Goal: Task Accomplishment & Management: Use online tool/utility

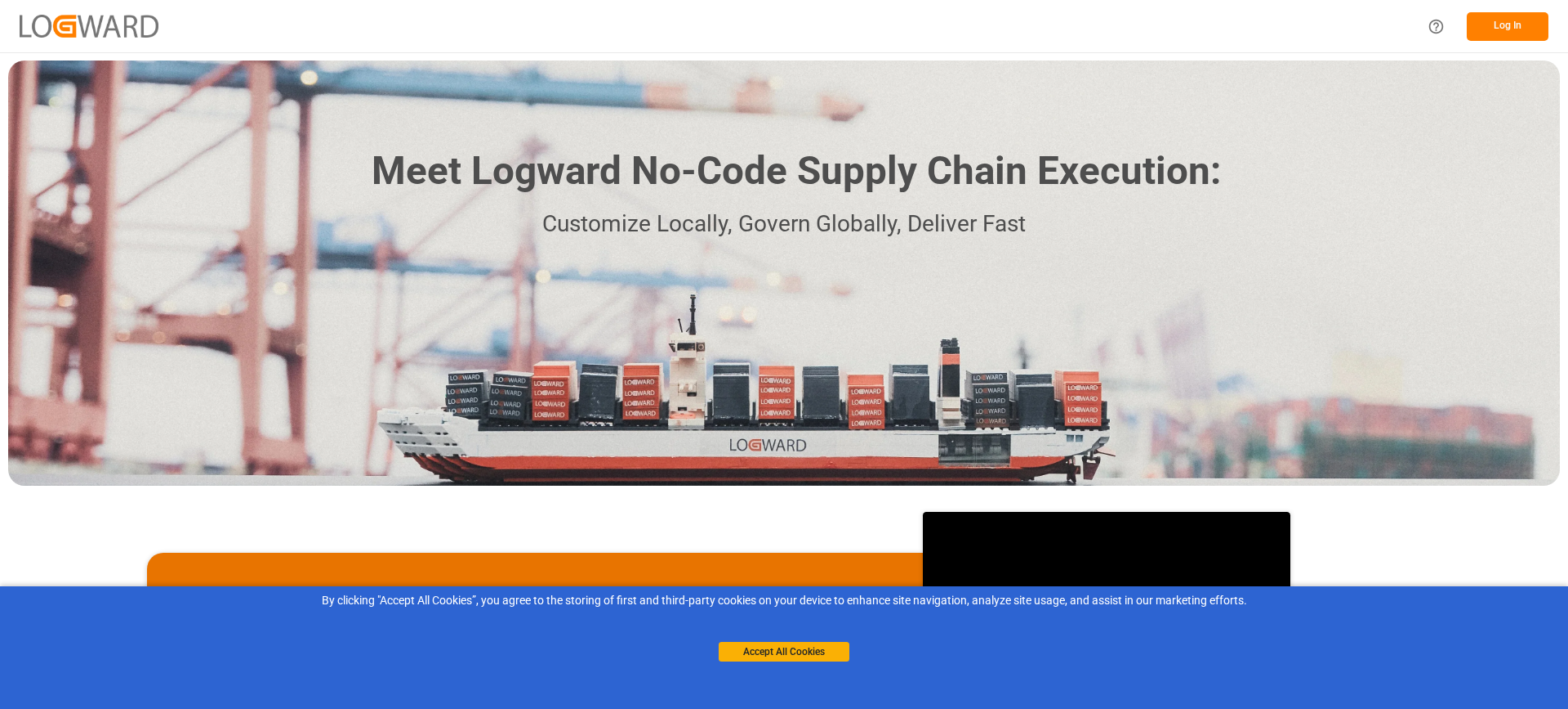
click at [1500, 17] on button "Log In" at bounding box center [1507, 26] width 81 height 28
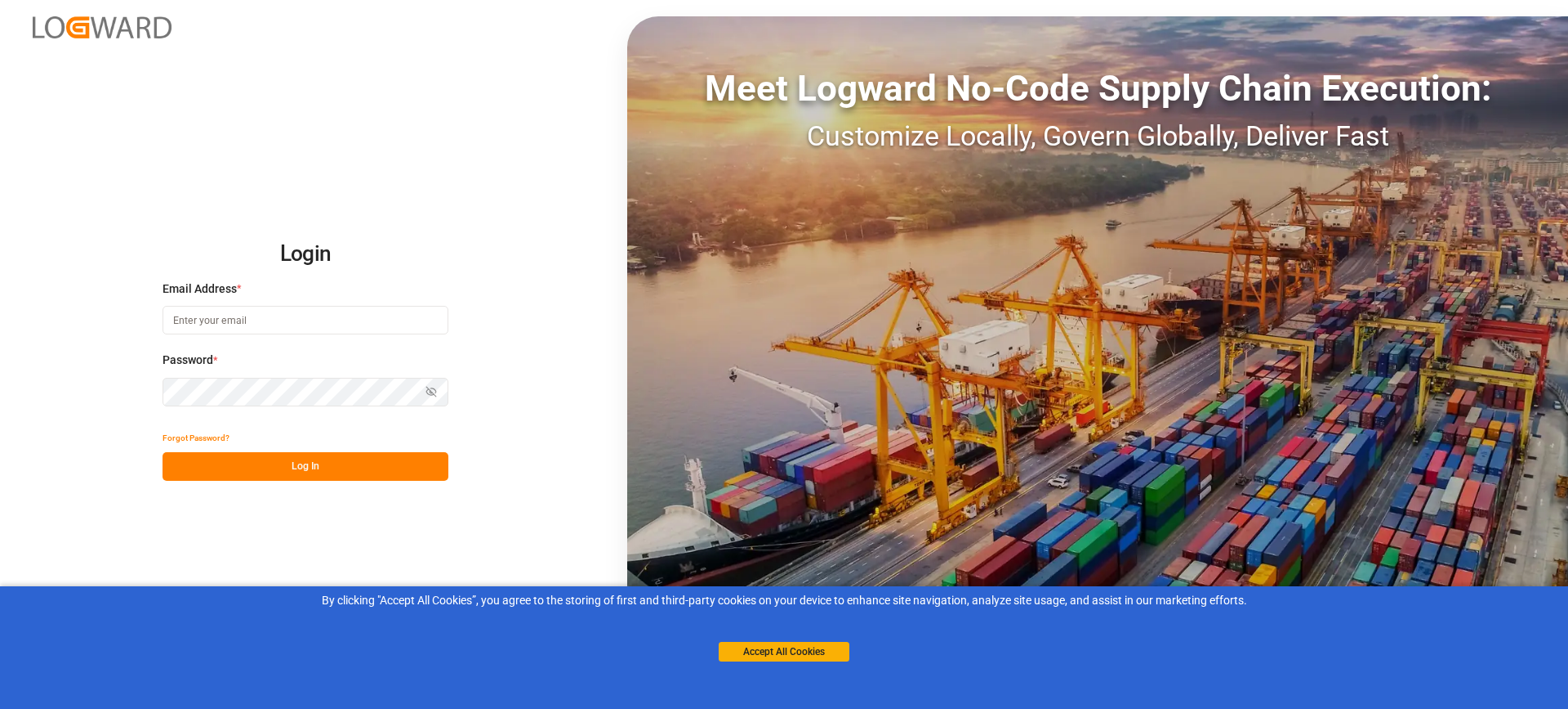
type input "melitta.dlog@delisle-sa.com"
click at [294, 462] on button "Log In" at bounding box center [306, 466] width 286 height 28
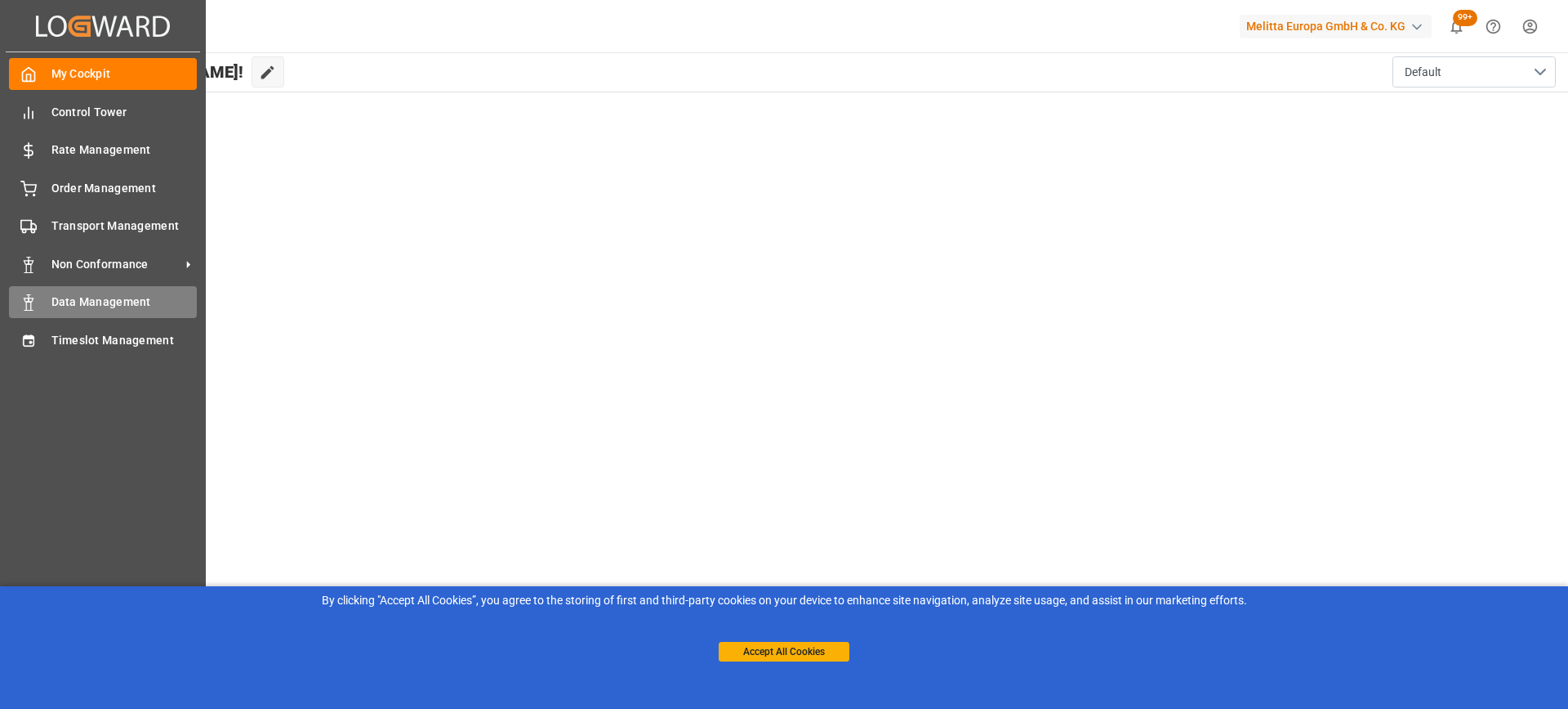
click at [97, 301] on span "Data Management" at bounding box center [124, 302] width 147 height 17
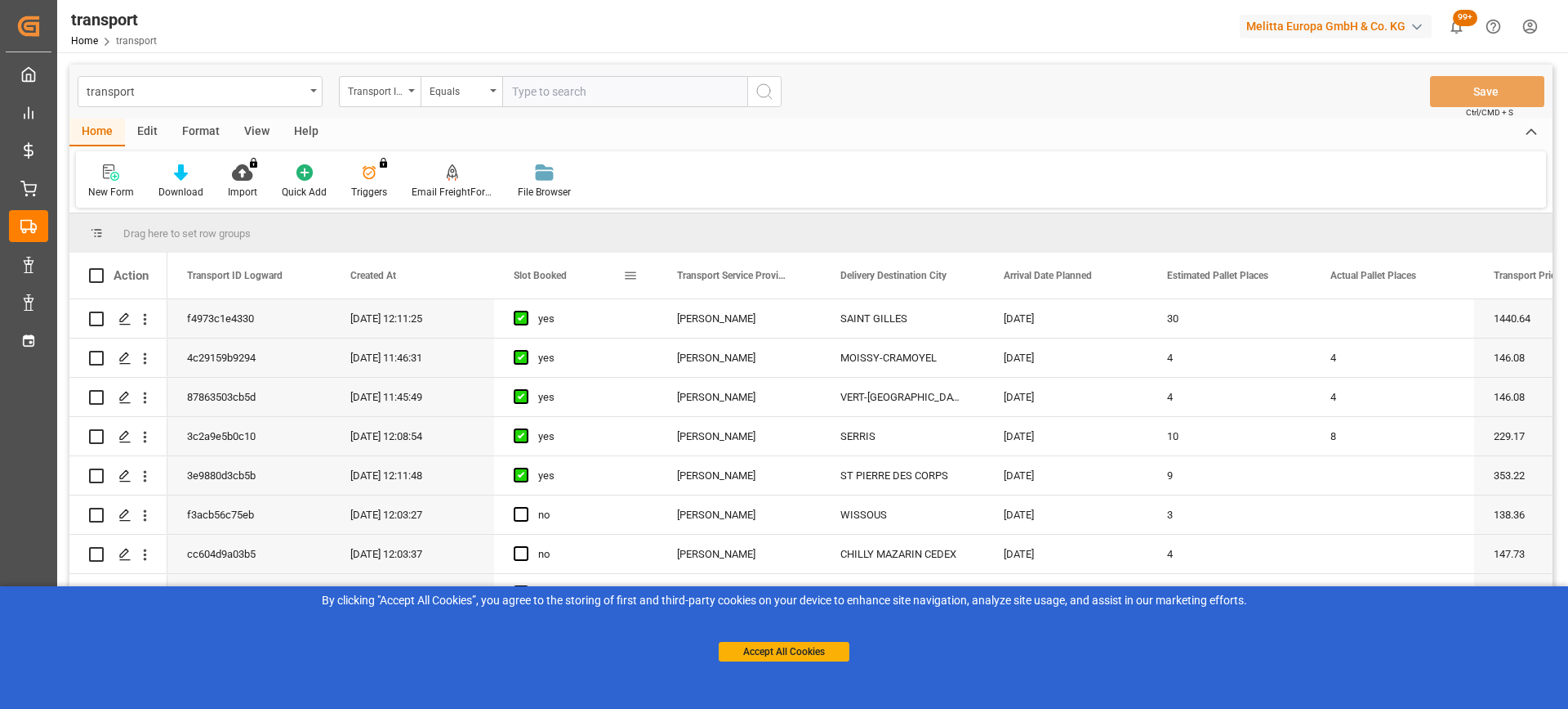
click at [548, 279] on span "Slot Booked" at bounding box center [541, 275] width 53 height 11
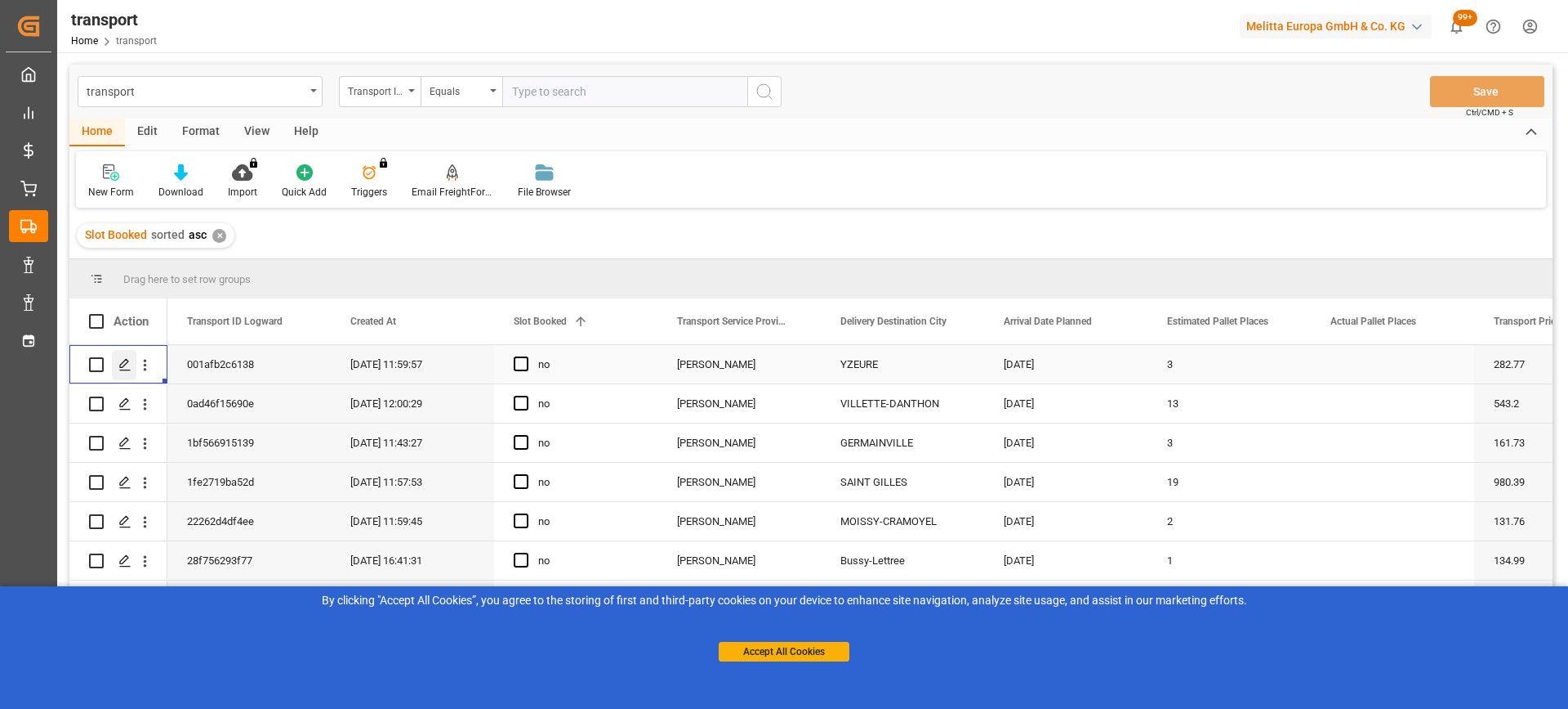
click at [124, 367] on icon "Press SPACE to select this row." at bounding box center [124, 364] width 13 height 13
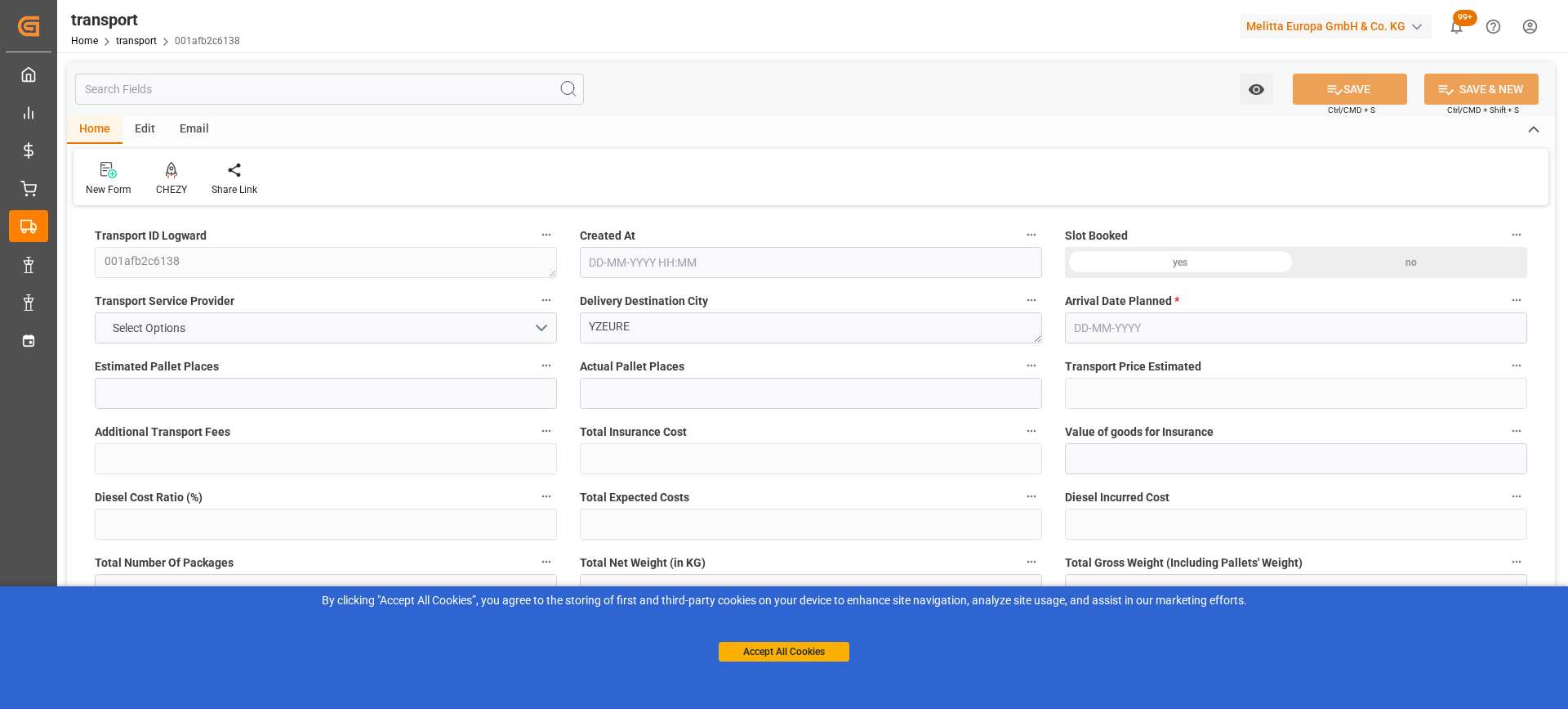
type input "3"
type input "282.77"
type input "0"
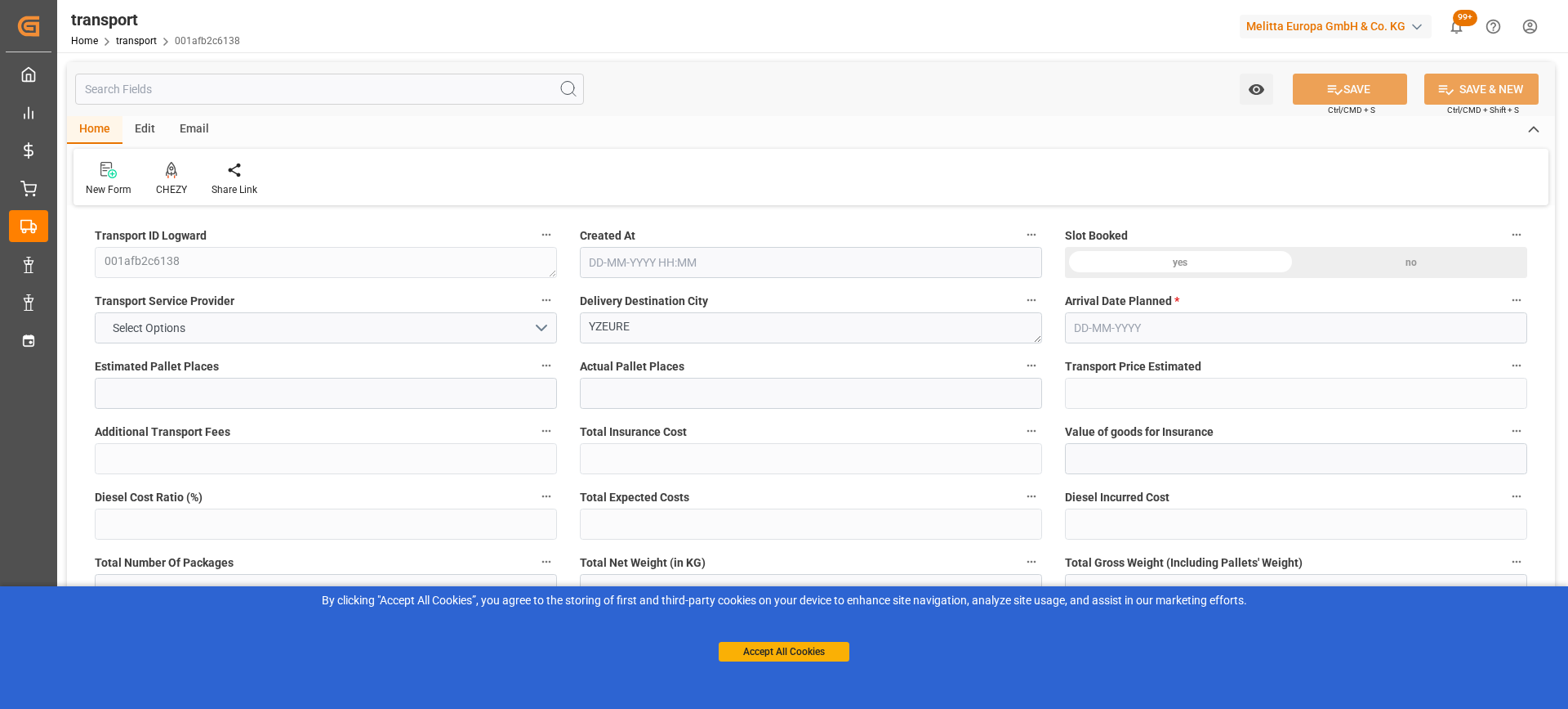
type input "271.3178"
type input "-11.4522"
type input "0"
type input "322.276"
type input "551.968"
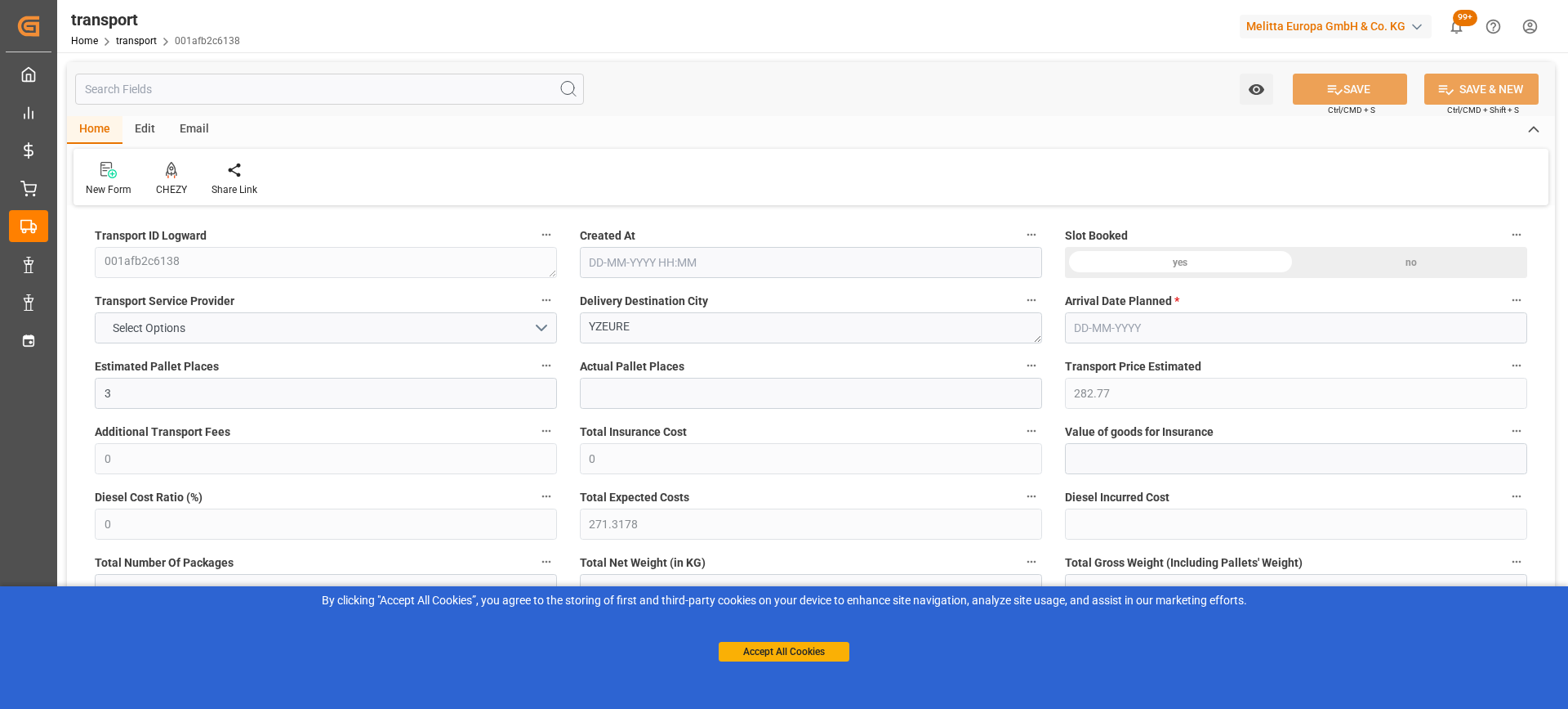
type input "2558.944"
type input "3"
type input "93"
type input "5"
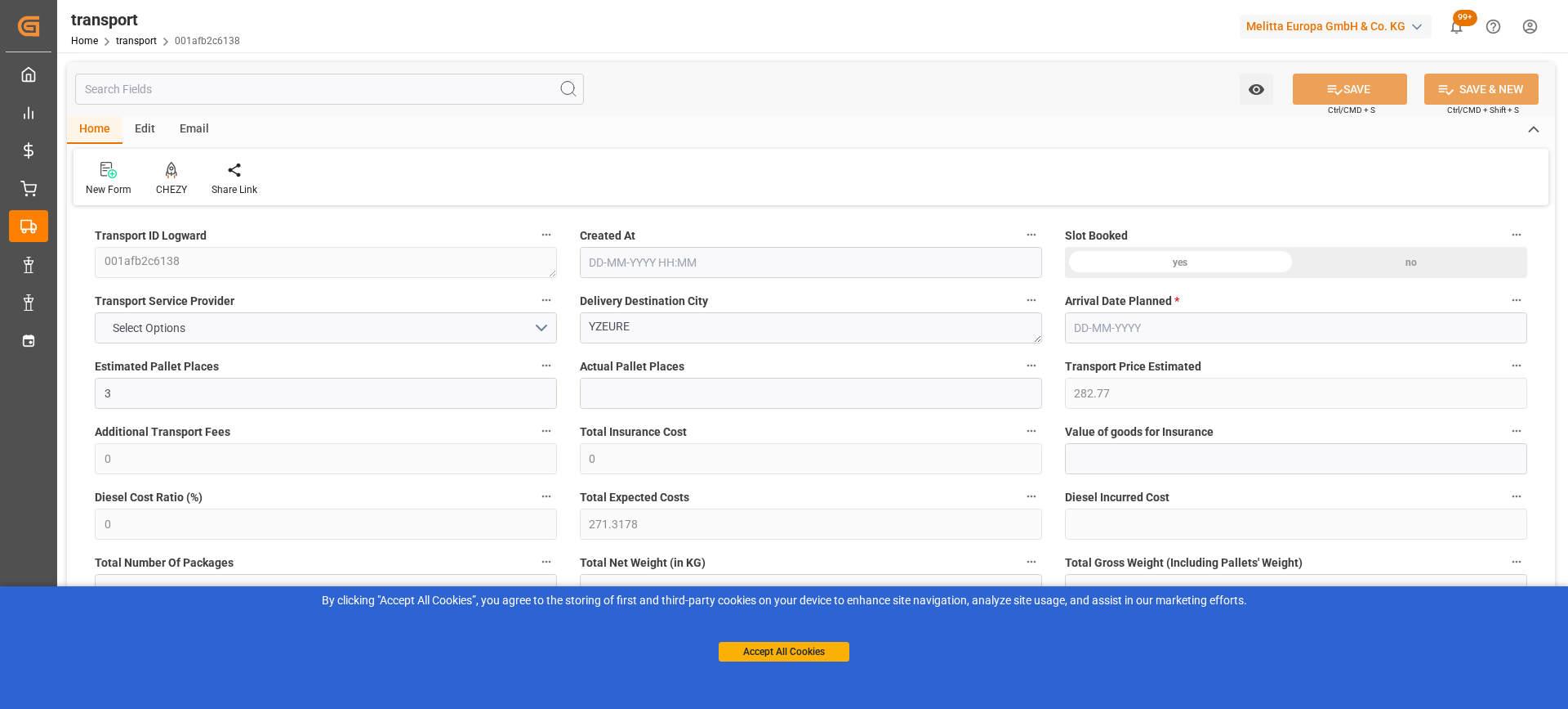
type input "101"
type input "422.4"
type input "0"
type input "4710.8598"
type input "0"
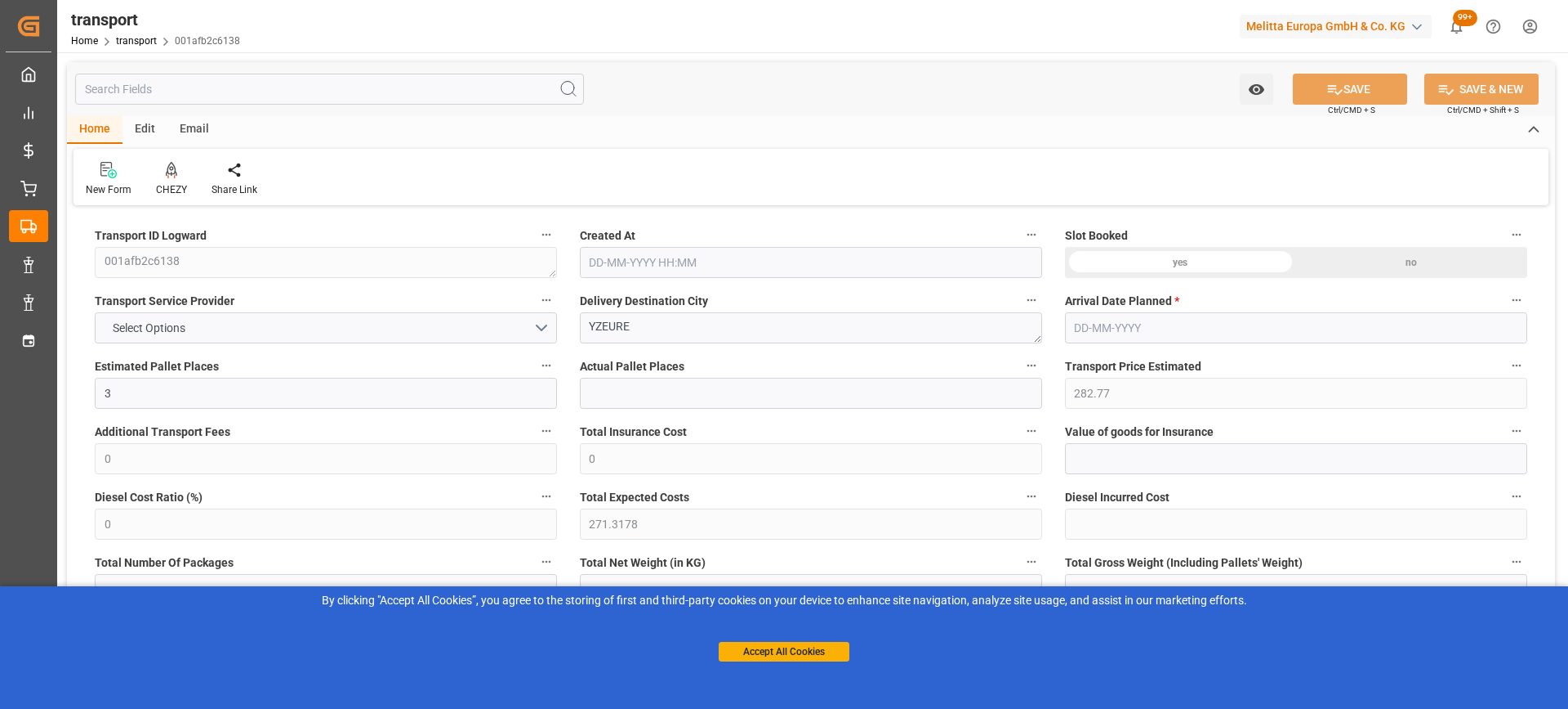
type input "0"
type input "21"
type input "35"
type input "19-08-2025 11:59"
type input "[DATE]"
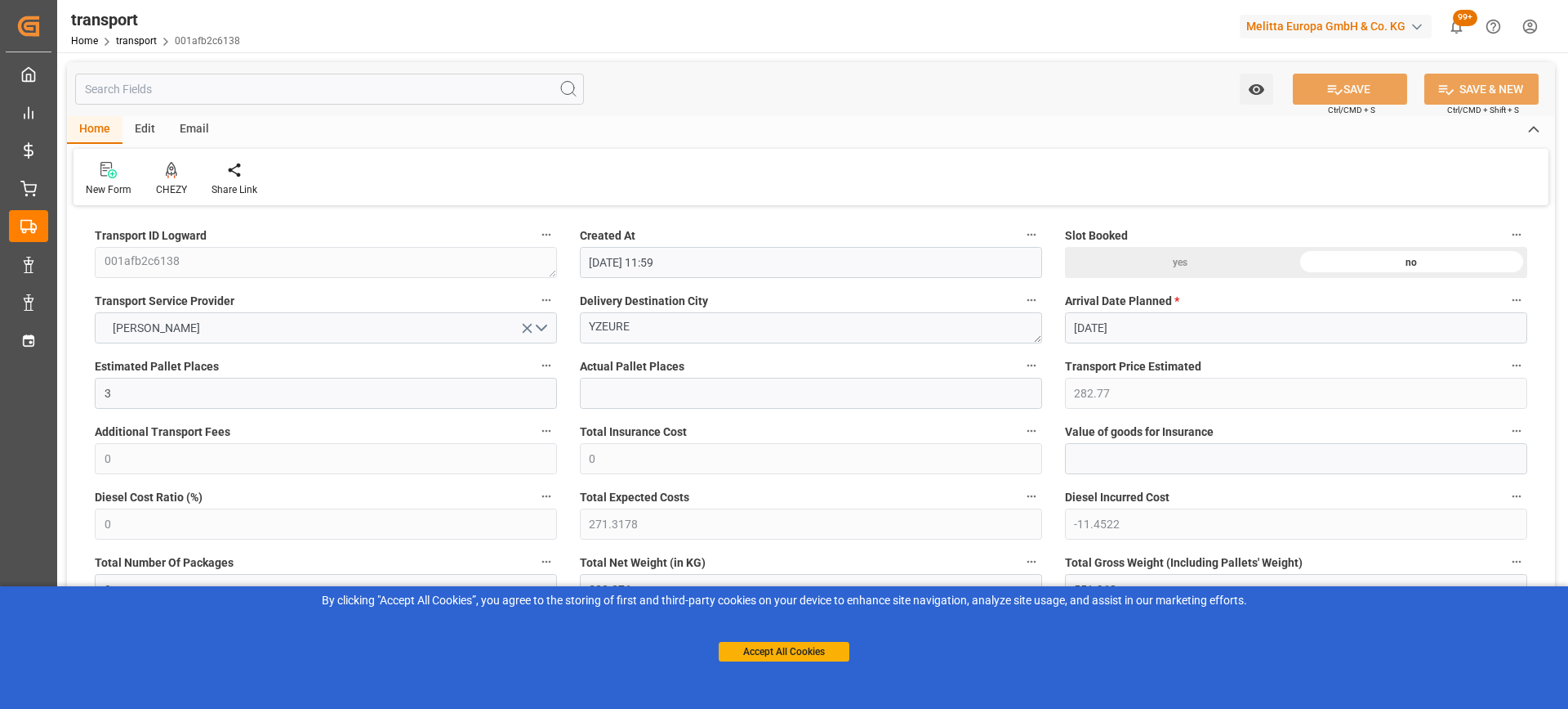
type input "[DATE]"
drag, startPoint x: 648, startPoint y: 323, endPoint x: 529, endPoint y: 323, distance: 119.0
click at [167, 177] on icon at bounding box center [171, 177] width 8 height 3
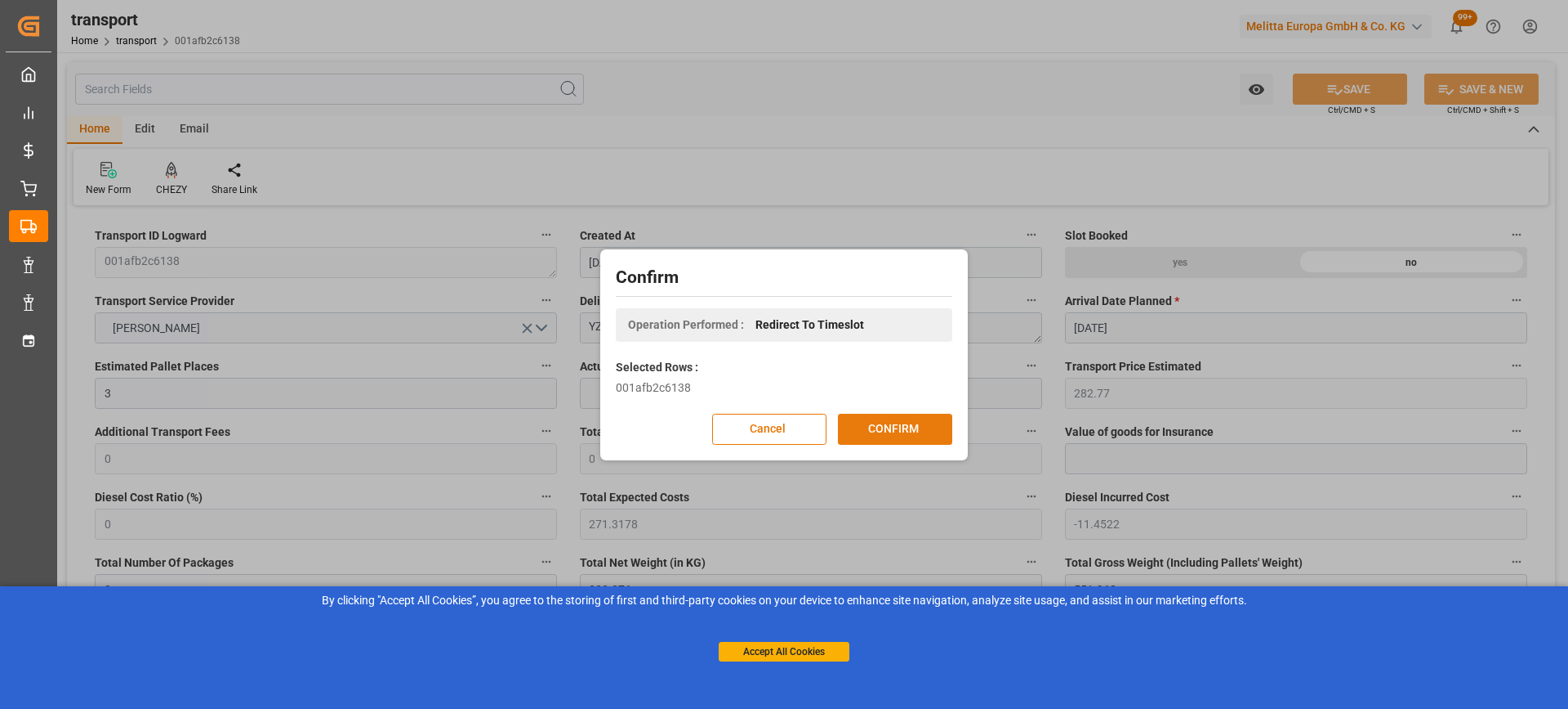
click at [888, 422] on button "CONFIRM" at bounding box center [895, 429] width 114 height 31
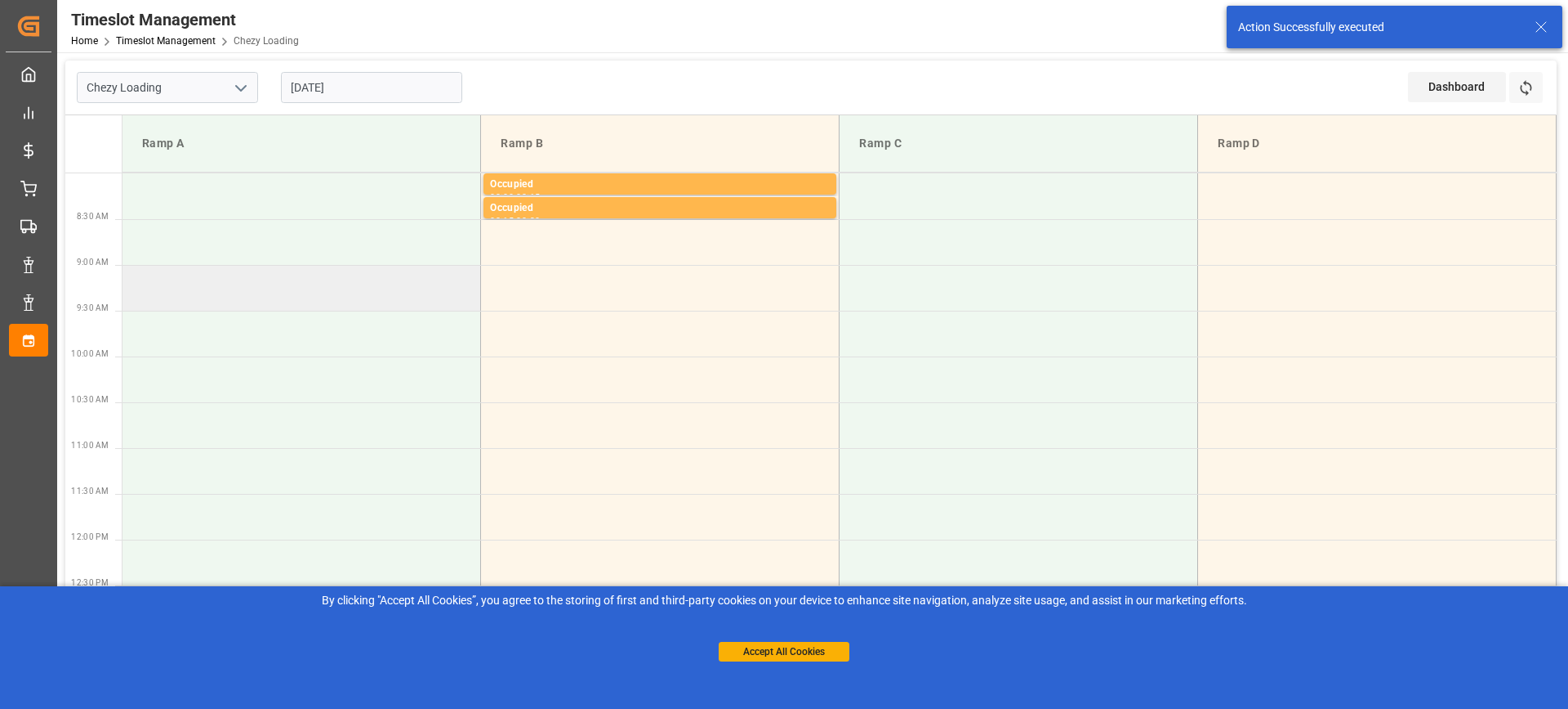
click at [187, 291] on td at bounding box center [302, 287] width 359 height 45
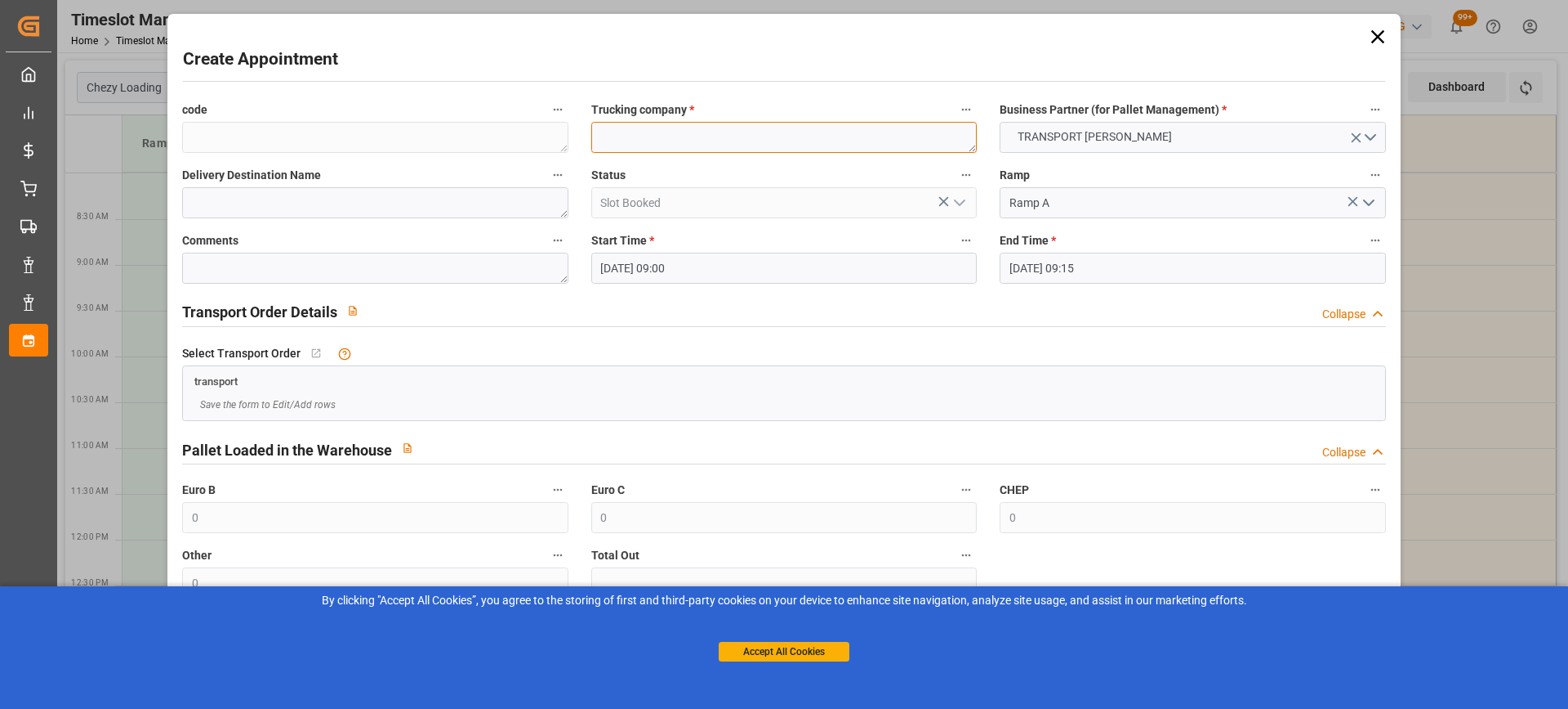
paste textarea "YZEURE"
type textarea "YZEURE"
paste textarea "YZEURE"
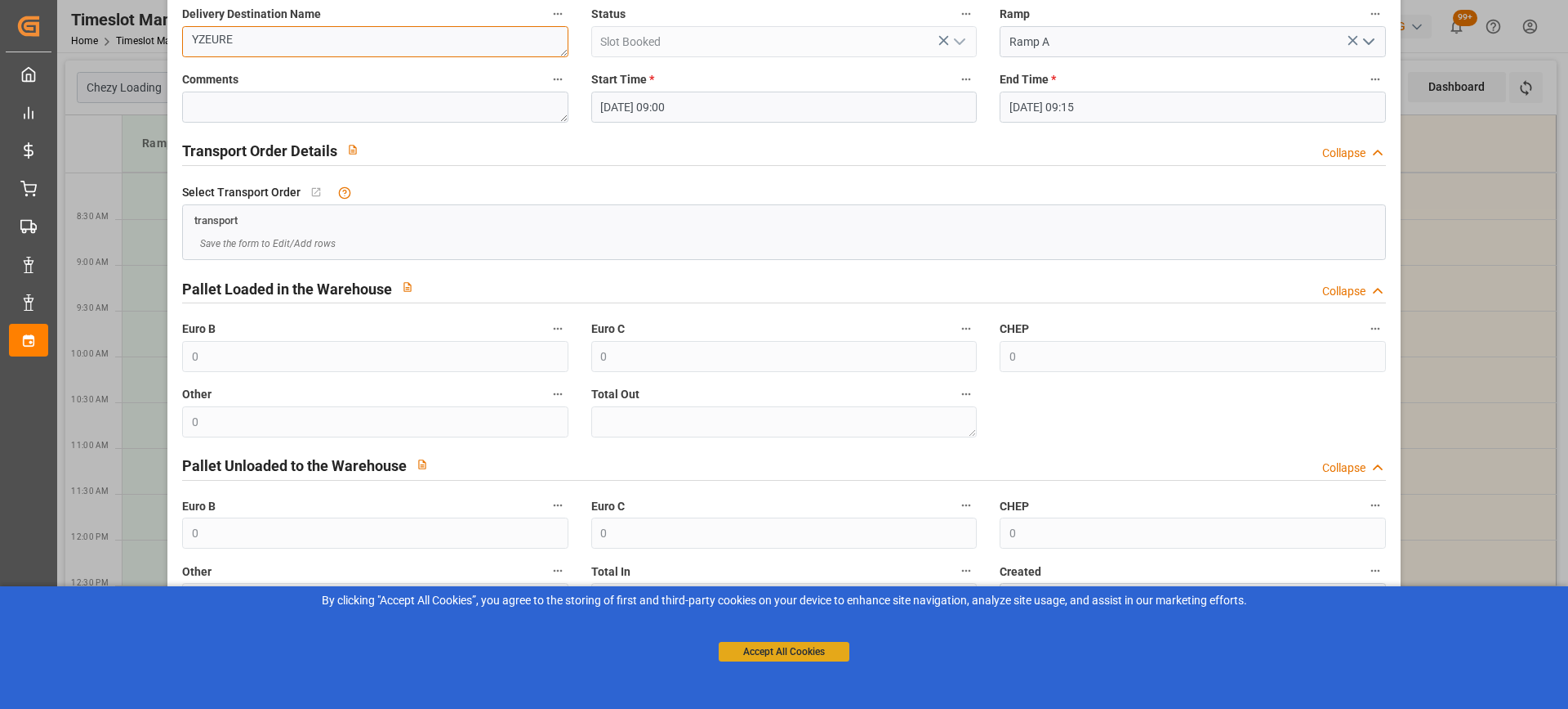
type textarea "YZEURE"
click at [803, 652] on button "Accept All Cookies" at bounding box center [784, 651] width 131 height 20
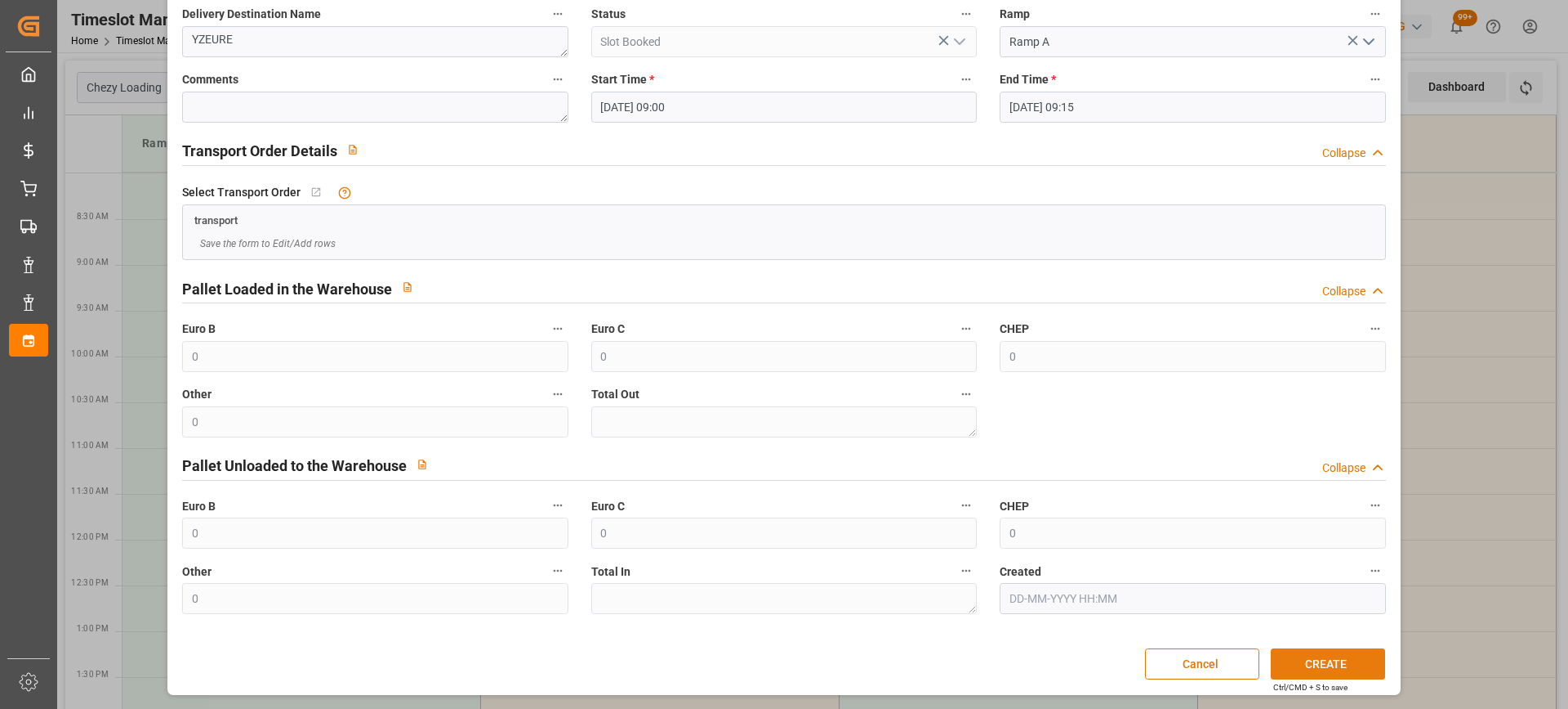
click at [1325, 663] on button "CREATE" at bounding box center [1327, 664] width 114 height 31
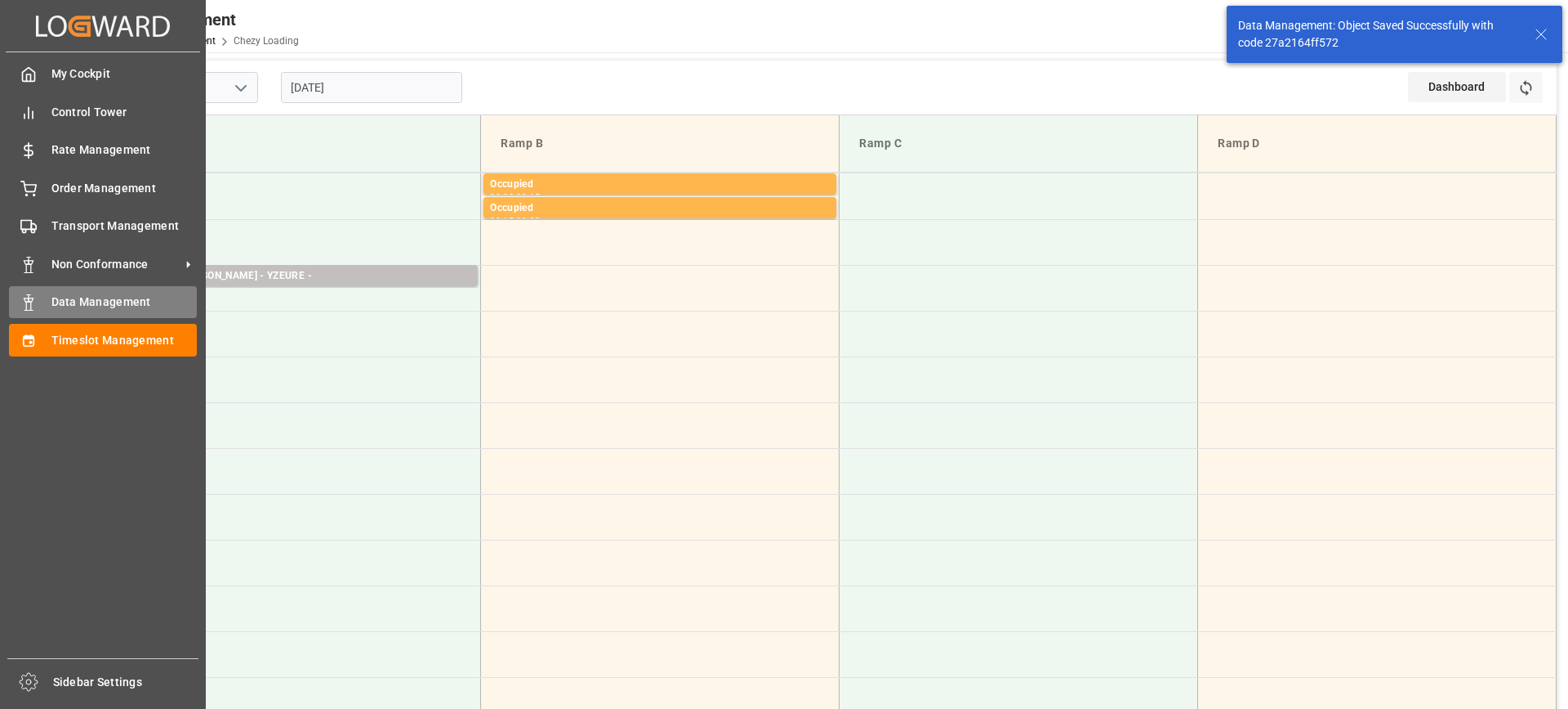
click at [105, 302] on span "Data Management" at bounding box center [124, 302] width 147 height 17
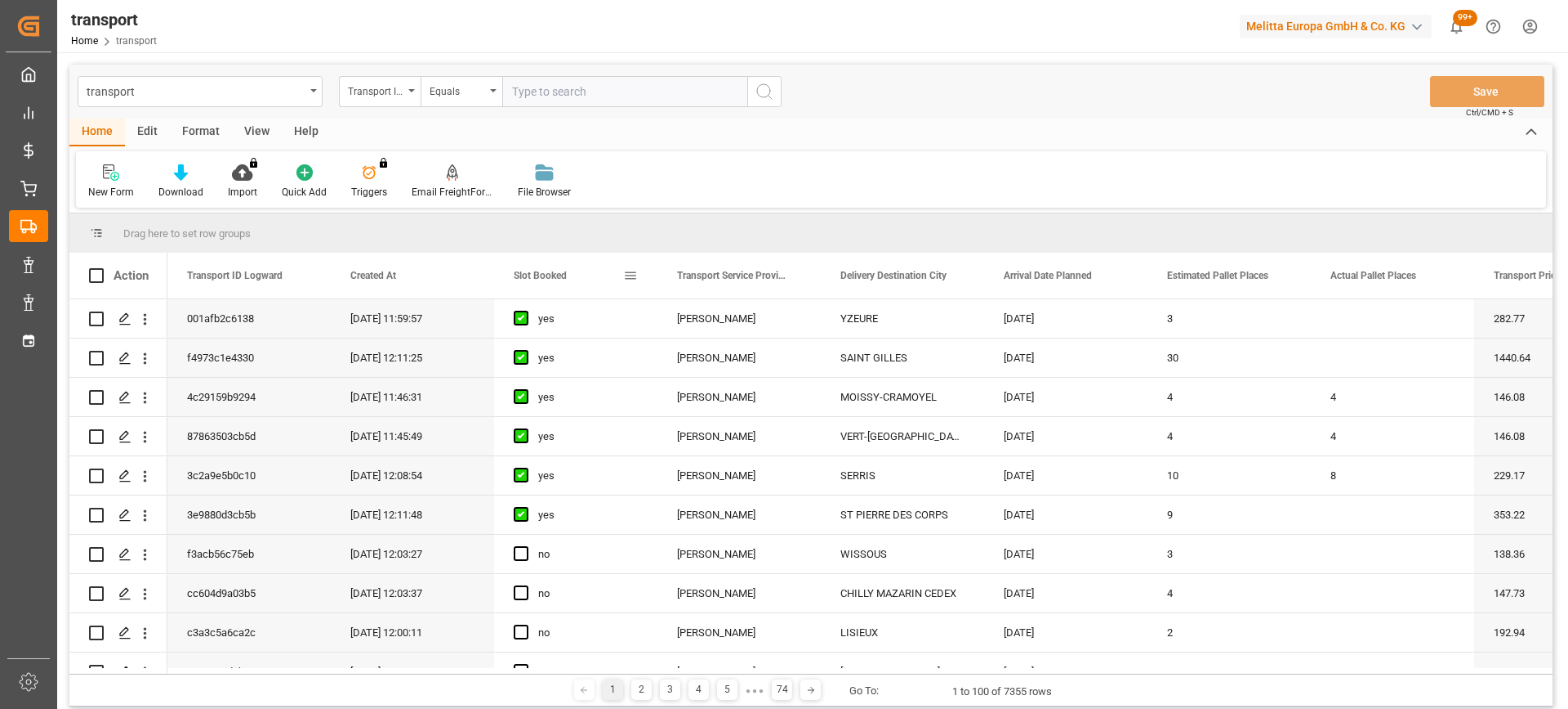
click at [552, 279] on span "Slot Booked" at bounding box center [541, 275] width 53 height 11
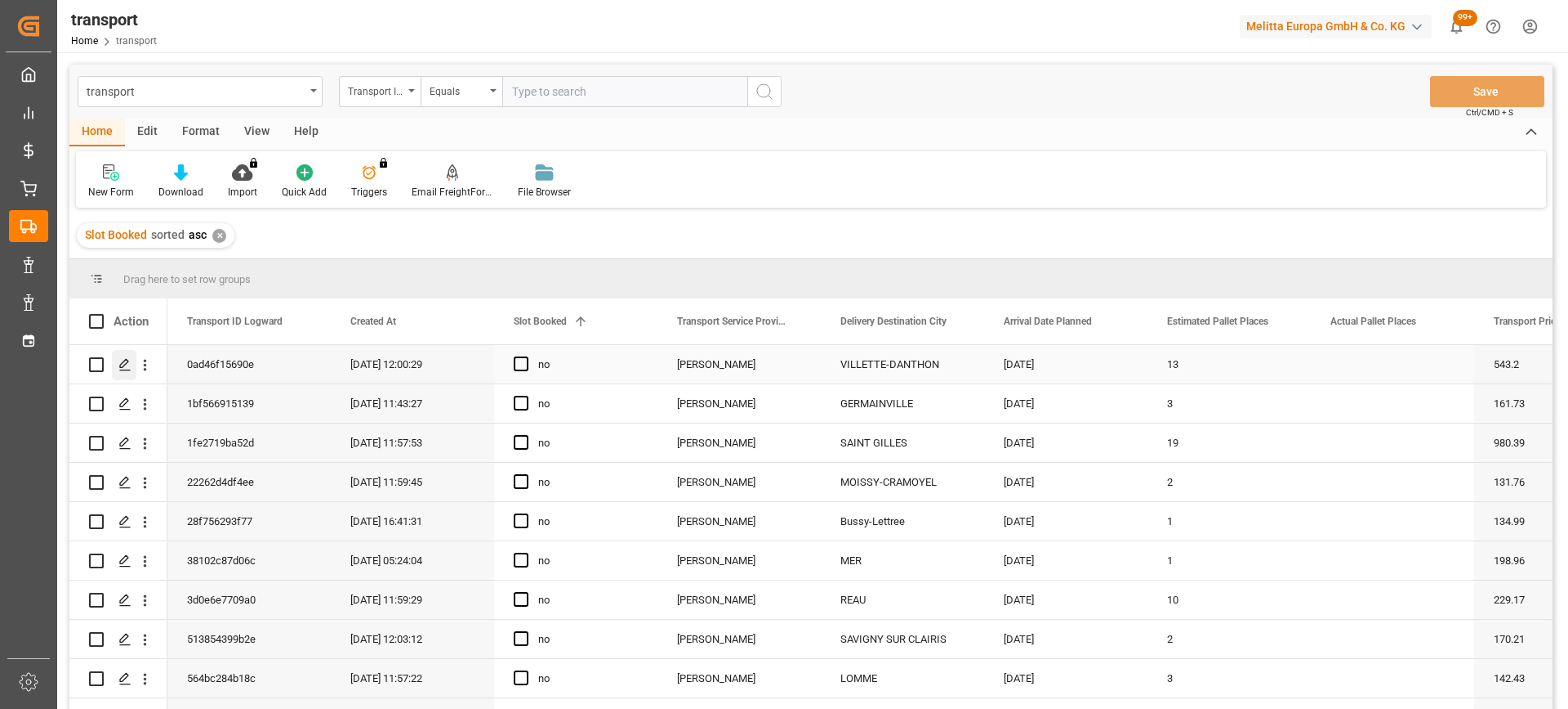
click at [126, 364] on polygon "Press SPACE to select this row." at bounding box center [124, 364] width 9 height 9
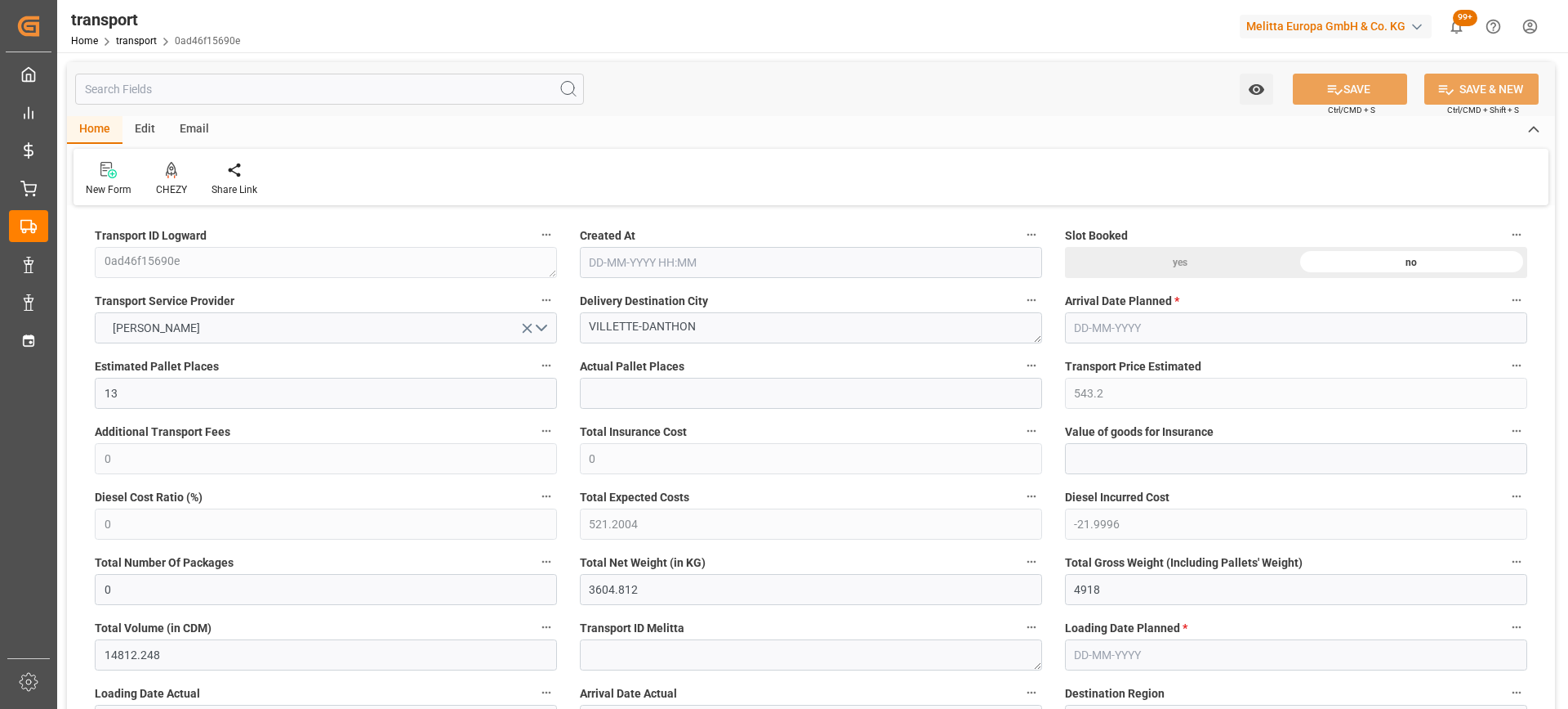
type input "13"
type input "543.2"
type input "0"
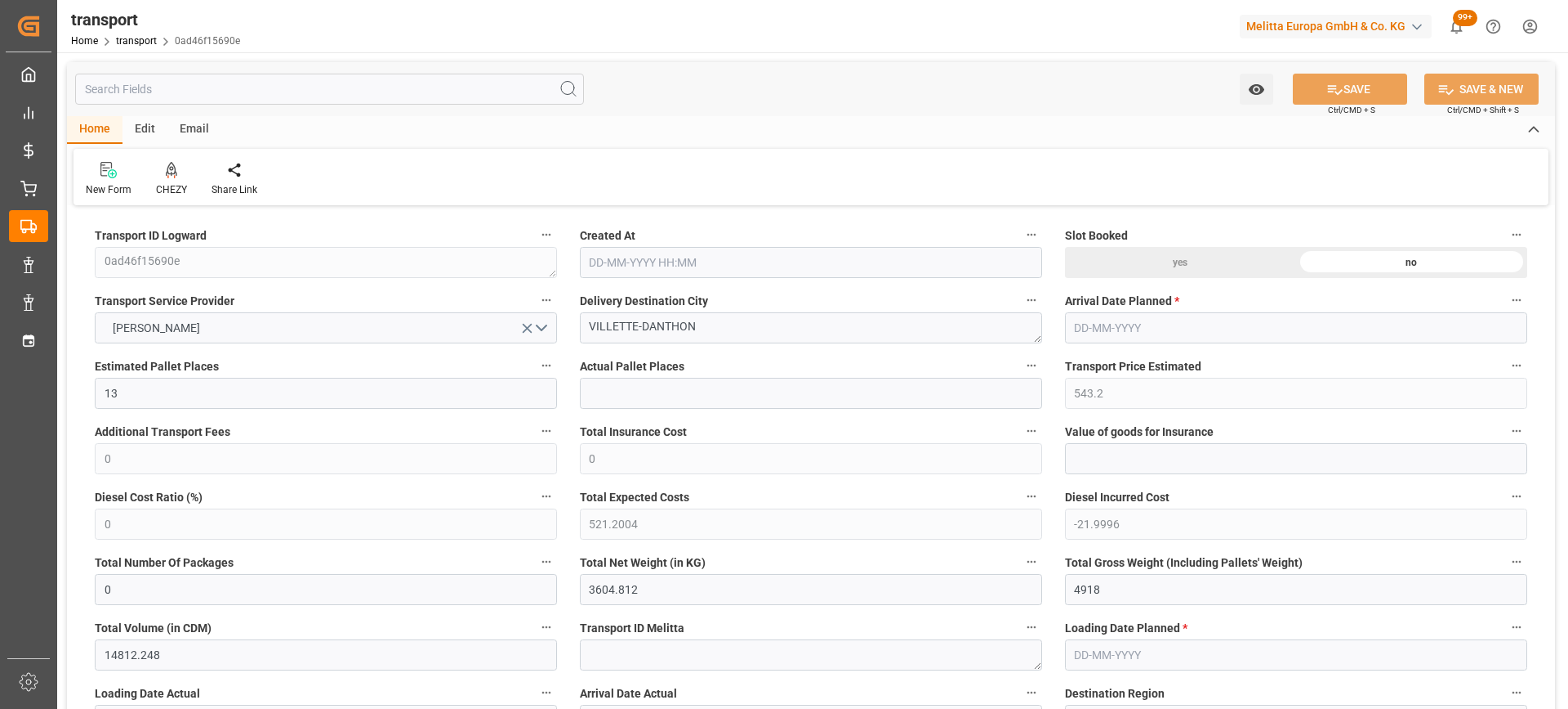
type input "521.2004"
type input "-21.9996"
type input "0"
type input "3604.812"
type input "4918"
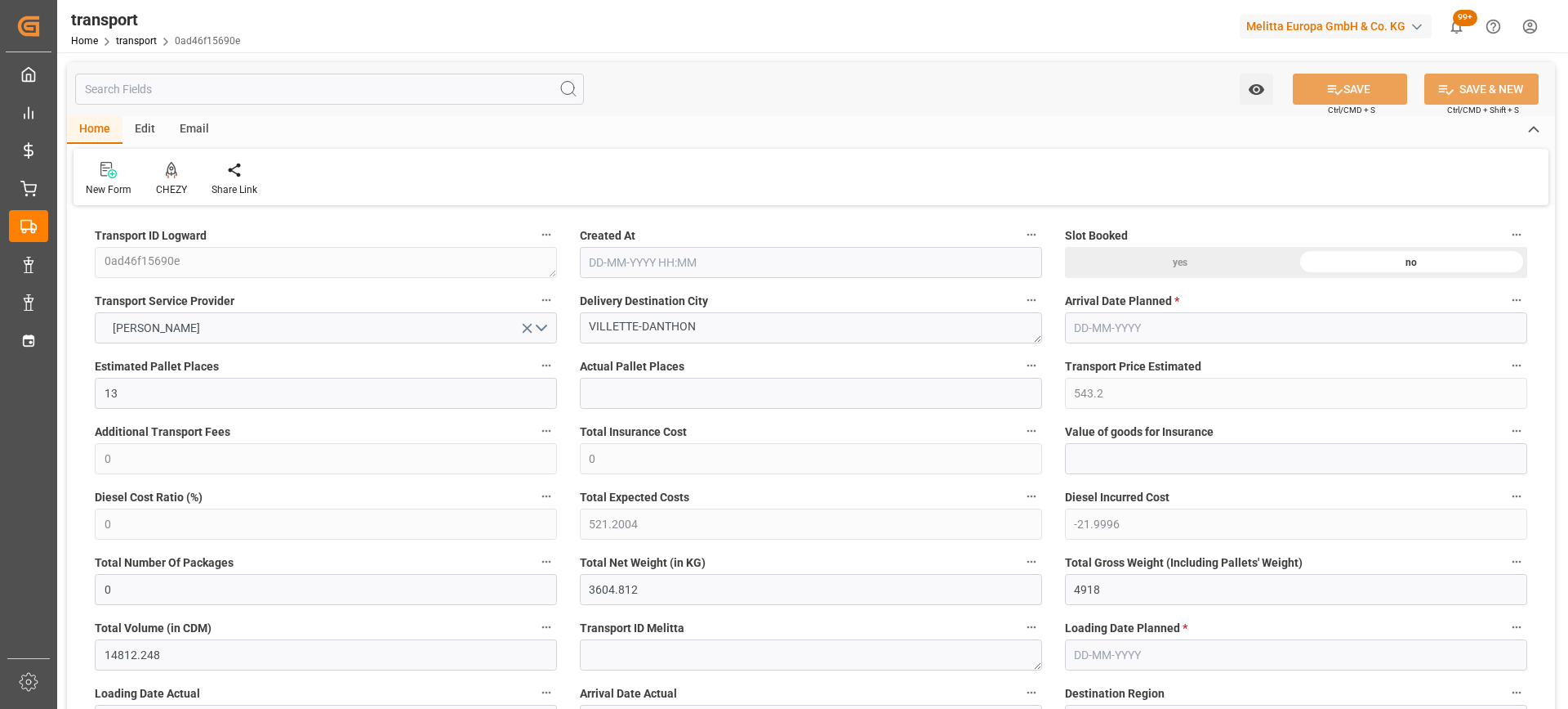
type input "14812.248"
type input "38"
type input "11"
type input "532"
type input "16"
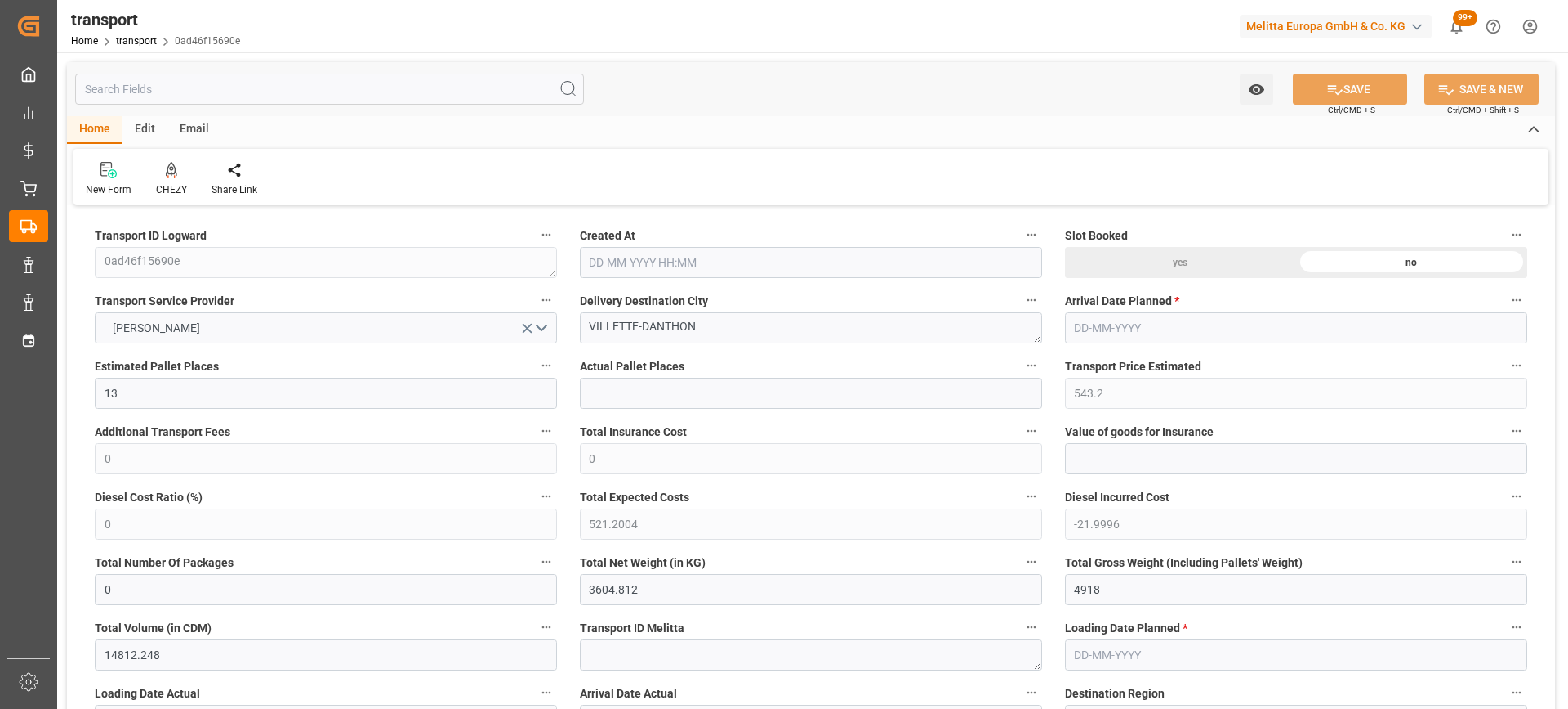
type input "101"
type input "4312.544"
type input "0"
type input "4710.8598"
type input "0"
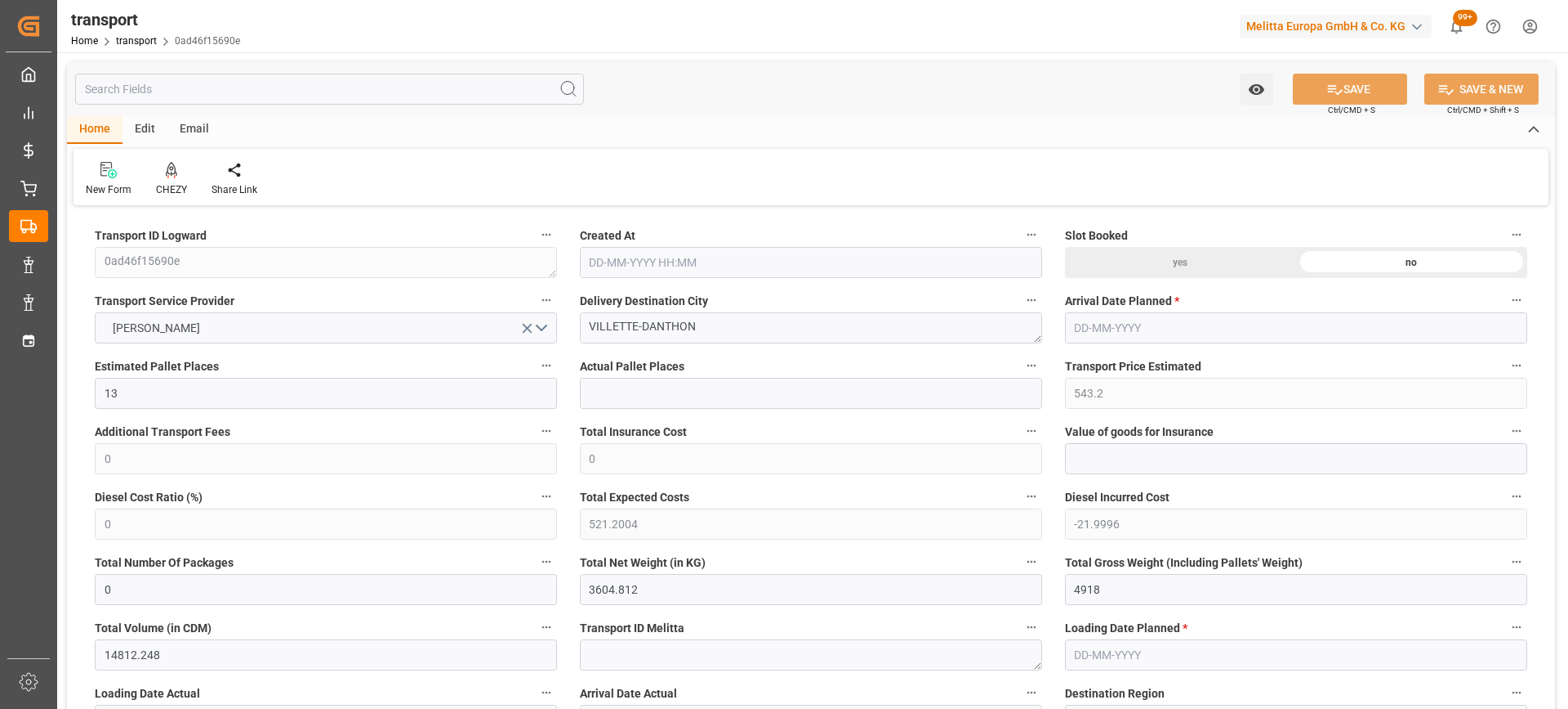
type input "0"
type input "21"
type input "35"
type input "19-08-2025 12:00"
type input "[DATE]"
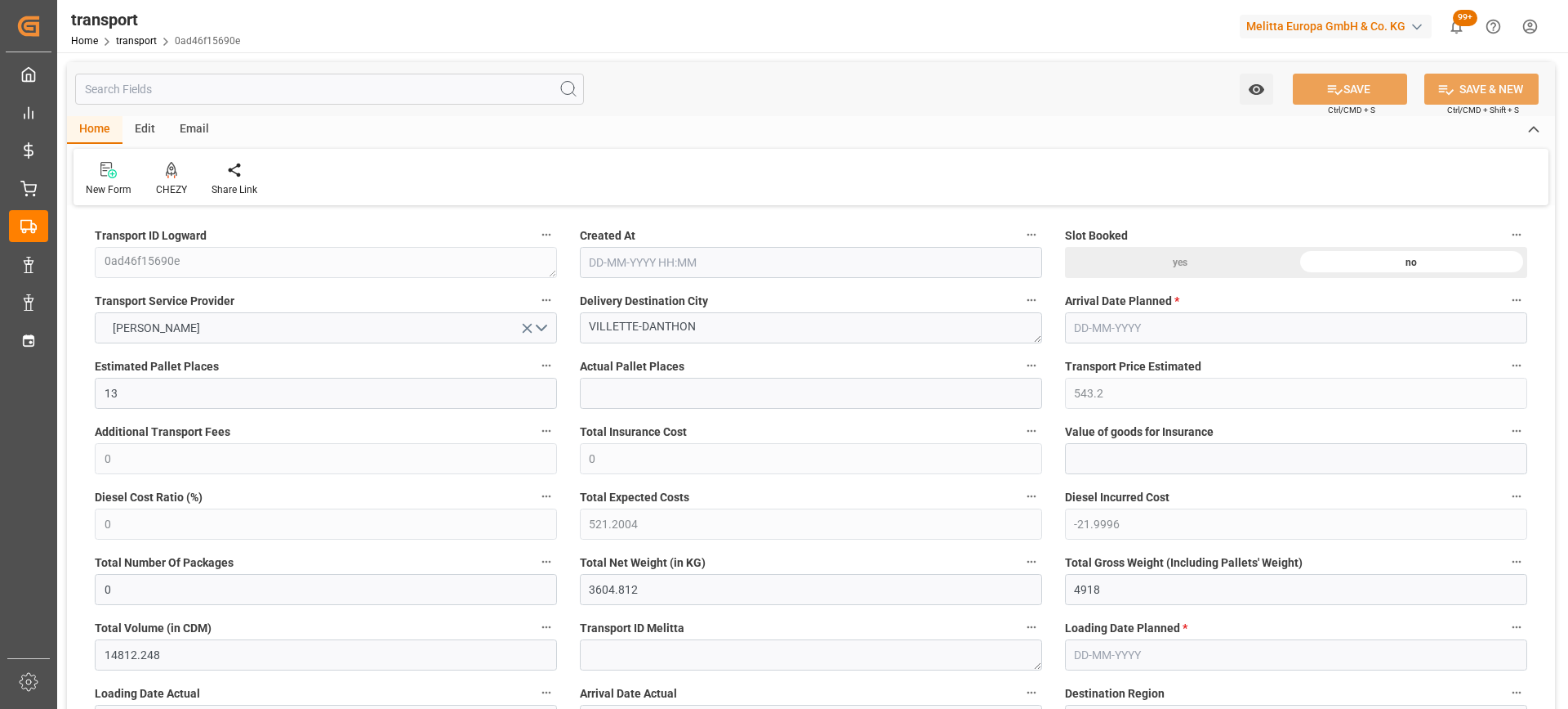
type input "[DATE]"
drag, startPoint x: 723, startPoint y: 329, endPoint x: 547, endPoint y: 326, distance: 176.0
click at [169, 179] on div "CHEZY" at bounding box center [171, 179] width 56 height 36
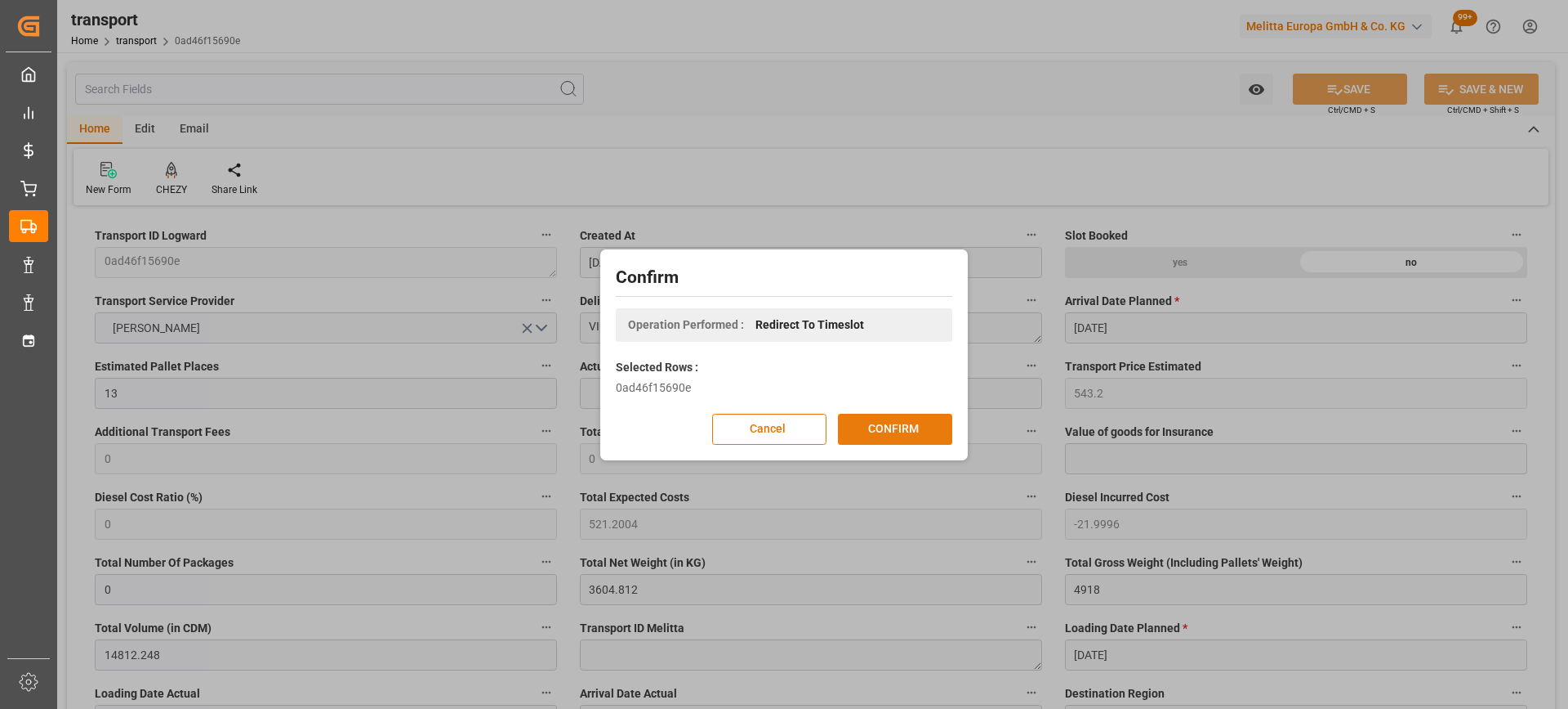
click at [896, 431] on button "CONFIRM" at bounding box center [895, 429] width 114 height 31
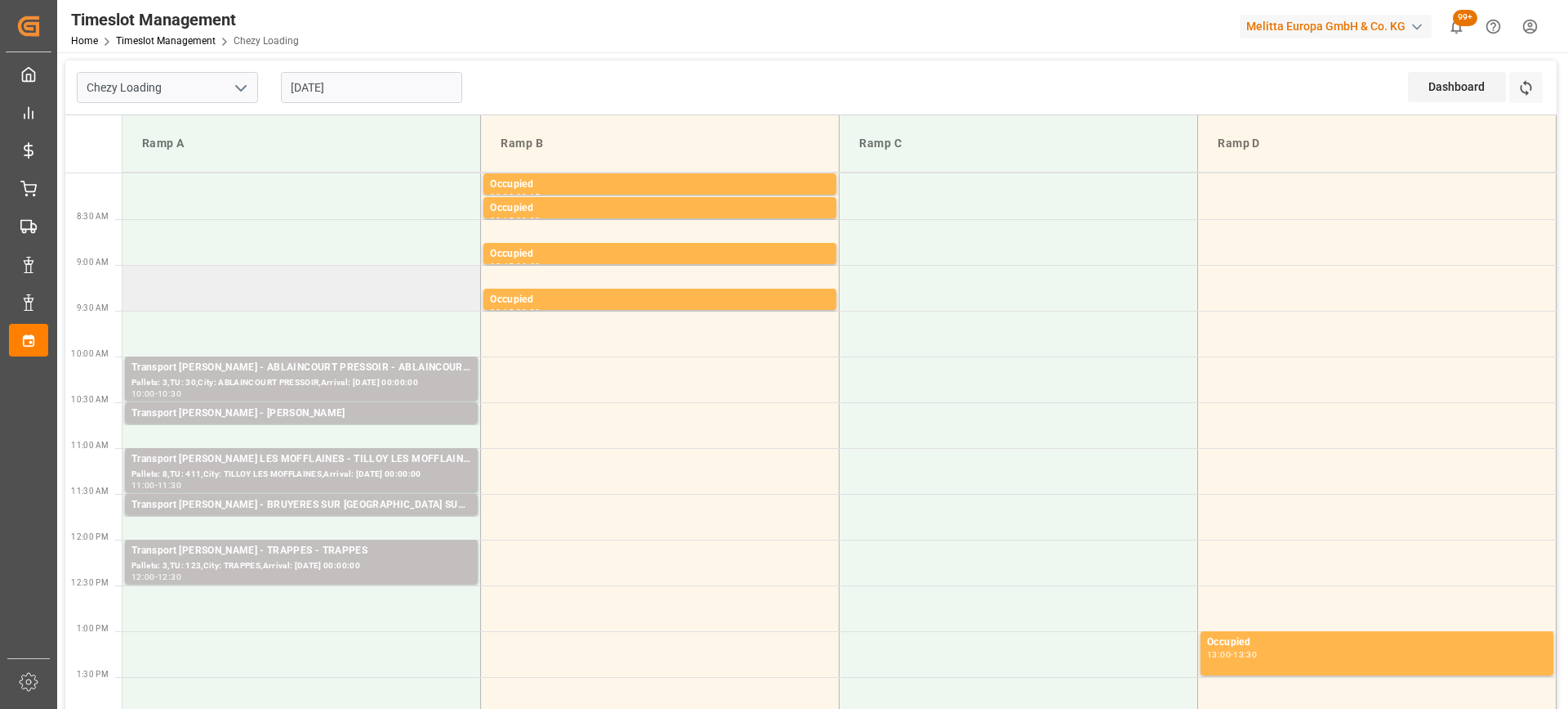
click at [228, 292] on td at bounding box center [302, 287] width 359 height 45
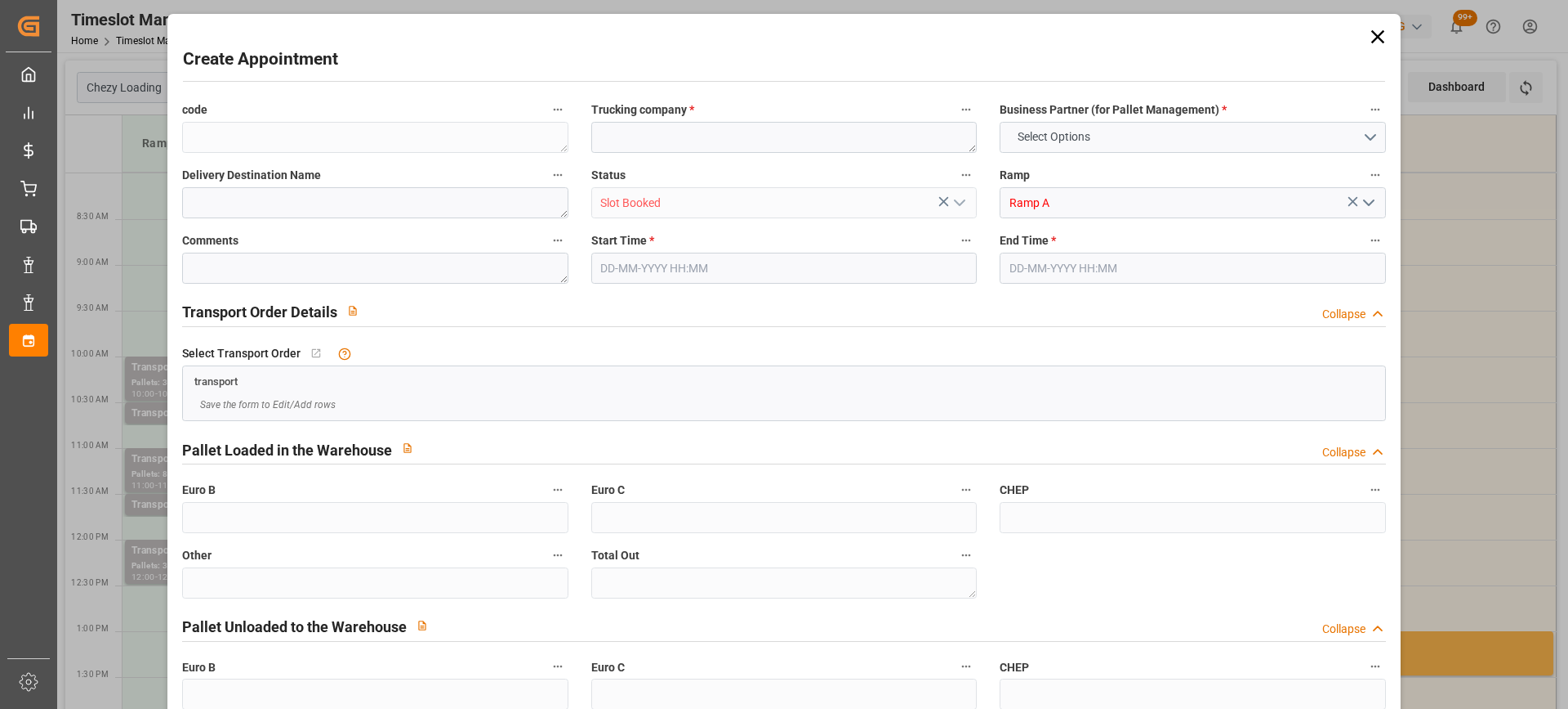
type input "0"
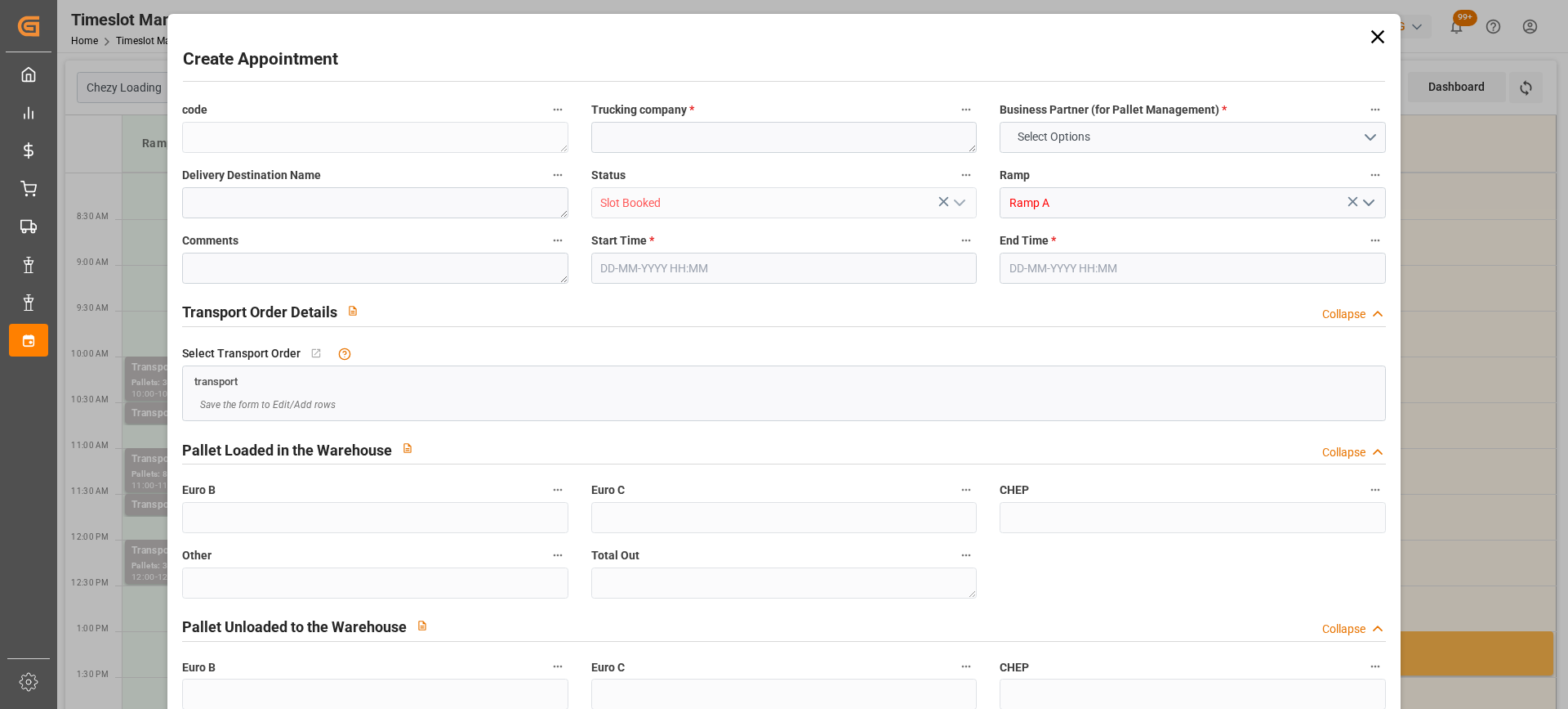
type input "0"
type input "22-08-2025 09:00"
type input "22-08-2025 09:30"
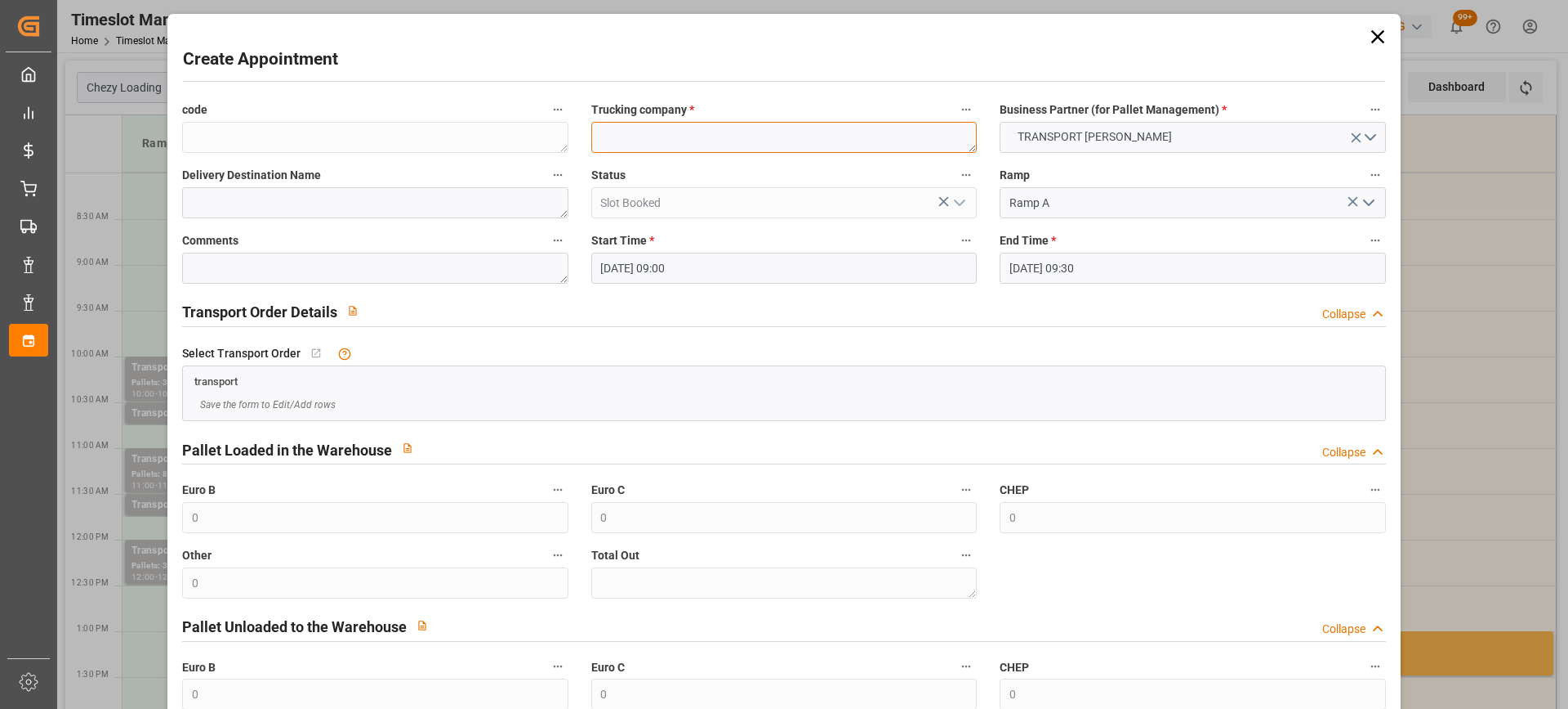
click at [630, 141] on textarea at bounding box center [784, 137] width 386 height 31
paste textarea "VILLETTE-DANTHON"
type textarea "VILLETTE-DANTHON"
paste textarea "VILLETTE-DANTHON"
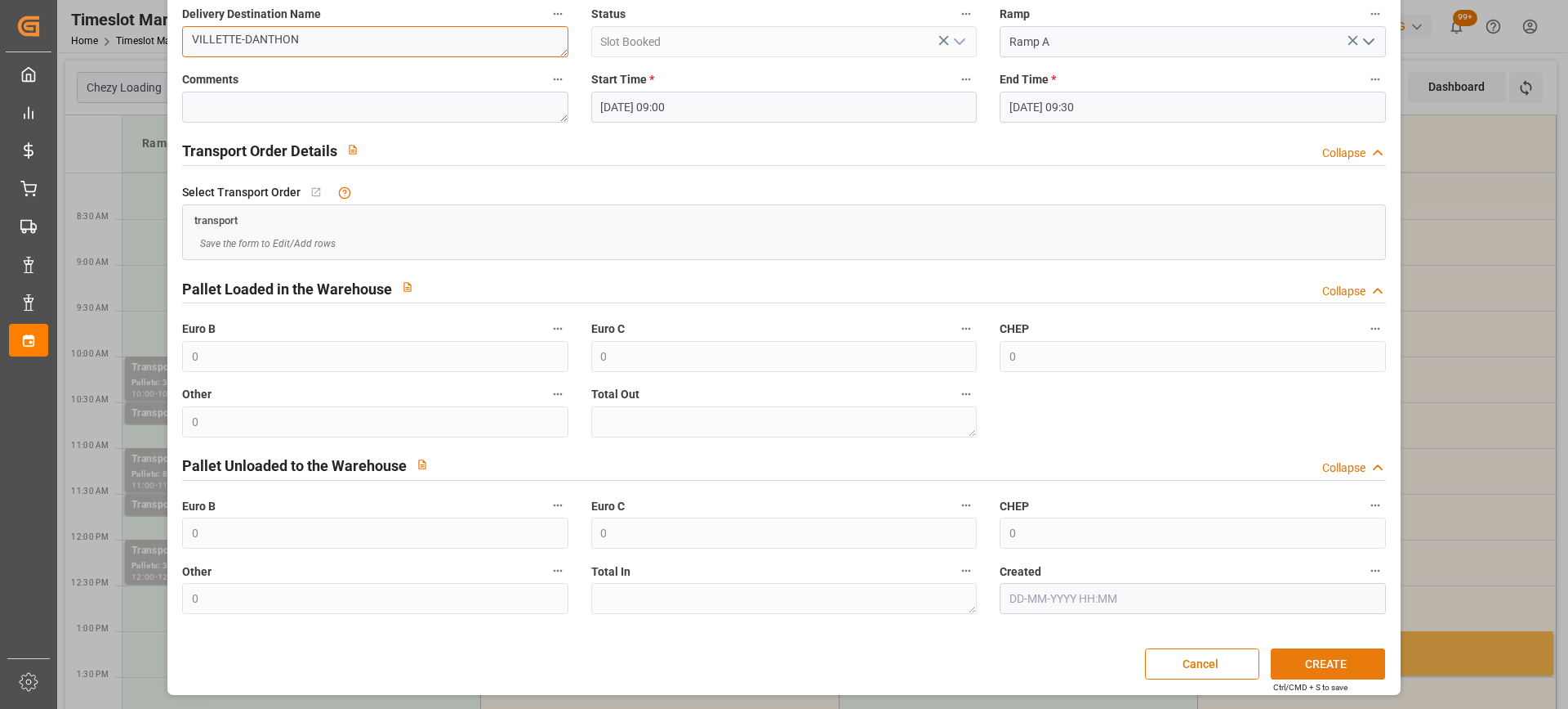
type textarea "VILLETTE-DANTHON"
click at [1338, 664] on button "CREATE" at bounding box center [1327, 664] width 114 height 31
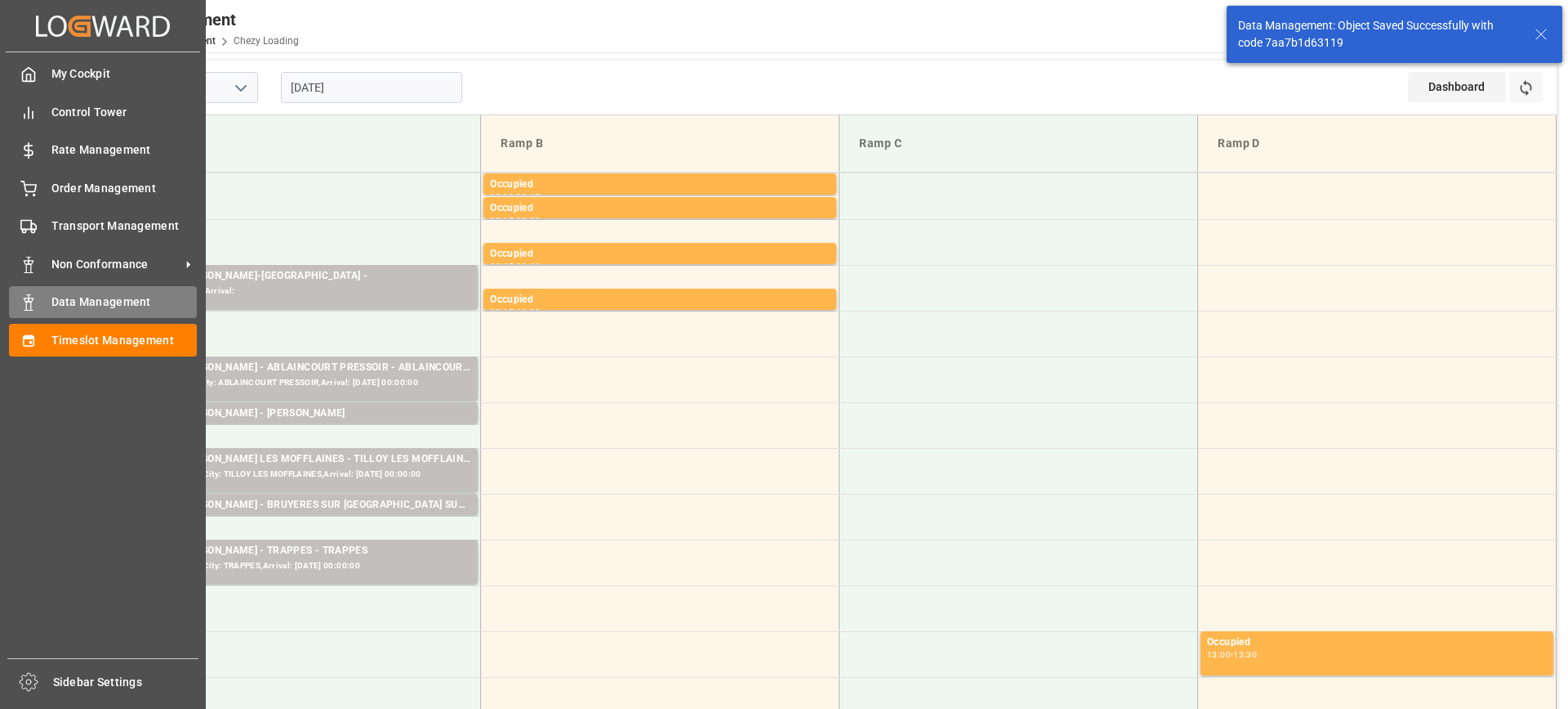
click at [76, 300] on span "Data Management" at bounding box center [124, 302] width 147 height 17
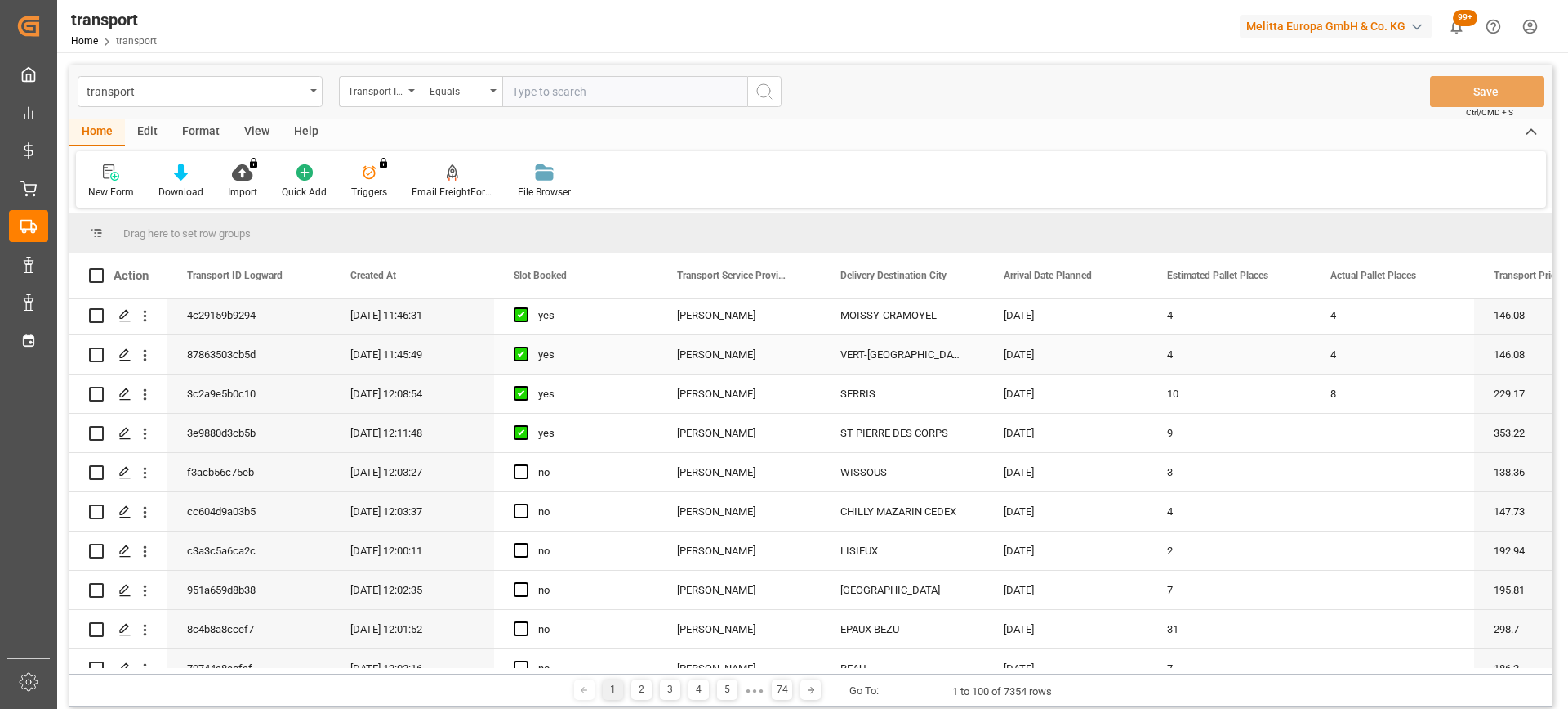
scroll to position [164, 0]
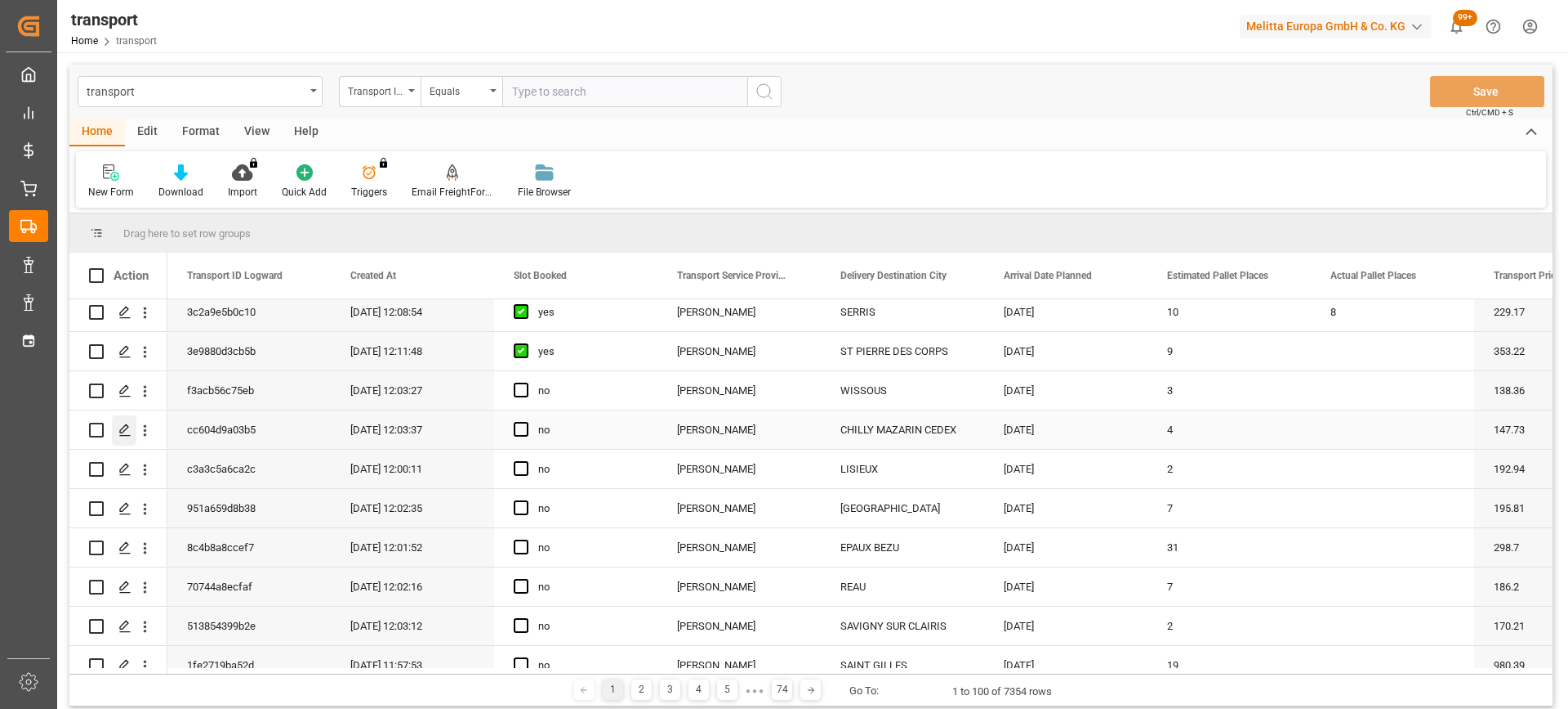
click at [129, 431] on icon "Press SPACE to select this row." at bounding box center [124, 430] width 13 height 13
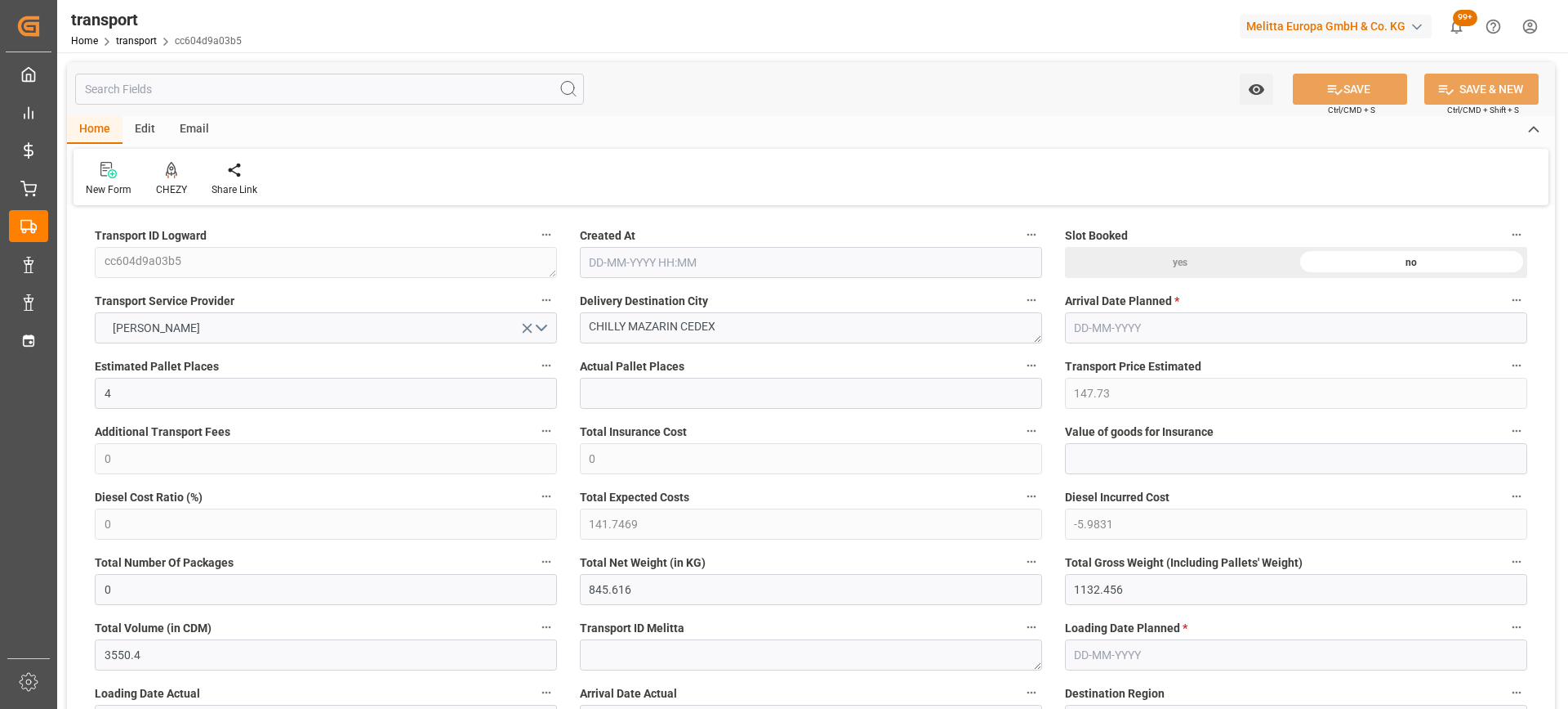
type input "19-08-2025 12:03"
type input "[DATE]"
drag, startPoint x: 677, startPoint y: 328, endPoint x: 502, endPoint y: 330, distance: 175.0
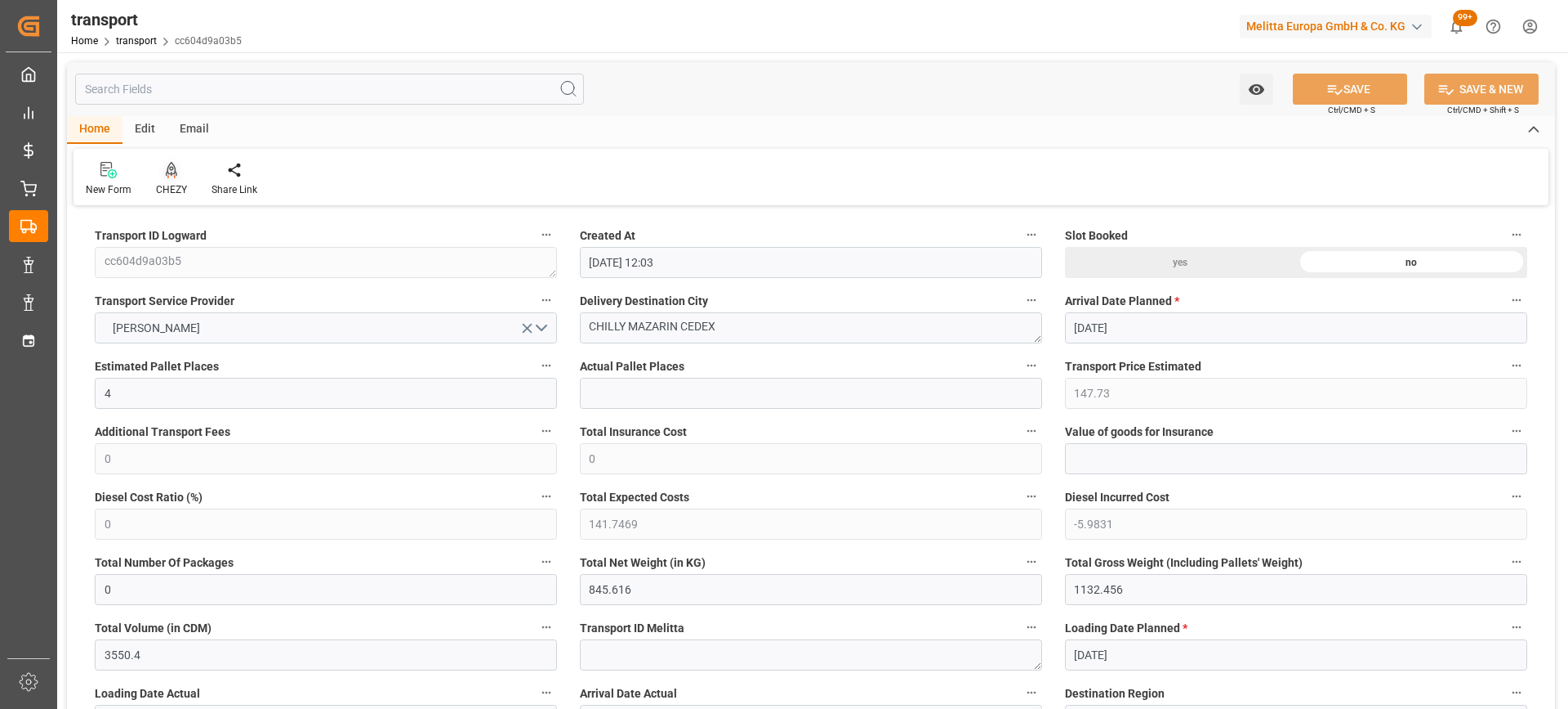
click at [168, 177] on icon at bounding box center [171, 170] width 11 height 16
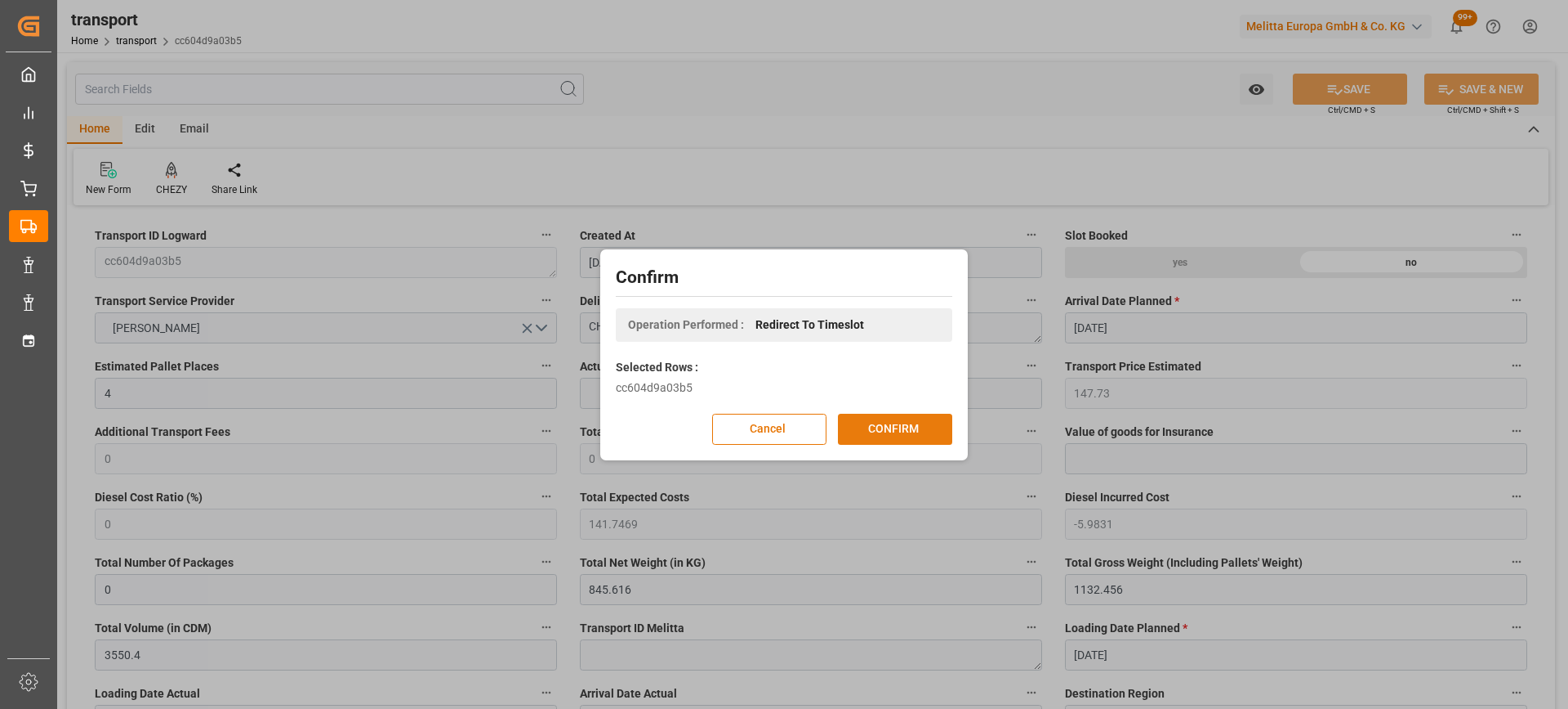
click at [893, 431] on button "CONFIRM" at bounding box center [895, 429] width 114 height 31
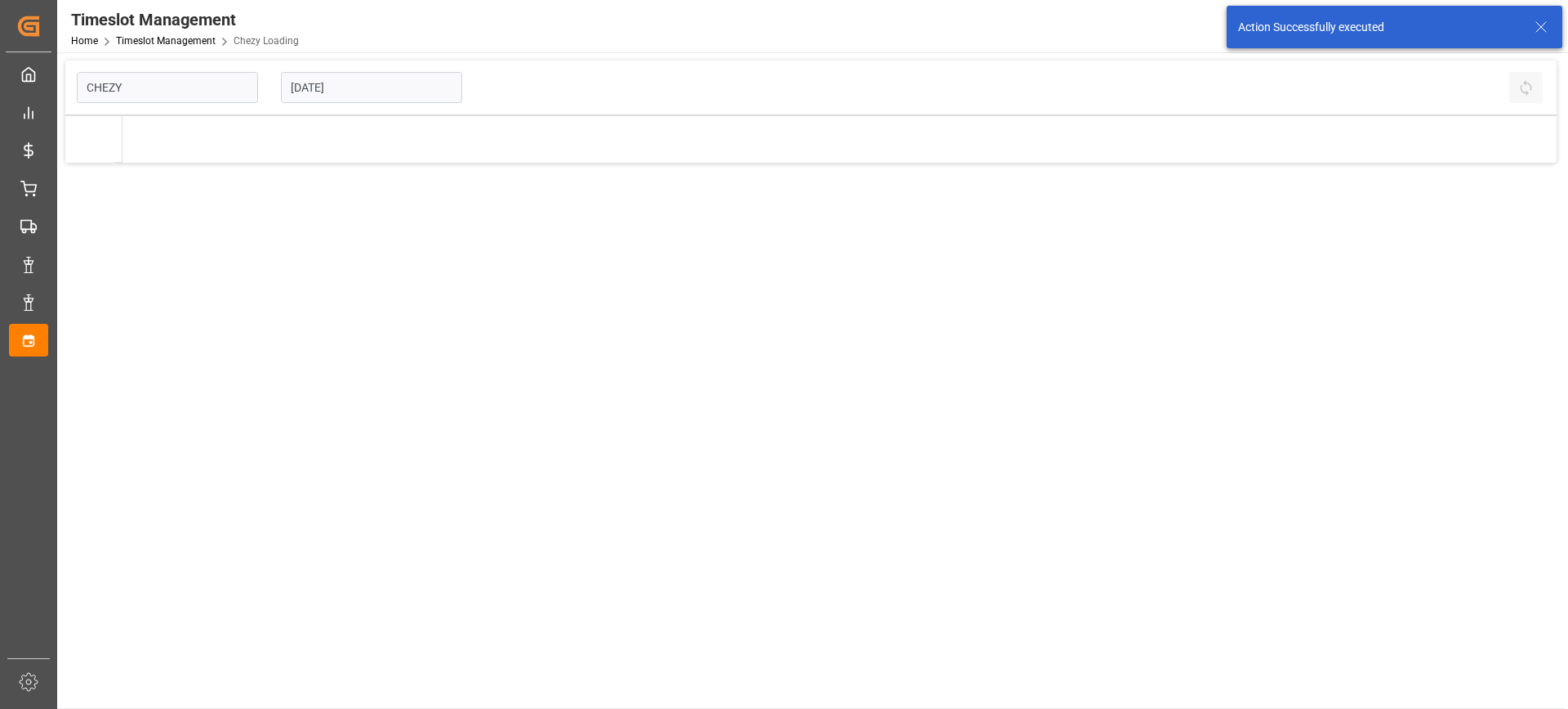
type input "Chezy Loading"
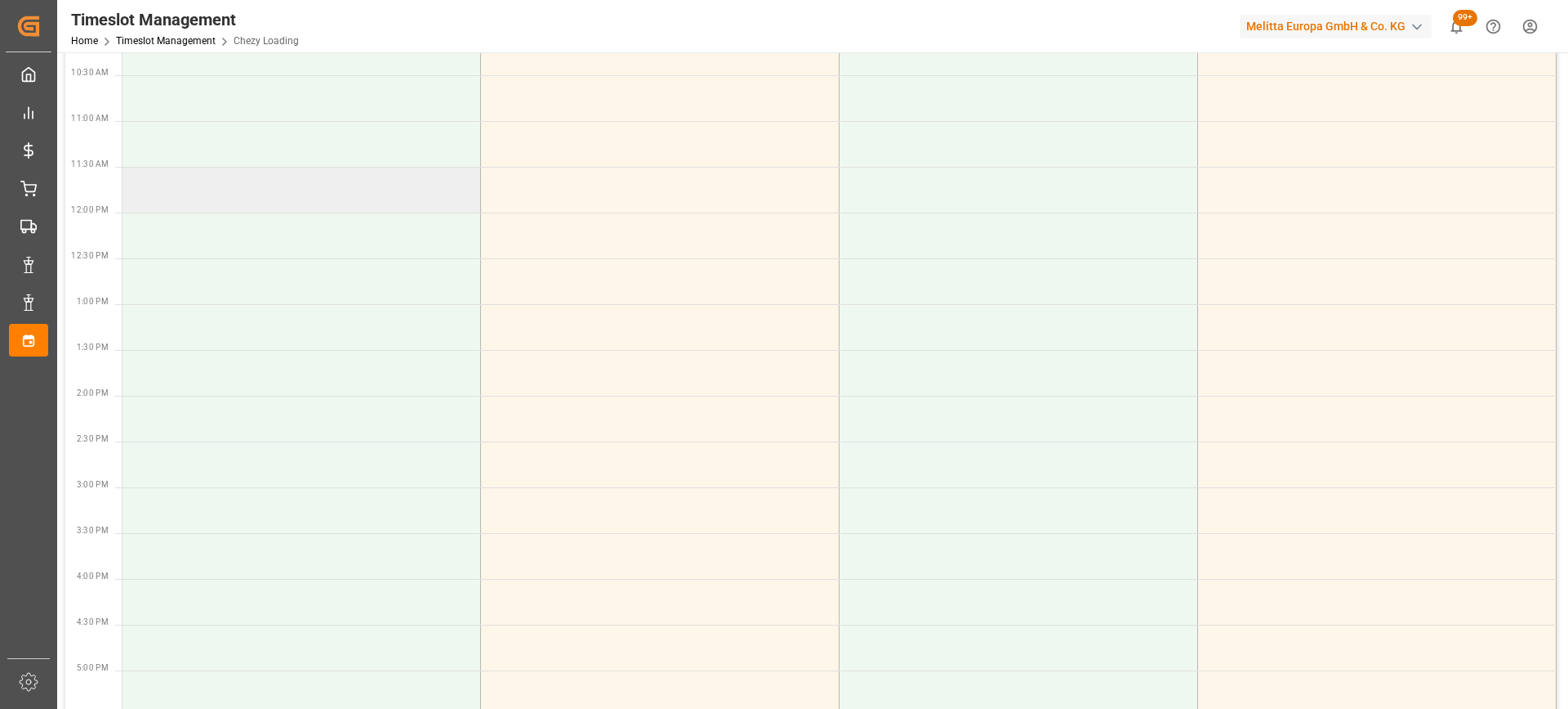
scroll to position [164, 0]
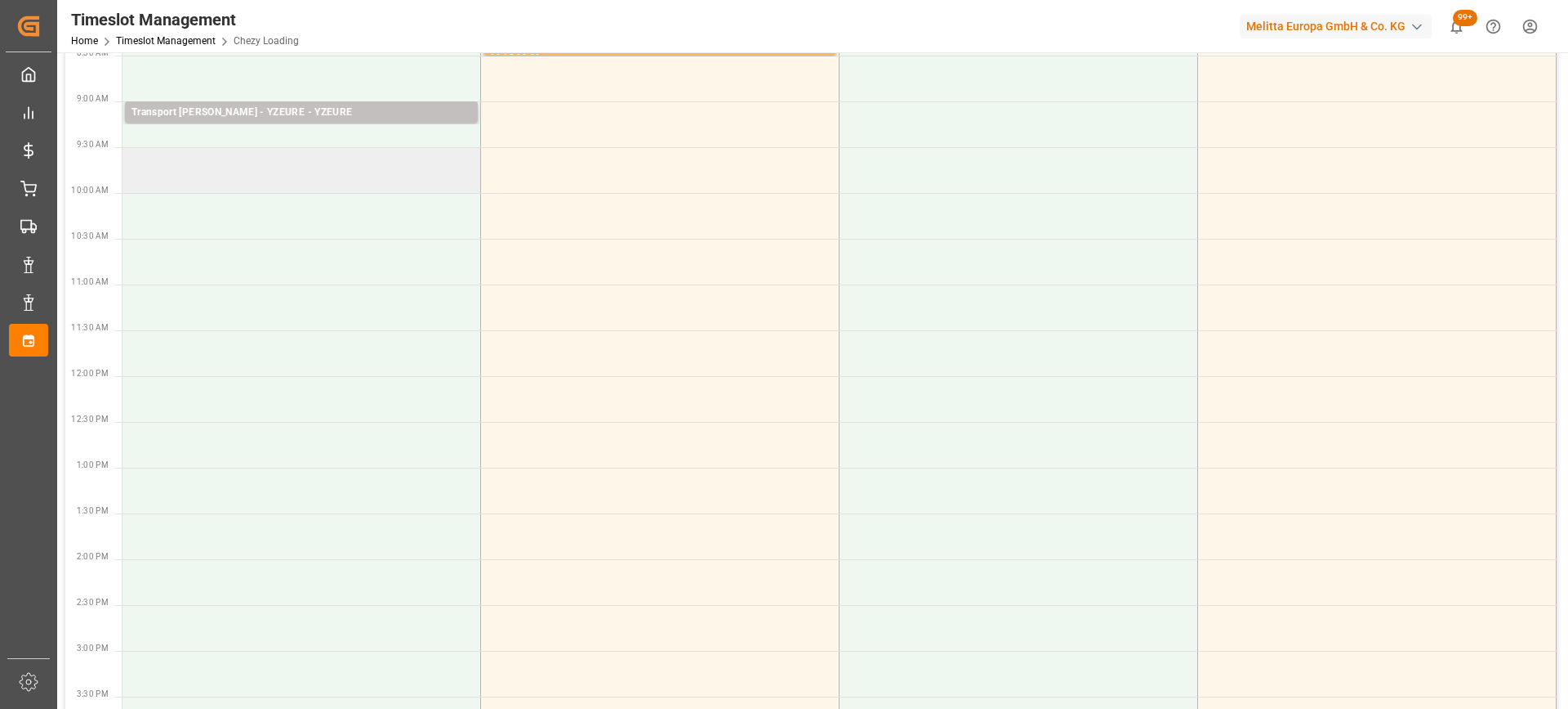
click at [242, 172] on td at bounding box center [302, 170] width 359 height 45
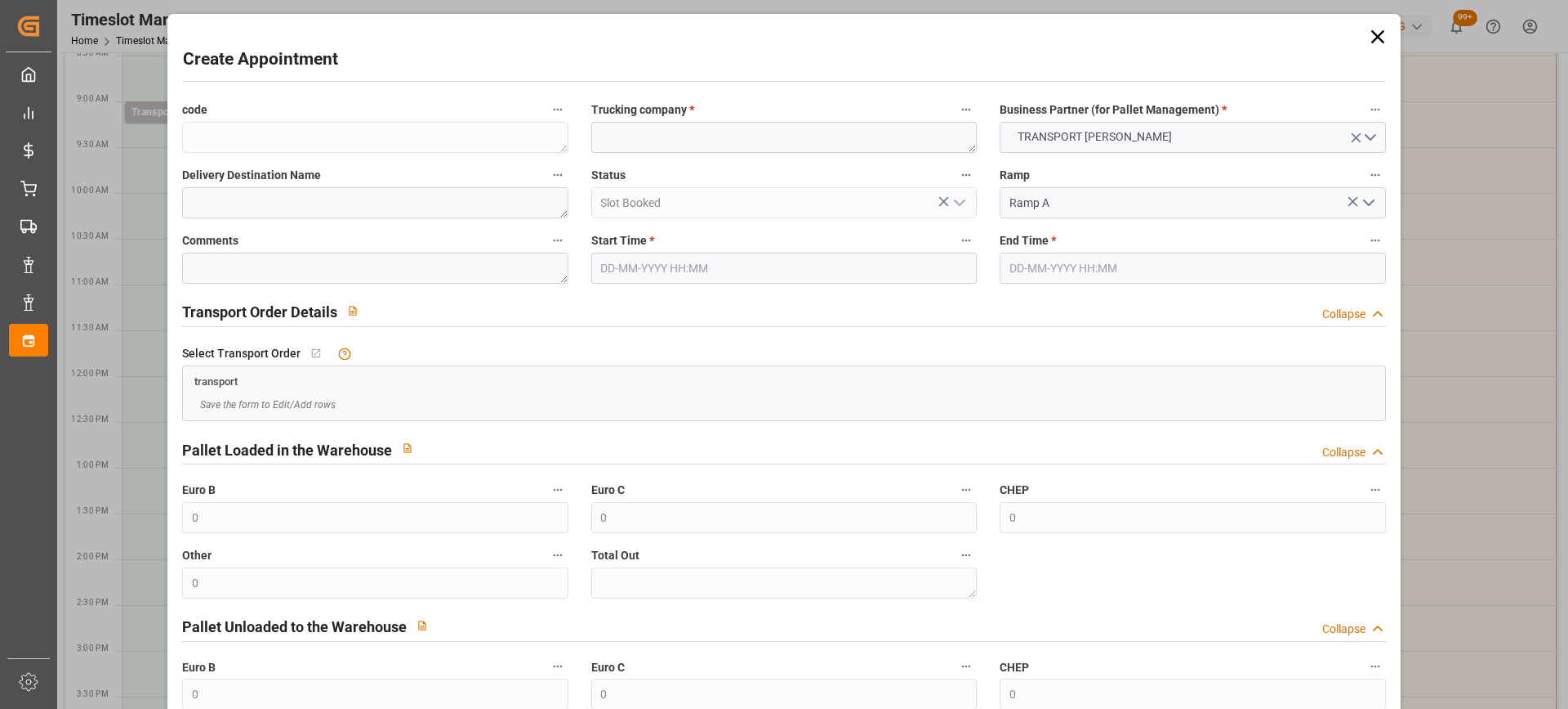
type input "[DATE] 09:30"
type input "[DATE] 10:00"
click at [609, 139] on textarea at bounding box center [784, 137] width 386 height 31
paste textarea "[PERSON_NAME]"
type textarea "[PERSON_NAME]"
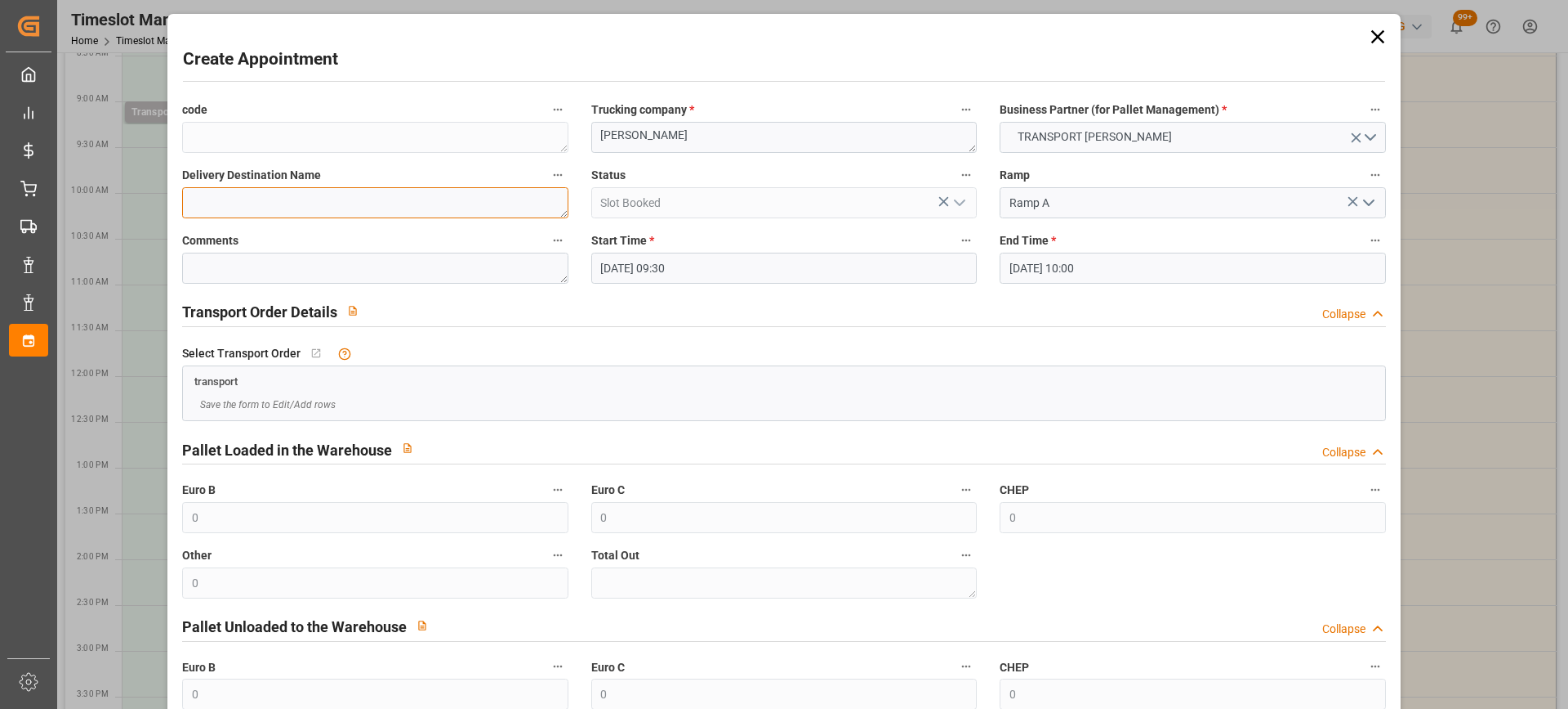
paste textarea "[PERSON_NAME]"
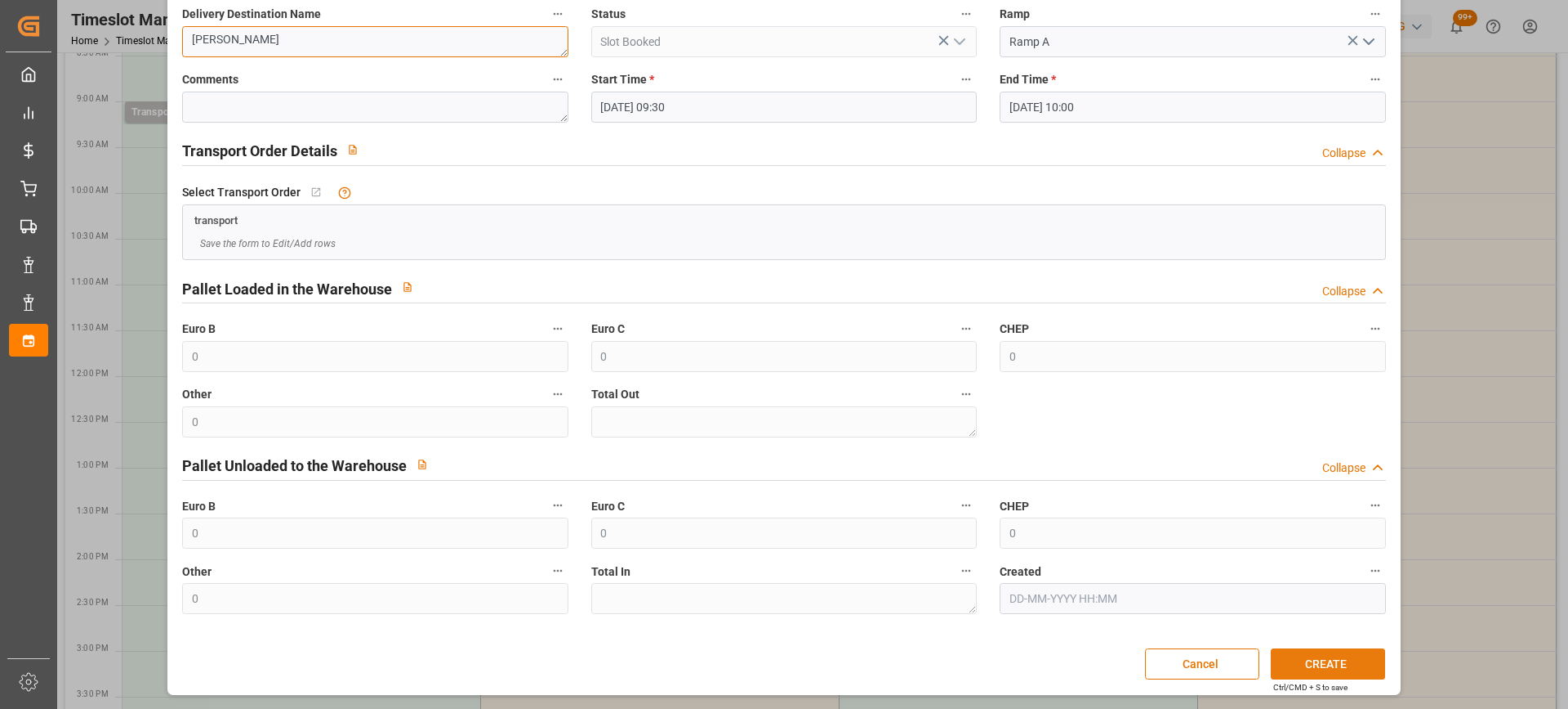
type textarea "[PERSON_NAME]"
click at [1337, 673] on button "CREATE" at bounding box center [1327, 664] width 114 height 31
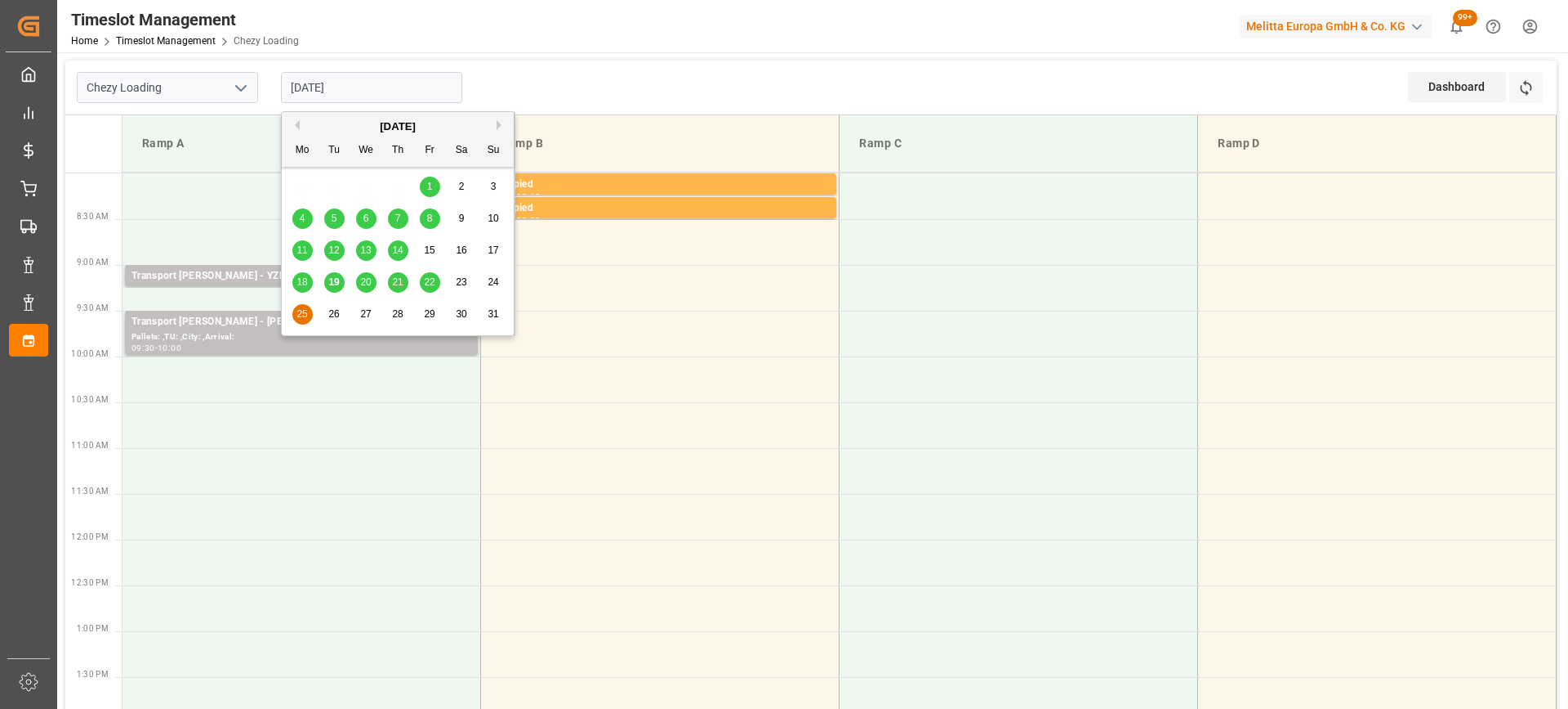
click at [313, 82] on input "[DATE]" at bounding box center [372, 87] width 182 height 31
click at [430, 284] on span "22" at bounding box center [429, 281] width 10 height 11
type input "[DATE]"
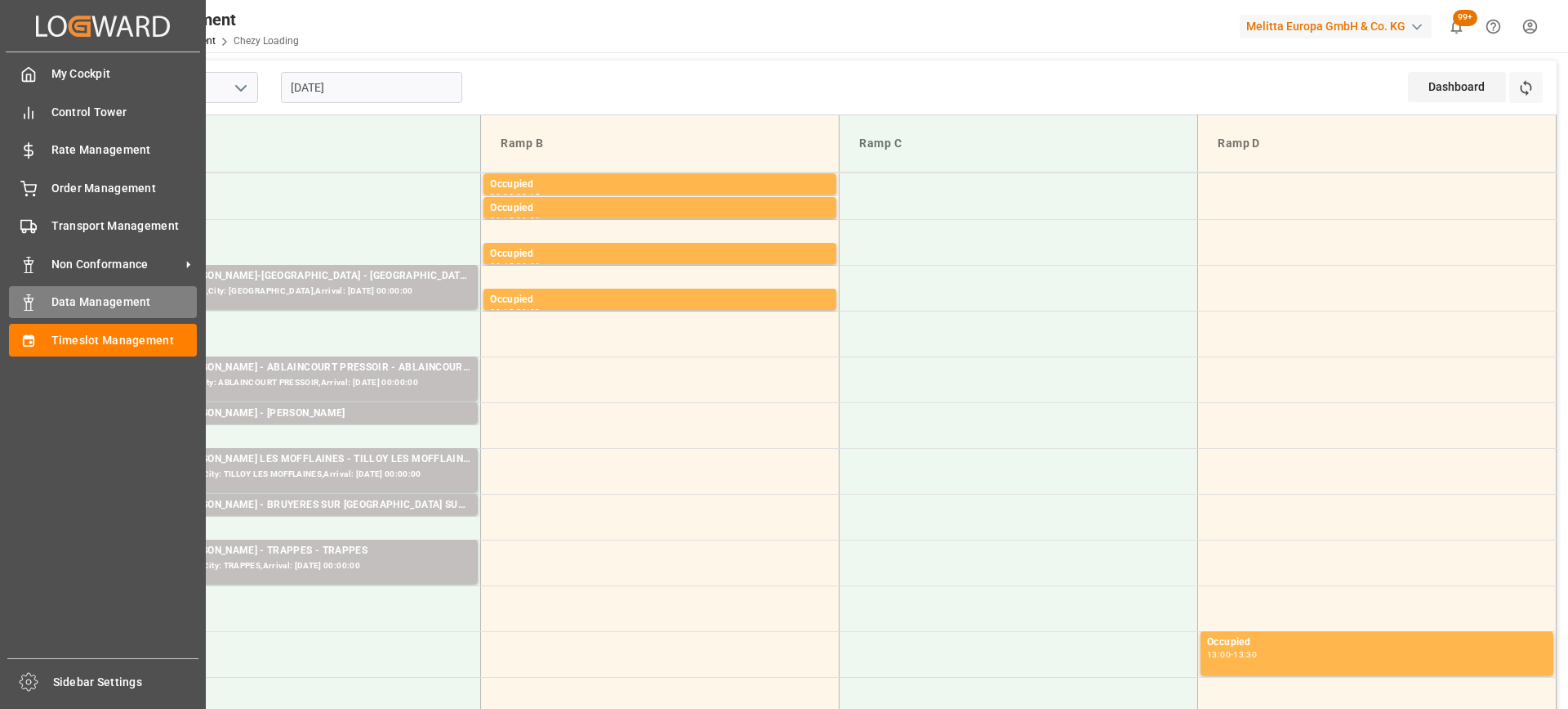
click at [60, 305] on span "Data Management" at bounding box center [124, 302] width 147 height 17
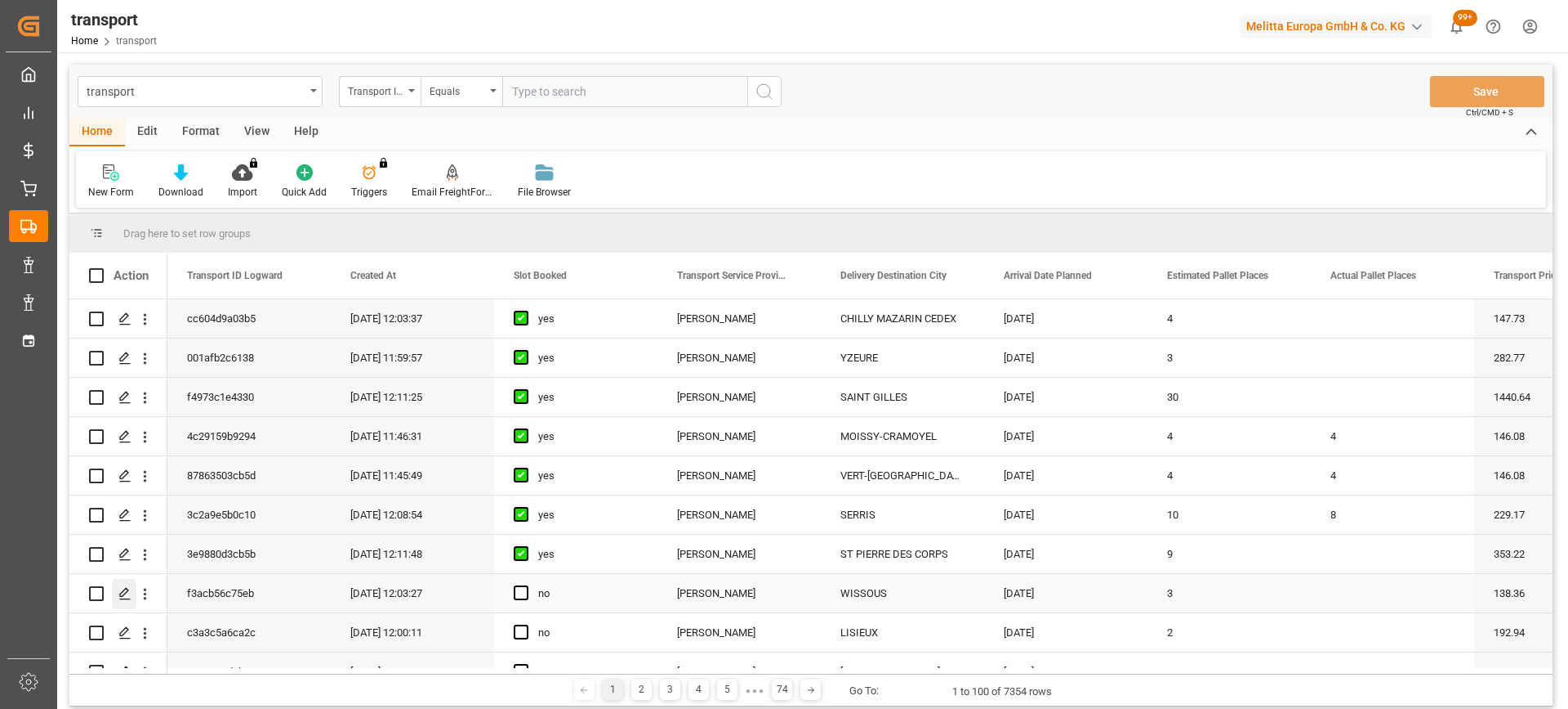
click at [125, 598] on icon "Press SPACE to select this row." at bounding box center [124, 593] width 13 height 13
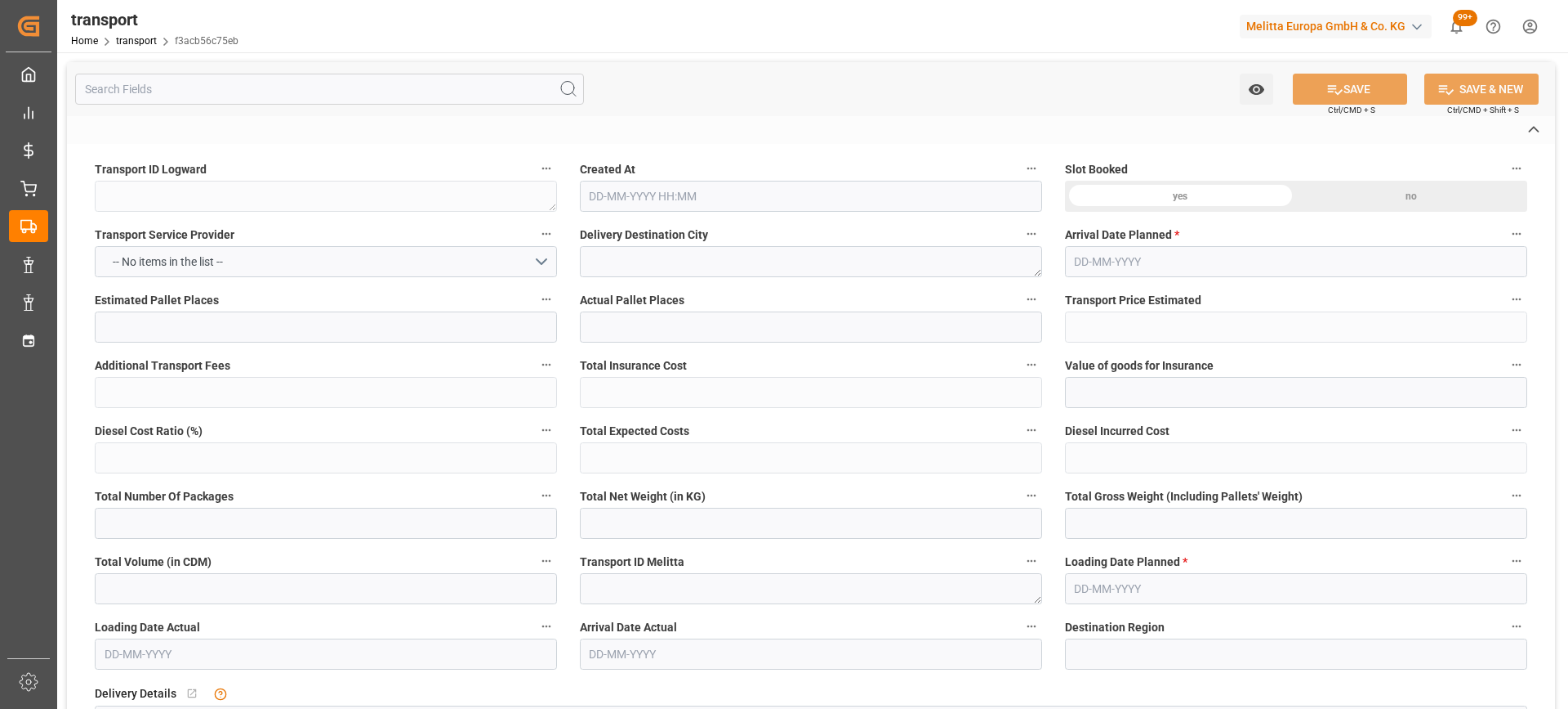
type textarea "f3acb56c75eb"
type textarea "WISSOUS"
type textarea "0000722418"
type textarea "FR-02570"
type textarea "FR"
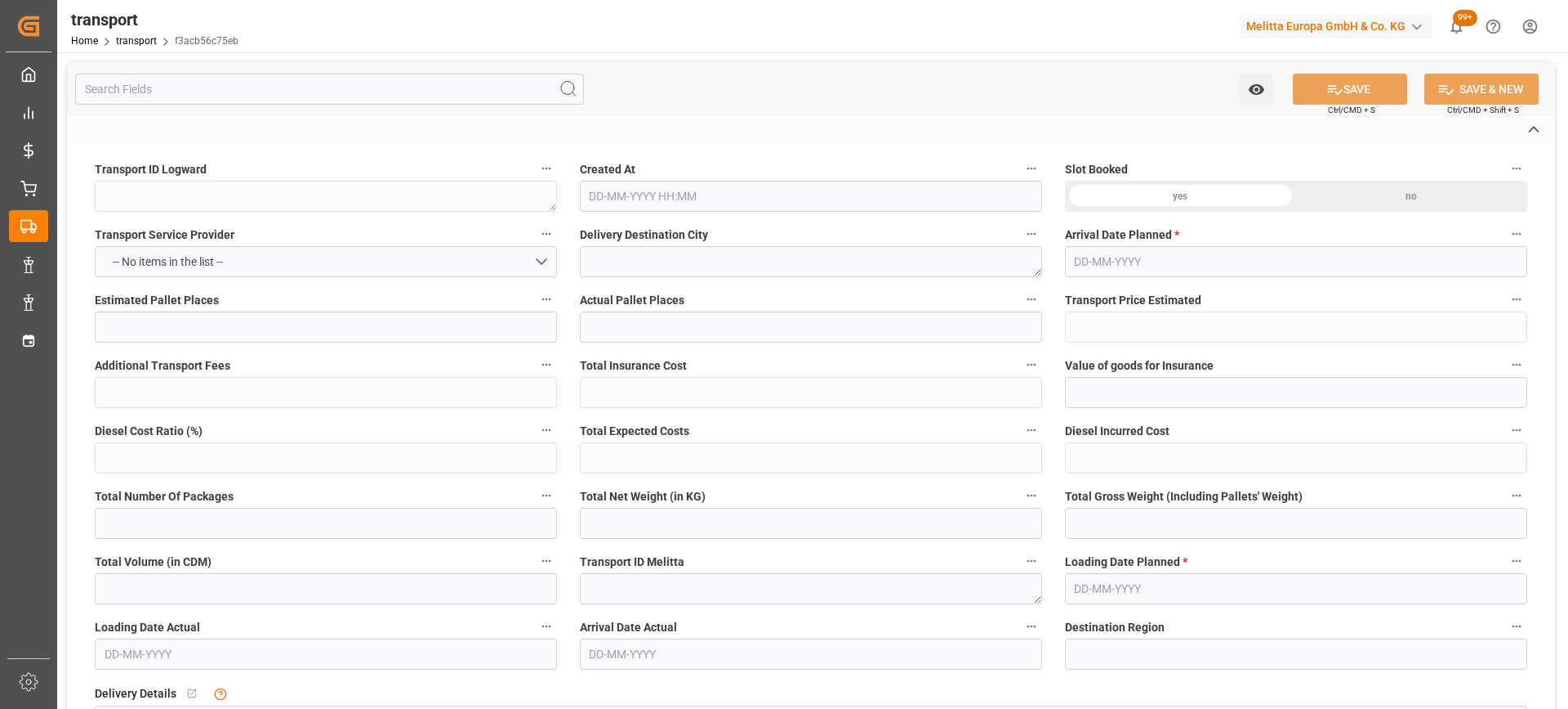
type input "Road"
type input "FR"
type input "02570"
type input "FR"
type input "91320"
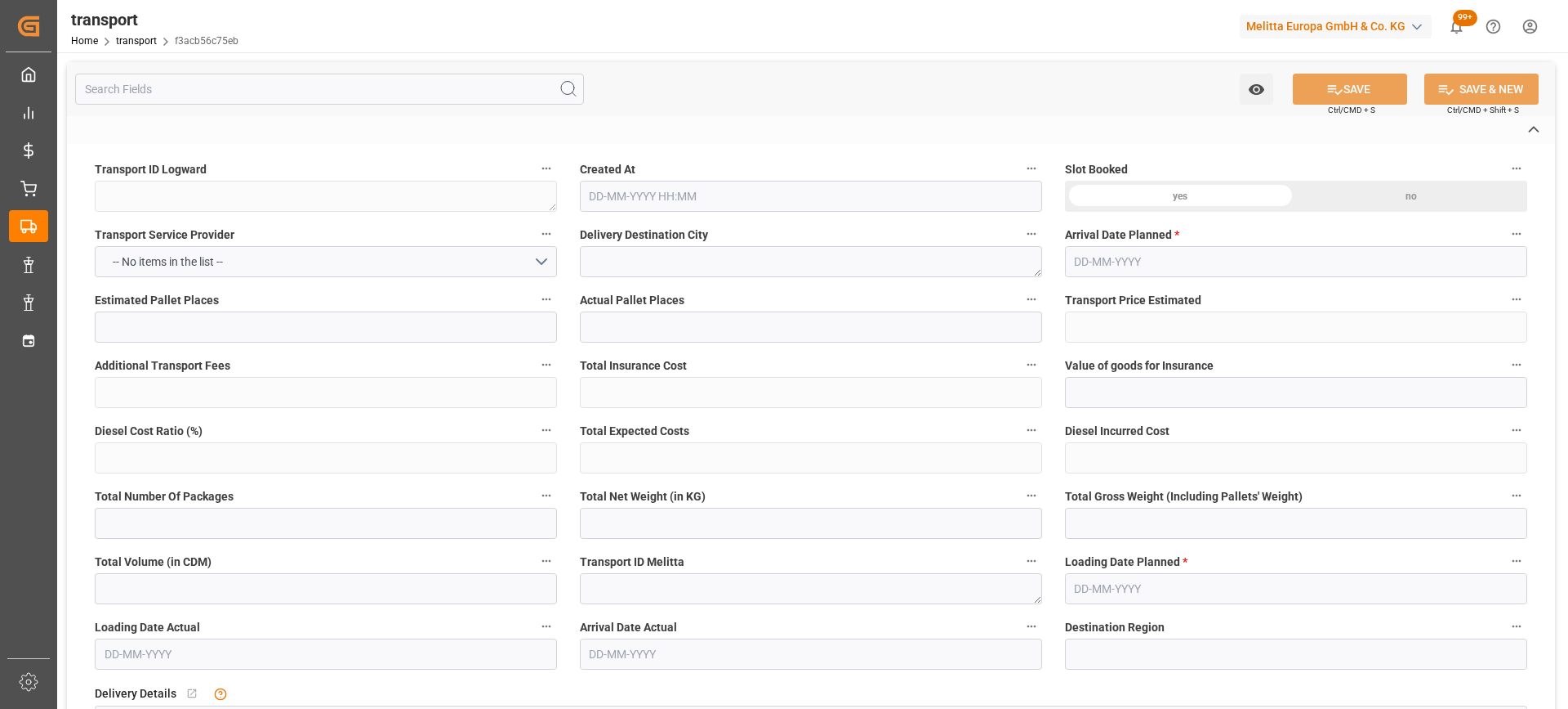
type input "Small Shipment"
type input "3.5-7.5 t"
type input "EURO 6"
type input "Diesel"
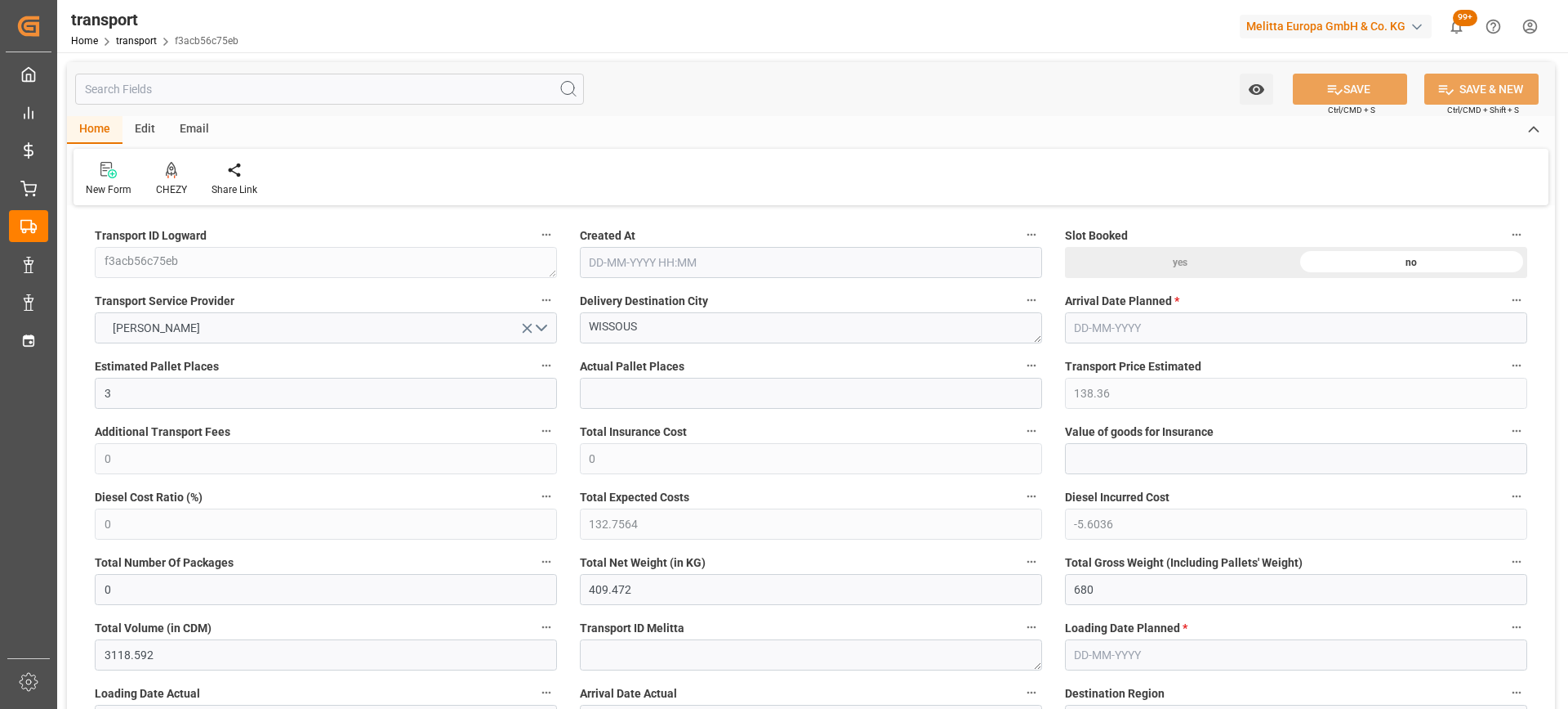
type input "3"
type input "138.36"
type input "0"
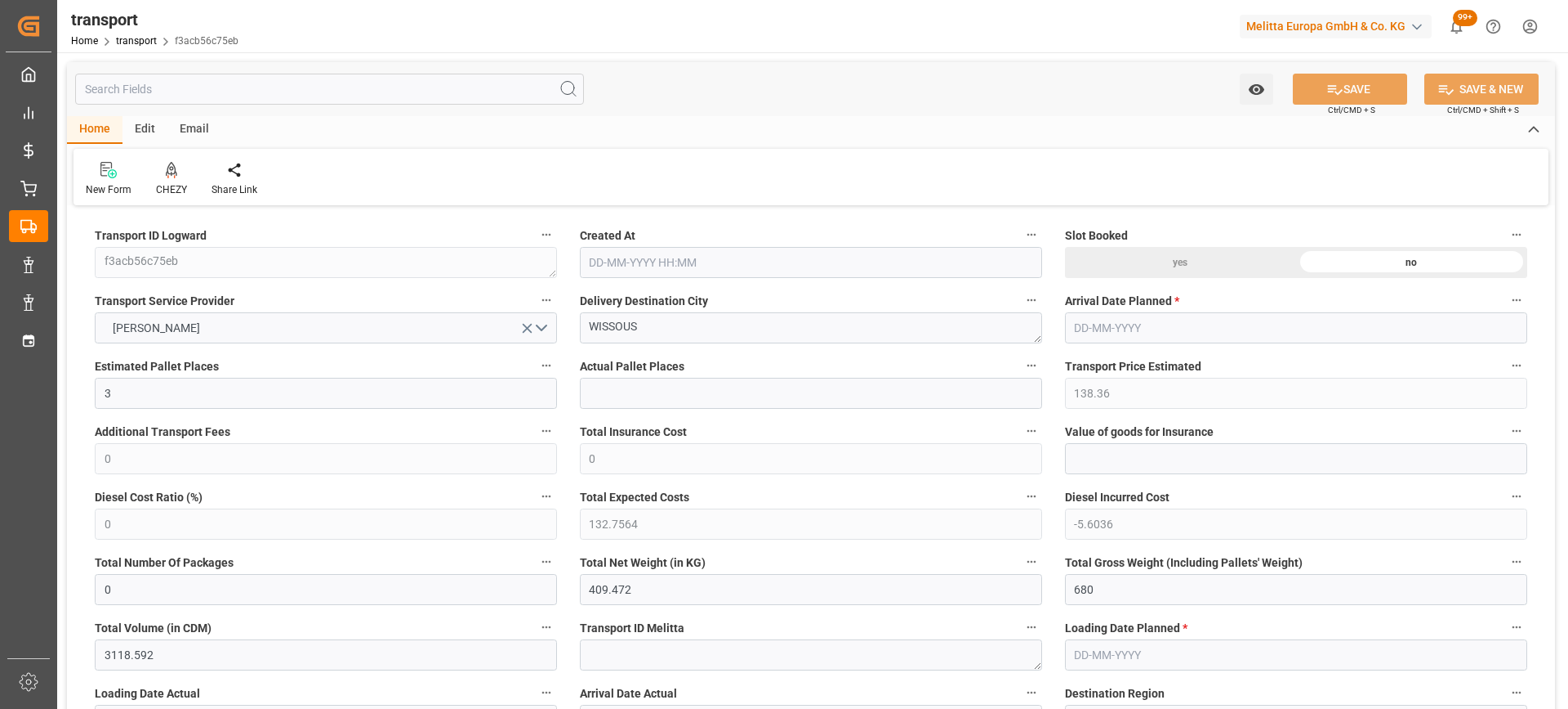
type input "132.7564"
type input "-5.6036"
type input "0"
type input "409.472"
type input "680"
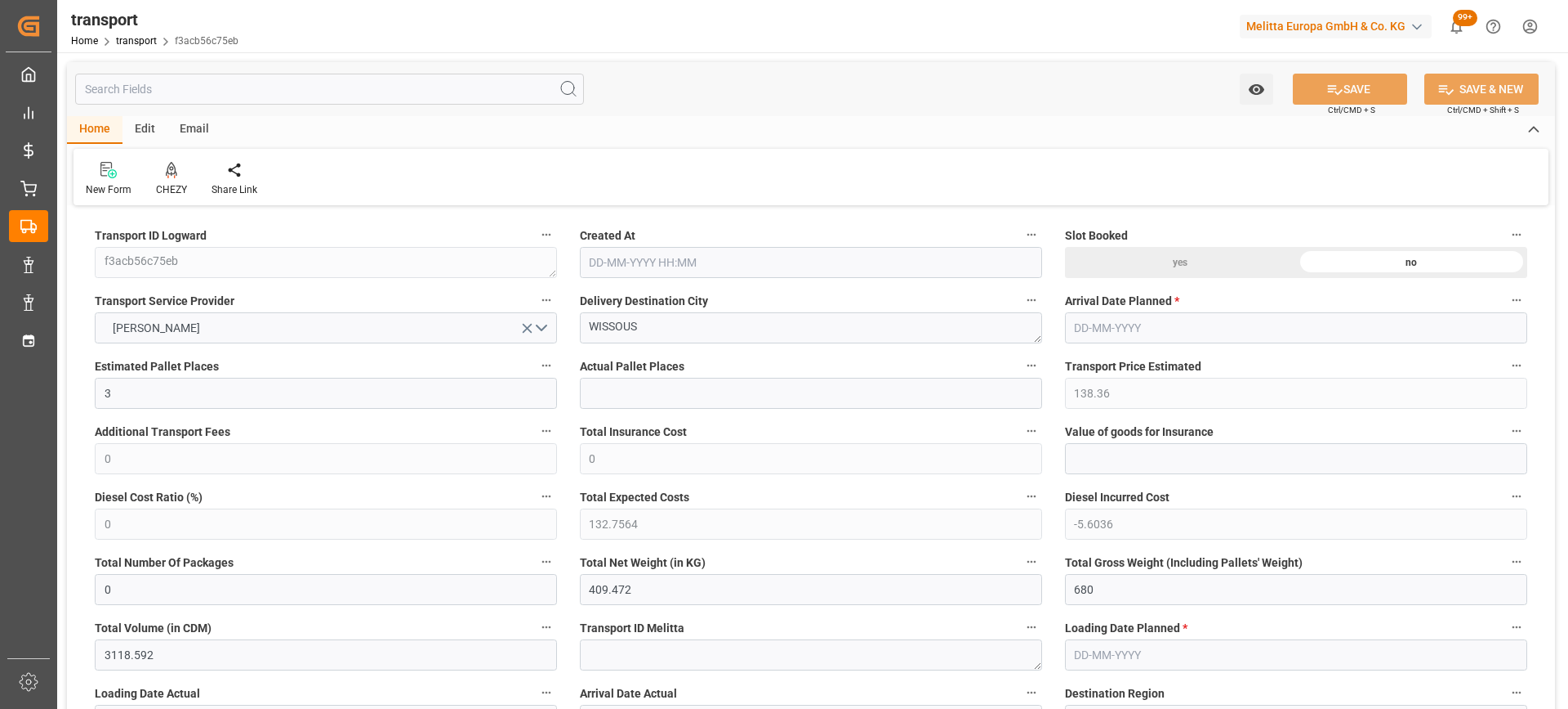
type input "3118.592"
type input "91"
type input "5"
type input "0"
type input "5"
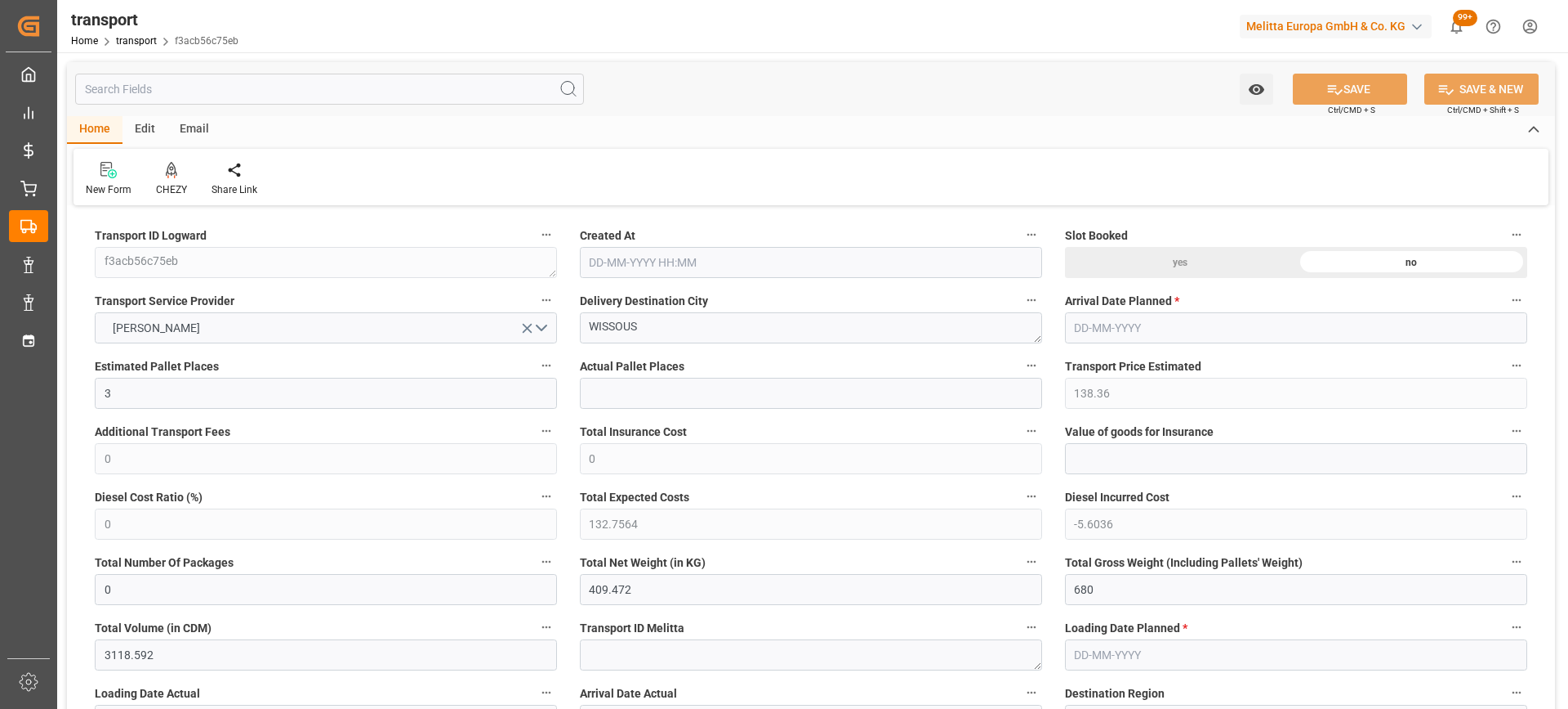
type input "101"
type input "541.44"
type input "0"
type input "4710.8598"
type input "0"
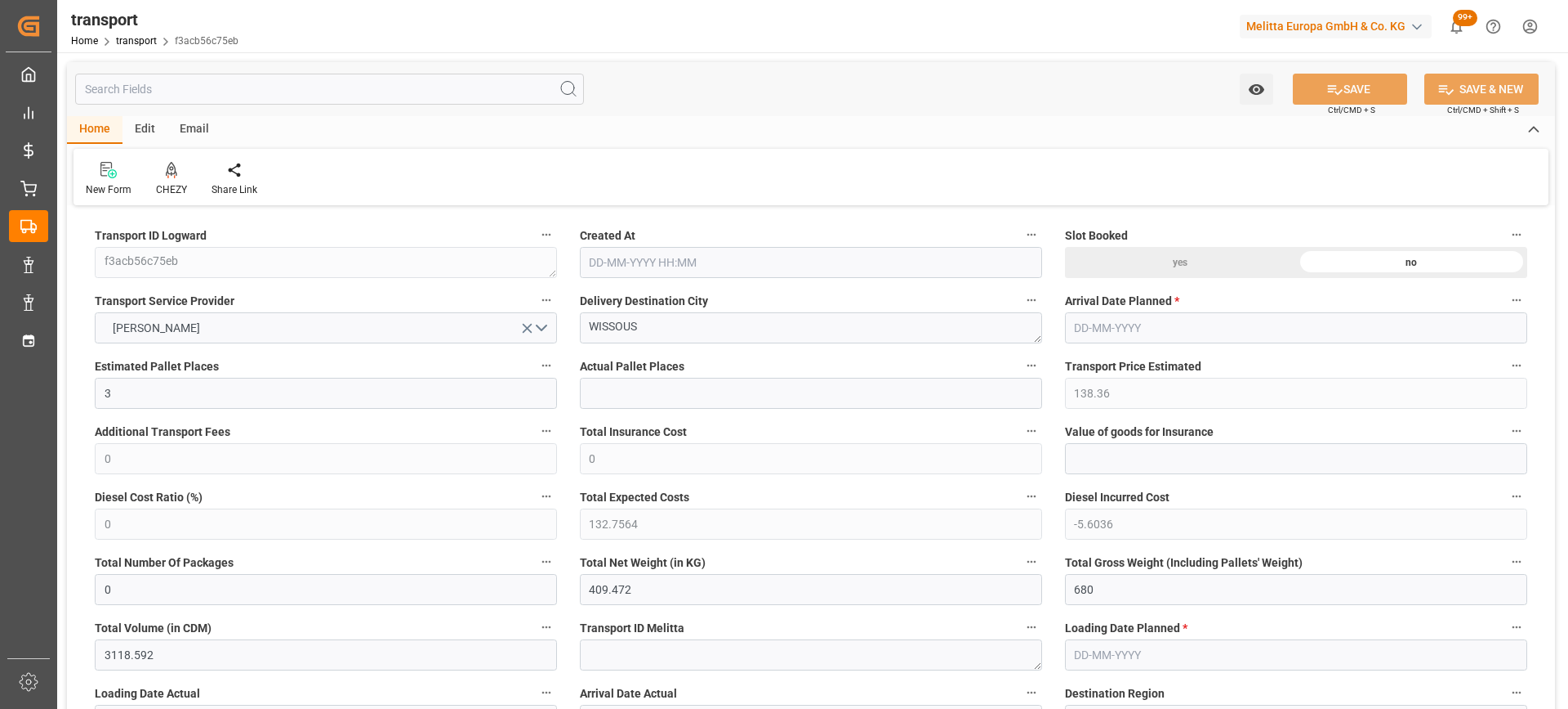
type input "0"
type input "21"
type input "35"
type input "19-08-2025 12:03"
type input "[DATE]"
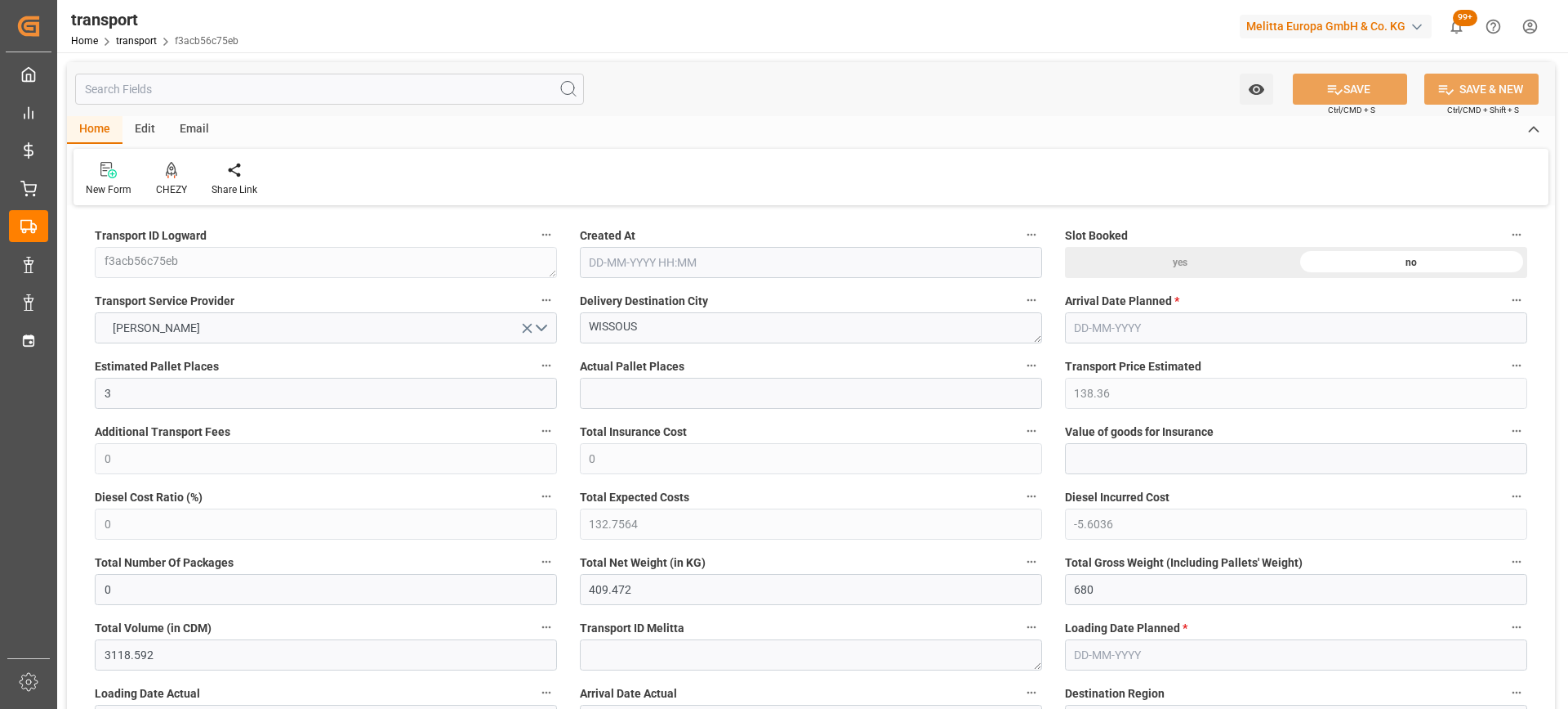
type input "[DATE]"
drag, startPoint x: 664, startPoint y: 333, endPoint x: 508, endPoint y: 328, distance: 156.1
click at [166, 175] on icon at bounding box center [171, 169] width 11 height 14
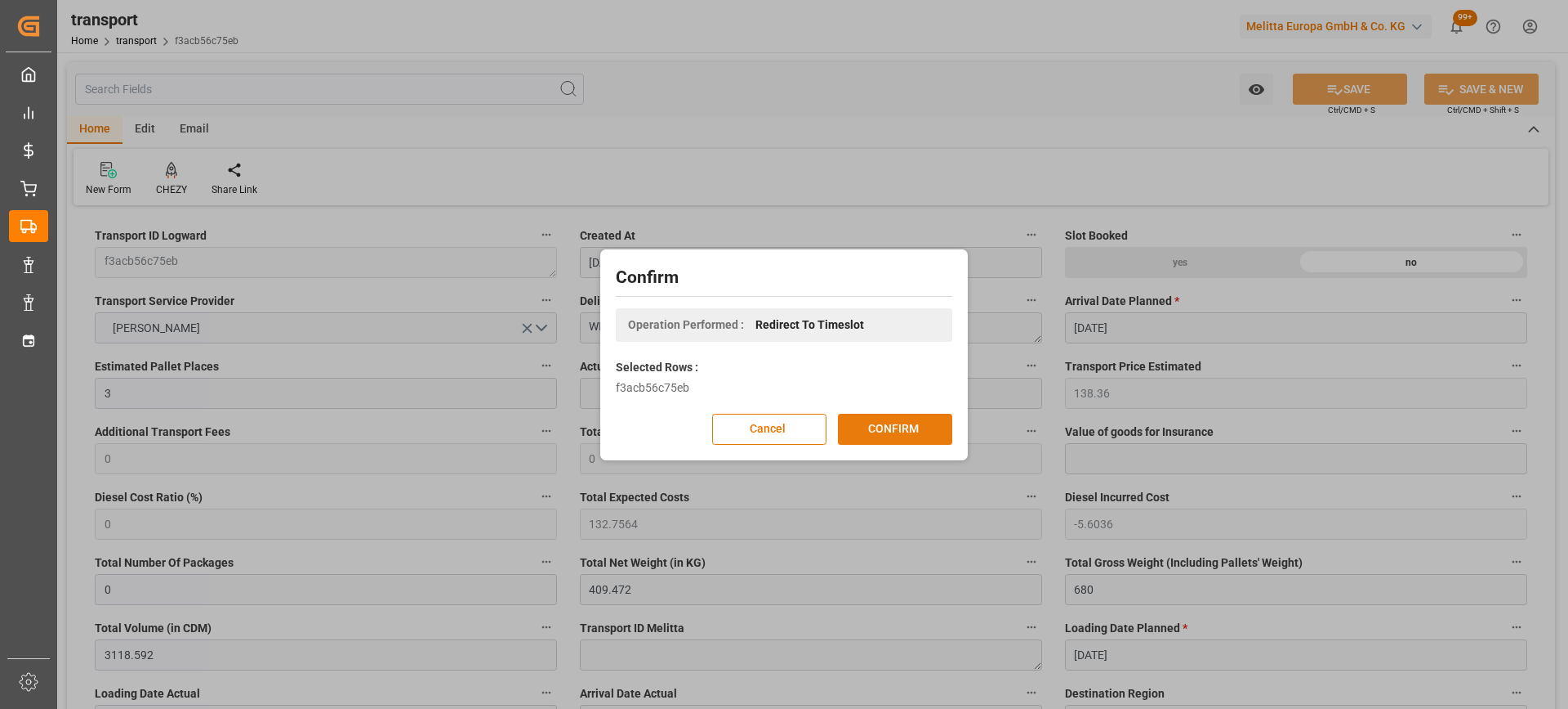
click at [867, 423] on button "CONFIRM" at bounding box center [895, 429] width 114 height 31
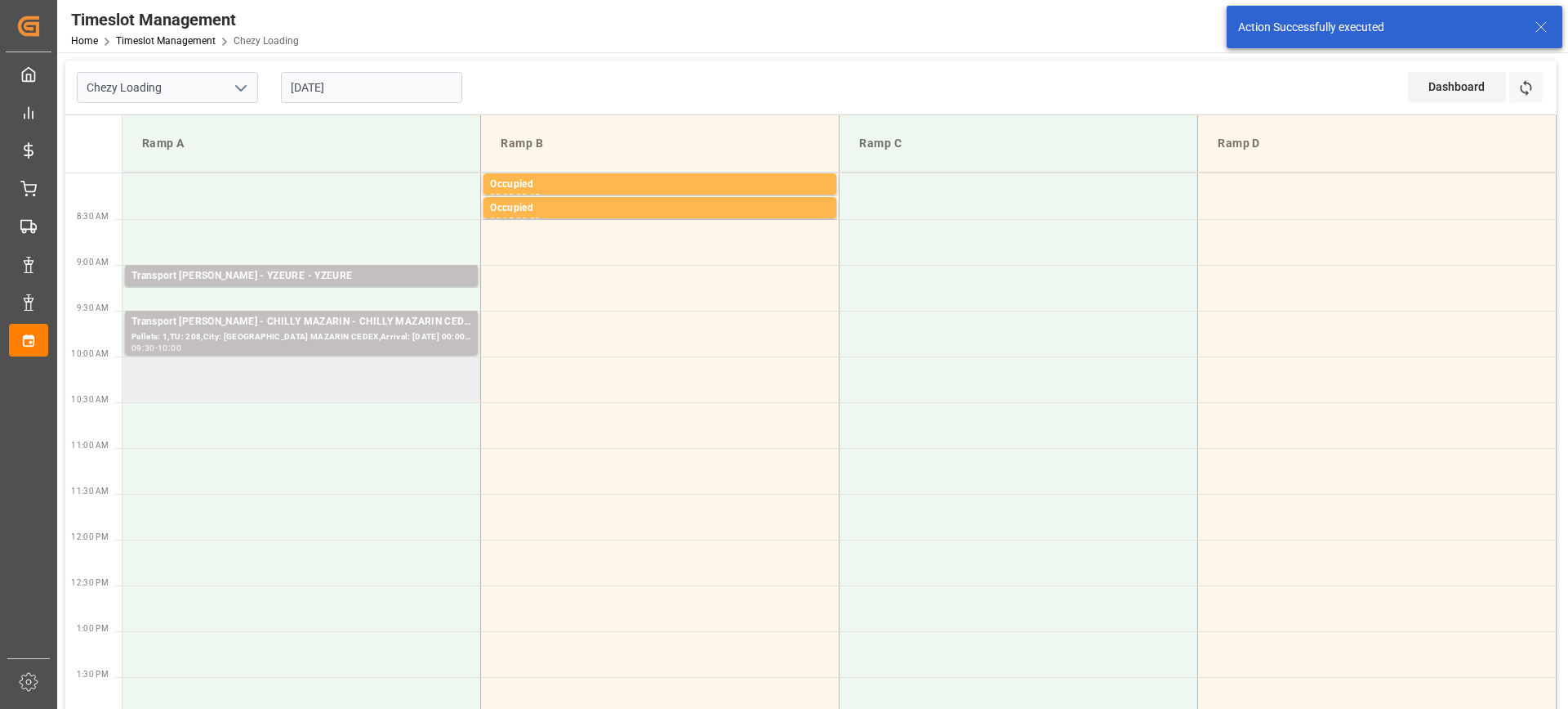
click at [245, 383] on td at bounding box center [302, 379] width 359 height 45
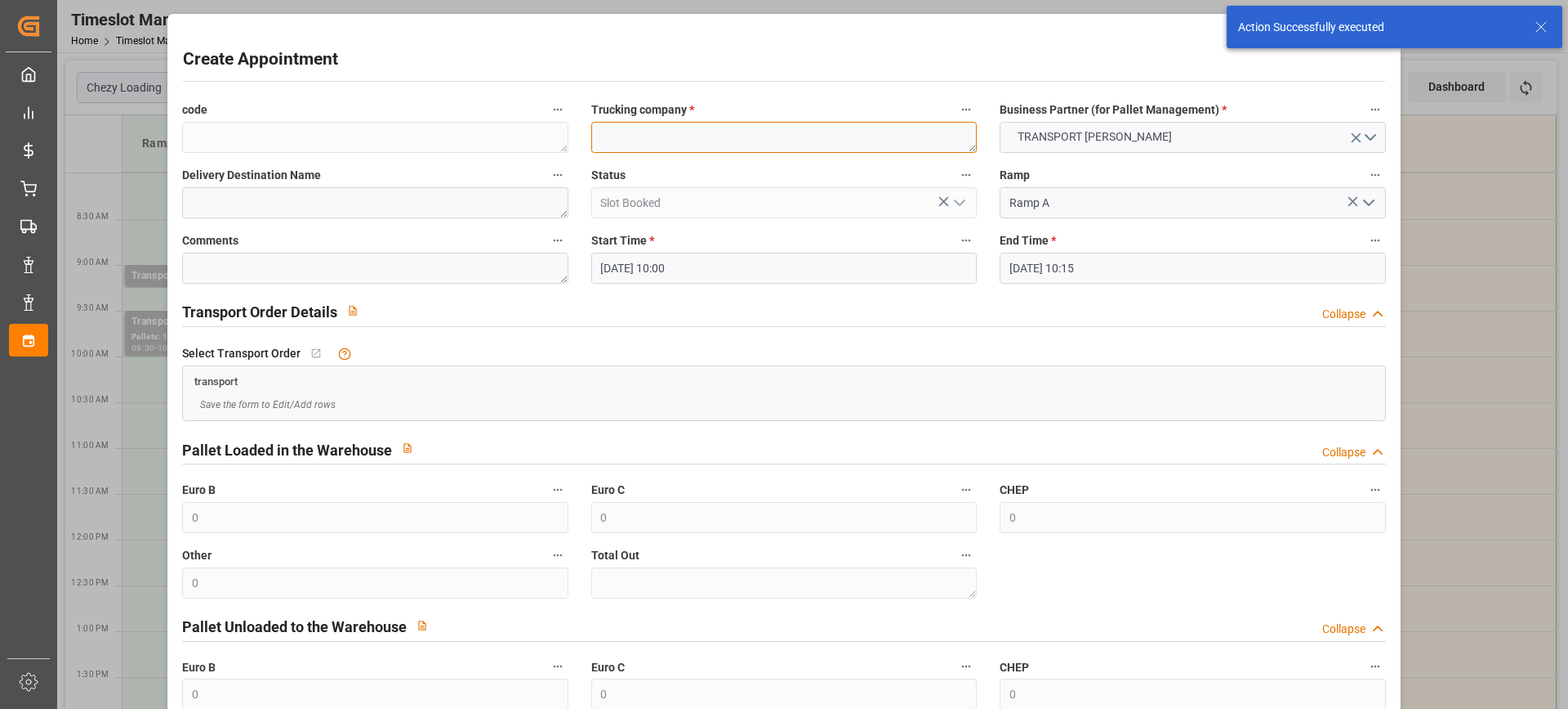
click at [621, 142] on textarea at bounding box center [784, 137] width 386 height 31
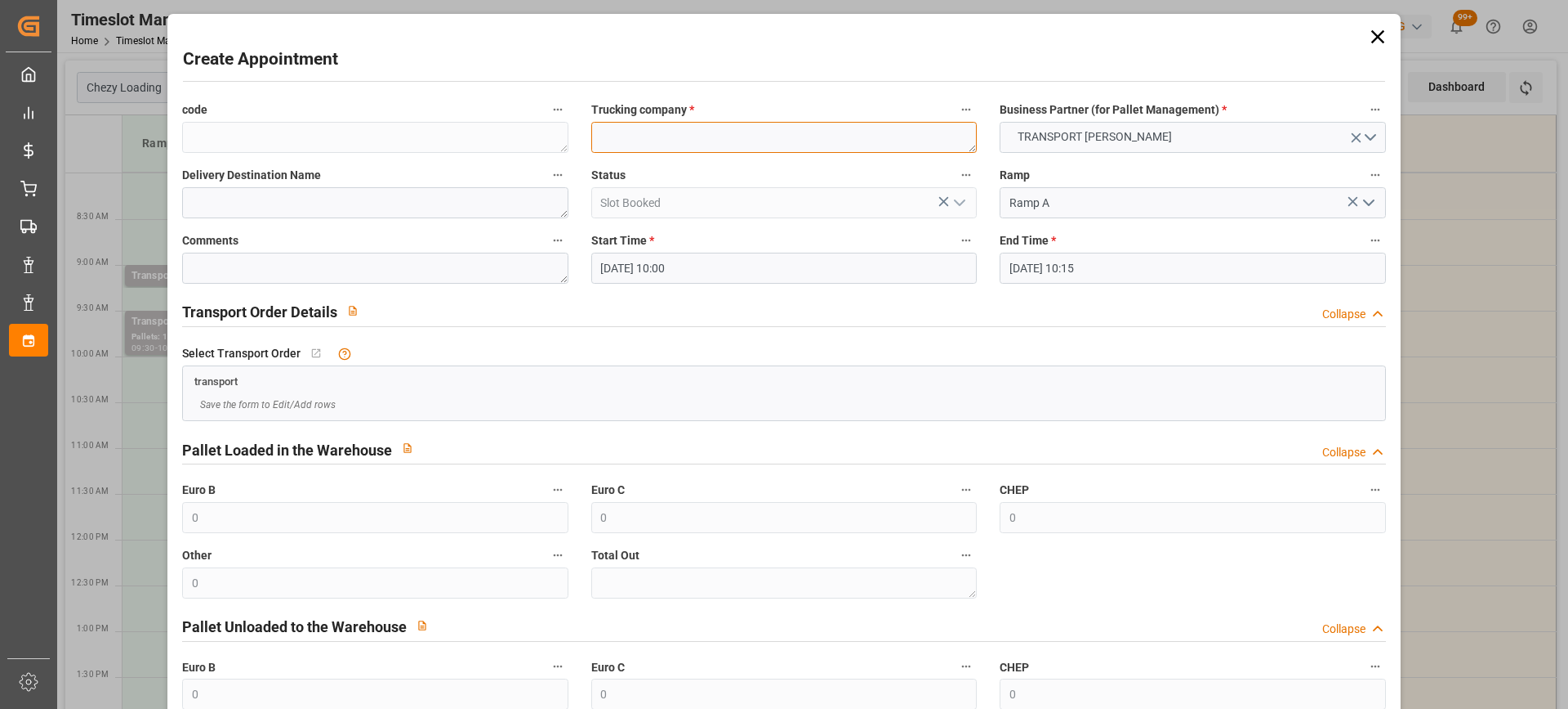
paste textarea "WISSOUS"
type textarea "WISSOUS"
paste textarea "WISSOUS"
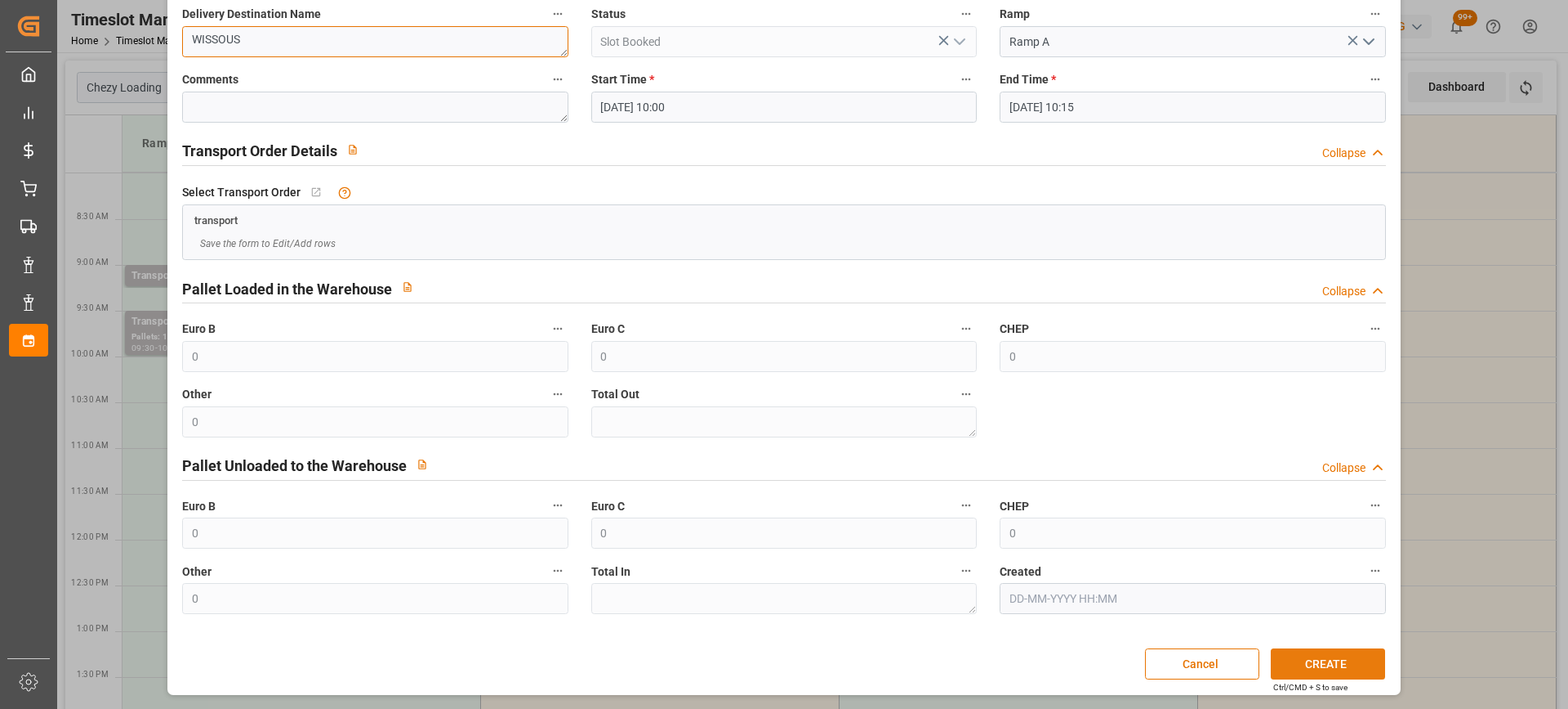
type textarea "WISSOUS"
click at [1314, 661] on button "CREATE" at bounding box center [1327, 664] width 114 height 31
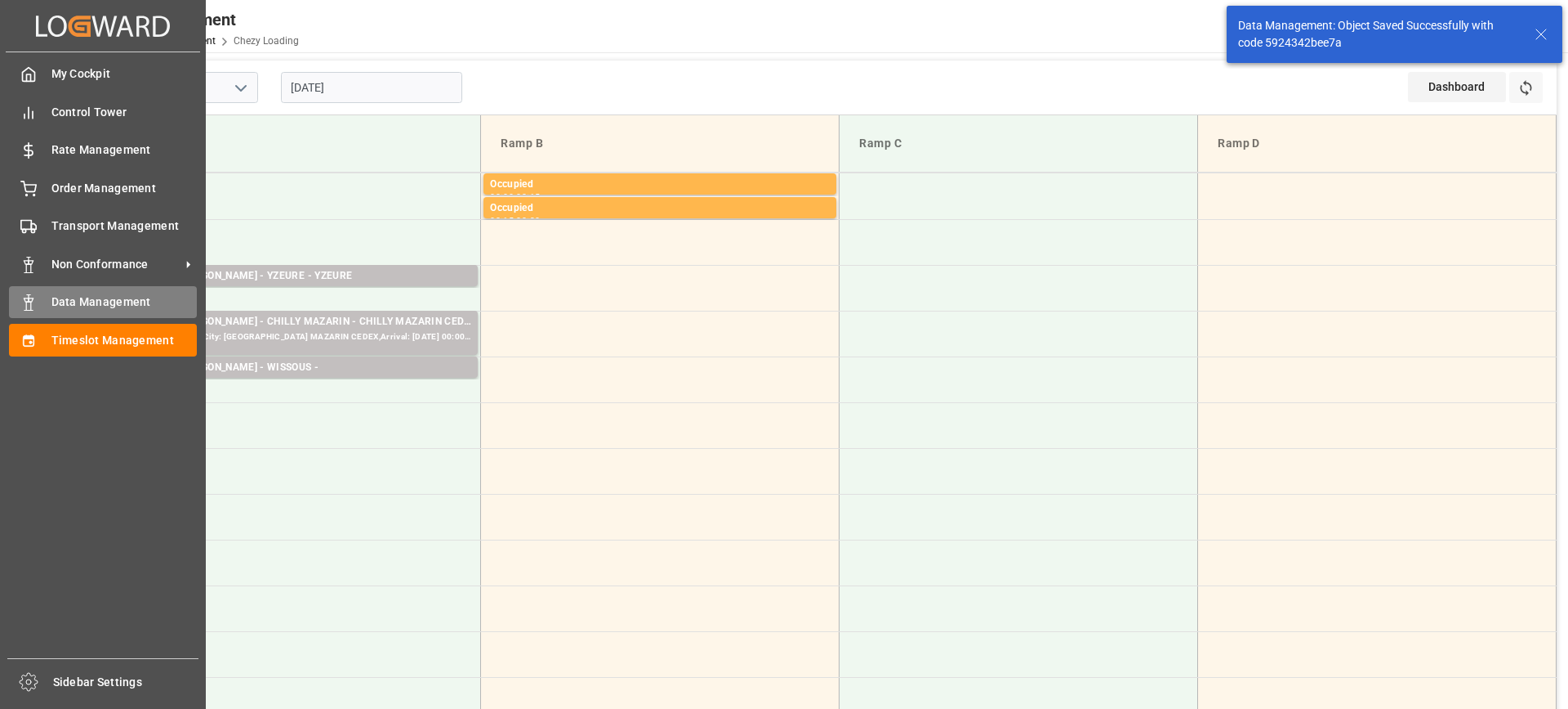
click at [44, 303] on div "Data Management Data Management" at bounding box center [102, 302] width 188 height 32
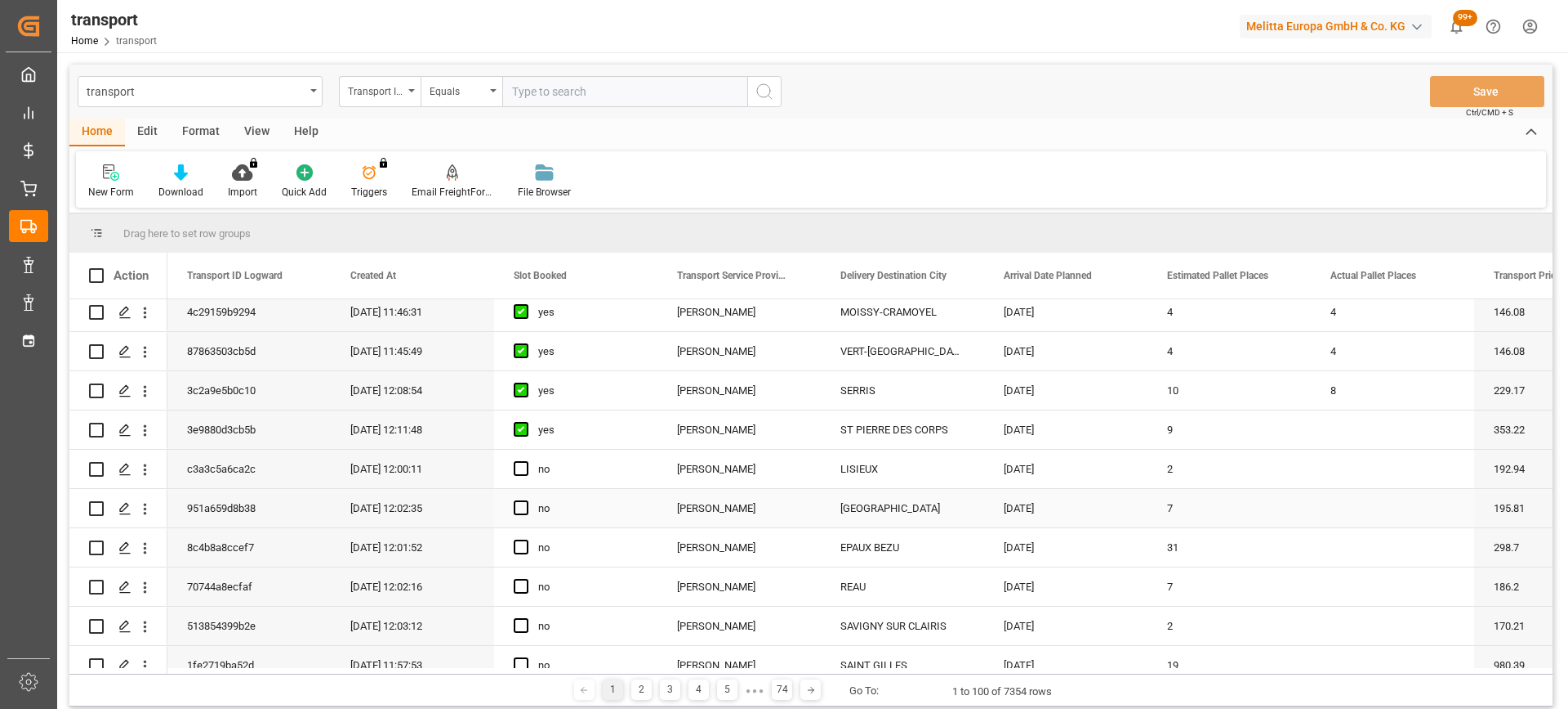
scroll to position [245, 0]
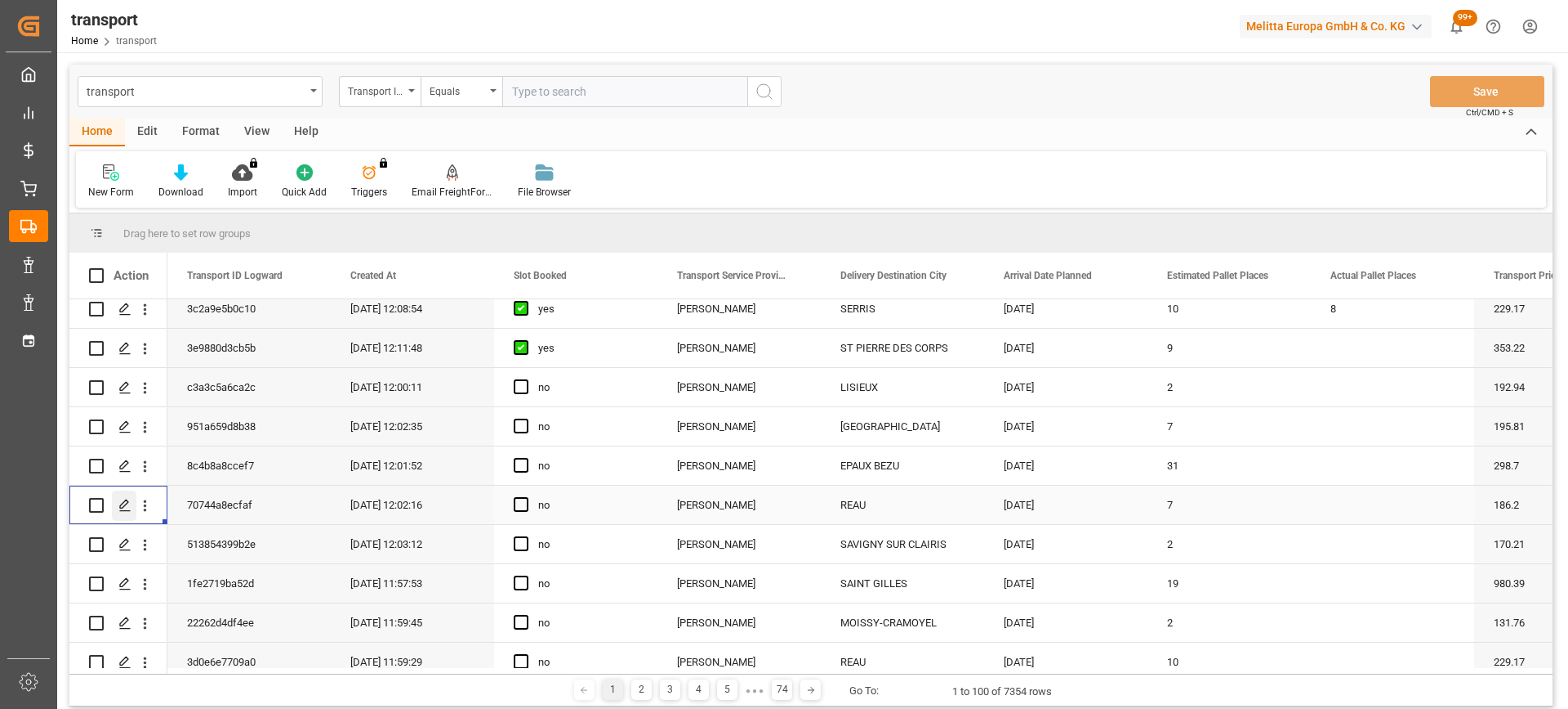
click at [116, 502] on div "Press SPACE to select this row." at bounding box center [124, 505] width 25 height 30
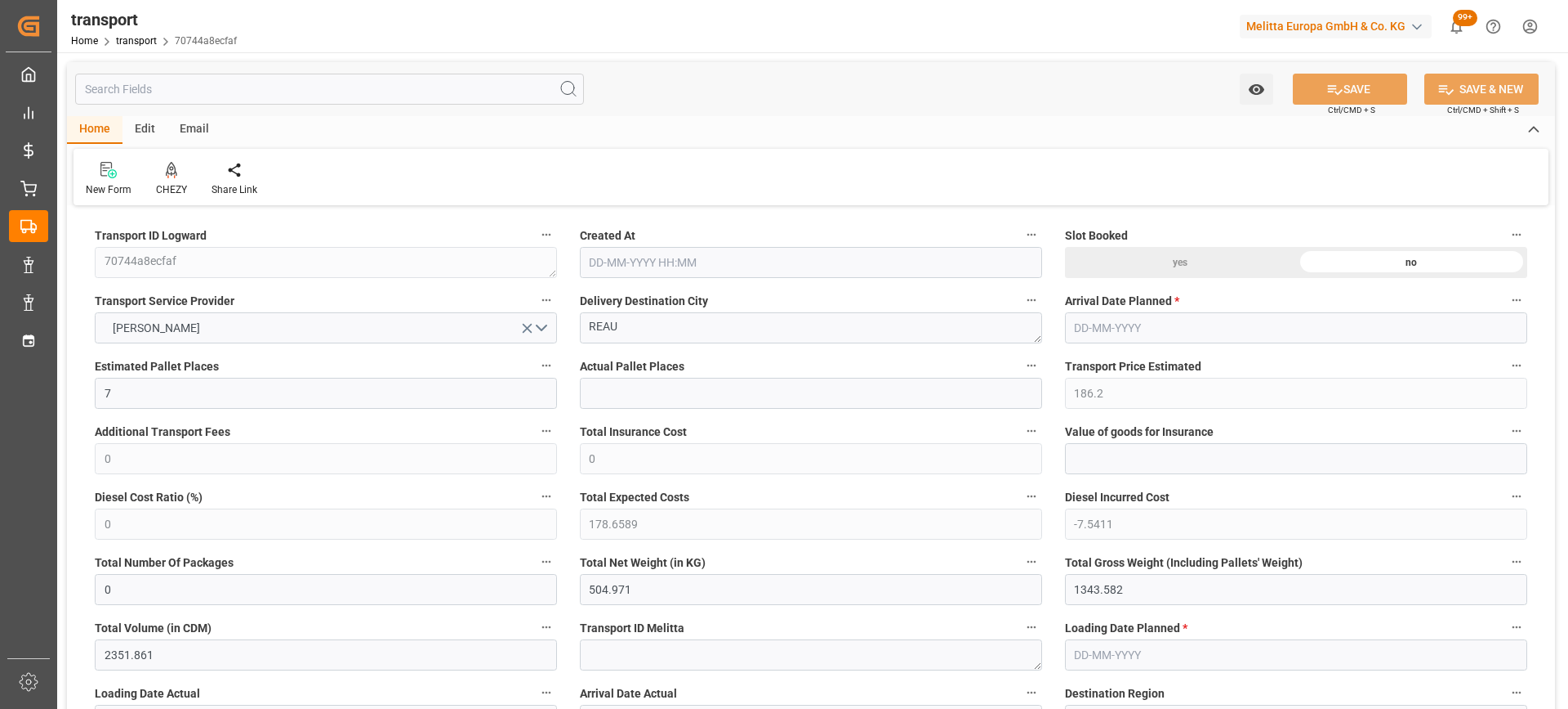
type input "19-08-2025 12:02"
type input "[DATE]"
drag, startPoint x: 626, startPoint y: 325, endPoint x: 490, endPoint y: 325, distance: 136.0
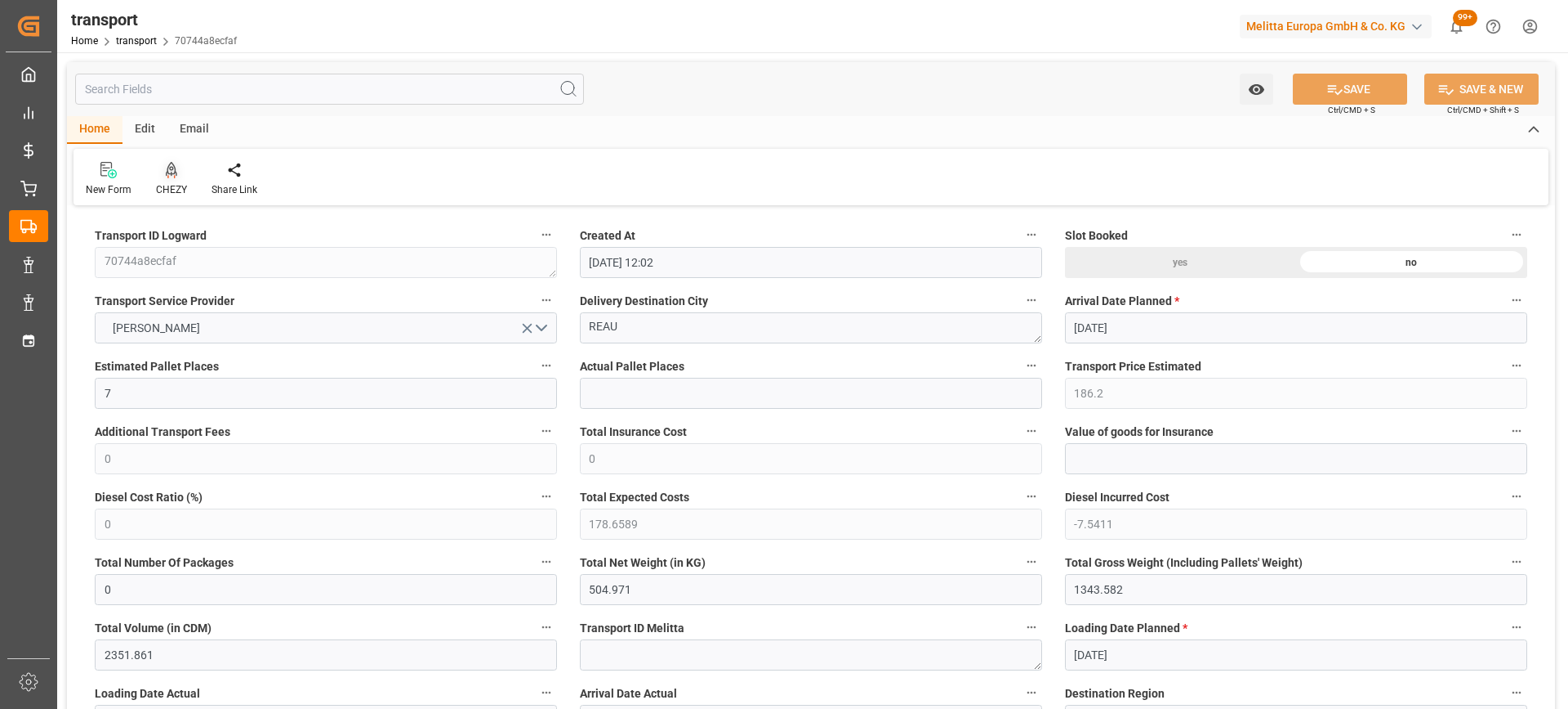
click at [181, 170] on div at bounding box center [171, 170] width 31 height 17
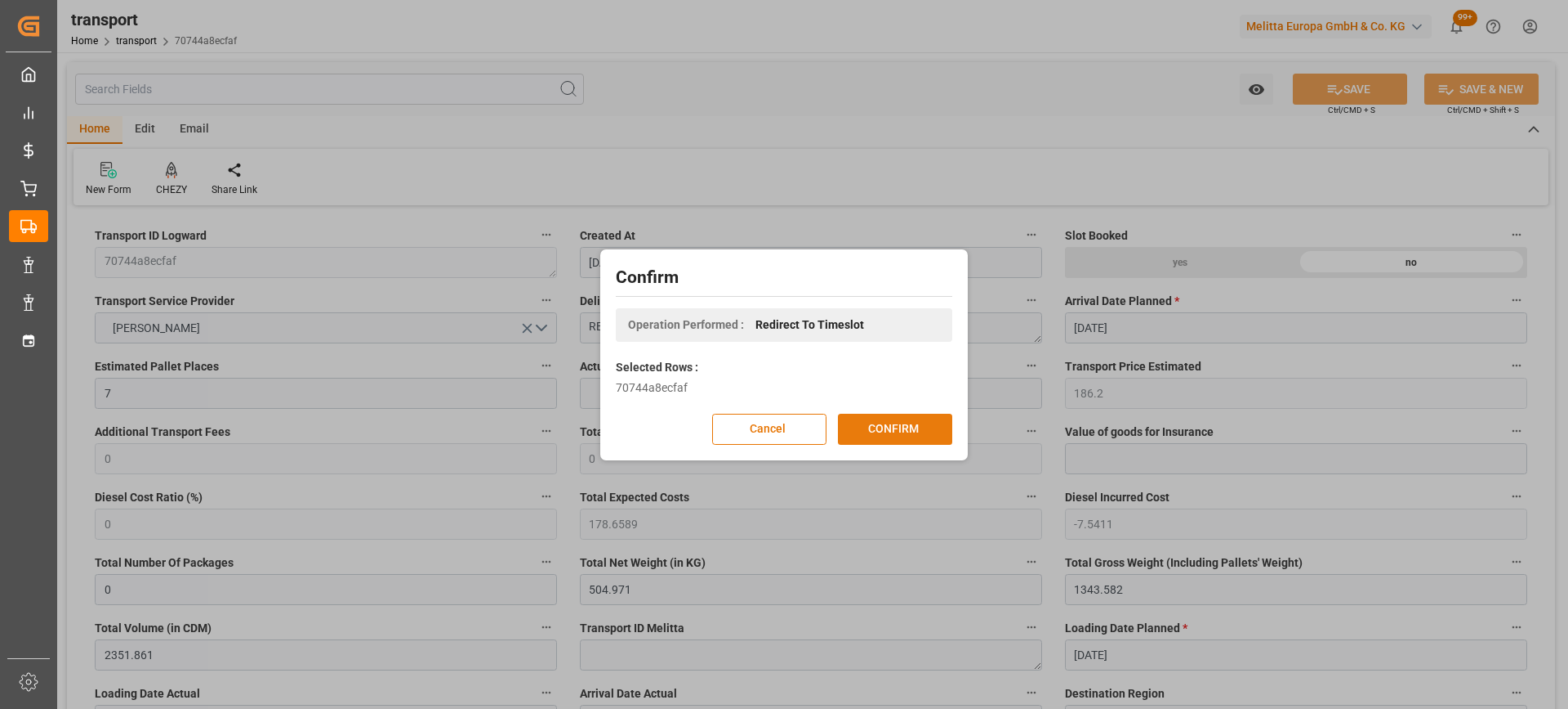
click at [902, 422] on button "CONFIRM" at bounding box center [895, 429] width 114 height 31
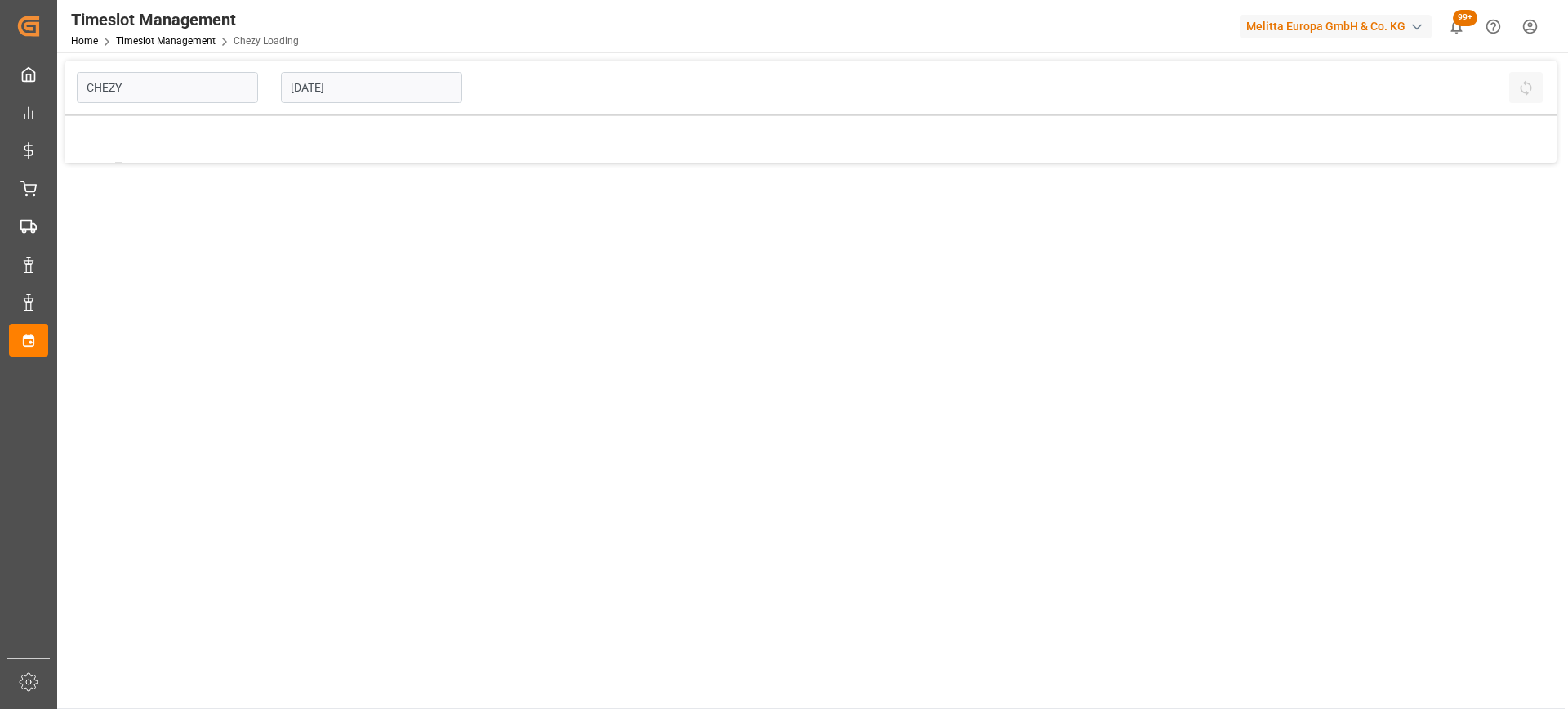
type input "Chezy Loading"
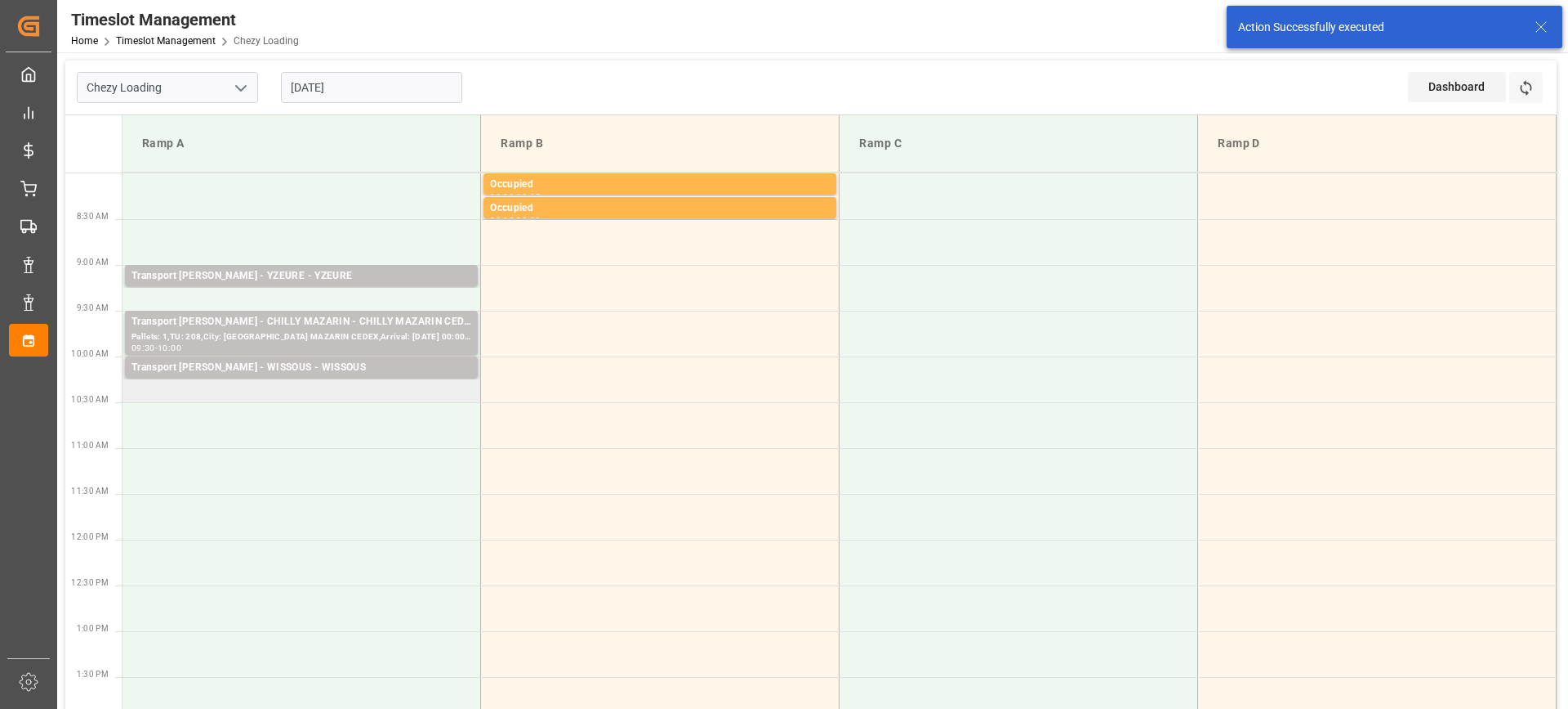
click at [272, 396] on td "Transport [PERSON_NAME] - WISSOUS - WISSOUS Pallets: 5,TU: ,City: WISSOUS,Arriv…" at bounding box center [302, 379] width 359 height 45
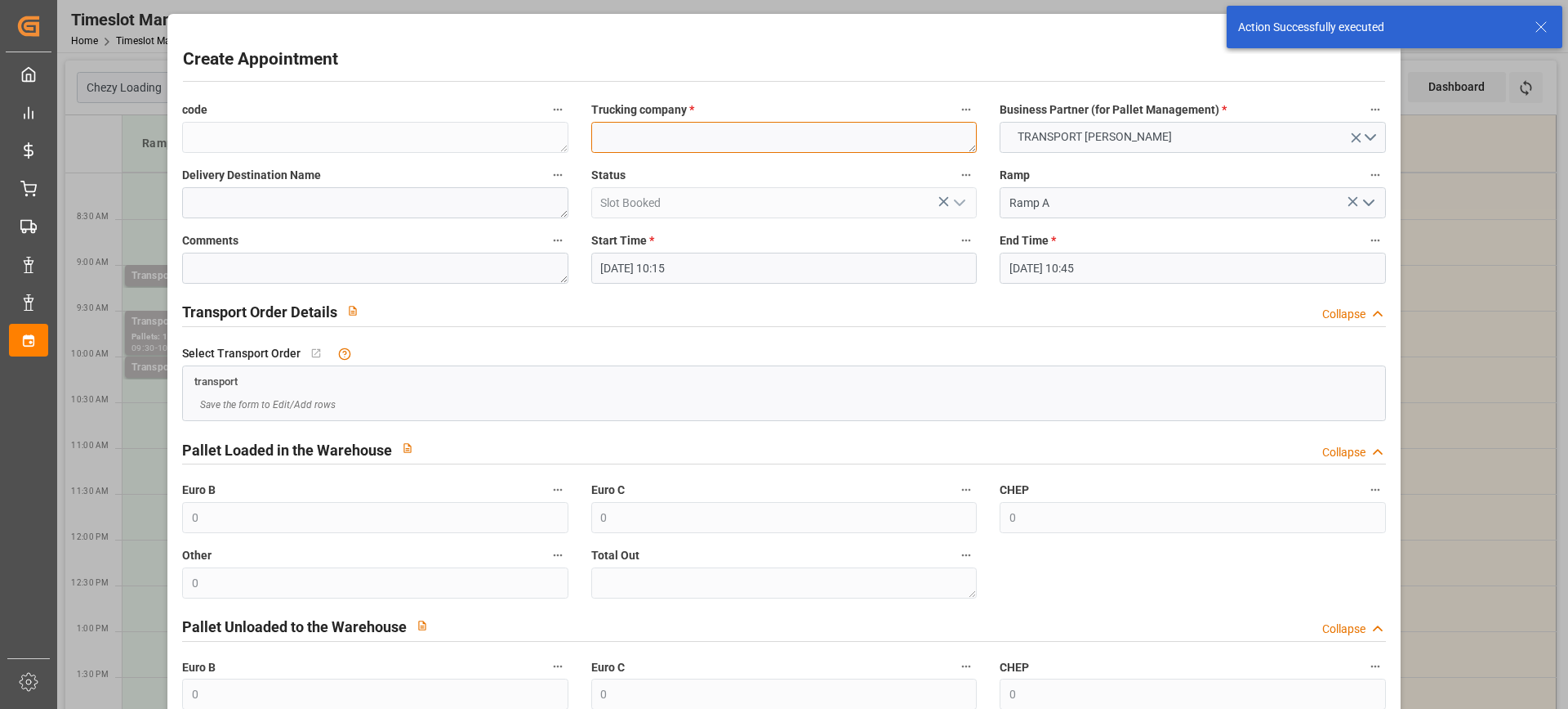
paste textarea "REAU"
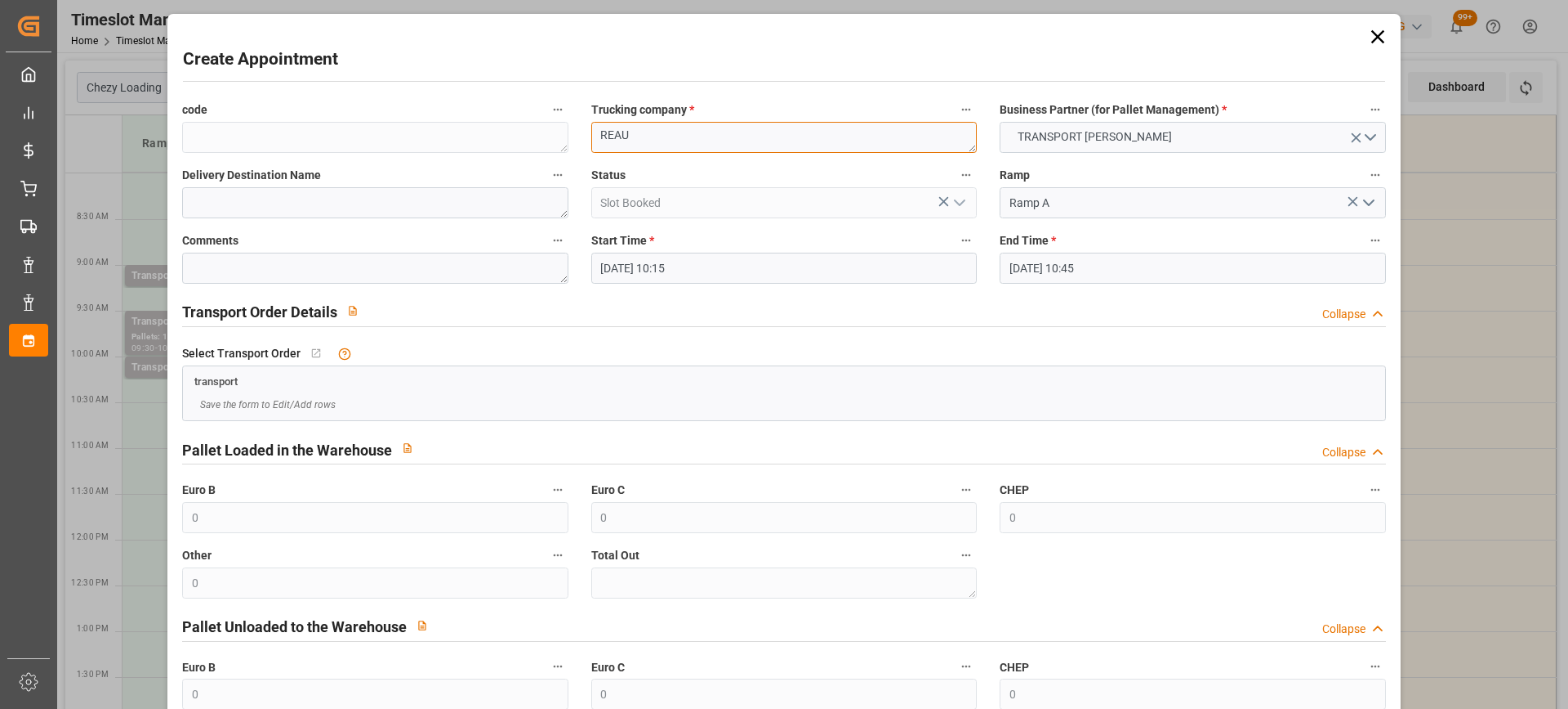
type textarea "REAU"
paste textarea "REAU"
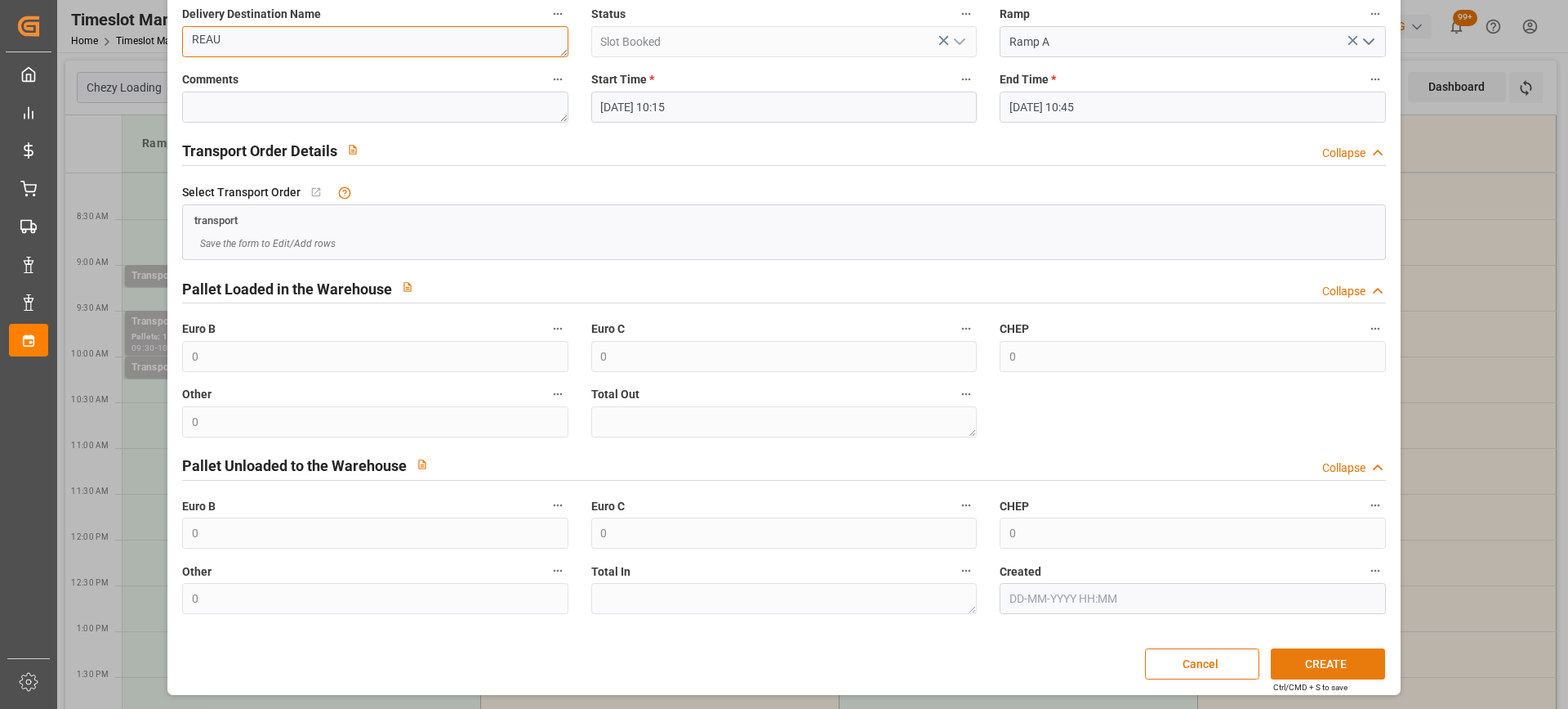
type textarea "REAU"
click at [1320, 660] on button "CREATE" at bounding box center [1327, 664] width 114 height 31
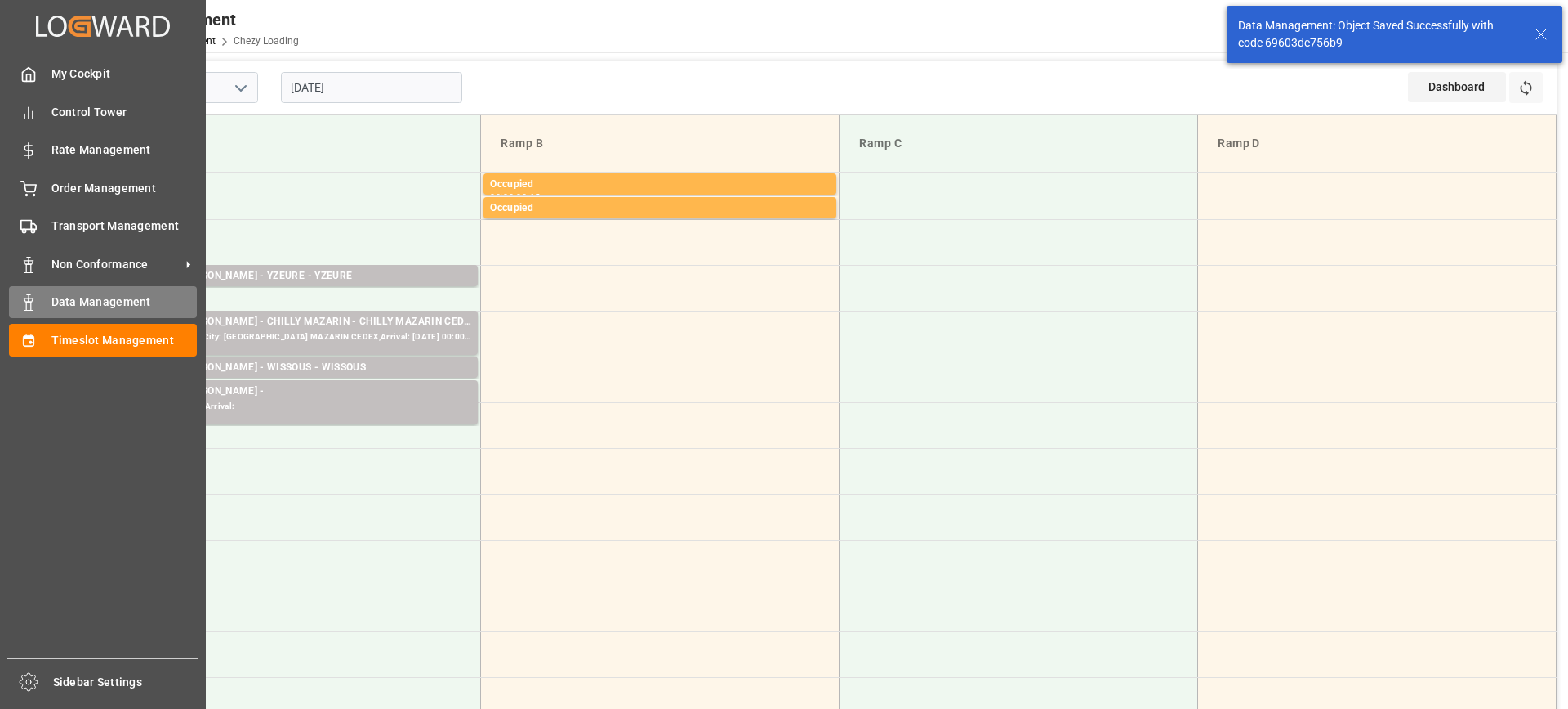
click at [64, 300] on span "Data Management" at bounding box center [124, 302] width 147 height 17
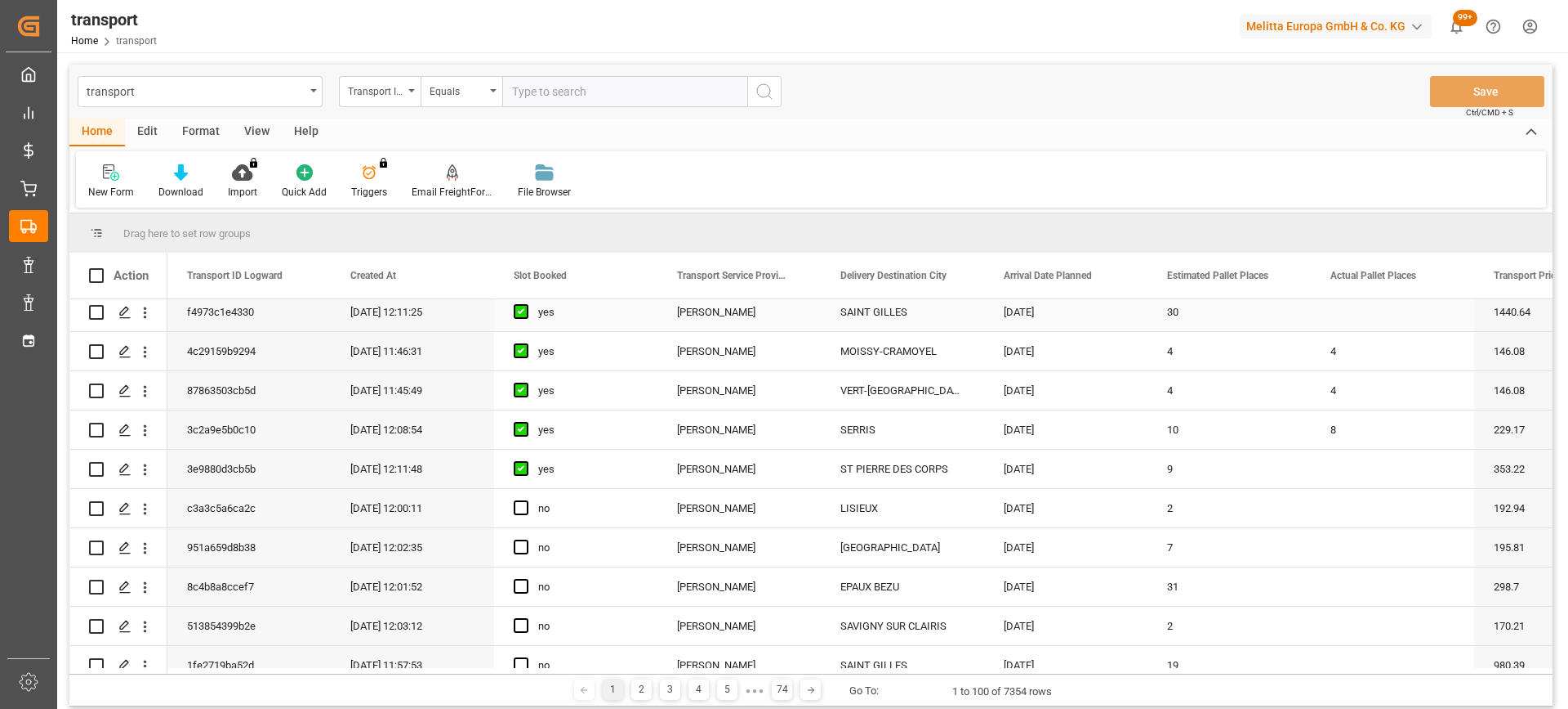
scroll to position [245, 0]
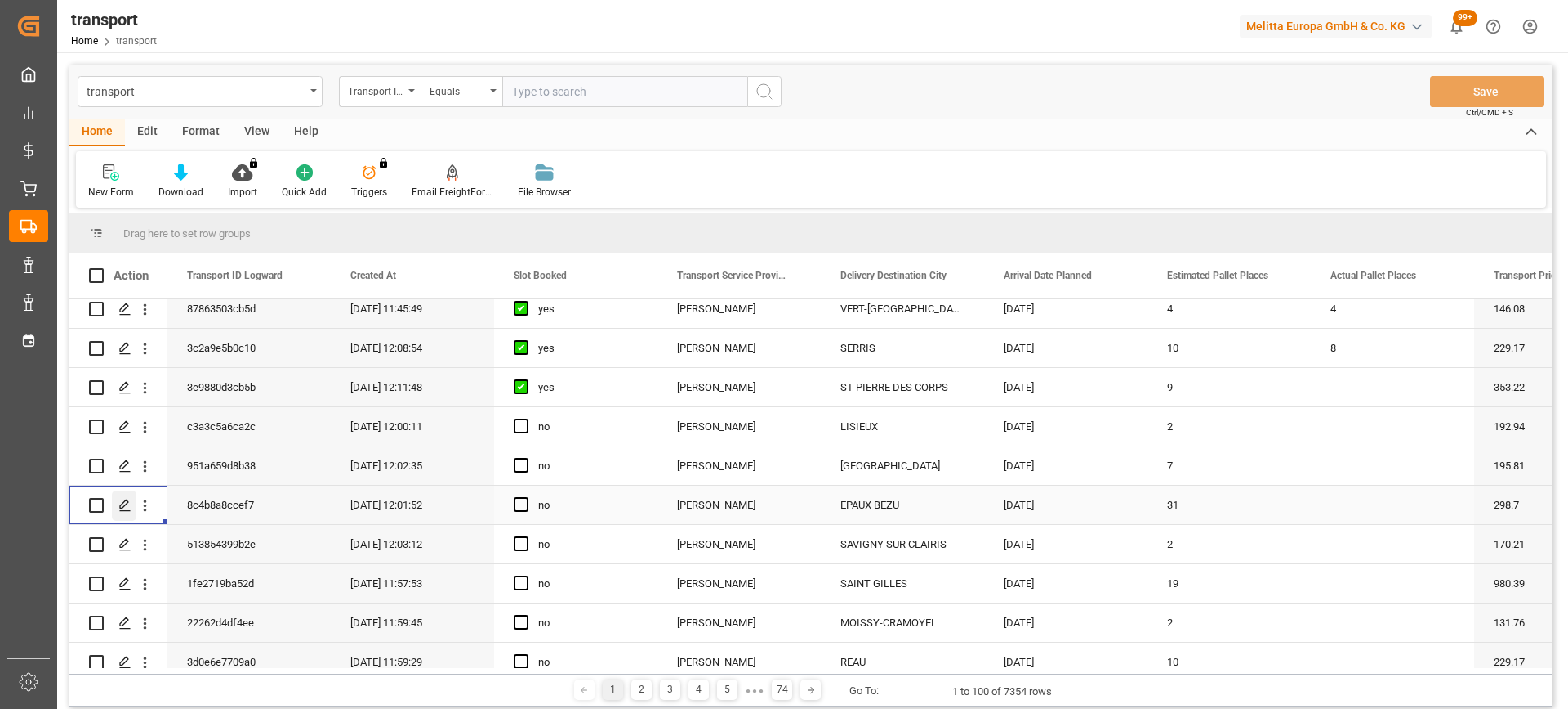
click at [119, 508] on icon "Press SPACE to select this row." at bounding box center [124, 505] width 13 height 13
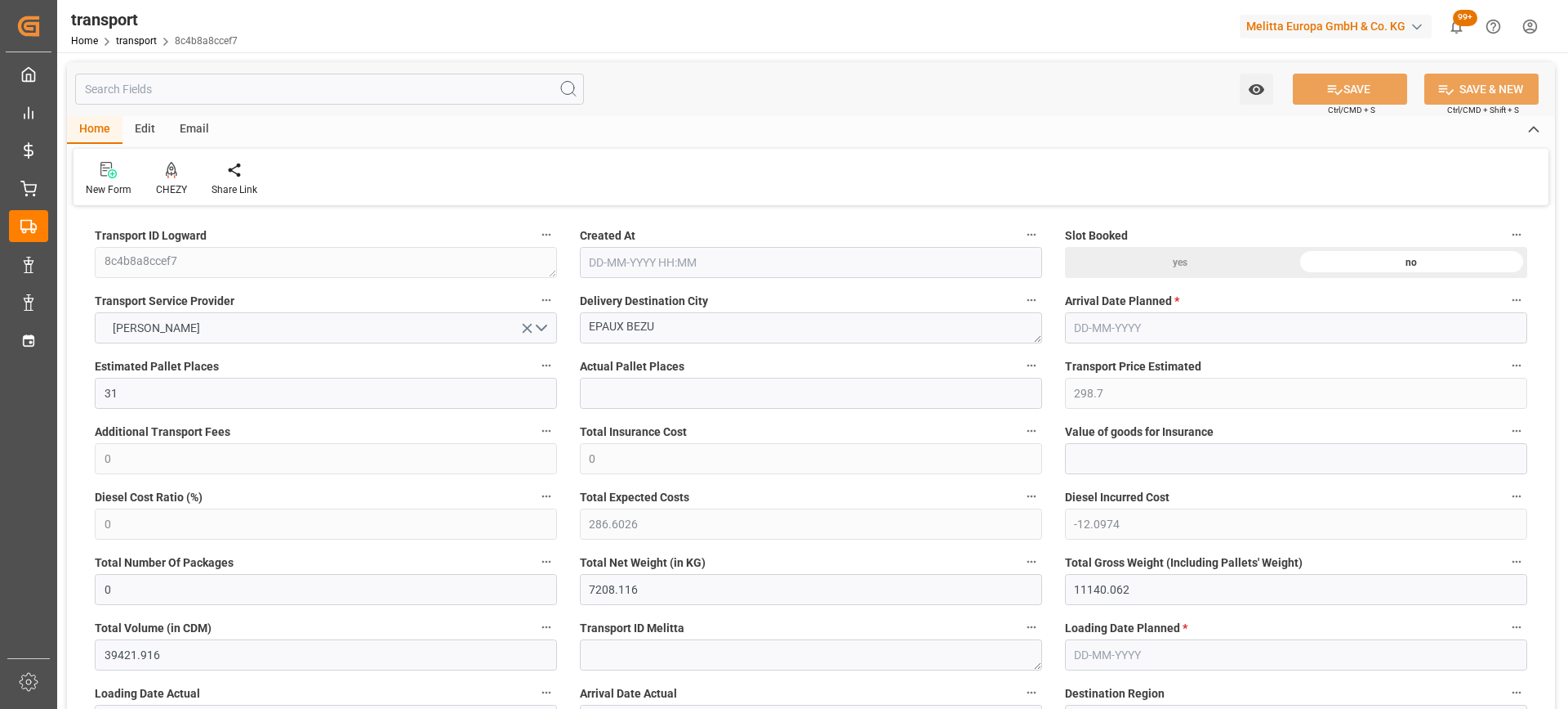
type input "[DATE] 12:01"
type input "[DATE]"
drag, startPoint x: 681, startPoint y: 325, endPoint x: 542, endPoint y: 325, distance: 139.0
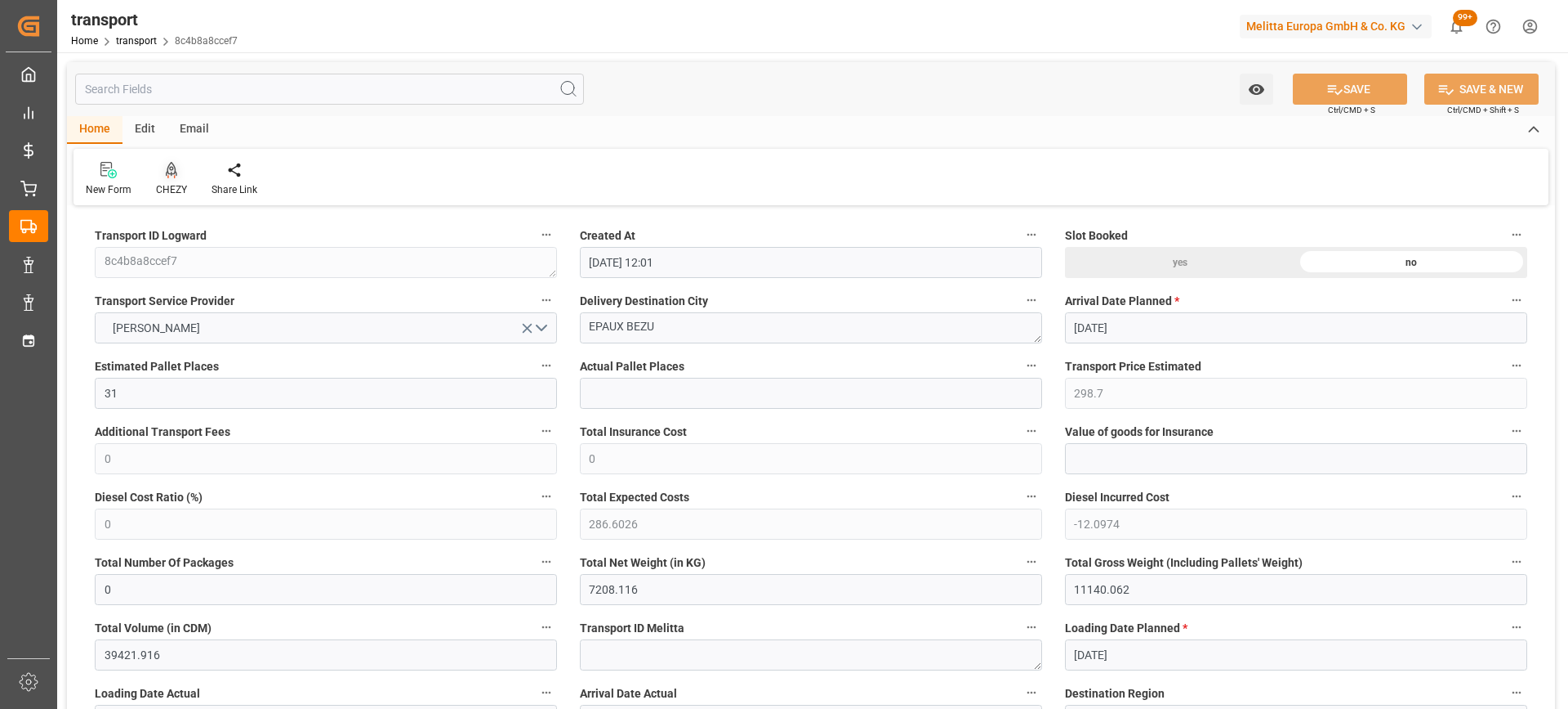
click at [171, 182] on div "CHEZY" at bounding box center [171, 179] width 56 height 36
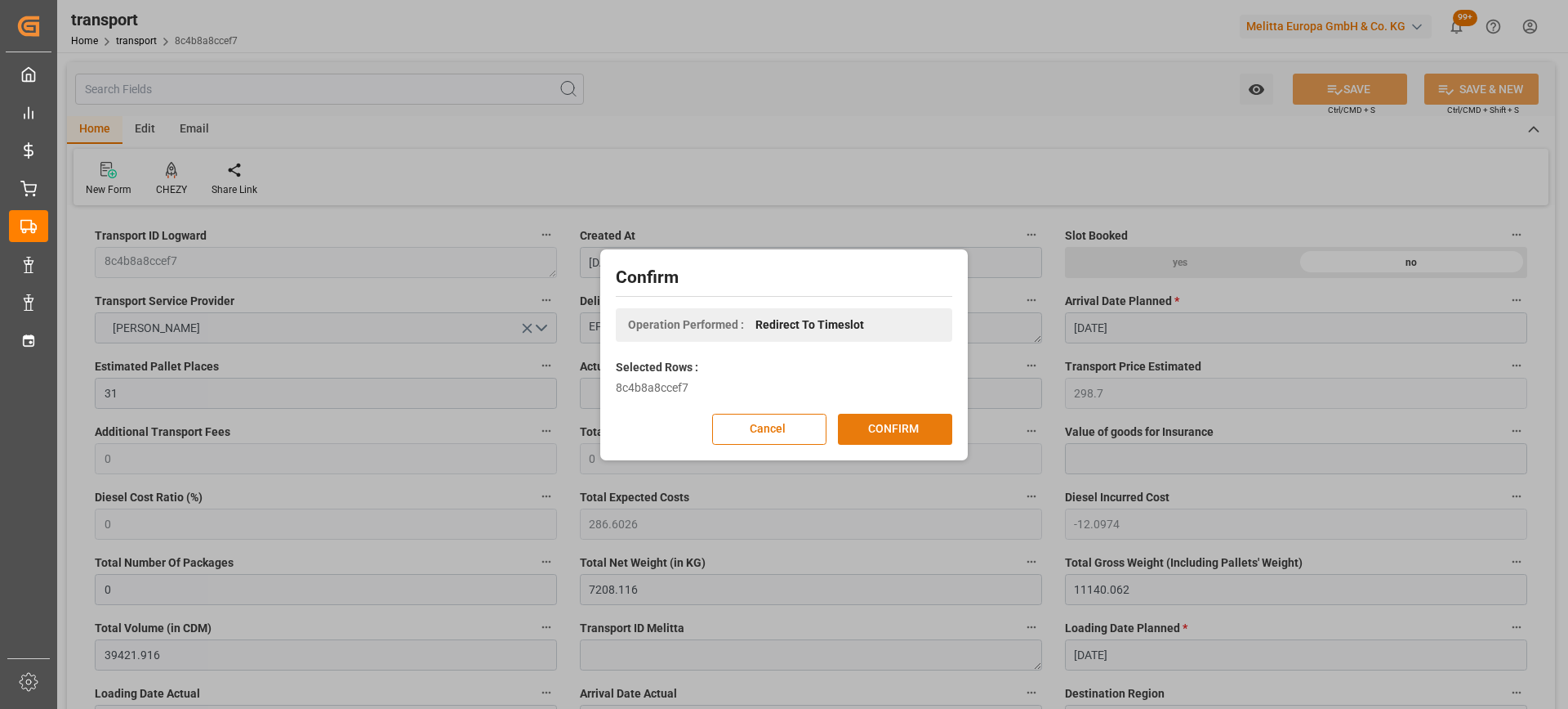
click at [880, 425] on button "CONFIRM" at bounding box center [895, 429] width 114 height 31
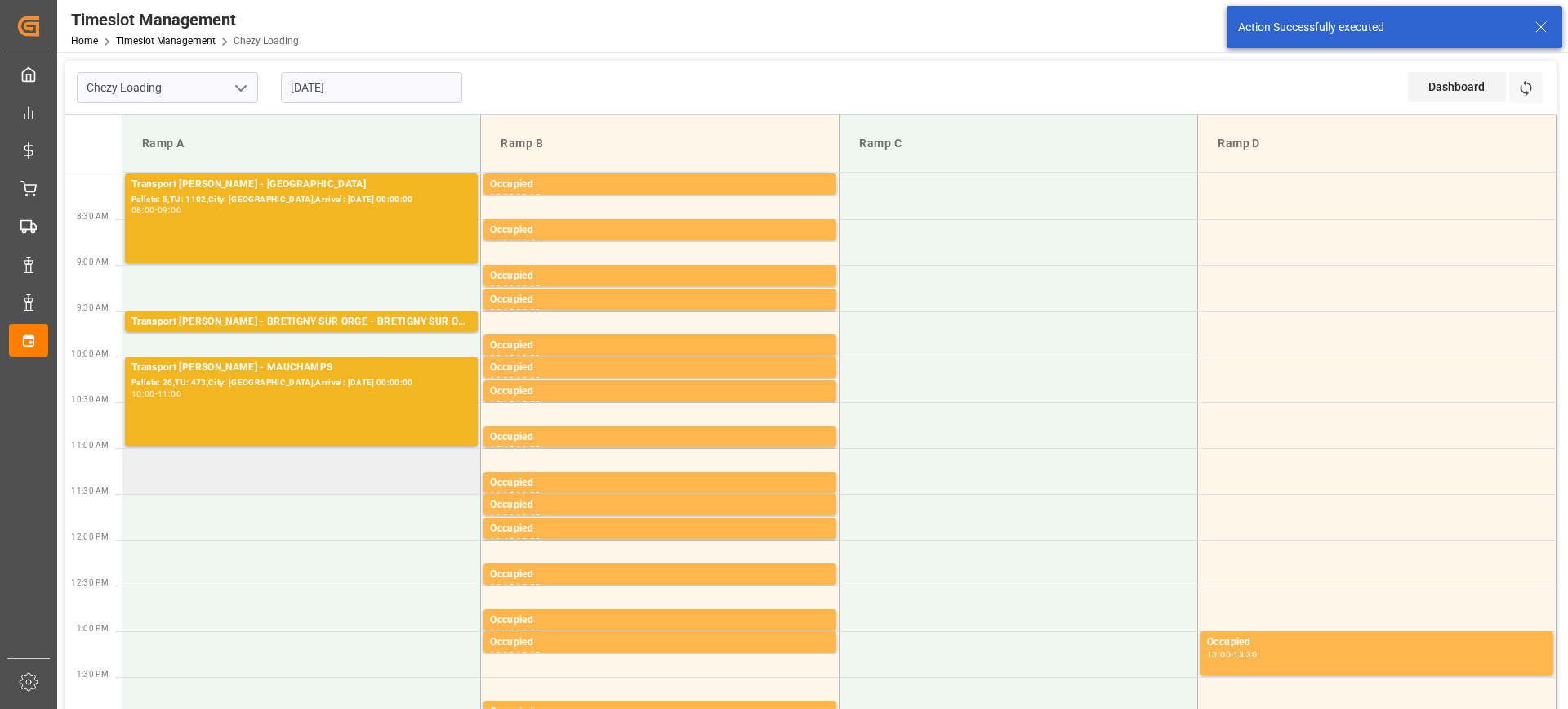
click at [252, 474] on td at bounding box center [302, 470] width 359 height 45
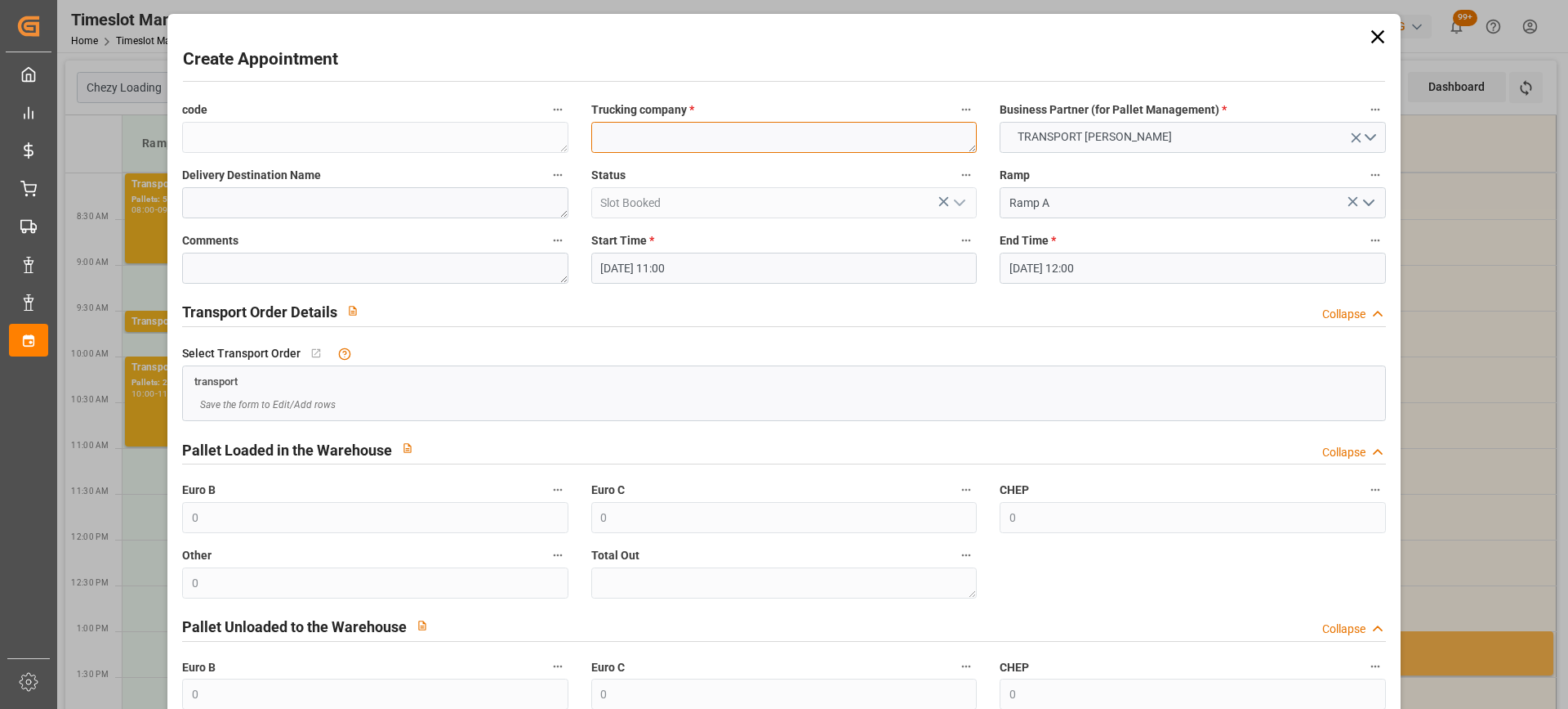
paste textarea "EPAUX BEZU"
type textarea "EPAUX BEZU"
paste textarea "EPAUX BEZU"
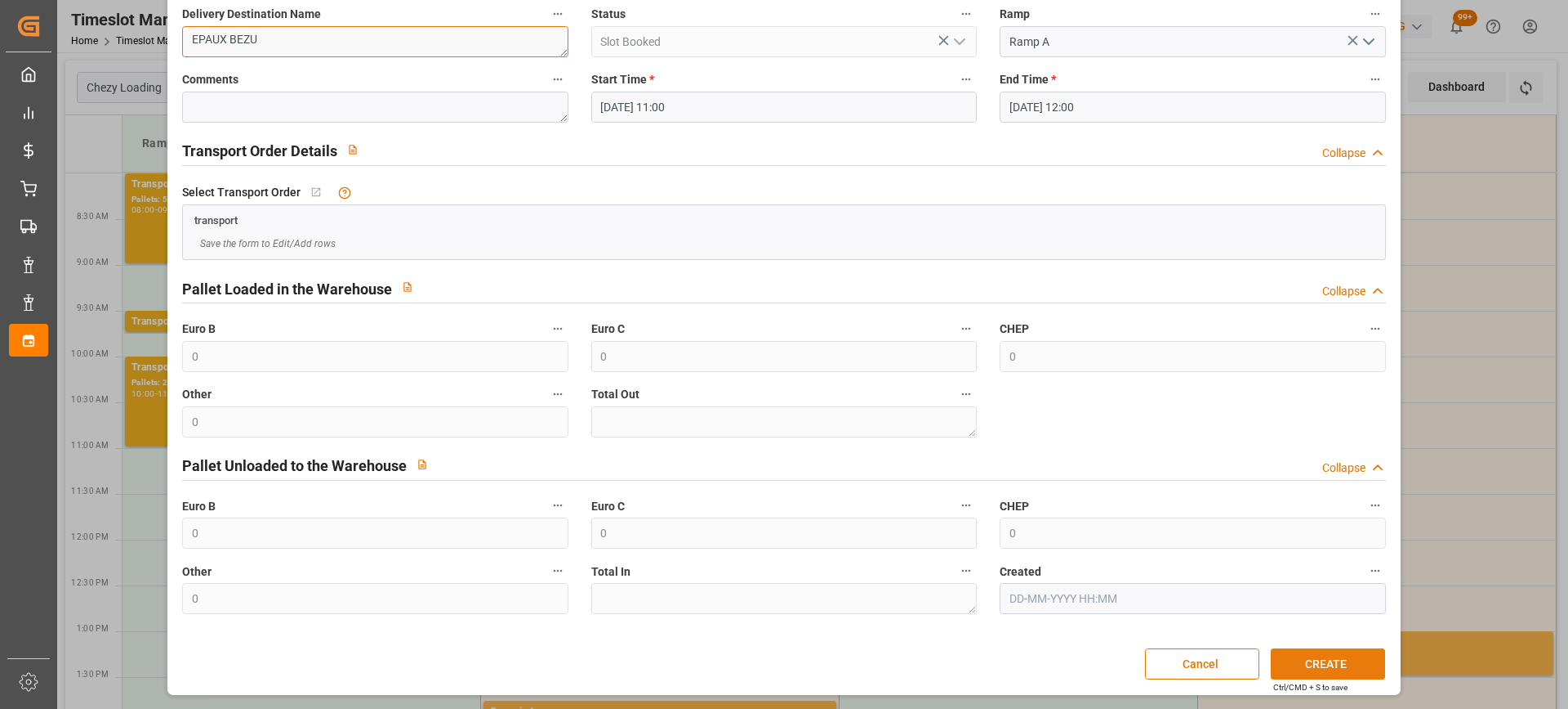
type textarea "EPAUX BEZU"
click at [1356, 667] on button "CREATE" at bounding box center [1327, 664] width 114 height 31
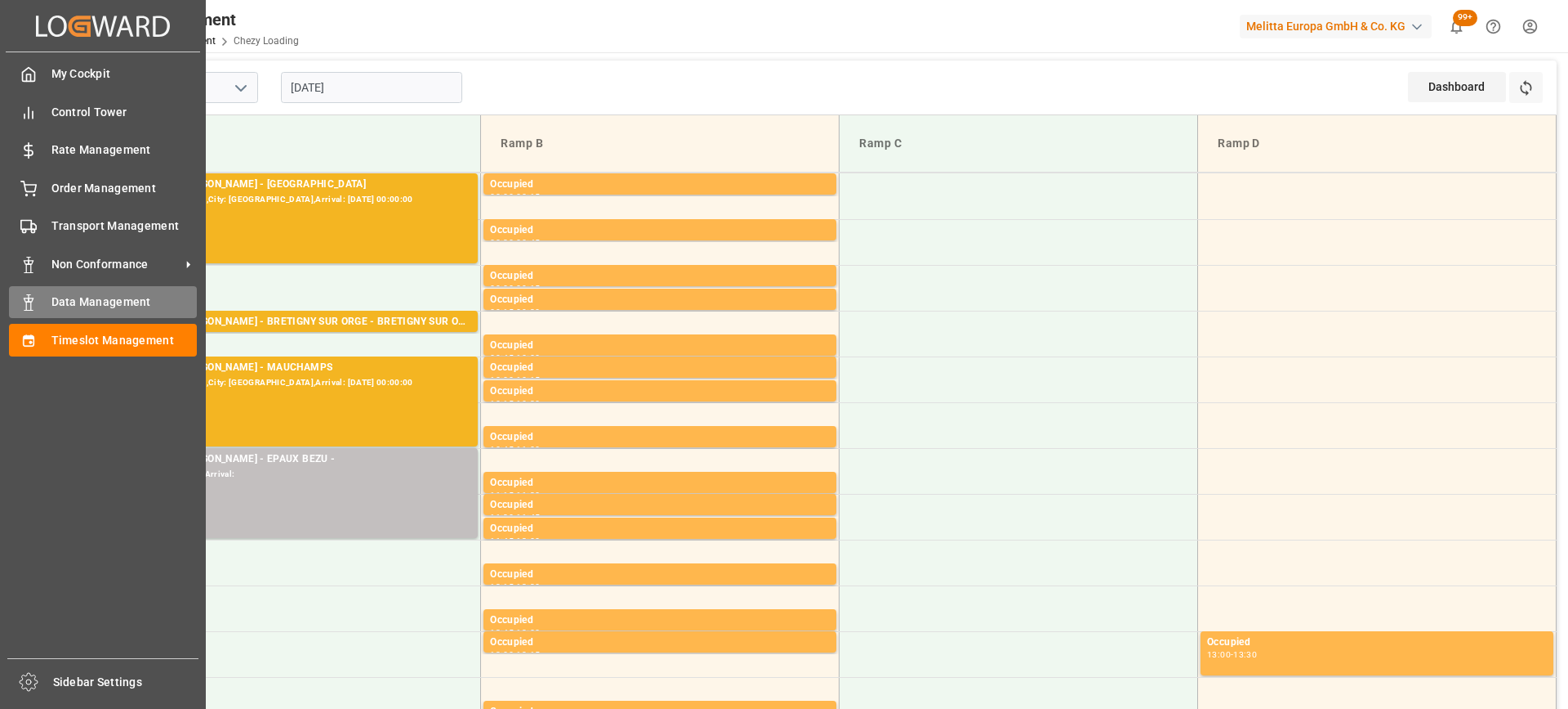
click at [63, 301] on span "Data Management" at bounding box center [124, 302] width 147 height 17
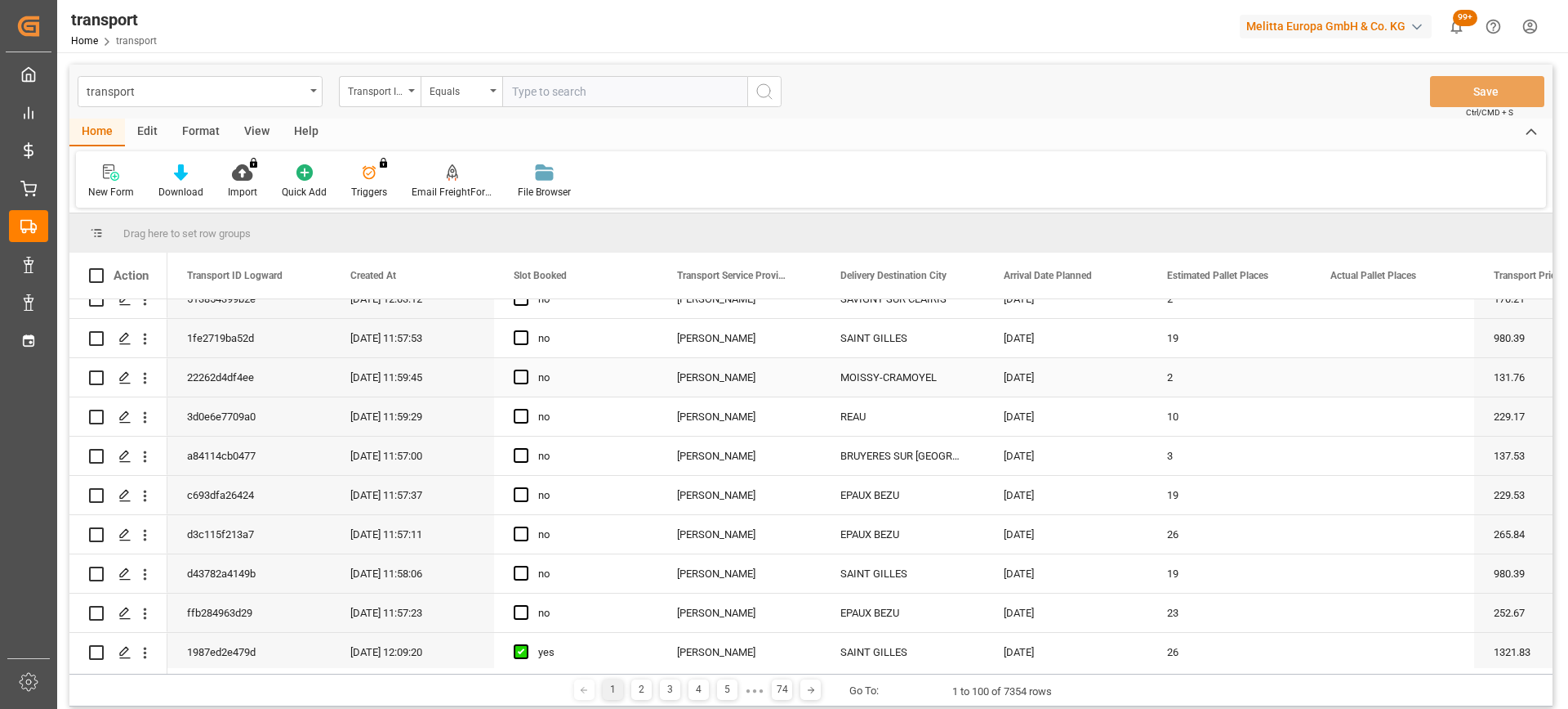
scroll to position [572, 0]
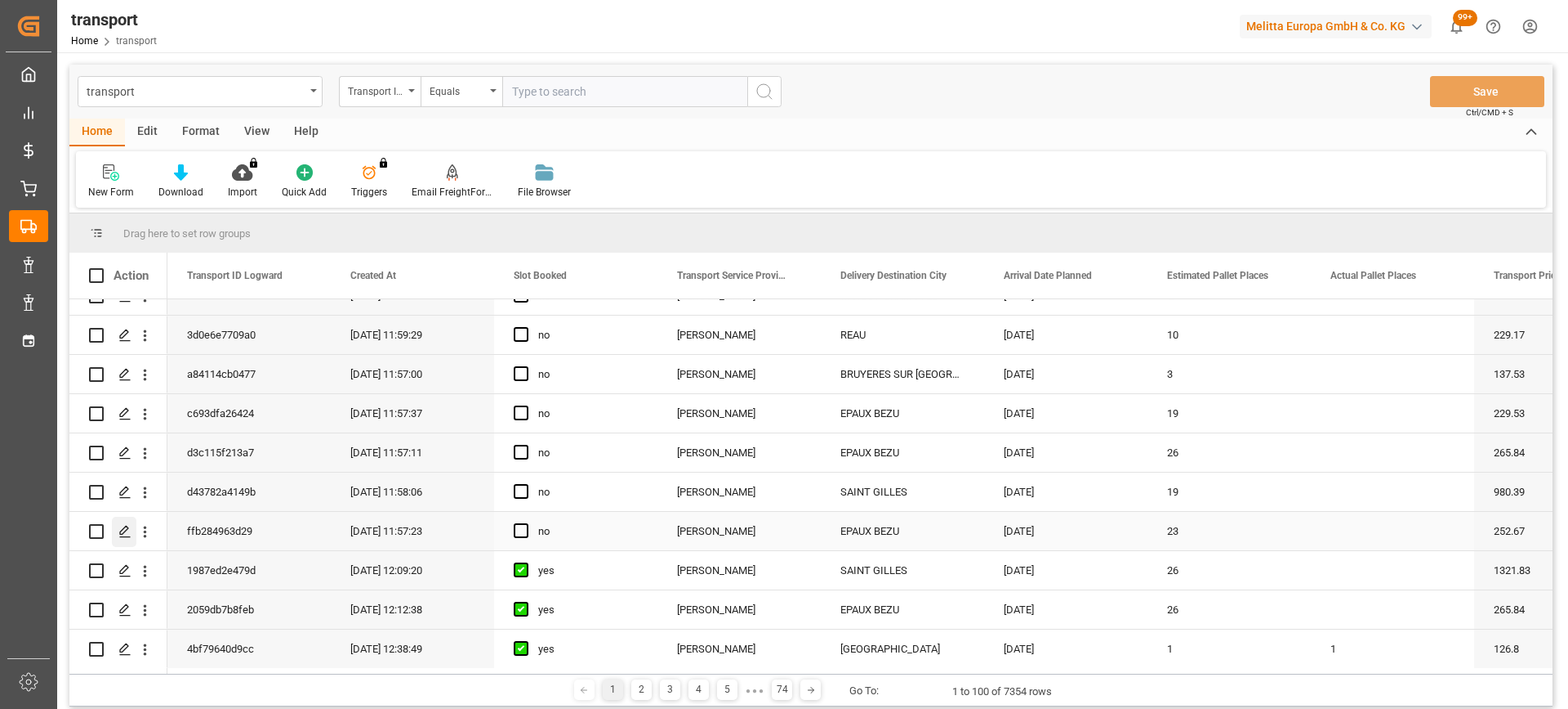
click at [120, 534] on polygon "Press SPACE to select this row." at bounding box center [124, 531] width 9 height 9
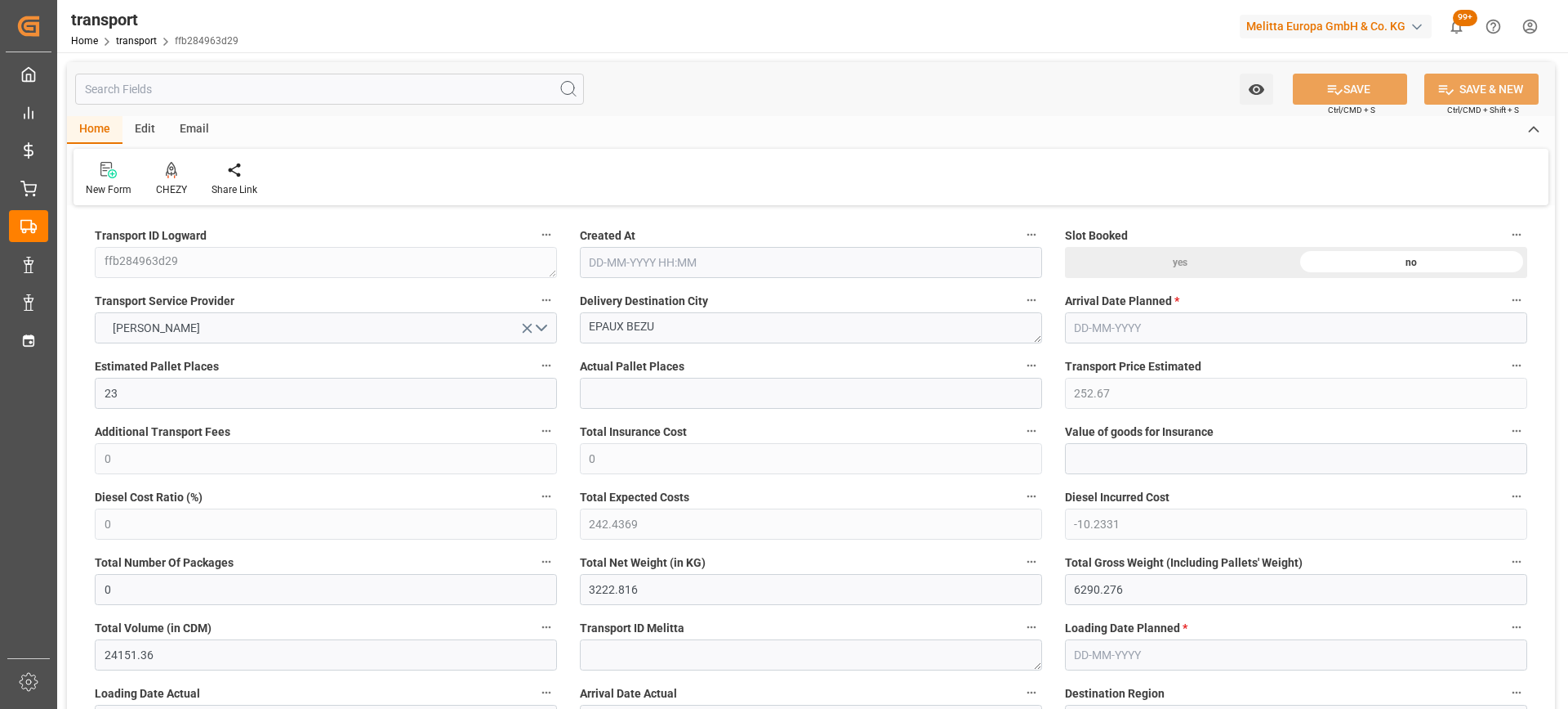
type input "[DATE] 11:57"
type input "[DATE]"
drag, startPoint x: 691, startPoint y: 324, endPoint x: 511, endPoint y: 325, distance: 180.0
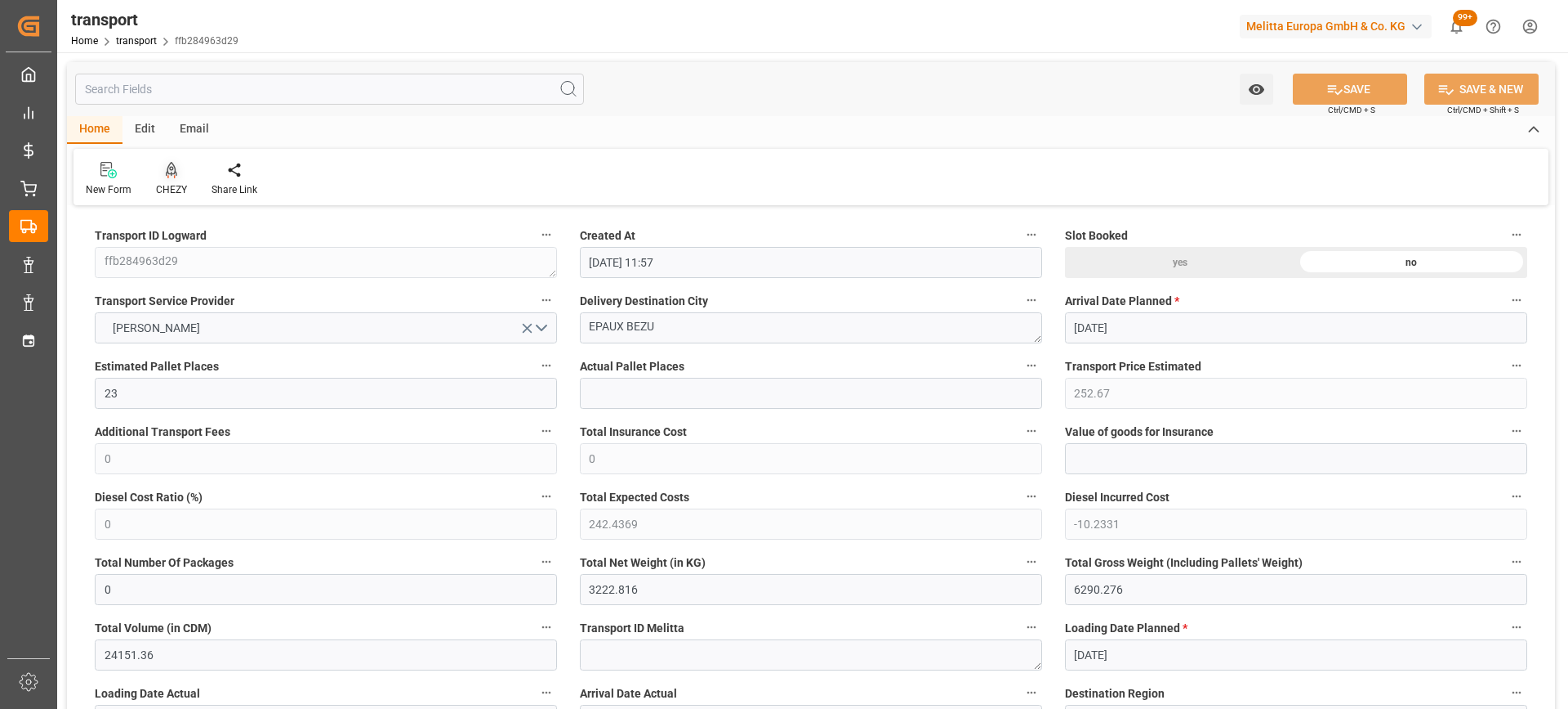
click at [179, 179] on div "CHEZY" at bounding box center [171, 179] width 56 height 36
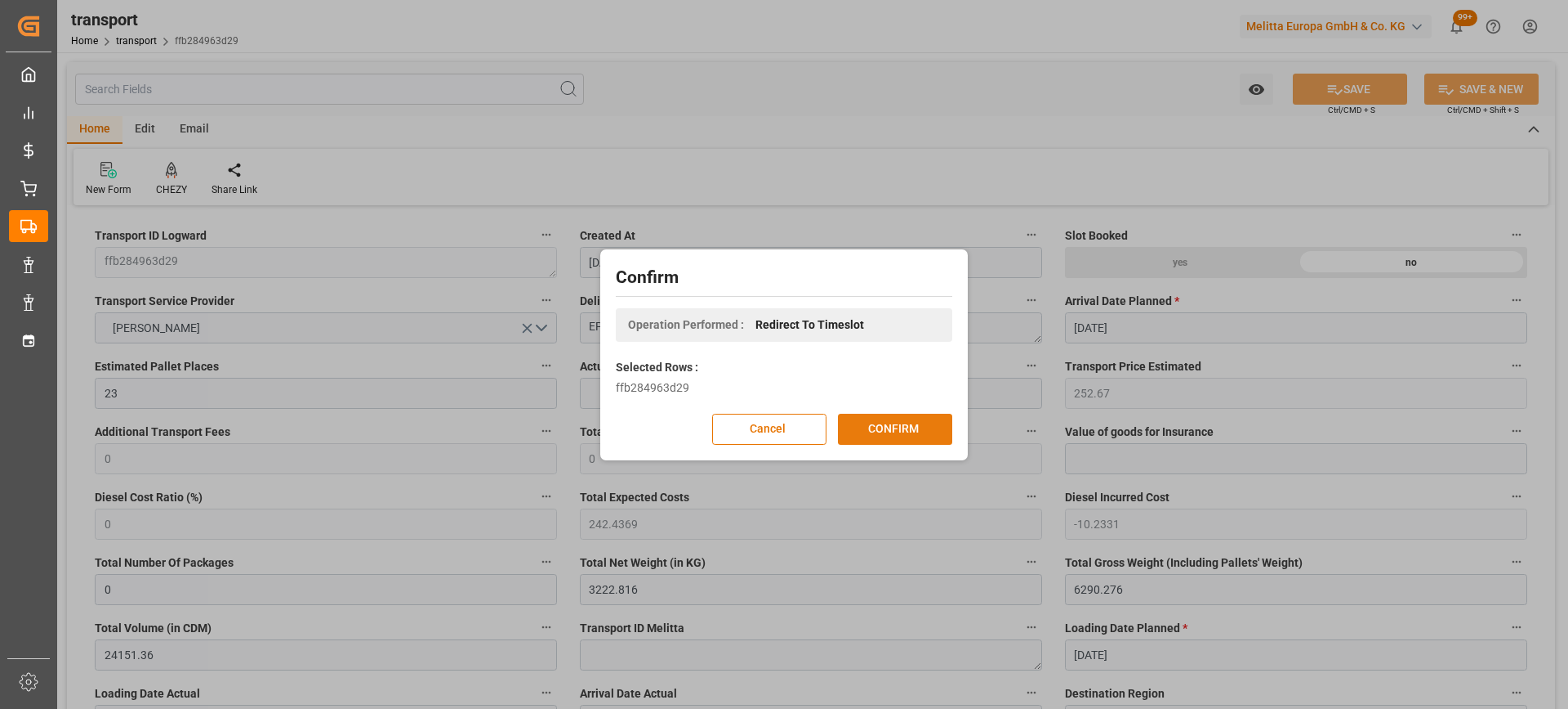
click at [889, 425] on button "CONFIRM" at bounding box center [895, 429] width 114 height 31
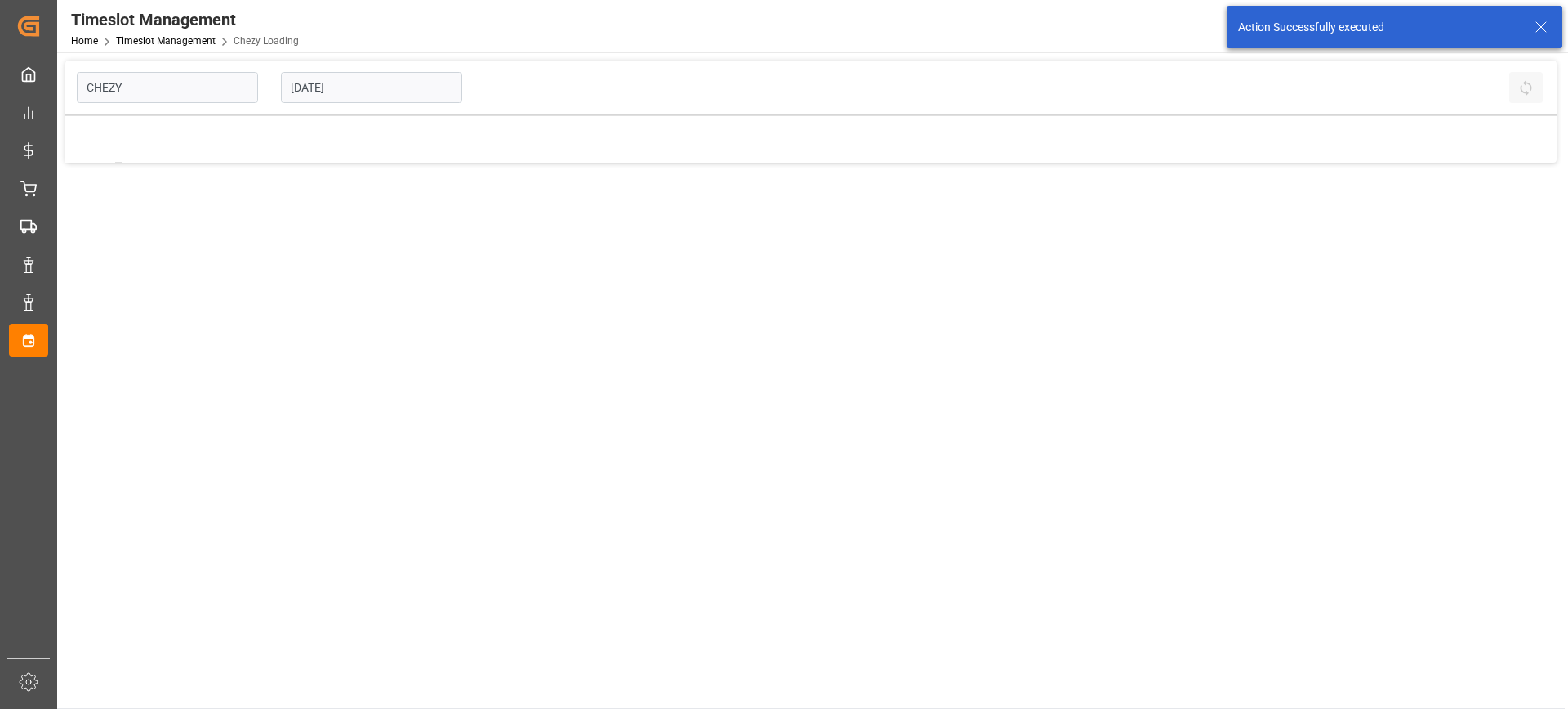
type input "Chezy Loading"
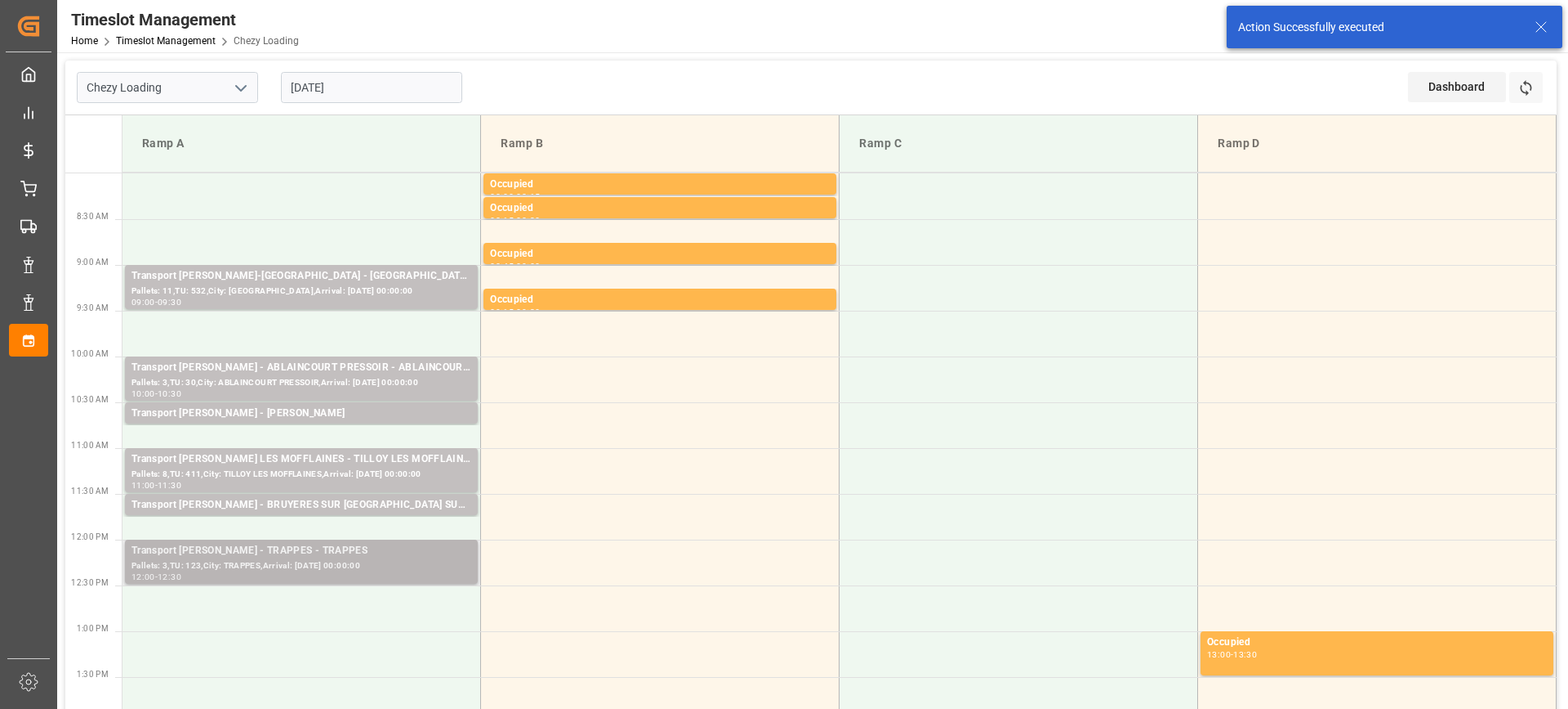
scroll to position [81, 0]
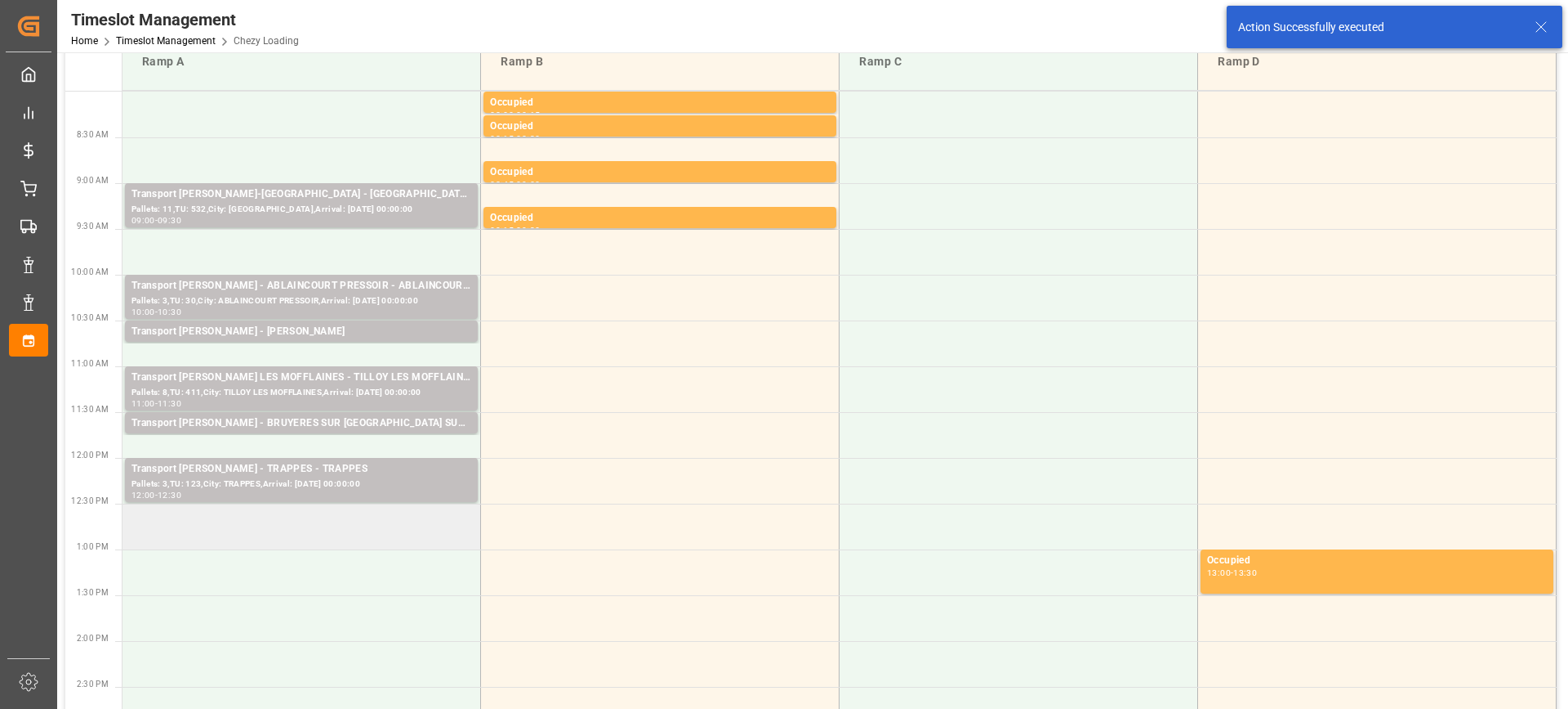
click at [212, 535] on td at bounding box center [302, 526] width 359 height 45
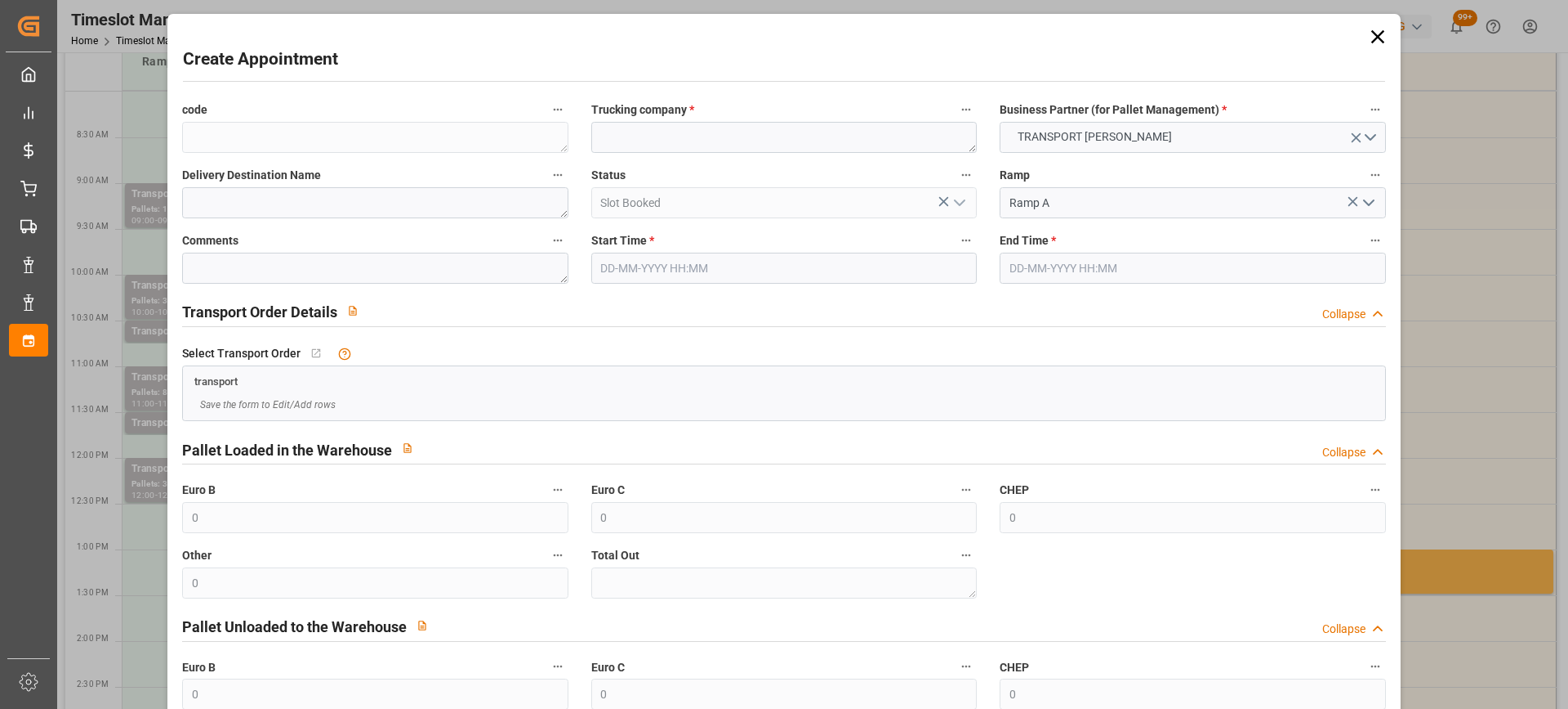
type input "[DATE] 12:30"
type input "[DATE] 13:30"
paste textarea "EPAUX BEZU"
type textarea "EPAUX BEZU"
paste textarea "EPAUX BEZU"
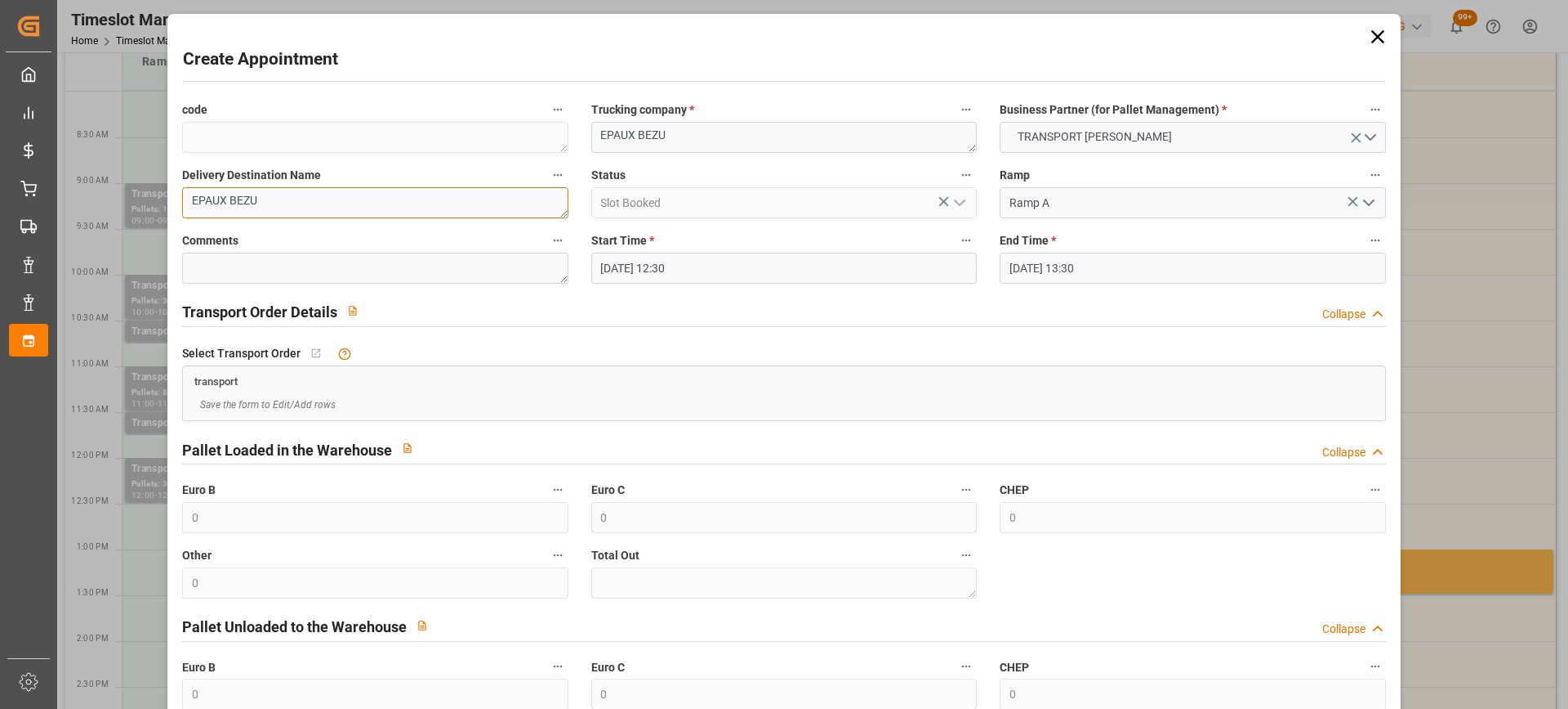
scroll to position [161, 0]
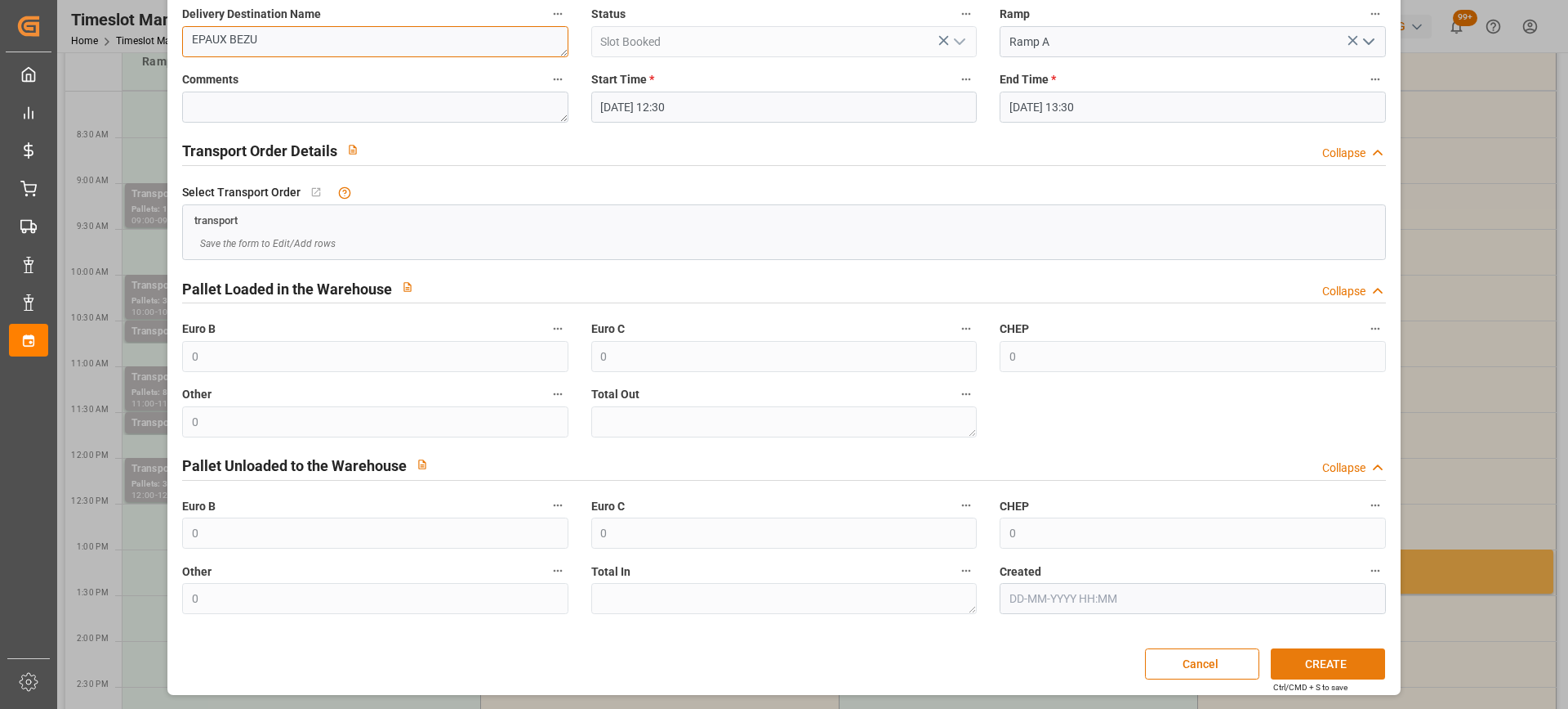
type textarea "EPAUX BEZU"
click at [1357, 661] on button "CREATE" at bounding box center [1327, 664] width 114 height 31
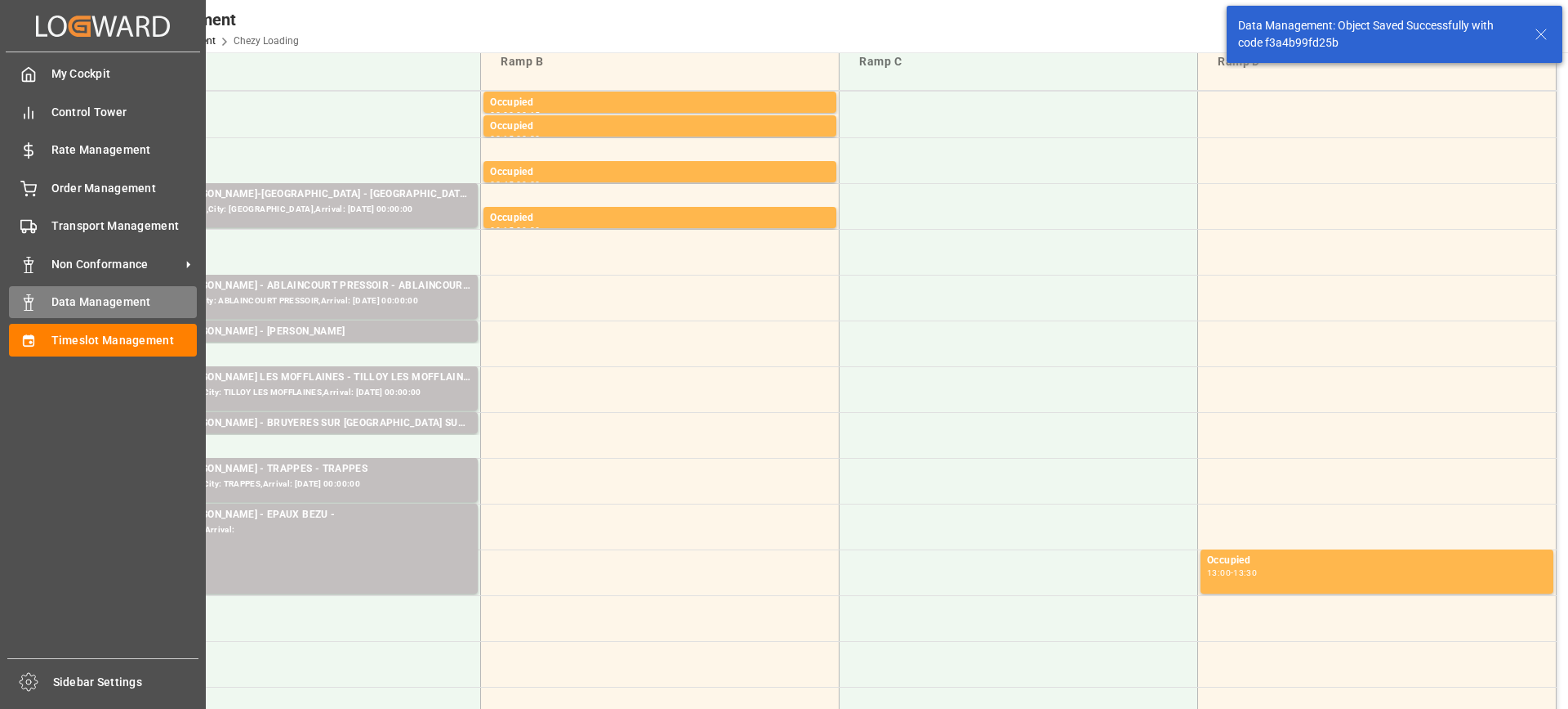
click at [60, 308] on span "Data Management" at bounding box center [124, 302] width 147 height 17
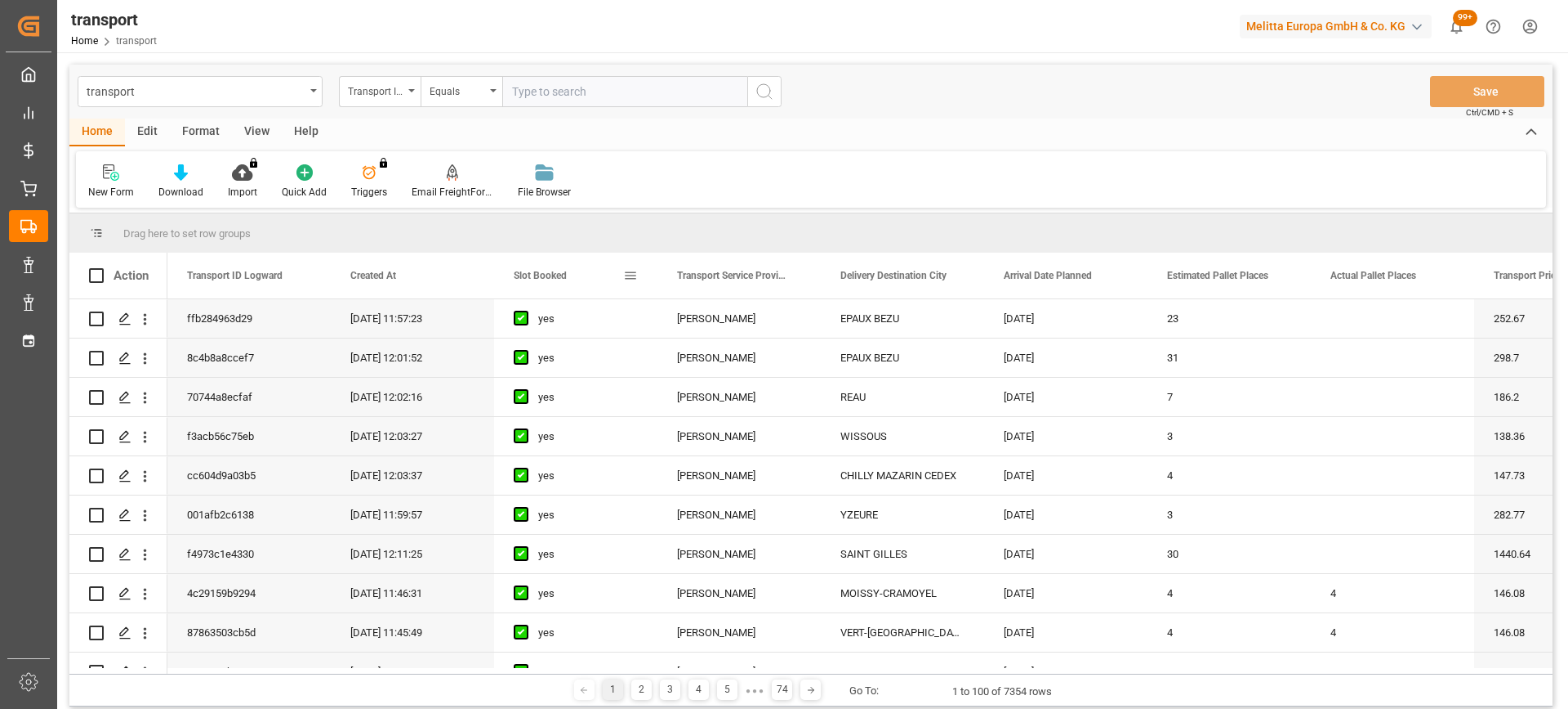
click at [542, 272] on span "Slot Booked" at bounding box center [541, 275] width 53 height 11
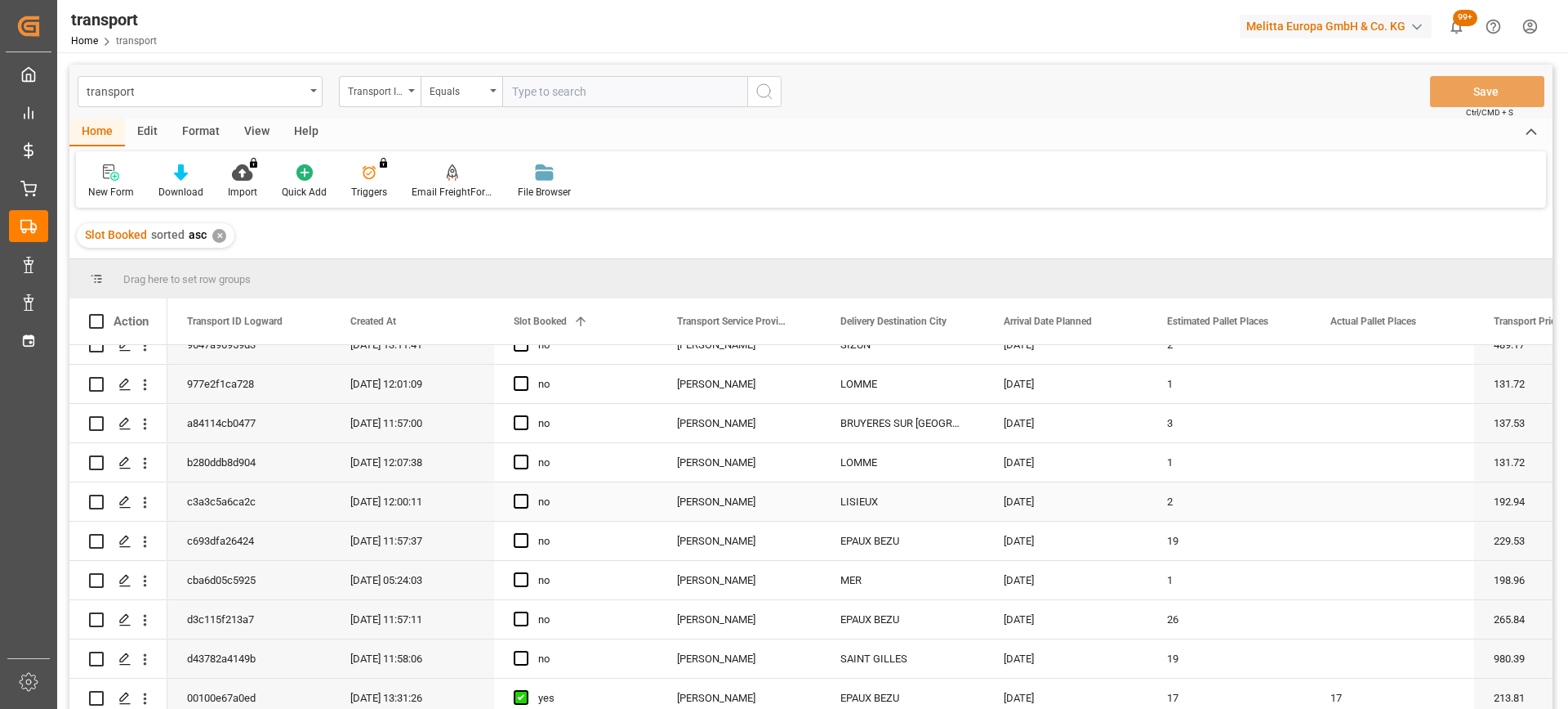
scroll to position [572, 0]
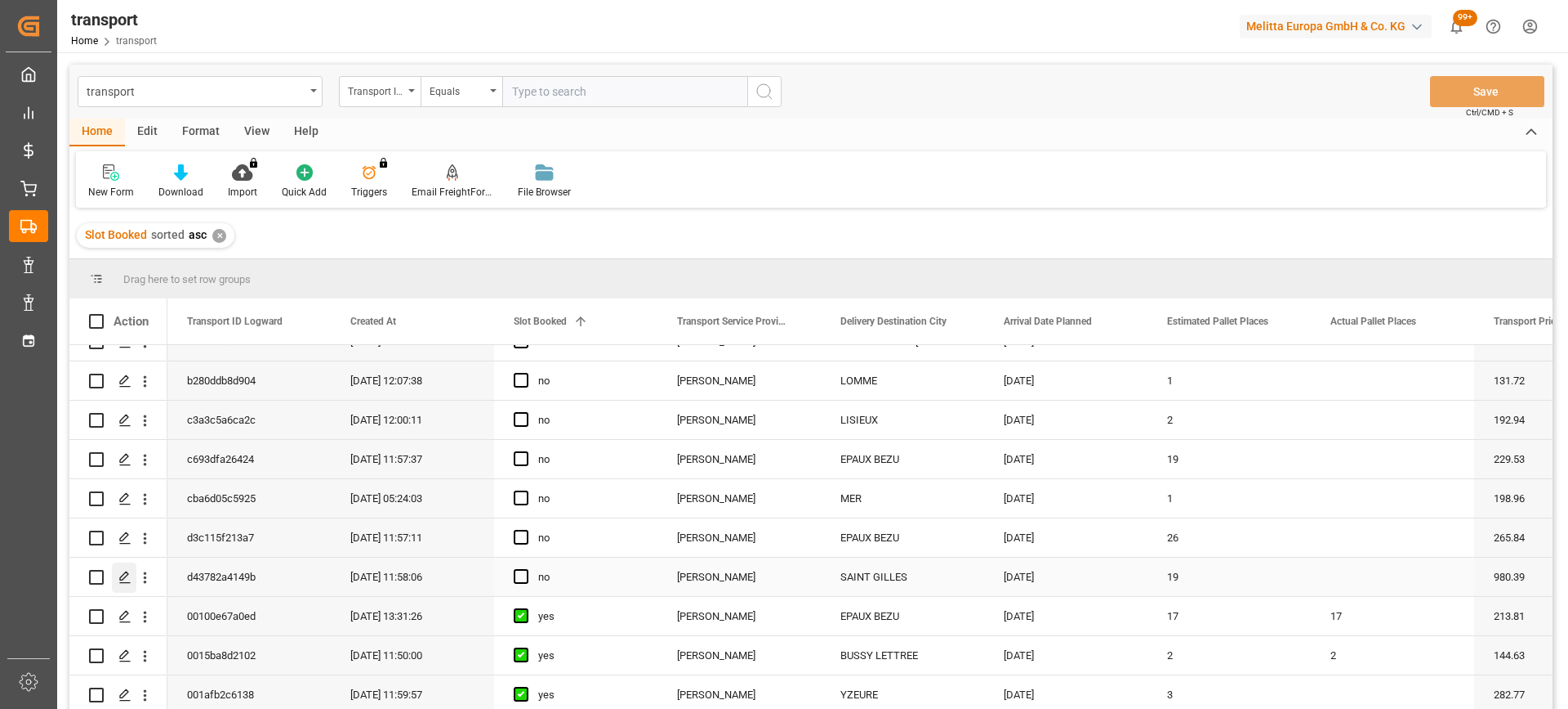
click at [118, 581] on icon "Press SPACE to select this row." at bounding box center [124, 576] width 13 height 13
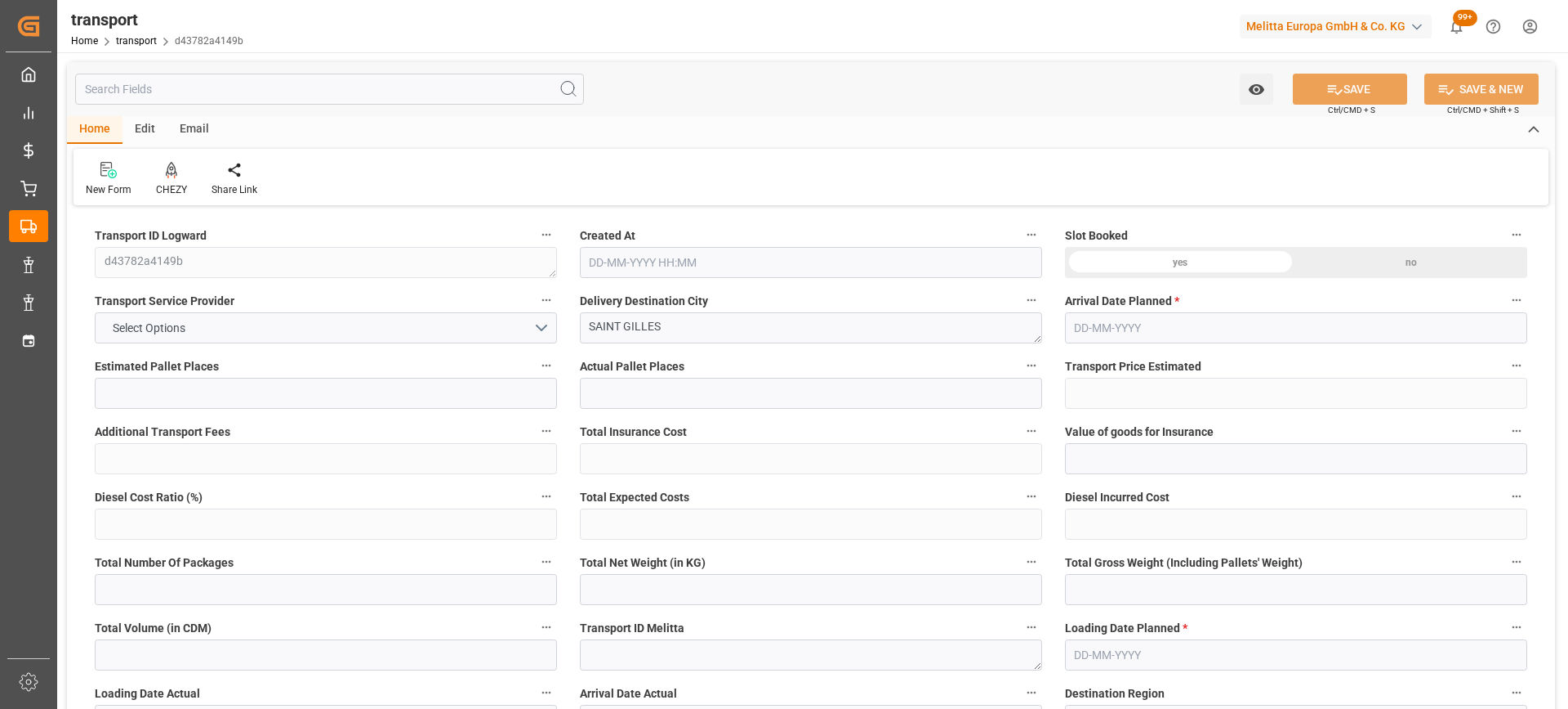
type input "19"
type input "980.39"
type input "0"
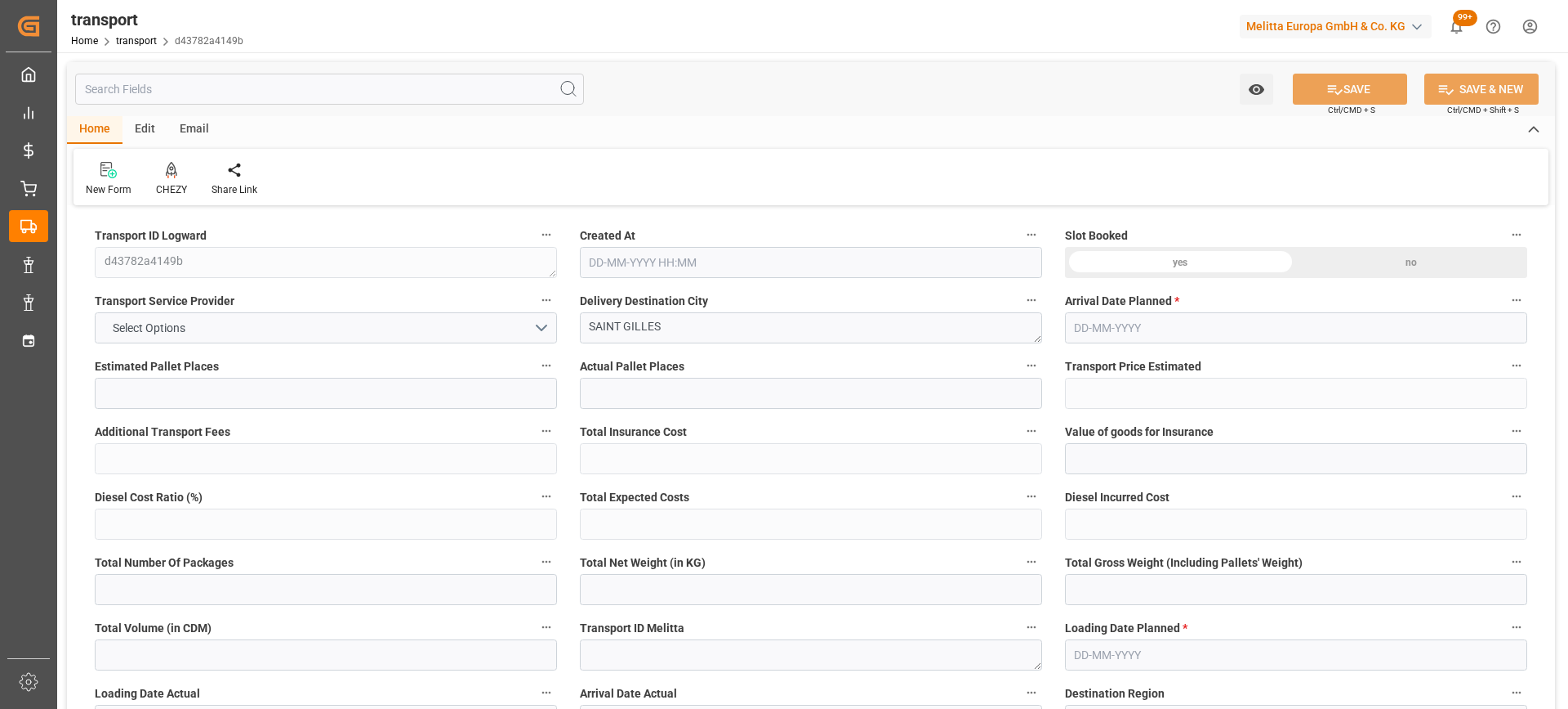
type input "940.6842"
type input "-39.7058"
type input "0"
type input "7782.54"
type input "9365.6"
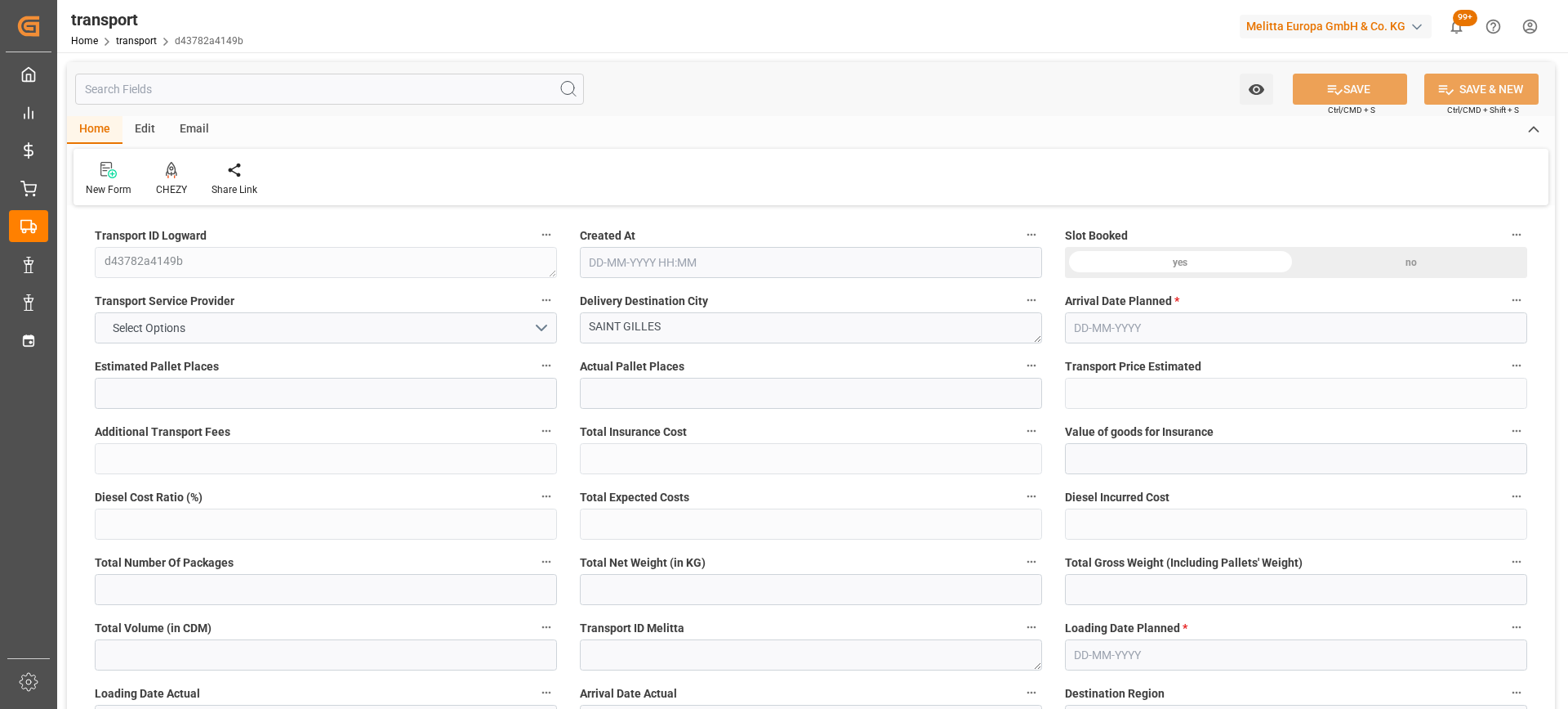
type input "22115.424"
type input "30"
type input "12"
type input "486"
type input "19"
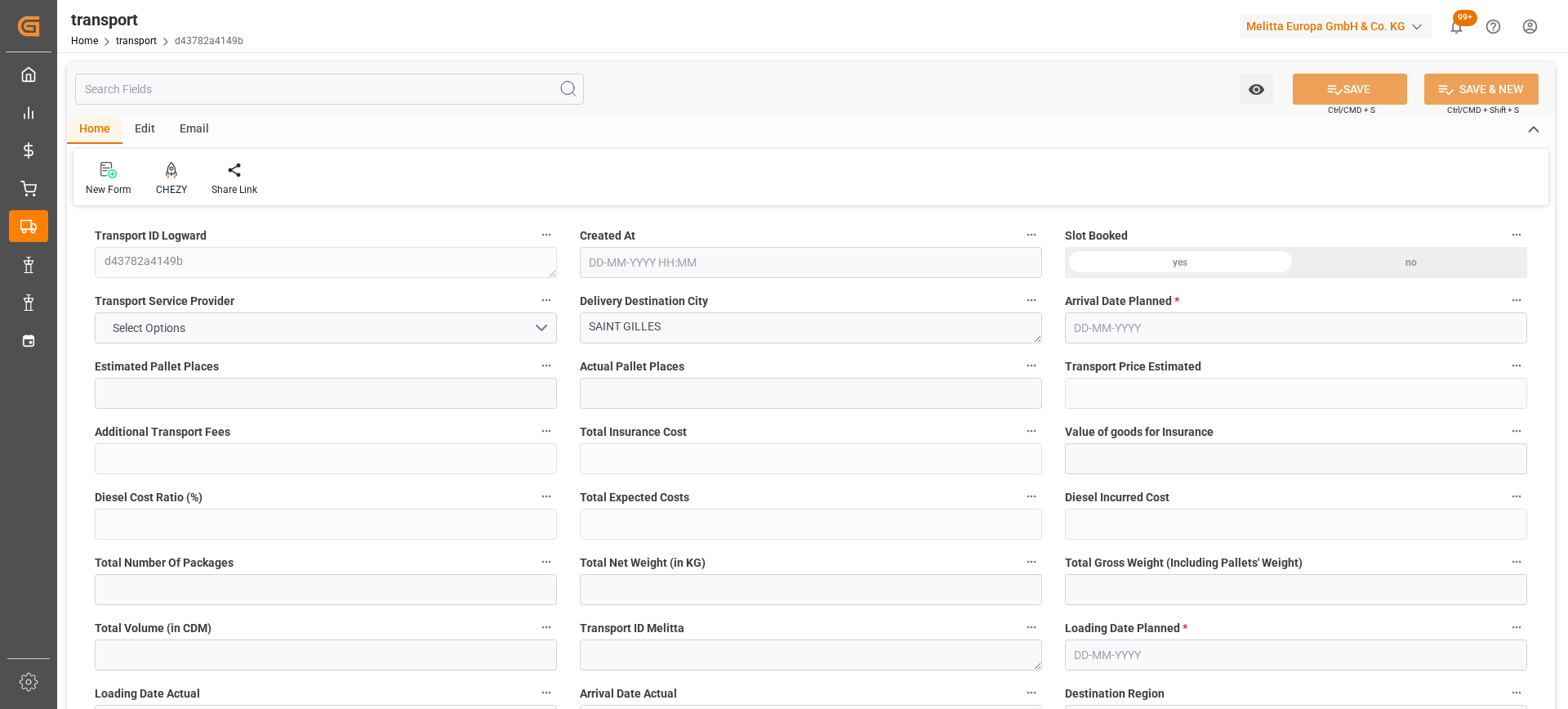
type input "101"
type input "8494.596"
type input "0"
type input "4710.8598"
type input "0"
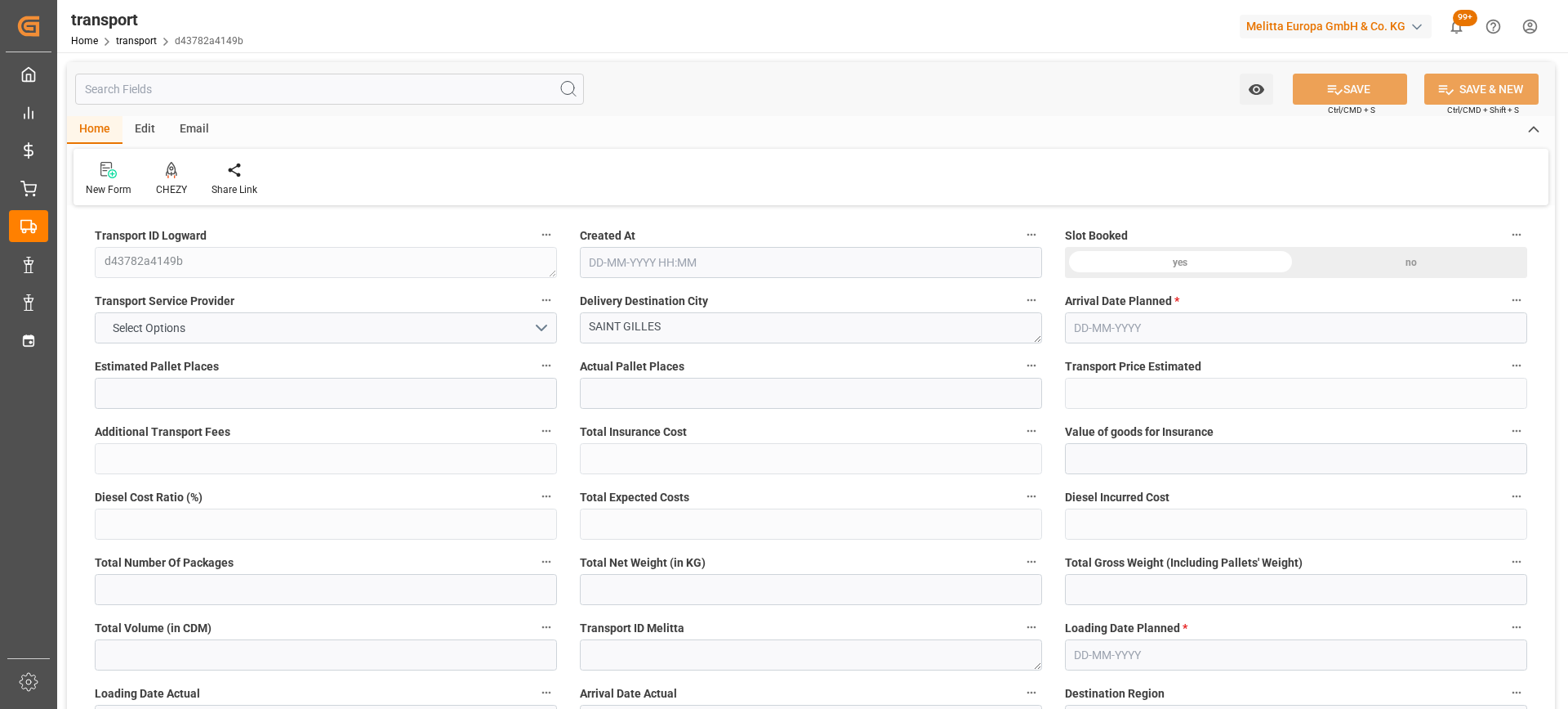
type input "0"
type input "21"
type input "35"
type input "19-08-2025 11:58"
type input "[DATE]"
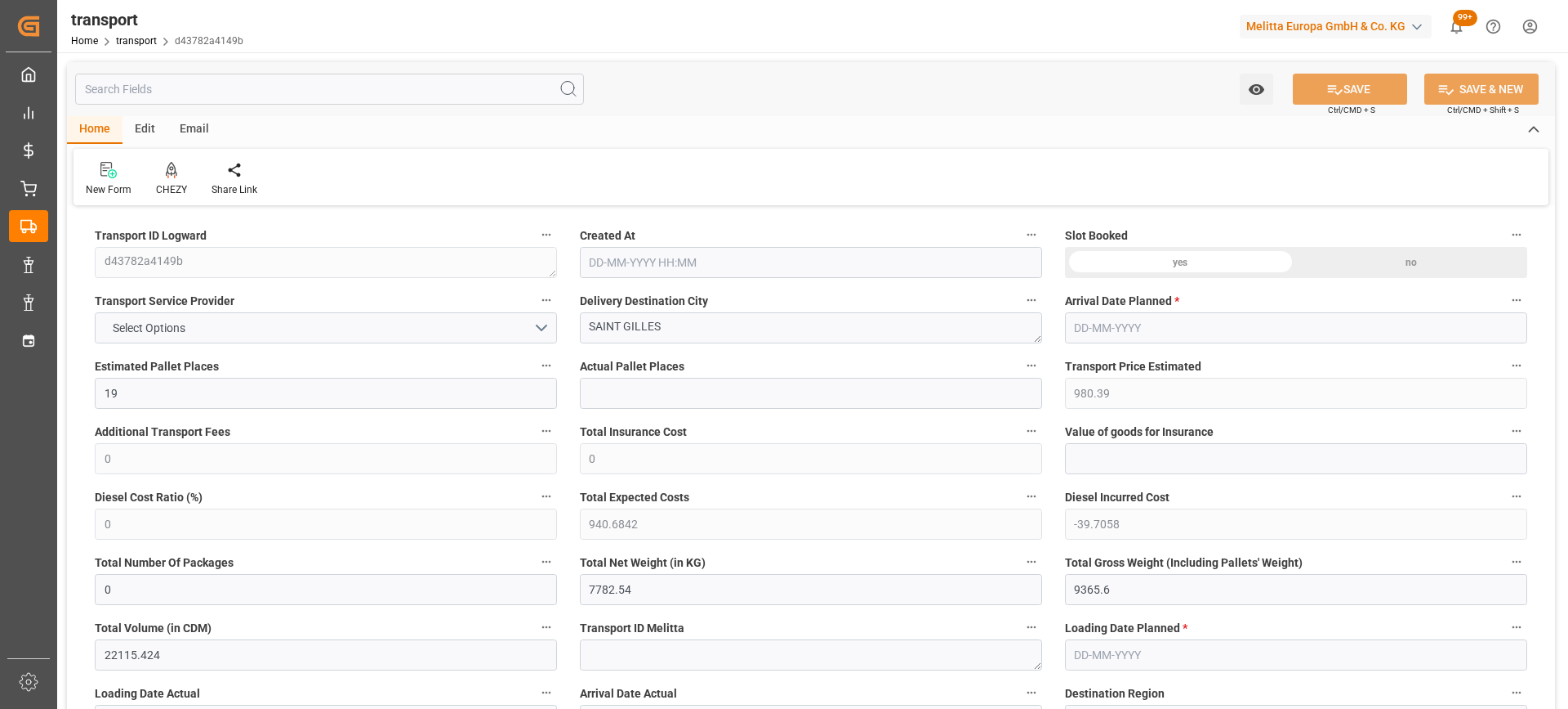
type input "[DATE]"
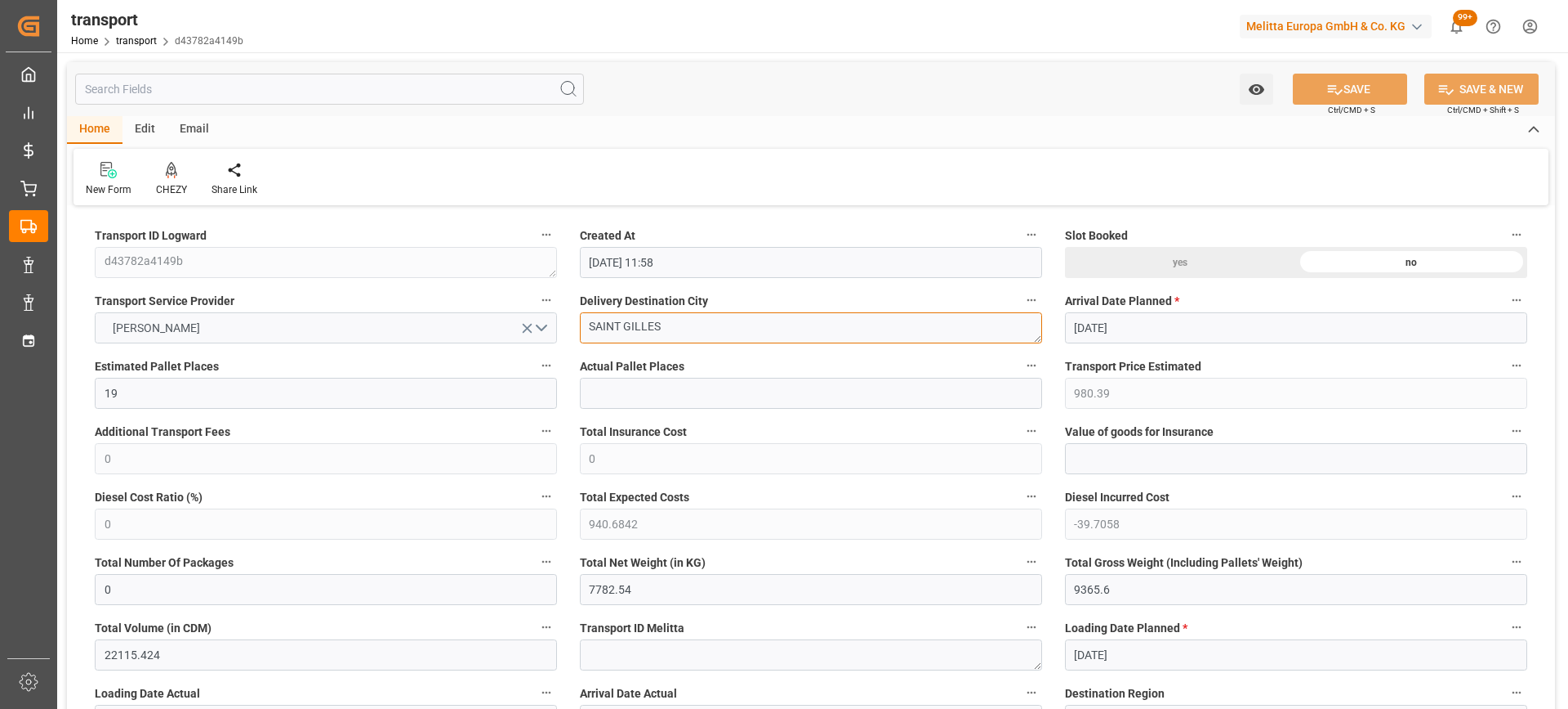
drag, startPoint x: 694, startPoint y: 324, endPoint x: 496, endPoint y: 323, distance: 198.0
click at [172, 179] on div "CHEZY" at bounding box center [171, 179] width 56 height 36
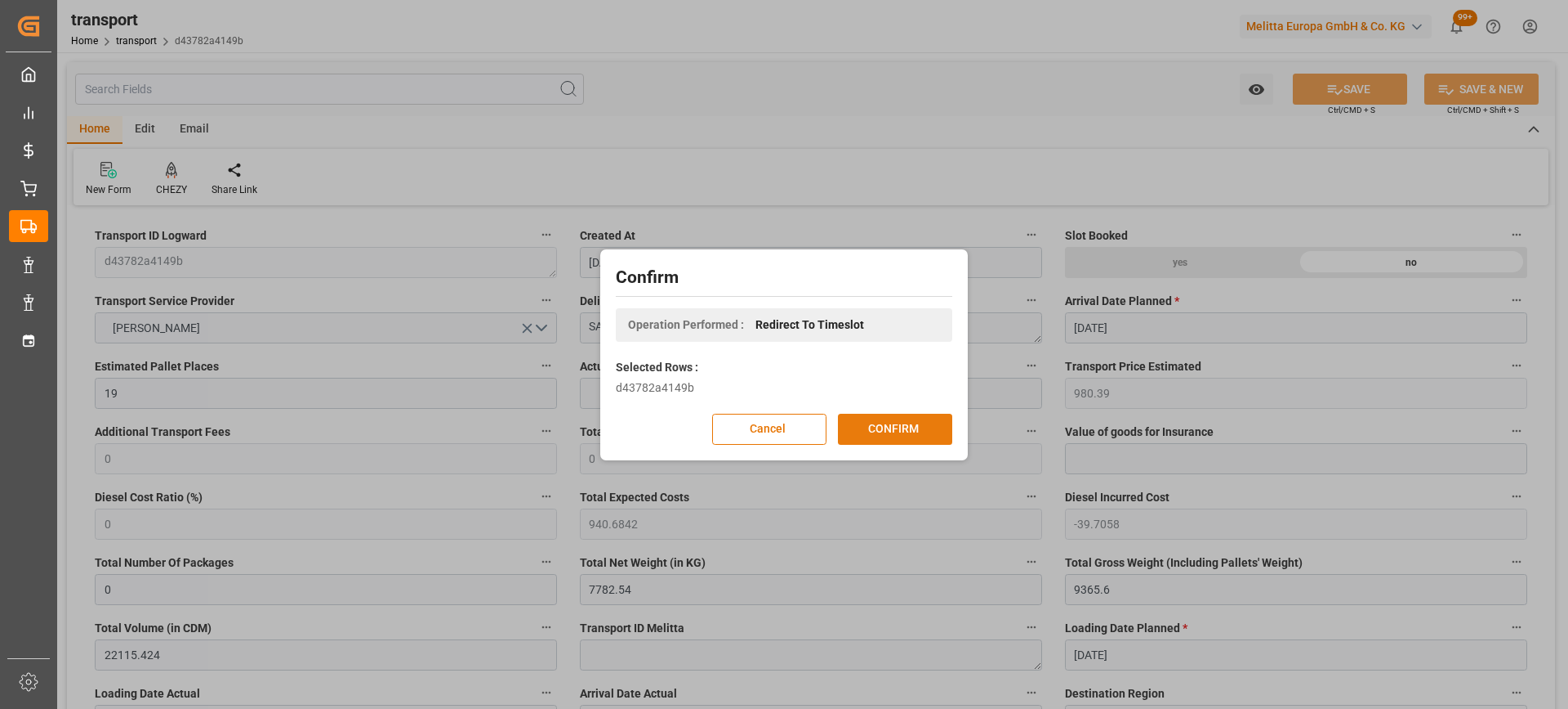
click at [913, 427] on button "CONFIRM" at bounding box center [895, 429] width 114 height 31
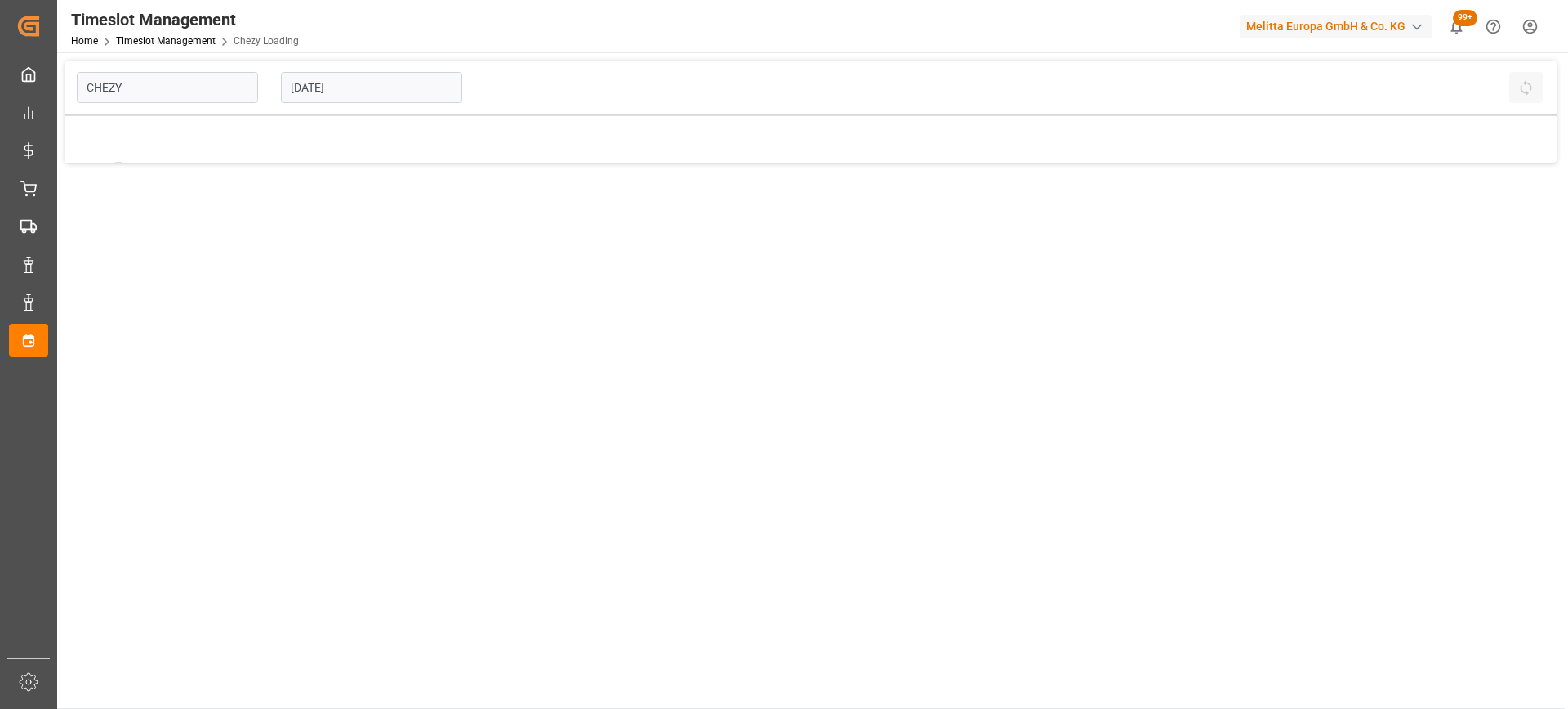
type input "Chezy Loading"
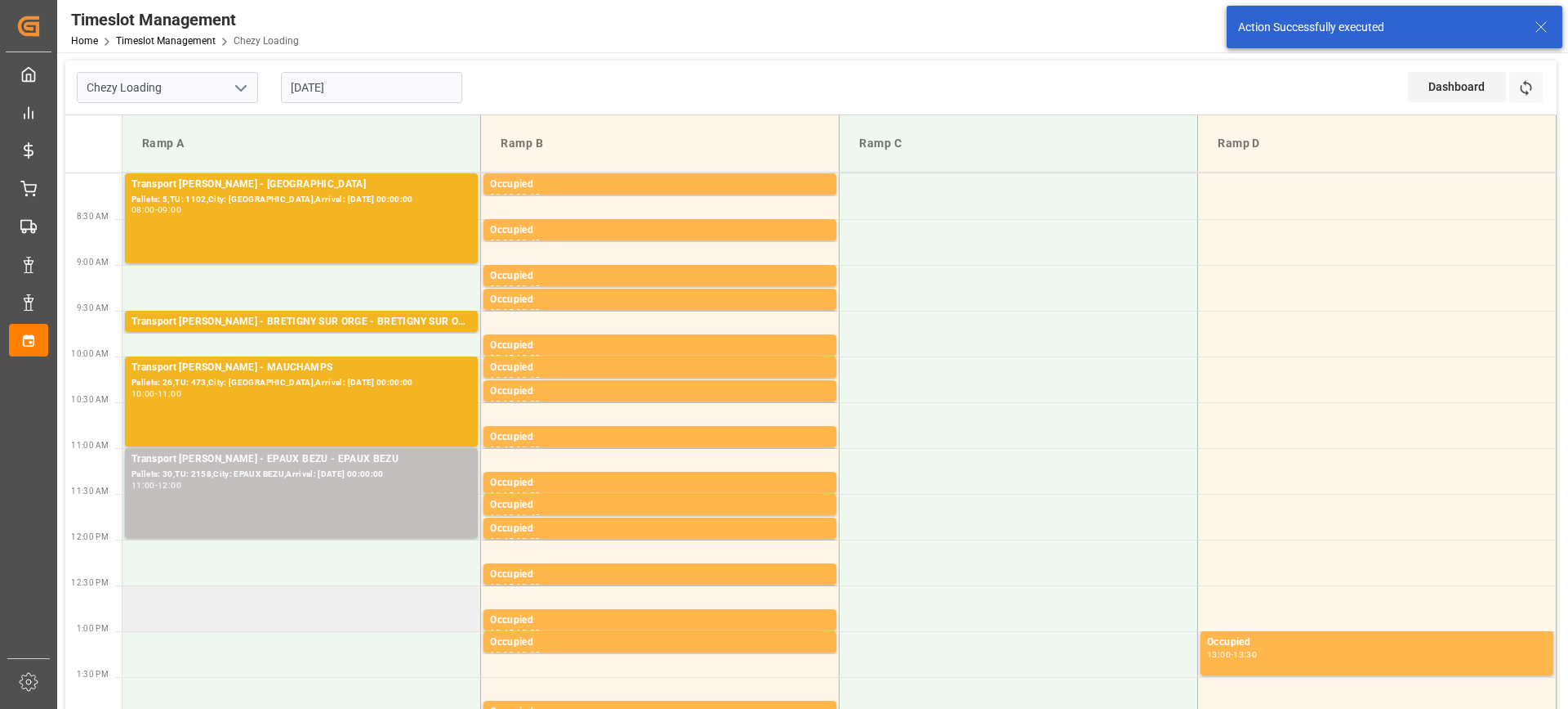
scroll to position [81, 0]
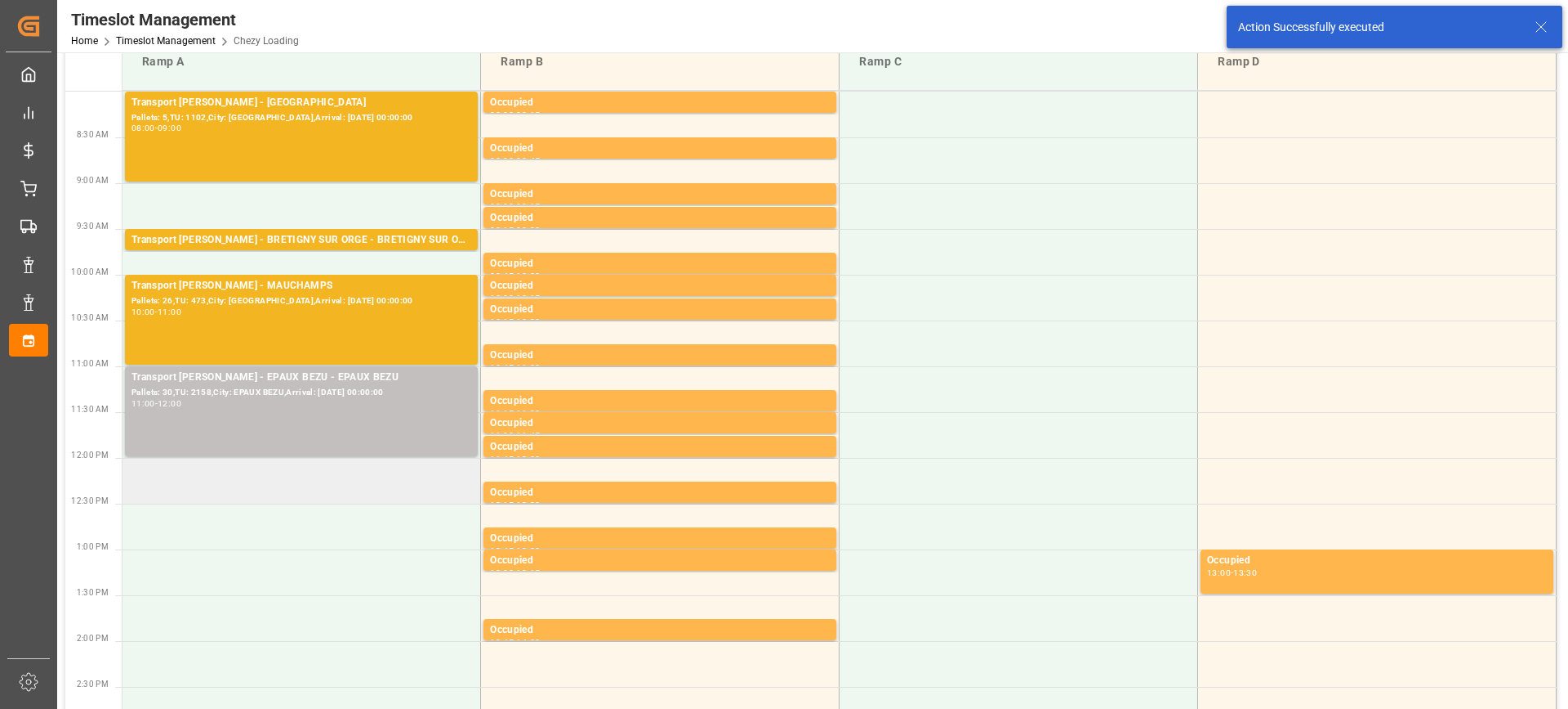
click at [214, 492] on td at bounding box center [302, 480] width 359 height 45
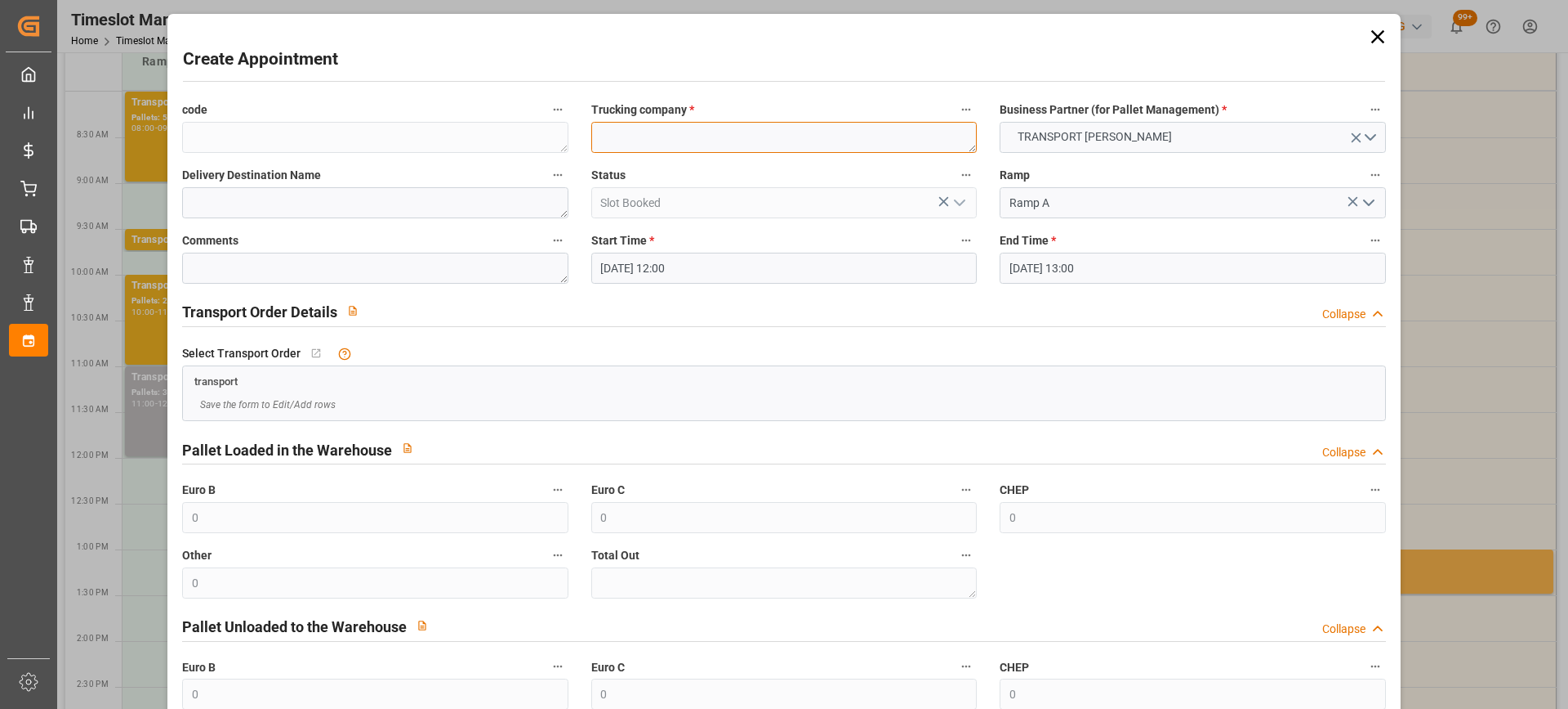
paste textarea "SAINT GILLES"
type textarea "SAINT GILLES"
paste textarea "SAINT GILLES"
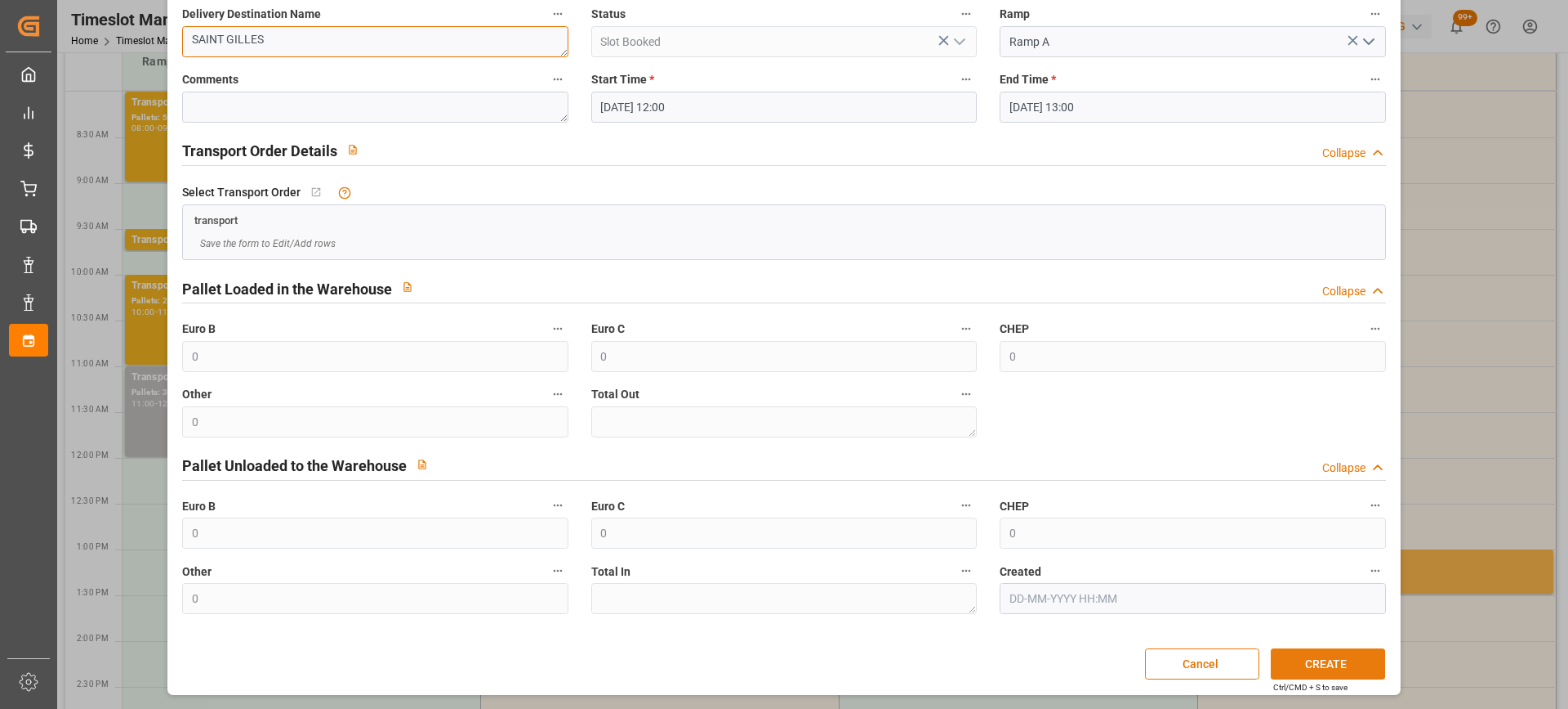
type textarea "SAINT GILLES"
click at [1312, 652] on button "CREATE" at bounding box center [1327, 664] width 114 height 31
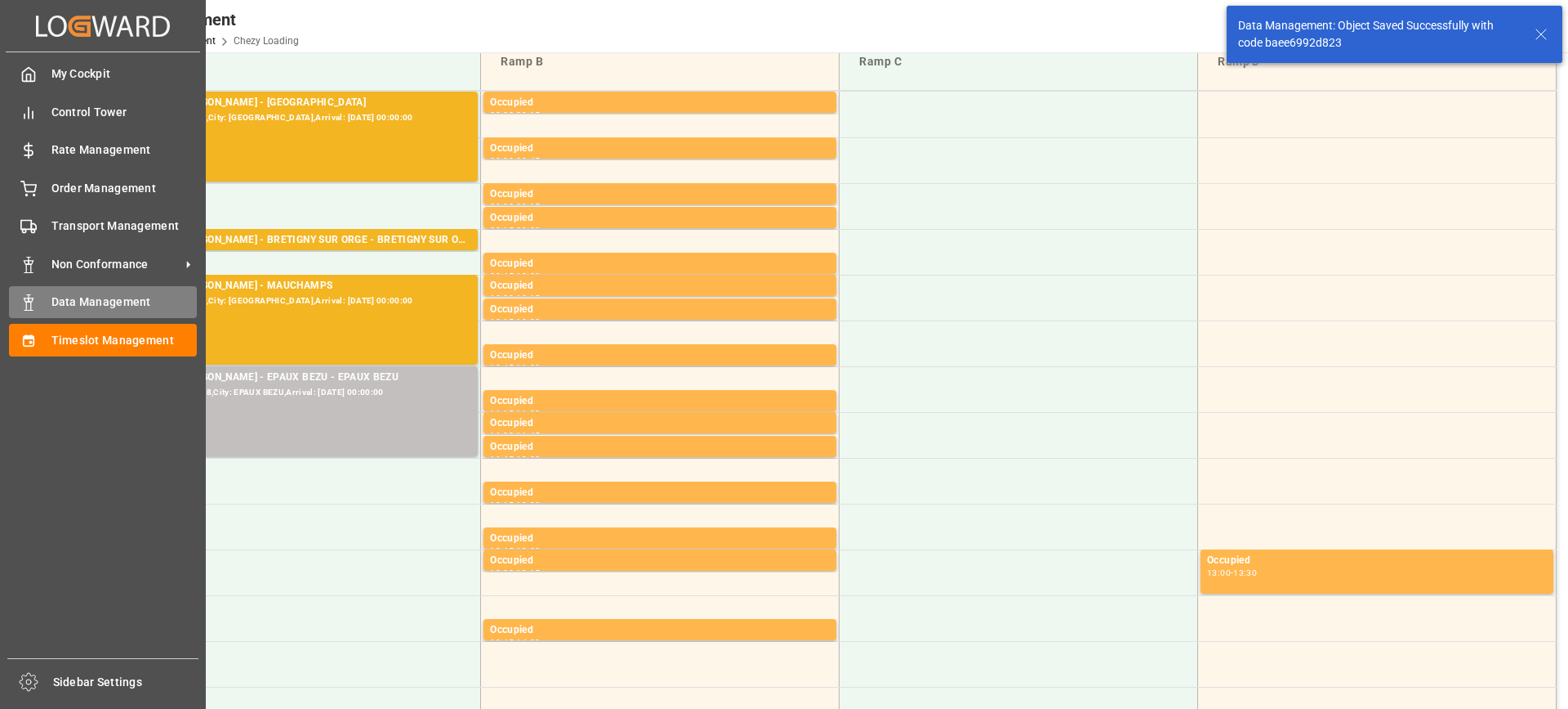
click at [72, 308] on span "Data Management" at bounding box center [124, 302] width 147 height 17
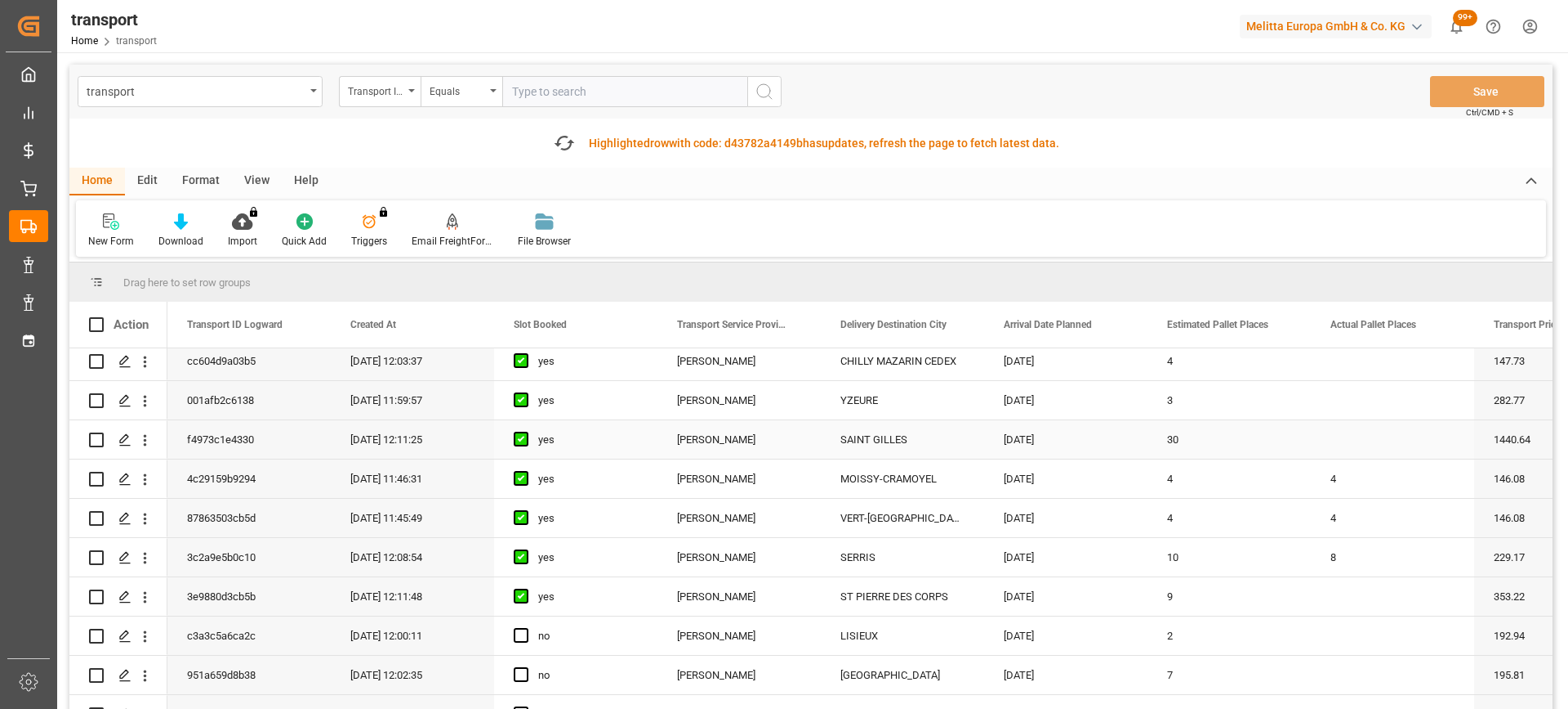
scroll to position [327, 0]
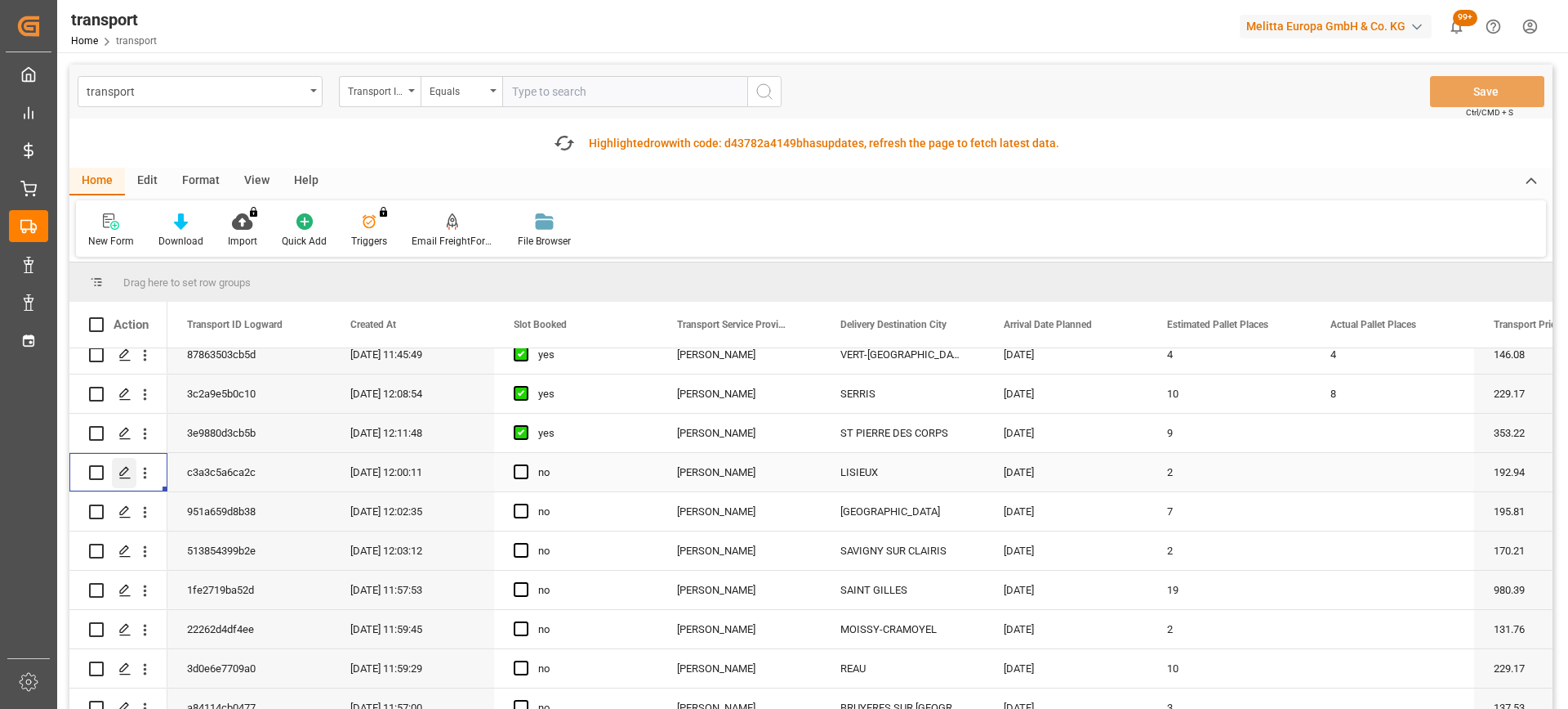
click at [124, 481] on div "Press SPACE to select this row." at bounding box center [124, 472] width 25 height 30
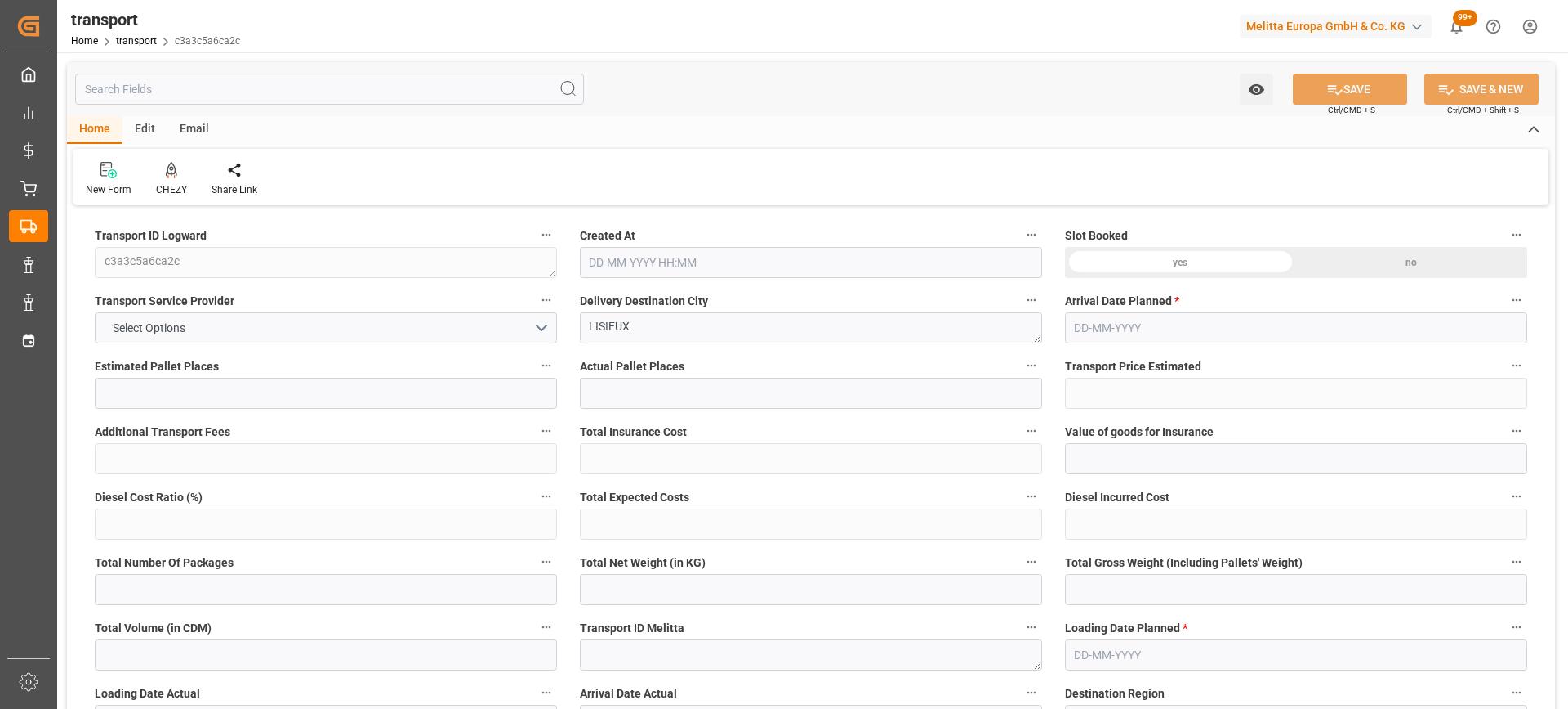
type input "2"
type input "192.94"
type input "0"
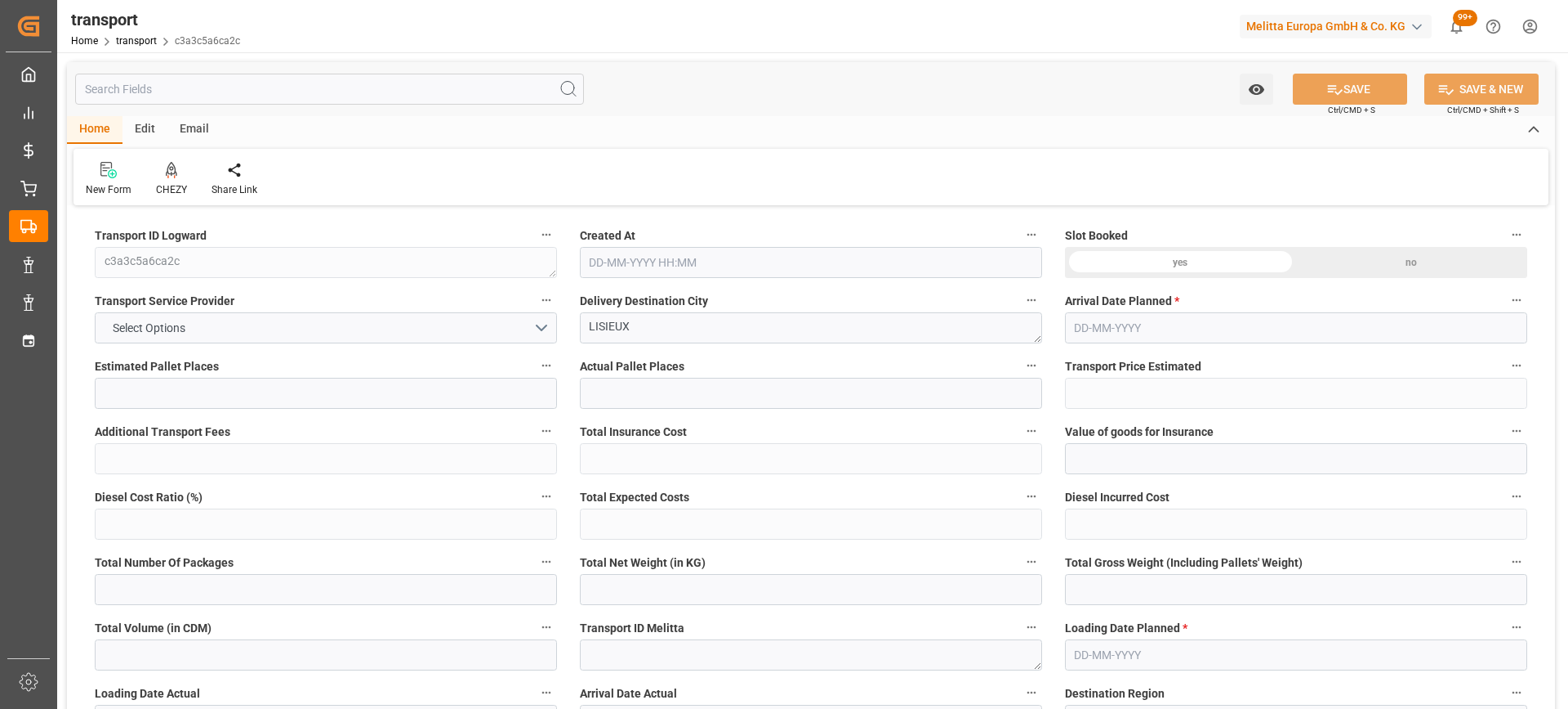
type input "185.1259"
type input "-7.8141"
type input "0"
type input "529.774"
type input "605.43"
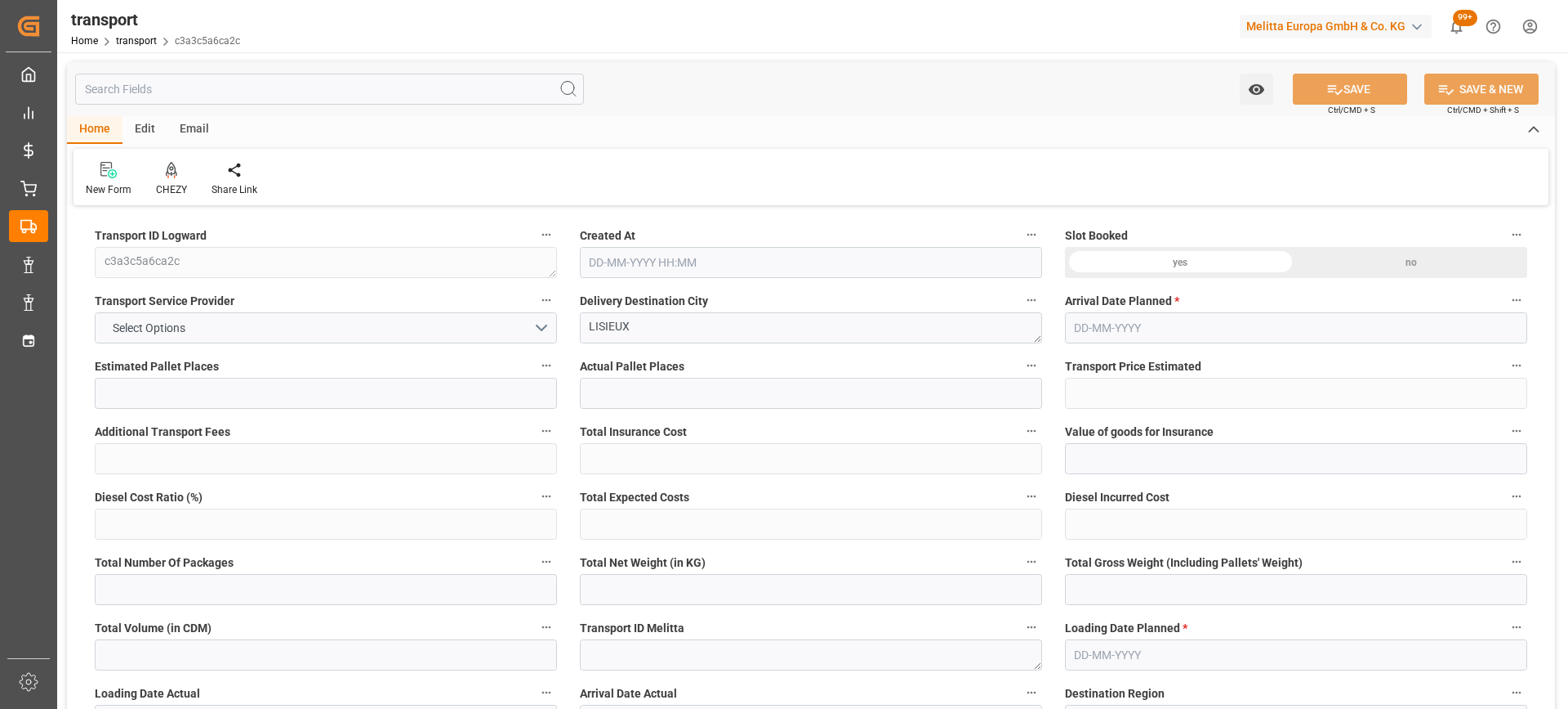
type input "1255.6"
type input "14"
type input "0"
type input "127"
type input "3"
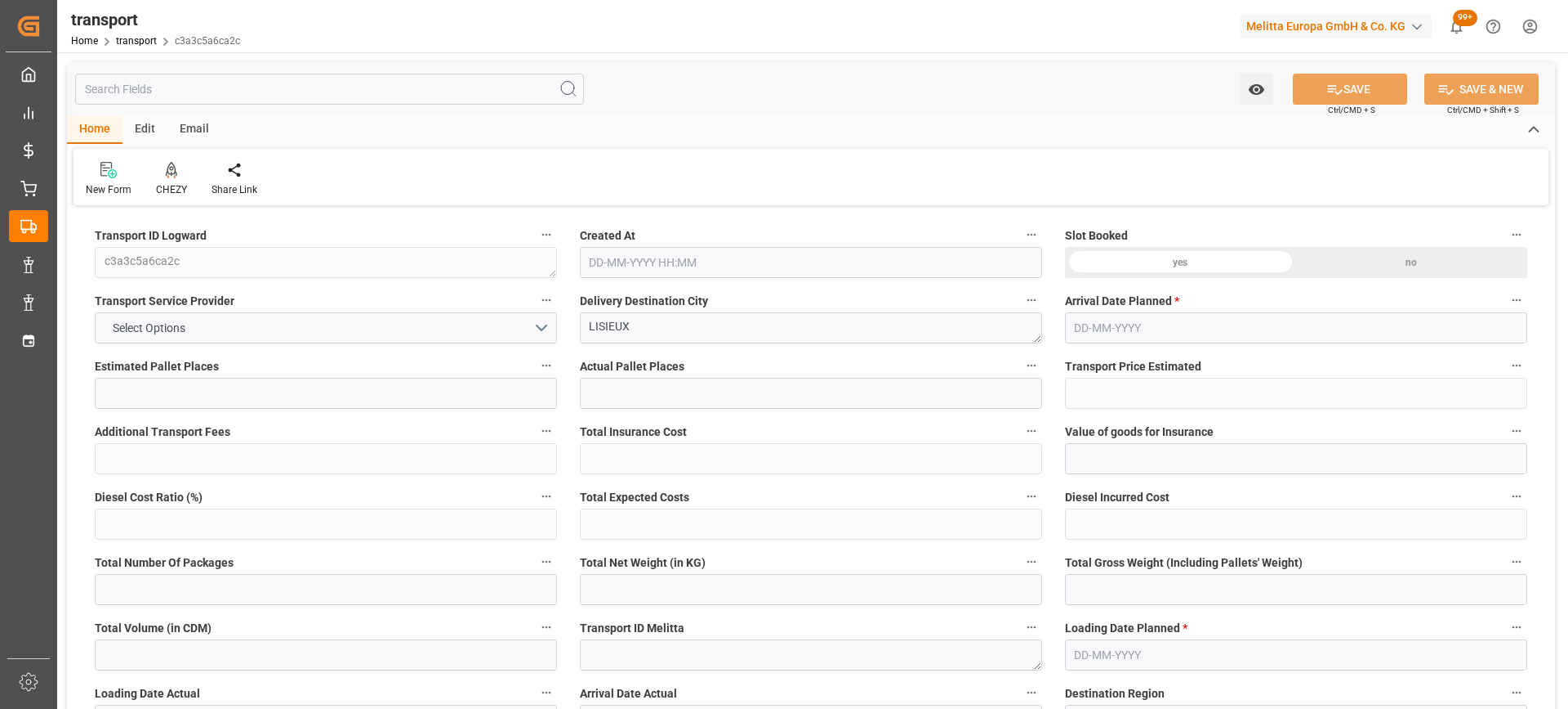
type input "101"
type input "536.43"
type input "0"
type input "4710.8598"
type input "0"
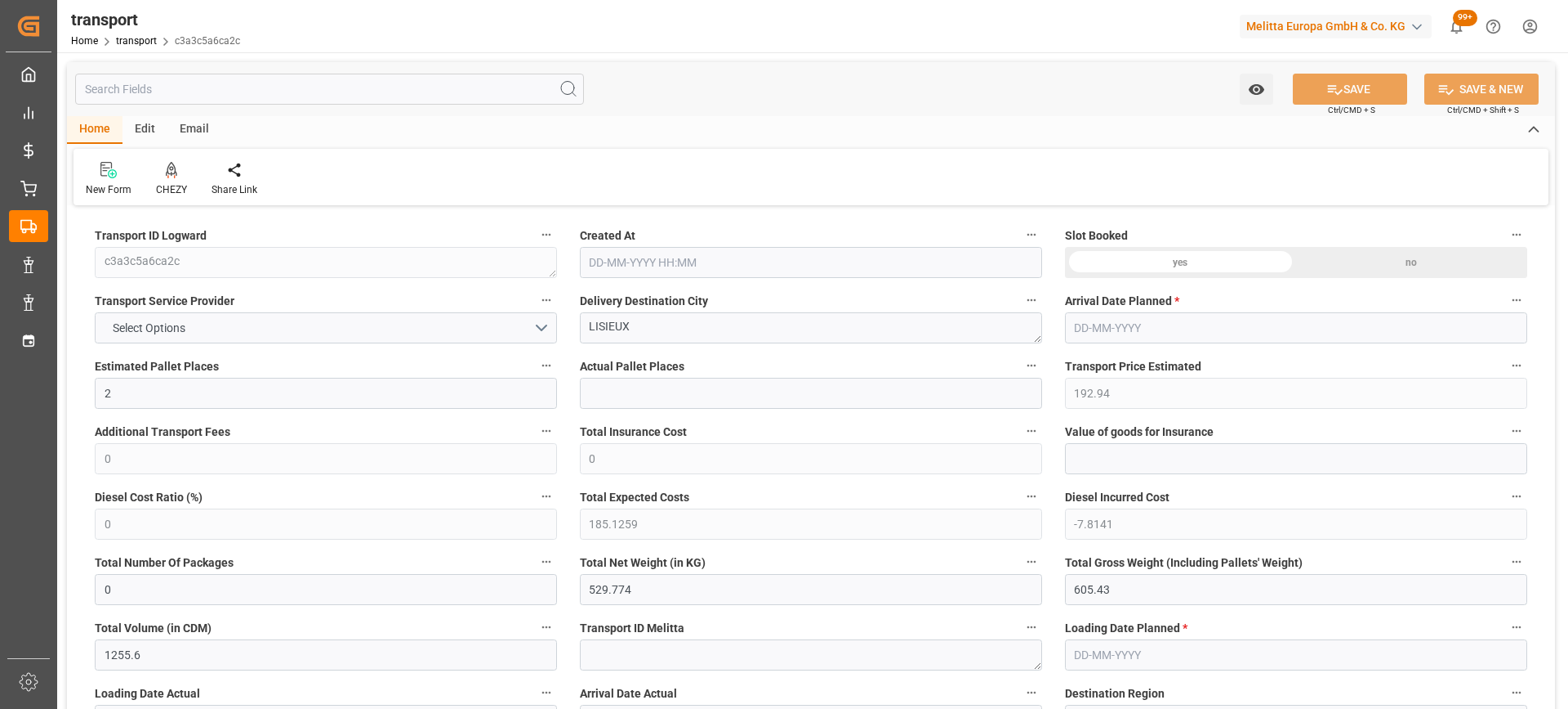
type input "0"
type input "21"
type input "35"
type input "19-08-2025 12:00"
type input "[DATE]"
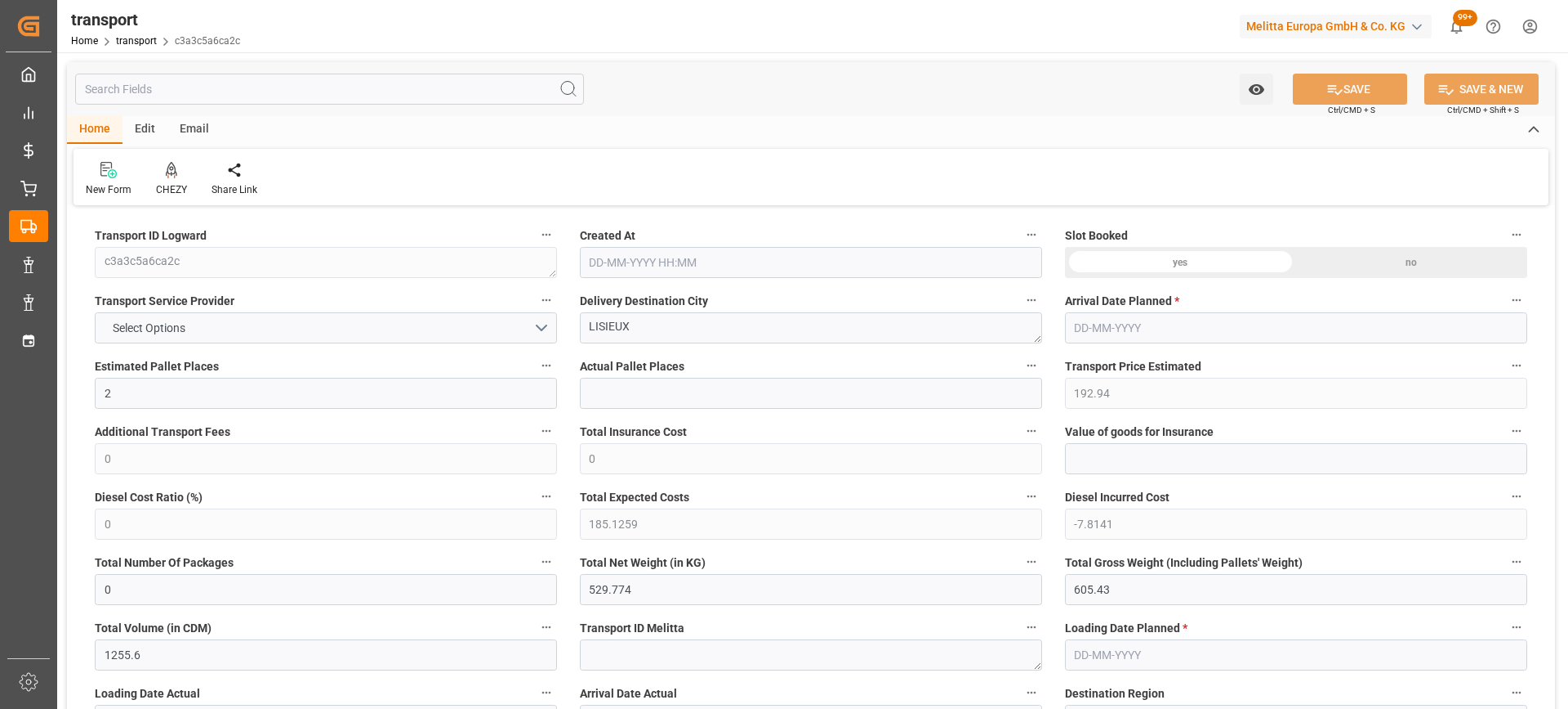
type input "[DATE]"
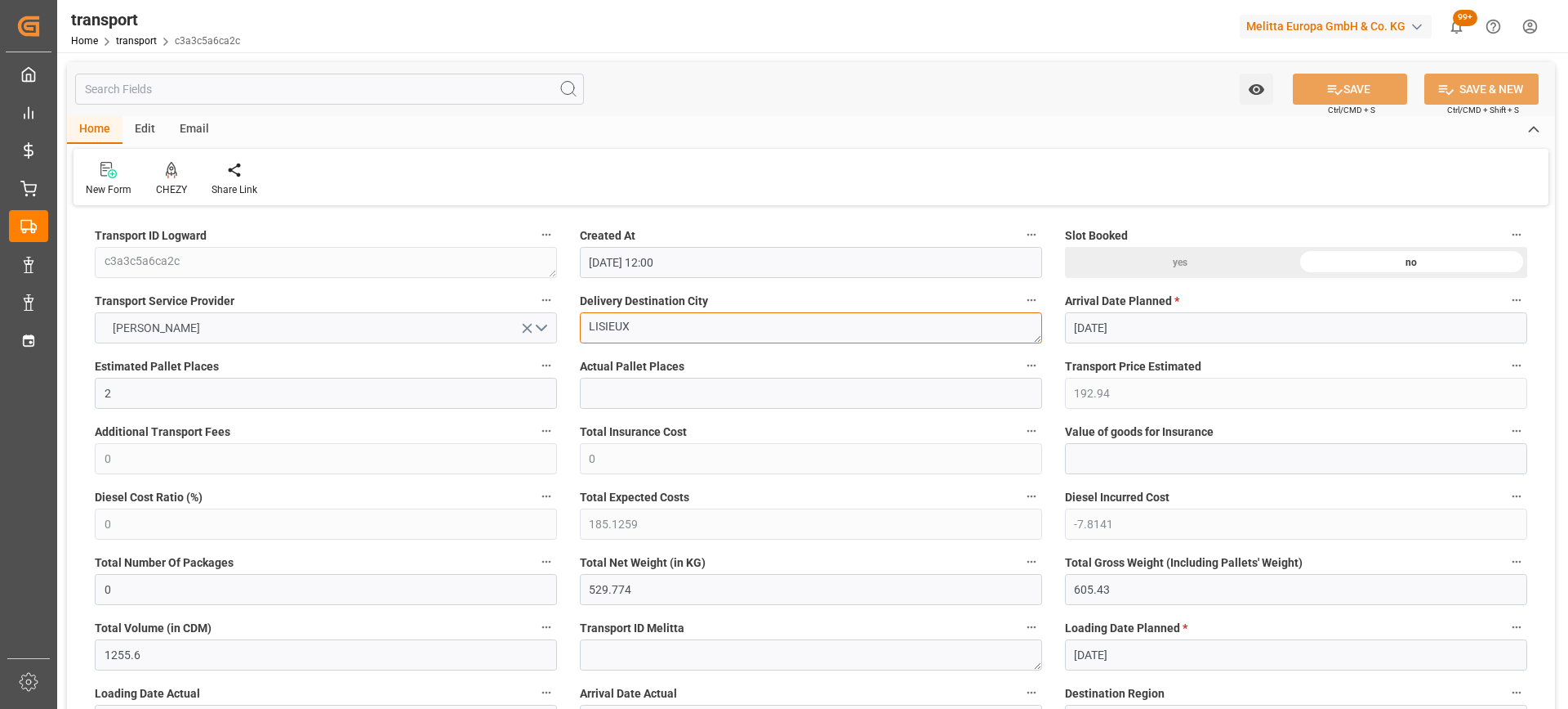
drag, startPoint x: 676, startPoint y: 327, endPoint x: 512, endPoint y: 327, distance: 164.0
click at [174, 171] on icon at bounding box center [171, 169] width 11 height 14
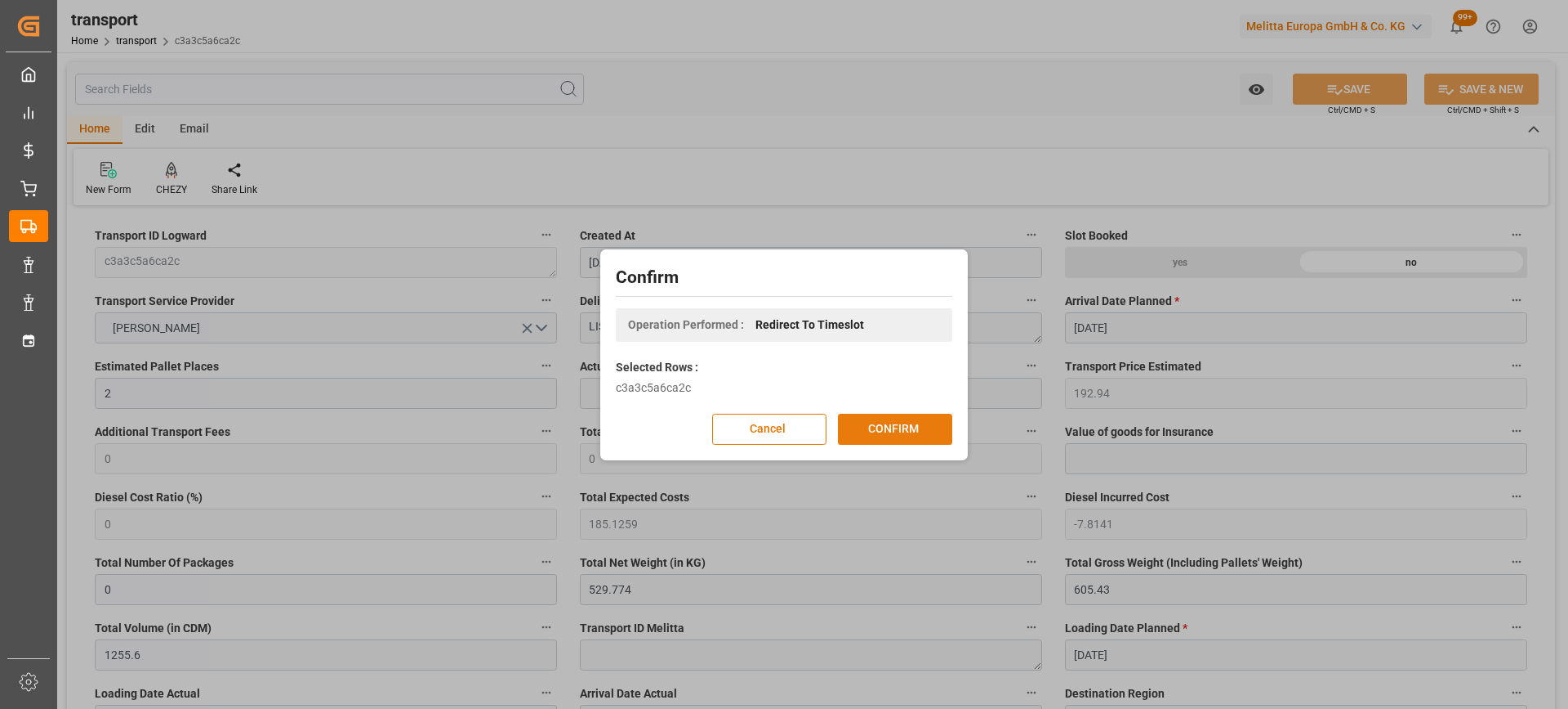
click at [913, 429] on button "CONFIRM" at bounding box center [895, 429] width 114 height 31
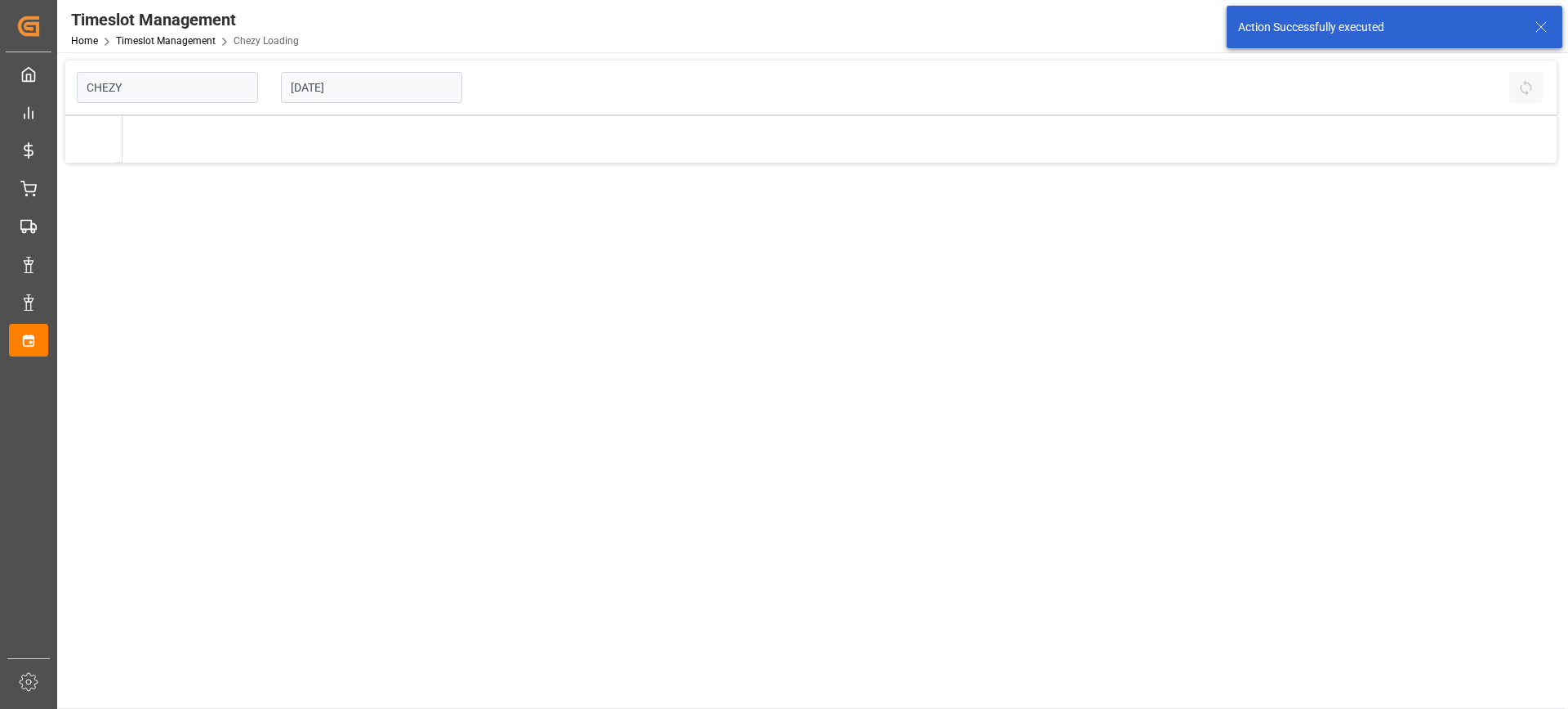
type input "Chezy Loading"
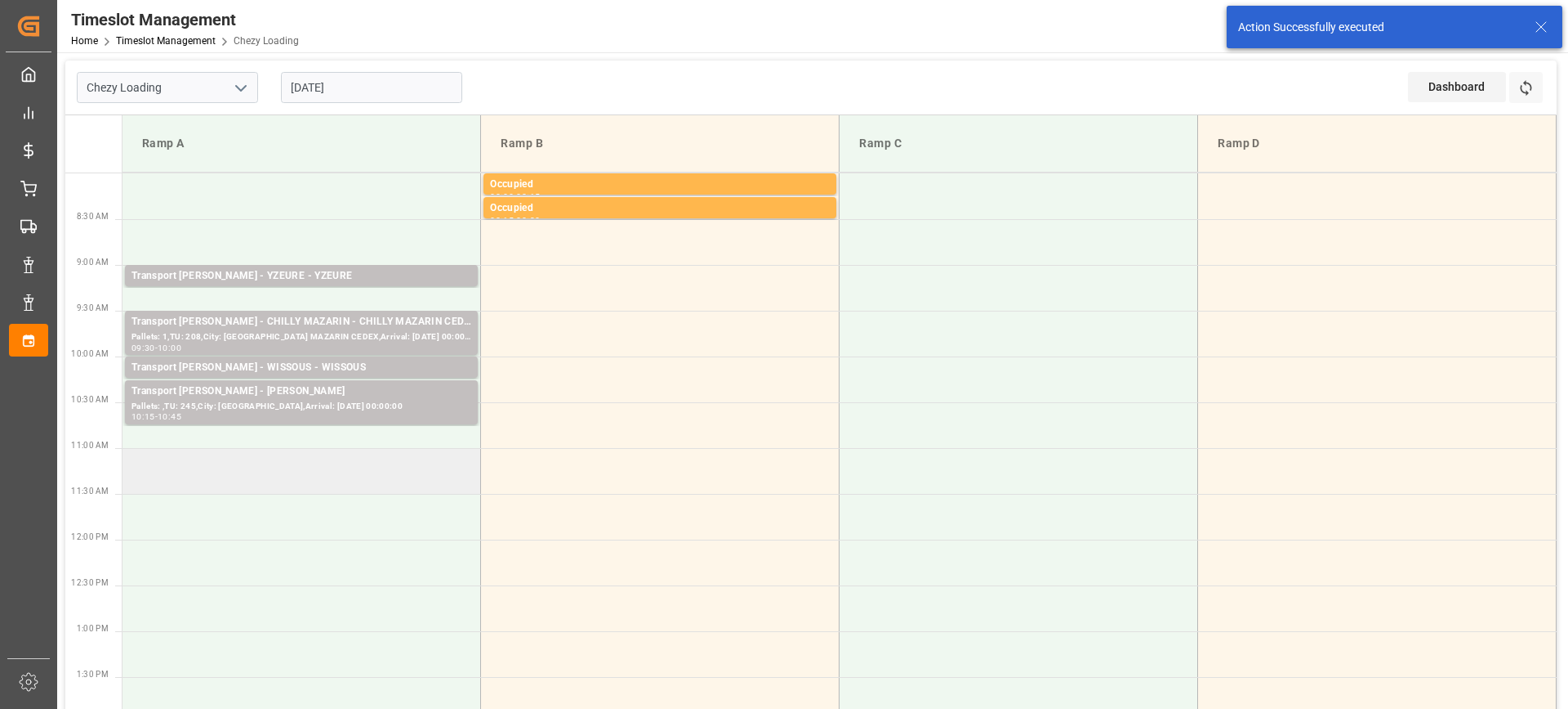
click at [194, 462] on td at bounding box center [302, 470] width 359 height 45
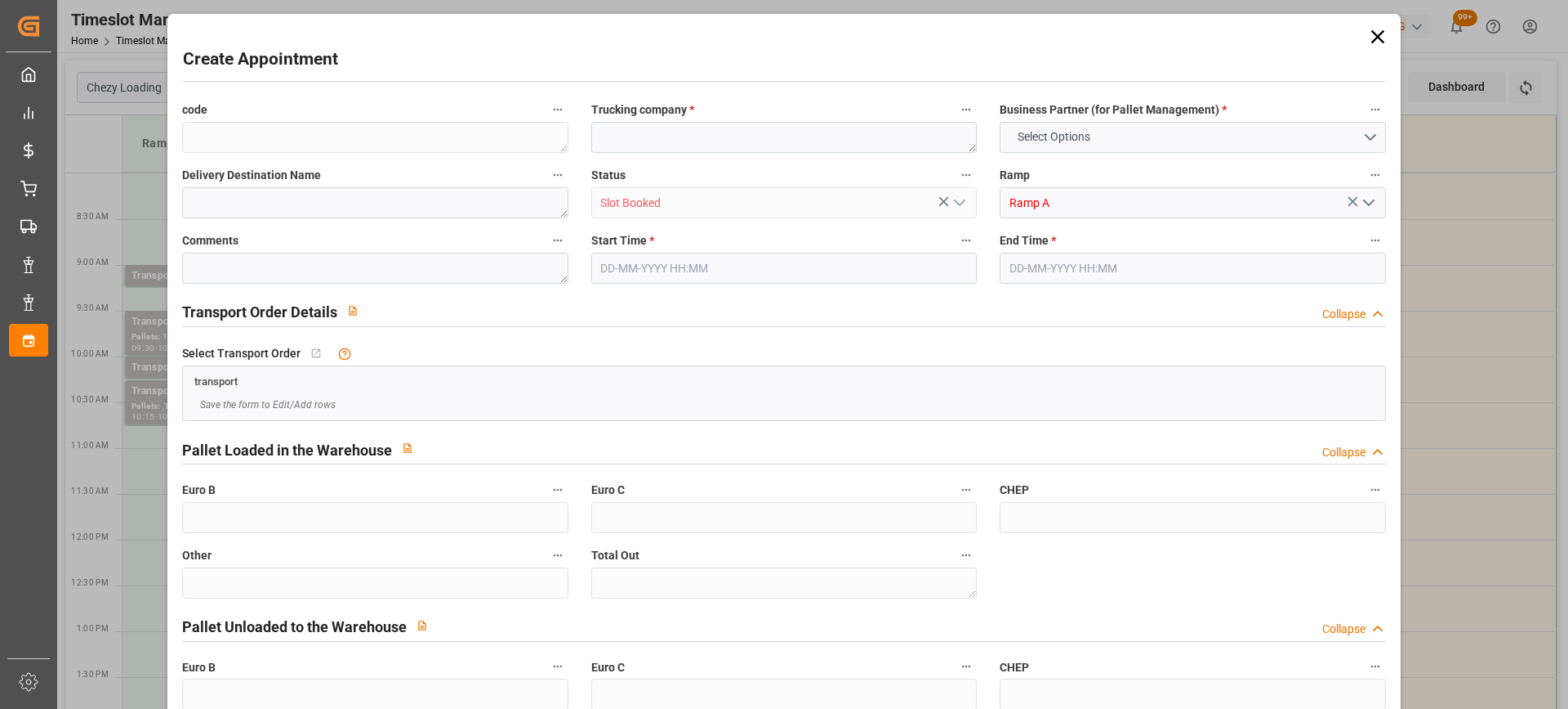
type input "0"
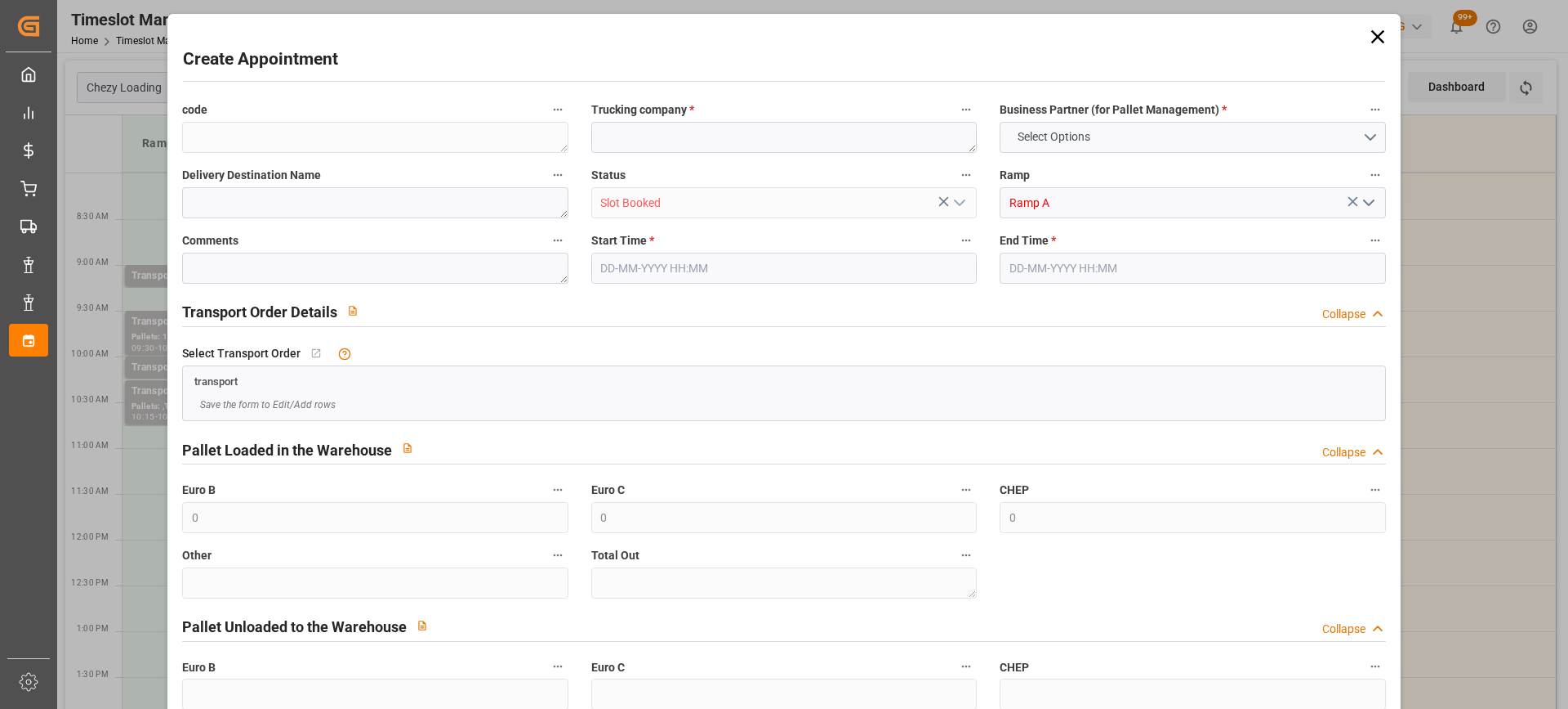
type input "0"
type input "25-08-2025 11:00"
type input "25-08-2025 11:15"
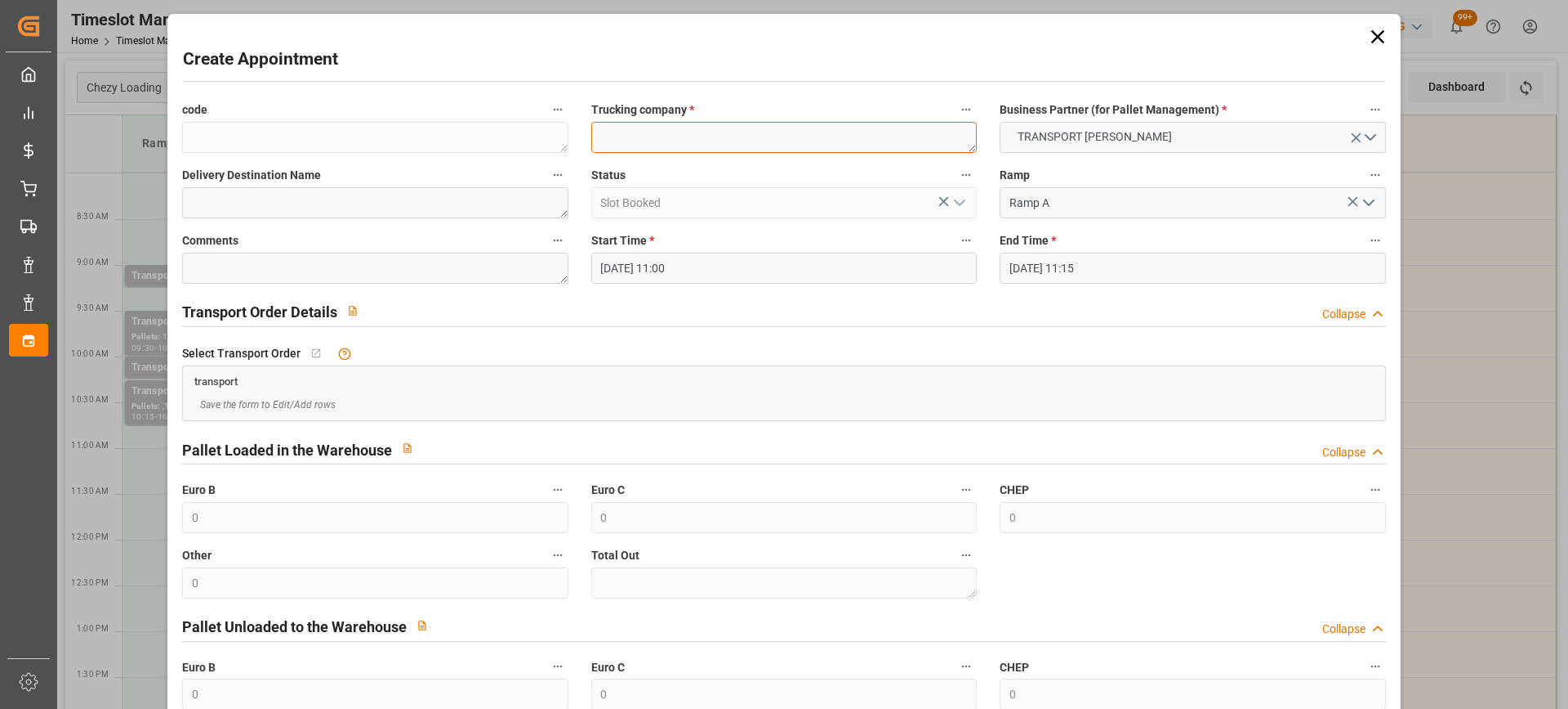
paste textarea "LISIEUX"
type textarea "LISIEUX"
paste textarea "LISIEUX"
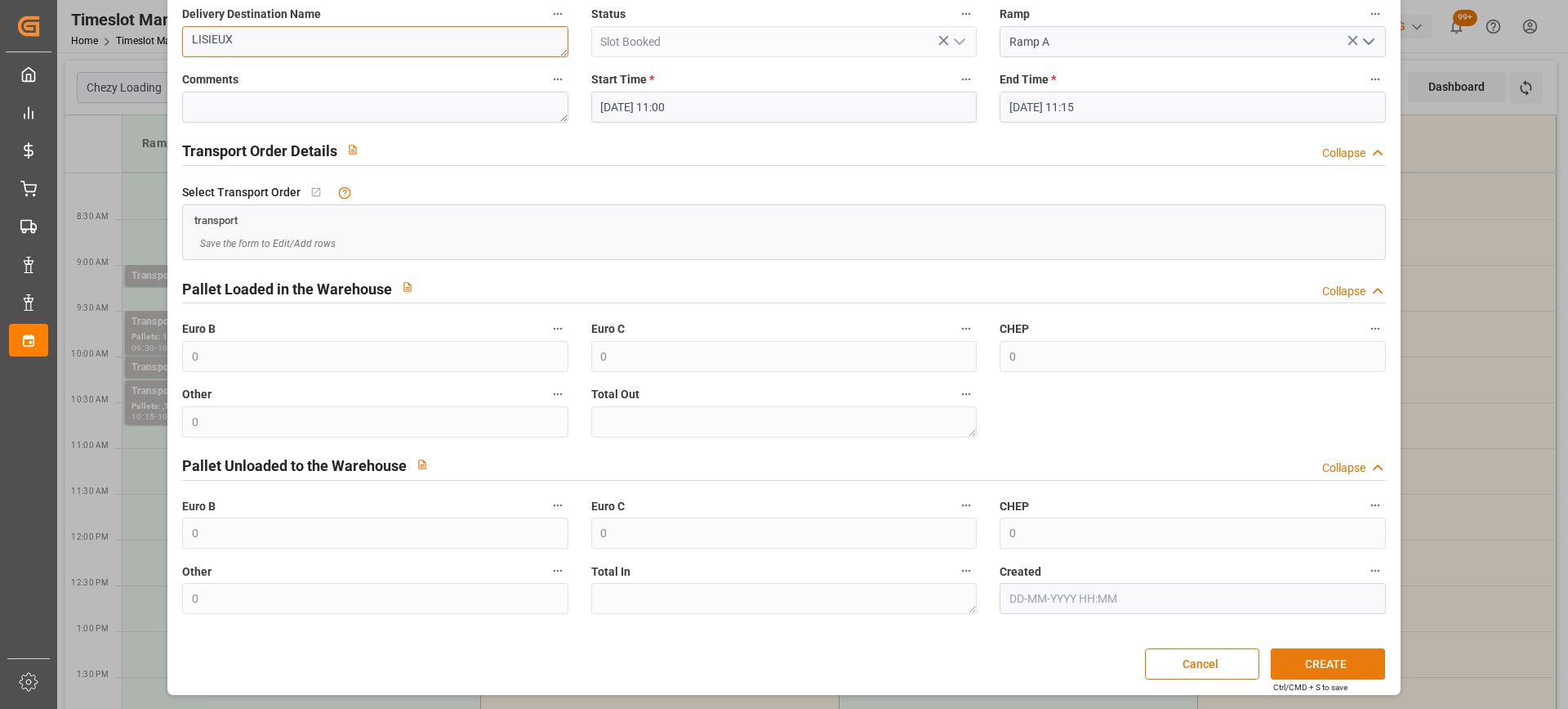
type textarea "LISIEUX"
click at [1311, 663] on button "CREATE" at bounding box center [1327, 664] width 114 height 31
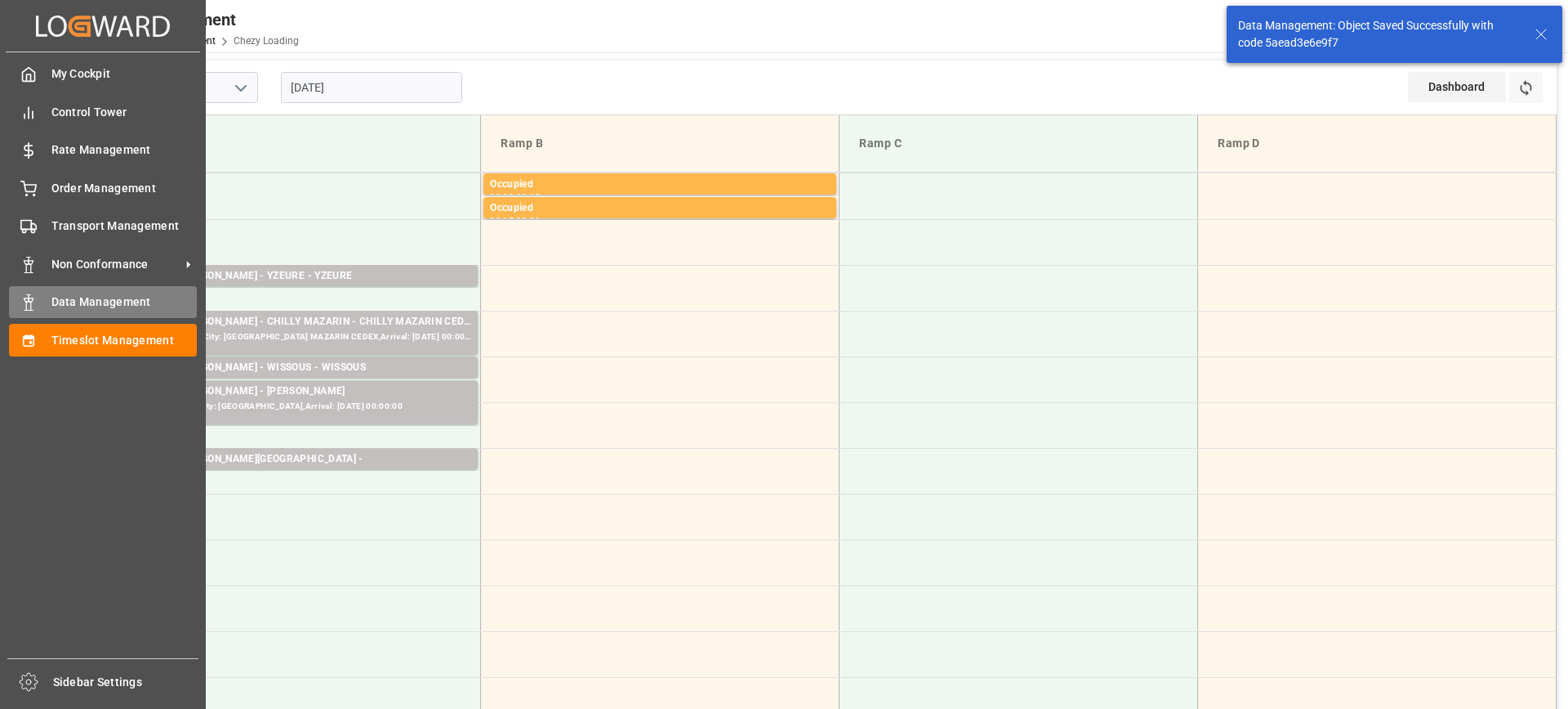
click at [78, 302] on span "Data Management" at bounding box center [124, 302] width 147 height 17
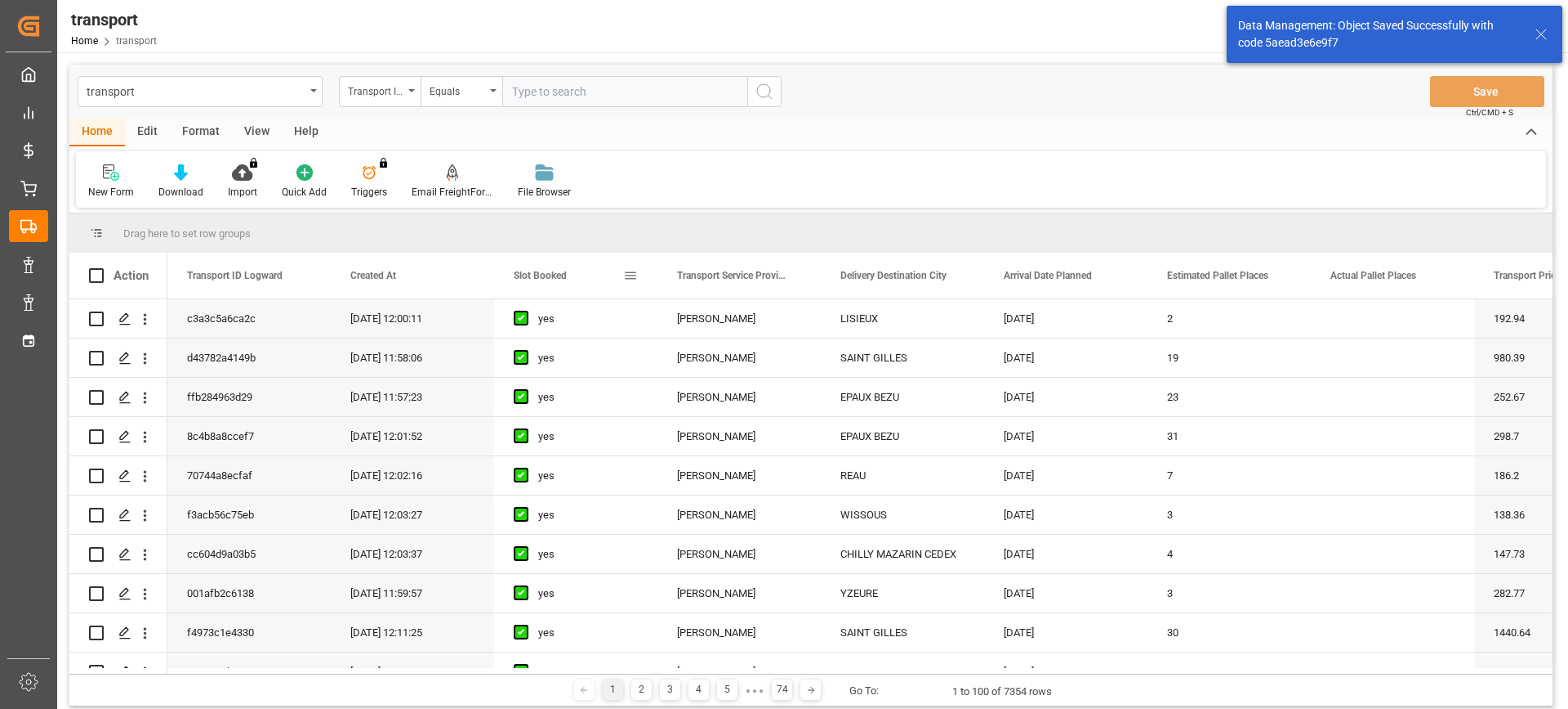
click at [542, 278] on span "Slot Booked" at bounding box center [541, 275] width 53 height 11
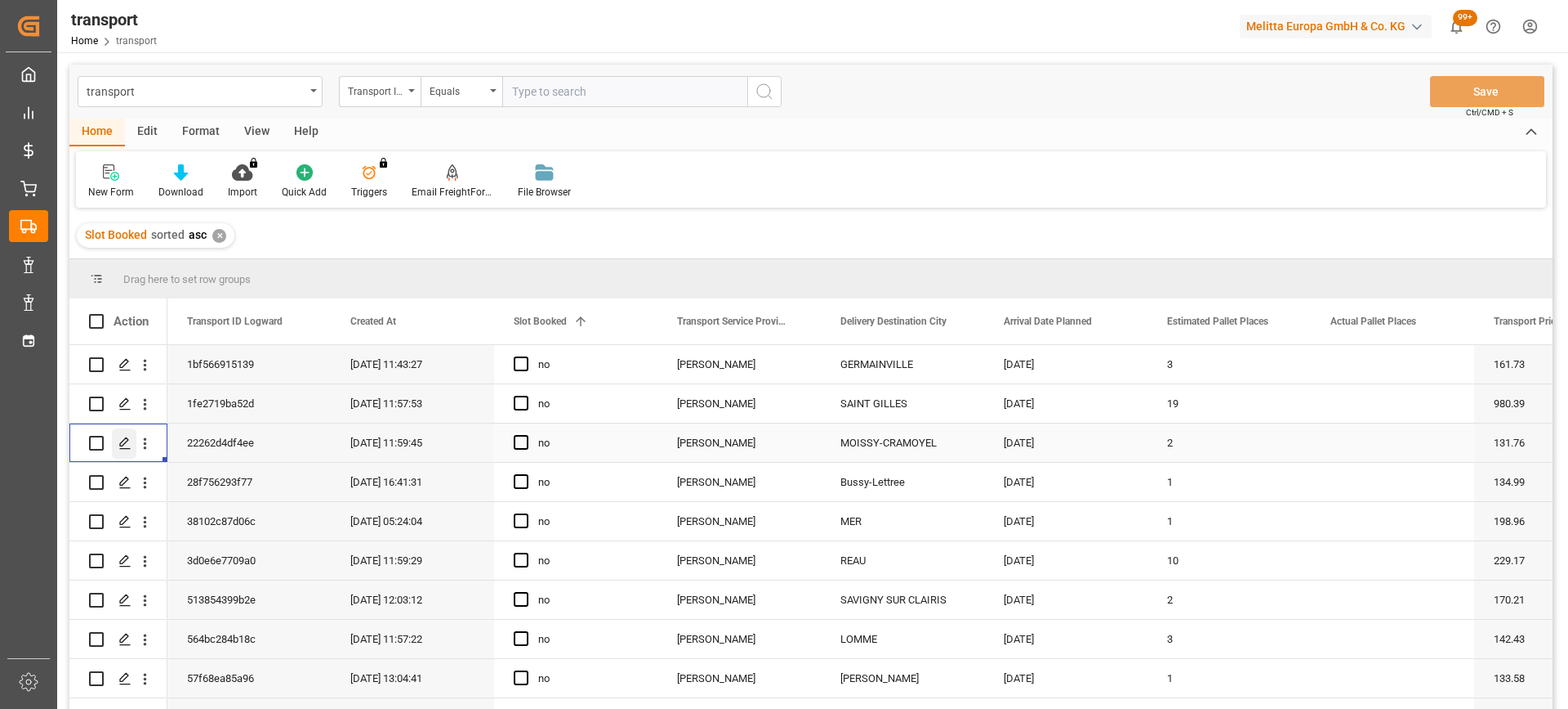
click at [129, 443] on icon "Press SPACE to select this row." at bounding box center [124, 442] width 13 height 13
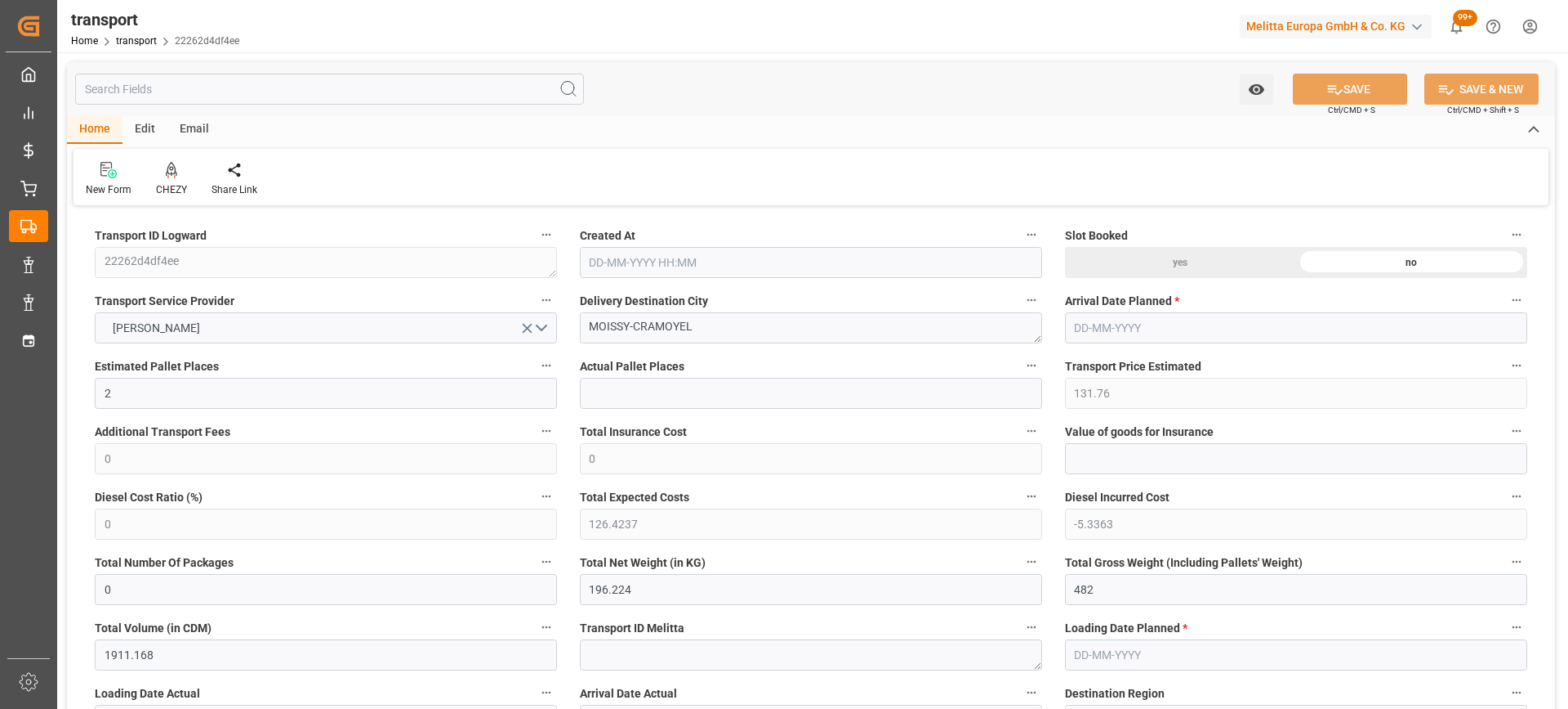
type input "19-08-2025 11:59"
type input "[DATE]"
drag, startPoint x: 727, startPoint y: 332, endPoint x: 467, endPoint y: 327, distance: 260.0
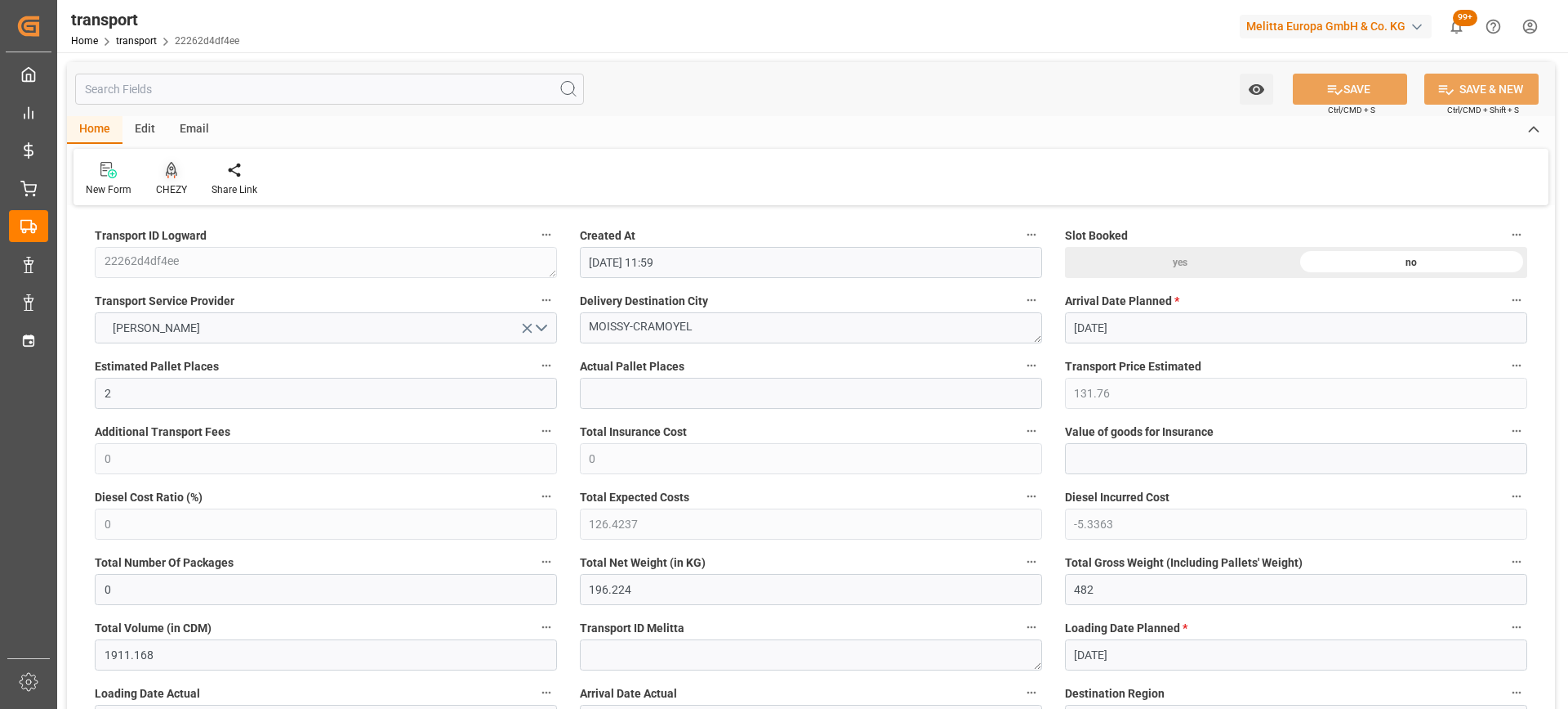
click at [181, 182] on div "CHEZY" at bounding box center [171, 179] width 56 height 36
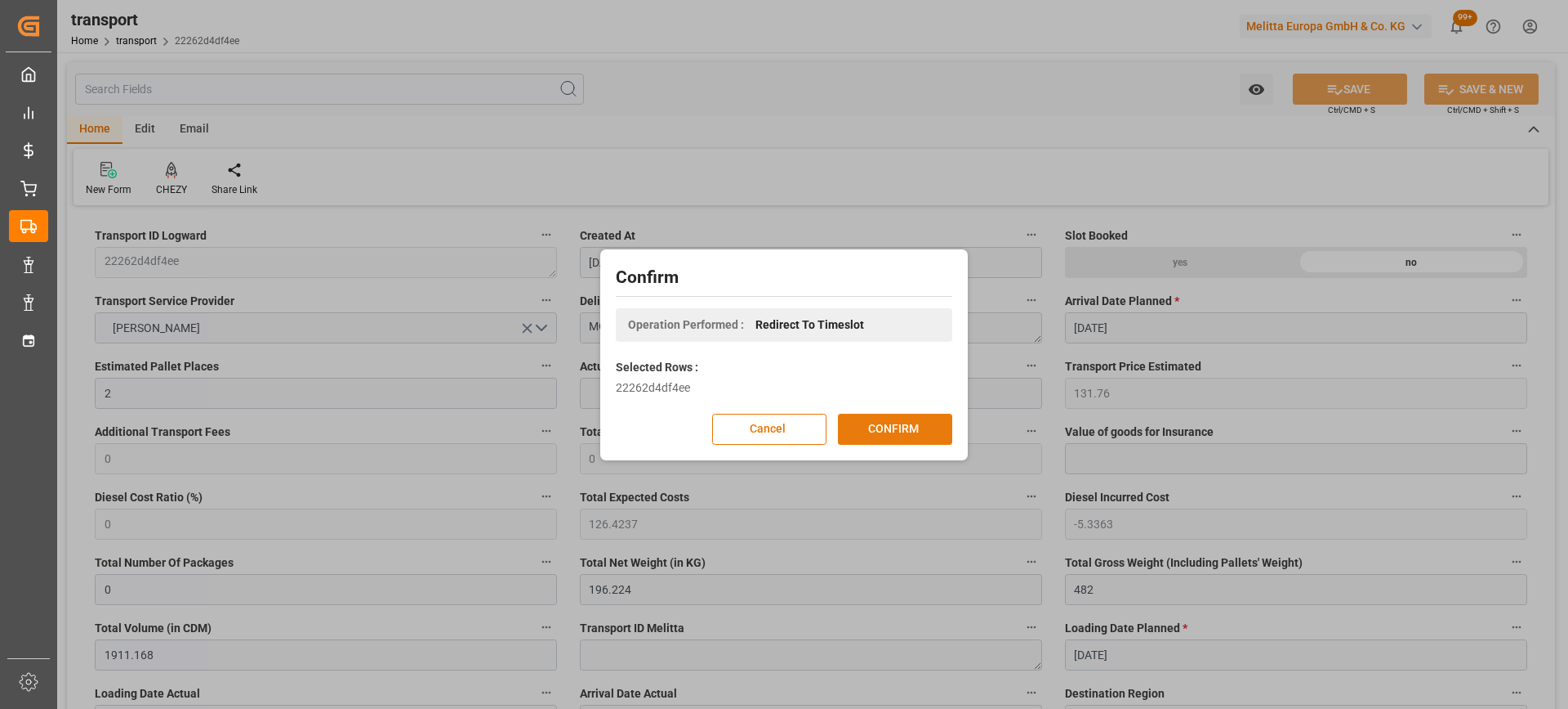
click at [902, 430] on button "CONFIRM" at bounding box center [895, 429] width 114 height 31
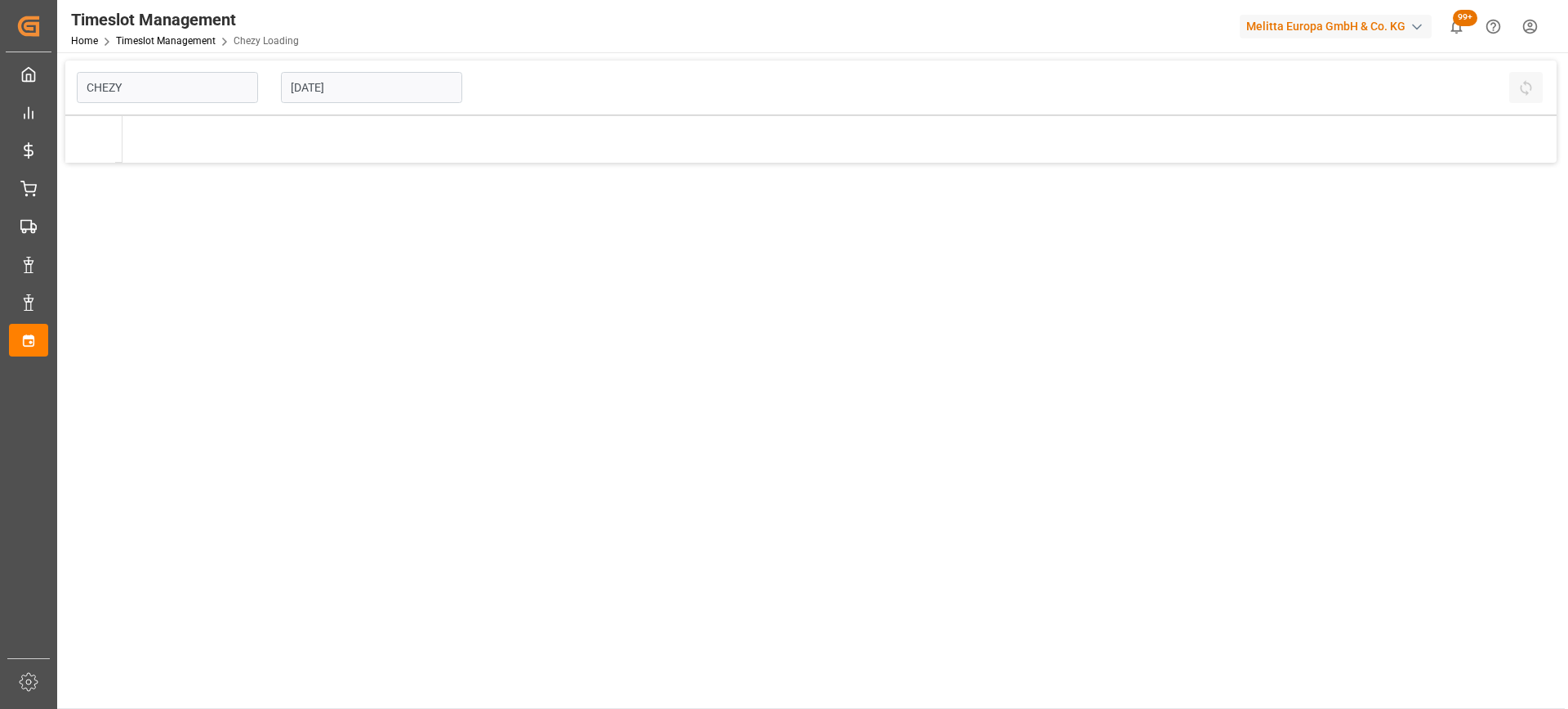
type input "Chezy Loading"
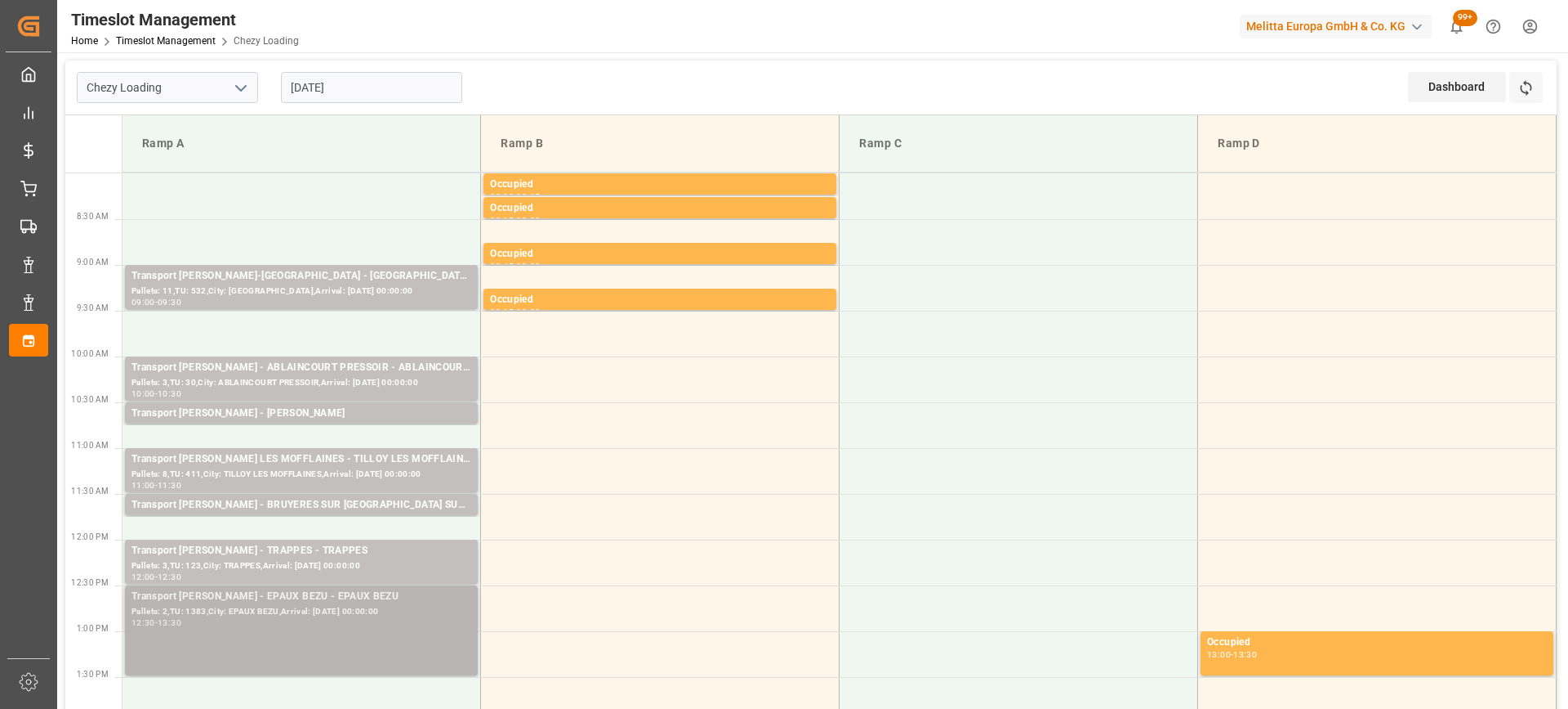
scroll to position [81, 0]
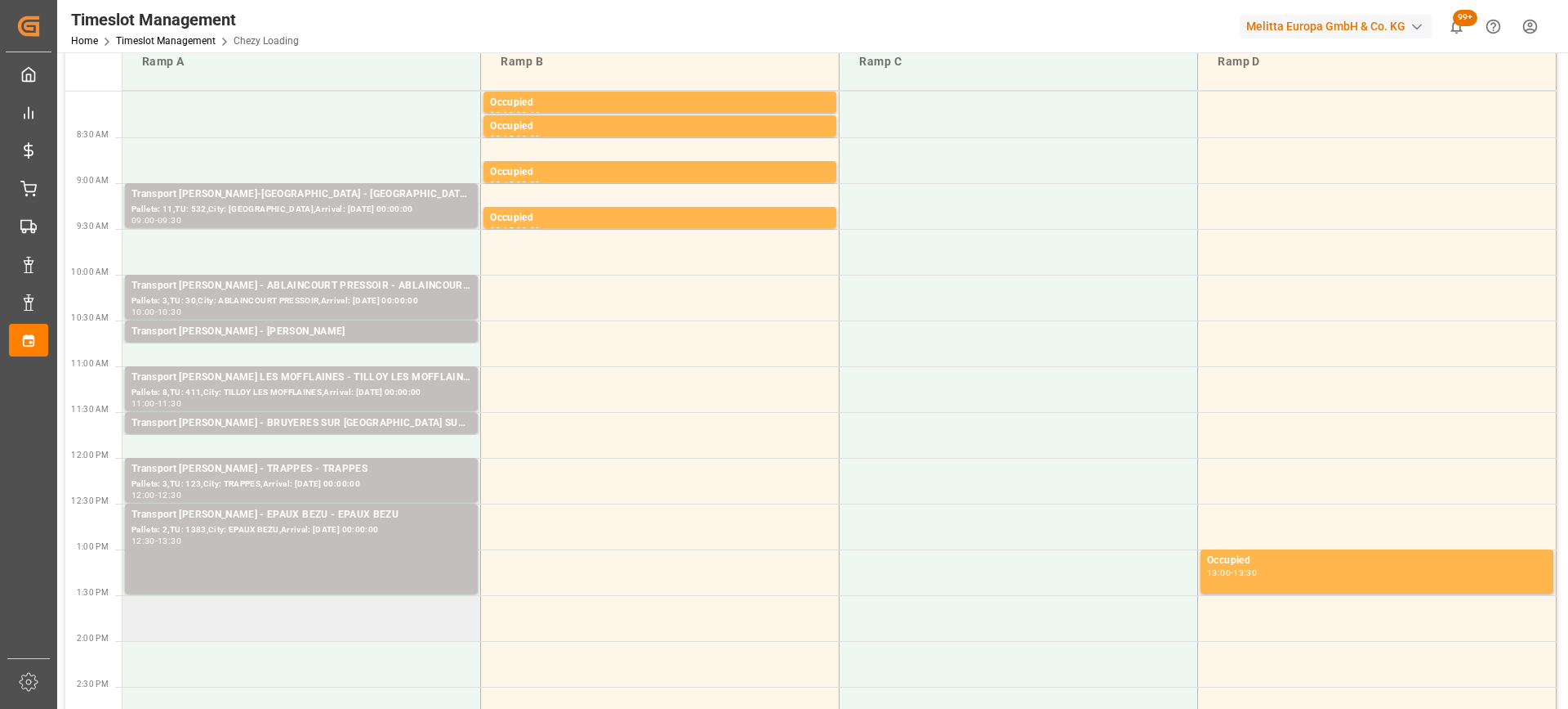
click at [292, 618] on td at bounding box center [302, 617] width 359 height 45
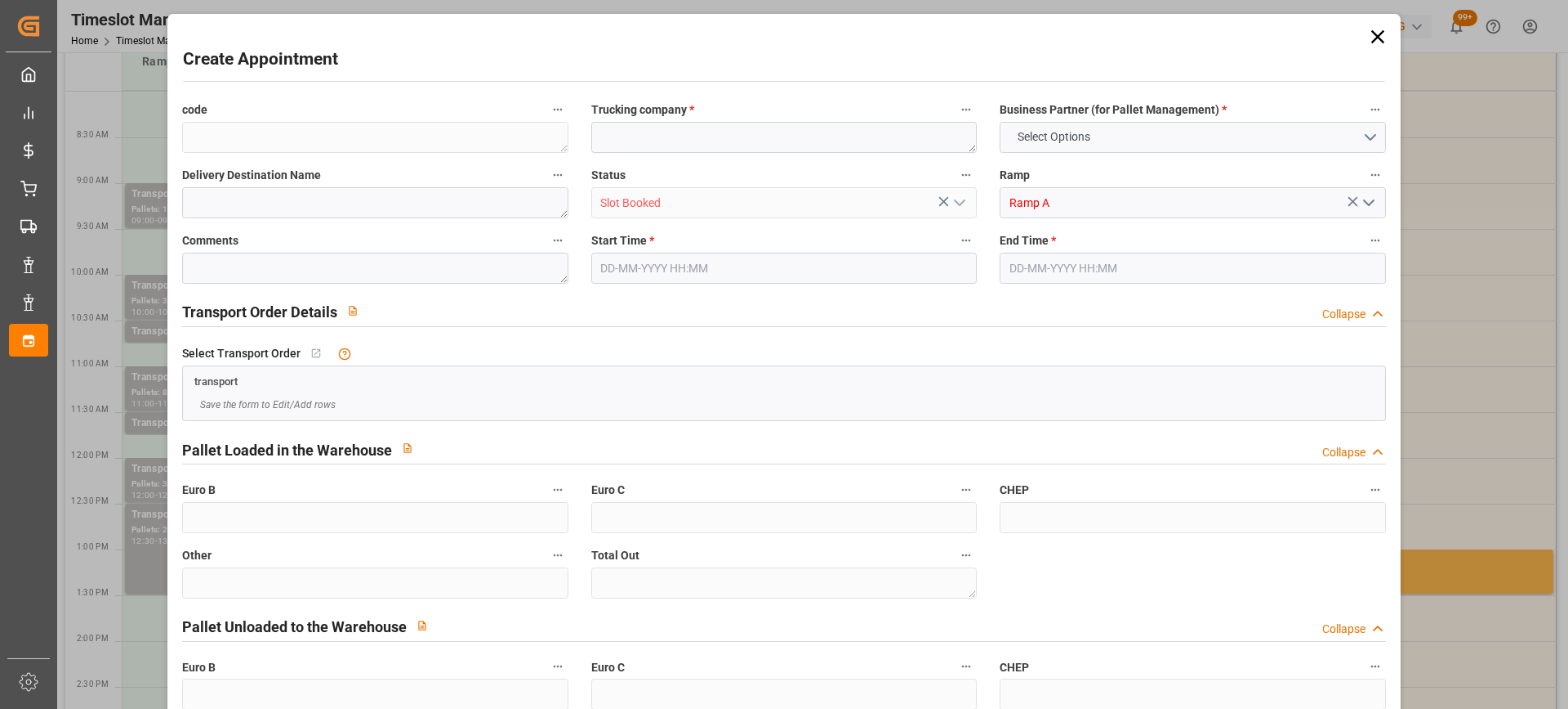
type input "0"
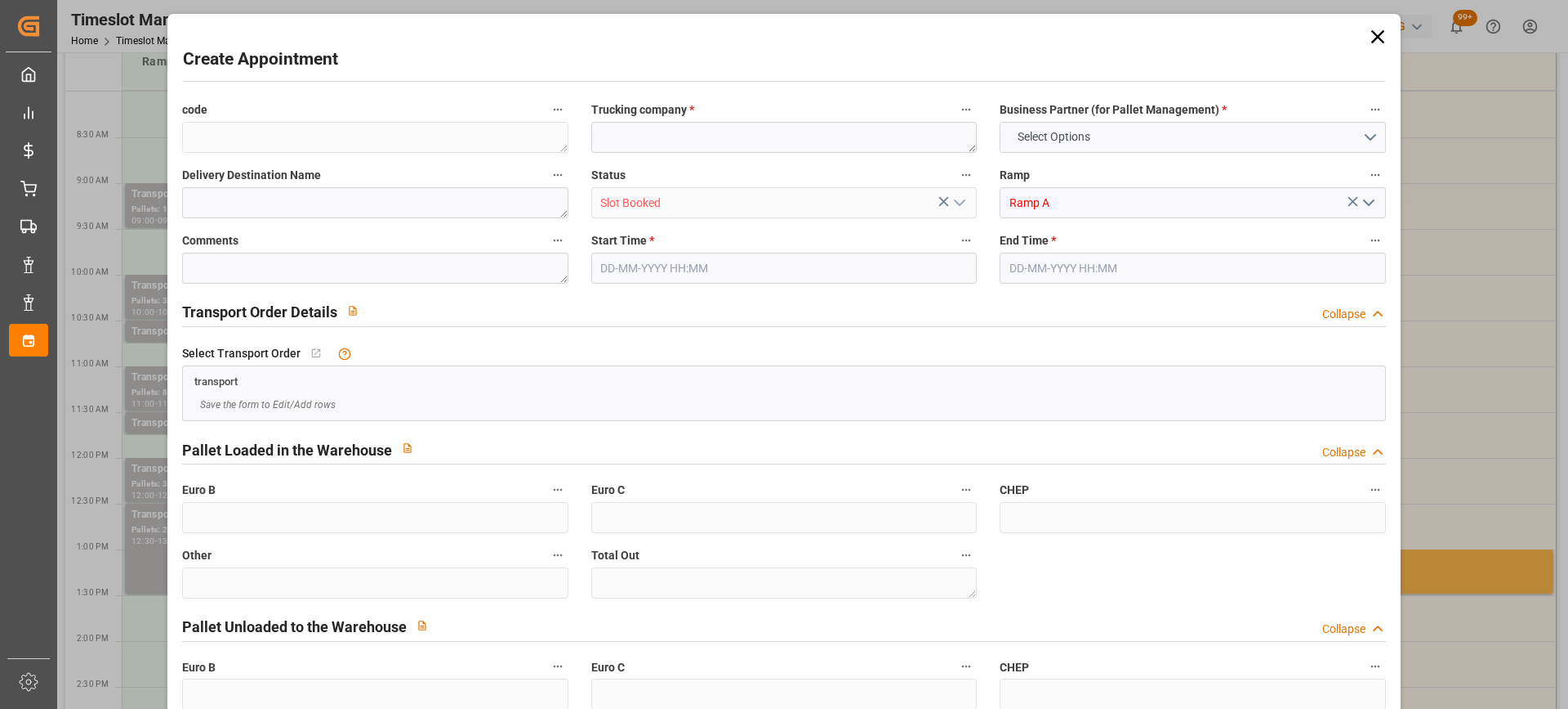
type input "0"
type input "[DATE] 13:30"
type input "[DATE] 13:45"
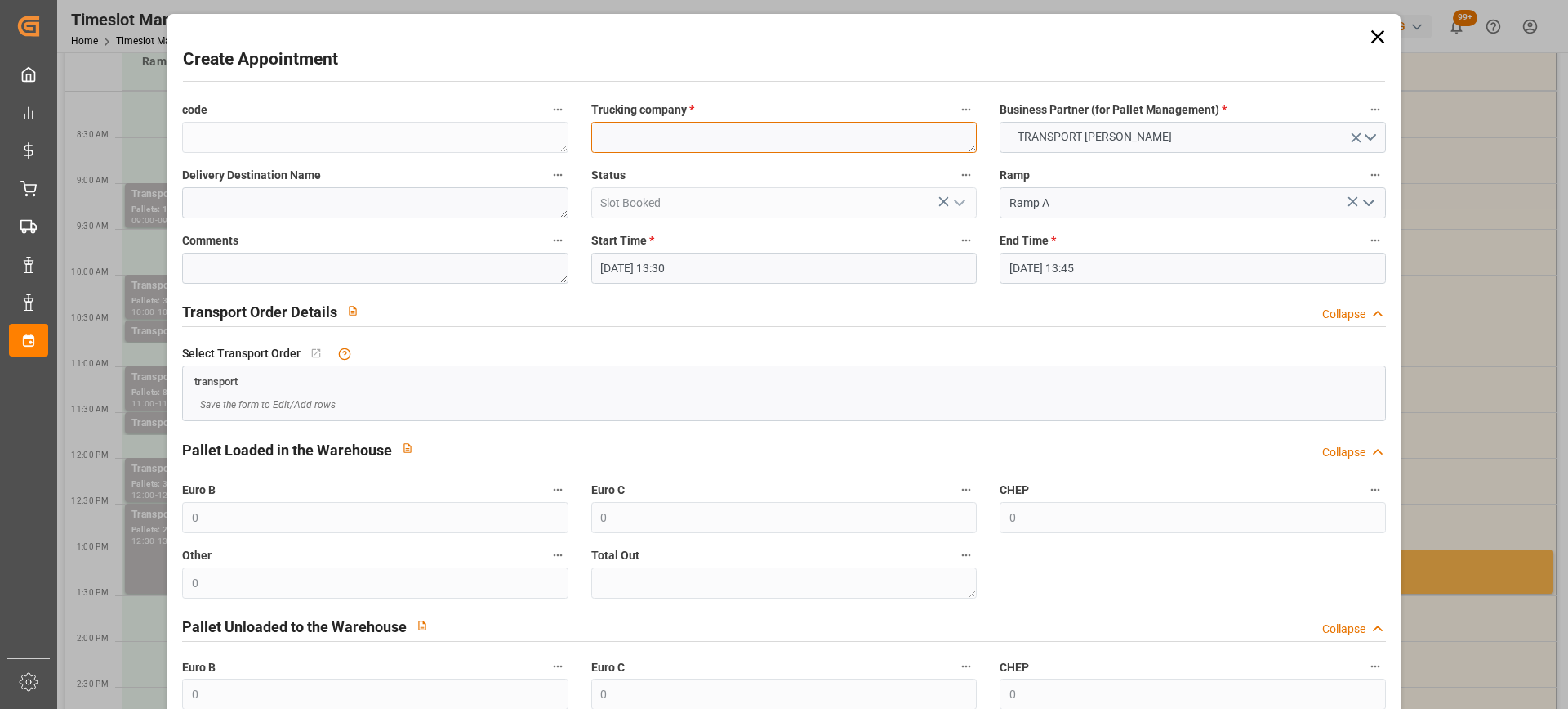
paste textarea "MOISSY-CRAMOYEL"
type textarea "MOISSY-CRAMOYEL"
paste textarea "MOISSY-CRAMOYEL"
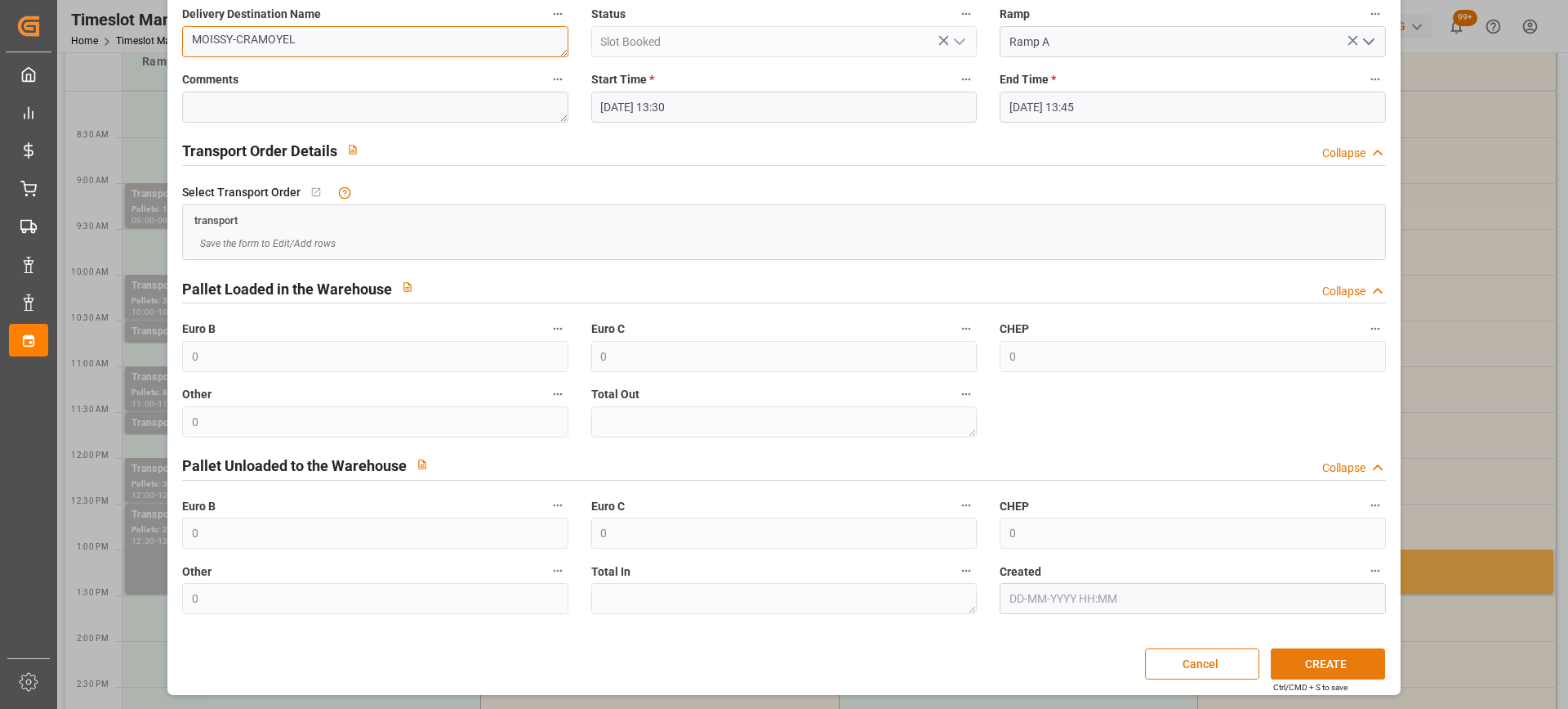
type textarea "MOISSY-CRAMOYEL"
click at [1350, 659] on button "CREATE" at bounding box center [1327, 664] width 114 height 31
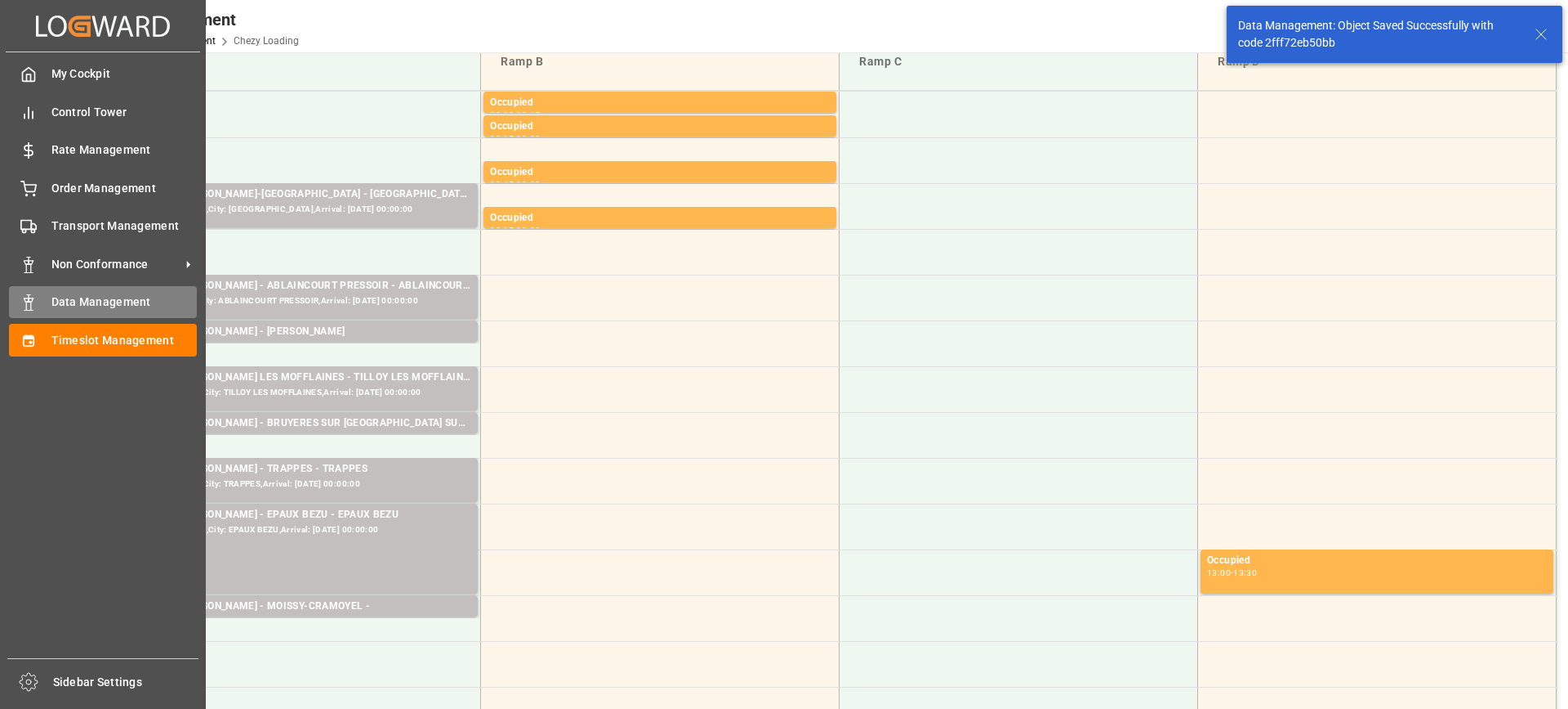
click at [59, 300] on span "Data Management" at bounding box center [124, 302] width 147 height 17
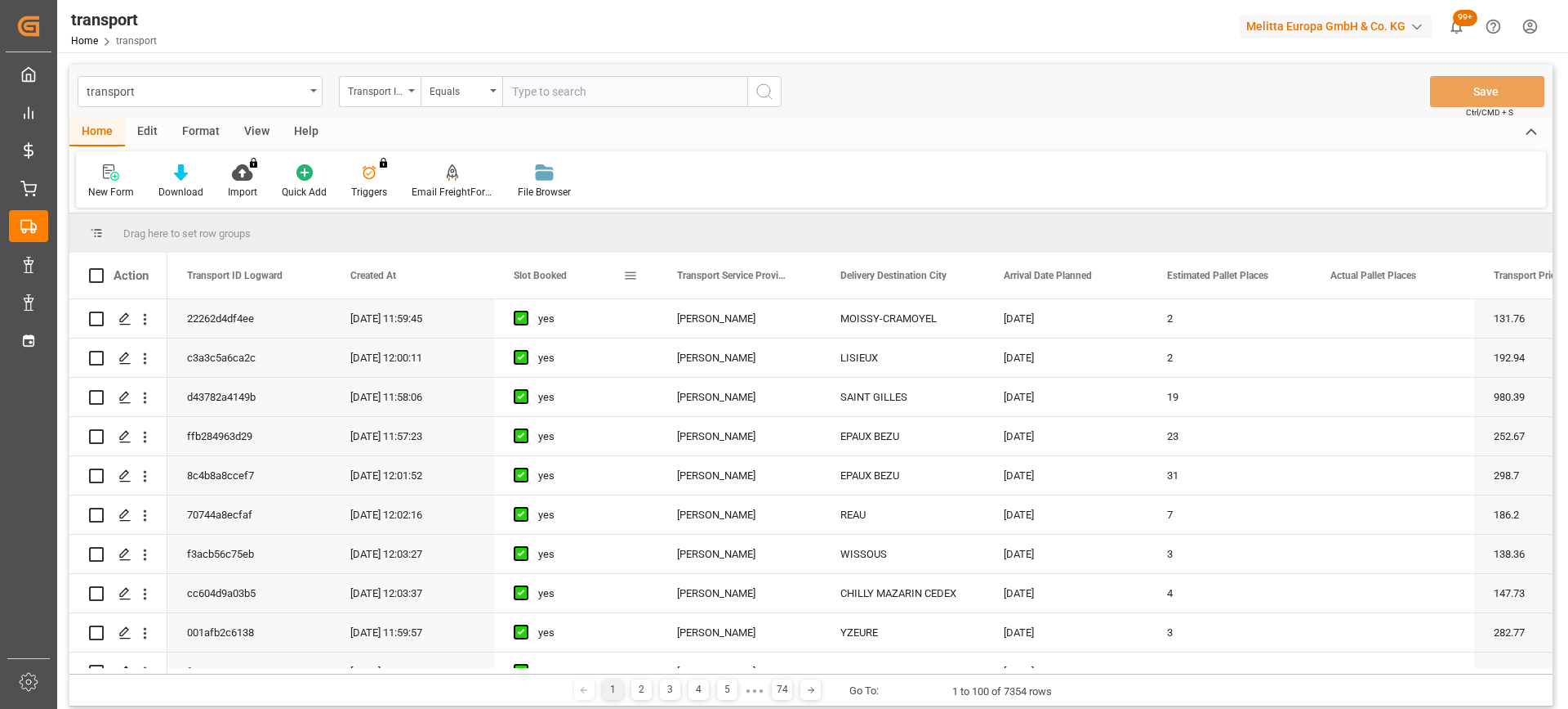
click at [531, 268] on div "Slot Booked" at bounding box center [569, 275] width 110 height 45
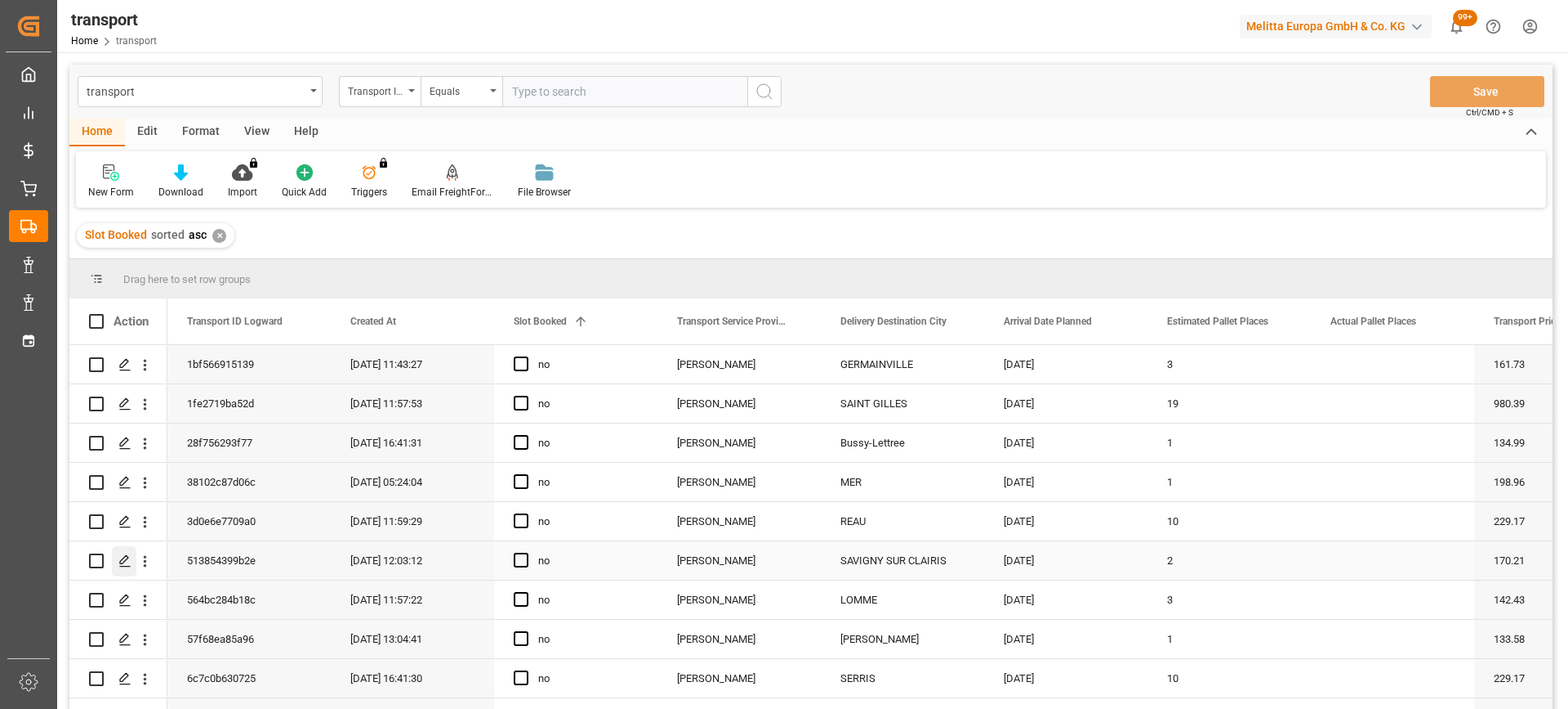
click at [129, 562] on icon "Press SPACE to select this row." at bounding box center [124, 560] width 13 height 13
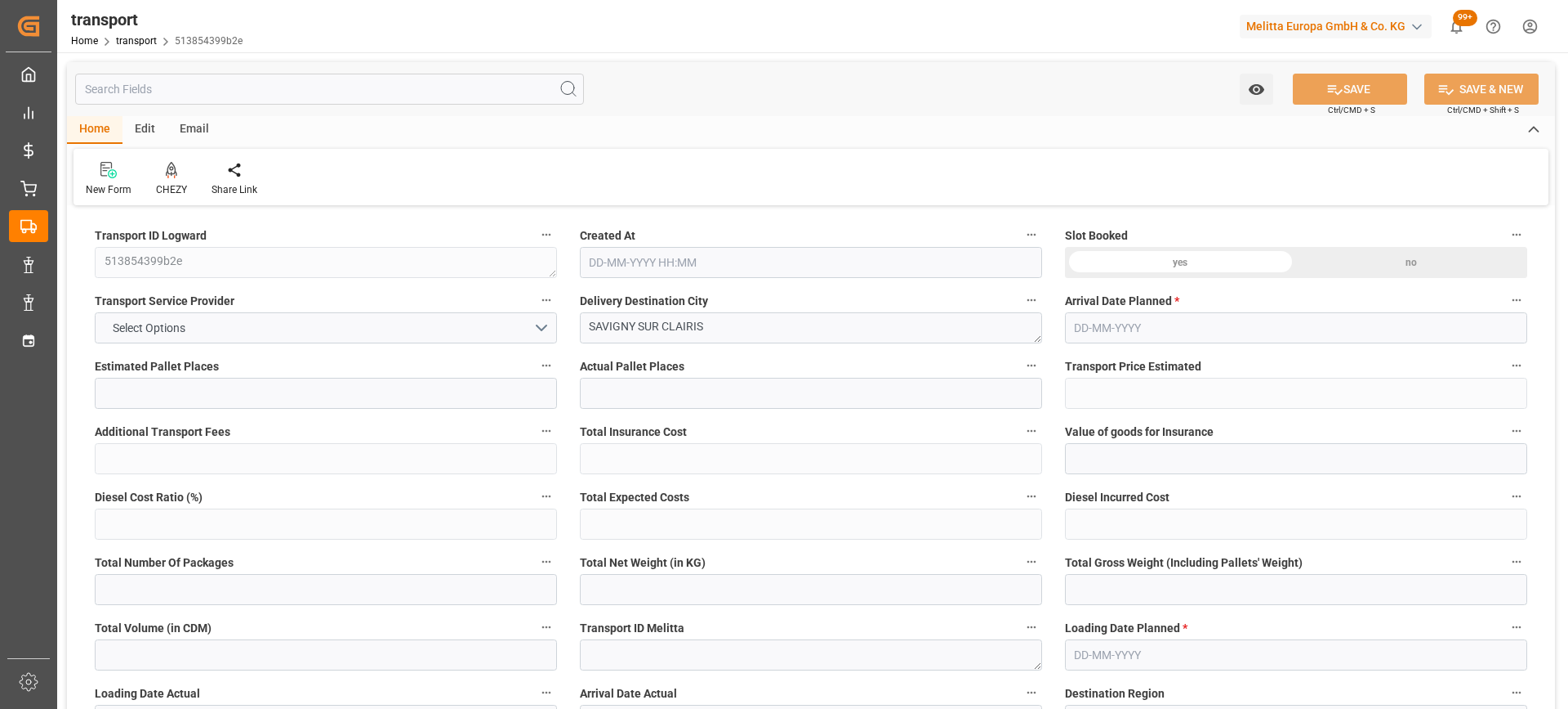
type input "2"
type input "170.21"
type input "0"
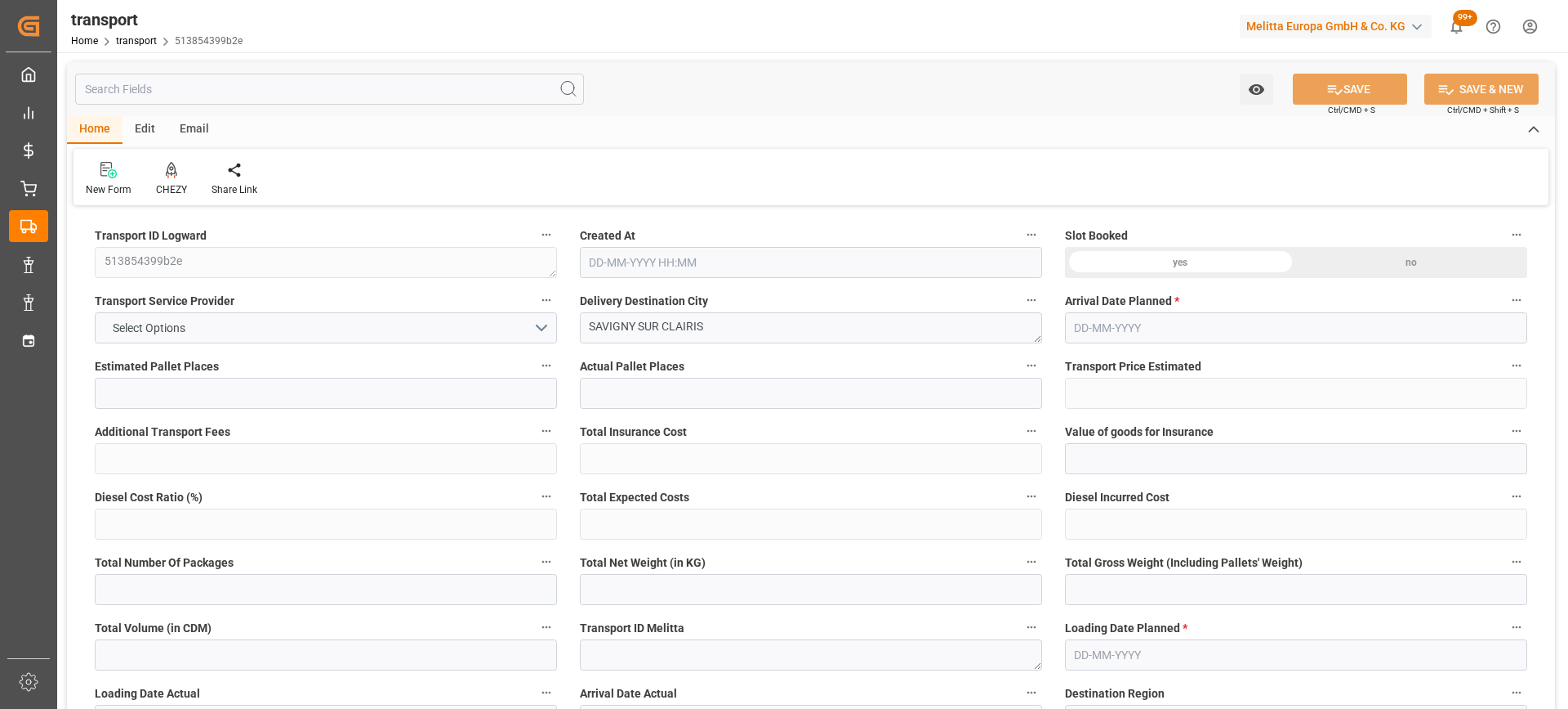
type input "163.3165"
type input "-6.8935"
type input "0"
type input "167.4"
type input "264.27"
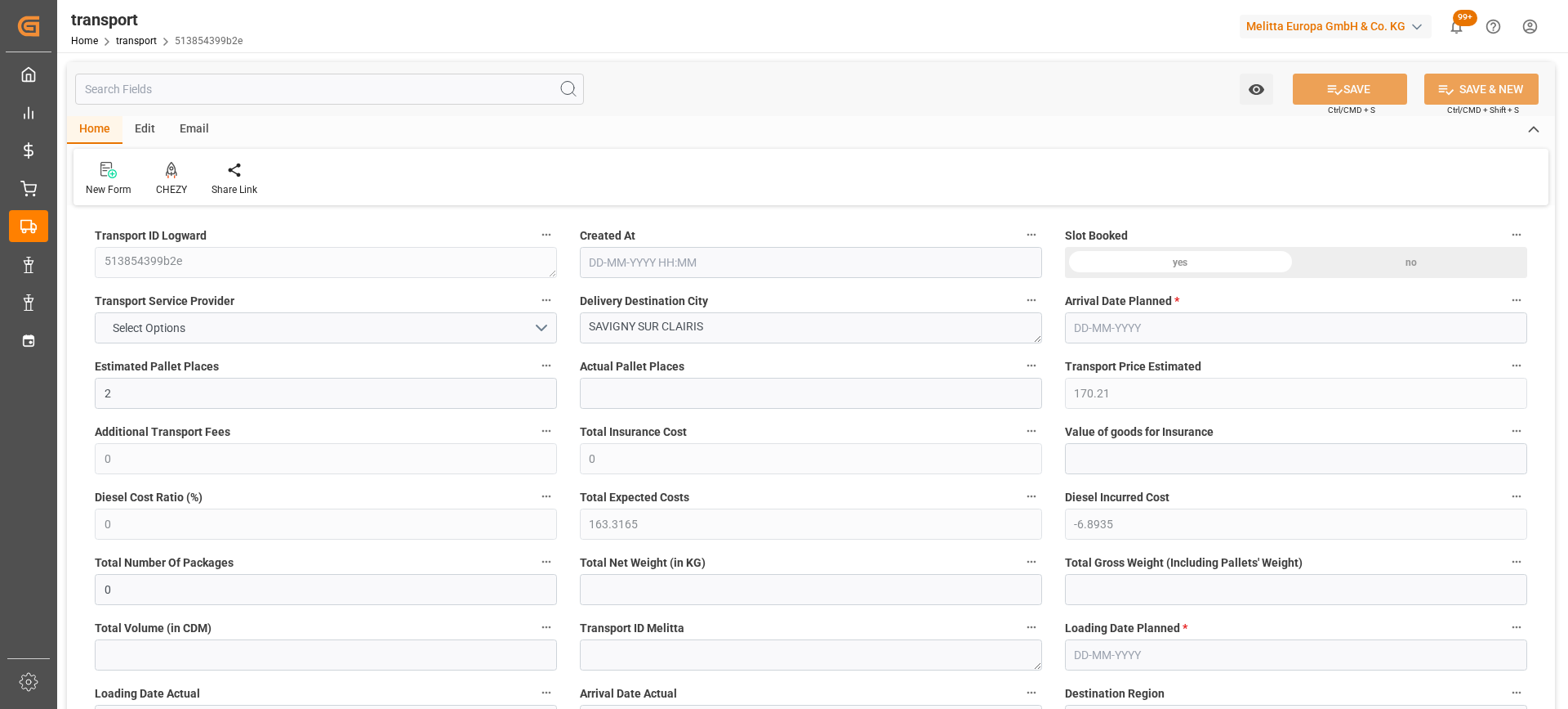
type input "1860"
type input "89"
type input "1"
type input "30"
type input "2"
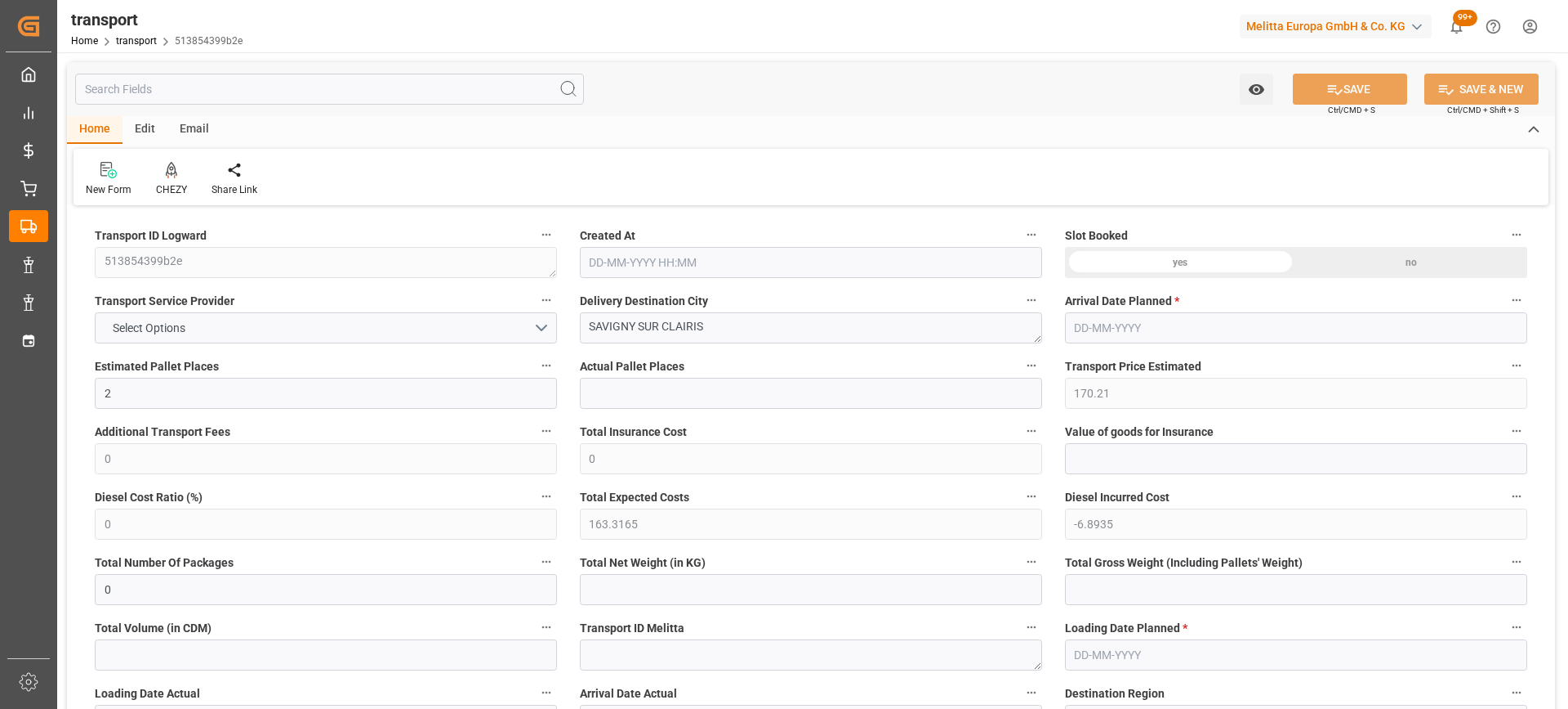
type input "101"
type input "205.08"
type input "0"
type input "4710.8598"
type input "0"
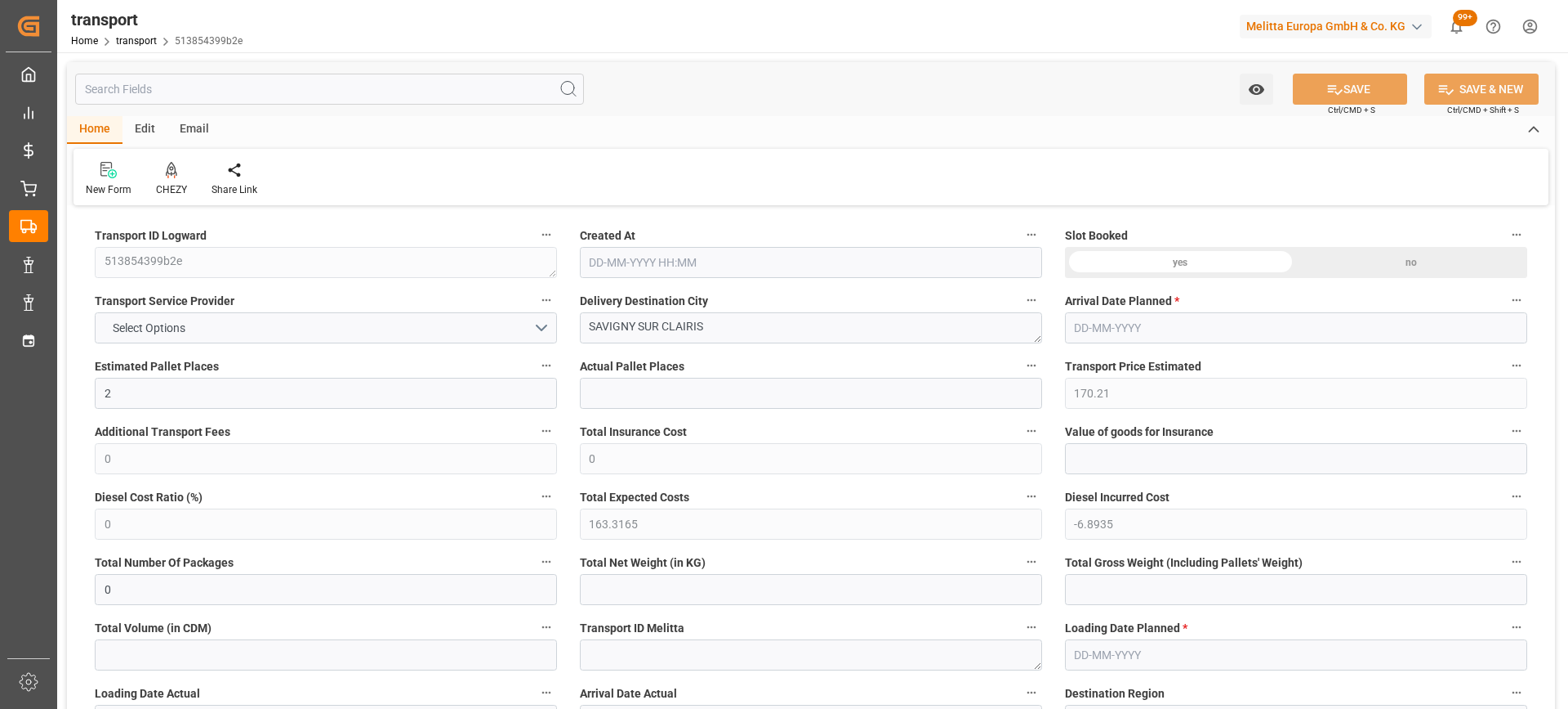
type input "0"
type input "21"
type input "35"
type input "[DATE] 12:03"
type input "[DATE]"
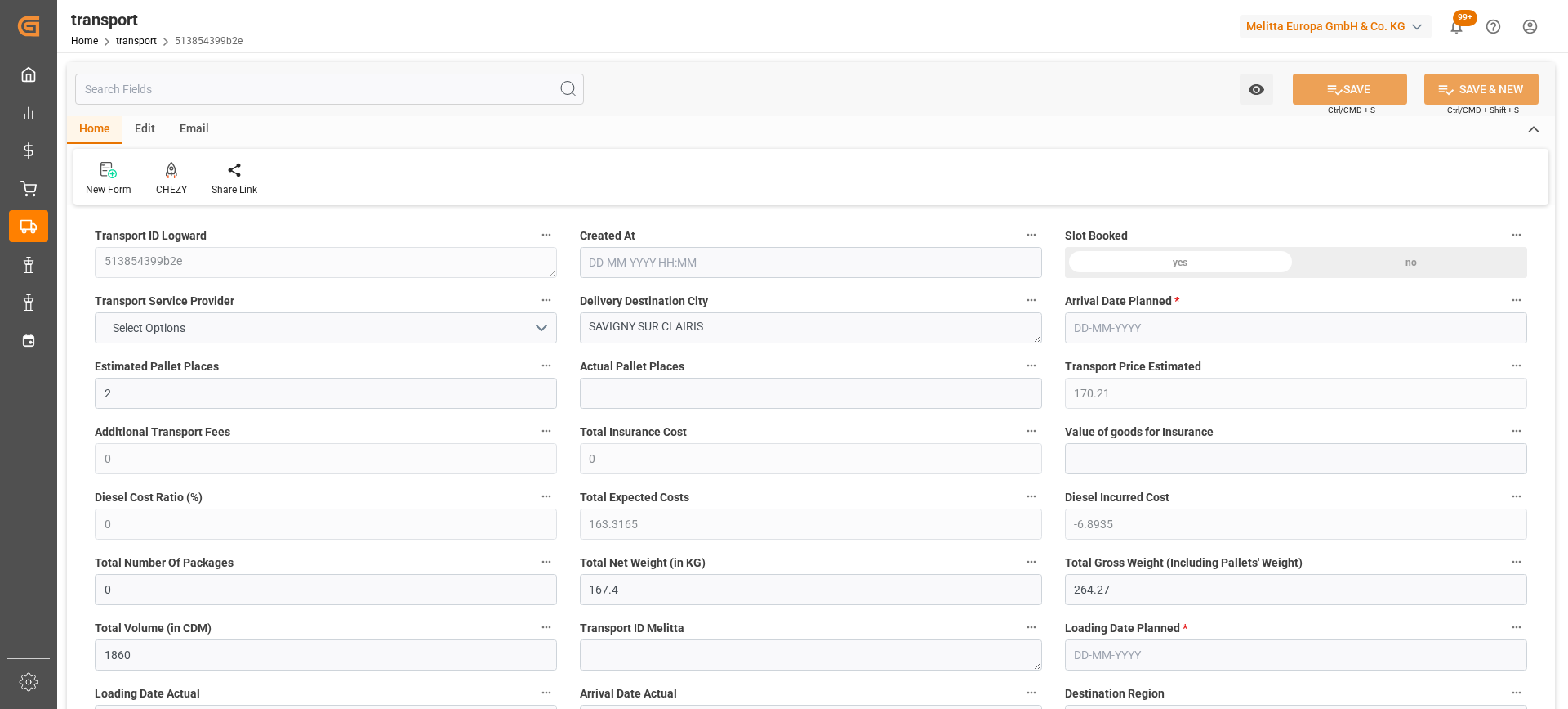
type input "[DATE]"
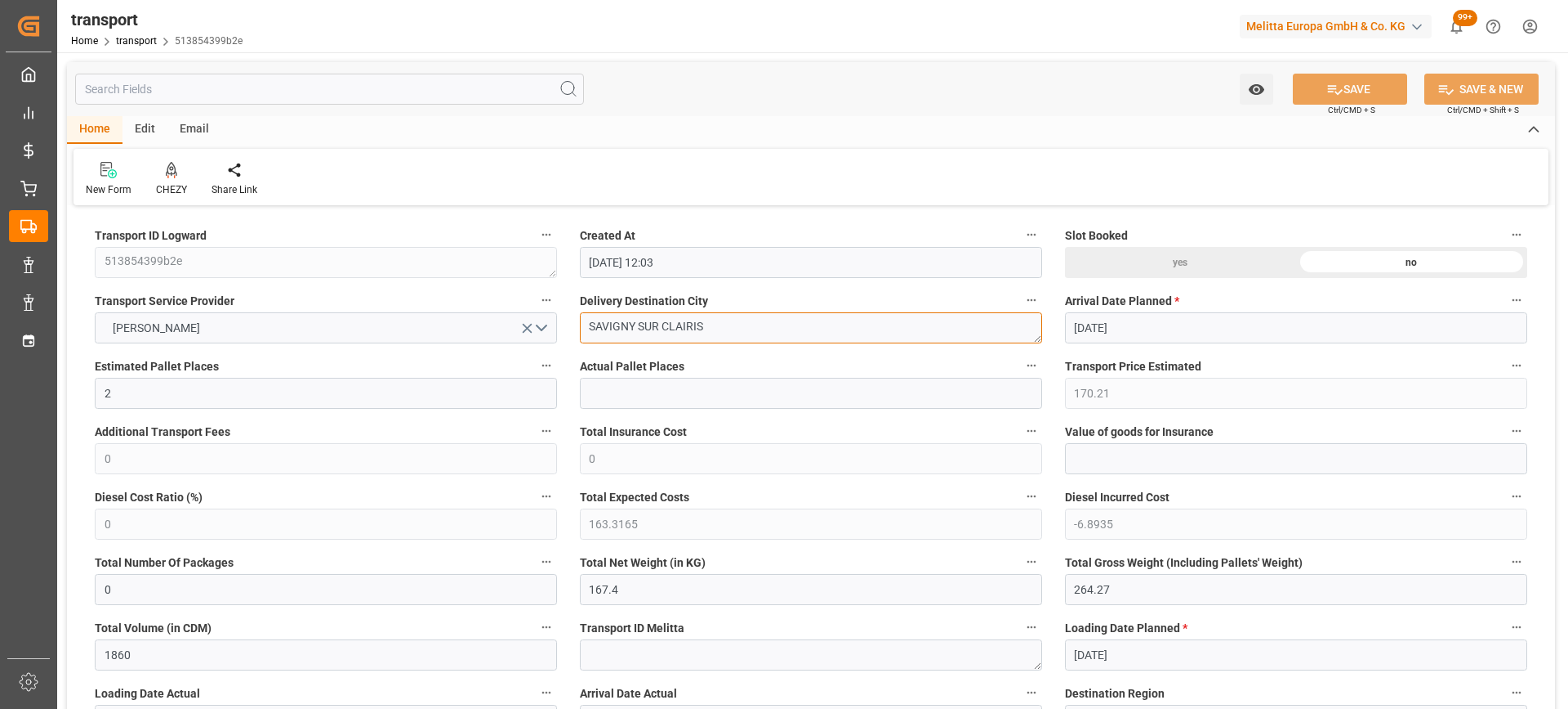
drag, startPoint x: 761, startPoint y: 326, endPoint x: 469, endPoint y: 310, distance: 292.4
click at [164, 181] on div "CHEZY" at bounding box center [171, 179] width 56 height 36
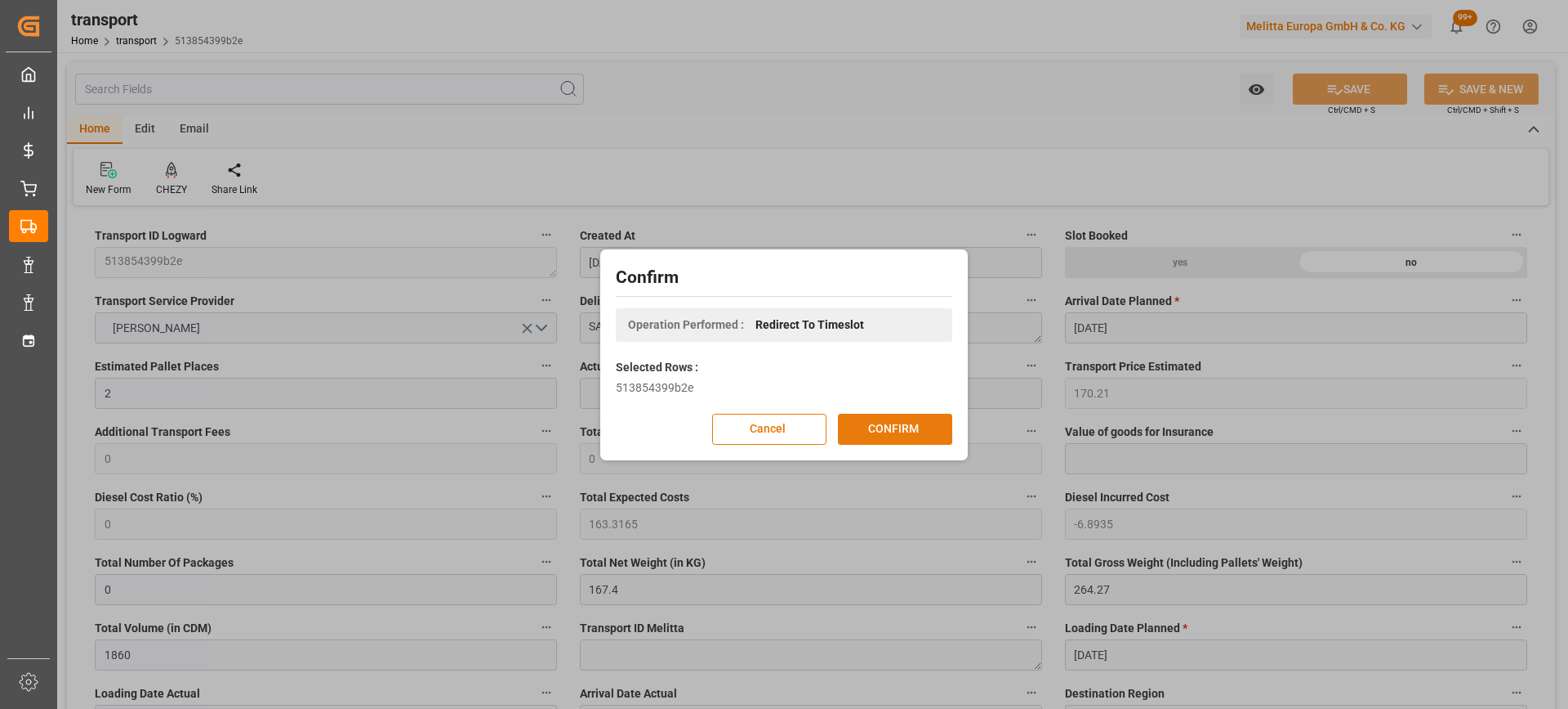
click at [936, 435] on button "CONFIRM" at bounding box center [895, 429] width 114 height 31
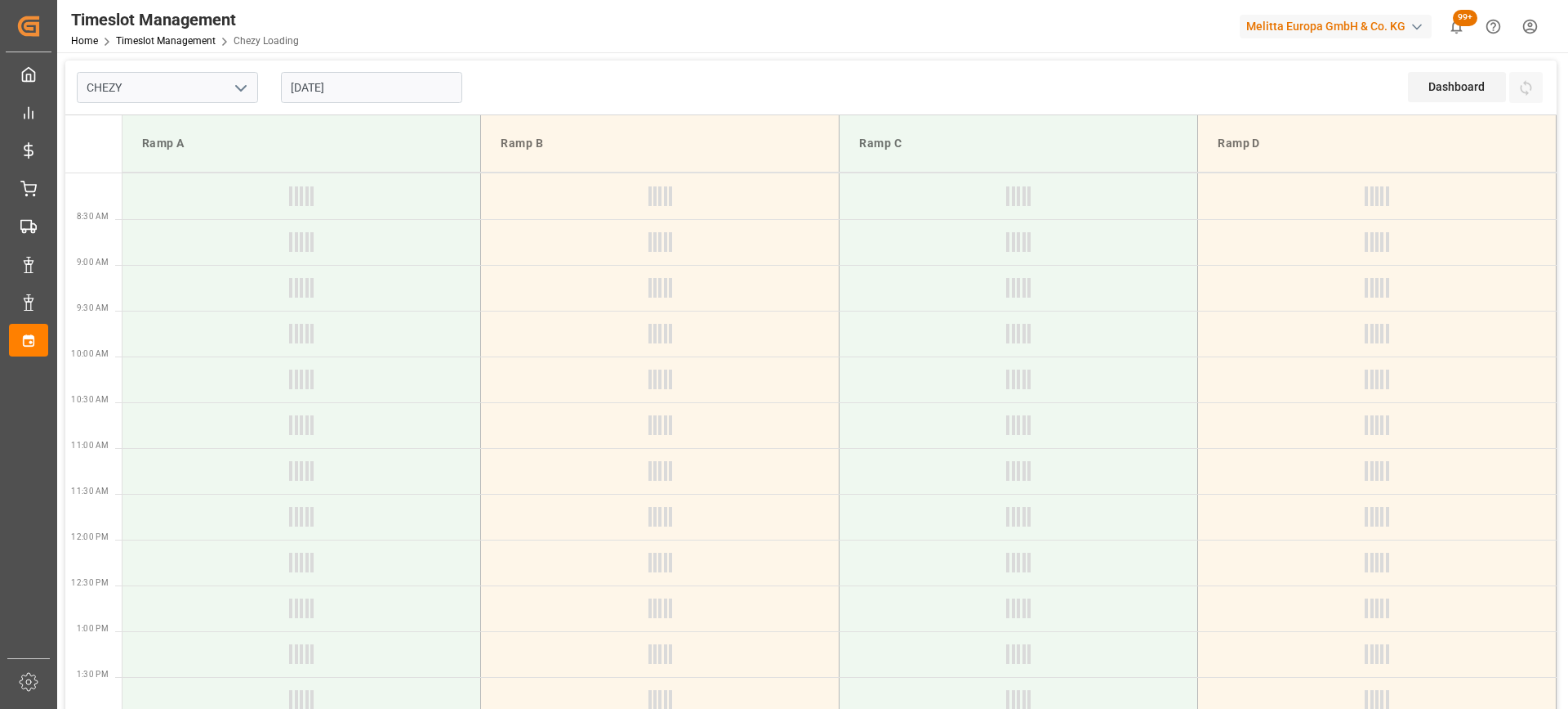
type input "Chezy Loading"
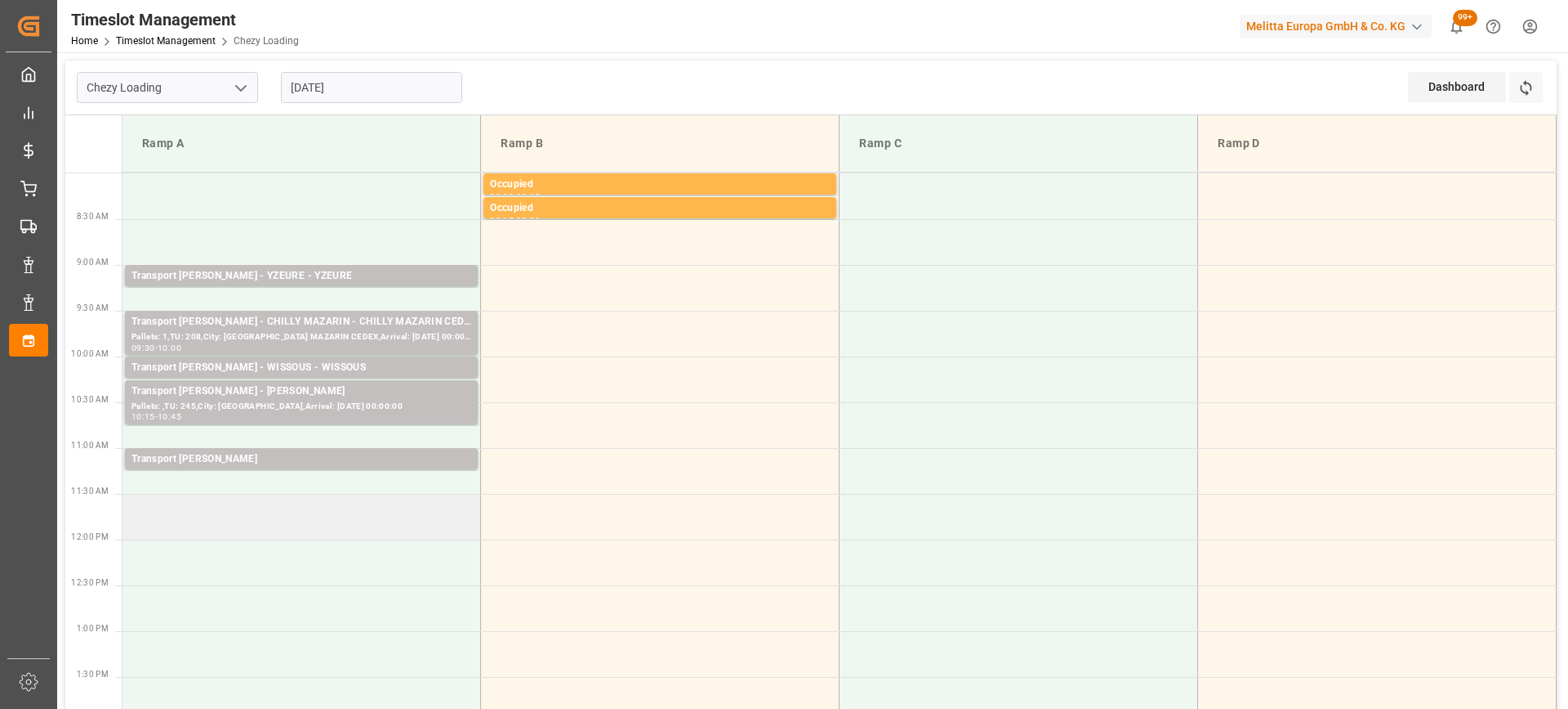
click at [254, 513] on td at bounding box center [302, 516] width 359 height 45
click at [285, 519] on td at bounding box center [302, 516] width 359 height 45
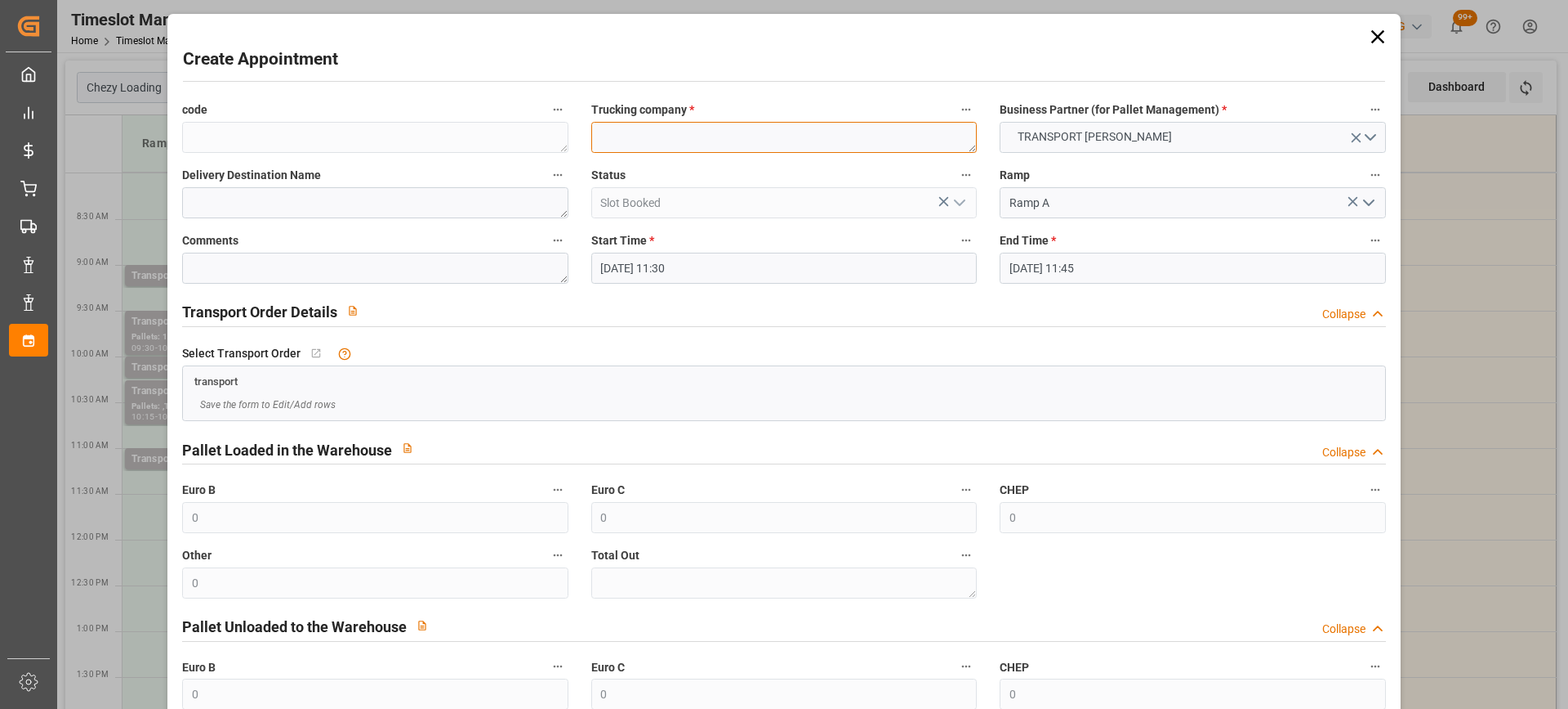
paste textarea "SAVIGNY SUR CLAIRIS"
type textarea "SAVIGNY SUR CLAIRIS"
paste textarea "SAVIGNY SUR CLAIRIS"
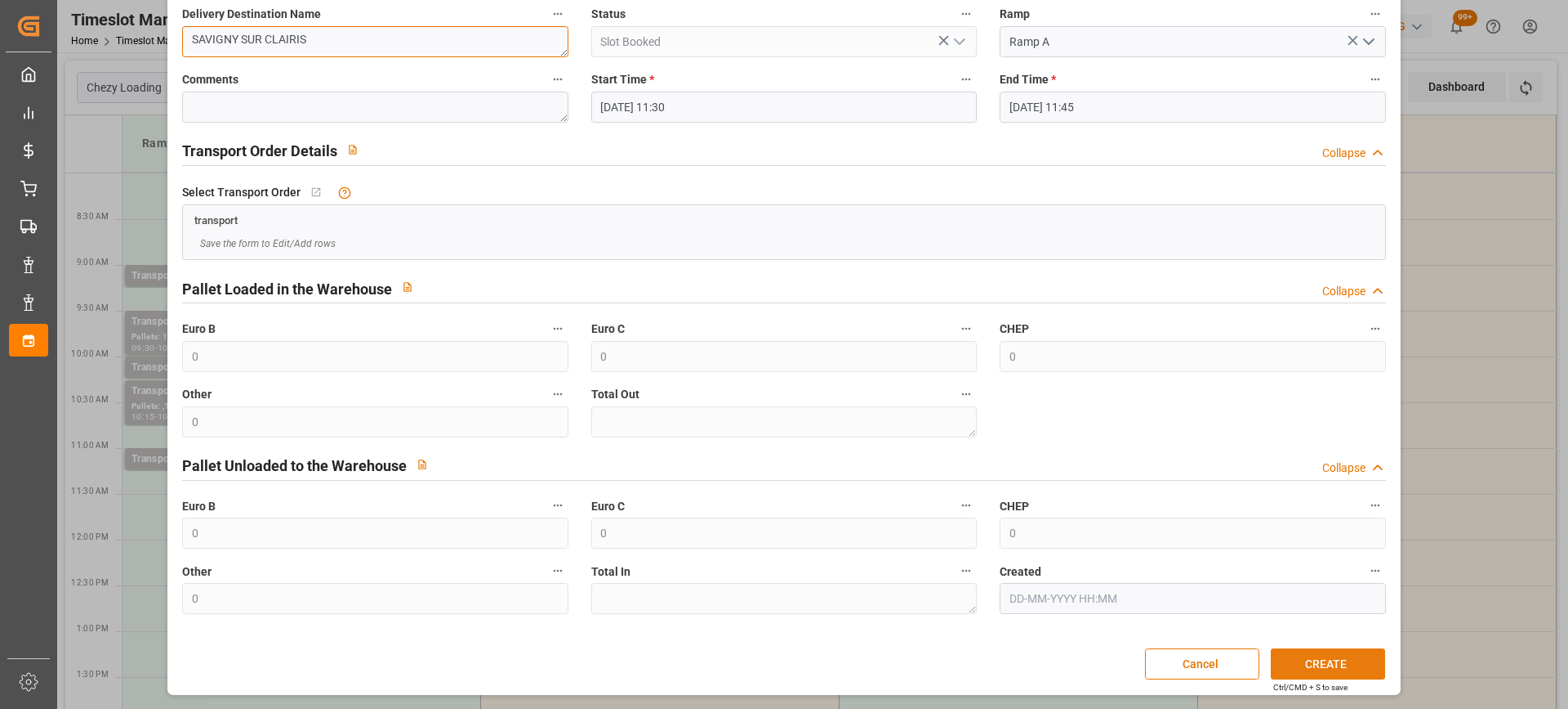
type textarea "SAVIGNY SUR CLAIRIS"
click at [1318, 665] on button "CREATE" at bounding box center [1327, 664] width 114 height 31
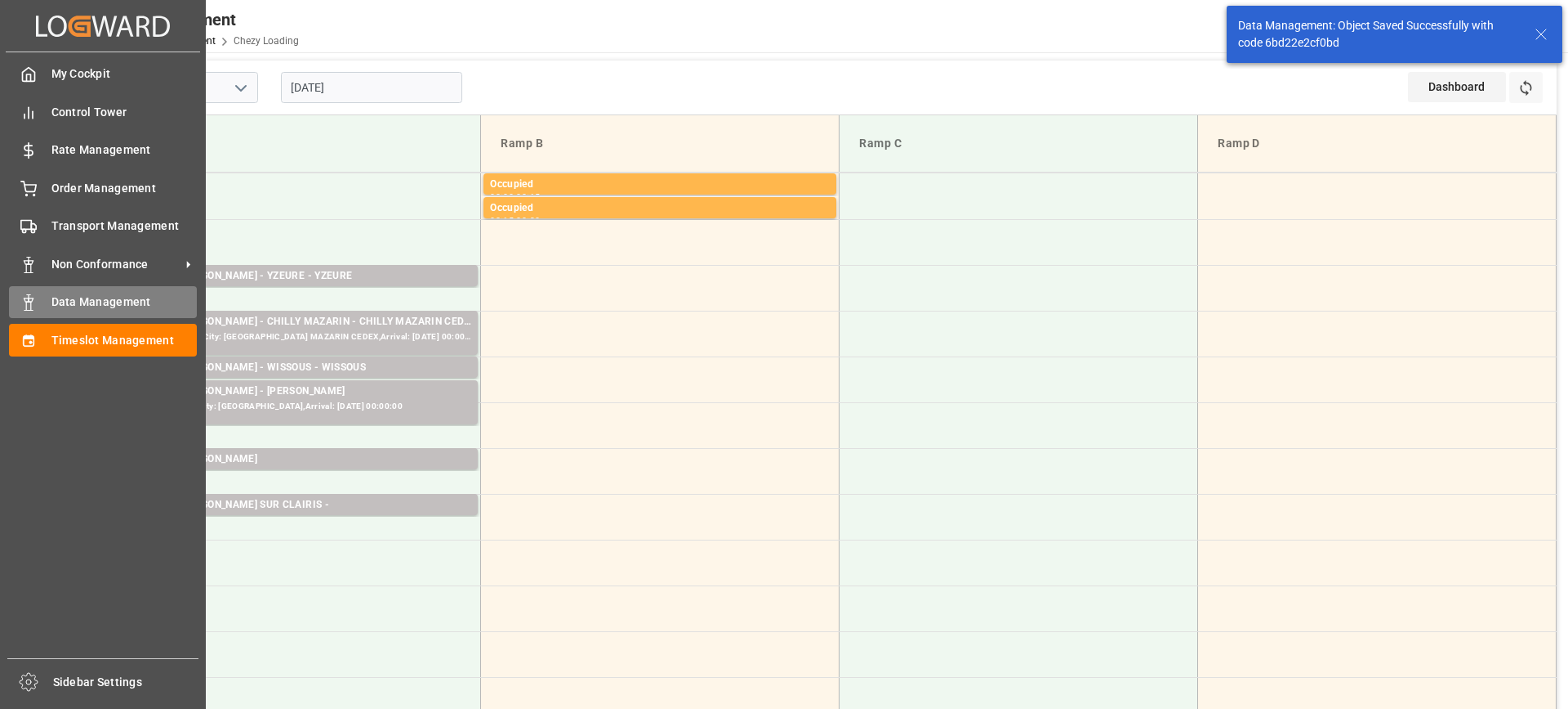
click at [66, 313] on div "Data Management Data Management" at bounding box center [102, 302] width 188 height 32
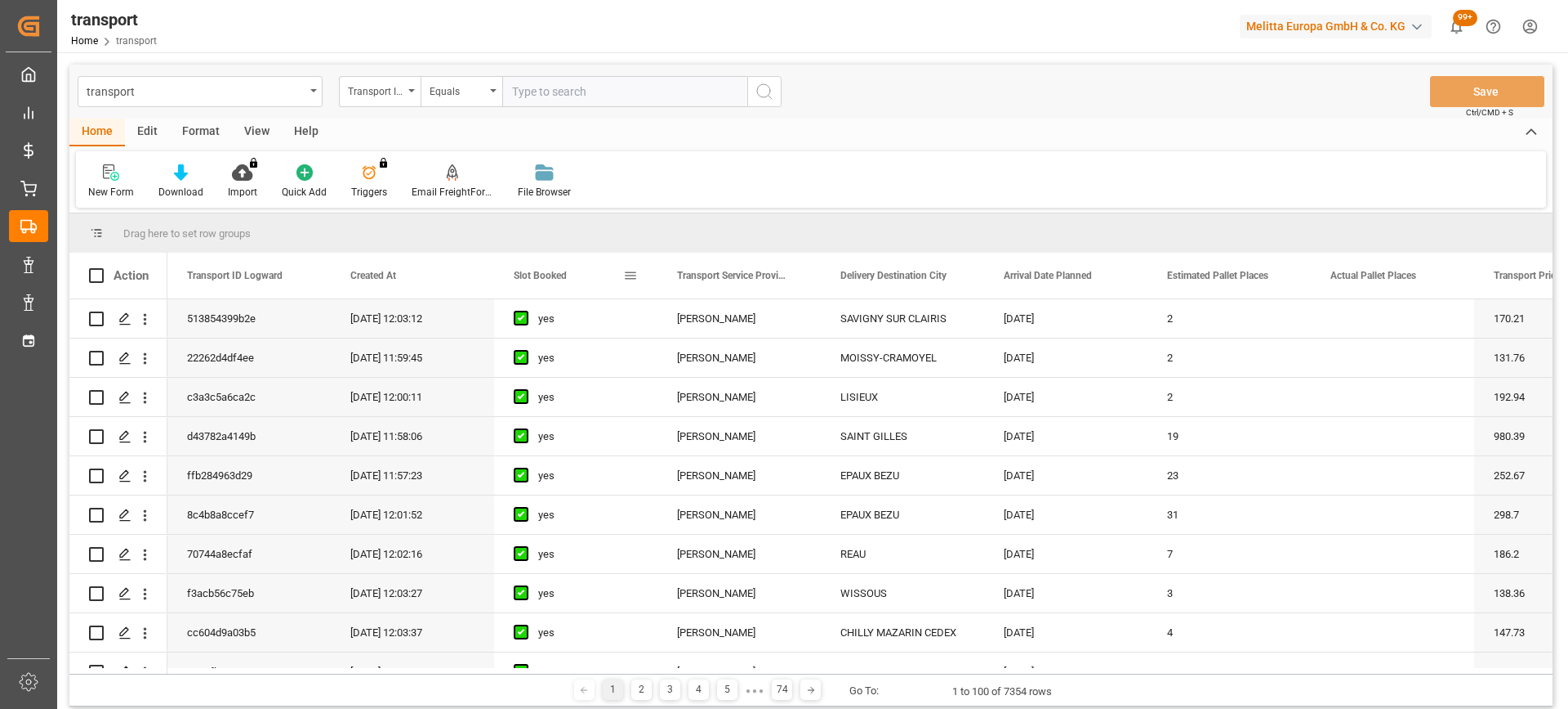
click at [537, 273] on span "Slot Booked" at bounding box center [541, 275] width 53 height 11
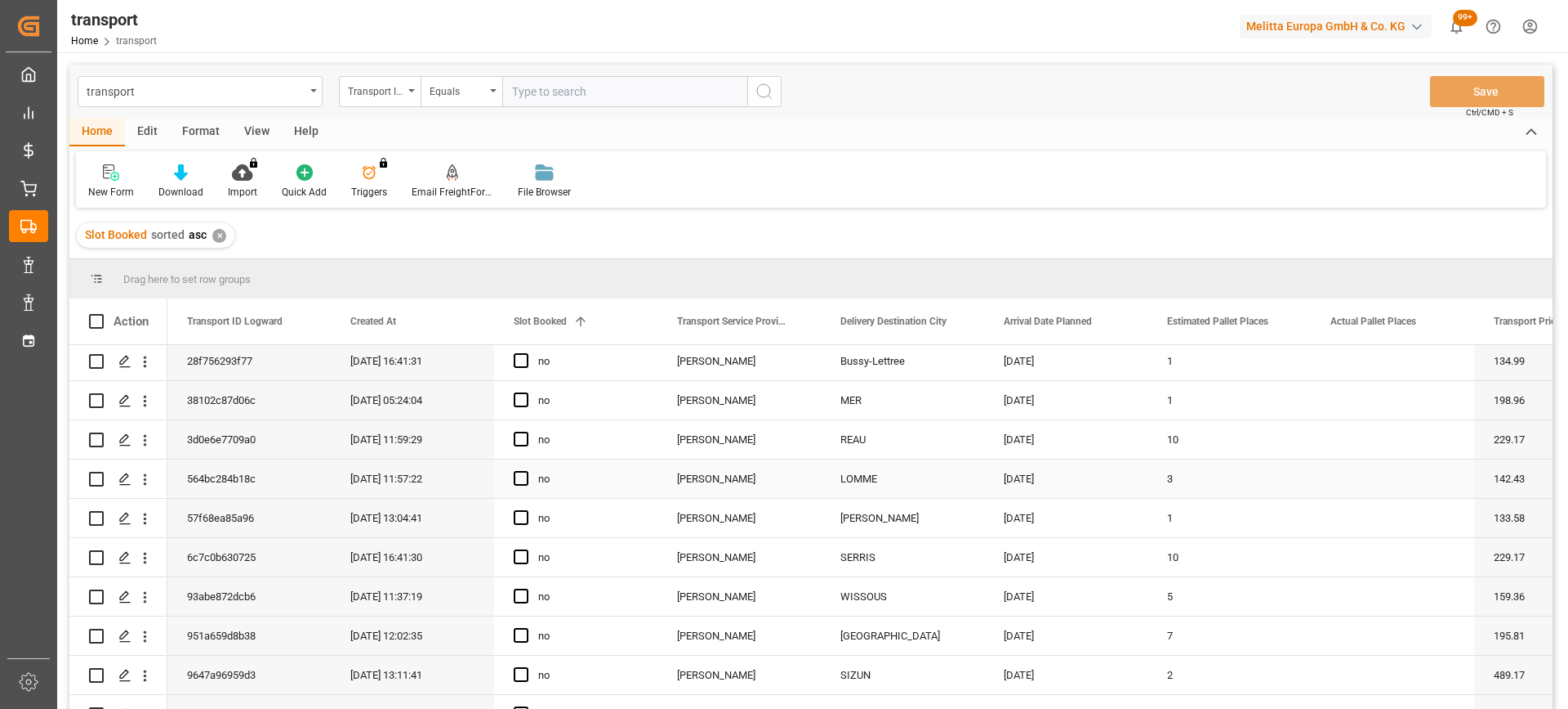
scroll to position [164, 0]
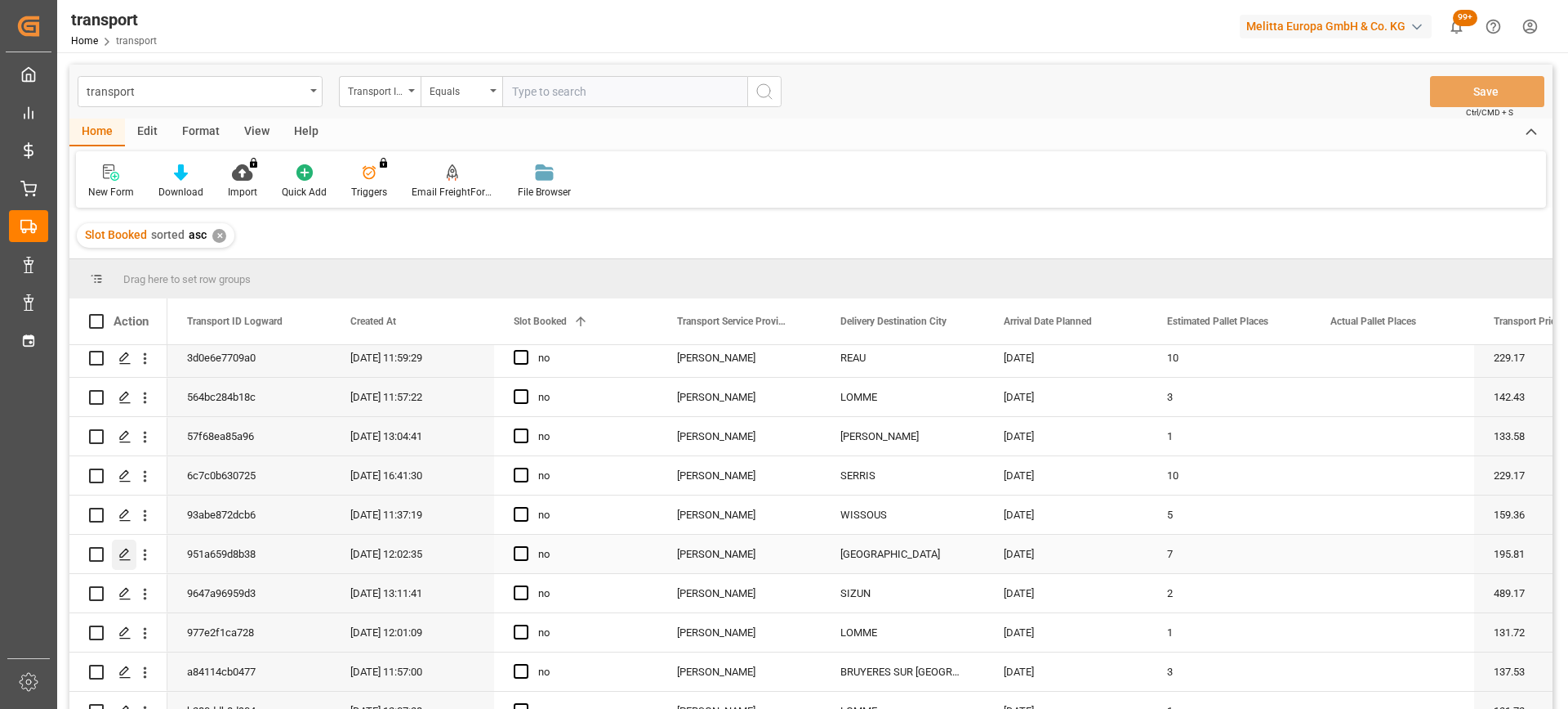
click at [117, 559] on div "Press SPACE to select this row." at bounding box center [124, 554] width 25 height 30
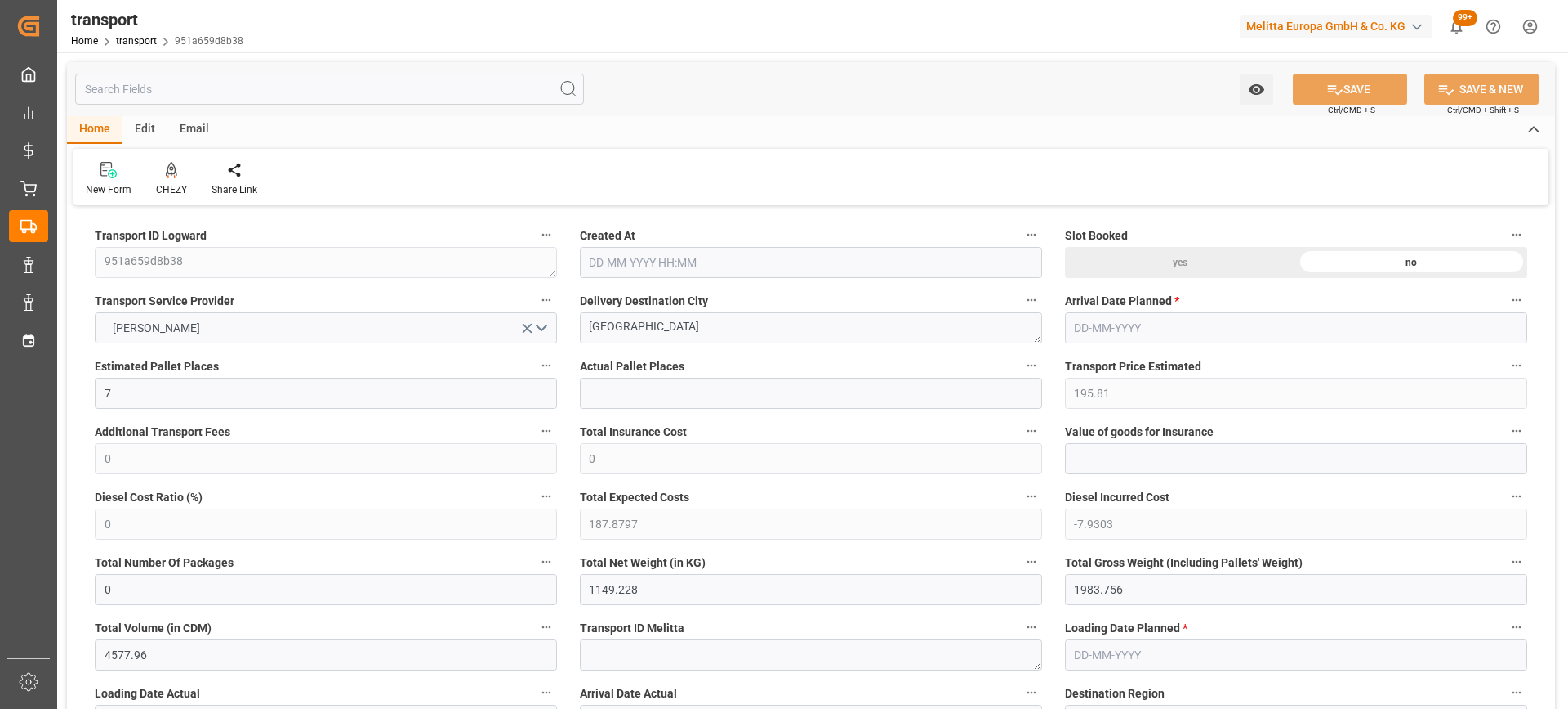
type input "[DATE] 12:02"
type input "[DATE]"
drag, startPoint x: 675, startPoint y: 331, endPoint x: 517, endPoint y: 327, distance: 158.1
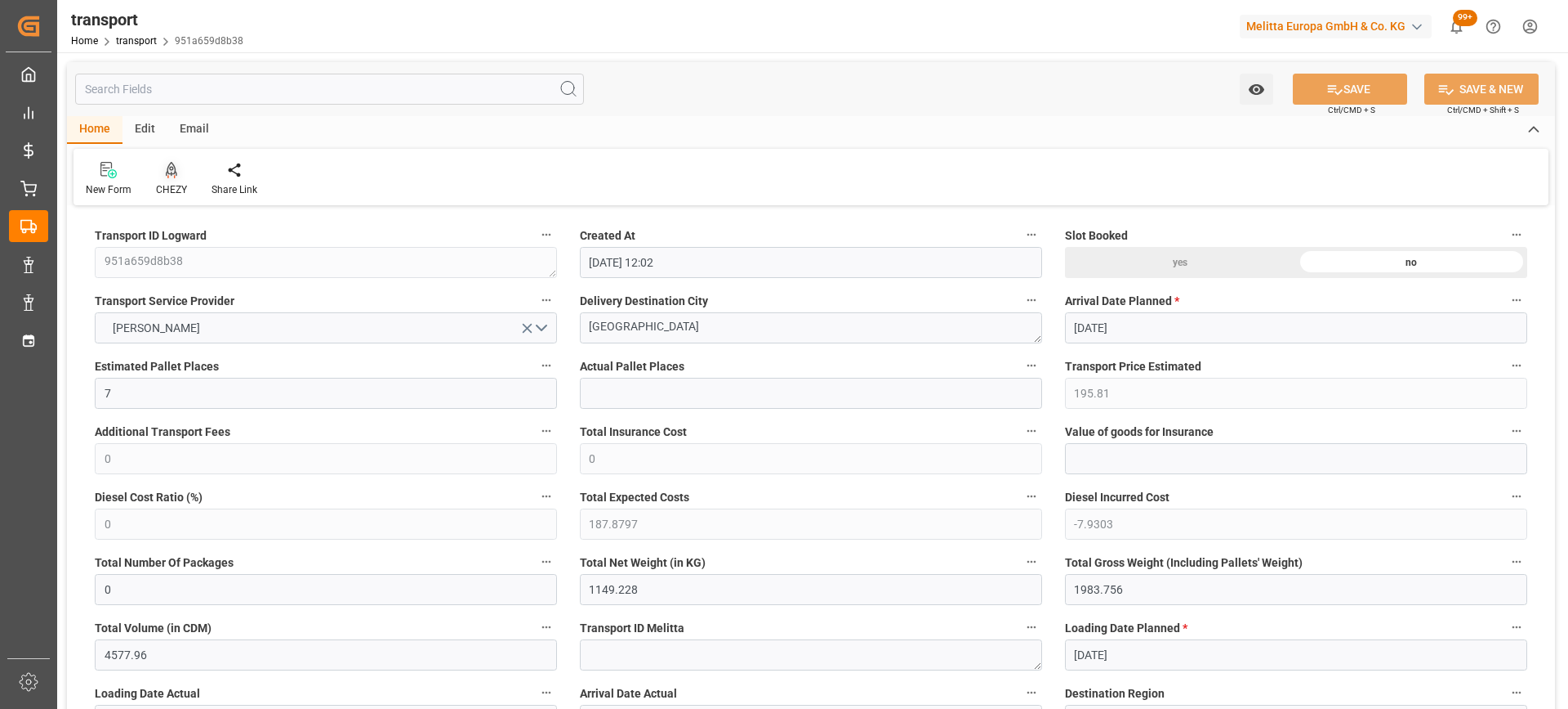
click at [175, 175] on icon at bounding box center [171, 169] width 11 height 14
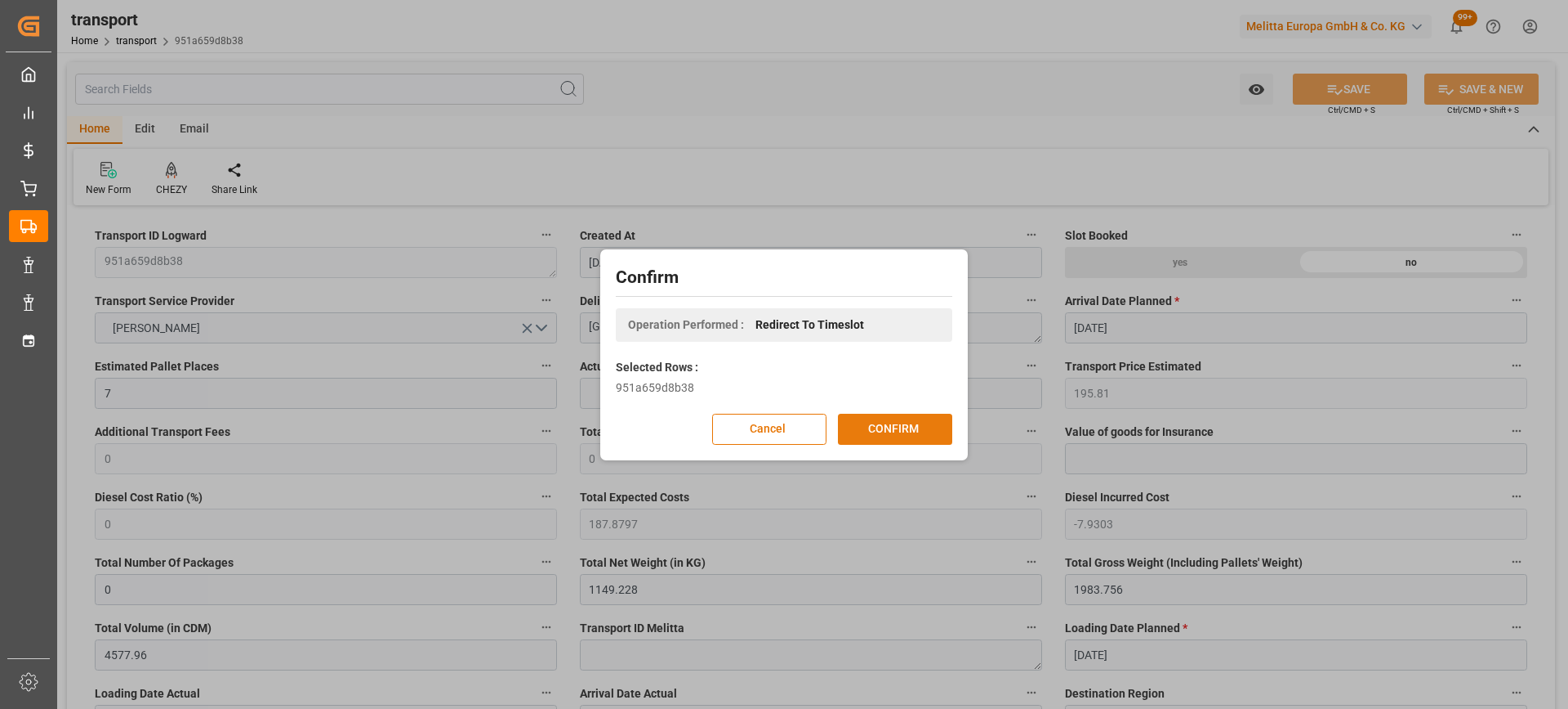
click at [877, 428] on button "CONFIRM" at bounding box center [895, 429] width 114 height 31
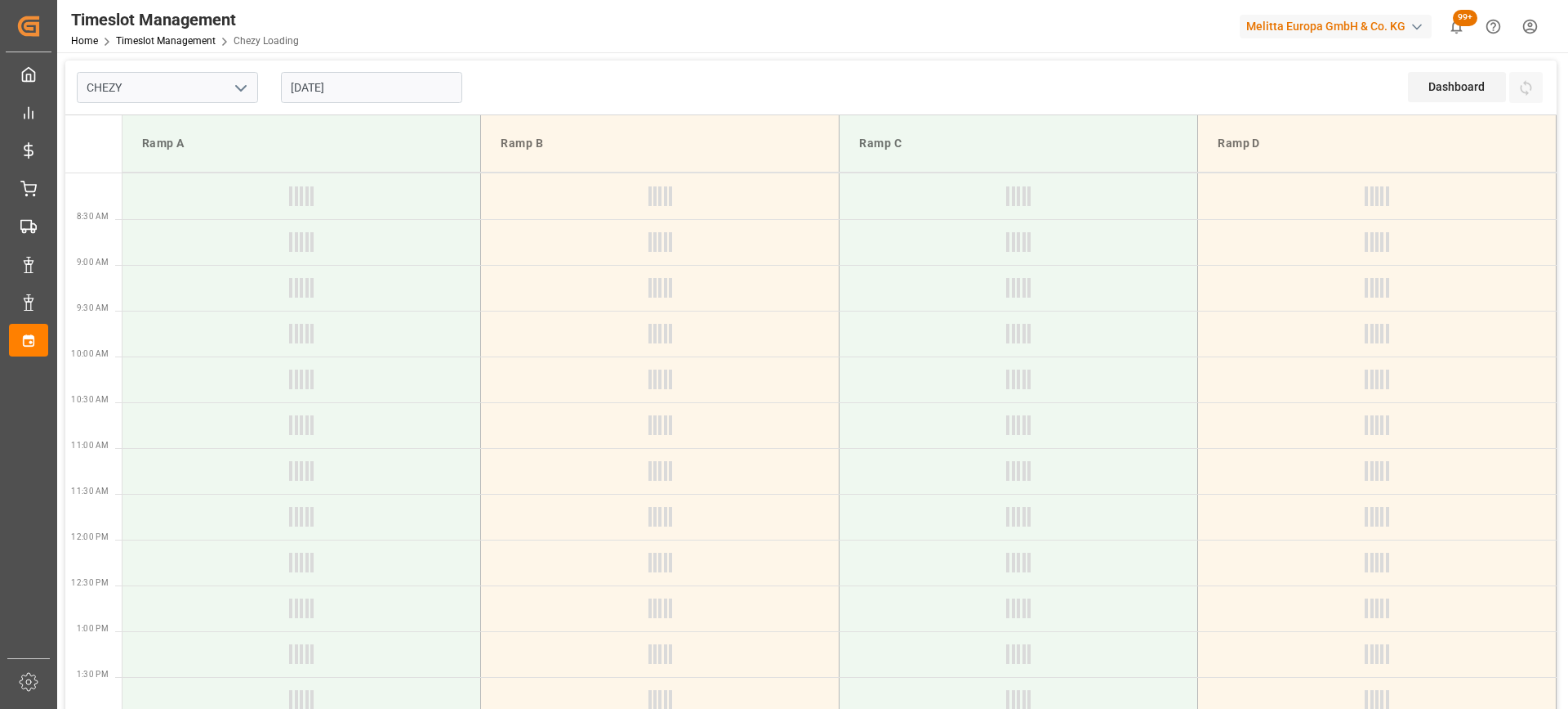
type input "Chezy Loading"
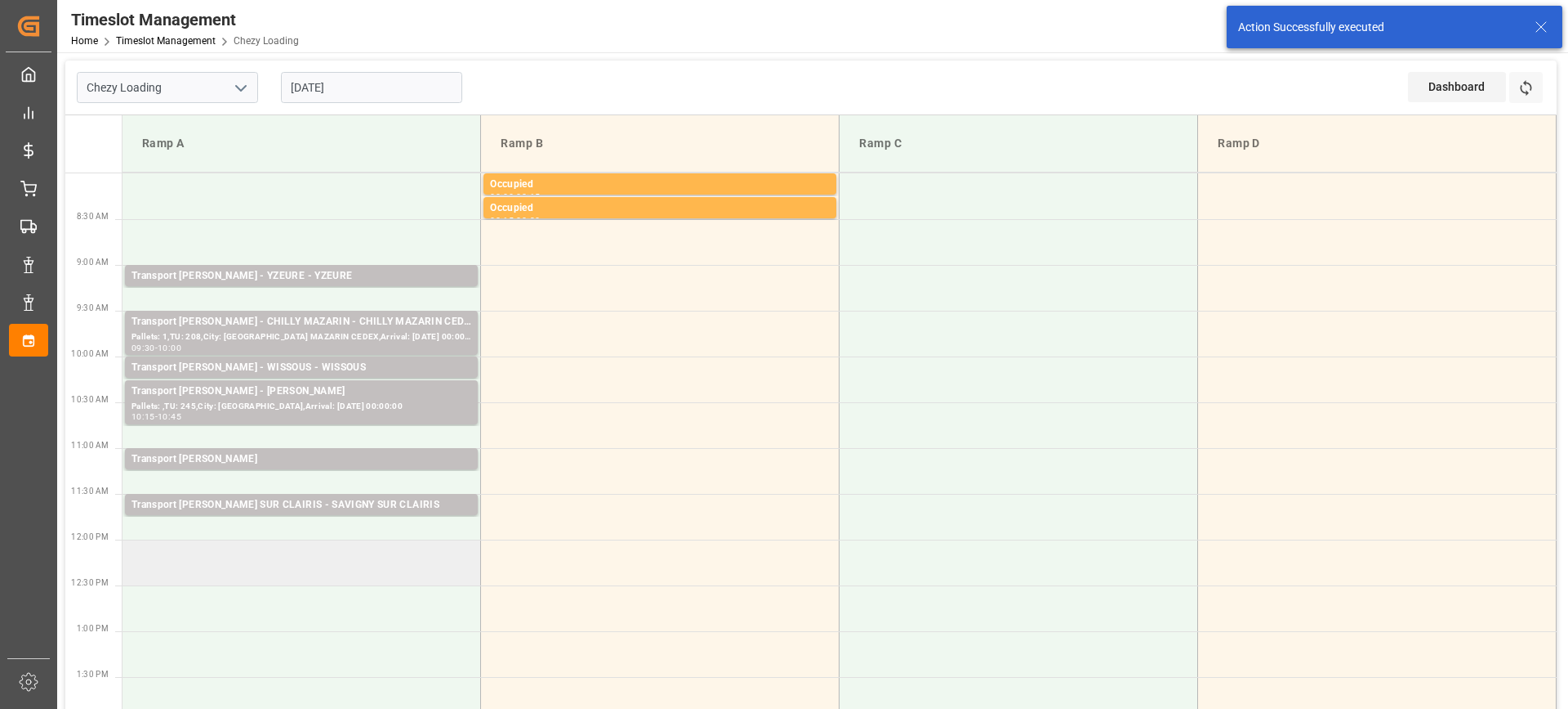
click at [242, 553] on td at bounding box center [302, 562] width 359 height 45
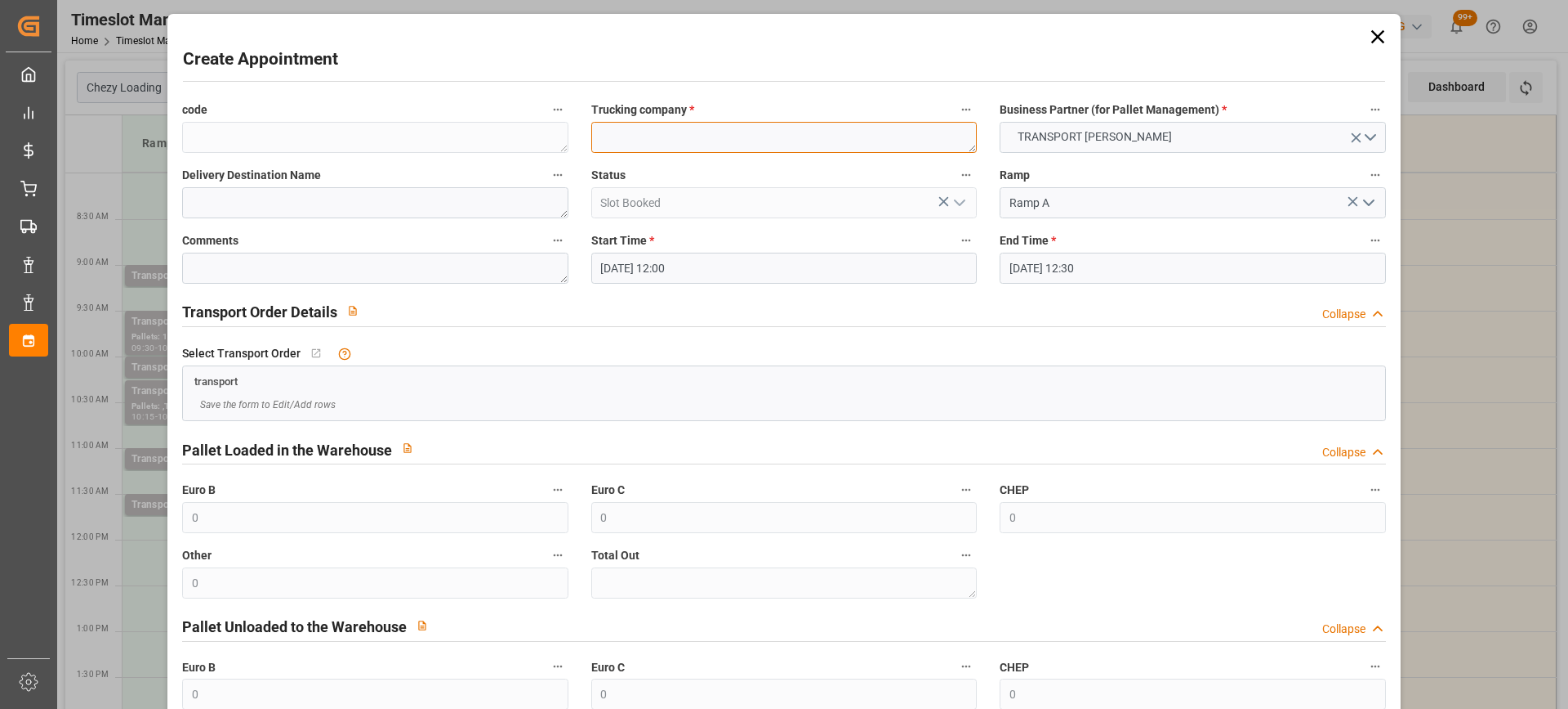
paste textarea "[GEOGRAPHIC_DATA]"
type textarea "[GEOGRAPHIC_DATA]"
paste textarea "[GEOGRAPHIC_DATA]"
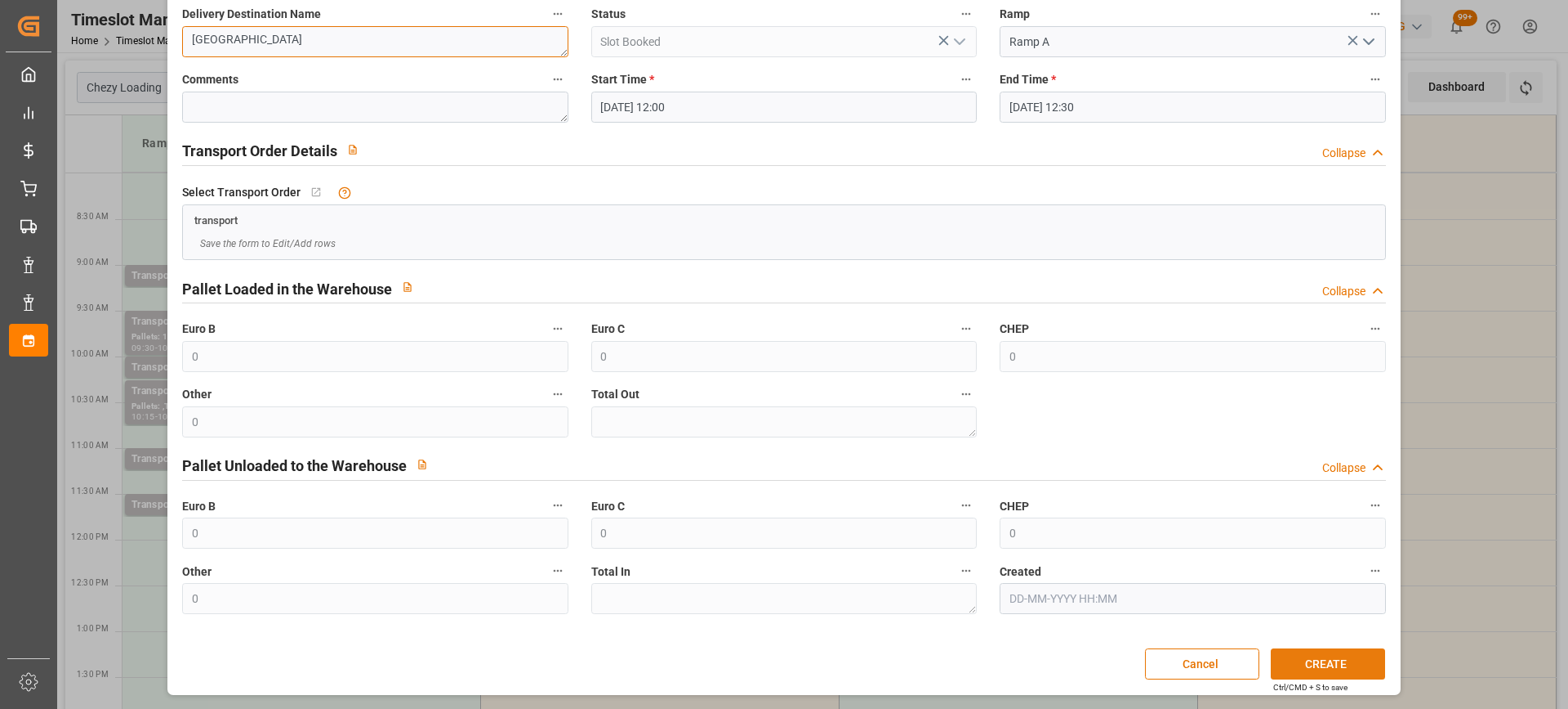
type textarea "[GEOGRAPHIC_DATA]"
click at [1324, 668] on button "CREATE" at bounding box center [1327, 664] width 114 height 31
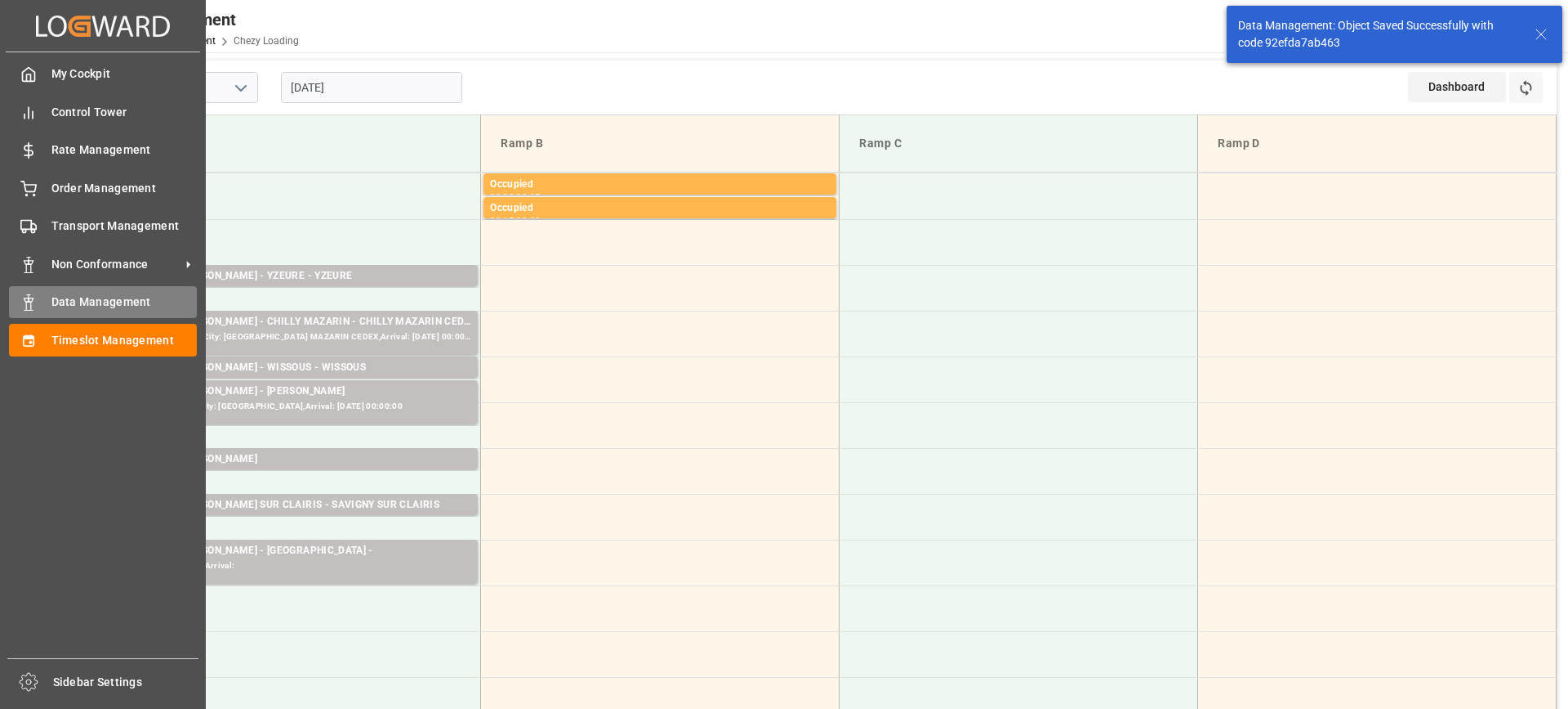
click at [53, 303] on span "Data Management" at bounding box center [124, 302] width 147 height 17
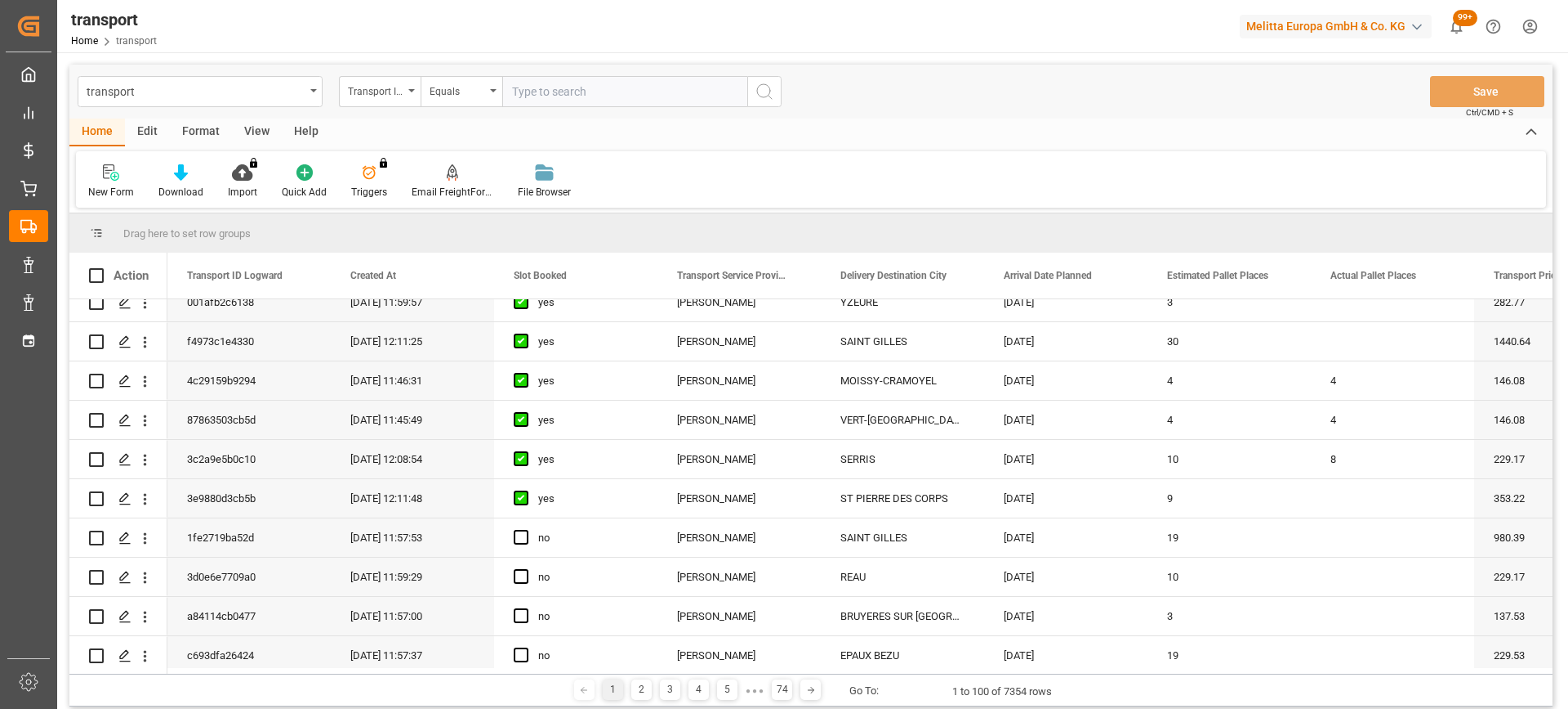
scroll to position [572, 0]
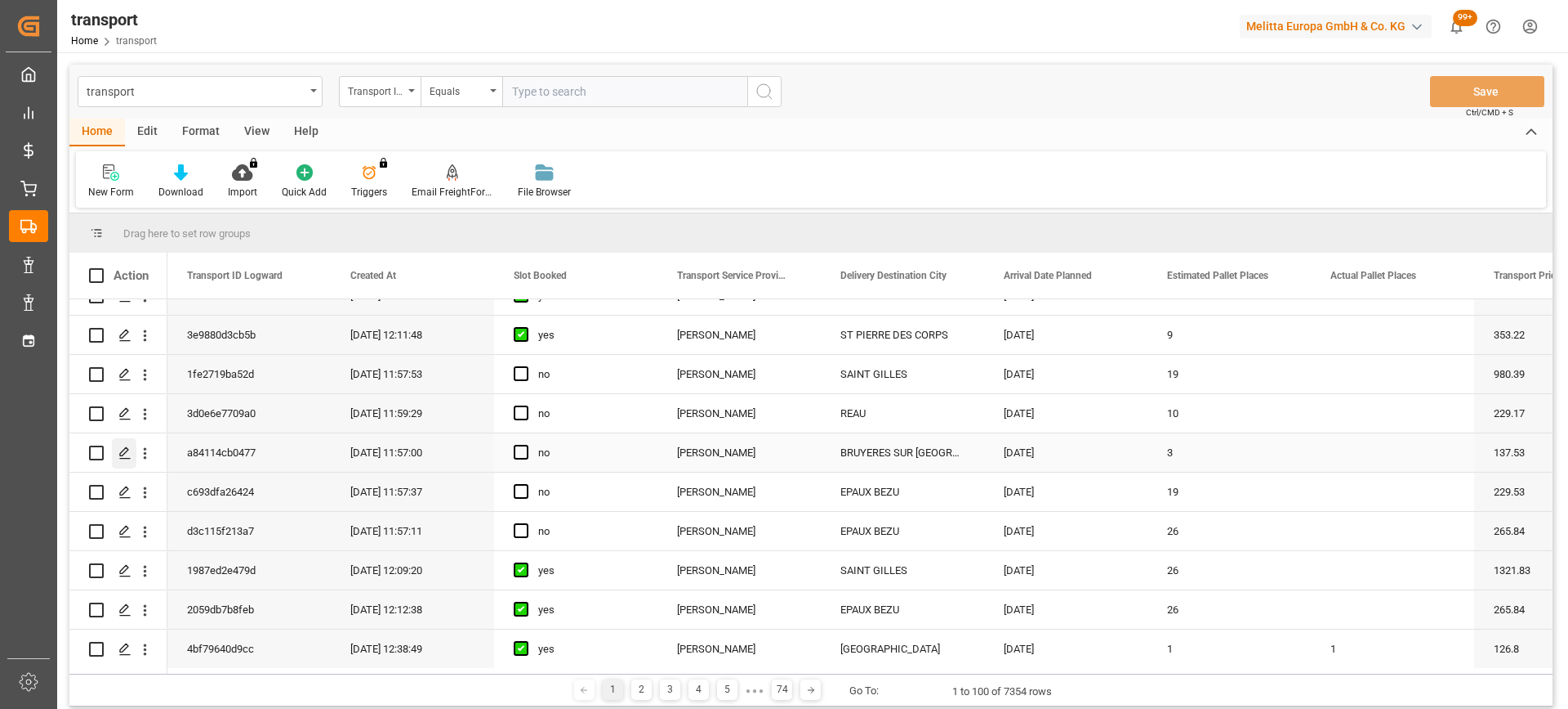
click at [127, 457] on icon "Press SPACE to select this row." at bounding box center [124, 453] width 13 height 13
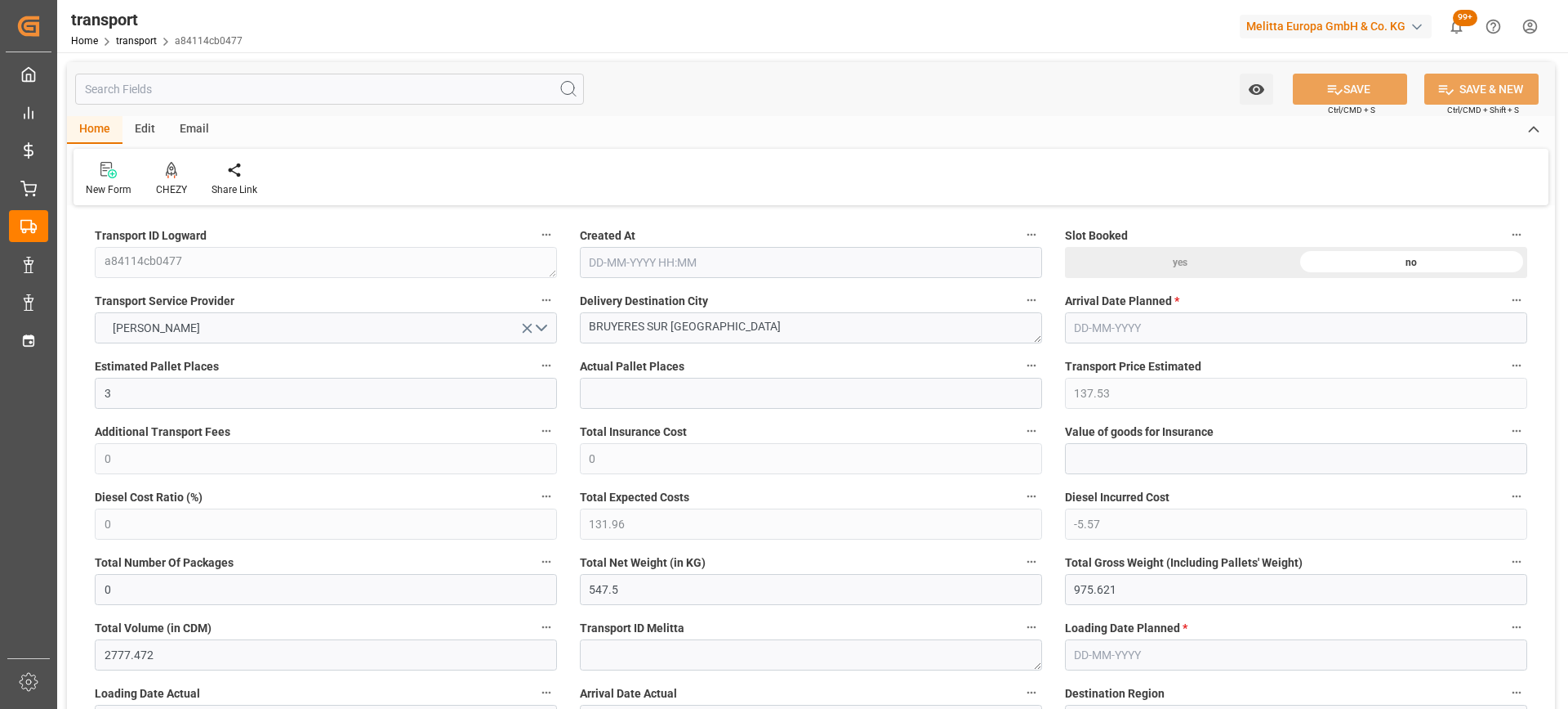
type input "[DATE] 11:57"
type input "[DATE]"
drag, startPoint x: 718, startPoint y: 323, endPoint x: 500, endPoint y: 323, distance: 218.0
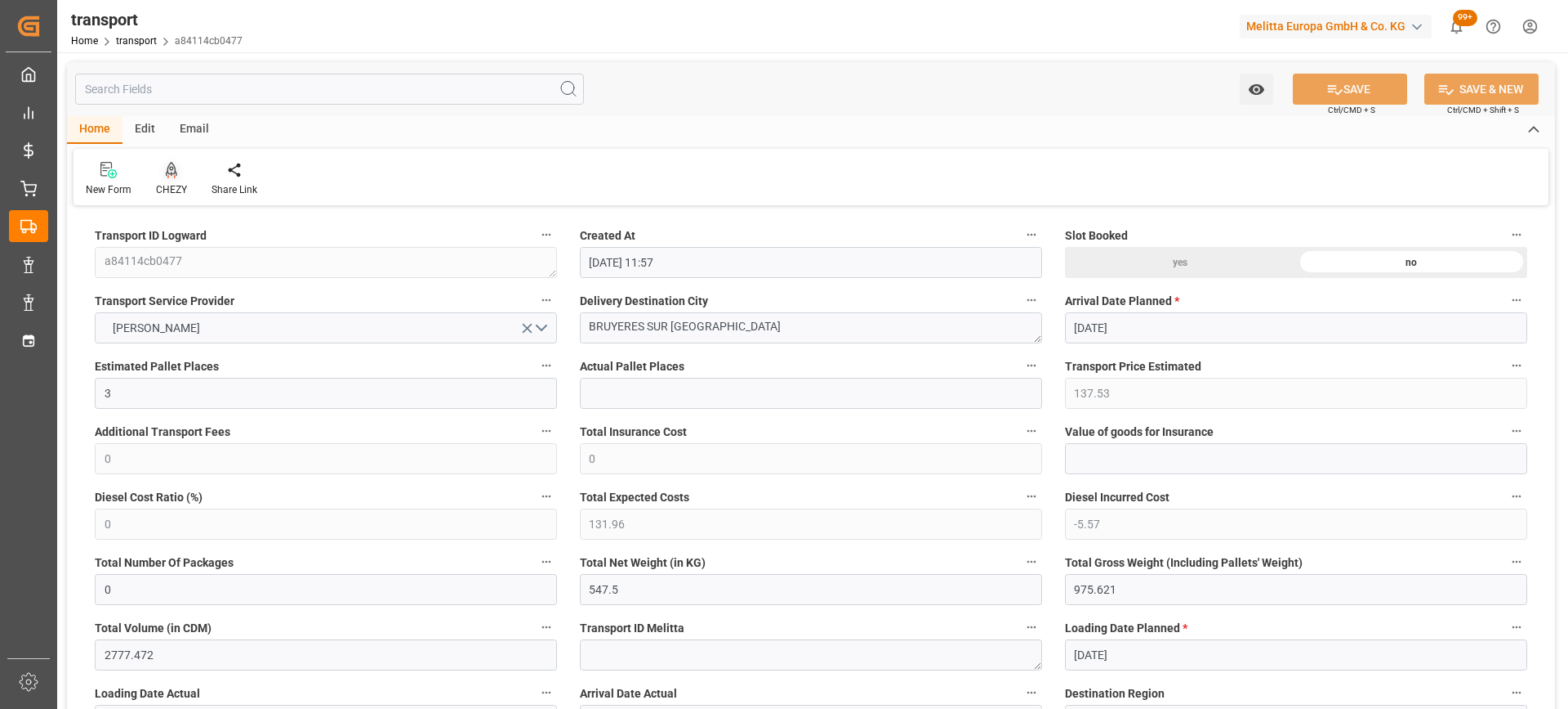
click at [165, 179] on div "CHEZY" at bounding box center [171, 179] width 56 height 36
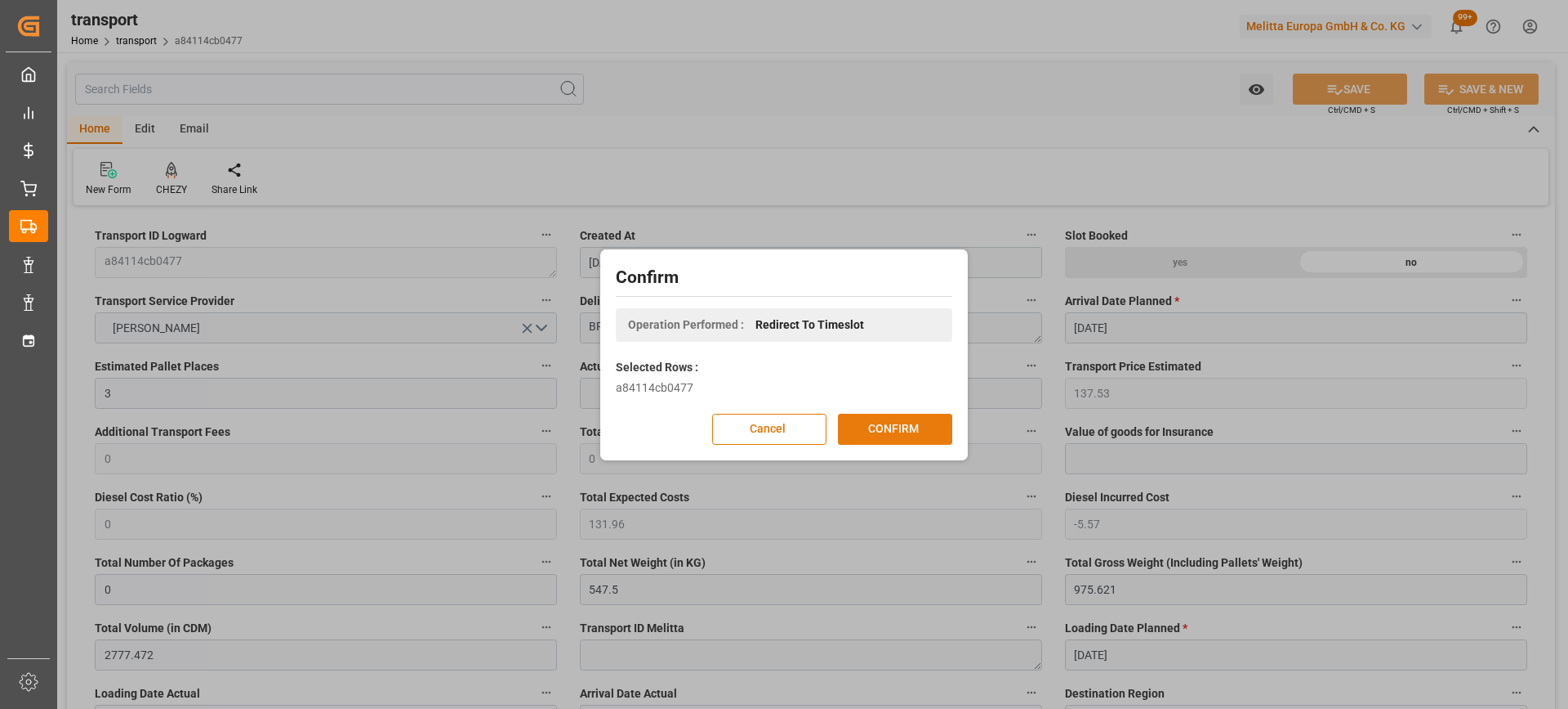
click at [913, 436] on button "CONFIRM" at bounding box center [895, 429] width 114 height 31
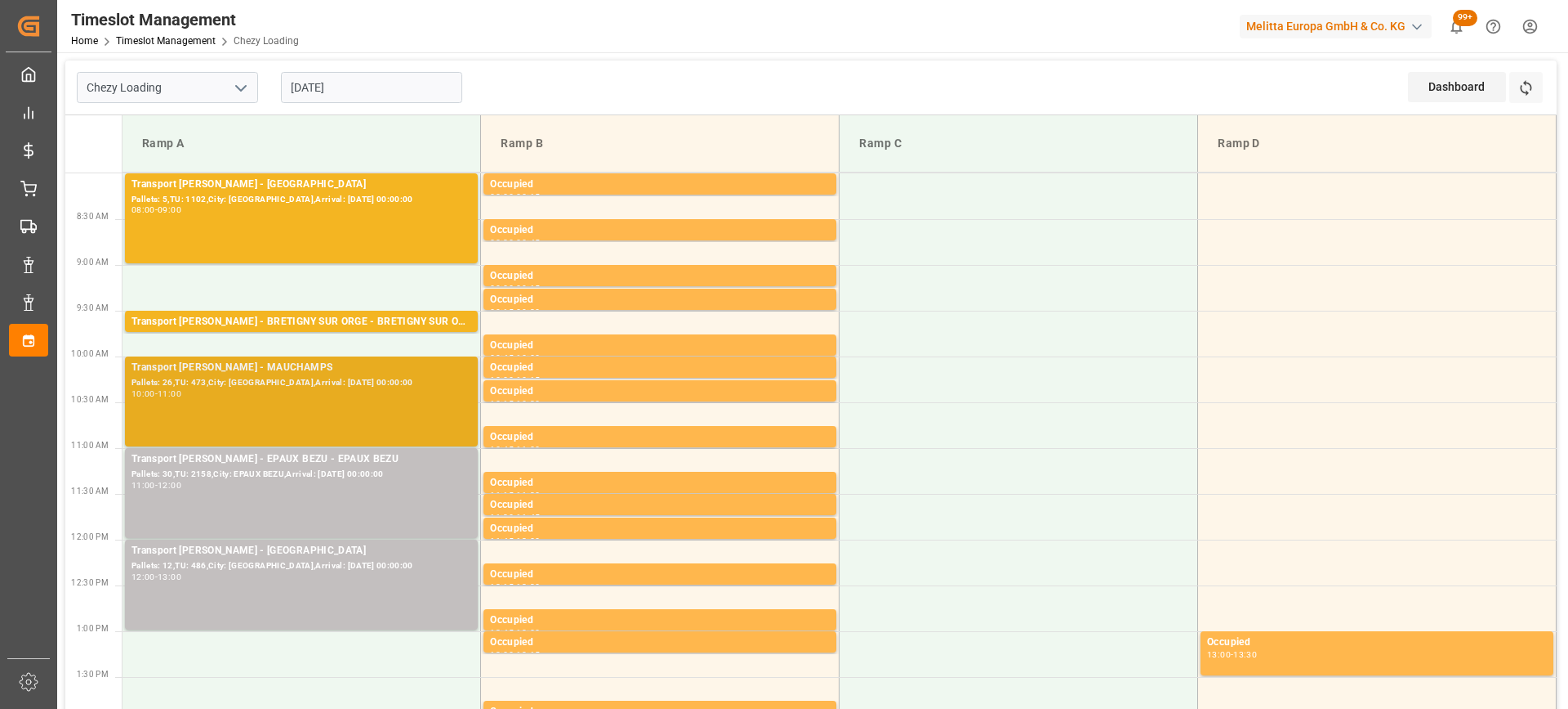
scroll to position [245, 0]
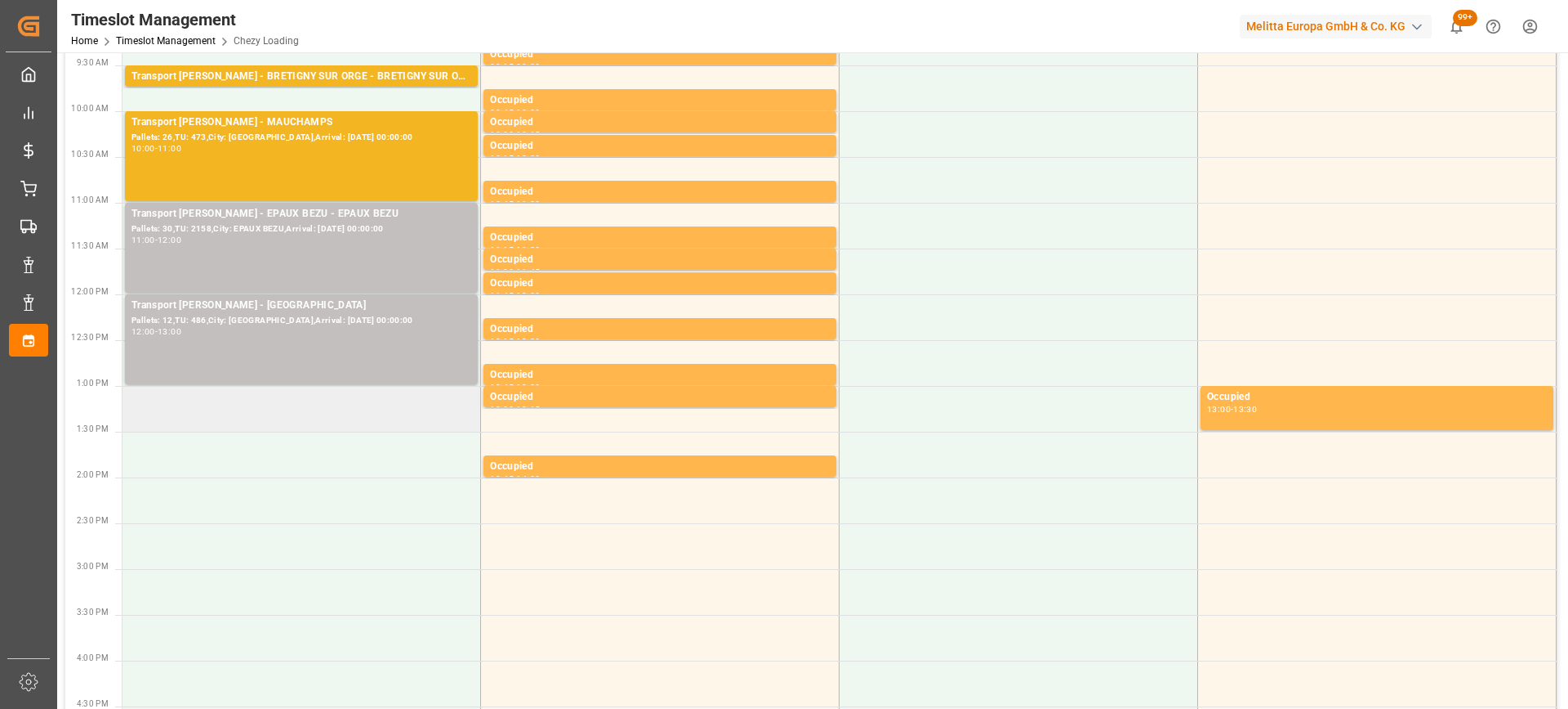
click at [278, 418] on td at bounding box center [302, 408] width 359 height 45
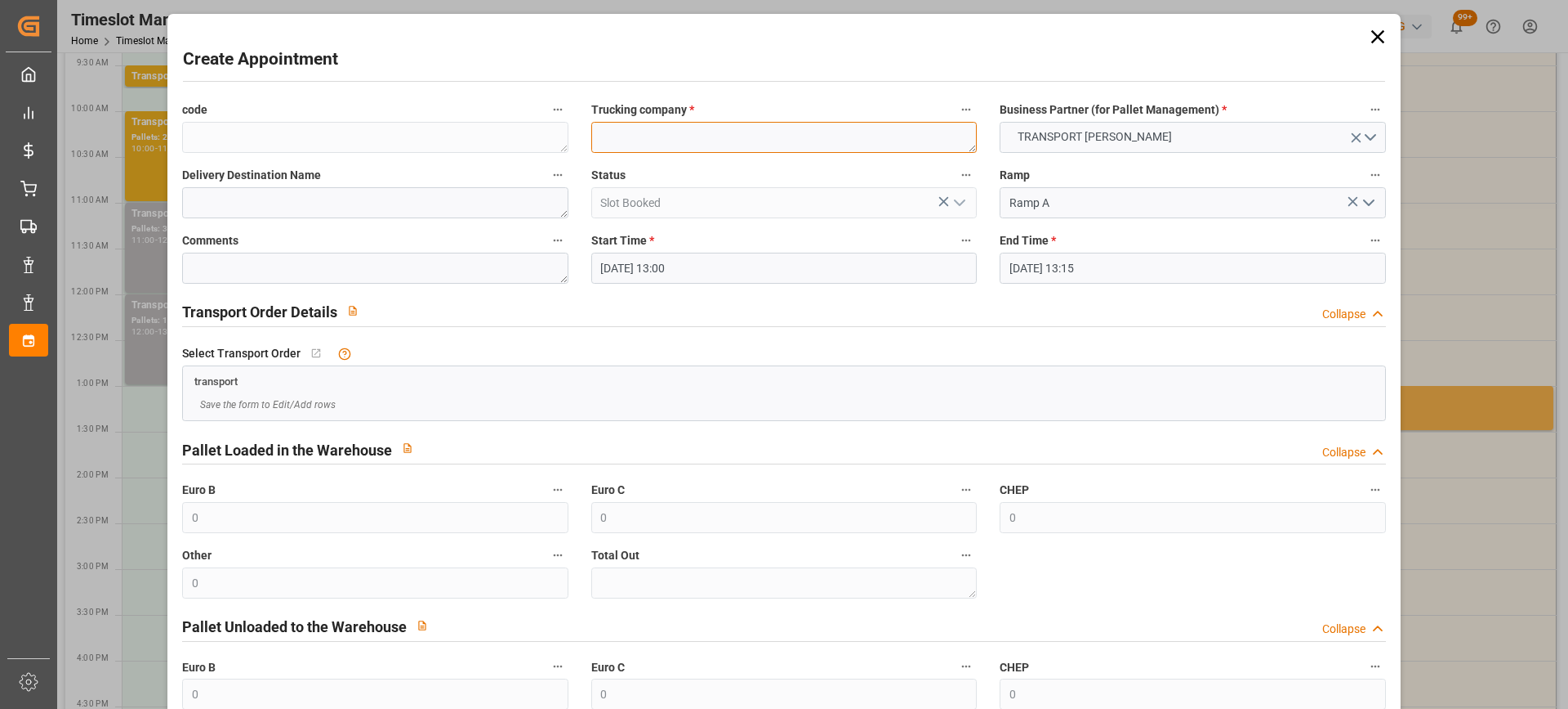
paste textarea "BRUYERES SUR [GEOGRAPHIC_DATA]"
type textarea "BRUYERES SUR [GEOGRAPHIC_DATA]"
paste textarea "BRUYERES SUR [GEOGRAPHIC_DATA]"
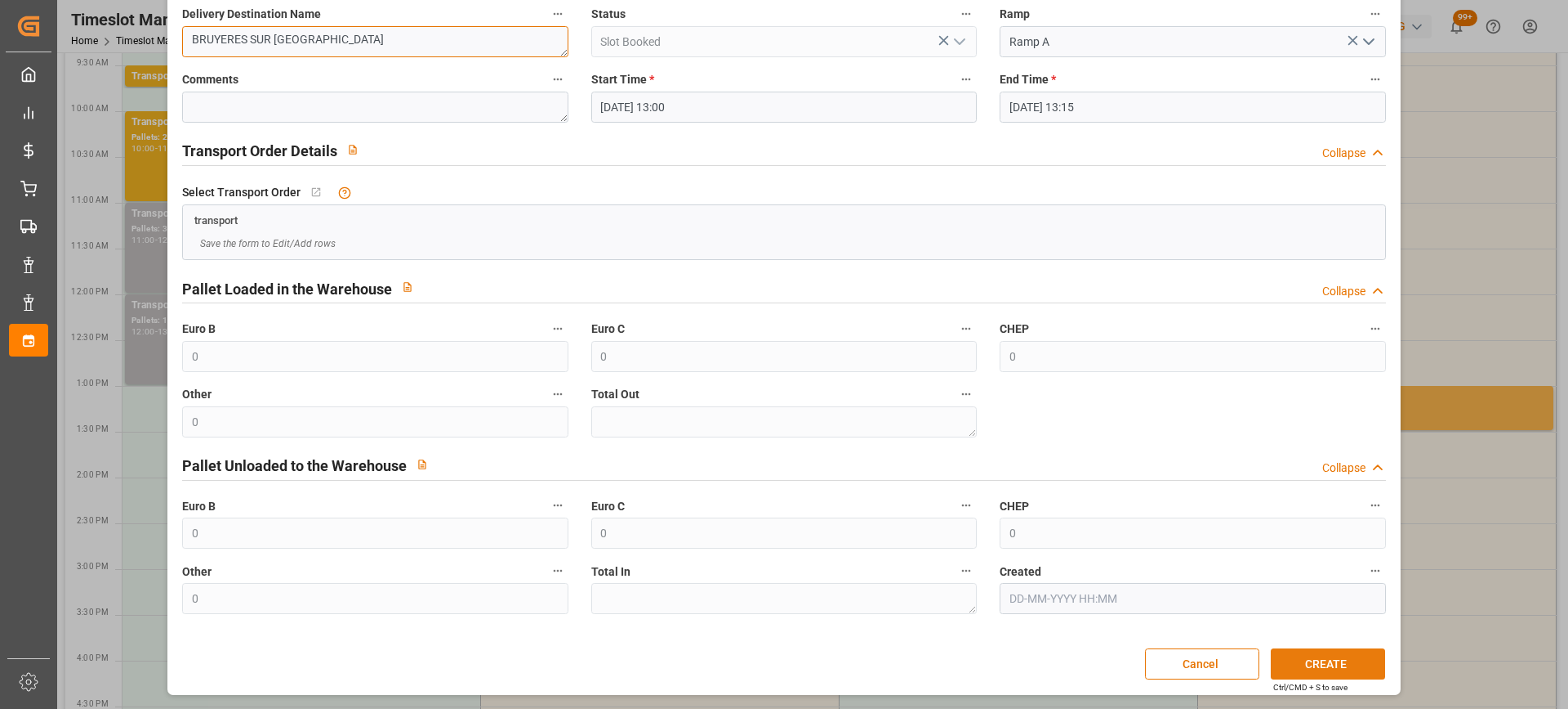
type textarea "BRUYERES SUR [GEOGRAPHIC_DATA]"
click at [1334, 658] on button "CREATE" at bounding box center [1327, 664] width 114 height 31
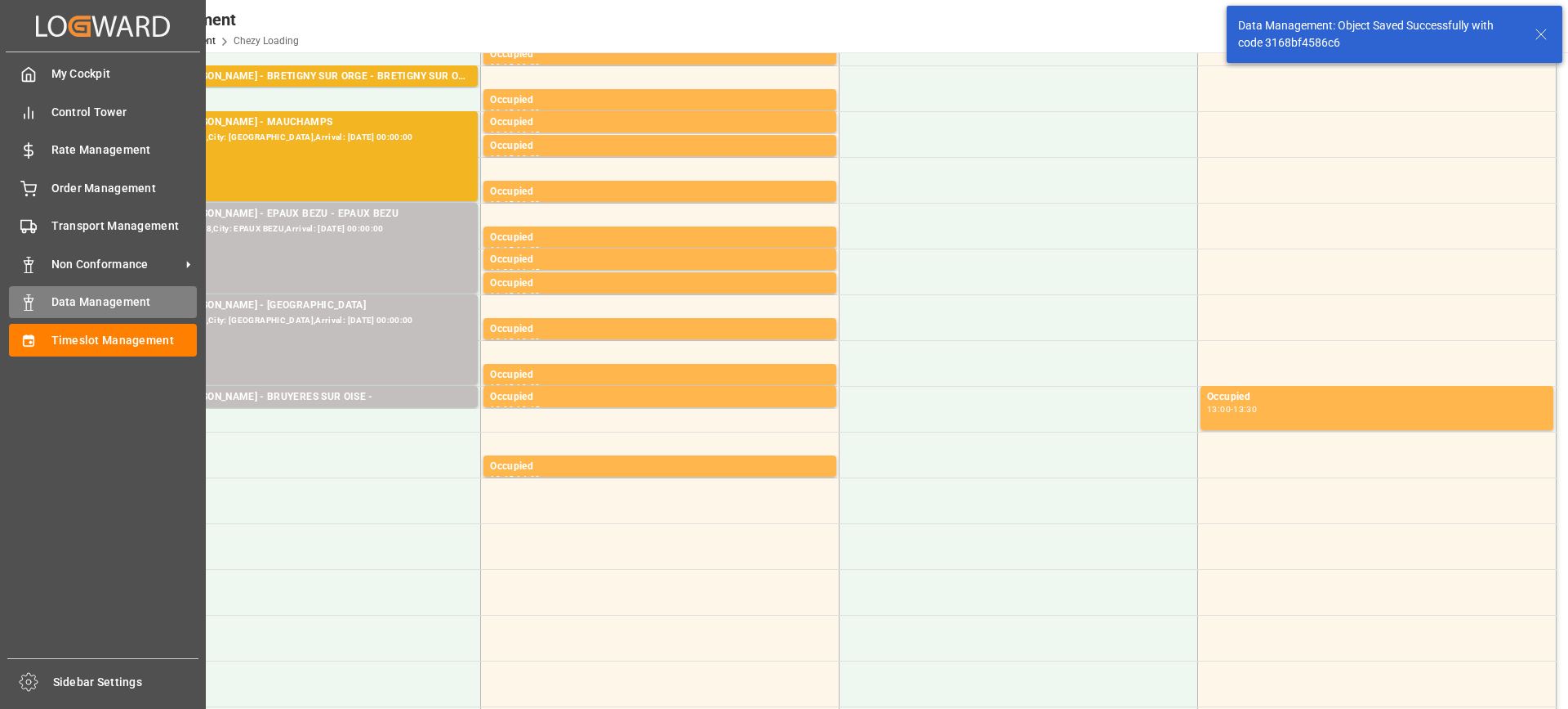
click at [50, 303] on div "Data Management Data Management" at bounding box center [102, 302] width 188 height 32
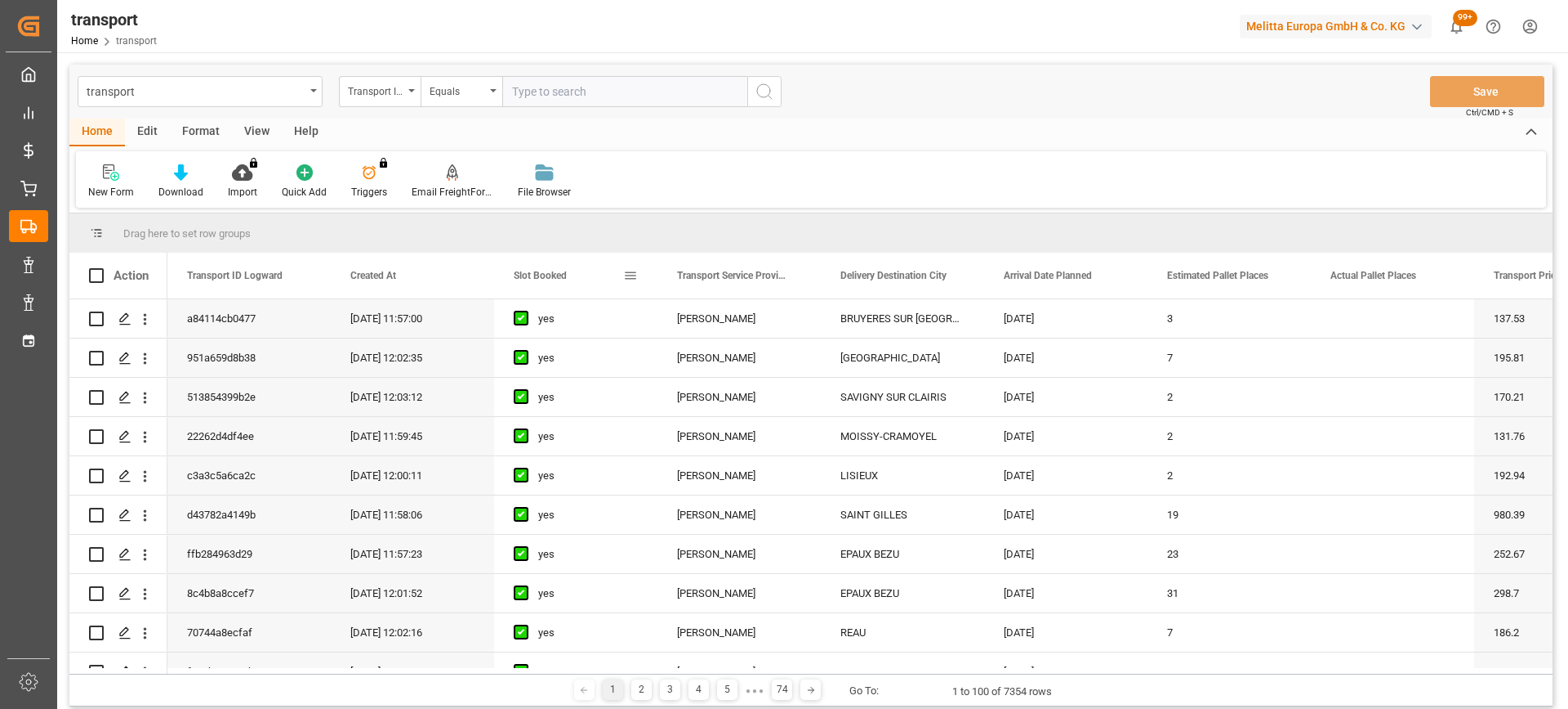
click at [554, 277] on span "Slot Booked" at bounding box center [541, 275] width 53 height 11
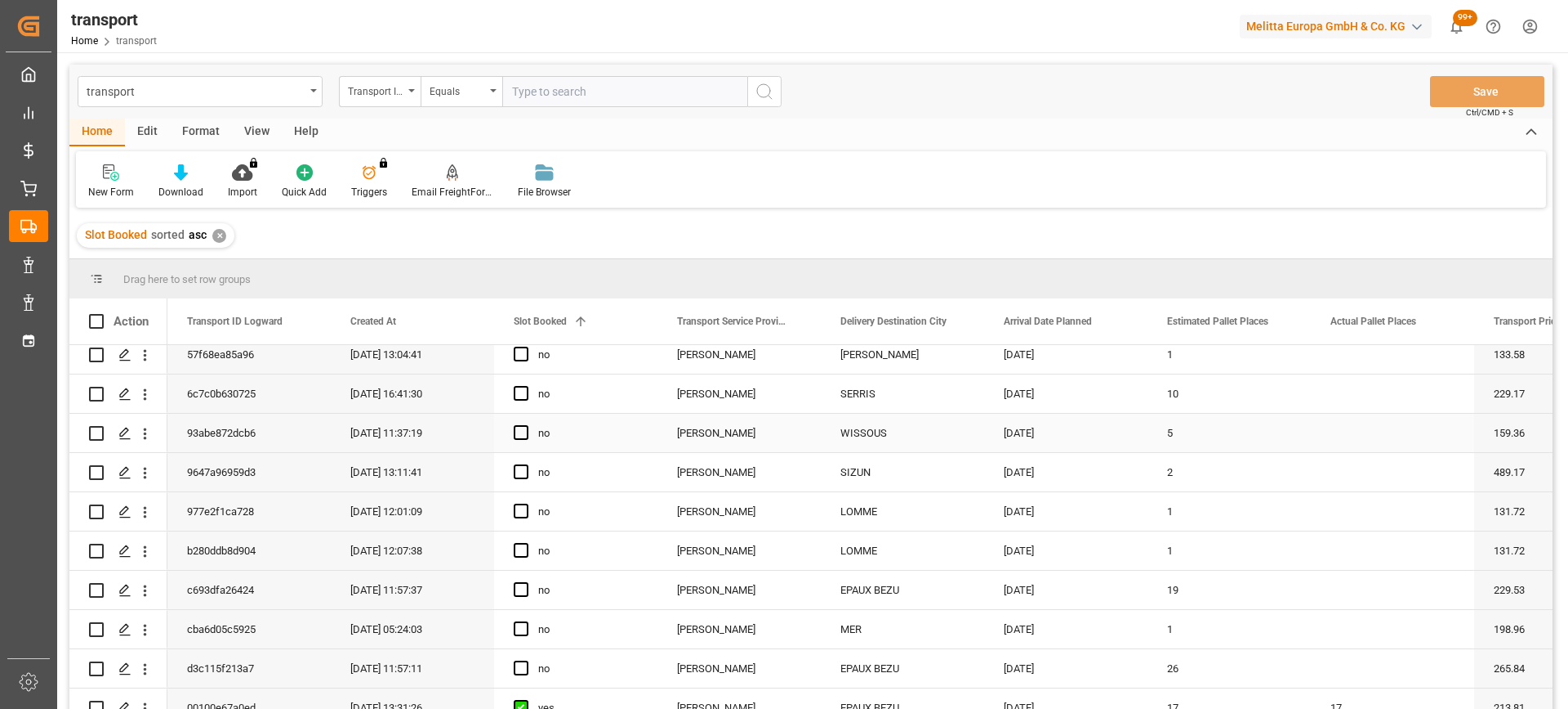
scroll to position [409, 0]
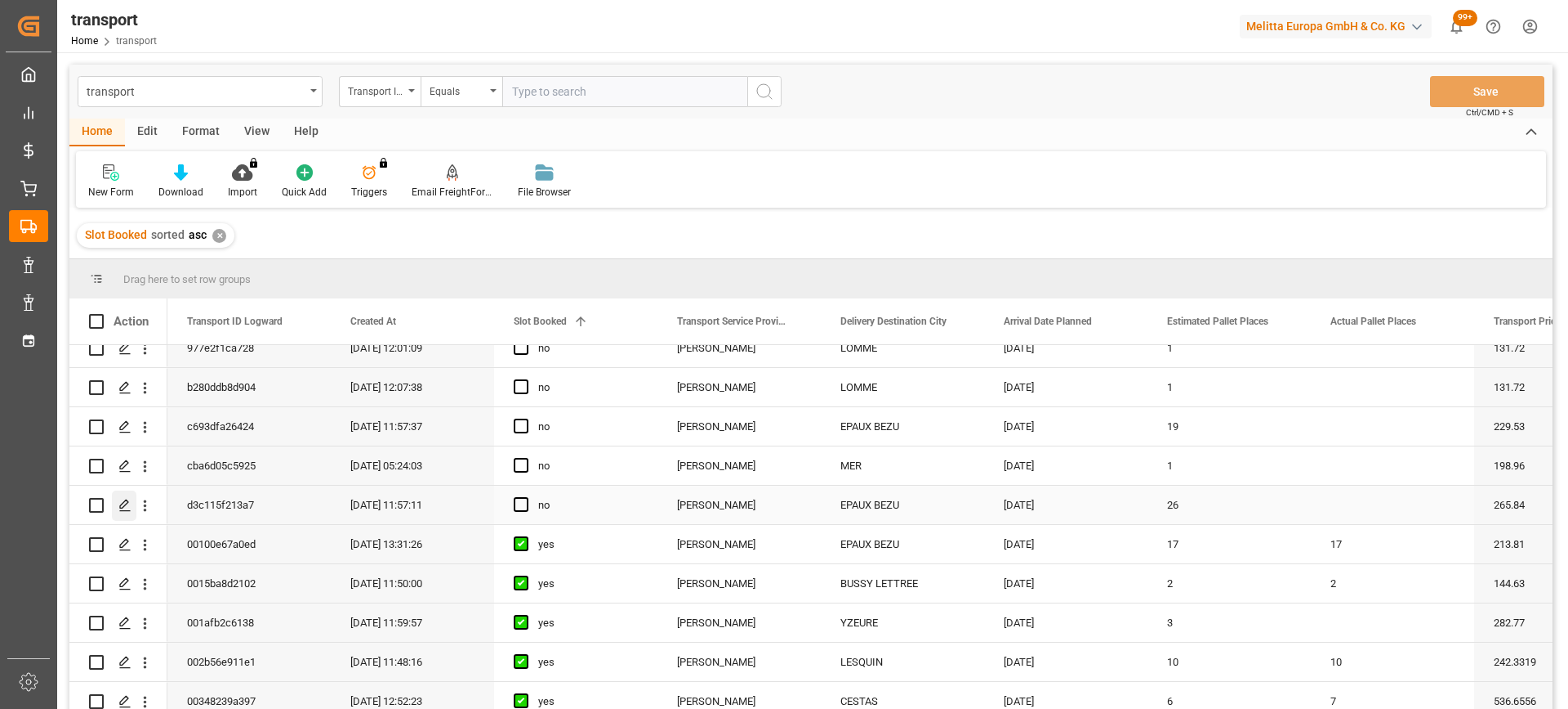
click at [124, 505] on icon "Press SPACE to select this row." at bounding box center [124, 505] width 13 height 13
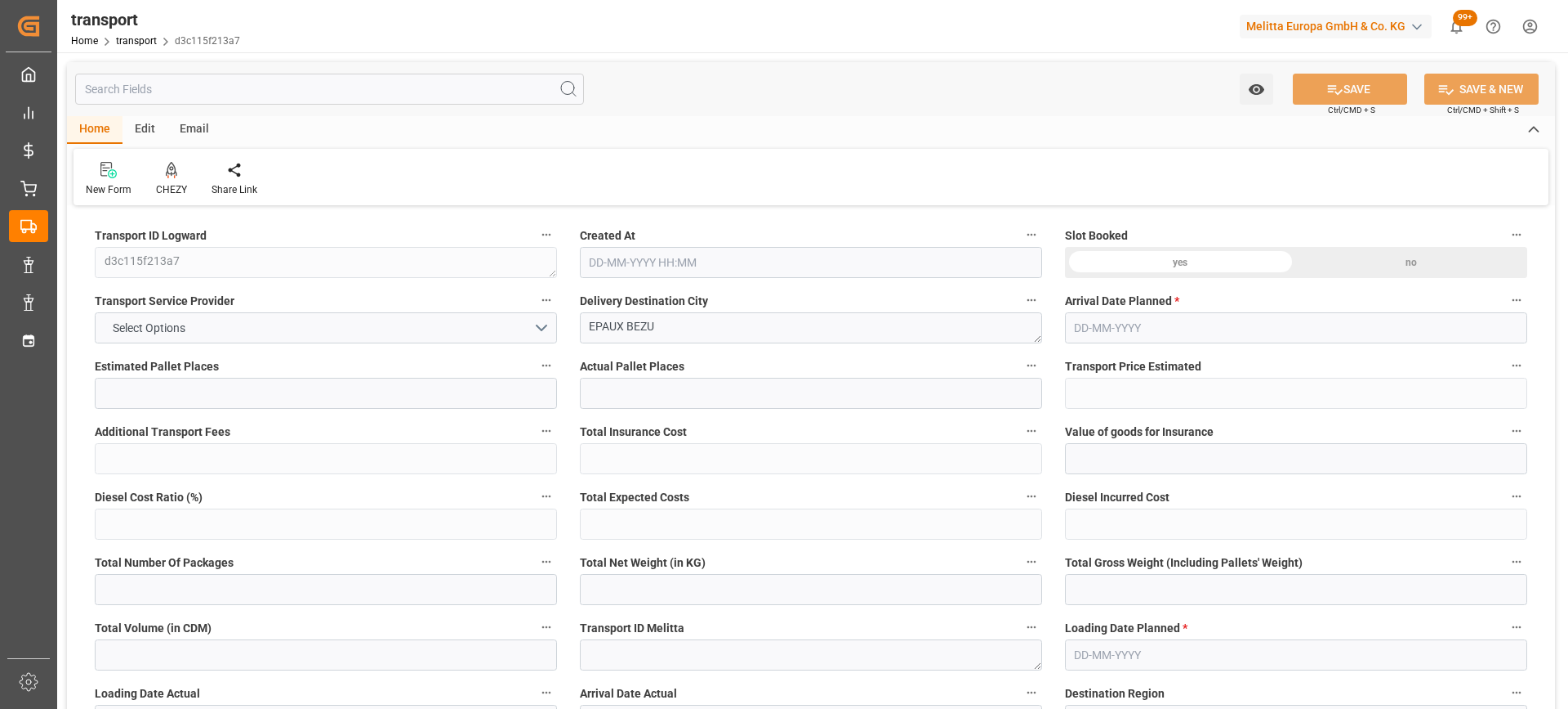
type input "26"
type input "265.84"
type input "0"
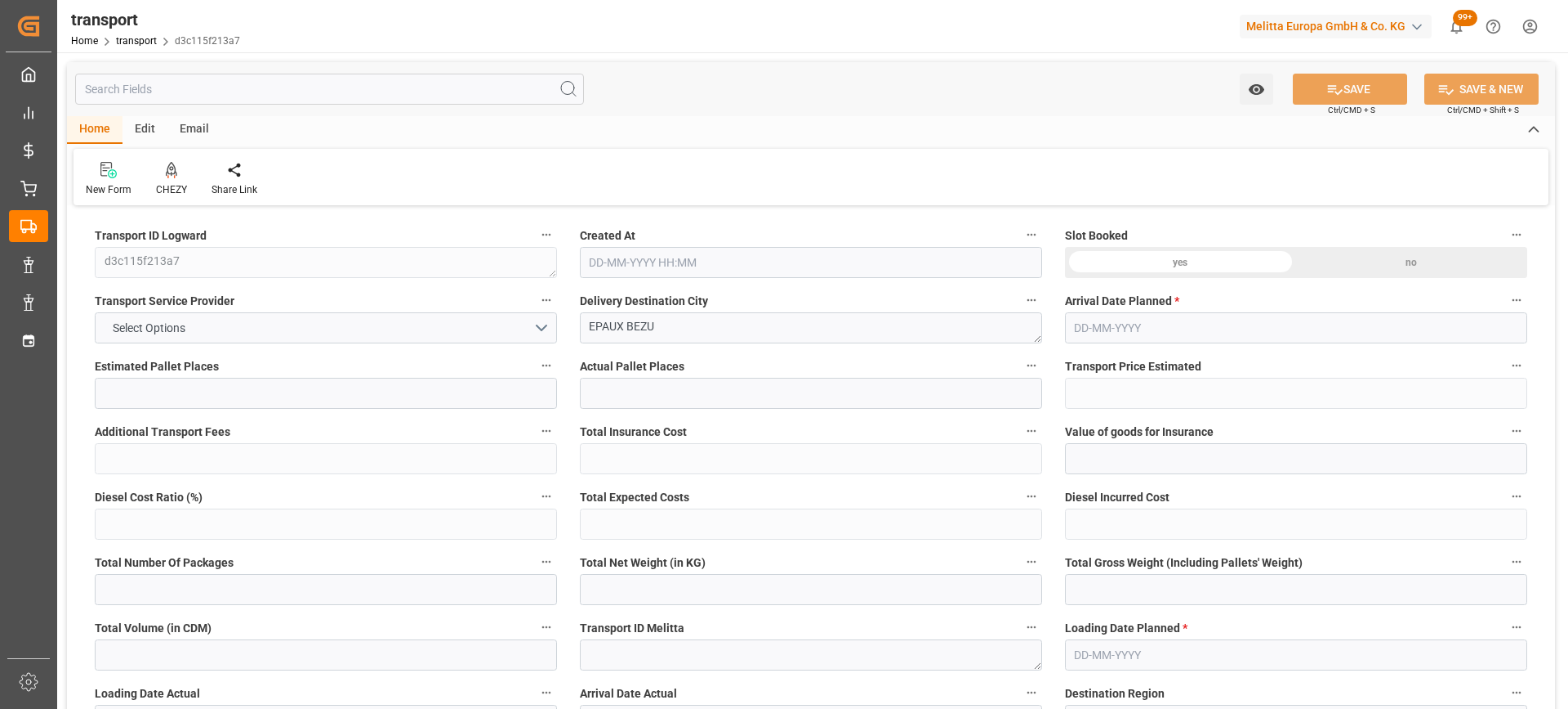
type input "255.0735"
type input "-10.7665"
type input "0"
type input "5067.58"
type input "7927.372"
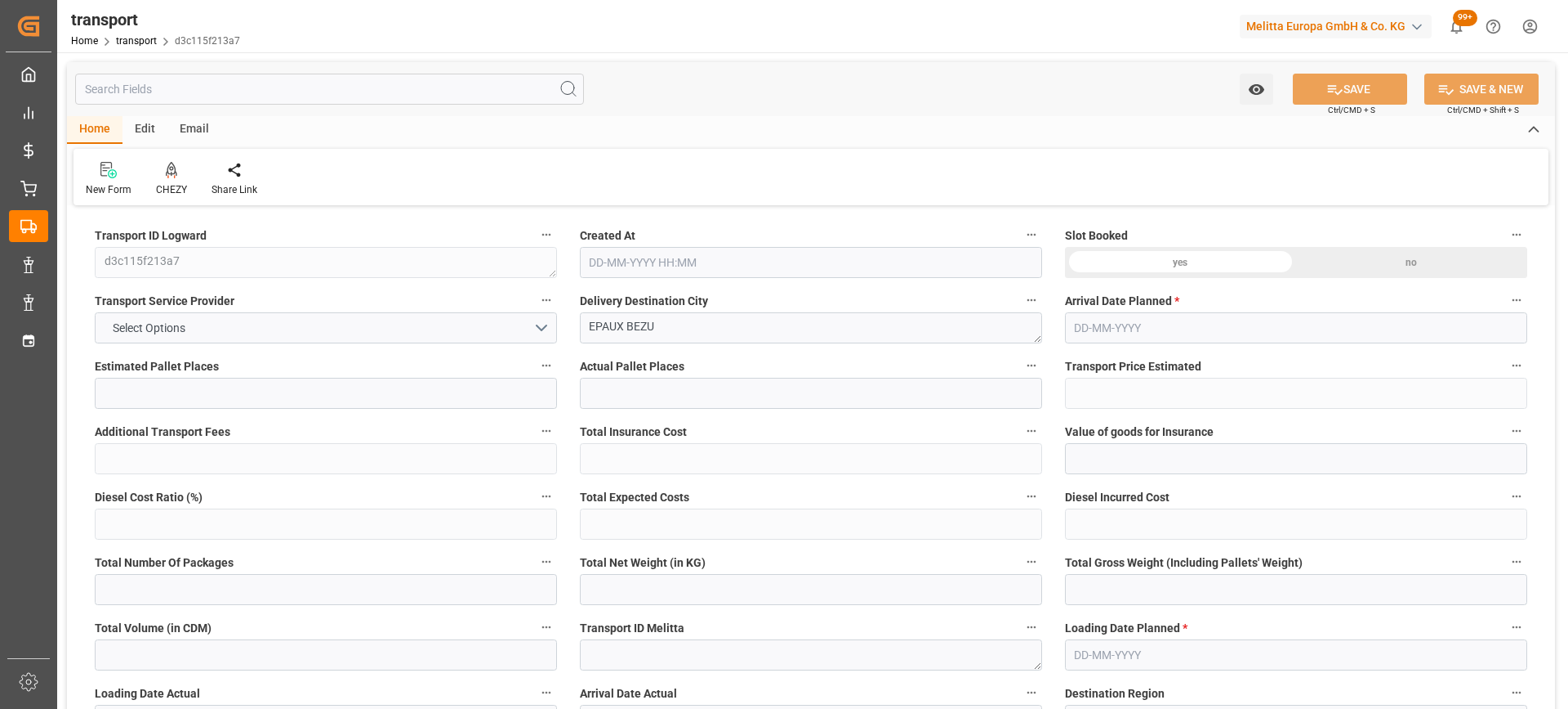
type input "26165.356"
type input "2"
type input "23"
type input "321"
type input "32"
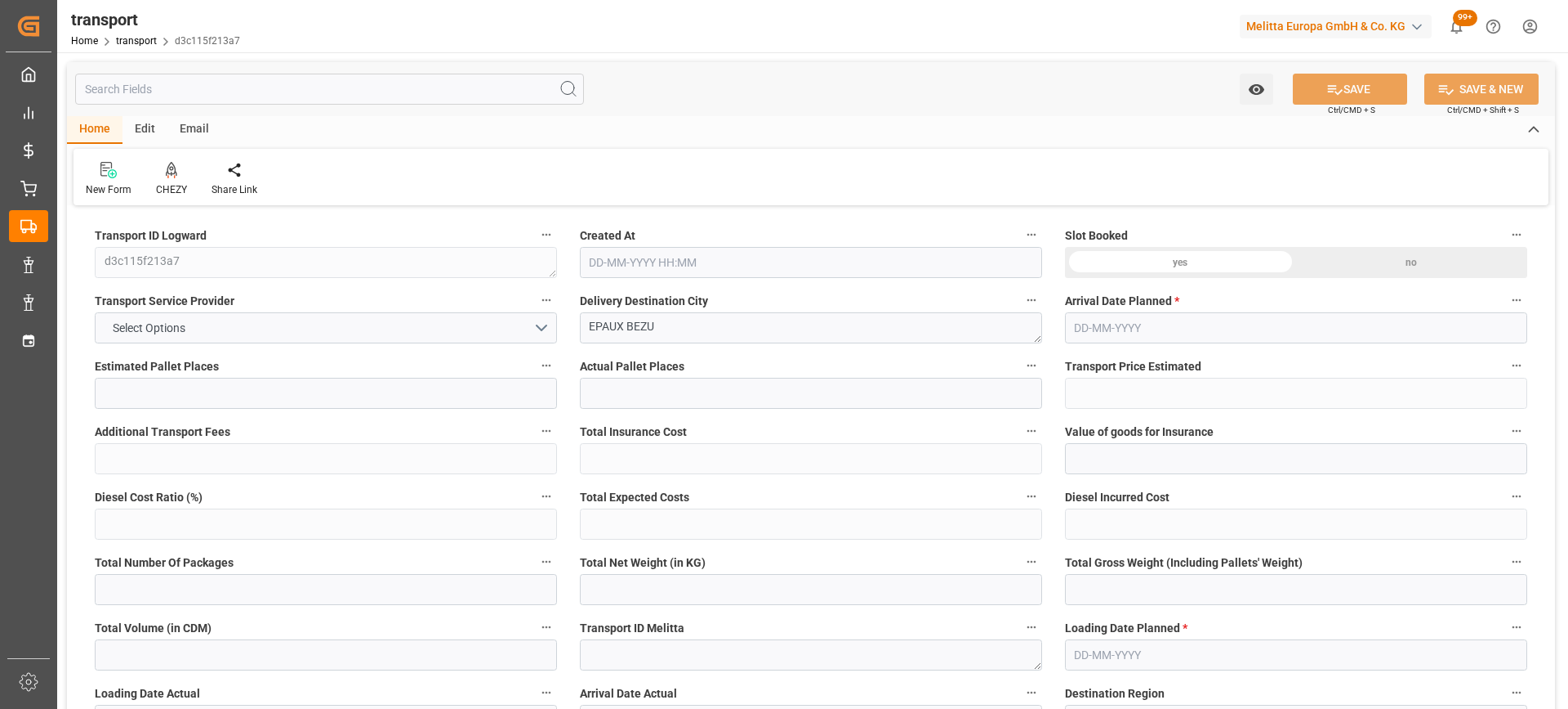
type input "101"
type input "6752.146"
type input "0"
type input "4710.8598"
type input "0"
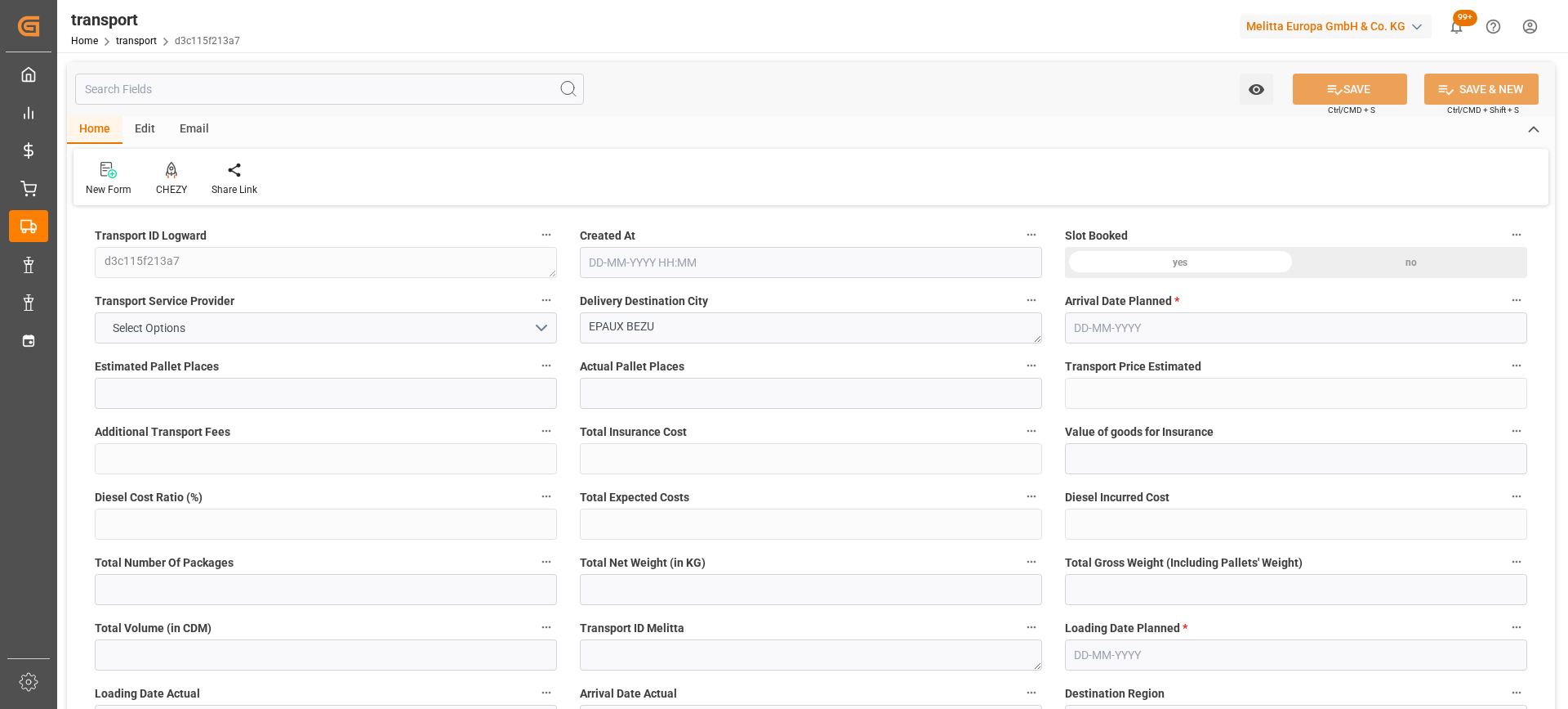
type input "0"
type input "21"
type input "35"
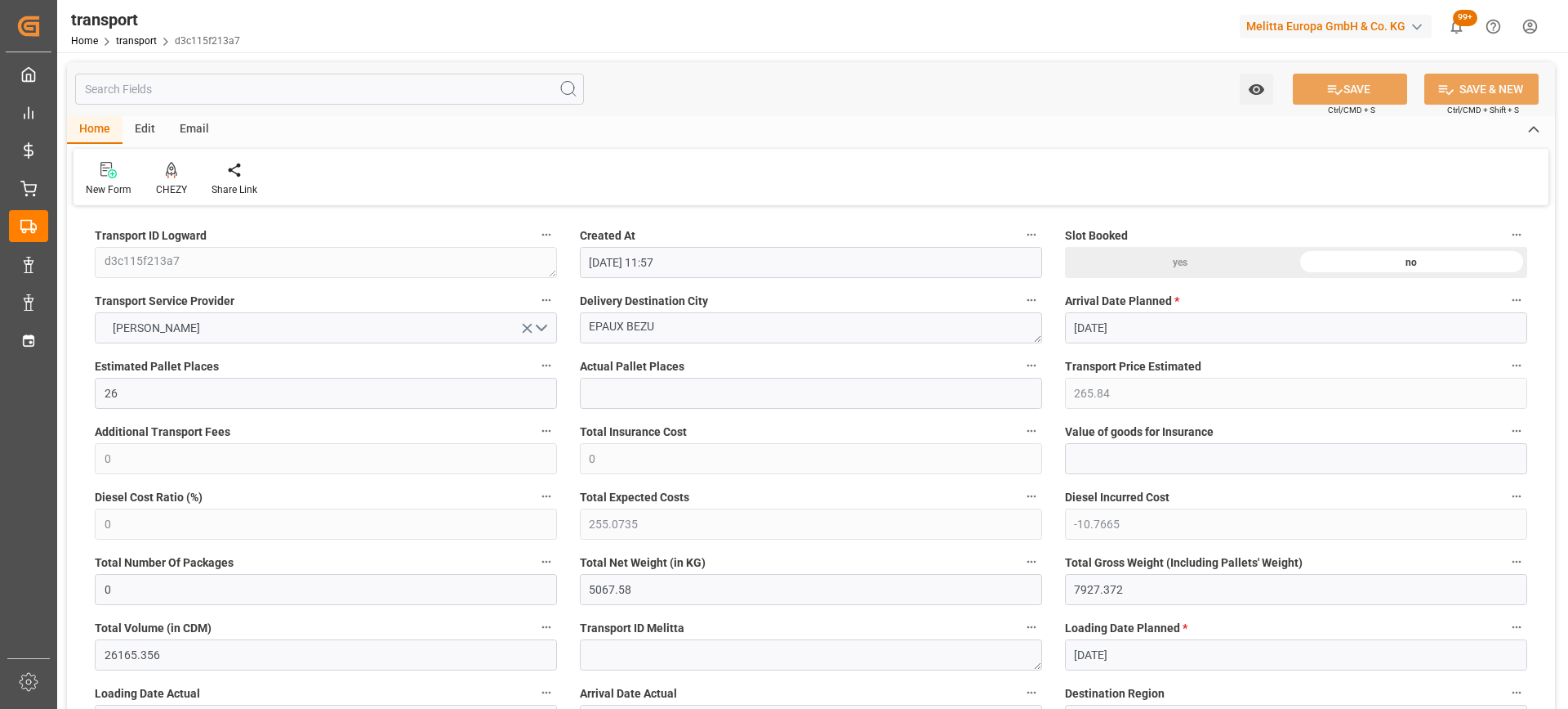
type input "[DATE] 11:57"
type input "[DATE]"
drag, startPoint x: 680, startPoint y: 324, endPoint x: 518, endPoint y: 318, distance: 162.1
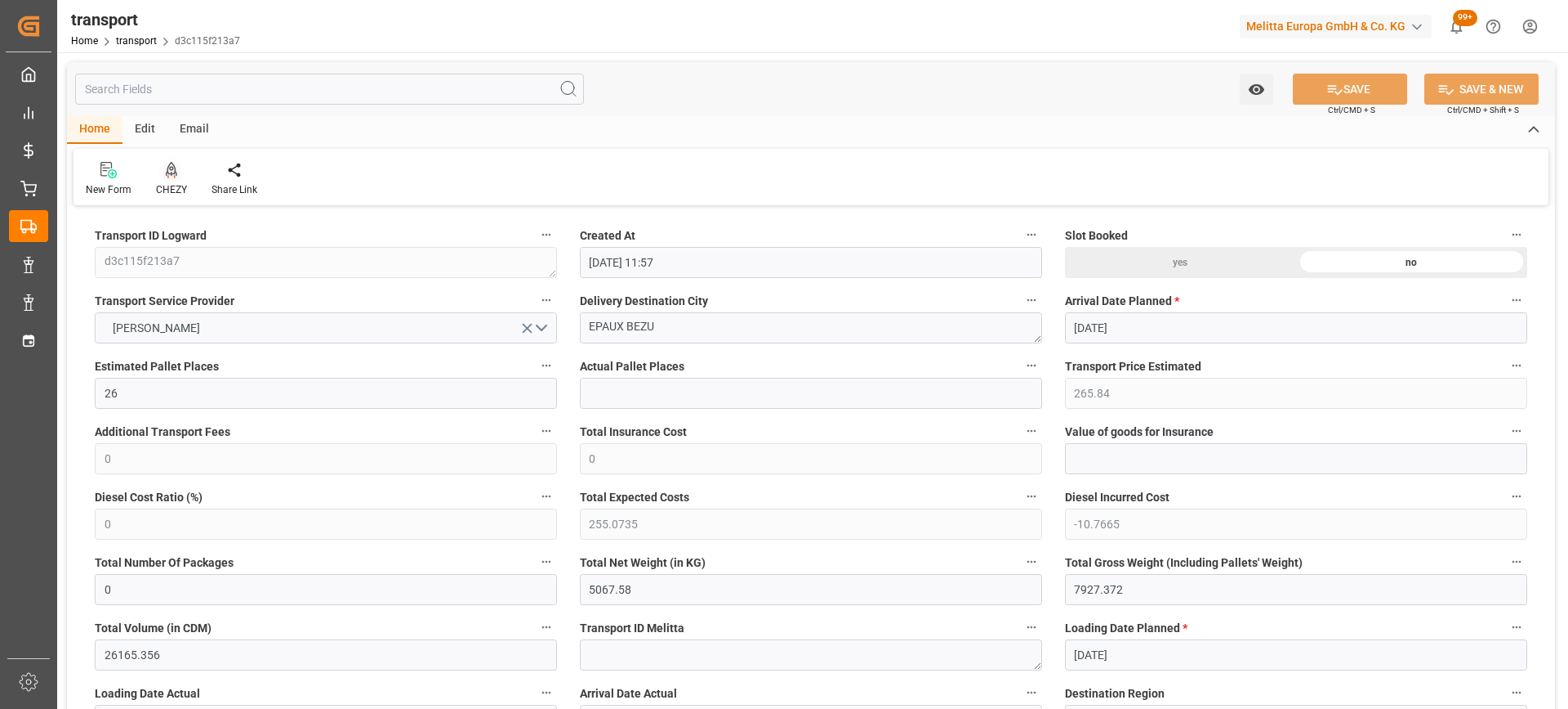
click at [175, 176] on icon at bounding box center [171, 170] width 11 height 16
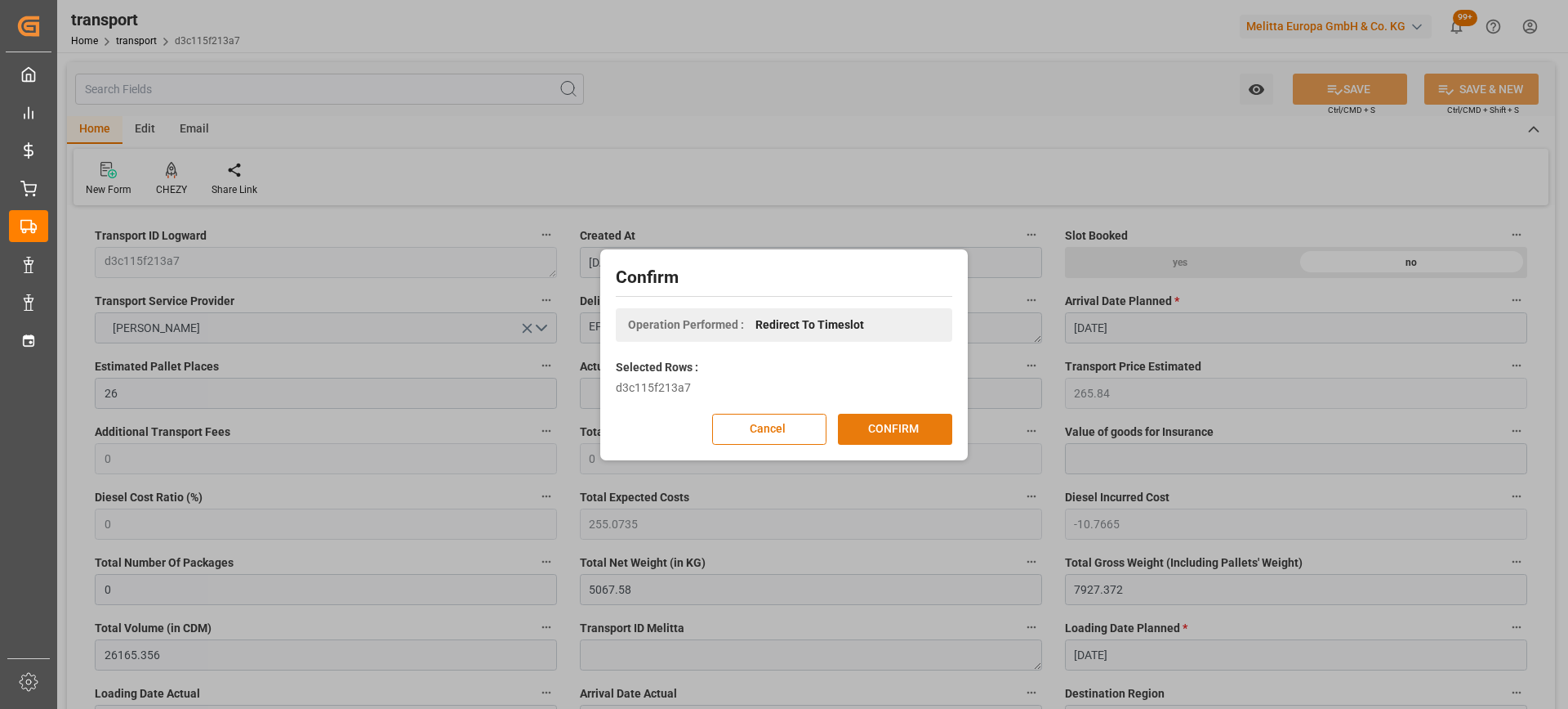
click at [899, 430] on button "CONFIRM" at bounding box center [895, 429] width 114 height 31
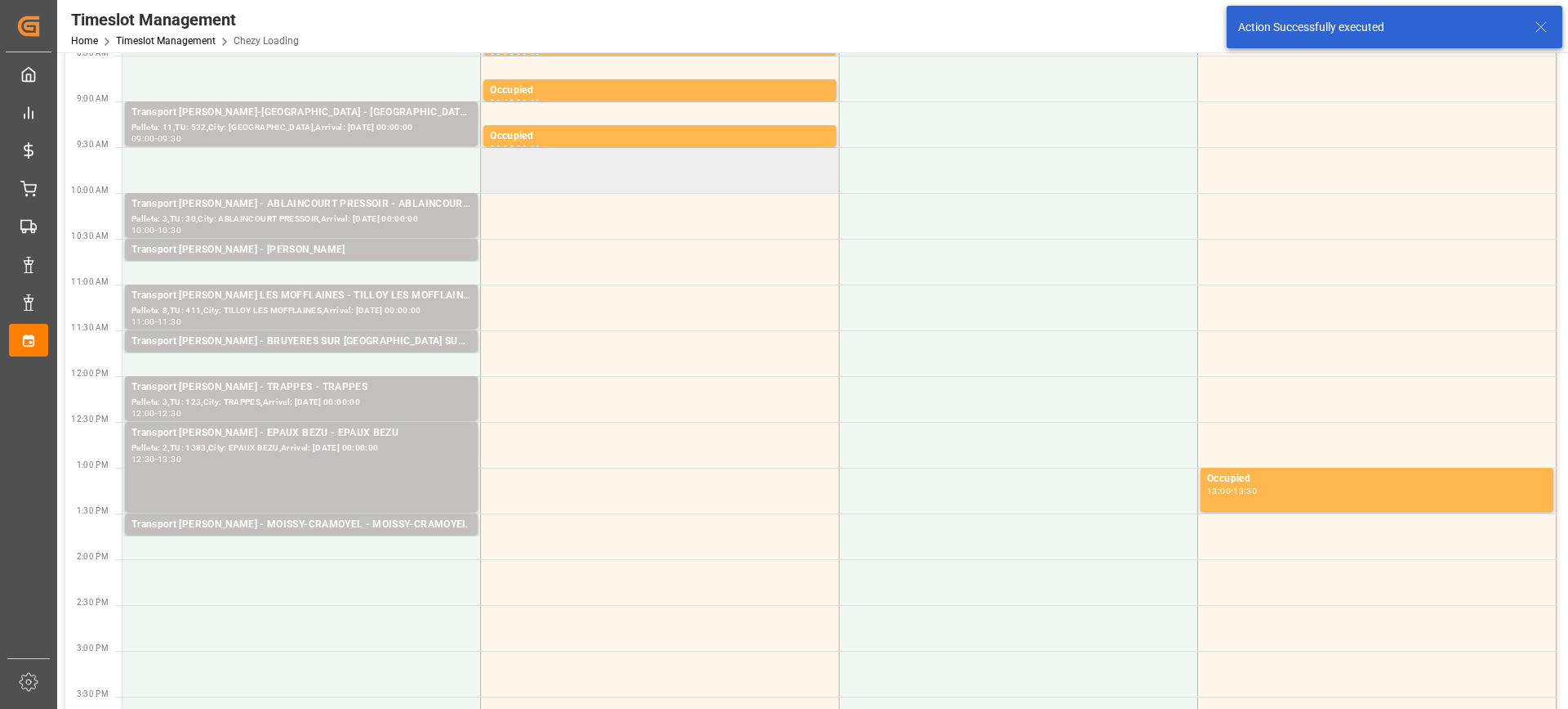
scroll to position [245, 0]
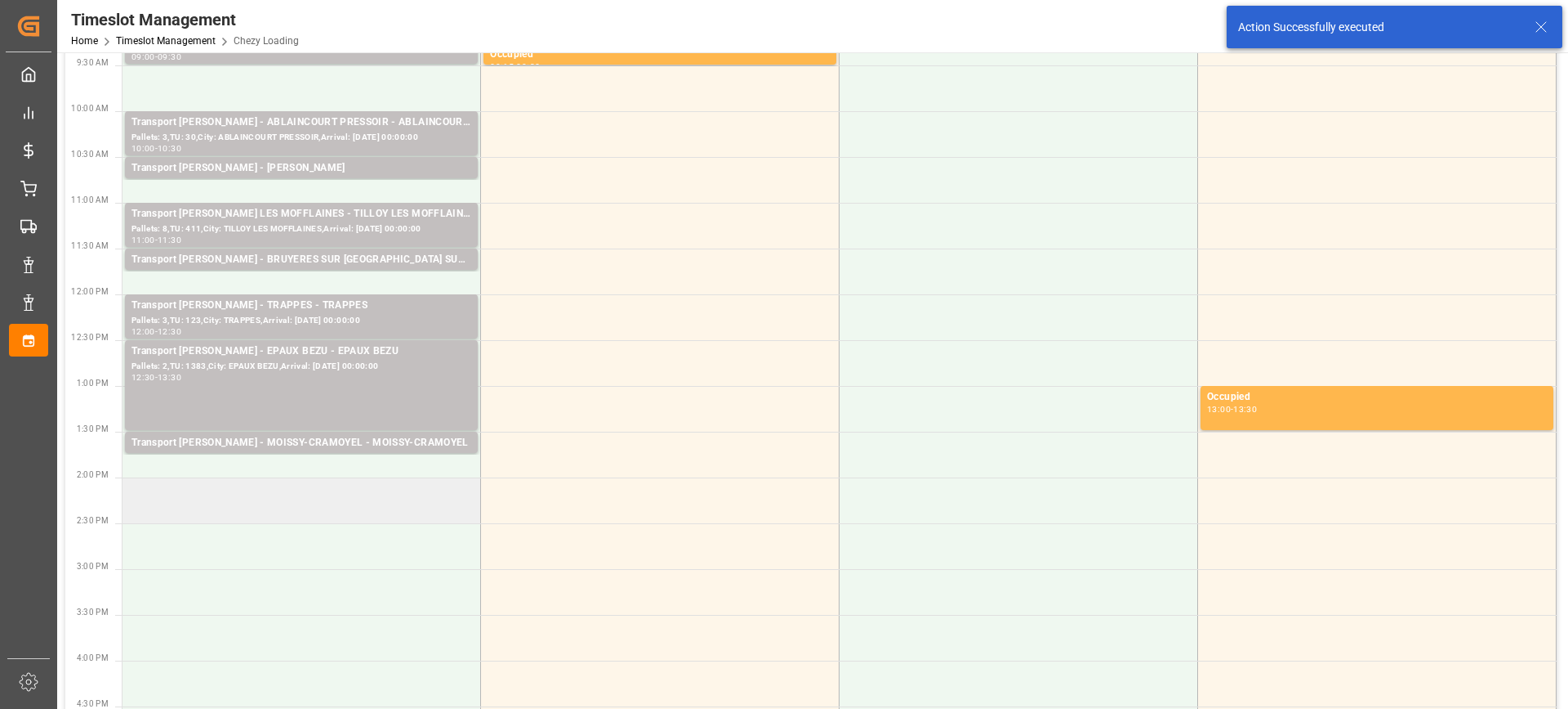
click at [244, 497] on td at bounding box center [302, 500] width 359 height 45
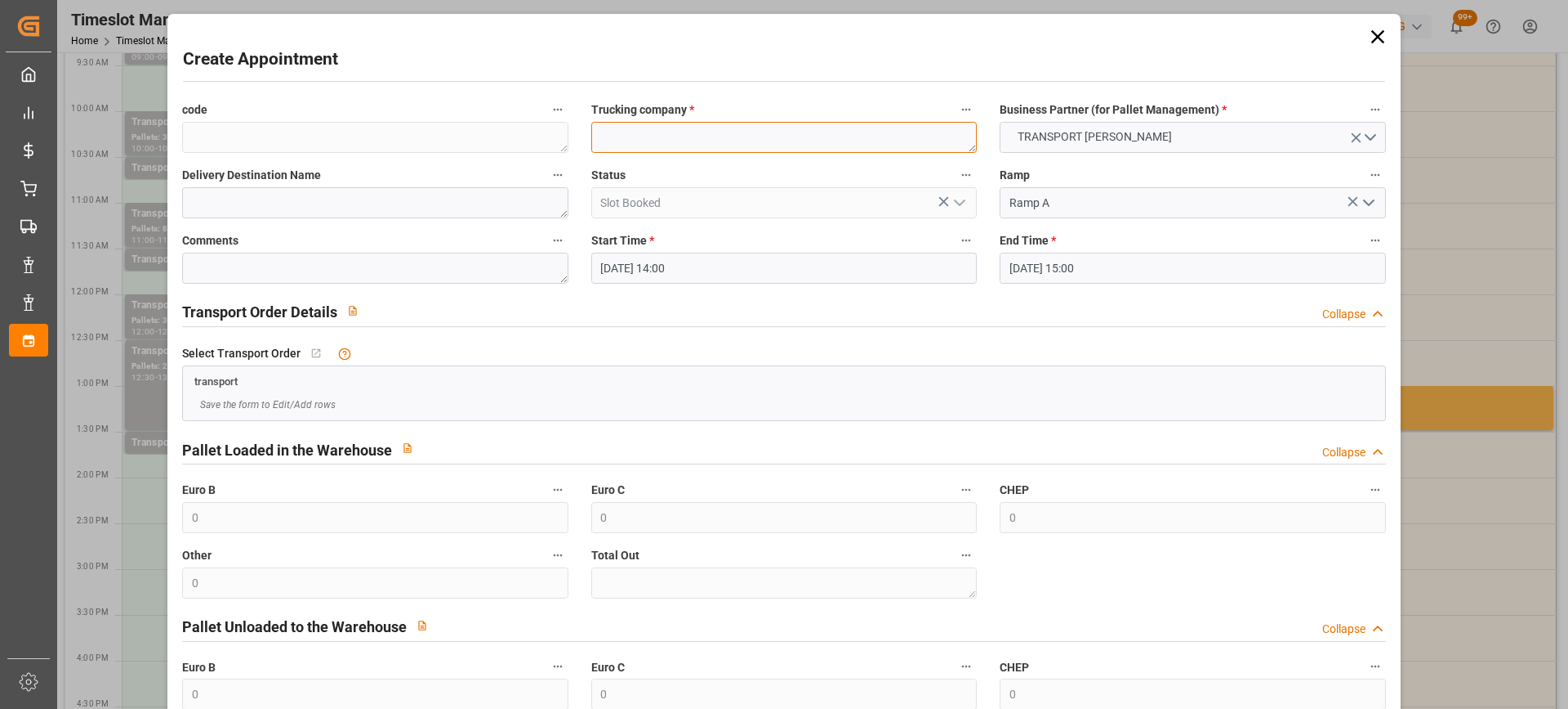
paste textarea "EPAUX BEZU"
type textarea "EPAUX BEZU"
paste textarea "EPAUX BEZU"
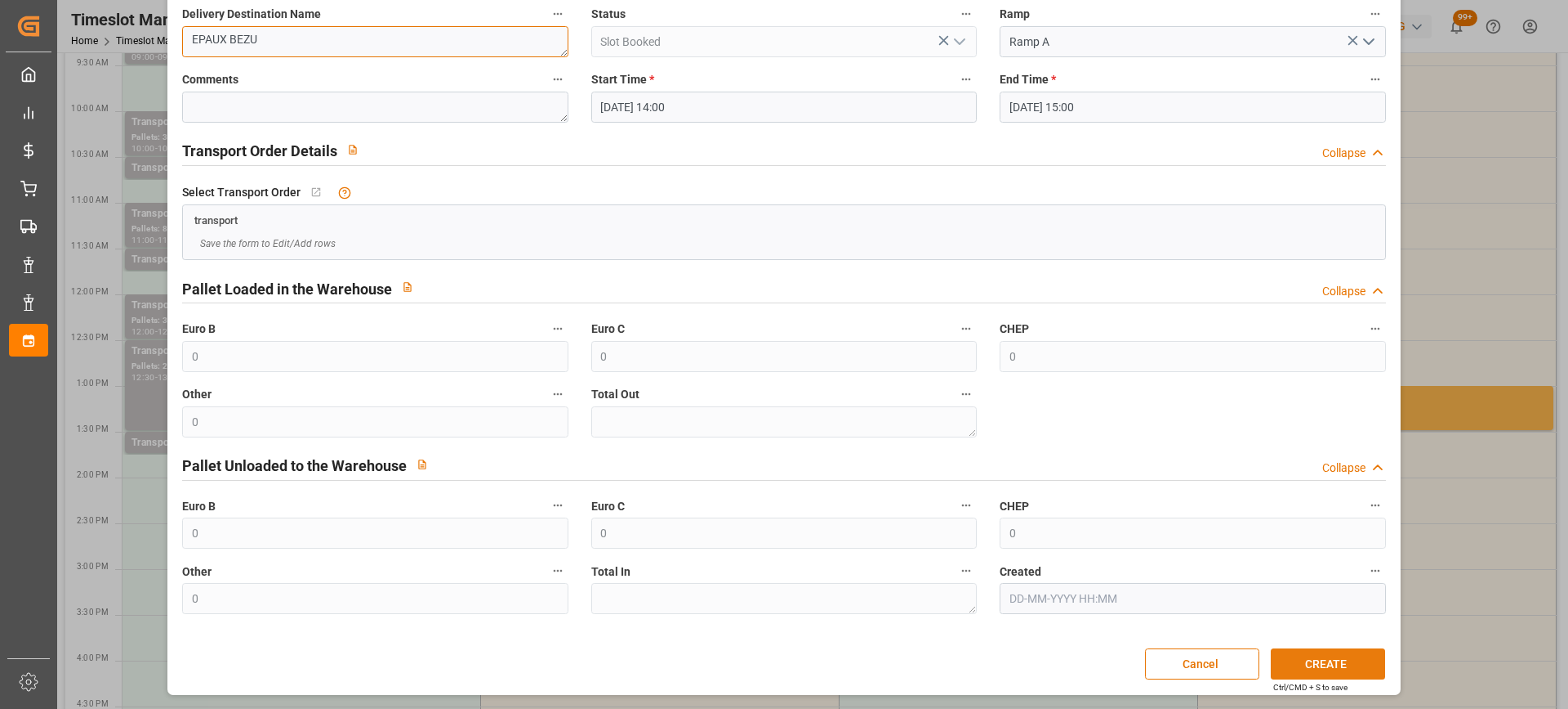
type textarea "EPAUX BEZU"
click at [1315, 660] on button "CREATE" at bounding box center [1327, 664] width 114 height 31
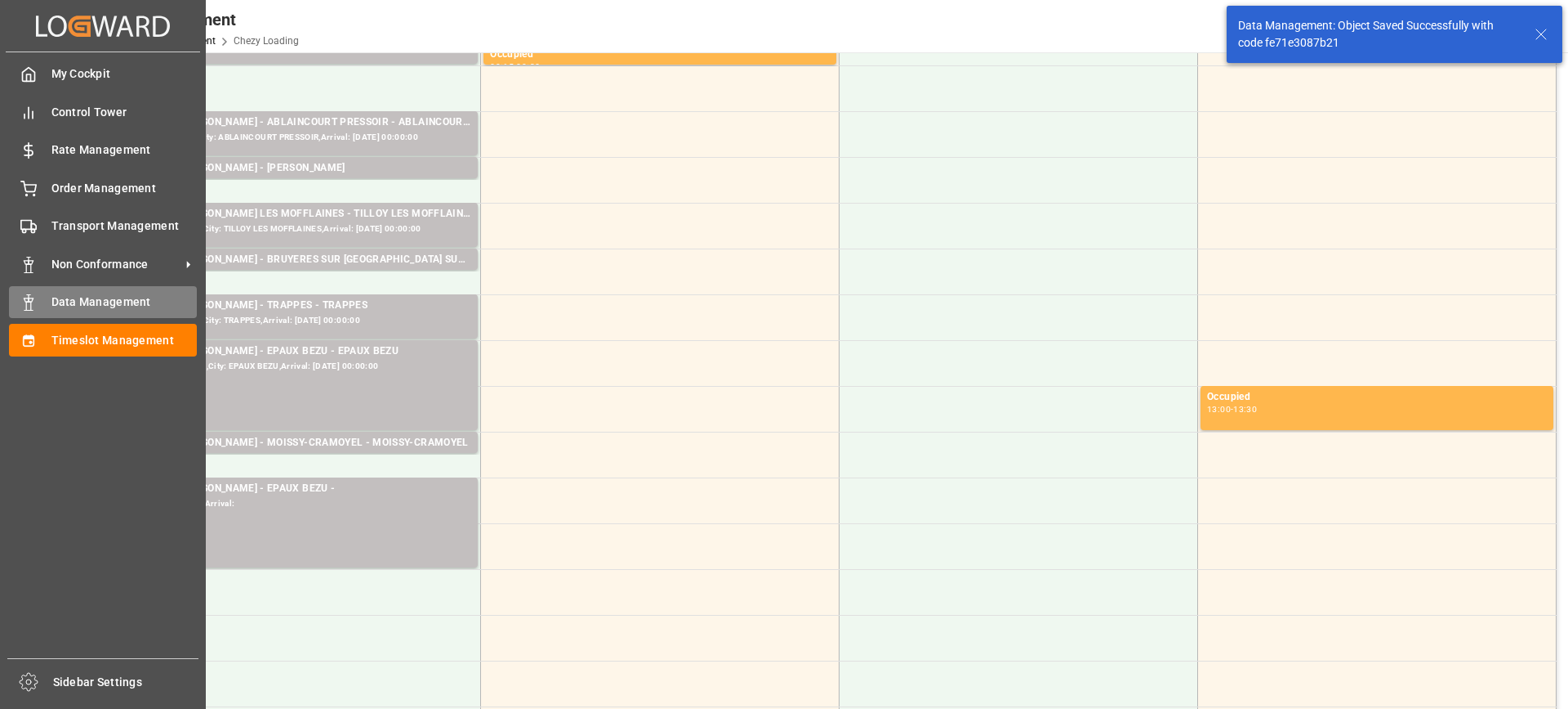
click at [83, 303] on span "Data Management" at bounding box center [124, 302] width 147 height 17
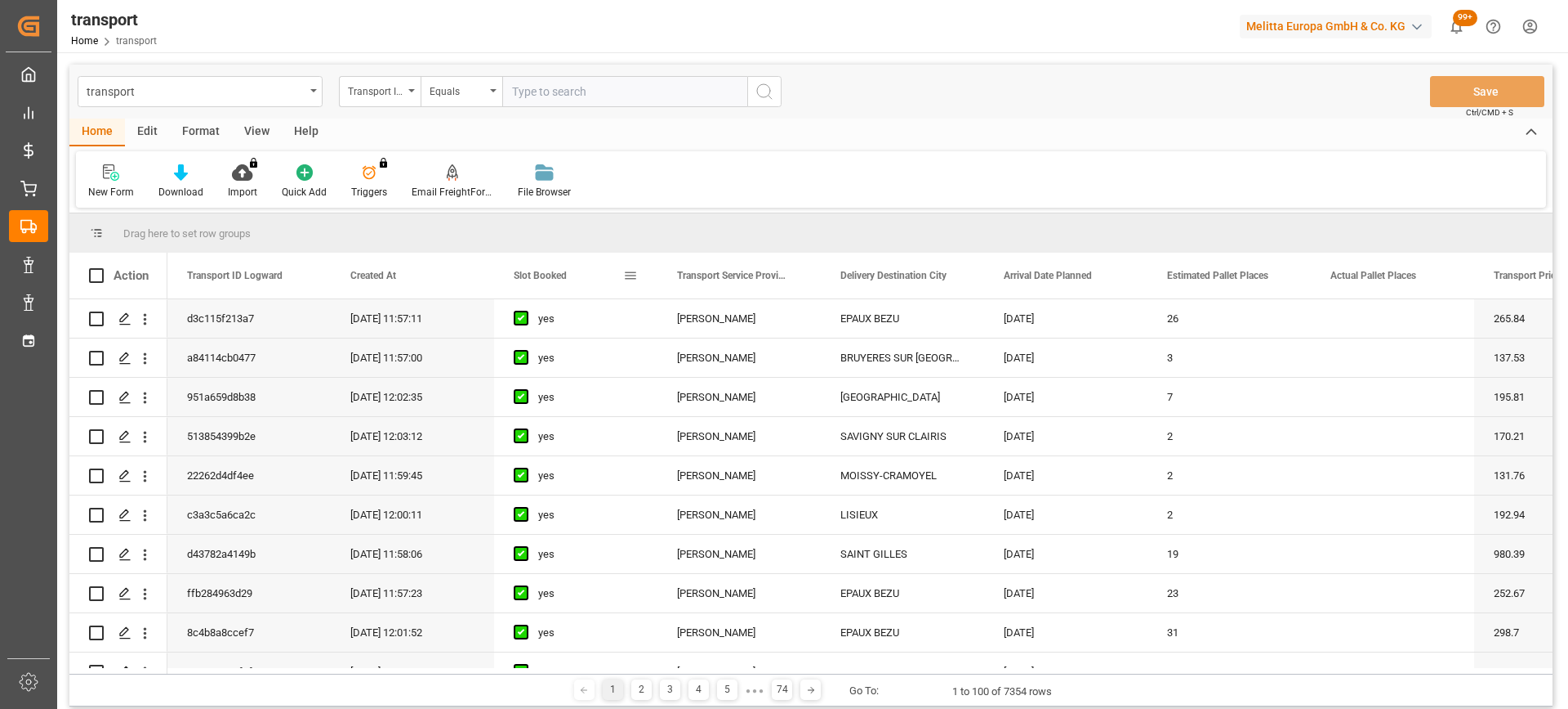
click at [544, 265] on div "Slot Booked" at bounding box center [569, 275] width 110 height 45
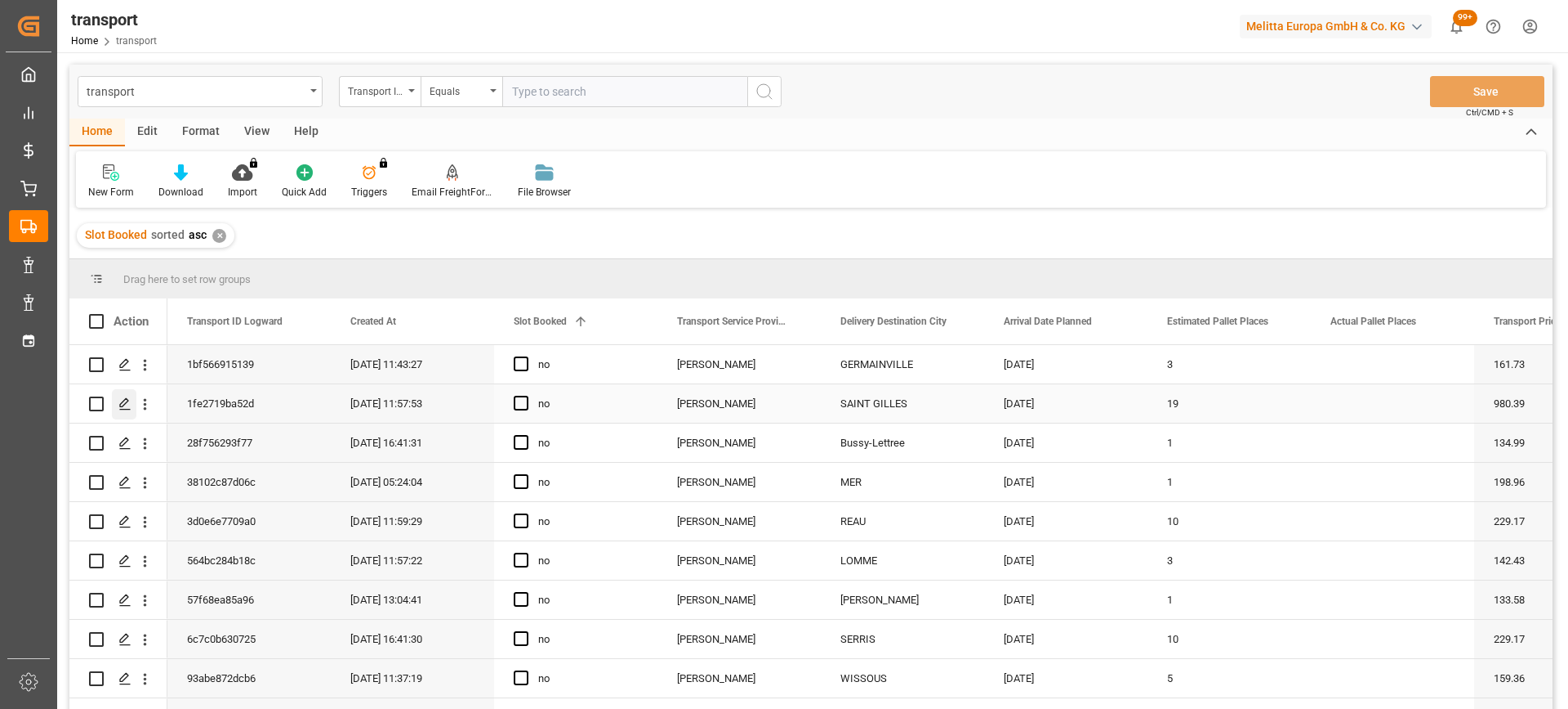
click at [117, 404] on div "Press SPACE to select this row." at bounding box center [124, 404] width 25 height 30
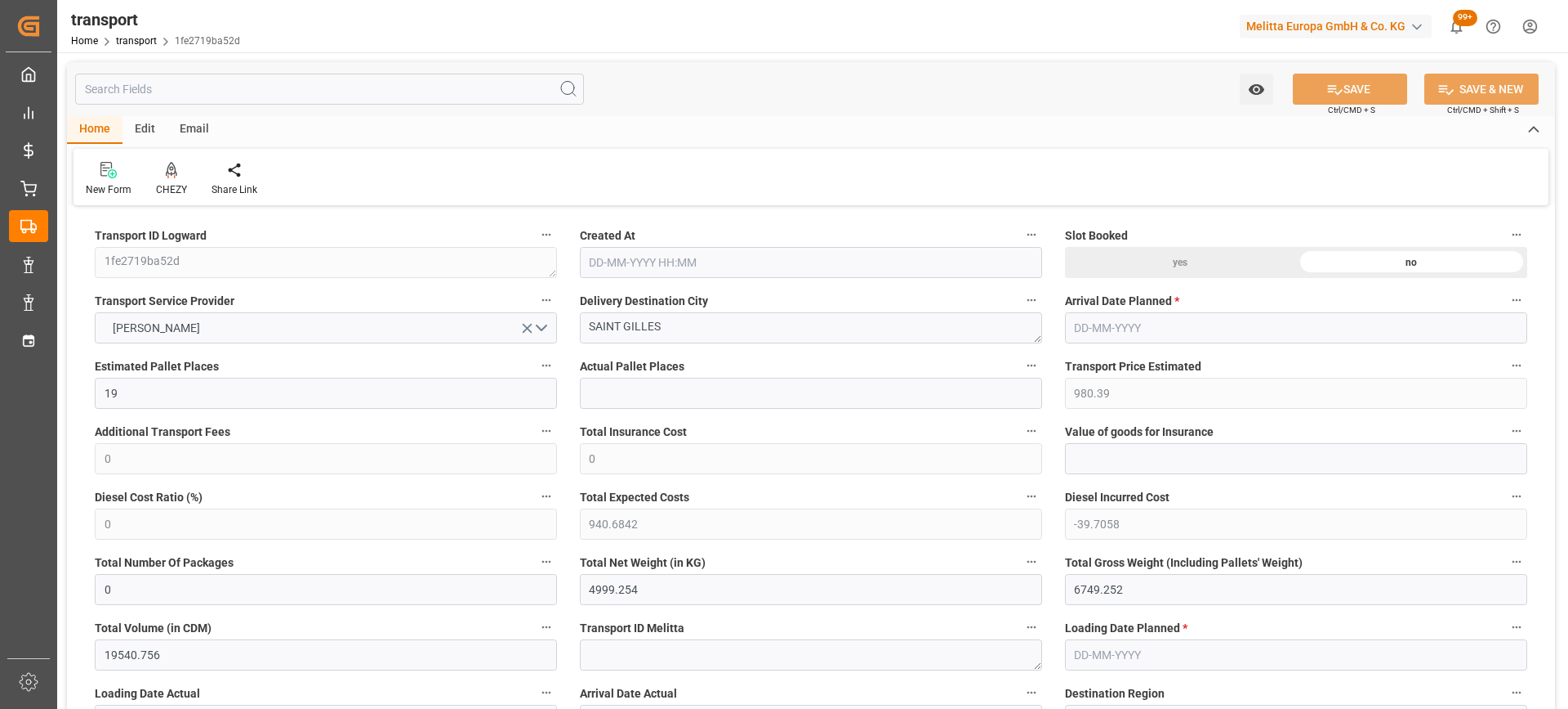
type input "[DATE] 11:57"
type input "[DATE]"
drag, startPoint x: 727, startPoint y: 334, endPoint x: 444, endPoint y: 307, distance: 284.3
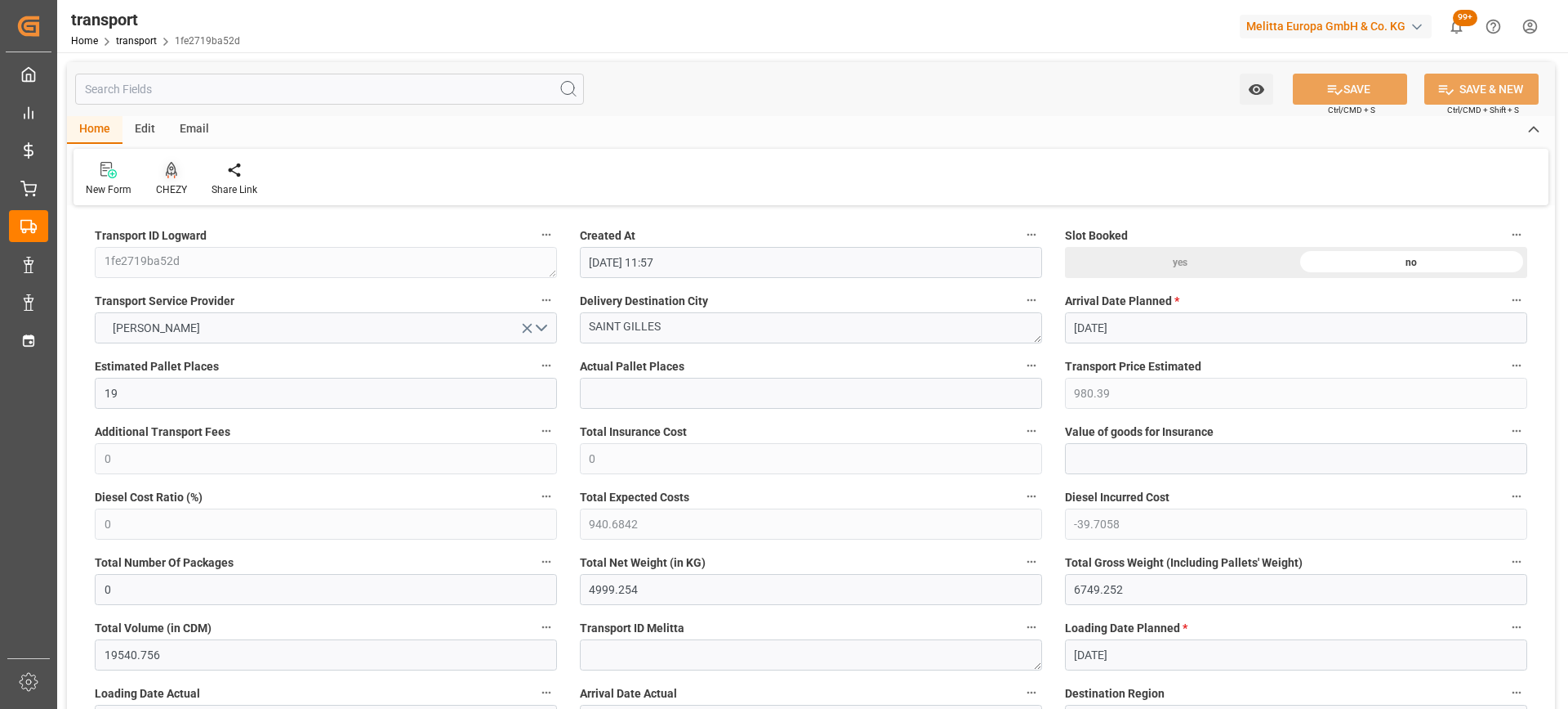
click at [178, 174] on div at bounding box center [171, 170] width 31 height 17
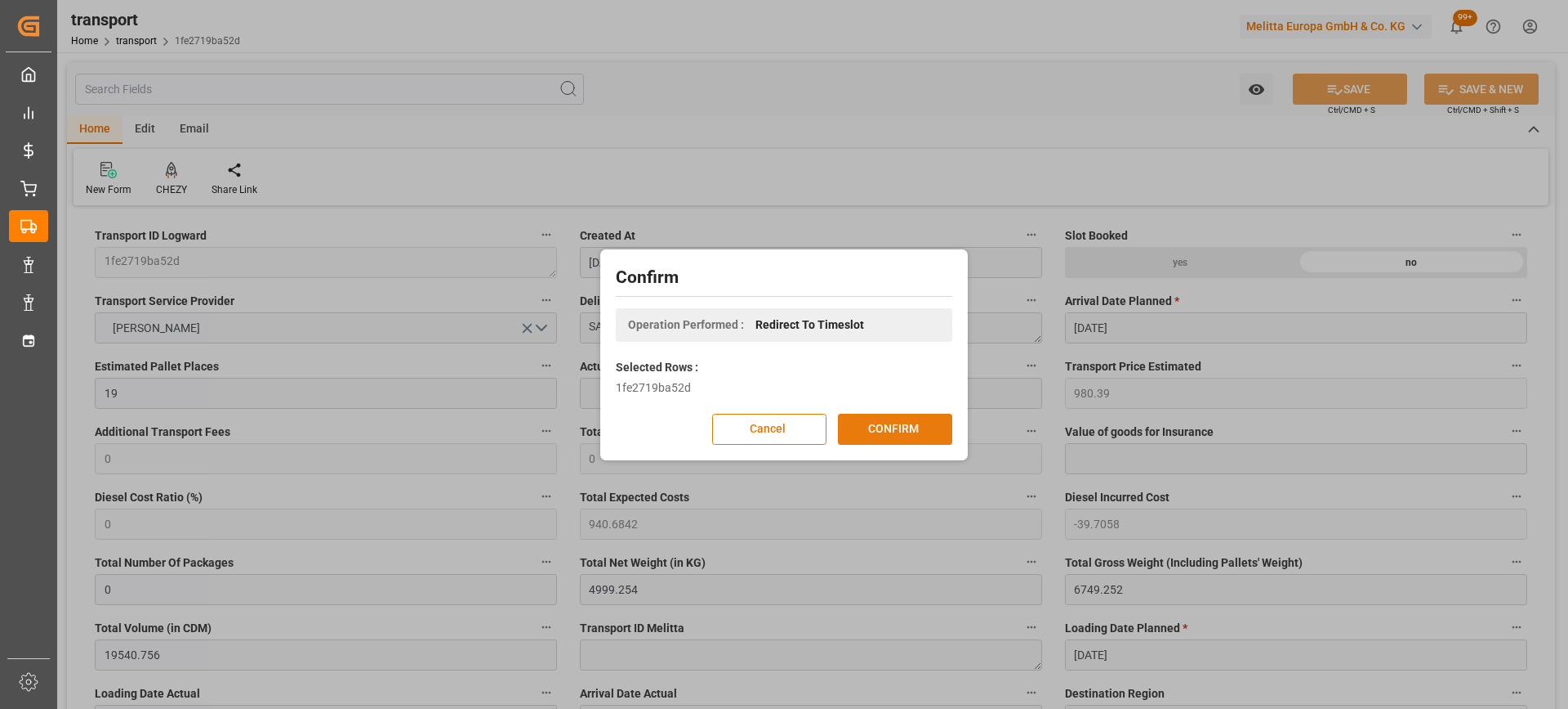
click at [920, 427] on button "CONFIRM" at bounding box center [895, 429] width 114 height 31
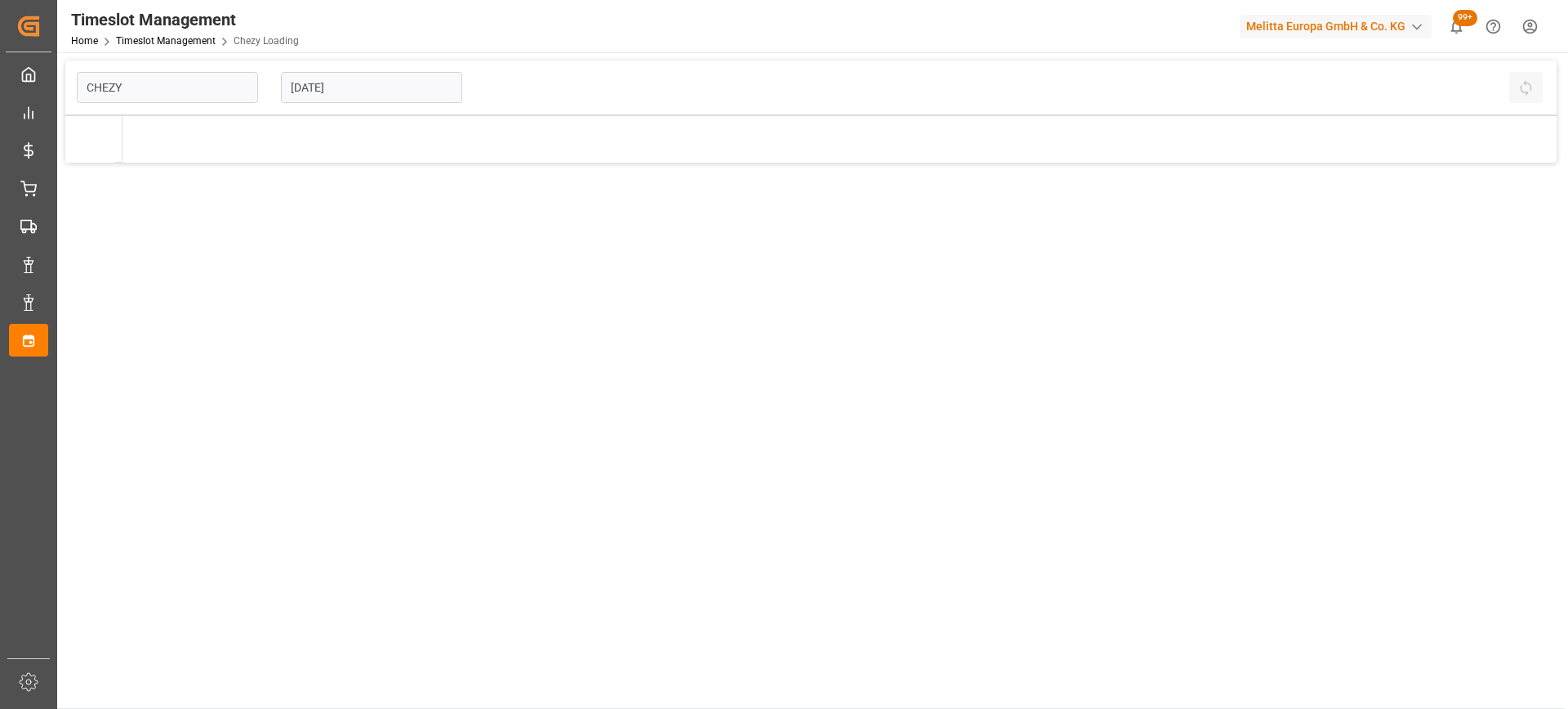
type input "Chezy Loading"
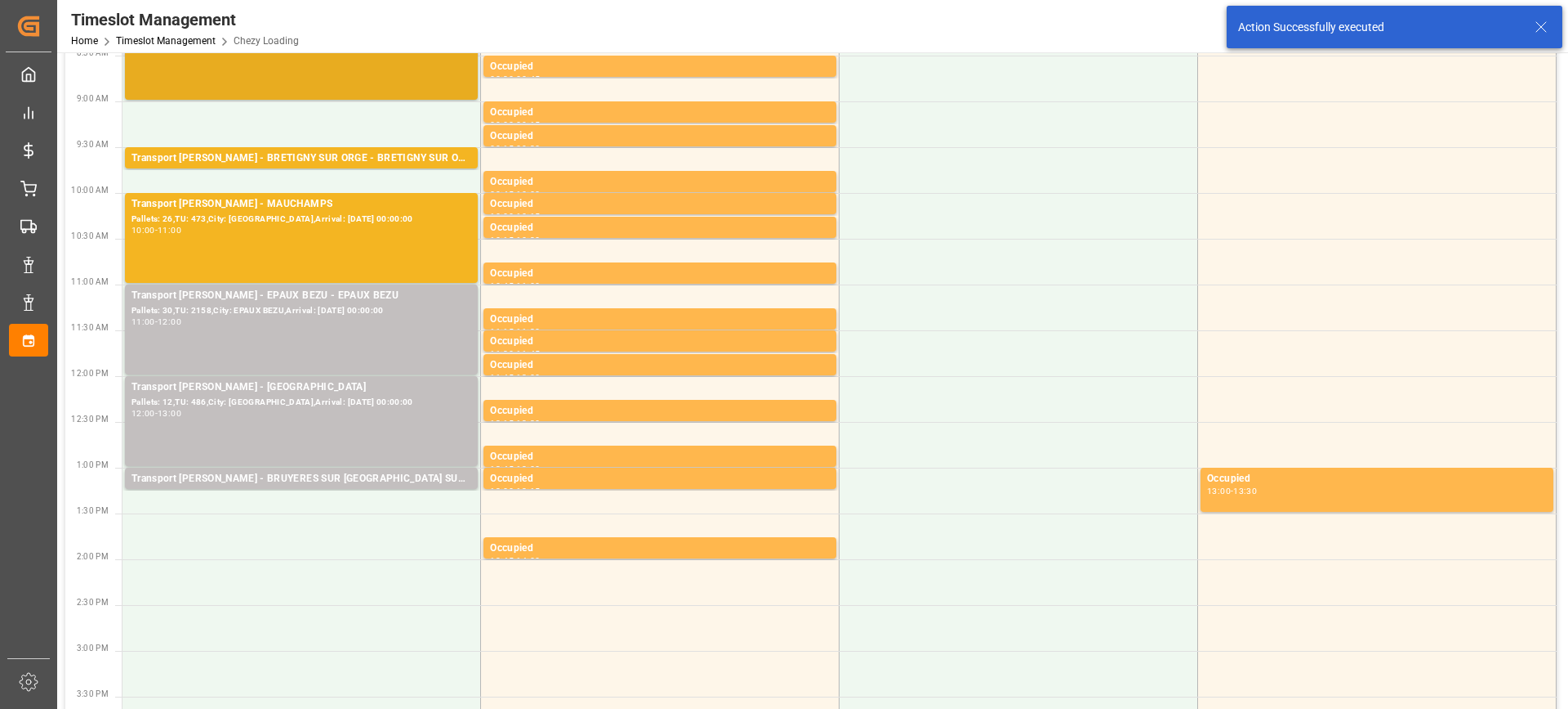
scroll to position [245, 0]
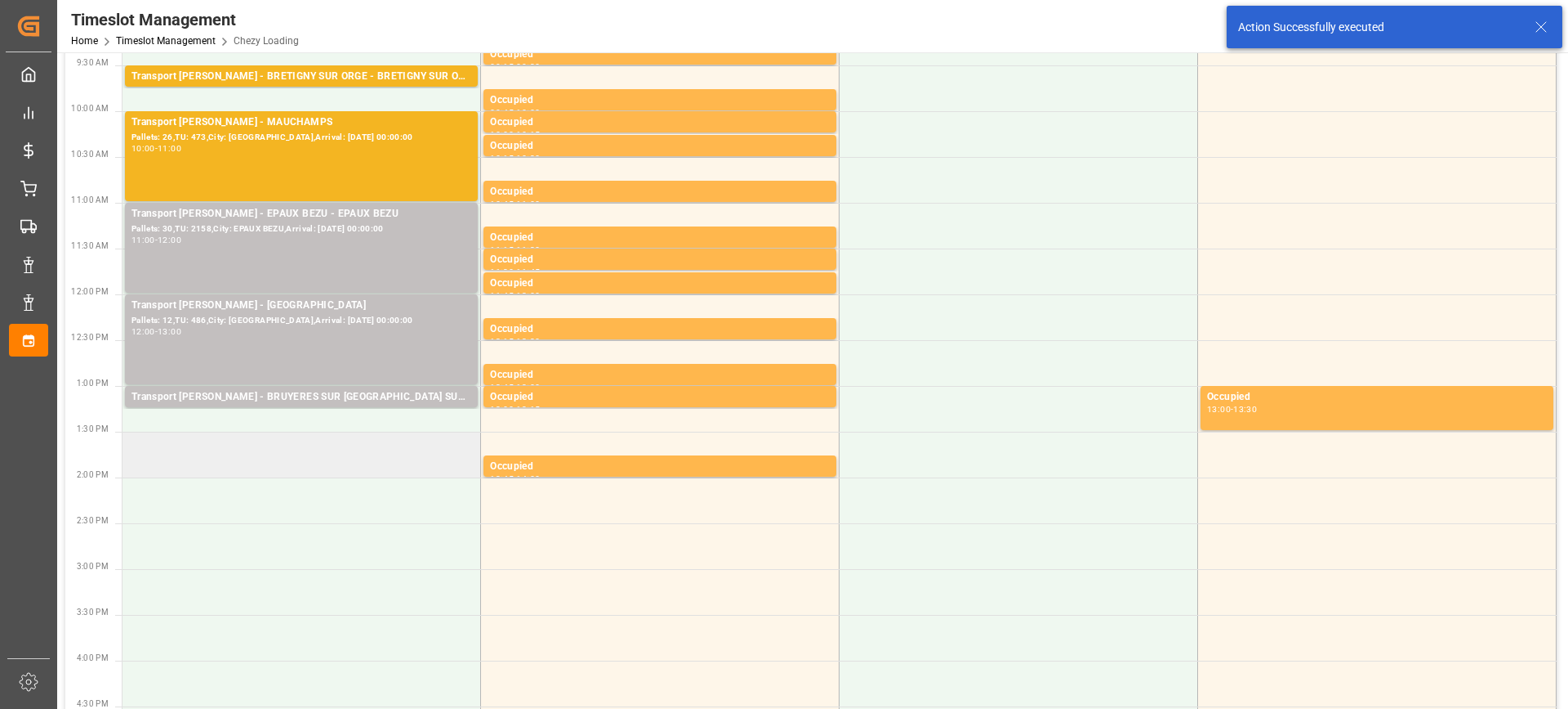
click at [266, 450] on td at bounding box center [302, 454] width 359 height 45
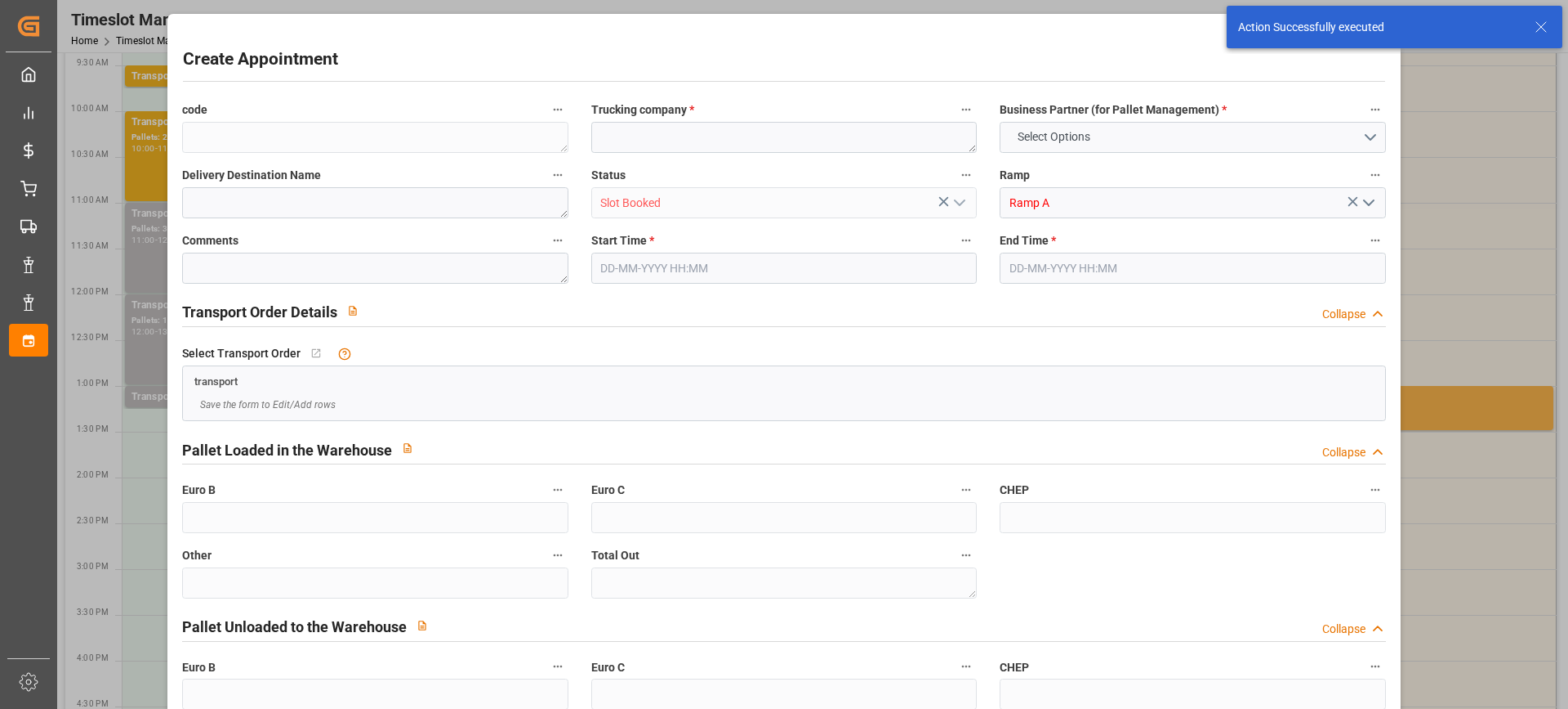
type input "0"
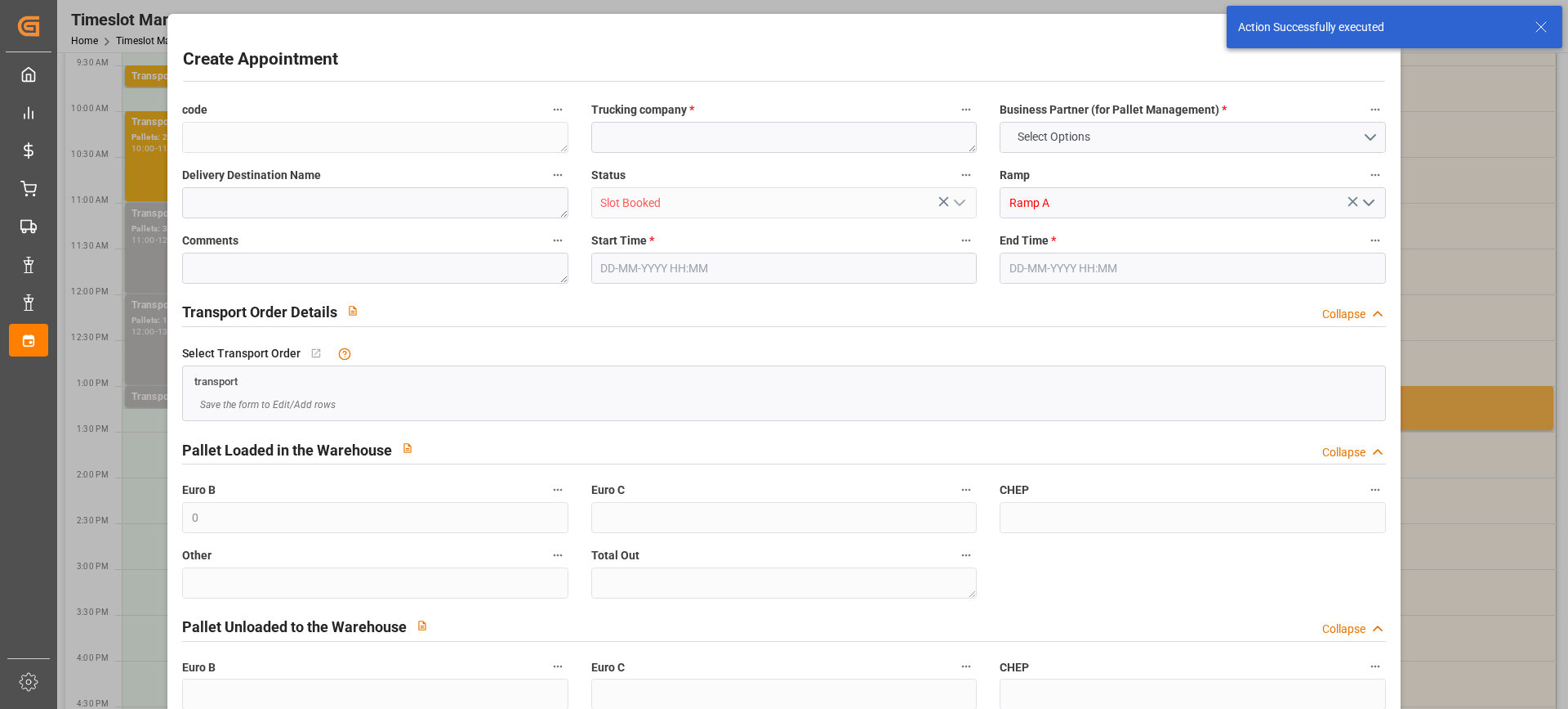
type input "0"
type input "[DATE] 13:30"
type input "[DATE] 14:30"
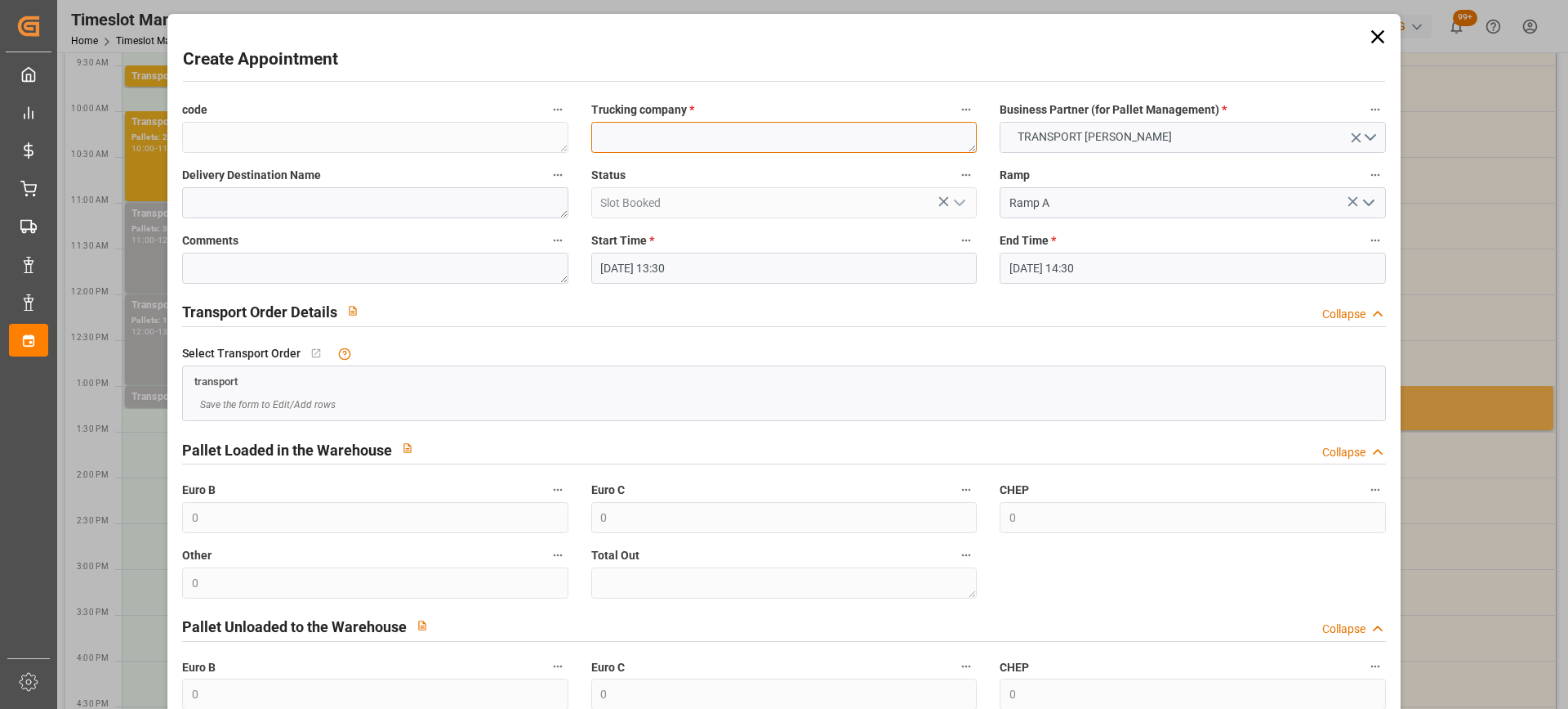
paste textarea "SAINT GILLES"
type textarea "SAINT GILLES"
paste textarea "SAINT GILLES"
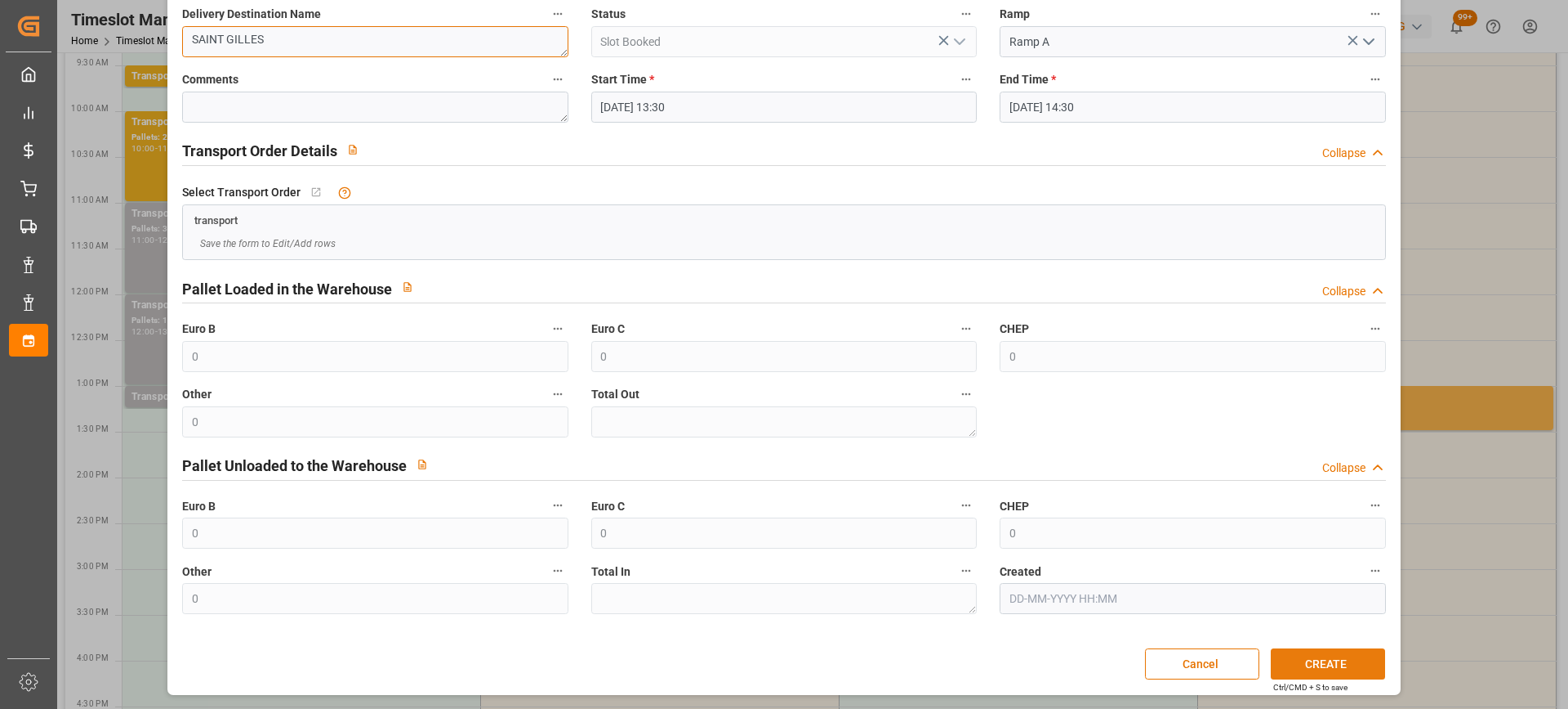
type textarea "SAINT GILLES"
click at [1328, 658] on button "CREATE" at bounding box center [1327, 664] width 114 height 31
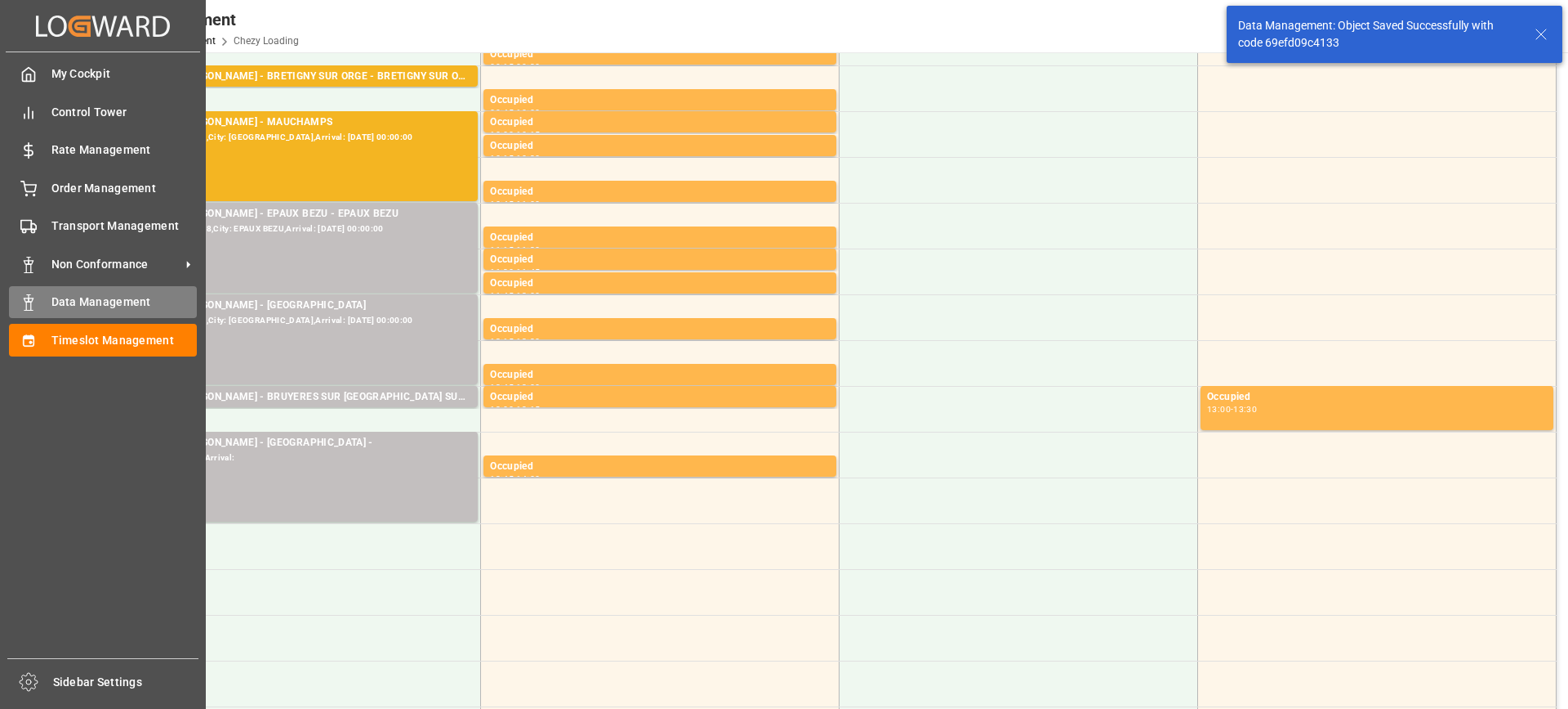
click at [63, 304] on span "Data Management" at bounding box center [124, 302] width 147 height 17
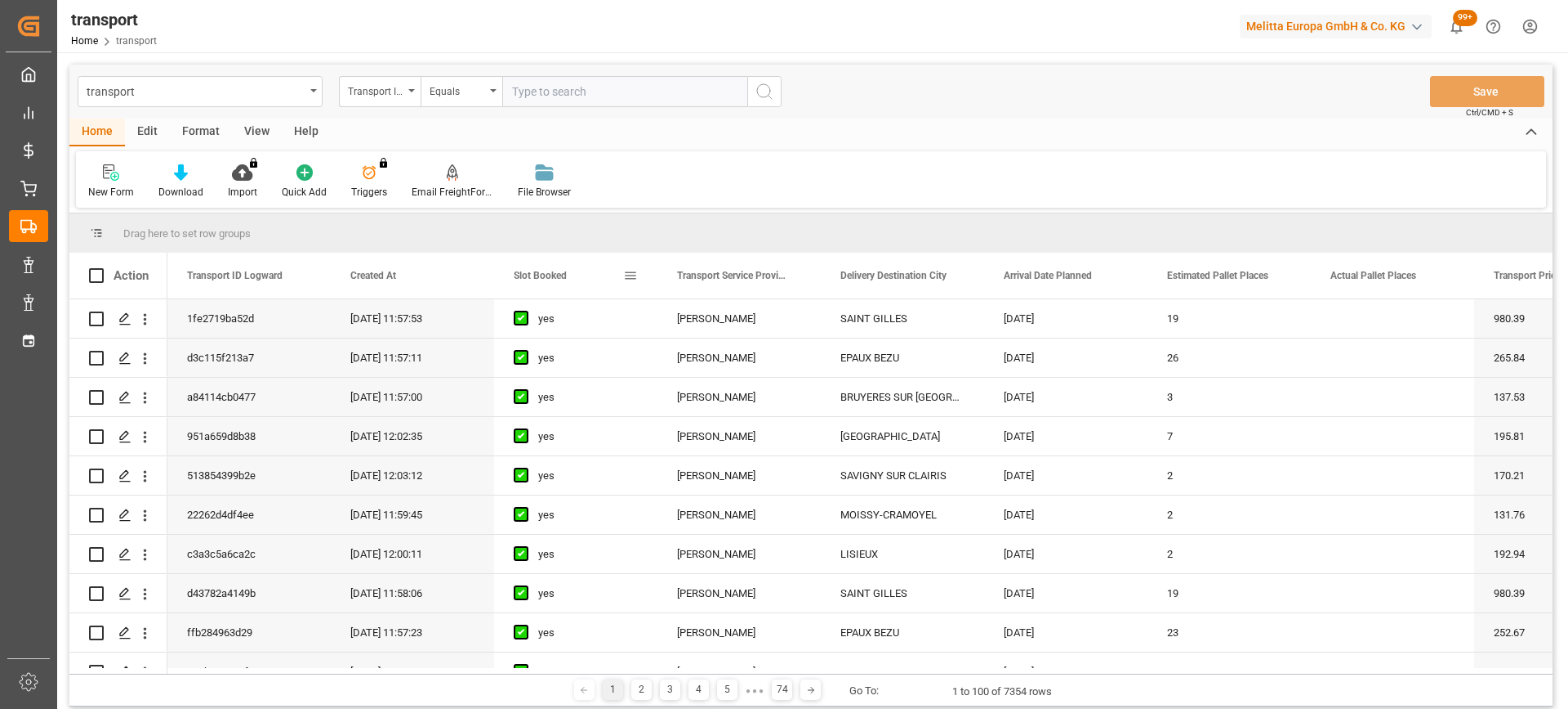
click at [542, 273] on span "Slot Booked" at bounding box center [541, 275] width 53 height 11
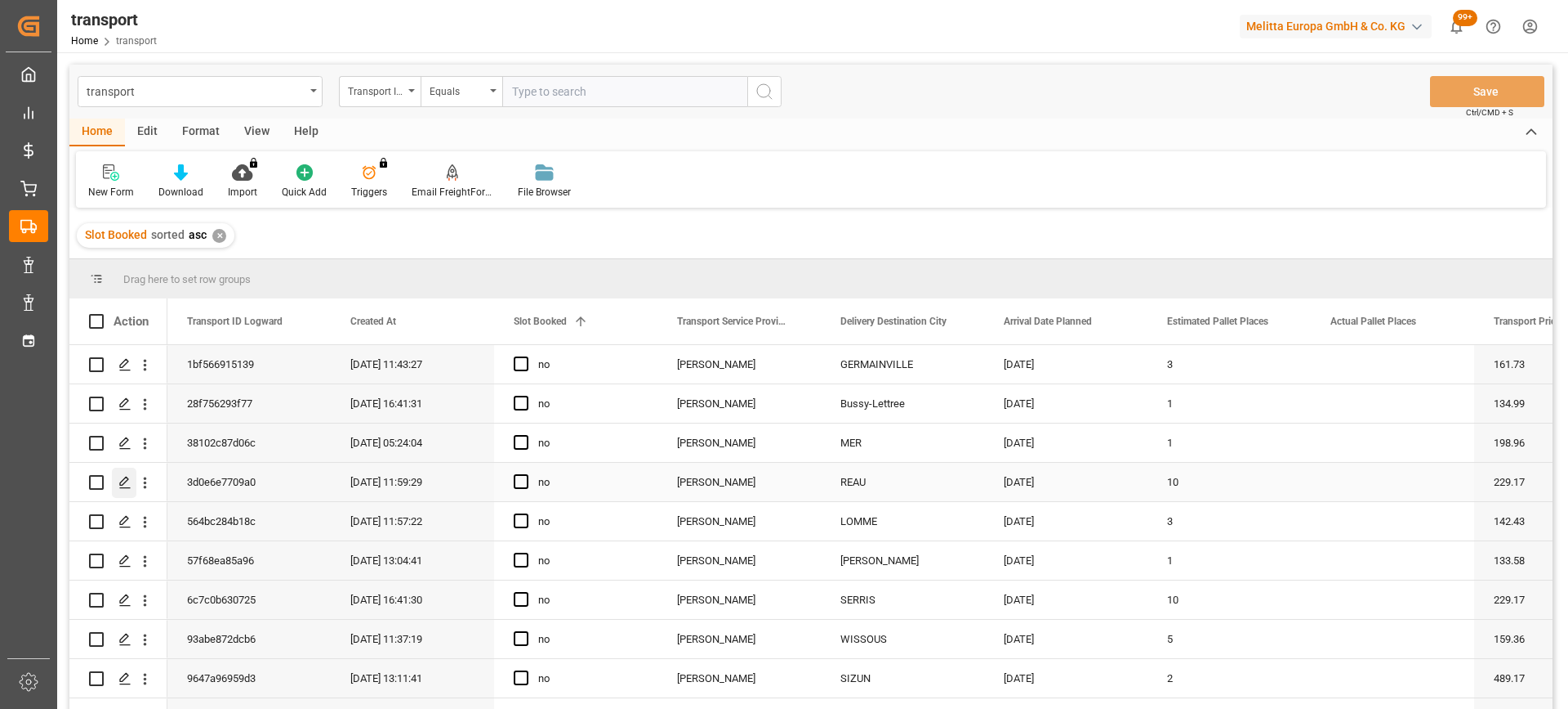
click at [118, 486] on icon "Press SPACE to select this row." at bounding box center [124, 482] width 13 height 13
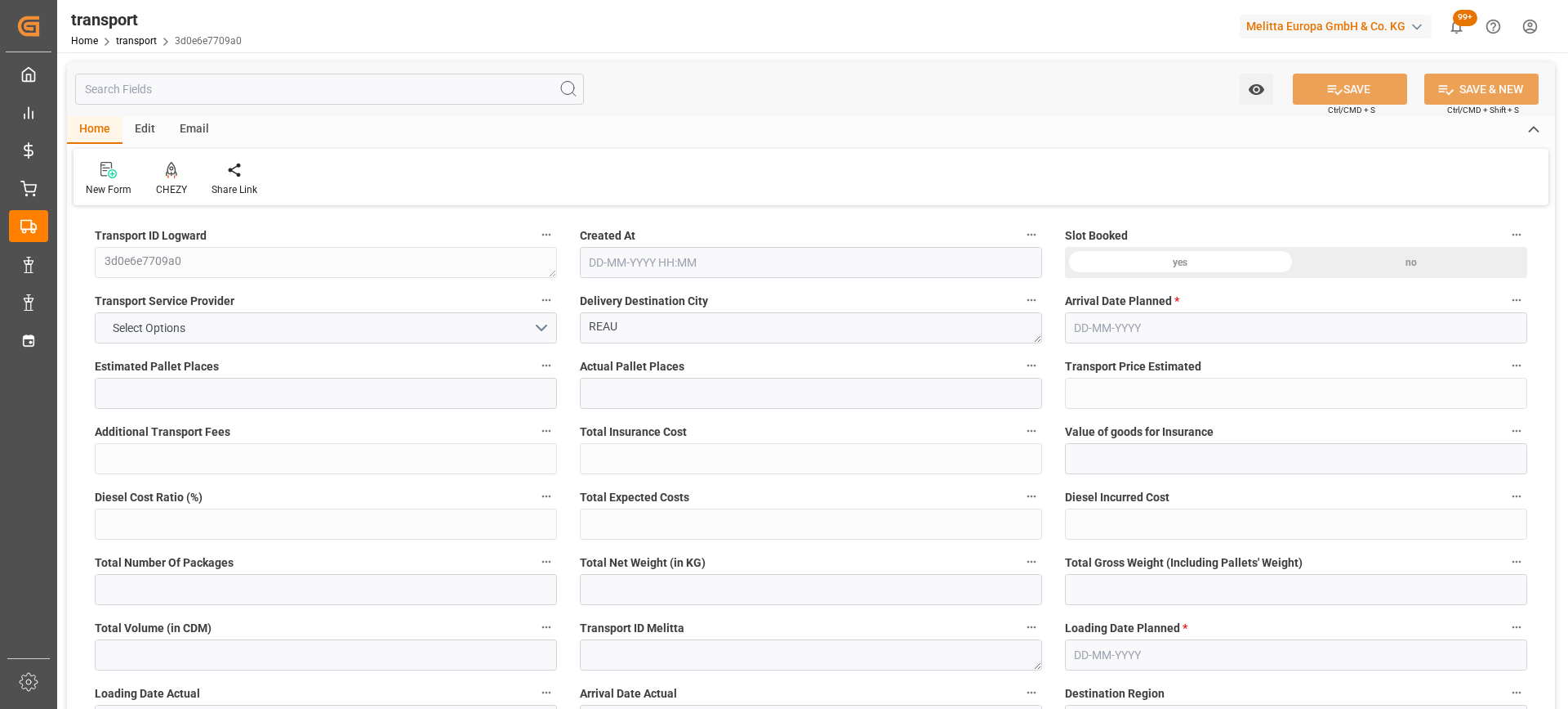
type input "10"
type input "229.17"
type input "0"
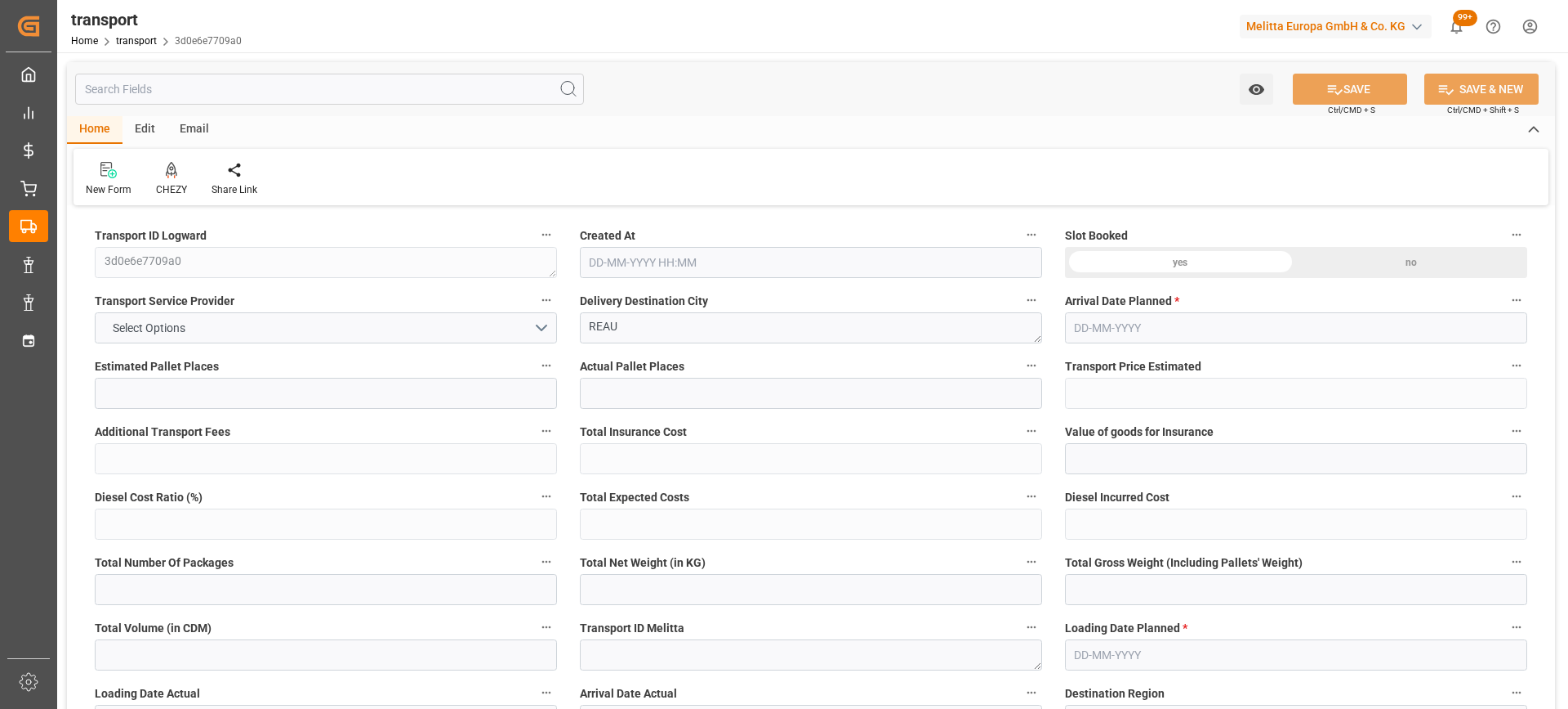
type input "219.8886"
type input "-9.2814"
type input "0"
type input "1554.16"
type input "2394.246"
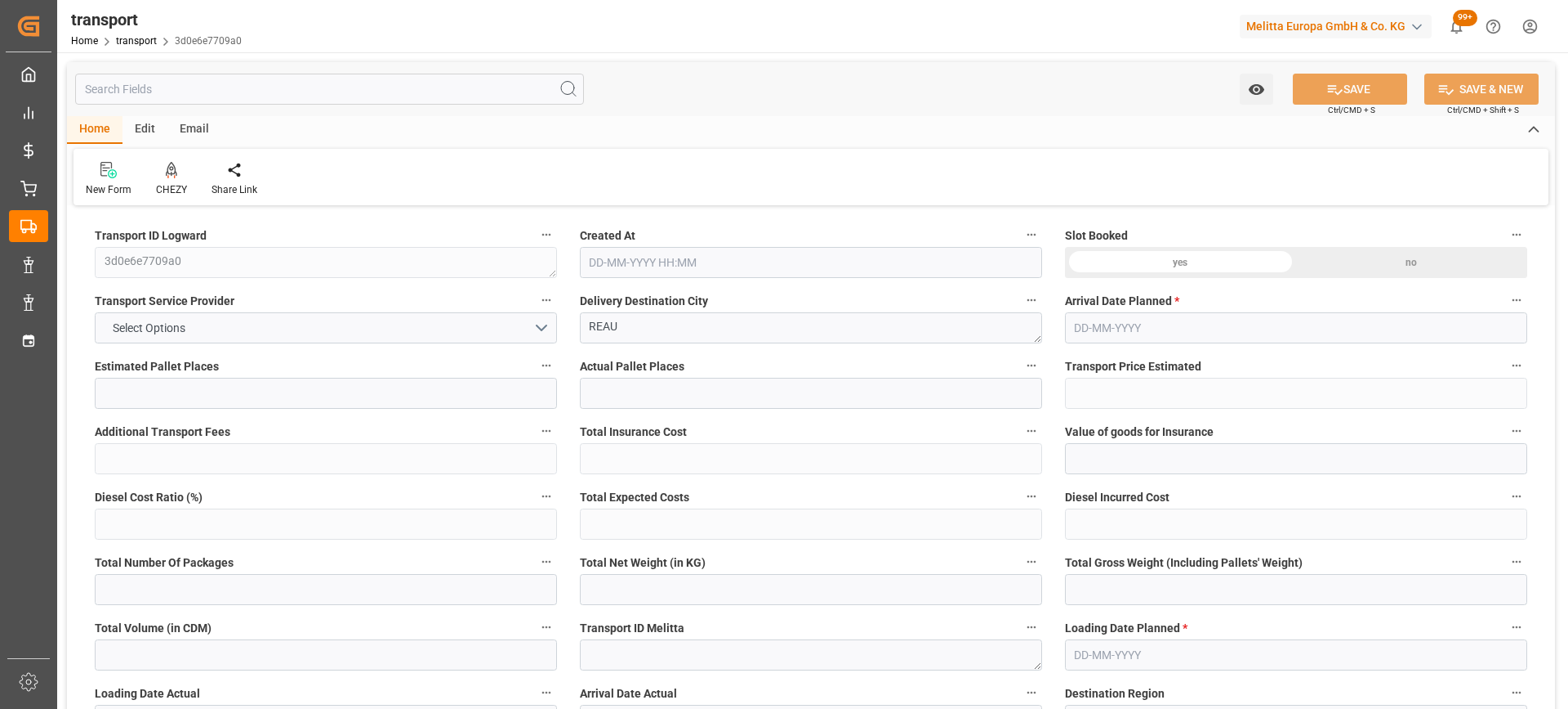
type input "6095.444"
type input "77"
type input "0"
type input "330"
type input "31"
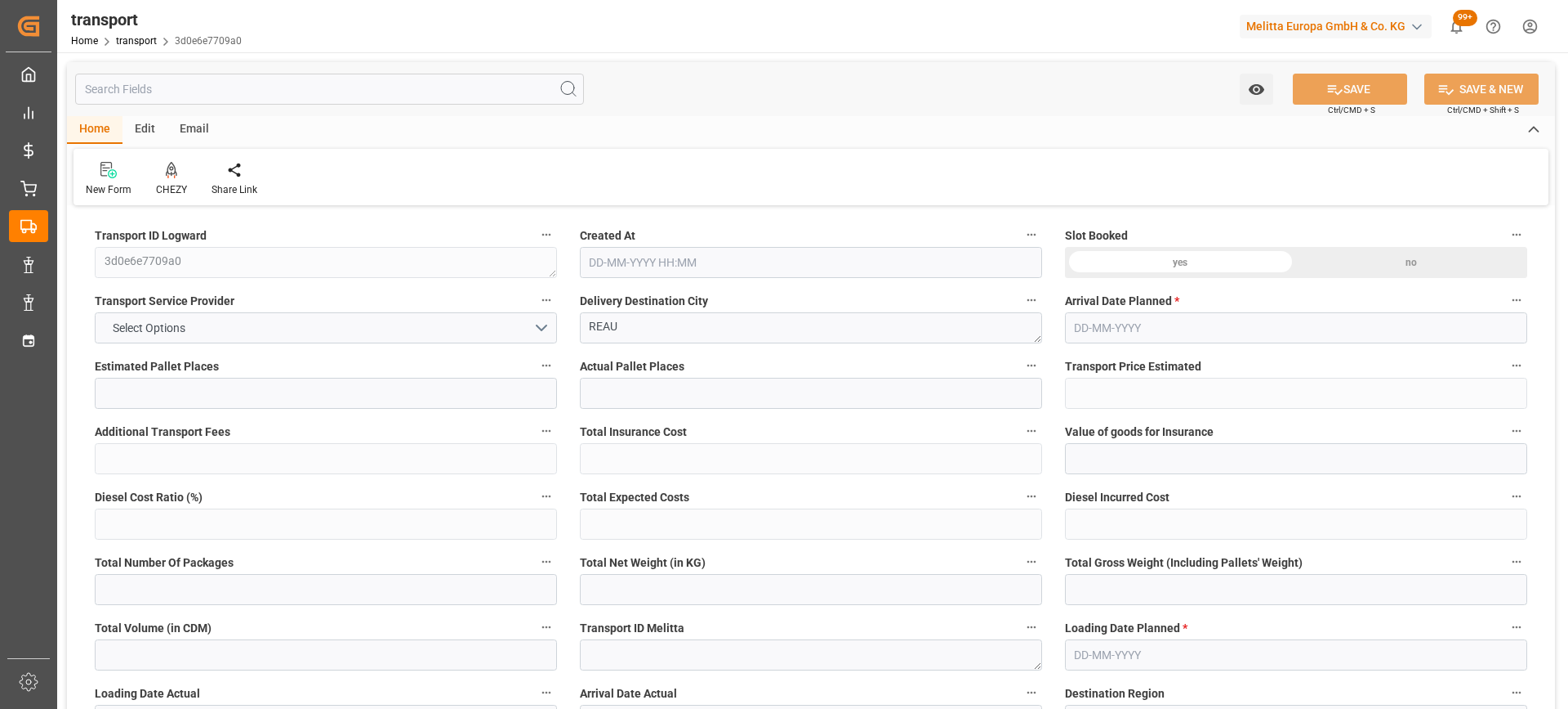
type input "101"
type input "1630.91"
type input "0"
type input "4710.8598"
type input "0"
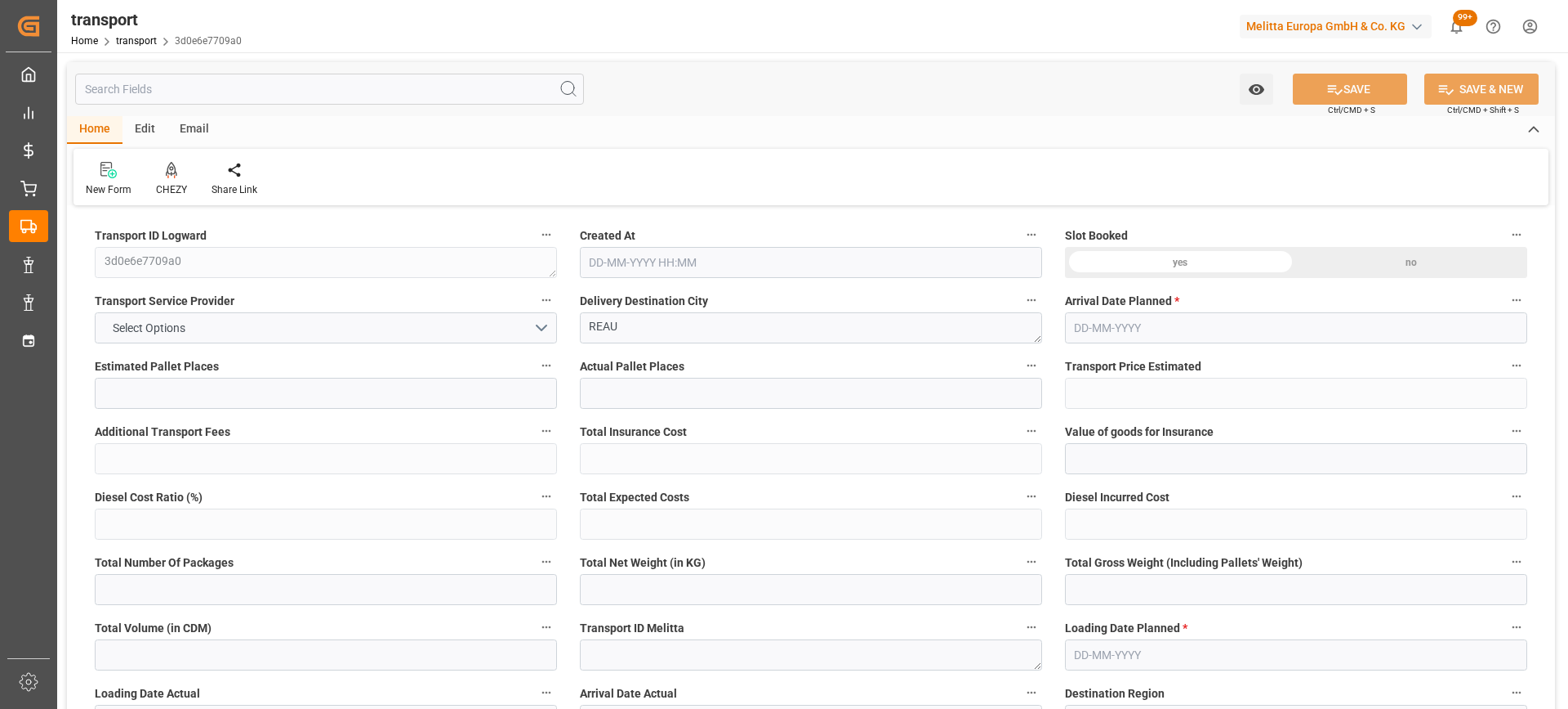
type input "0"
type input "21"
type input "35"
type input "19-08-2025 11:59"
type input "[DATE]"
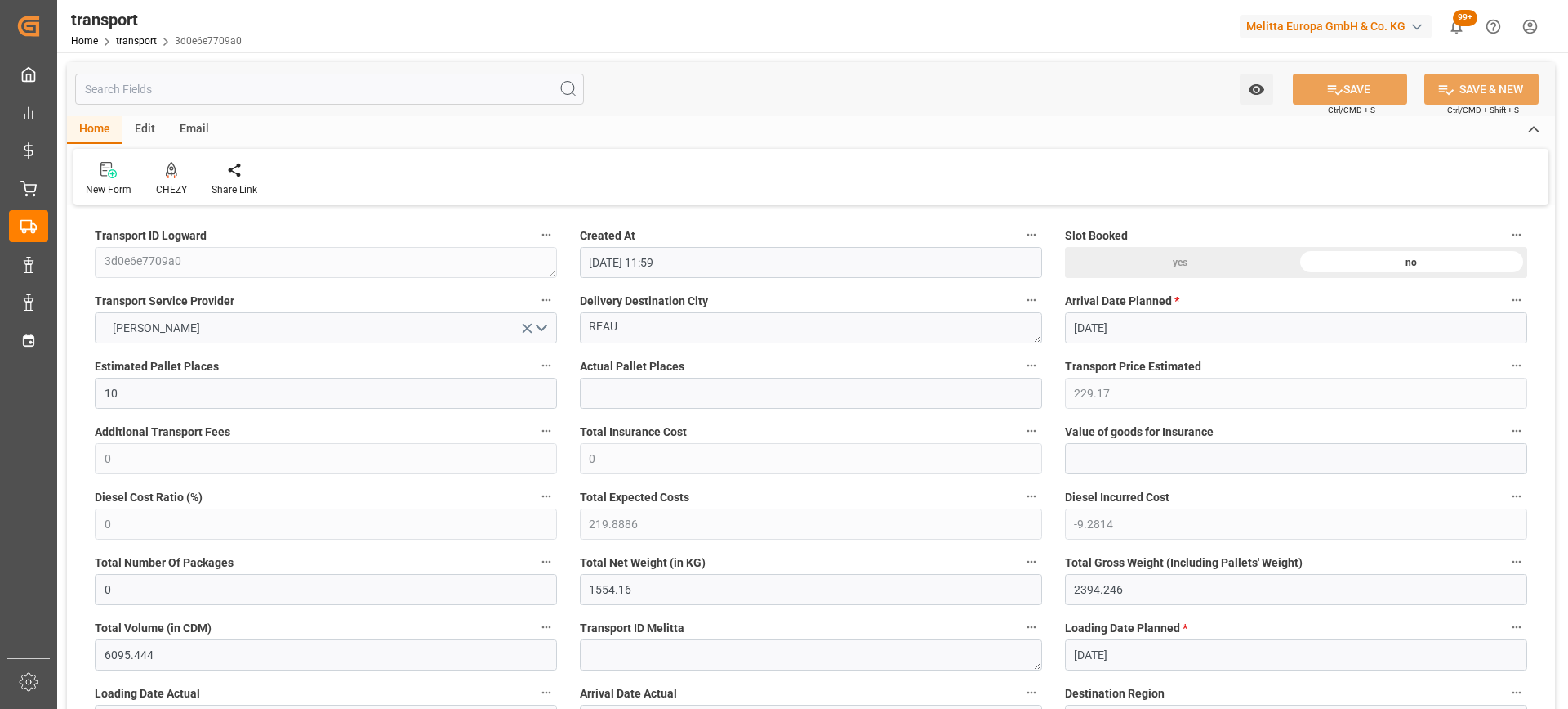
type input "[DATE]"
drag, startPoint x: 611, startPoint y: 324, endPoint x: 533, endPoint y: 324, distance: 78.0
click at [166, 182] on div "CHEZY" at bounding box center [171, 179] width 56 height 36
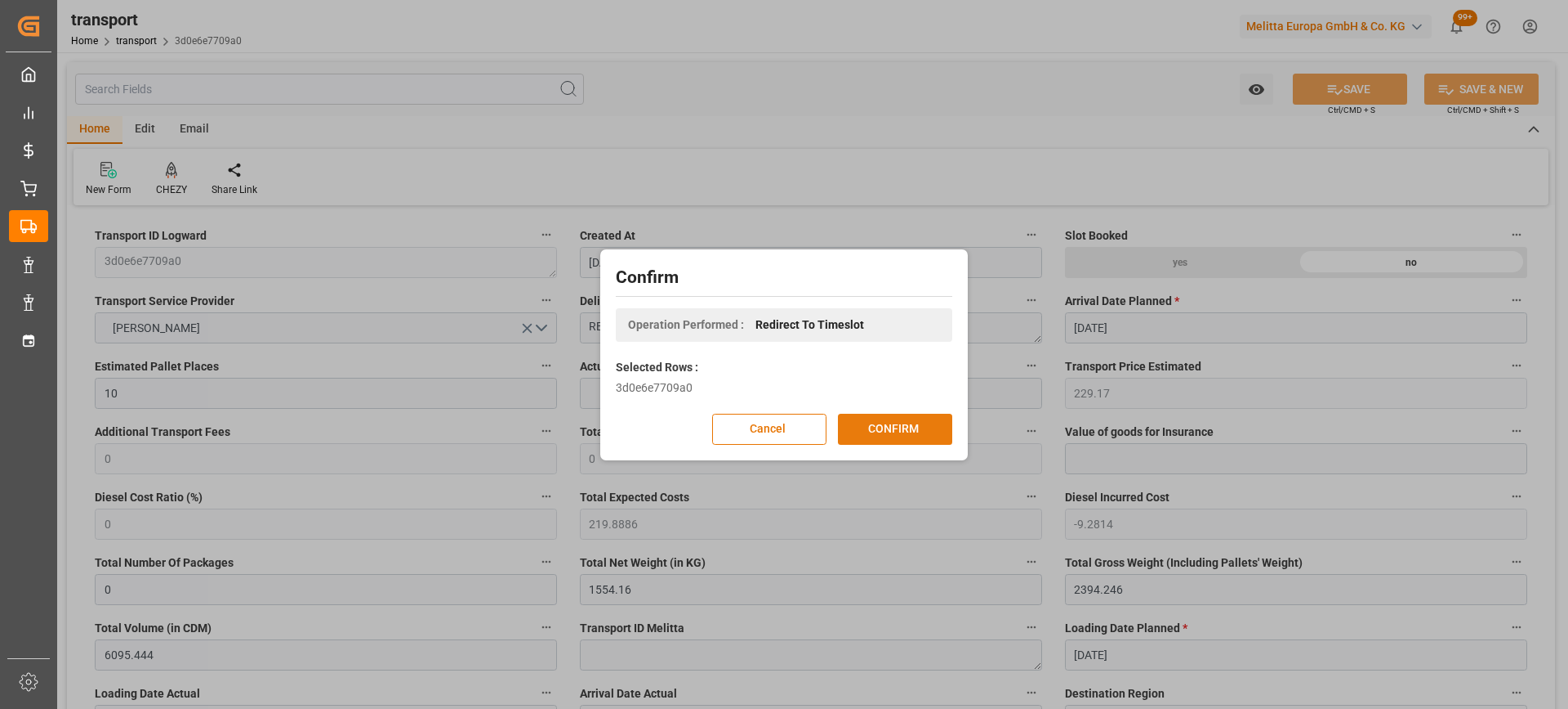
click at [902, 426] on button "CONFIRM" at bounding box center [895, 429] width 114 height 31
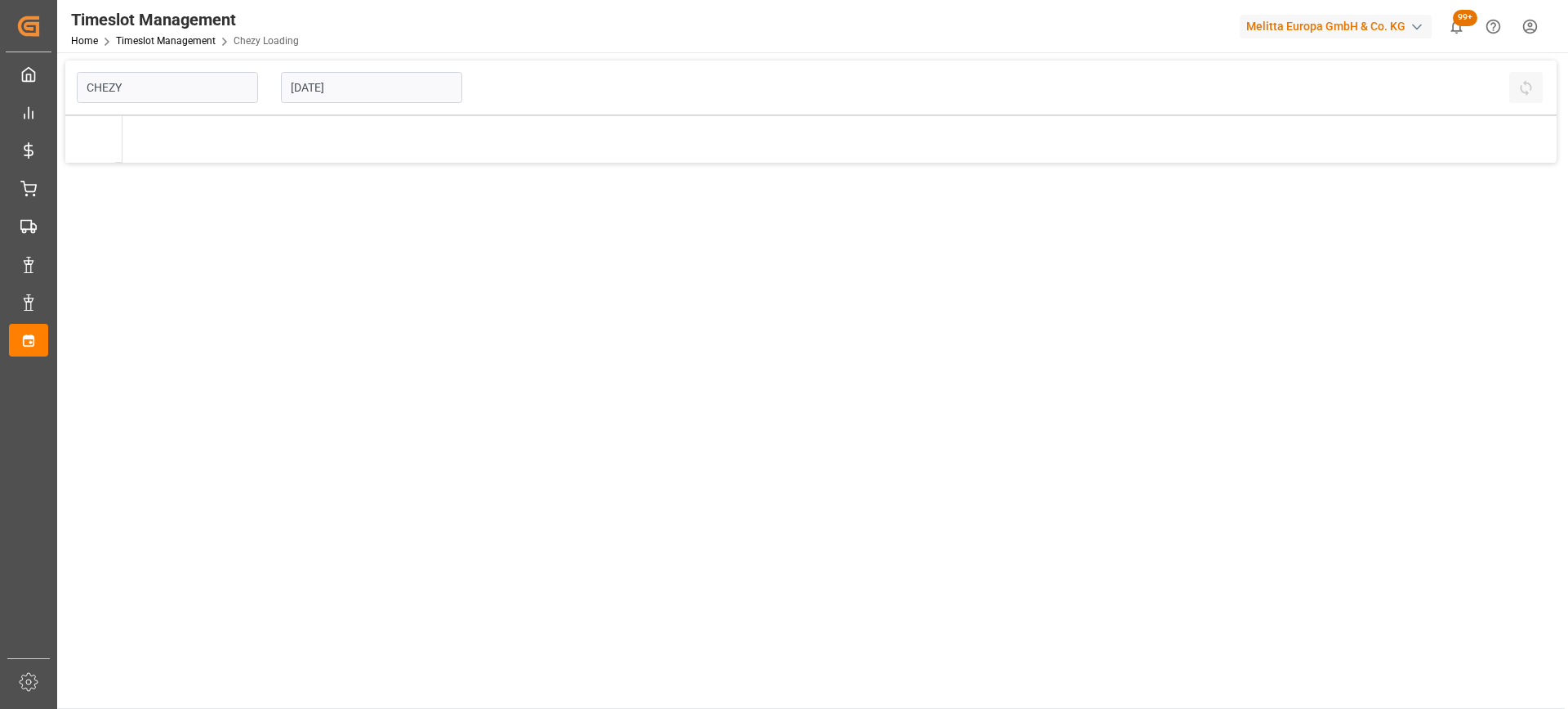
type input "Chezy Loading"
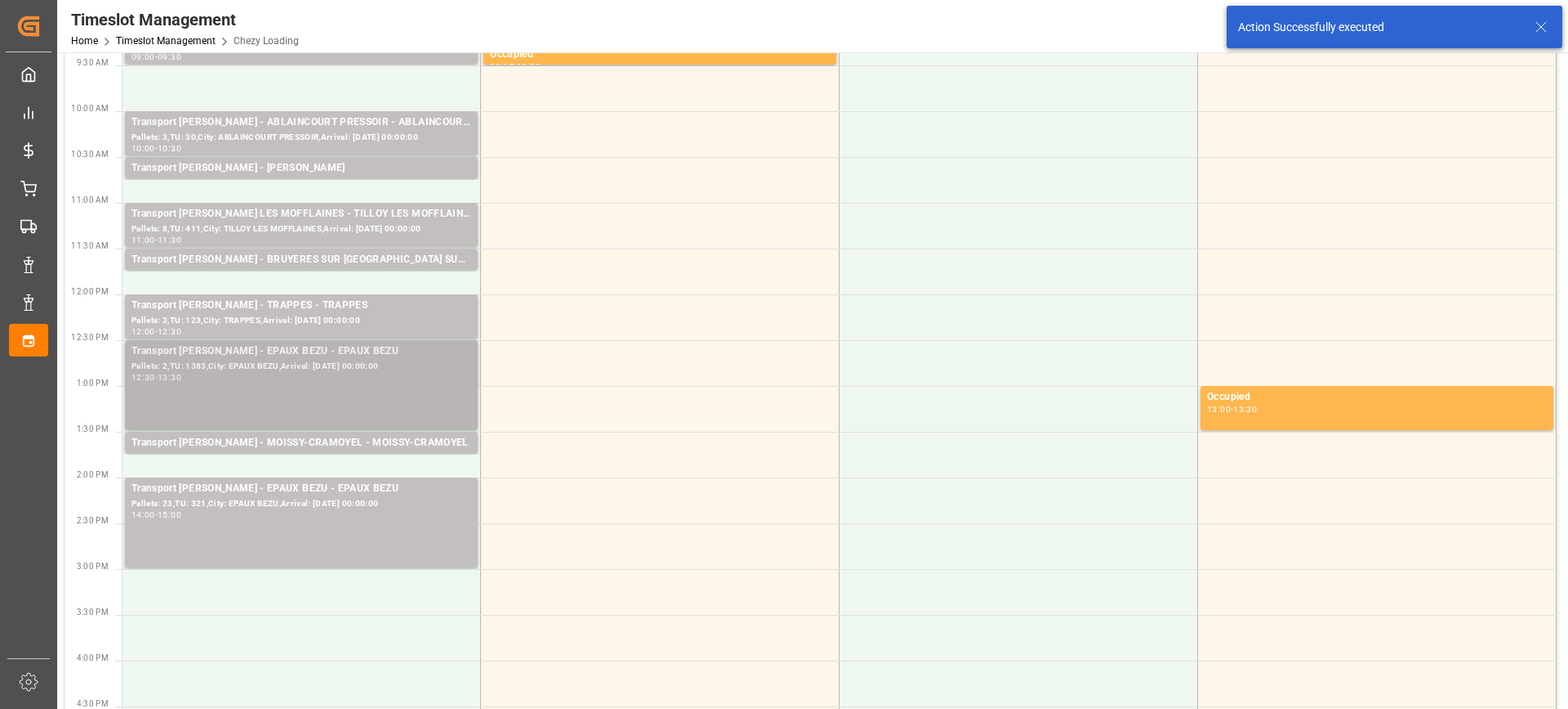
scroll to position [327, 0]
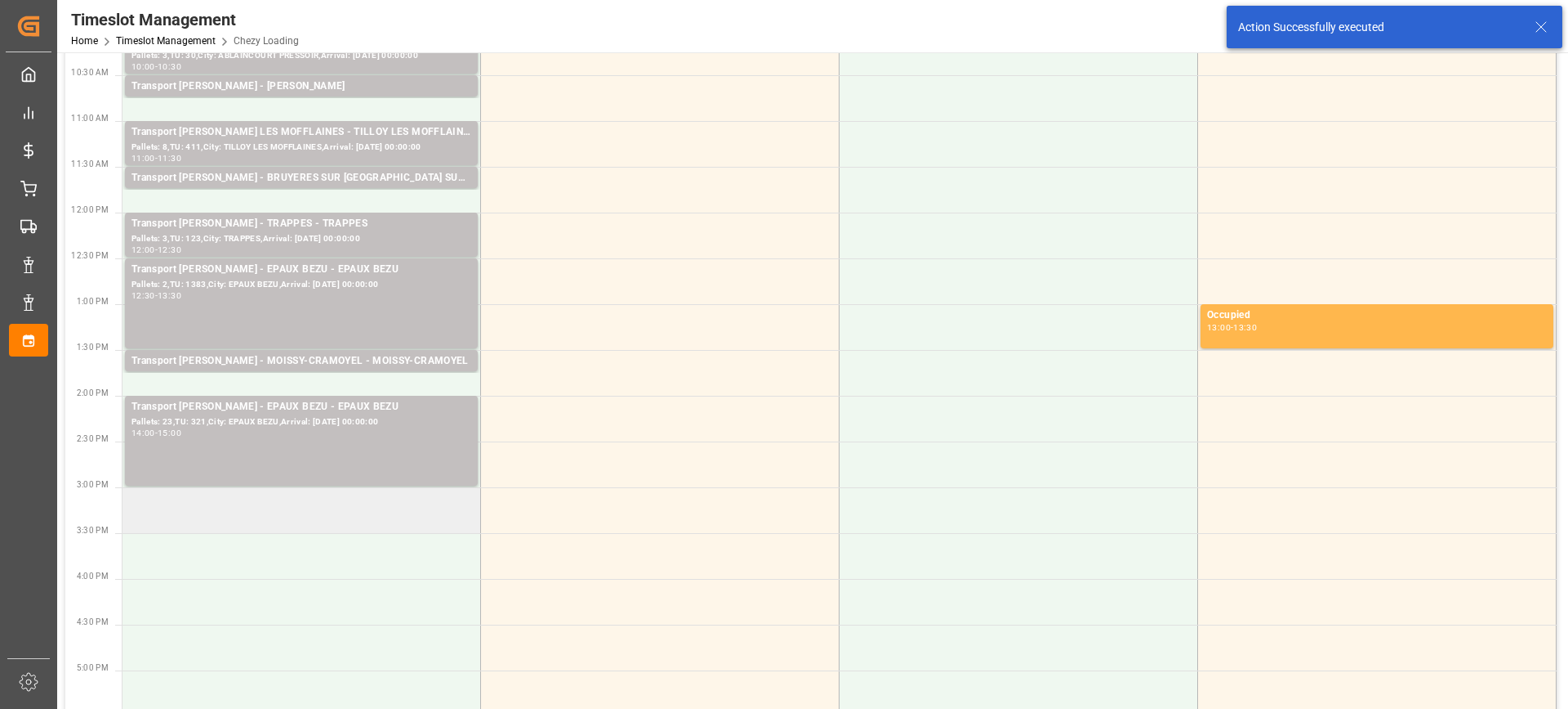
click at [279, 519] on td at bounding box center [302, 509] width 359 height 45
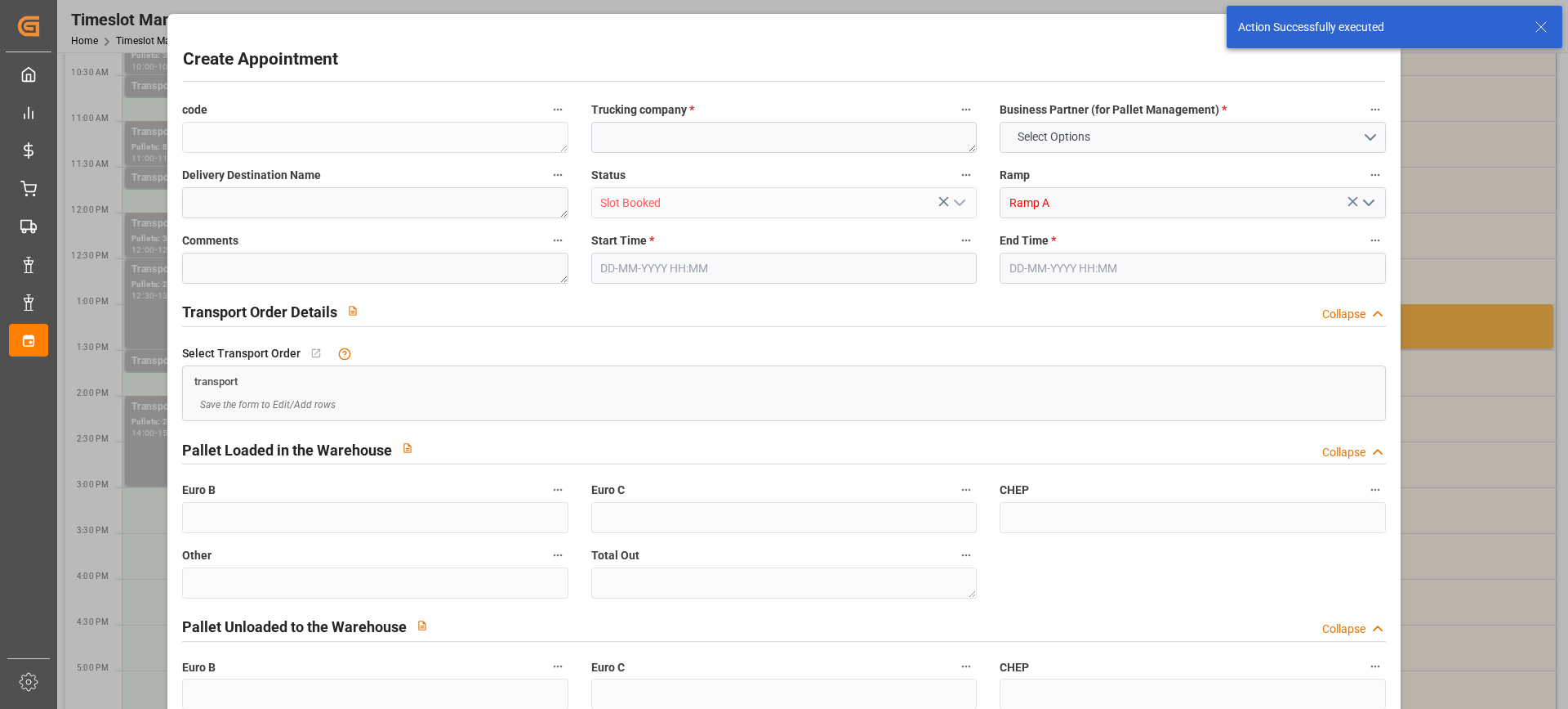
type input "0"
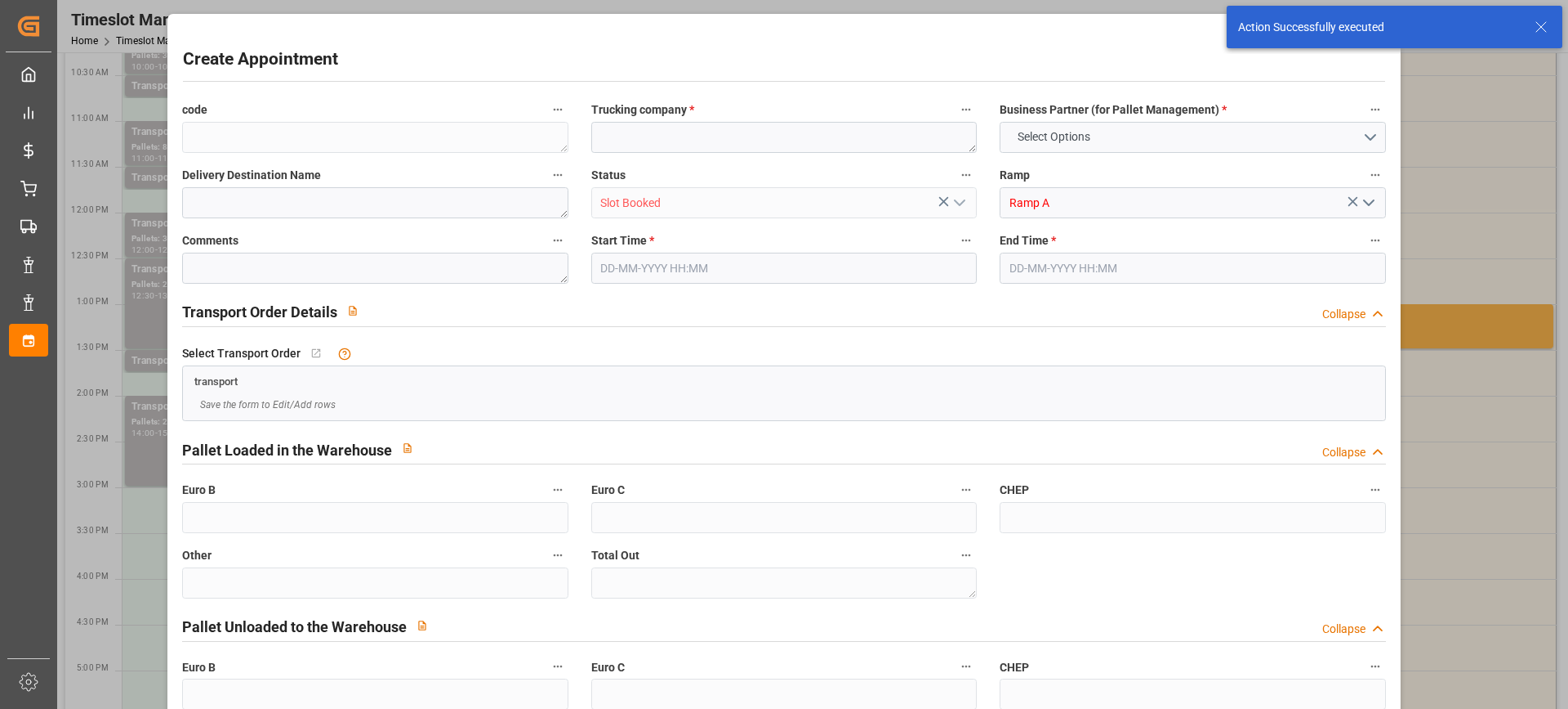
type input "0"
type input "22-08-2025 15:00"
type input "22-08-2025 15:30"
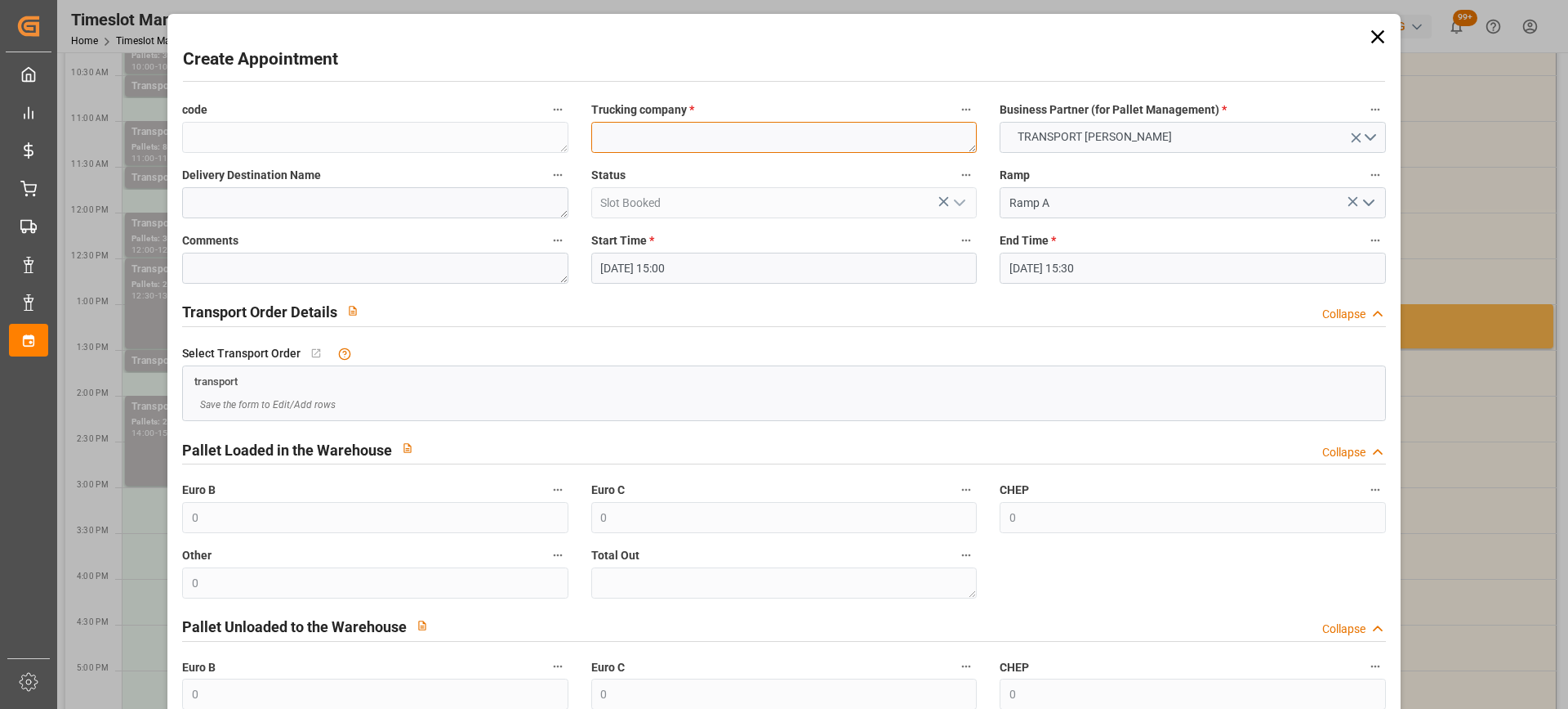
paste textarea "REAU"
type textarea "REAU"
paste textarea "REAU"
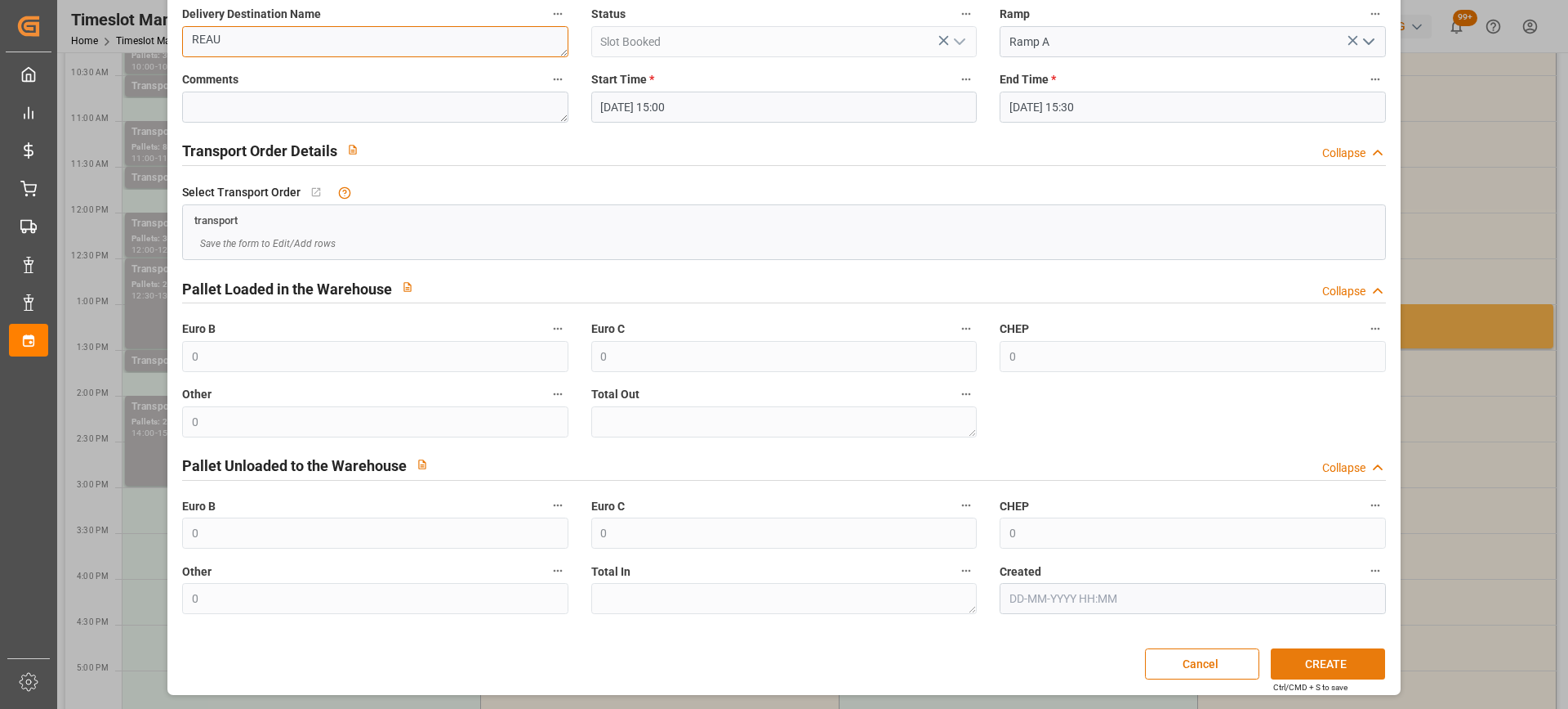
type textarea "REAU"
click at [1326, 663] on button "CREATE" at bounding box center [1327, 664] width 114 height 31
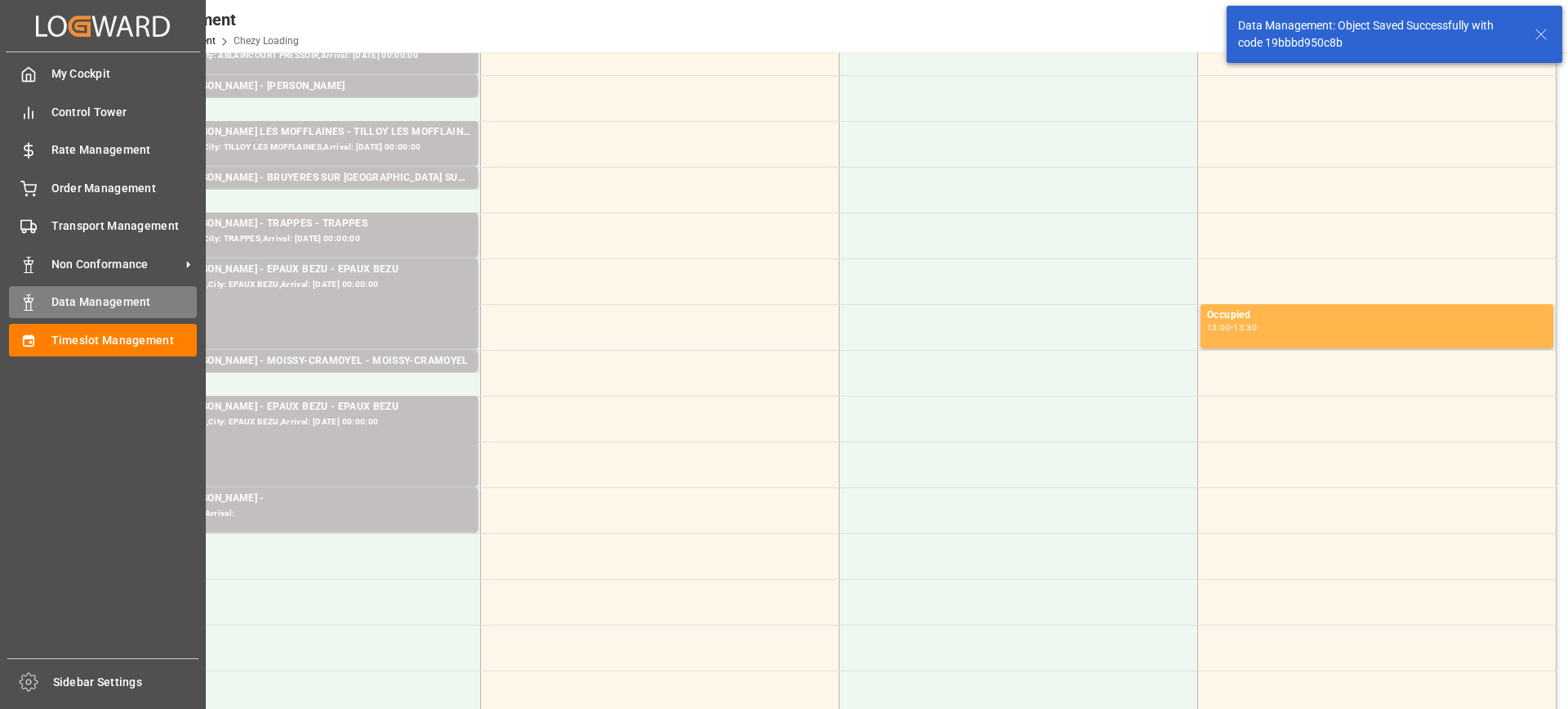
click at [87, 303] on span "Data Management" at bounding box center [124, 302] width 147 height 17
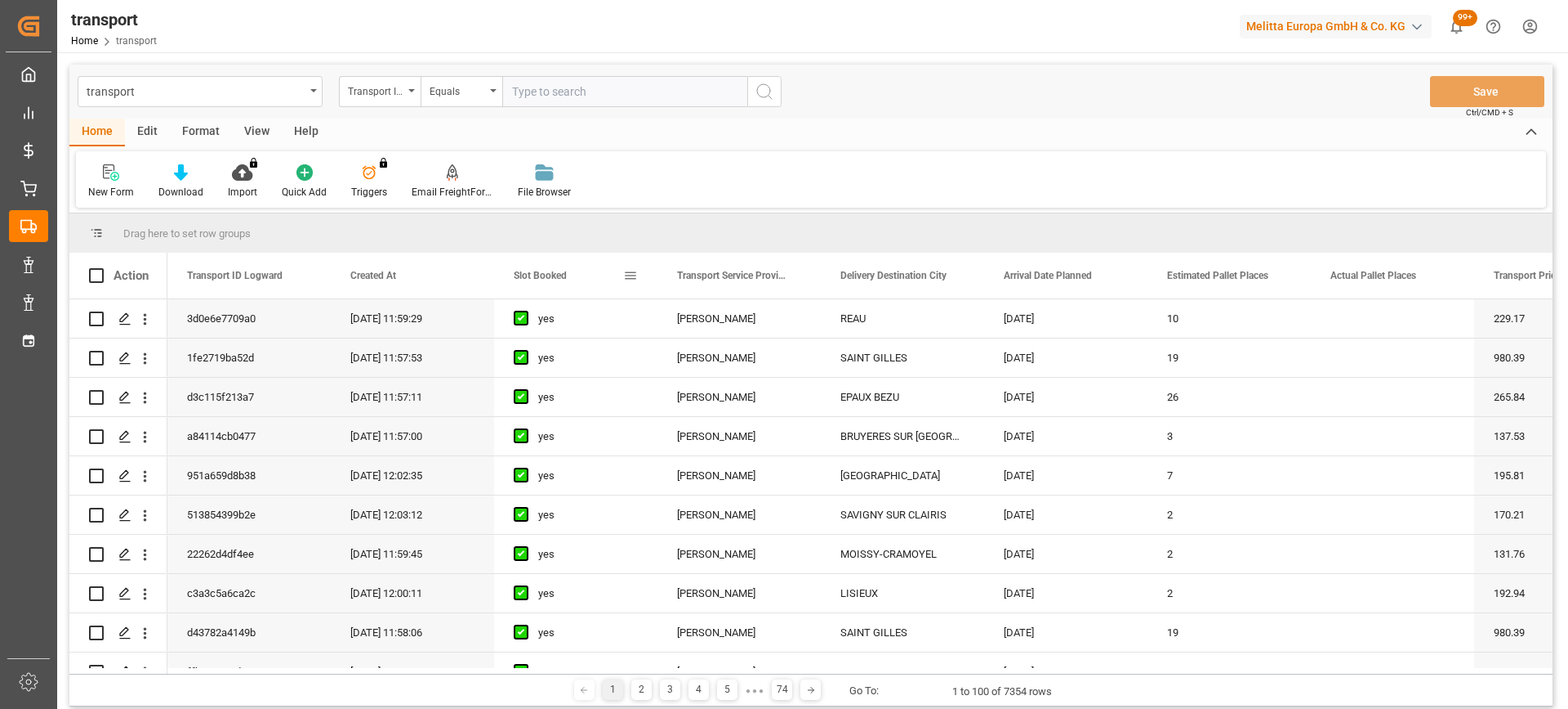
click at [539, 271] on span "Slot Booked" at bounding box center [541, 275] width 53 height 11
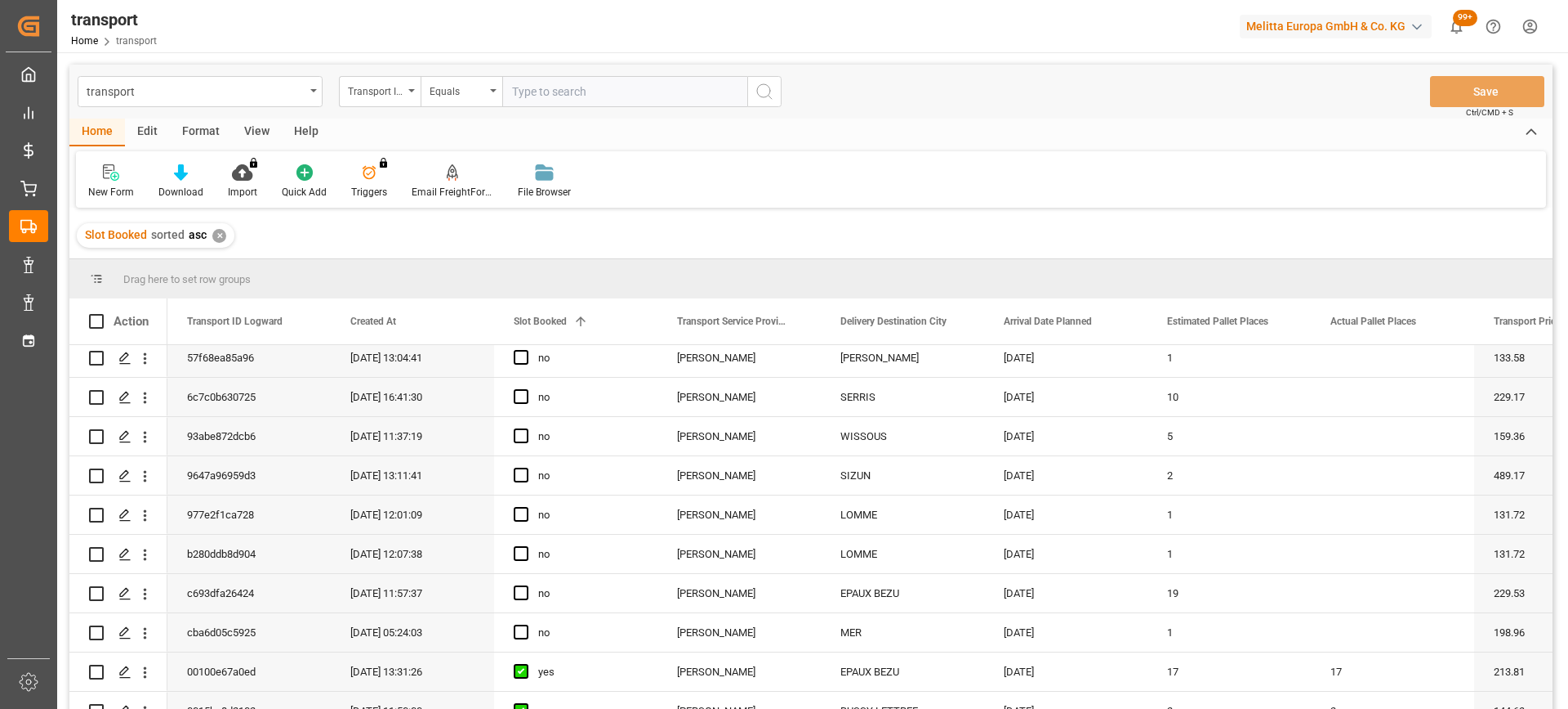
scroll to position [245, 0]
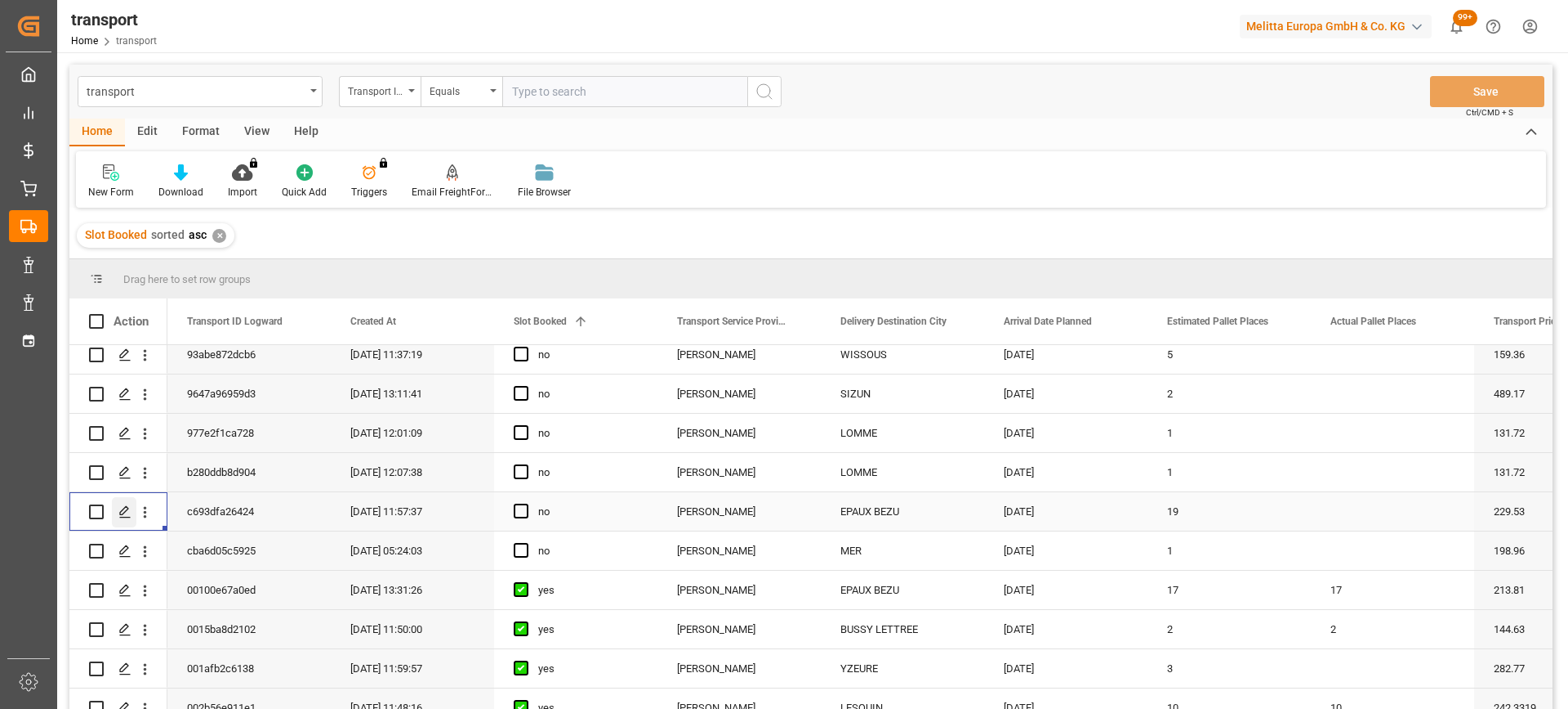
click at [129, 515] on icon "Press SPACE to select this row." at bounding box center [124, 511] width 13 height 13
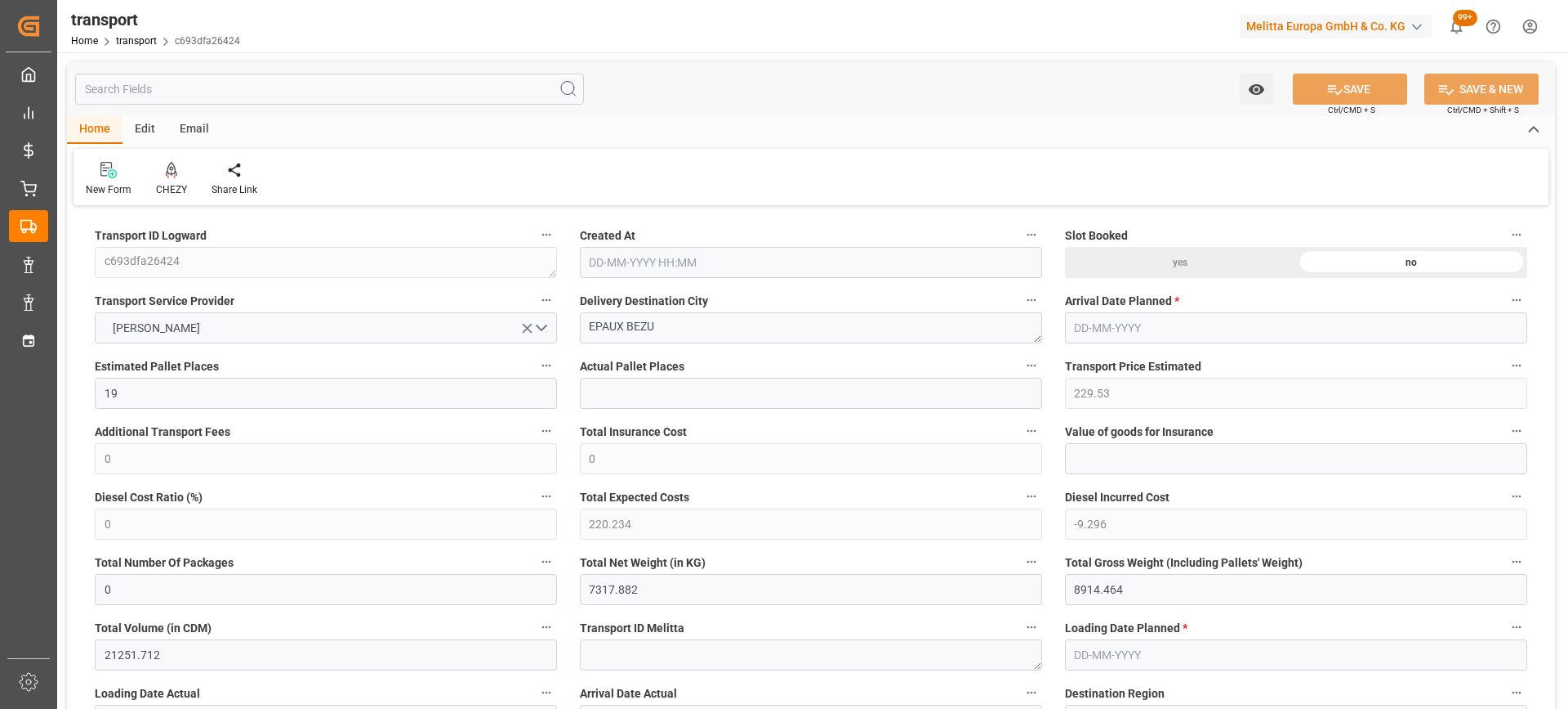
type input "19-08-2025 11:57"
type input "[DATE]"
drag, startPoint x: 669, startPoint y: 324, endPoint x: 536, endPoint y: 318, distance: 133.1
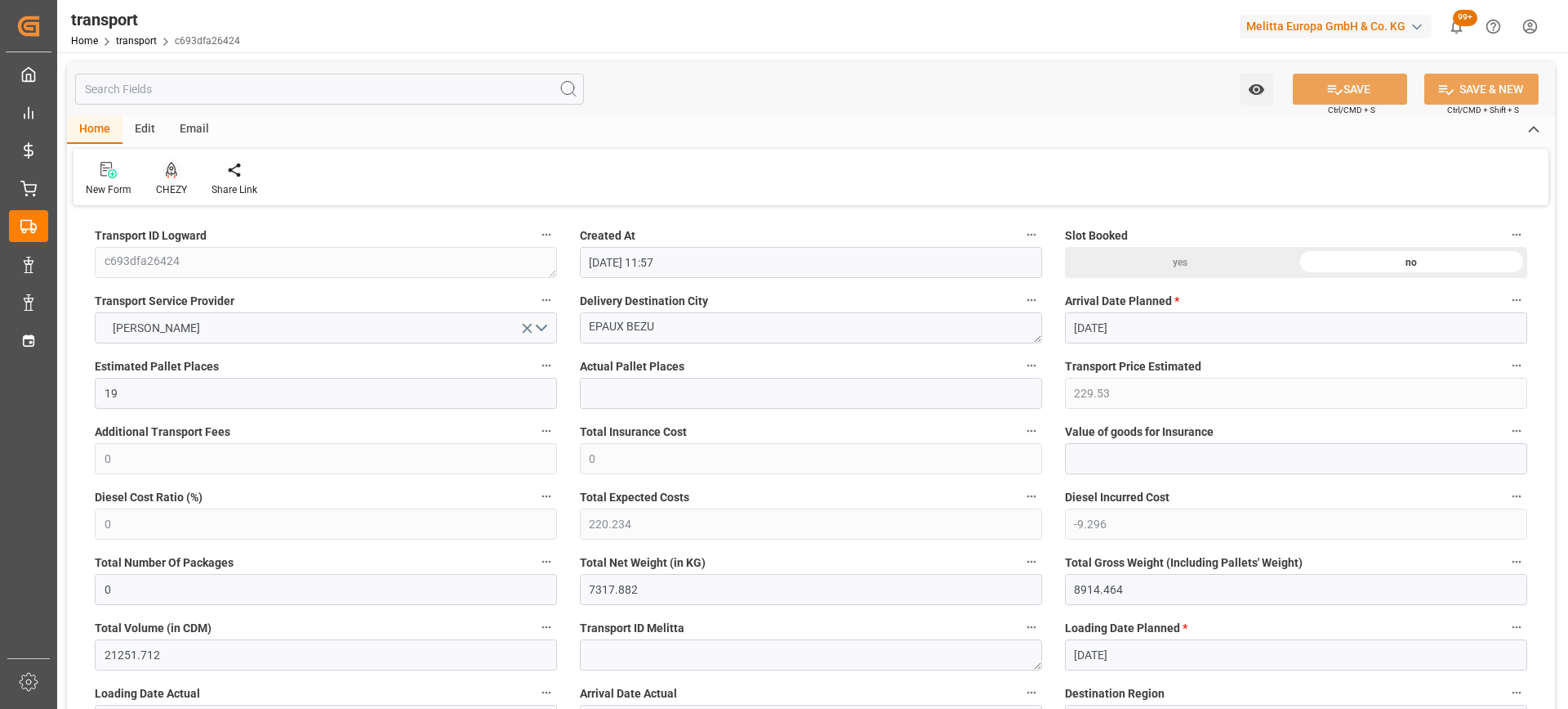
click at [171, 176] on icon at bounding box center [171, 170] width 11 height 16
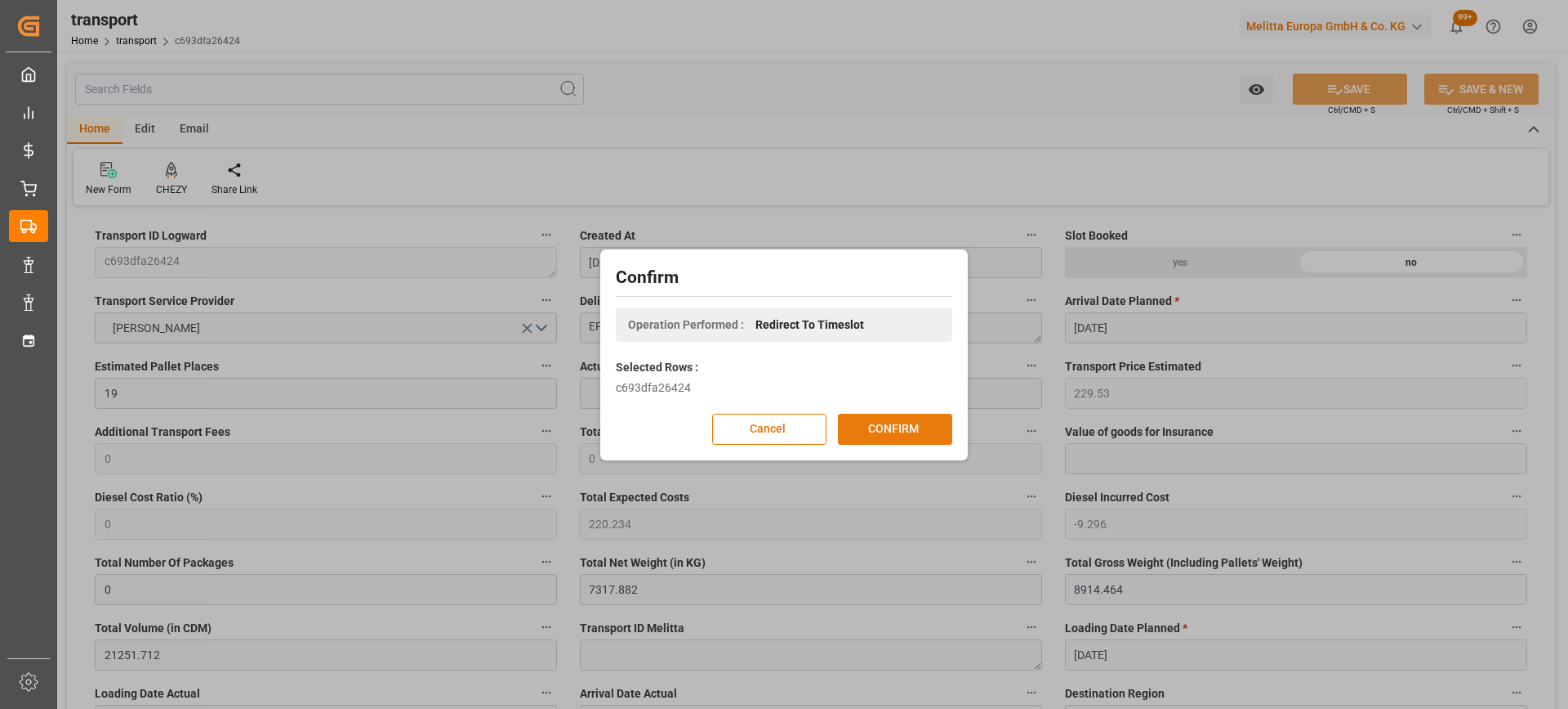
click at [872, 429] on button "CONFIRM" at bounding box center [895, 429] width 114 height 31
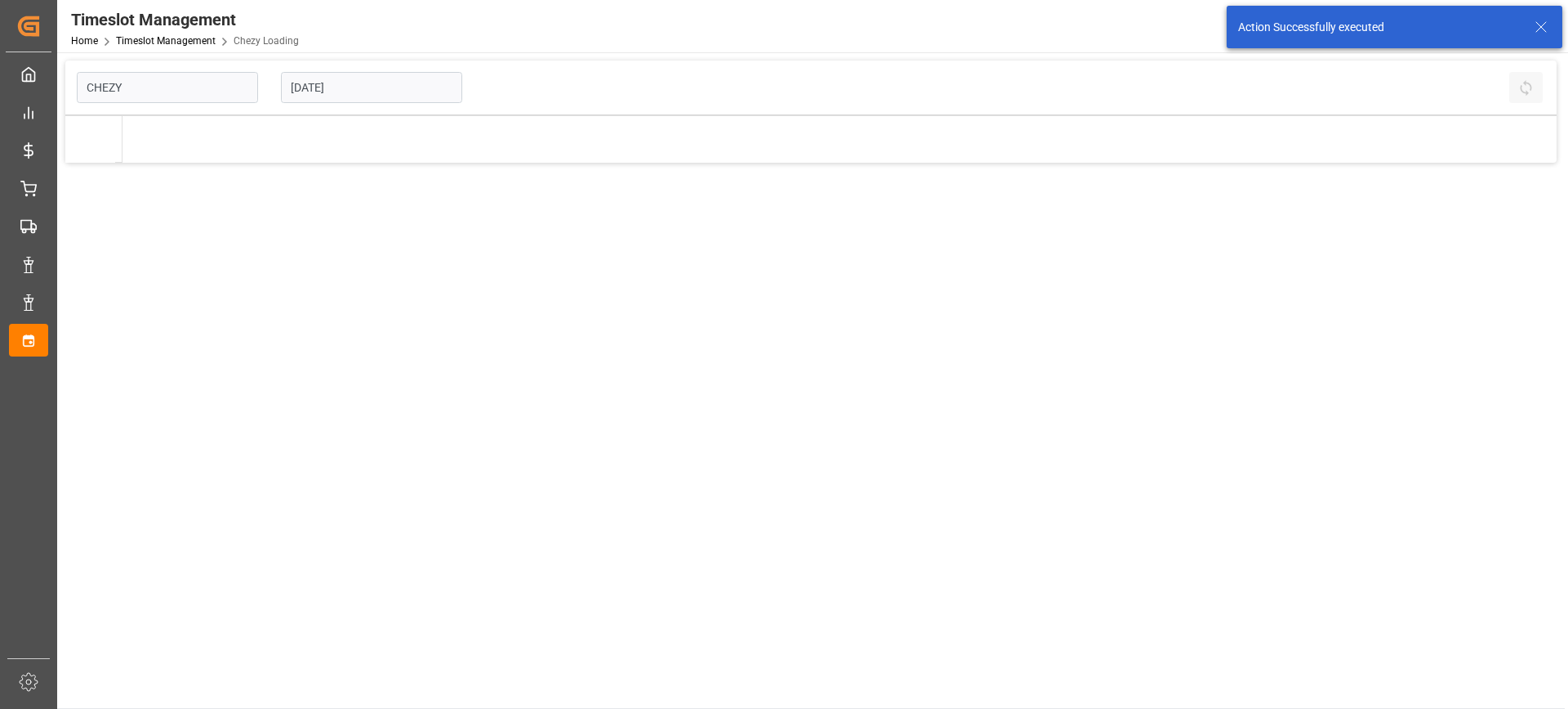
type input "Chezy Loading"
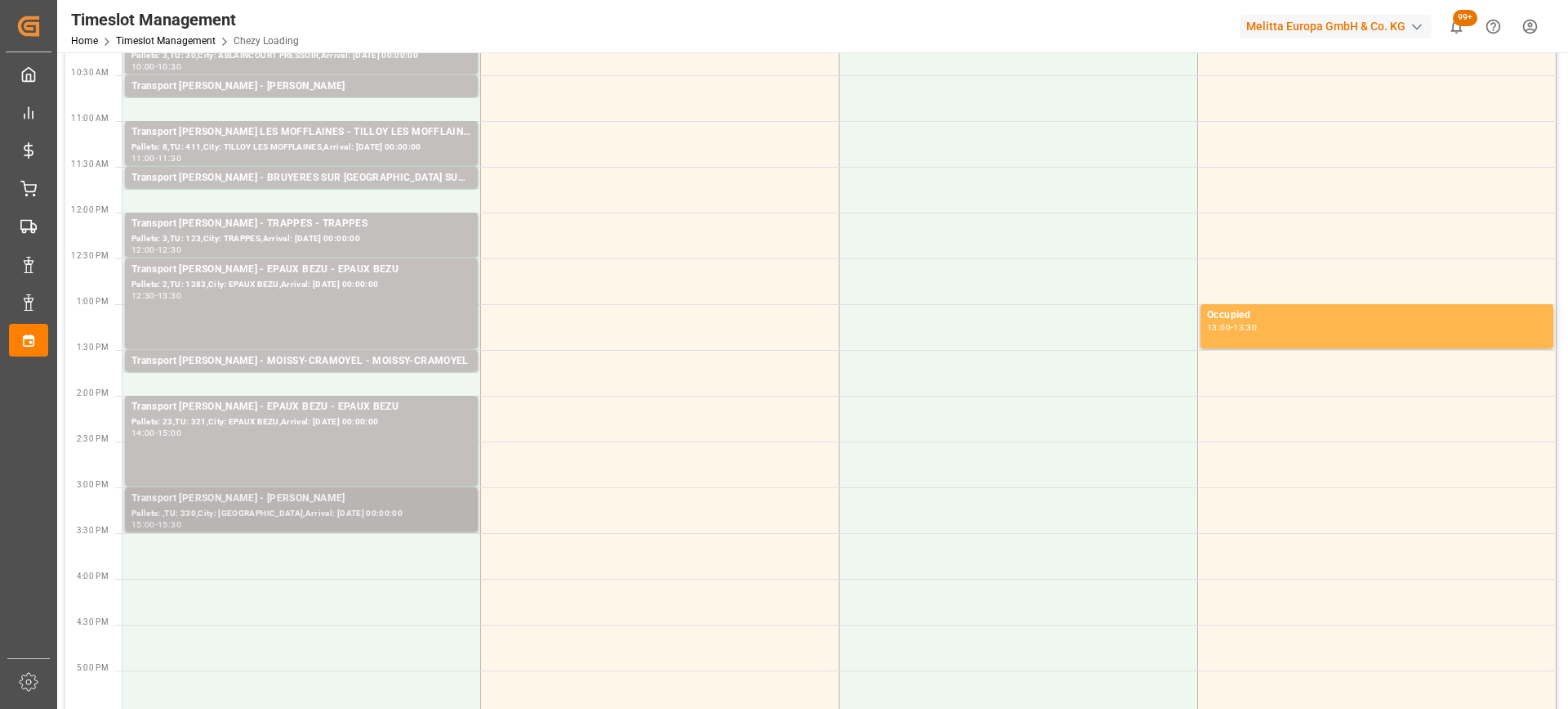
scroll to position [409, 0]
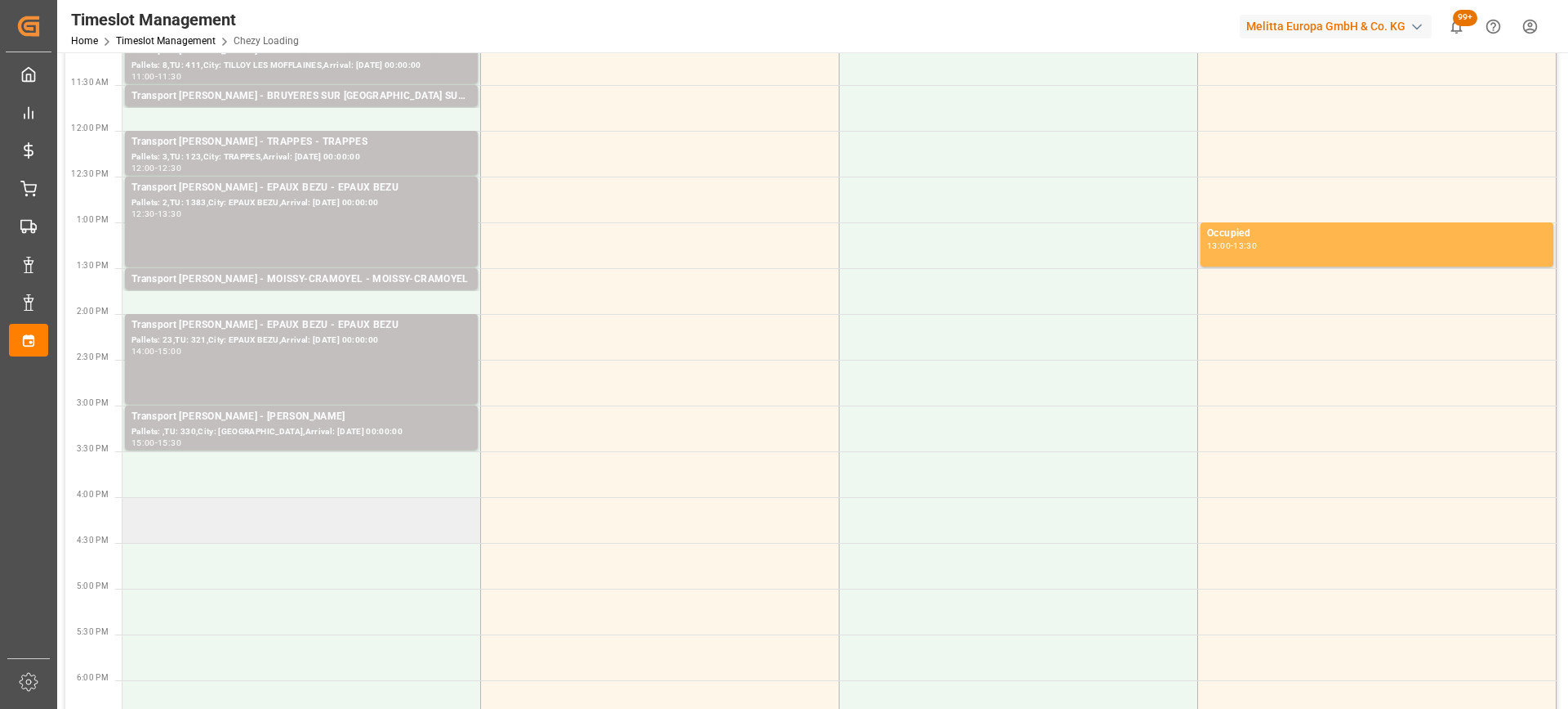
click at [268, 510] on td at bounding box center [302, 520] width 359 height 45
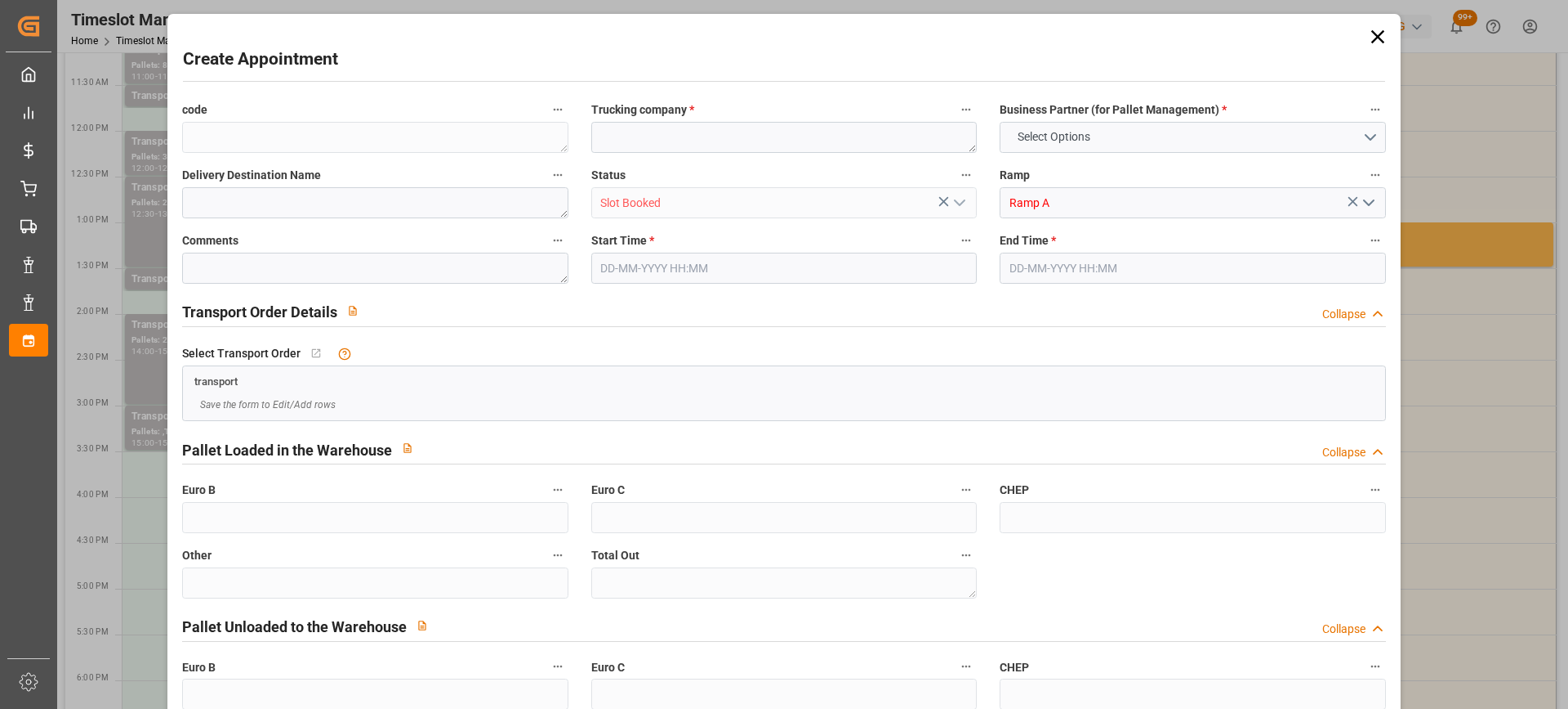
type input "0"
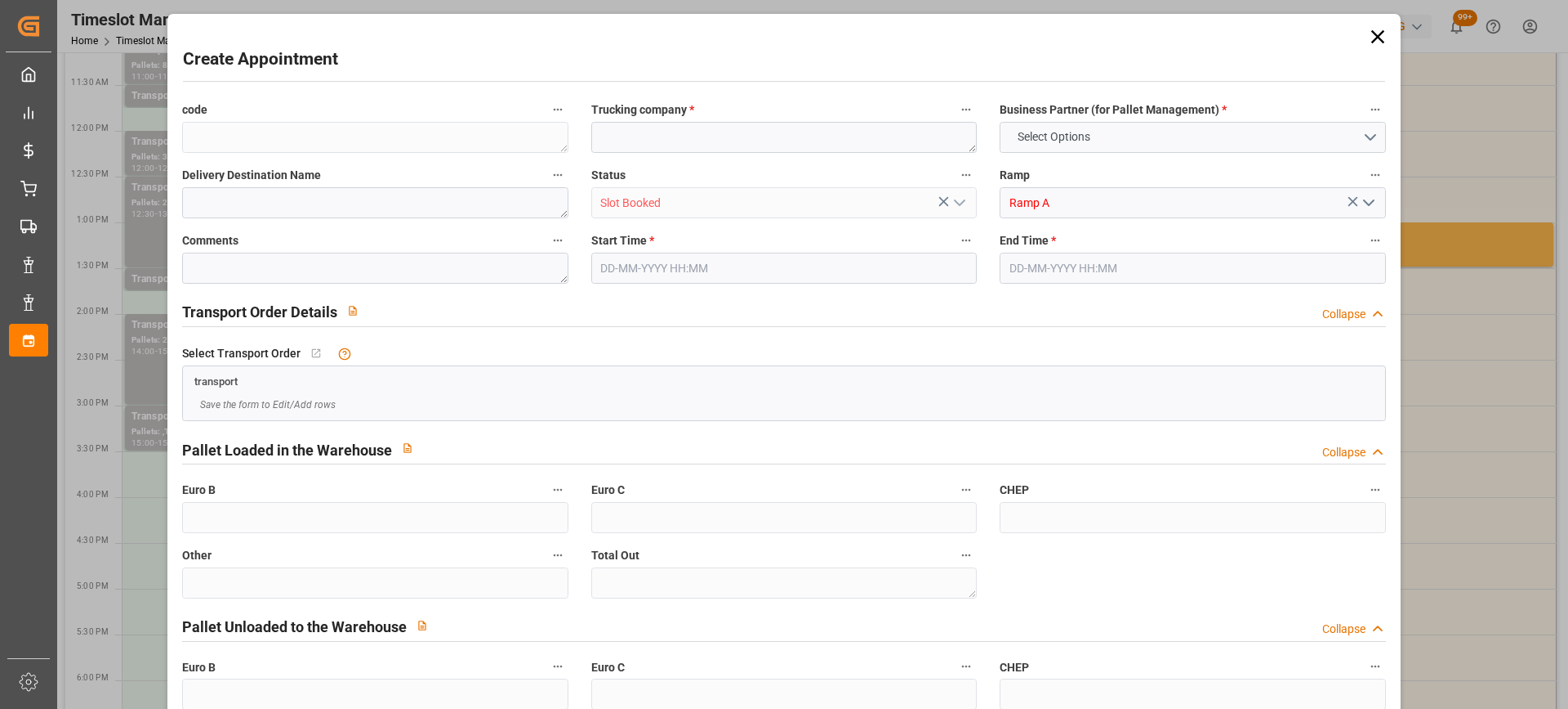
type input "0"
type input "[DATE] 16:00"
type input "[DATE] 17:00"
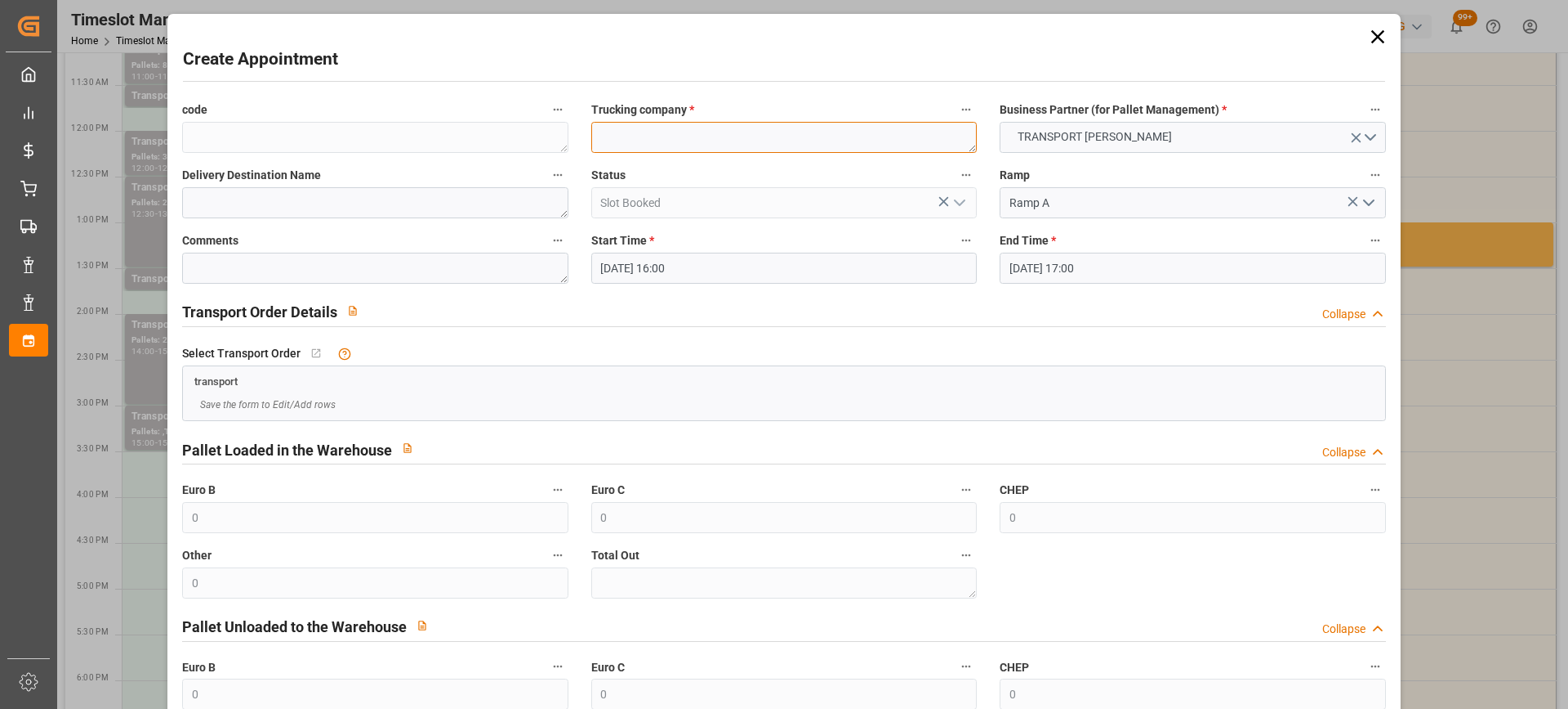
paste textarea "EPAUX BEZU"
type textarea "EPAUX BEZU"
paste textarea "EPAUX BEZU"
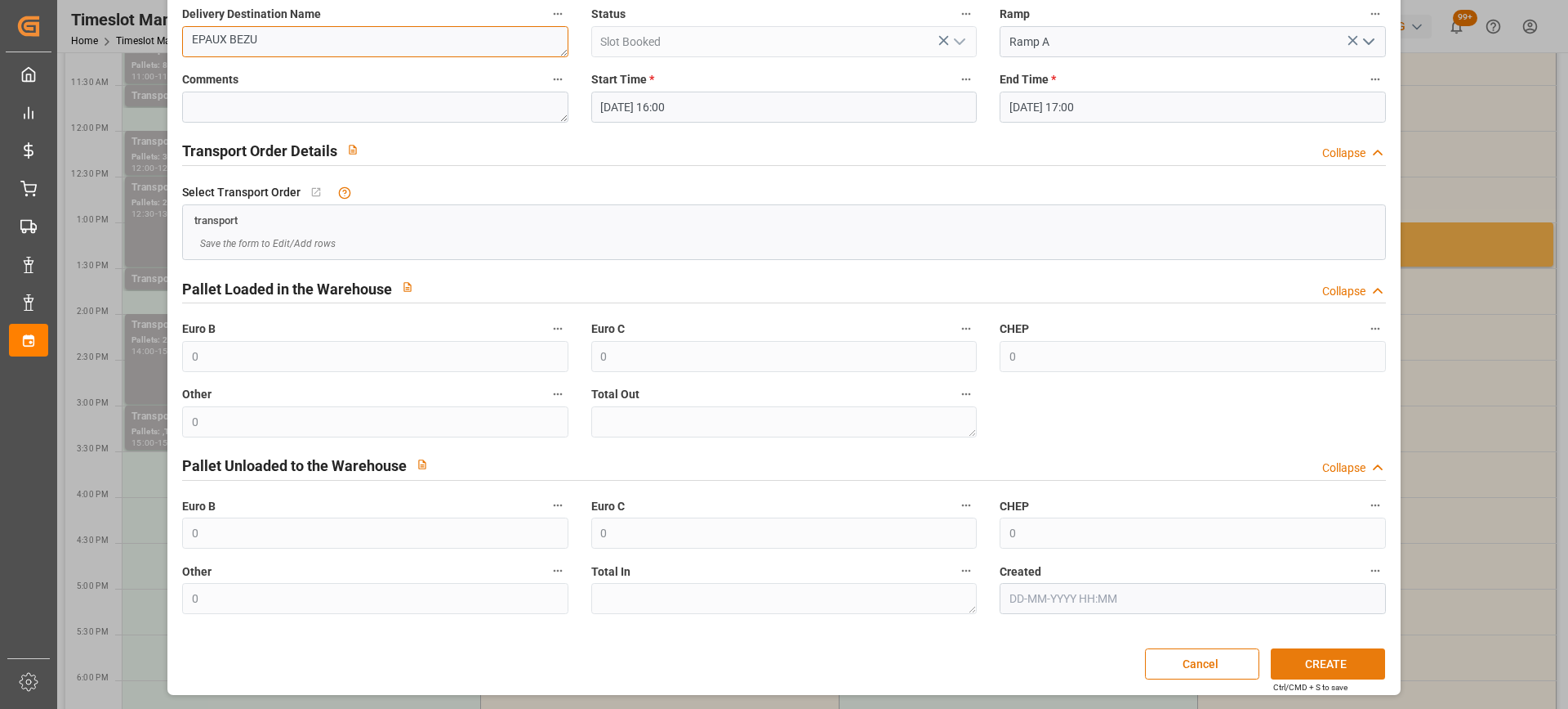
type textarea "EPAUX BEZU"
click at [1350, 670] on button "CREATE" at bounding box center [1327, 664] width 114 height 31
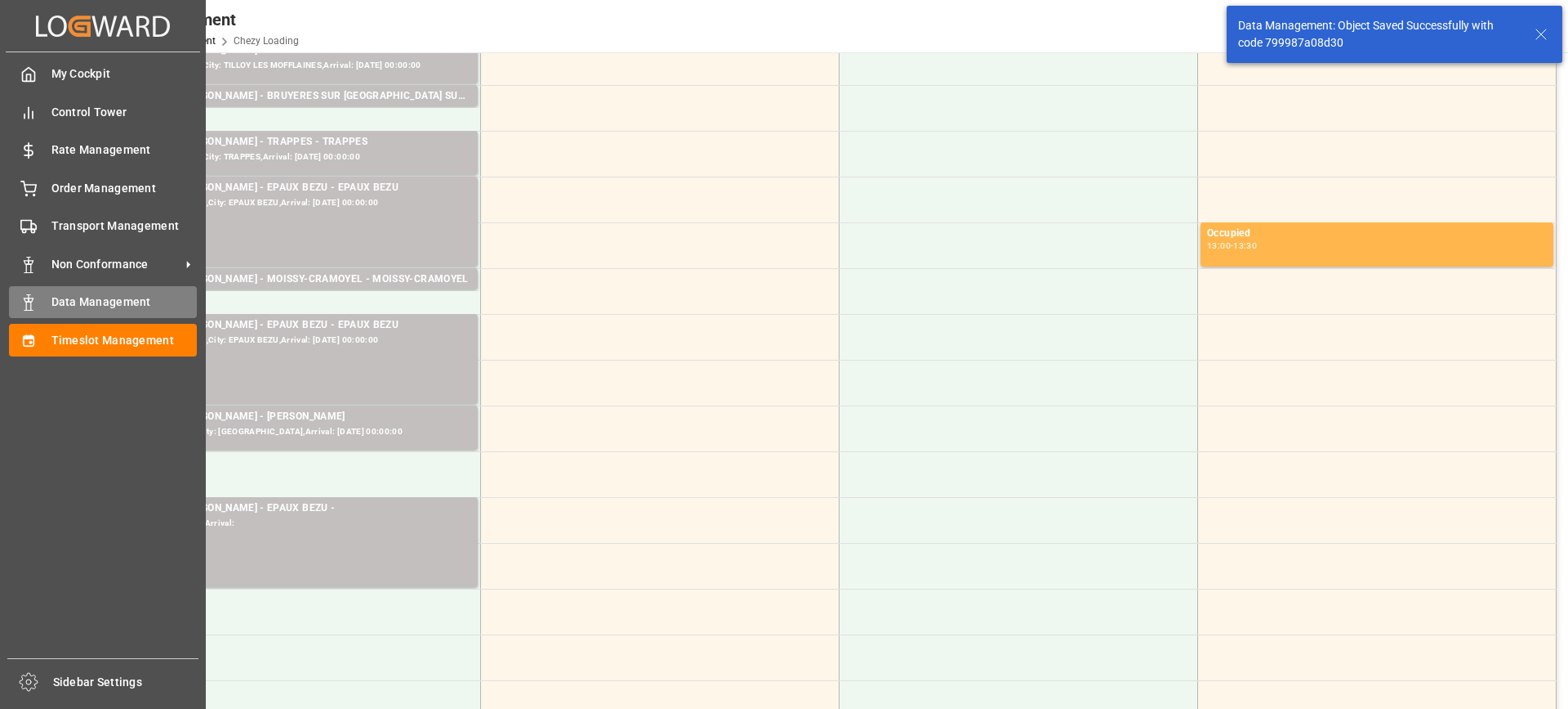
click at [49, 299] on div "Data Management Data Management" at bounding box center [102, 302] width 188 height 32
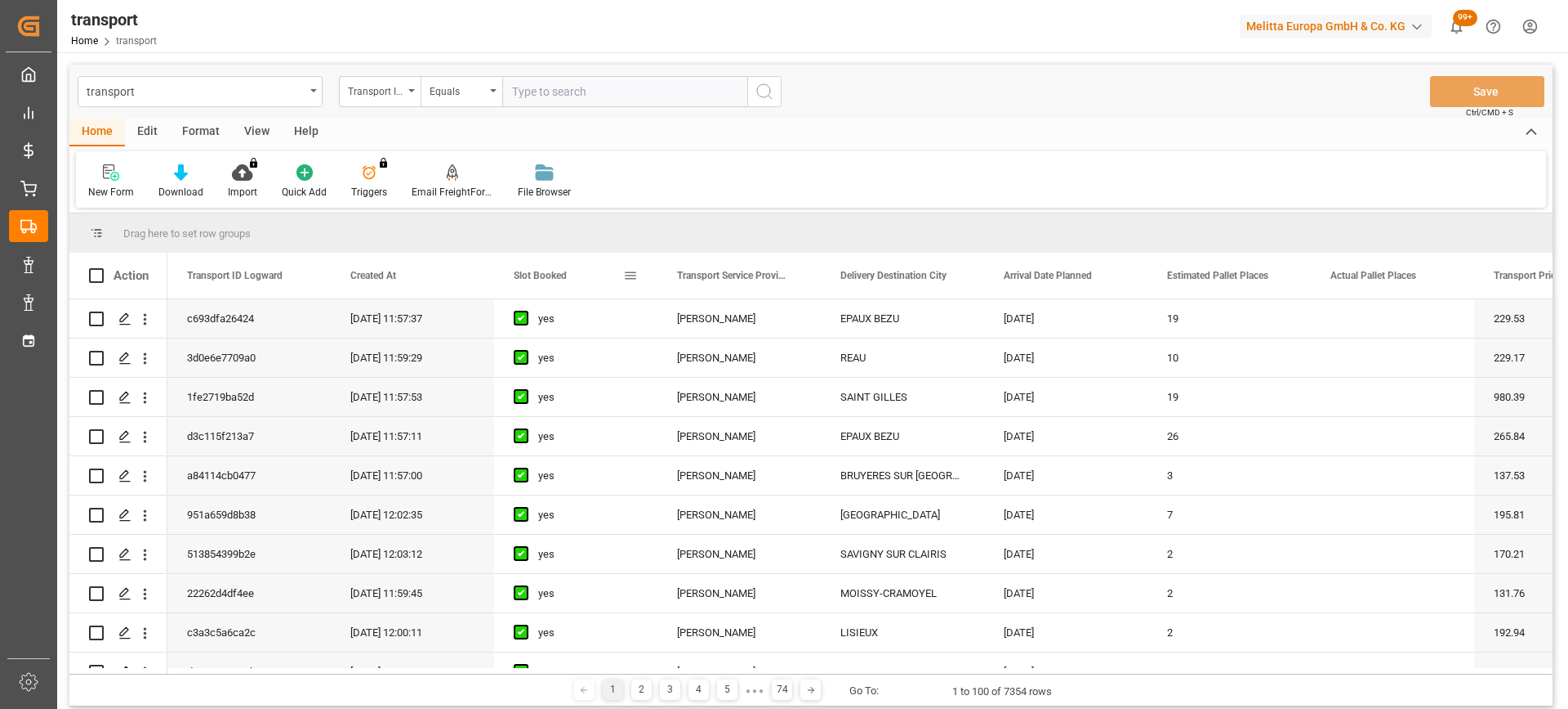
click at [549, 279] on span "Slot Booked" at bounding box center [541, 275] width 53 height 11
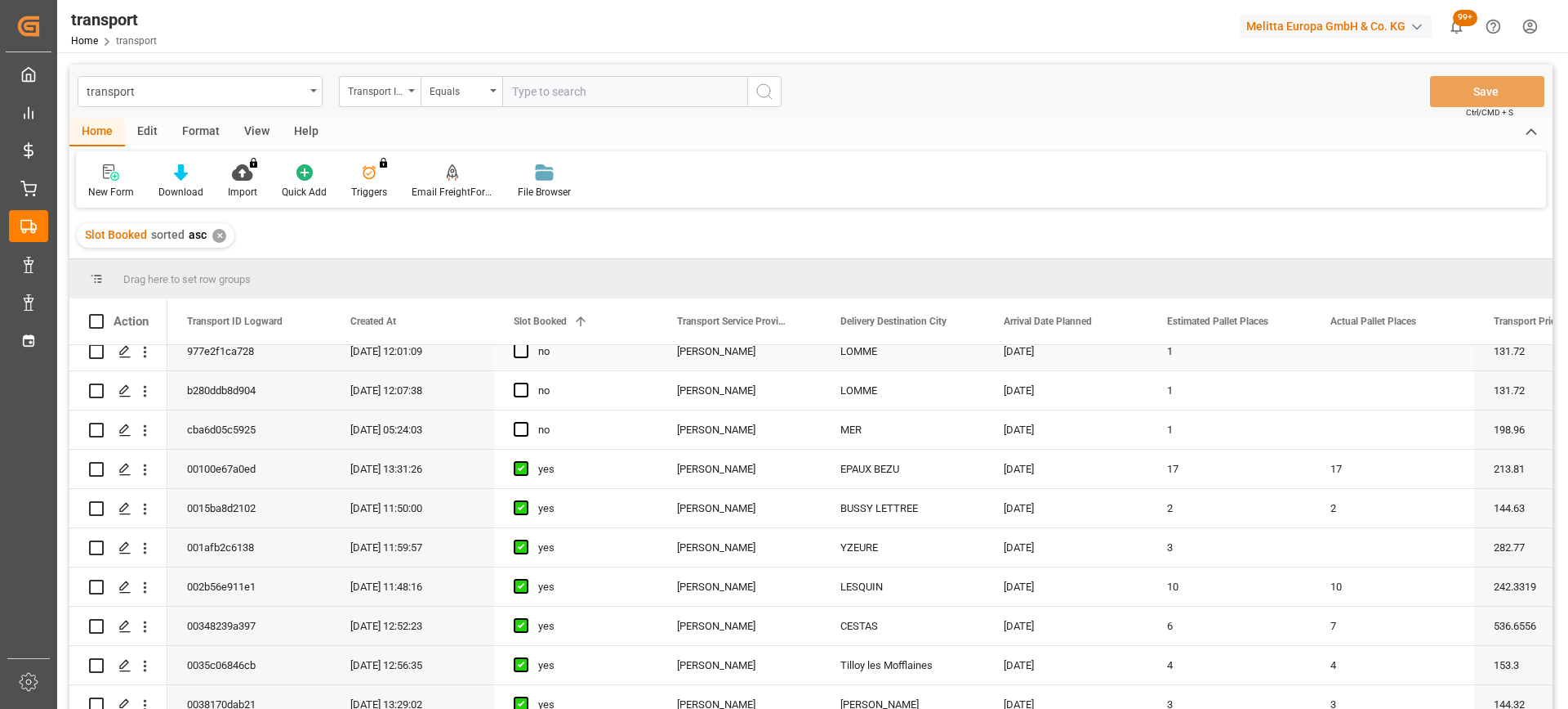
scroll to position [245, 0]
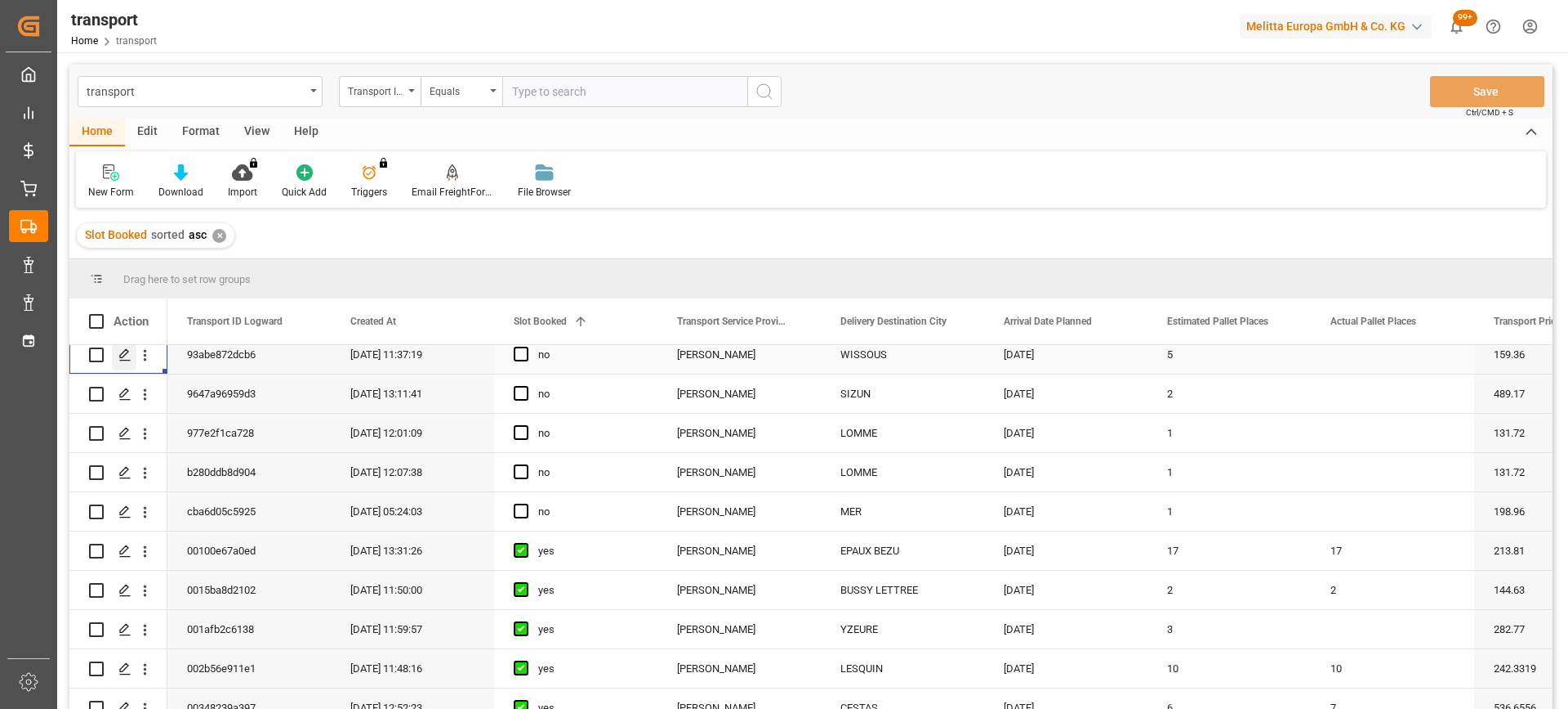
click at [121, 358] on polygon "Press SPACE to select this row." at bounding box center [124, 354] width 9 height 9
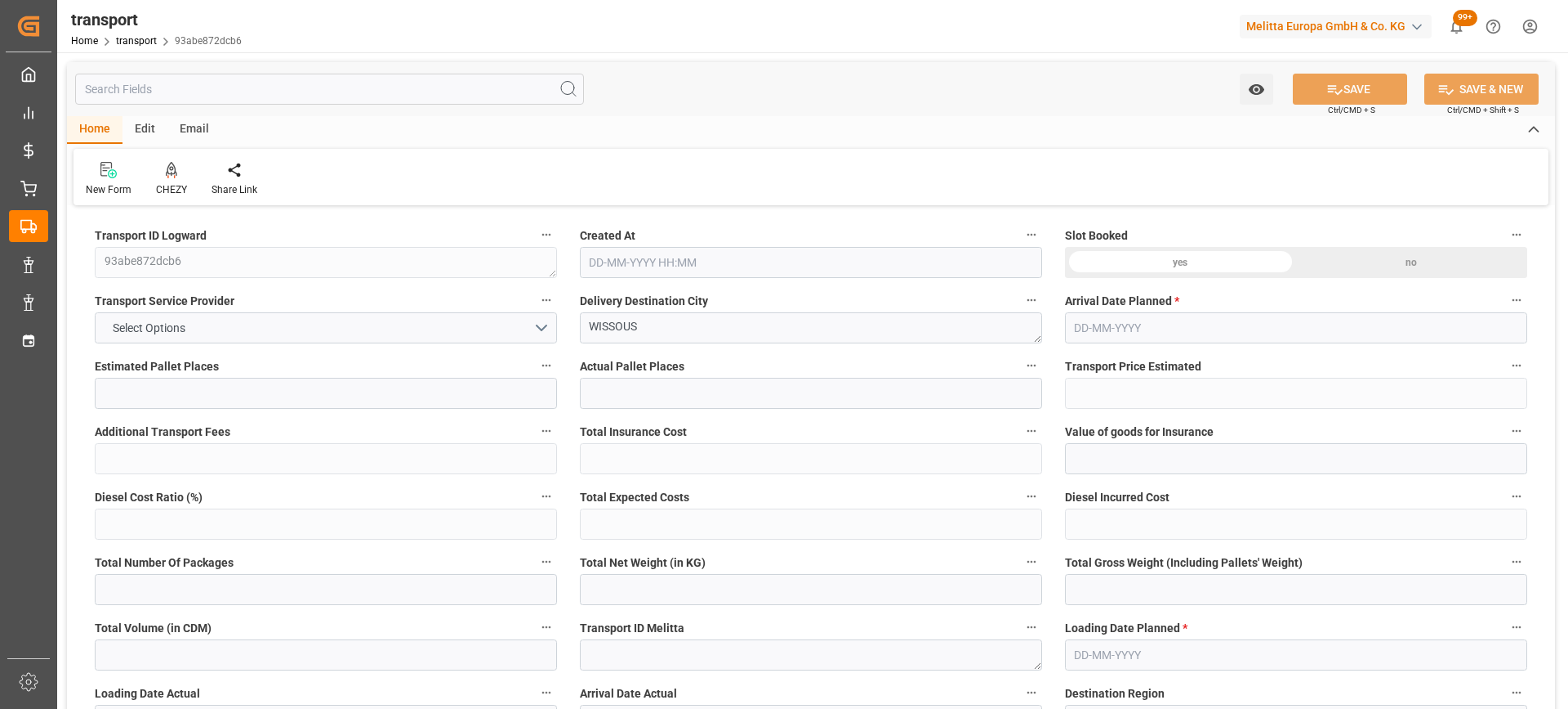
type input "5"
type input "159.36"
type input "0"
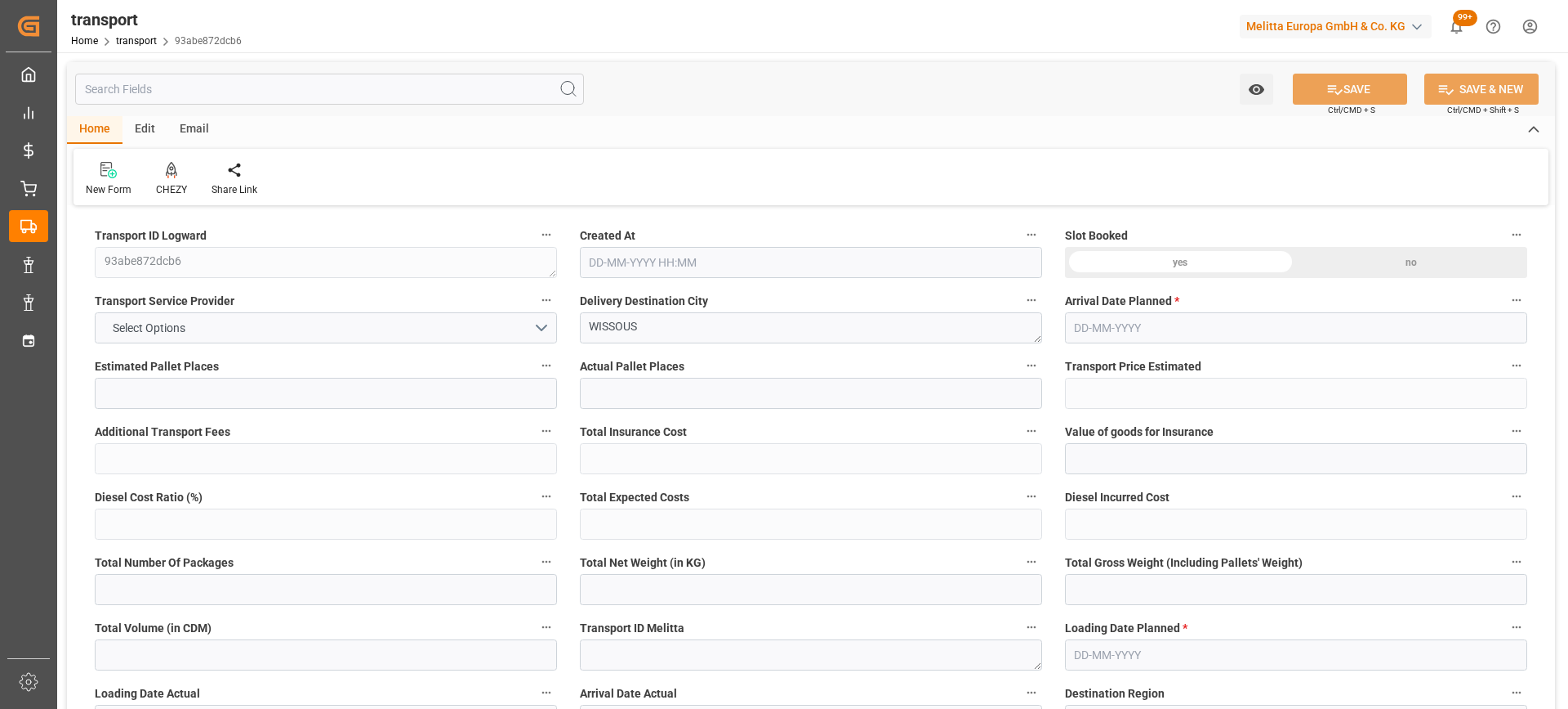
type input "152.9059"
type input "-6.4541"
type input "0"
type input "942.08"
type input "1400"
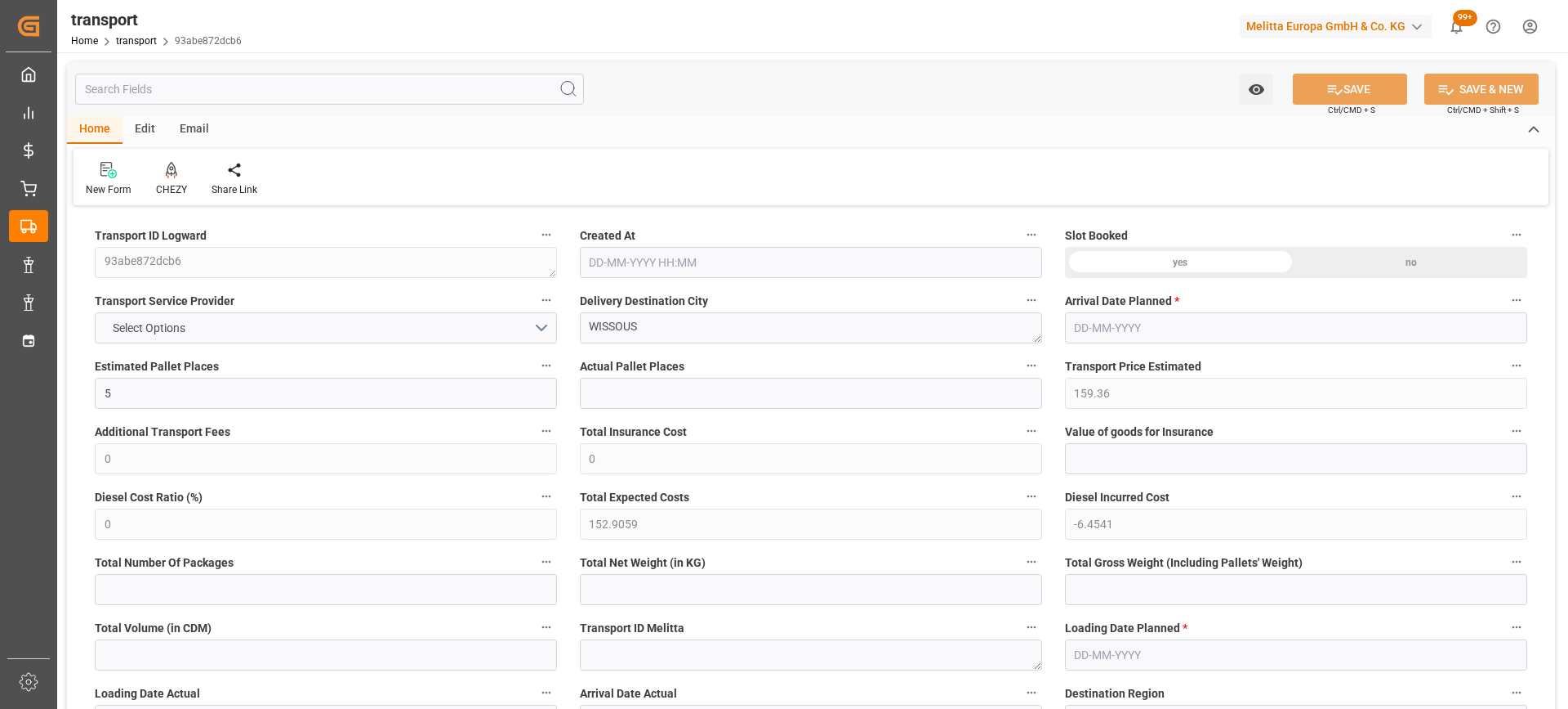
type input "6144"
type input "91"
type input "10"
type input "0"
type input "10"
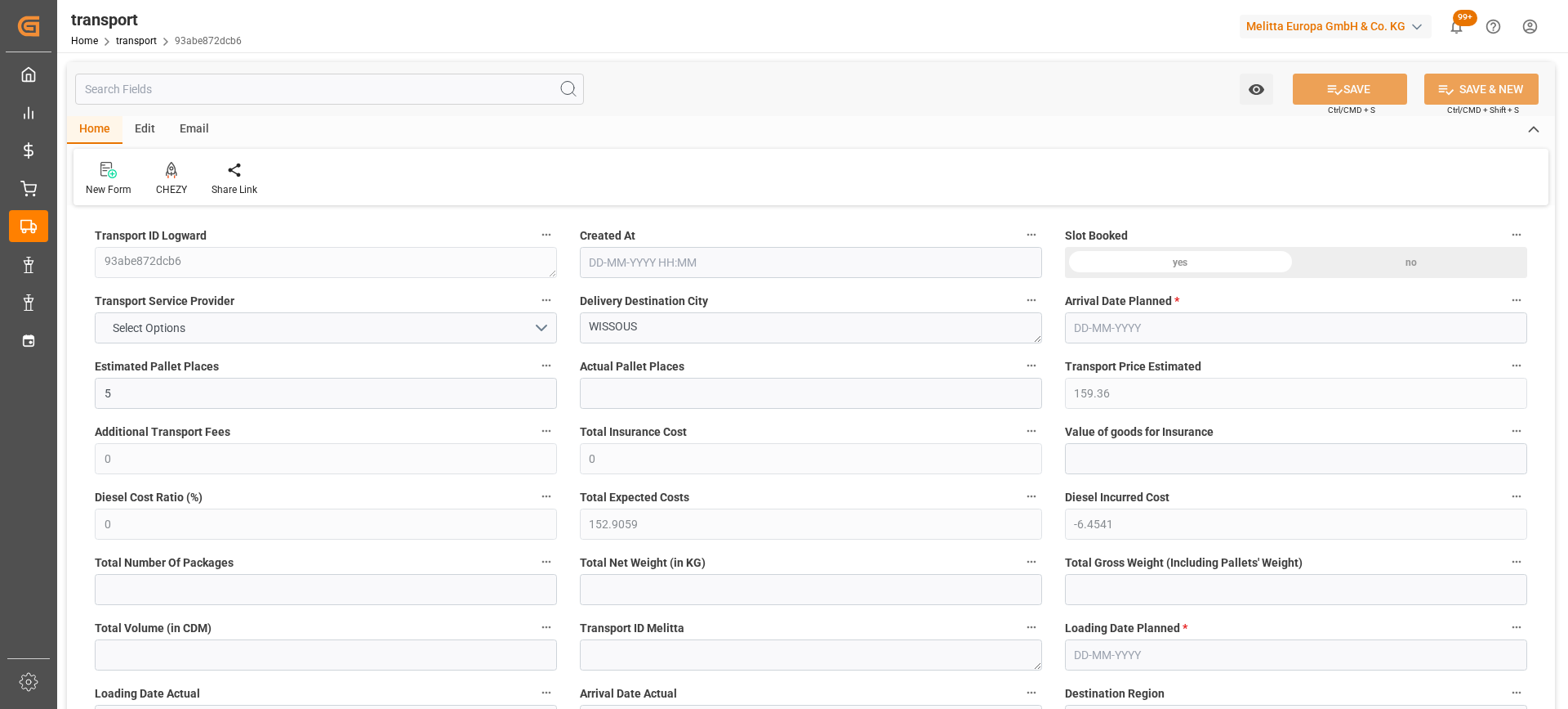
type input "101"
type input "1121.28"
type input "0"
type input "4710.8598"
type input "0"
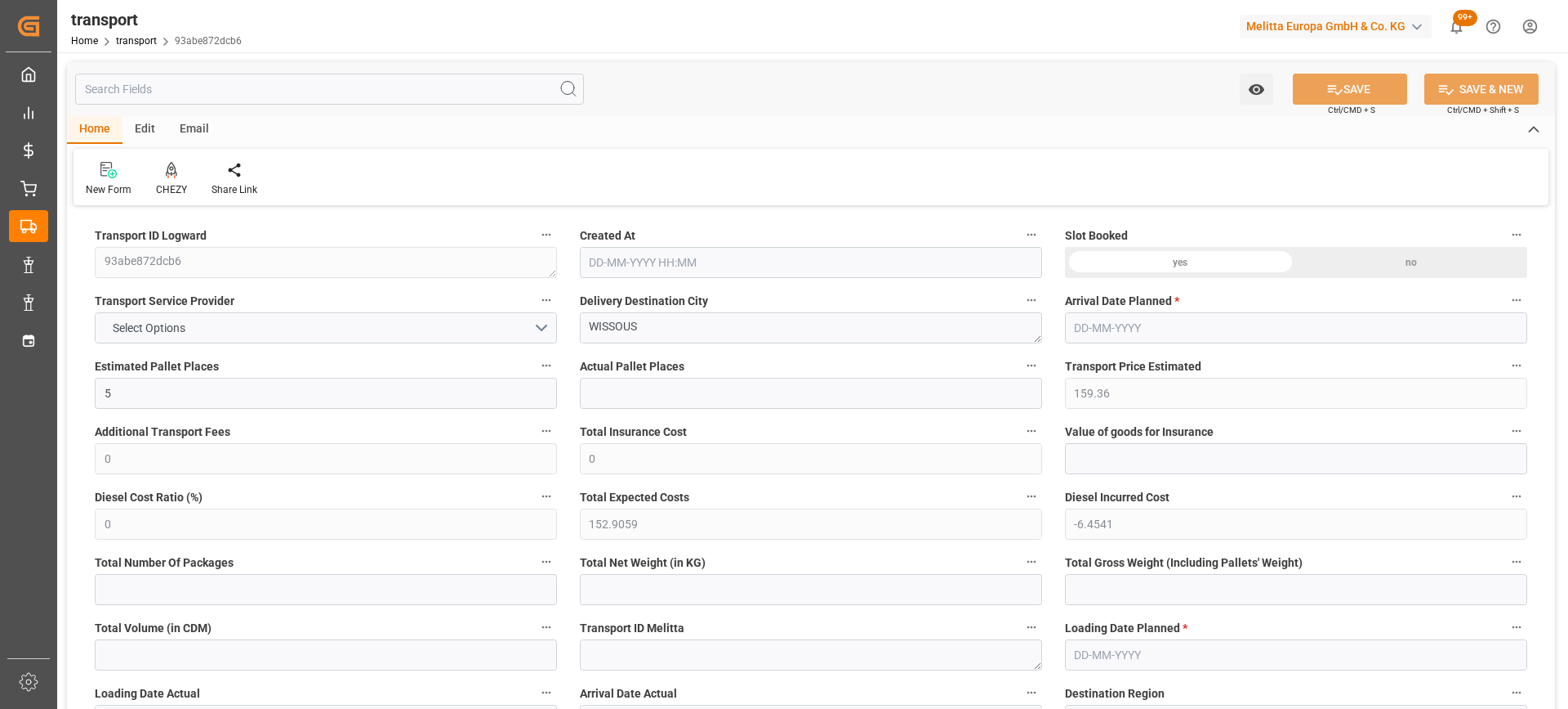
type input "0"
type input "21"
type input "35"
type input "18-08-2025 11:37"
type input "[DATE]"
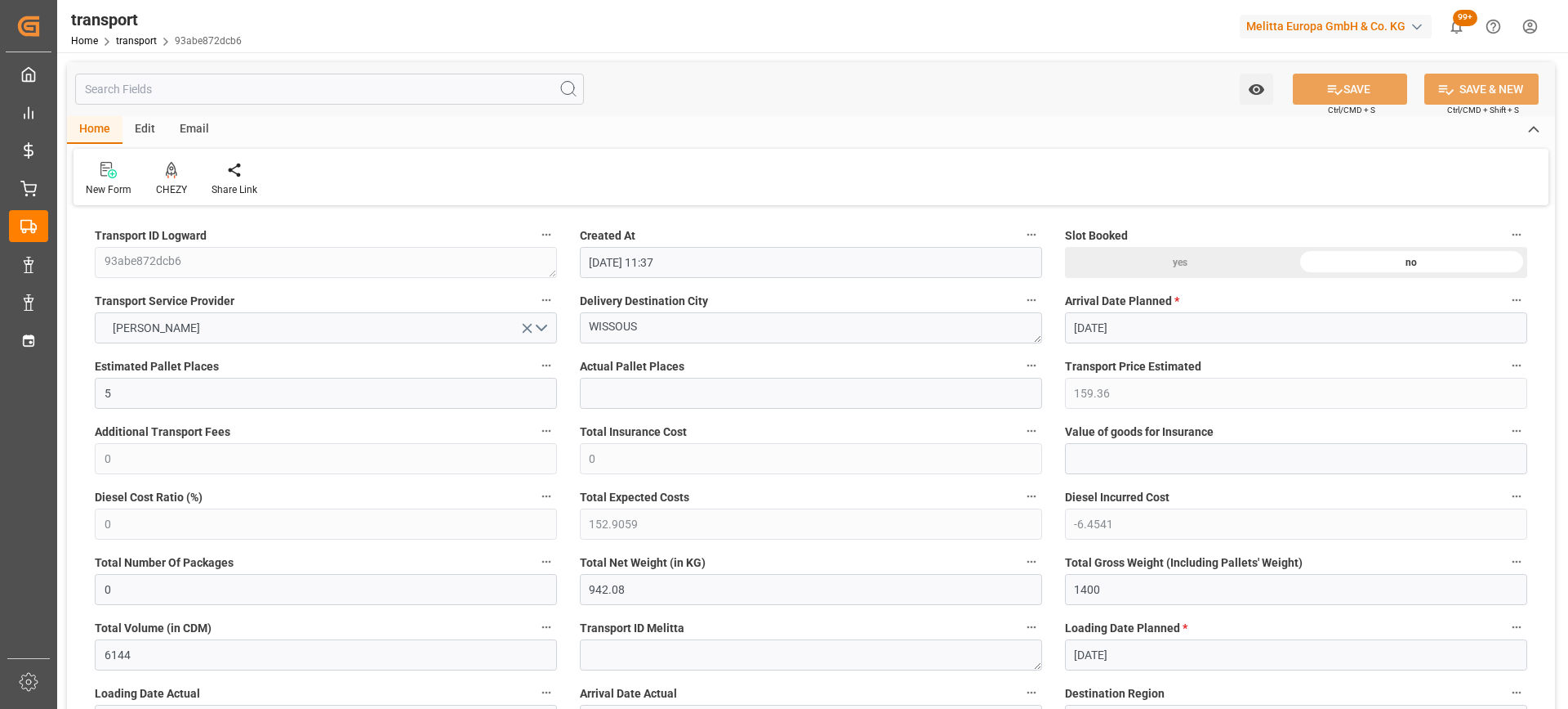
type input "[DATE]"
drag, startPoint x: 548, startPoint y: 328, endPoint x: 484, endPoint y: 328, distance: 64.0
click at [171, 172] on icon at bounding box center [171, 170] width 11 height 16
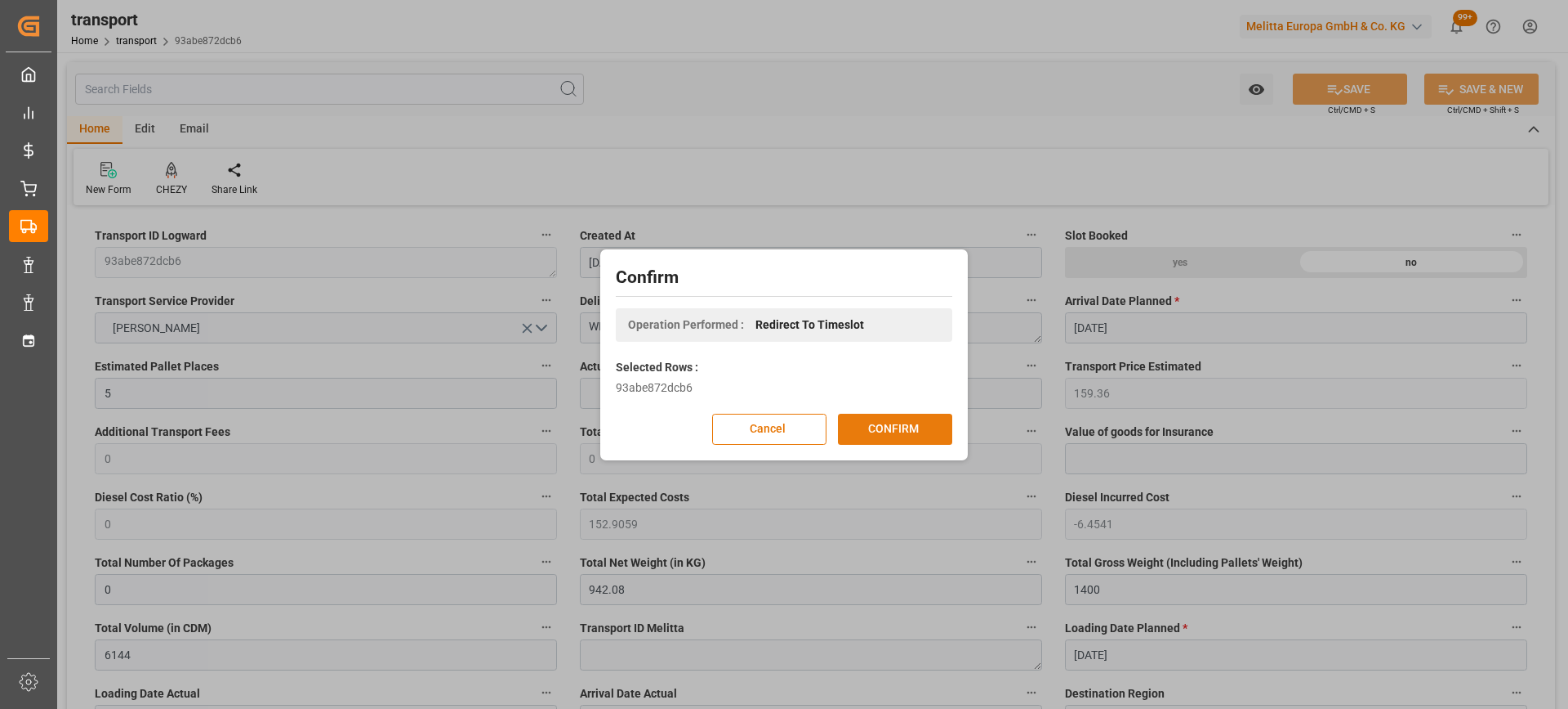
click at [895, 424] on button "CONFIRM" at bounding box center [895, 429] width 114 height 31
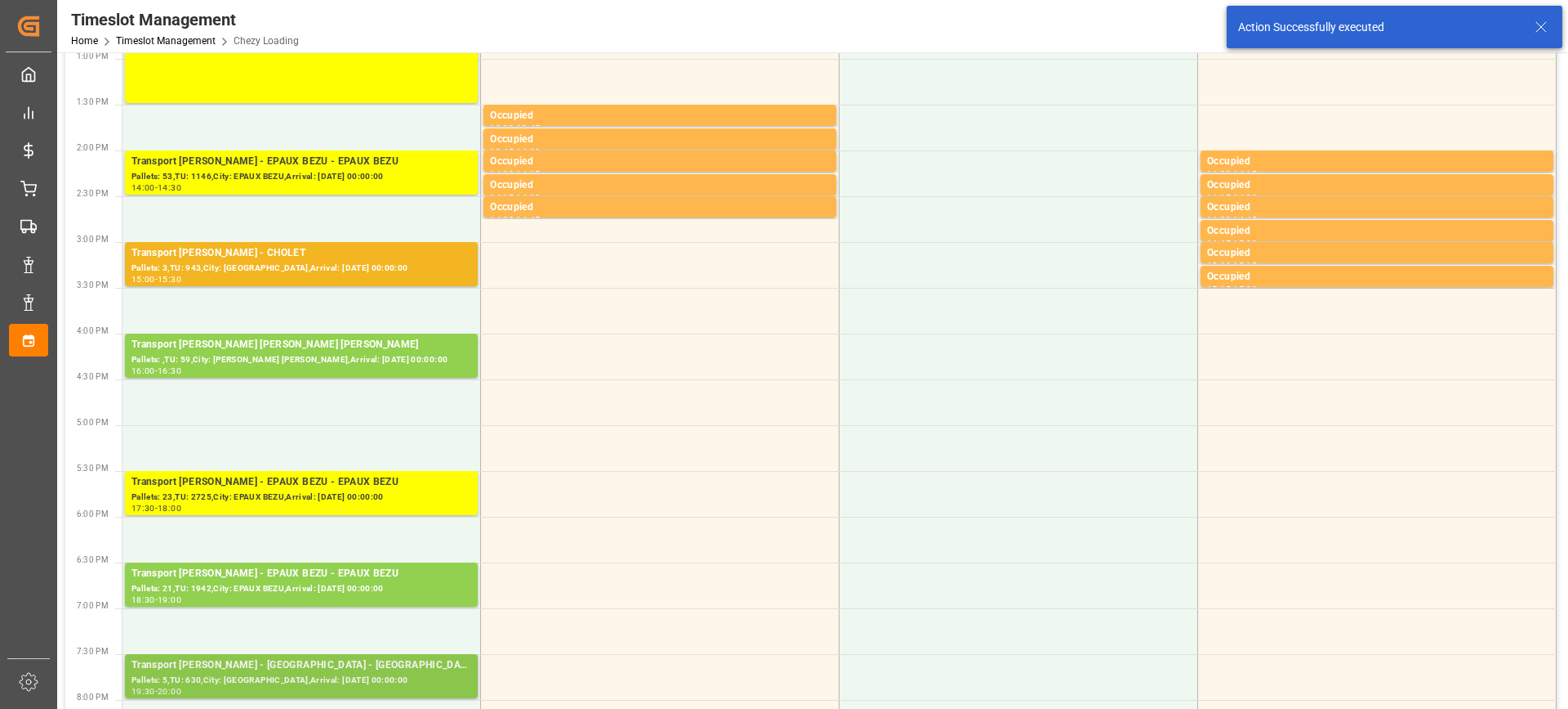
scroll to position [817, 0]
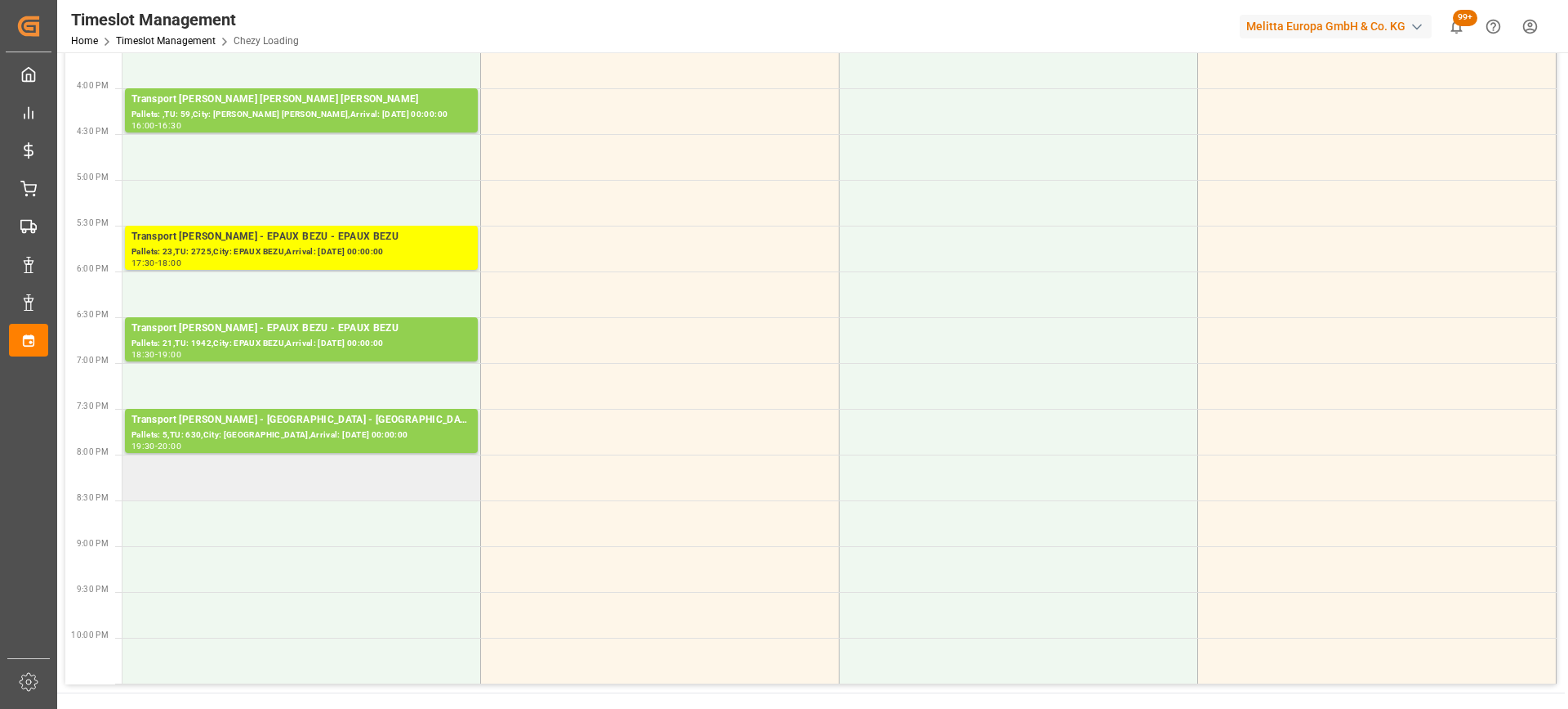
click at [319, 495] on td at bounding box center [302, 477] width 359 height 45
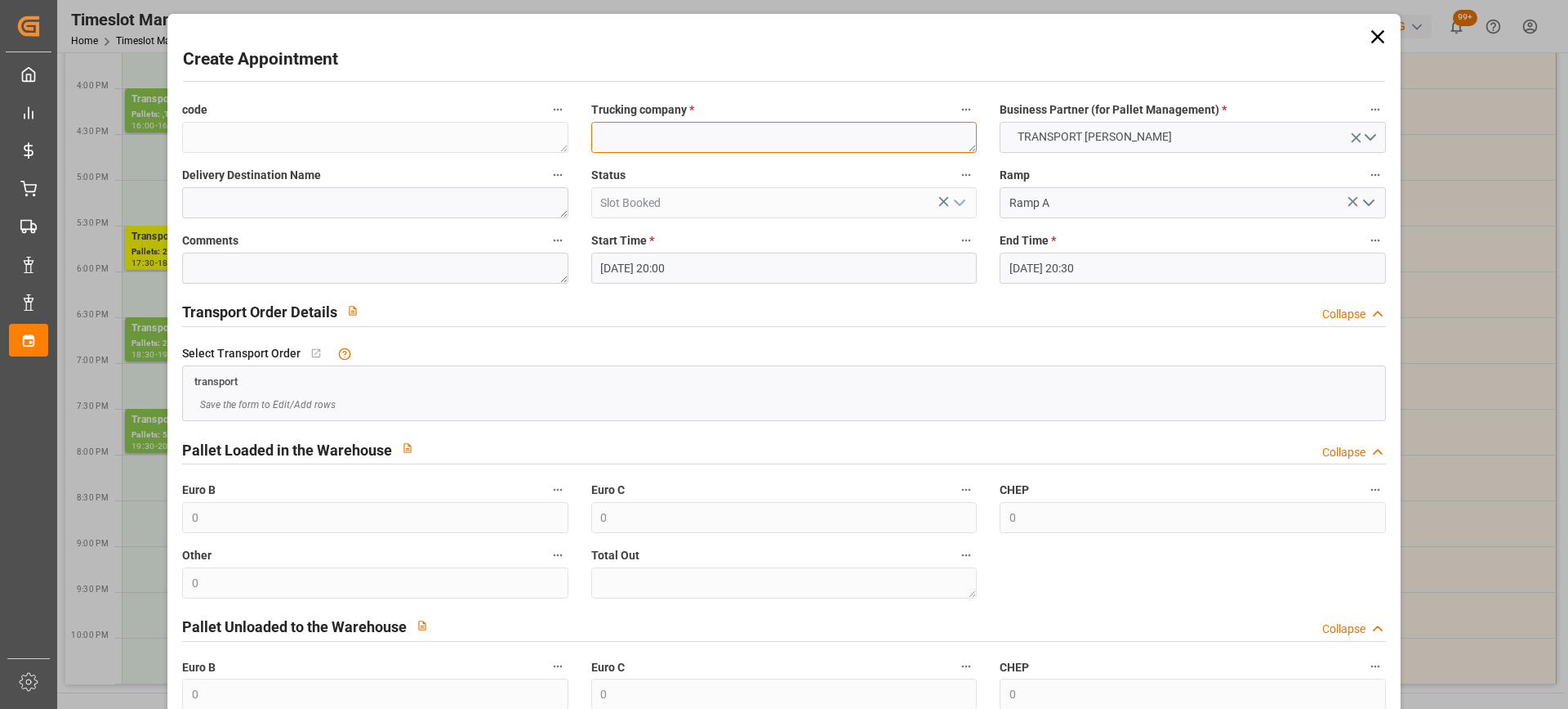
paste textarea "WISSOUS"
type textarea "WISSOUS"
paste textarea "WISSOUS"
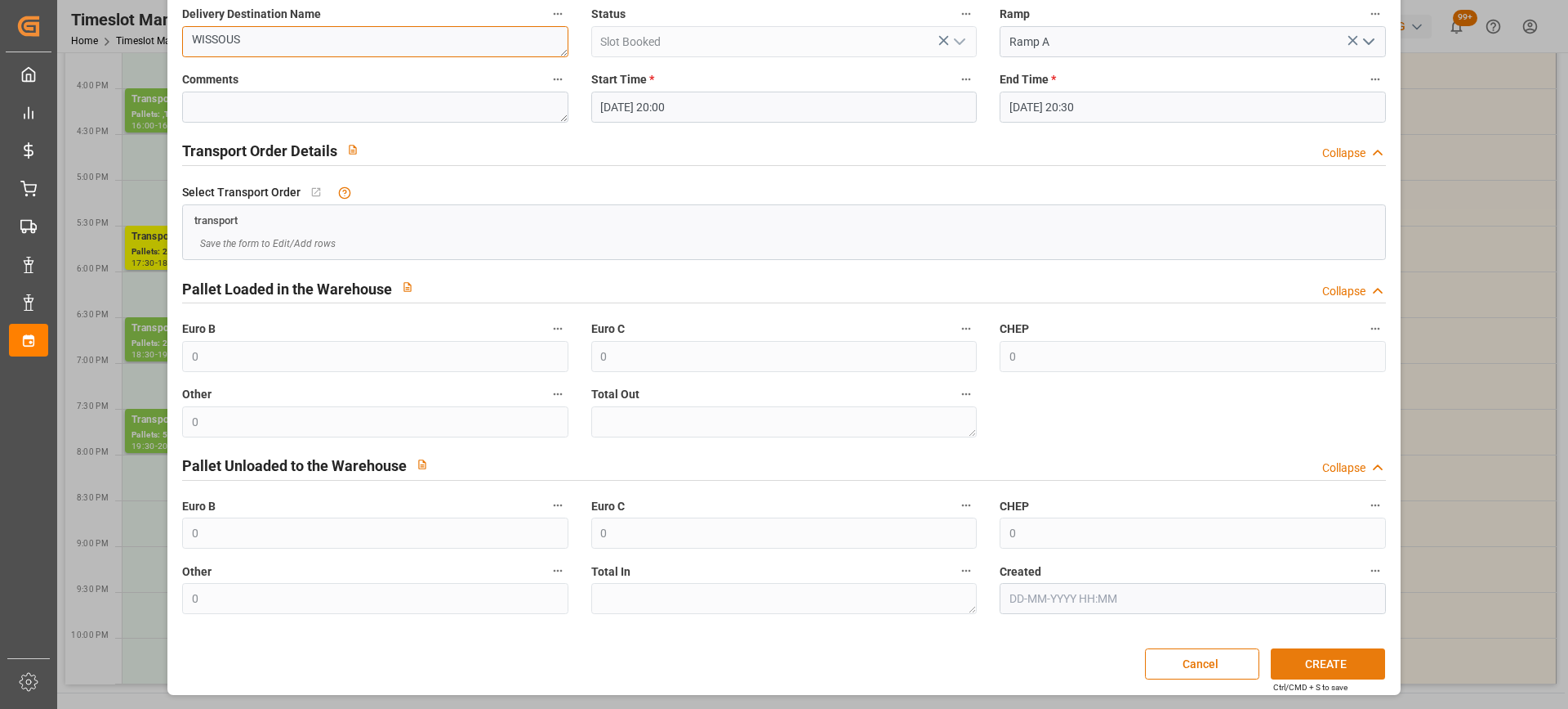
type textarea "WISSOUS"
click at [1338, 652] on button "CREATE" at bounding box center [1327, 664] width 114 height 31
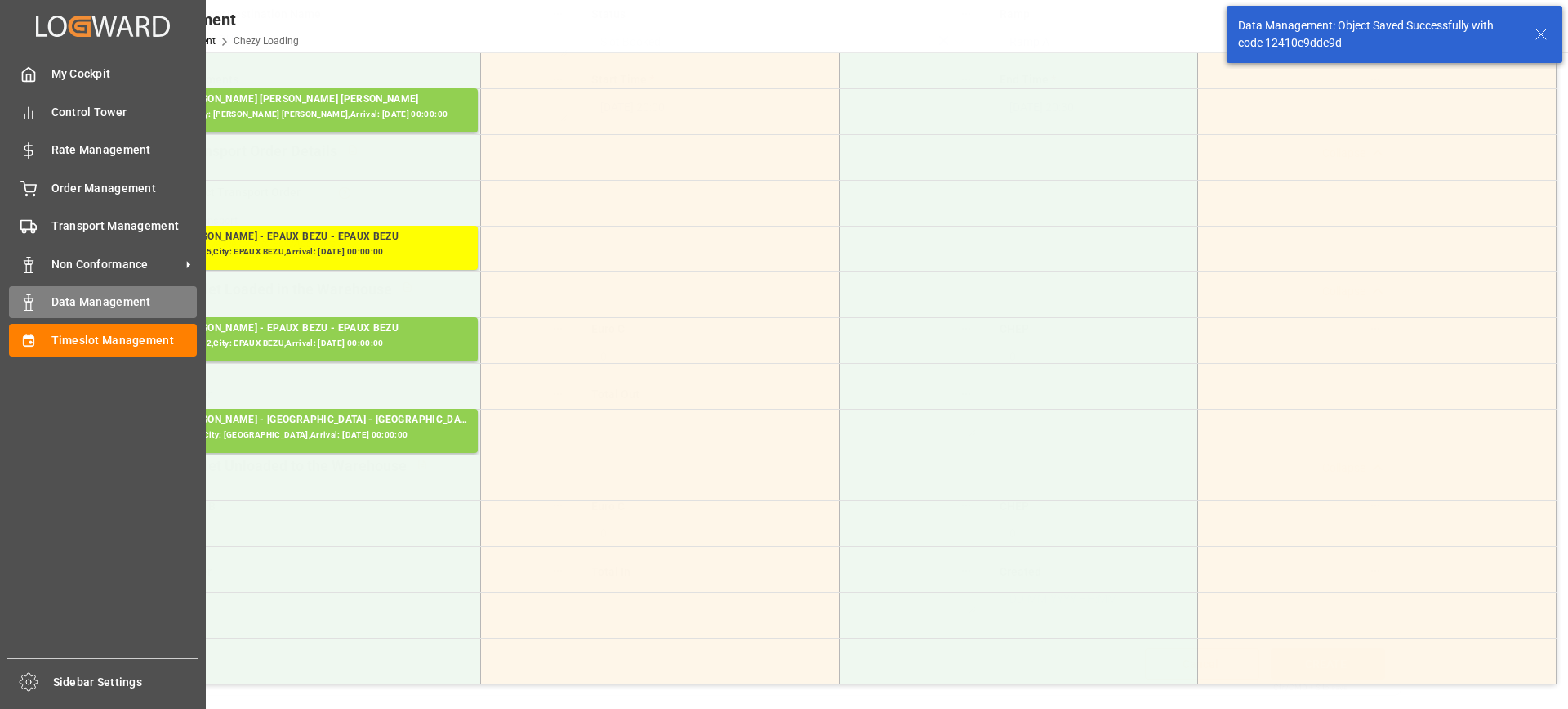
click at [83, 297] on span "Data Management" at bounding box center [124, 302] width 147 height 17
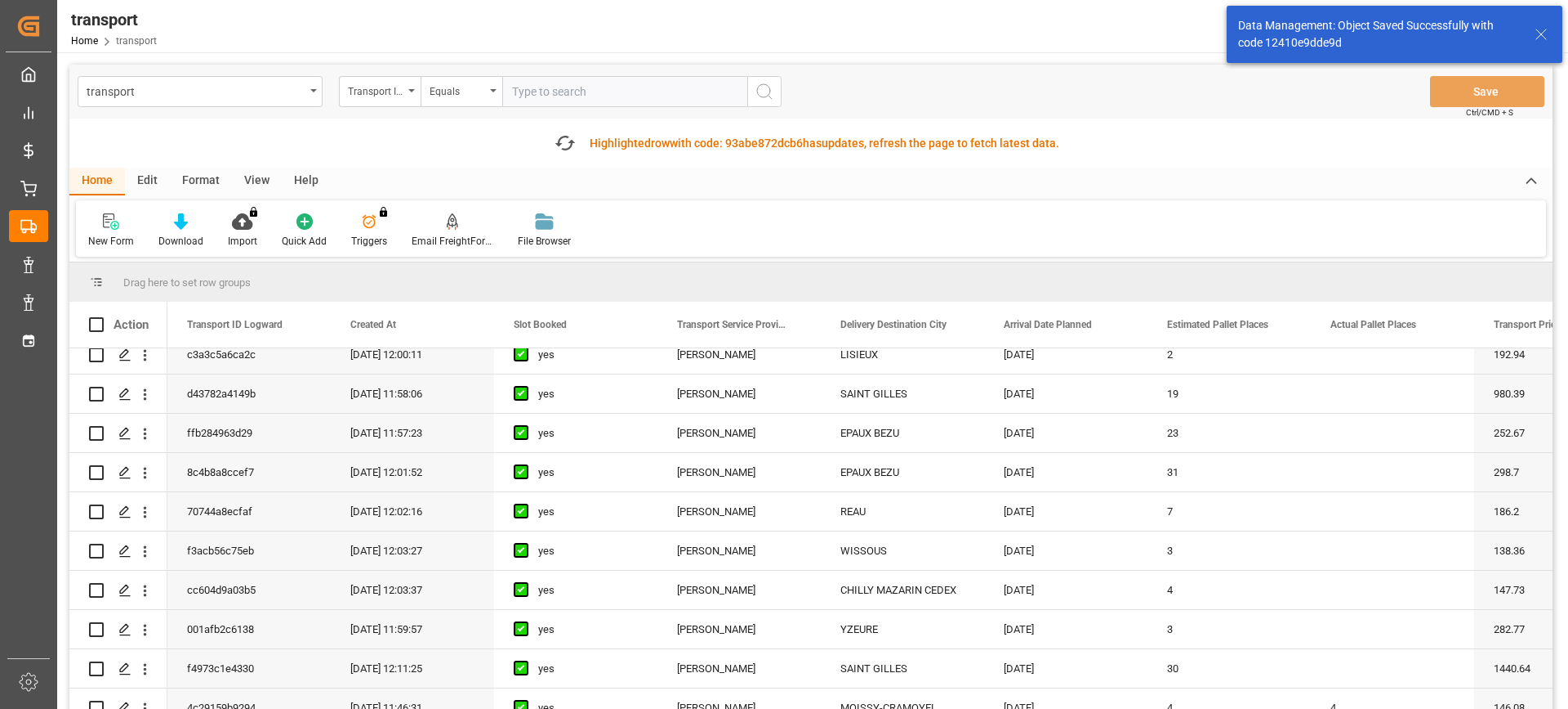
scroll to position [572, 0]
